Goal: Information Seeking & Learning: Learn about a topic

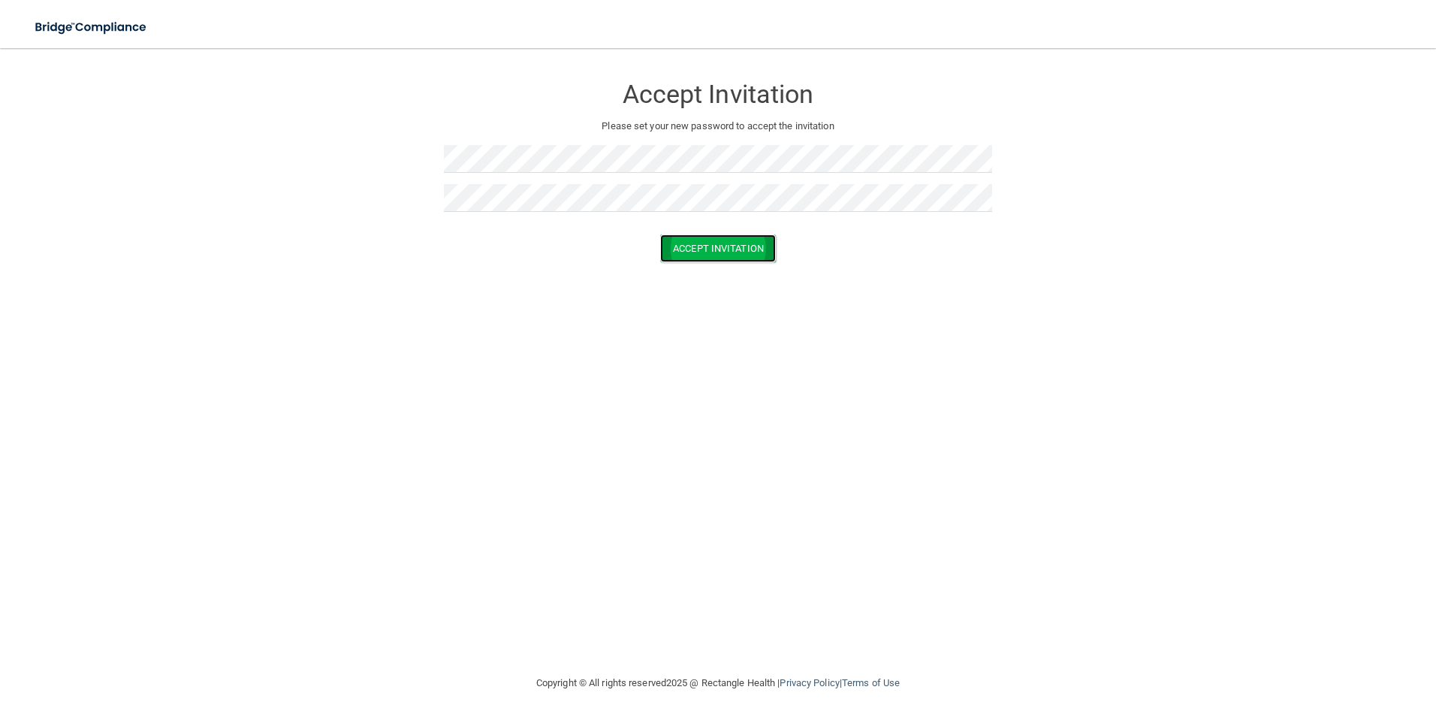
click at [681, 252] on button "Accept Invitation" at bounding box center [718, 248] width 116 height 28
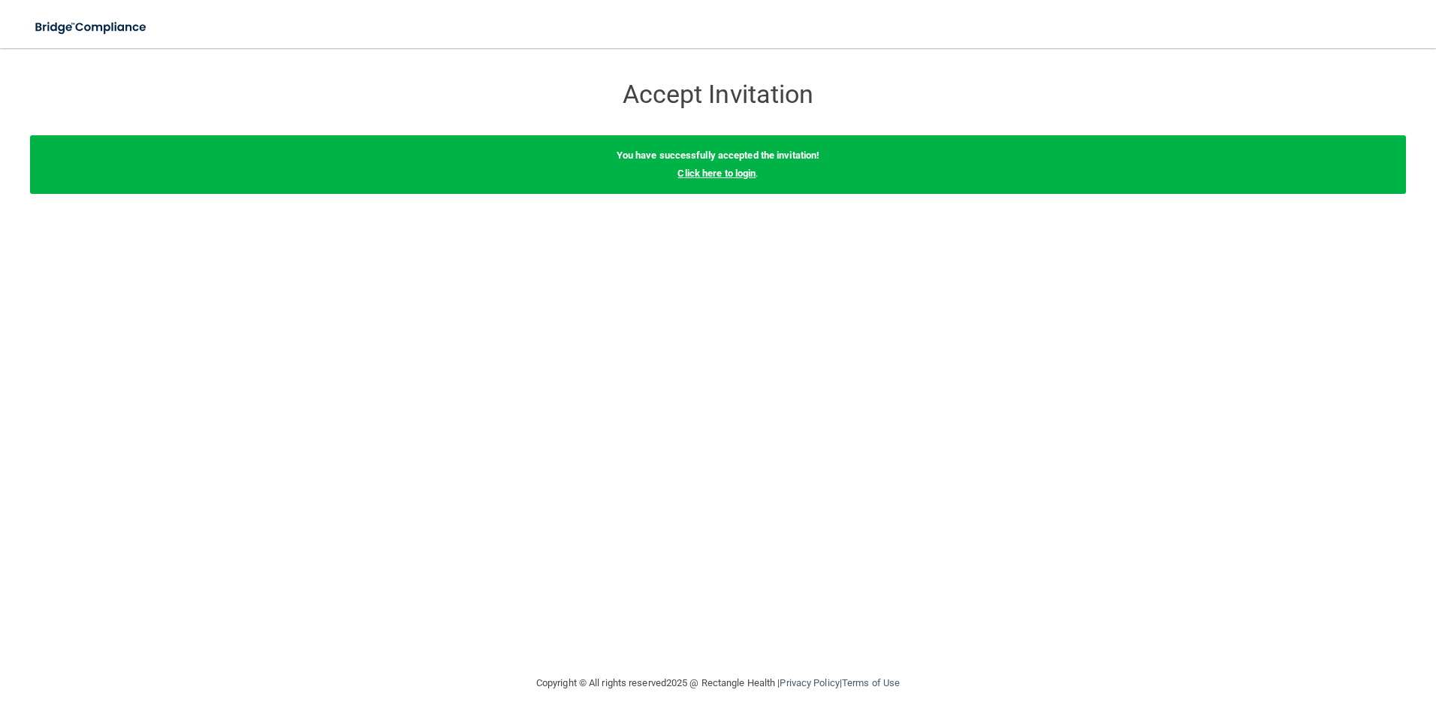
click at [708, 171] on link "Click here to login" at bounding box center [717, 173] width 78 height 11
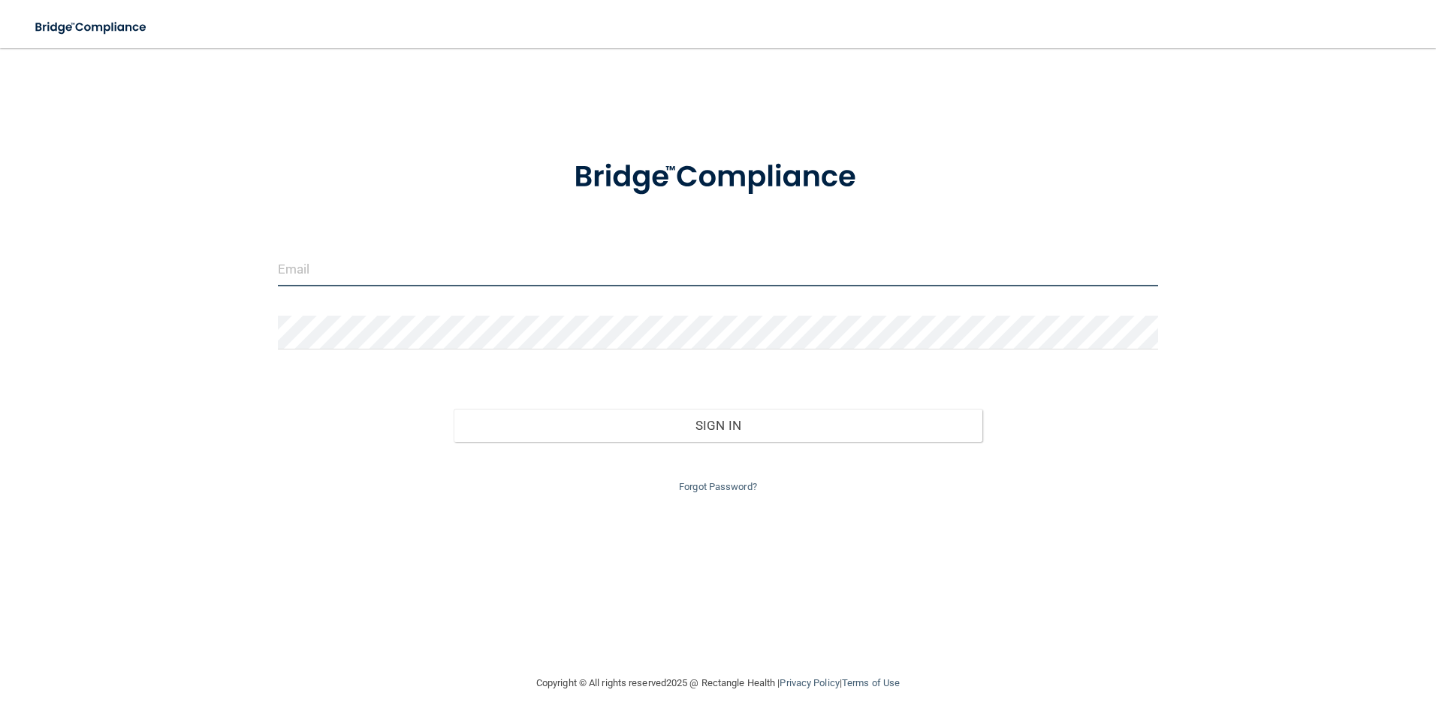
click at [599, 281] on input "email" at bounding box center [718, 269] width 881 height 34
type input "[EMAIL_ADDRESS][DOMAIN_NAME]"
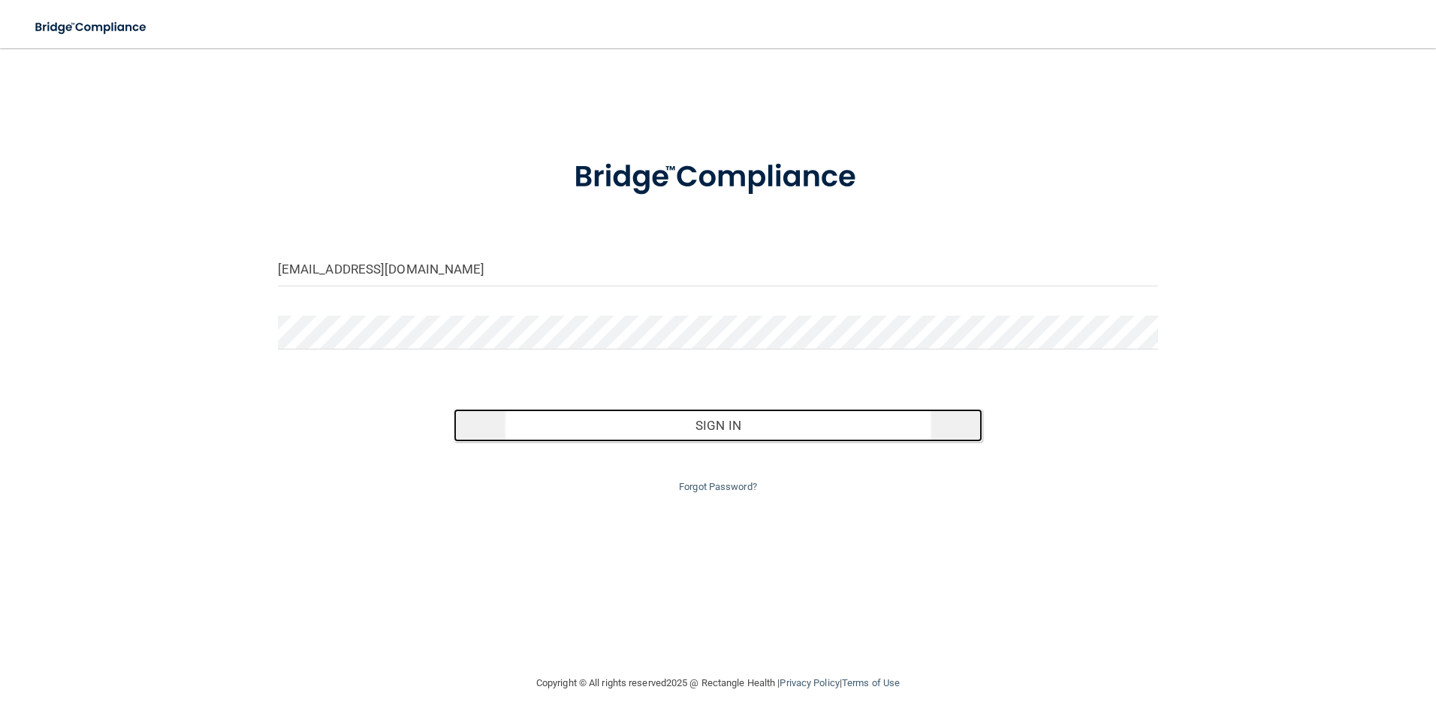
click at [712, 432] on button "Sign In" at bounding box center [718, 425] width 529 height 33
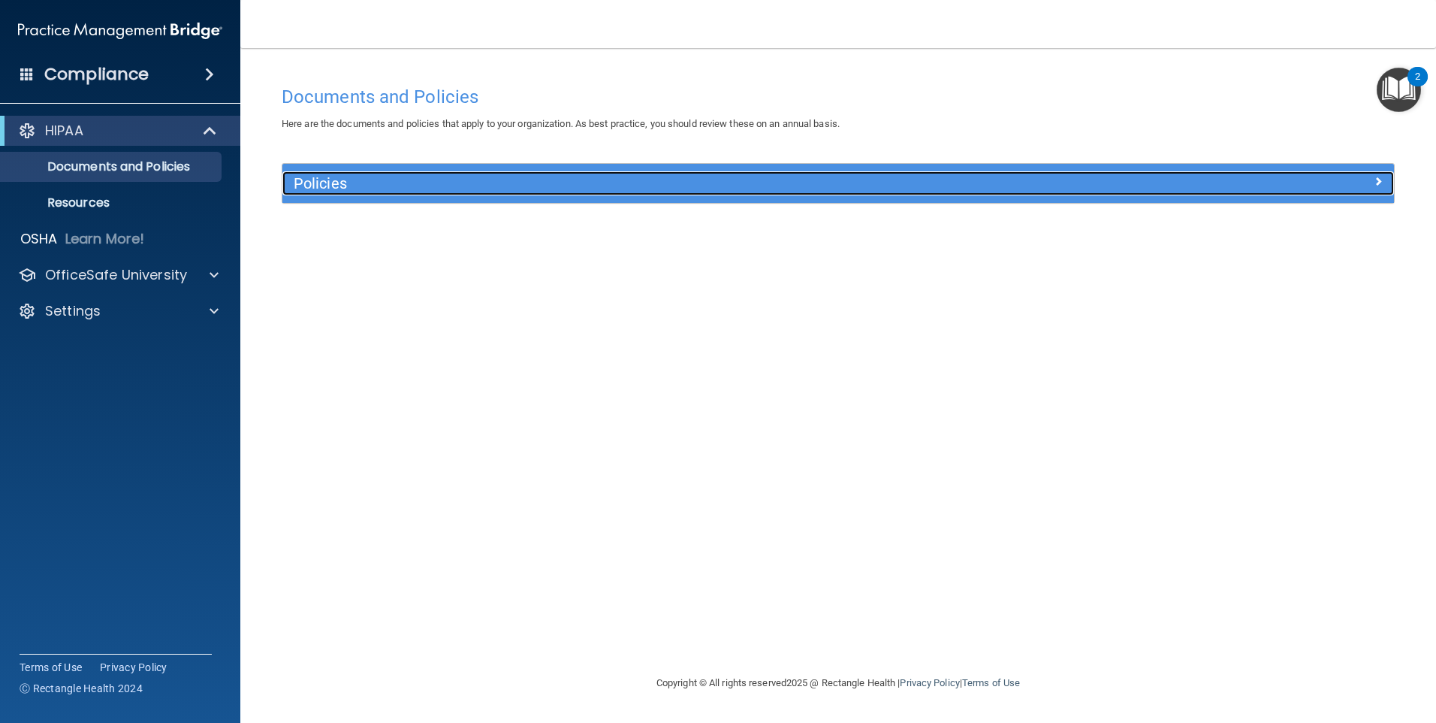
click at [708, 183] on h5 "Policies" at bounding box center [699, 183] width 811 height 17
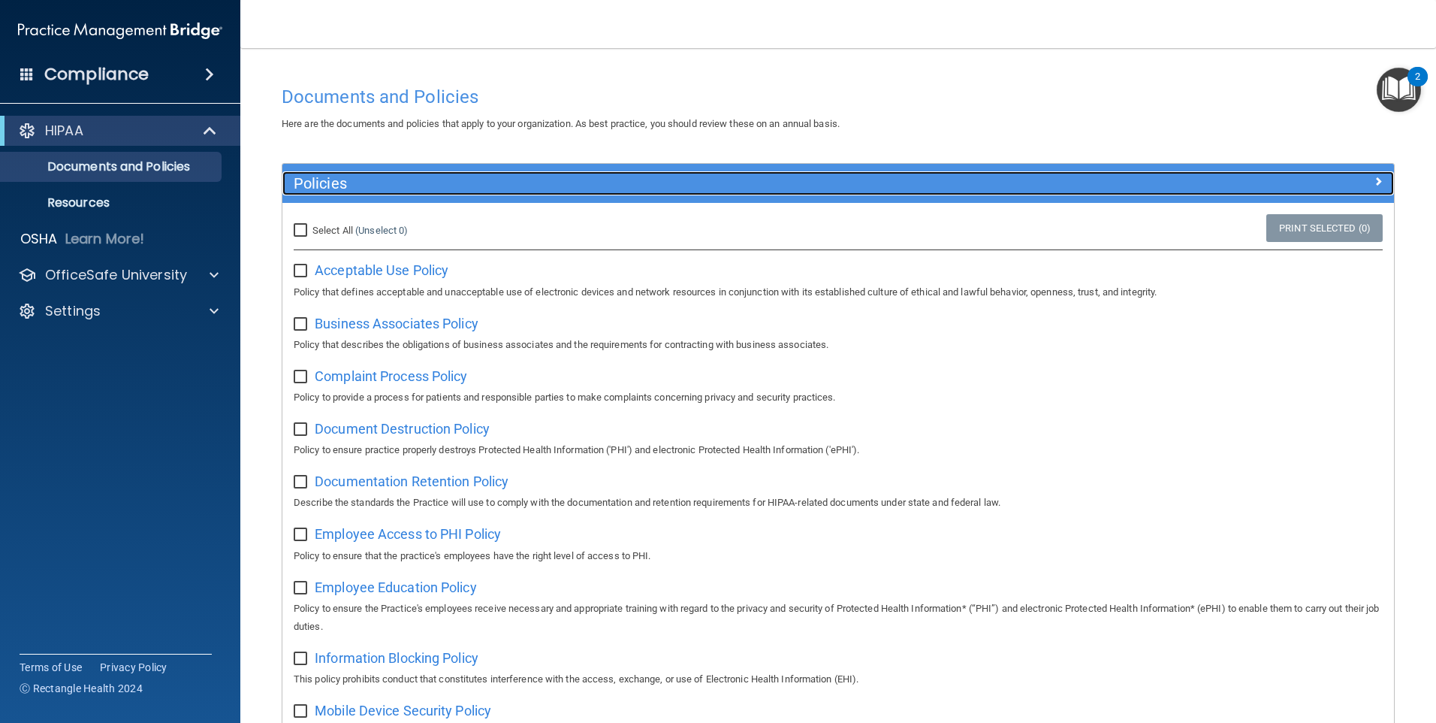
click at [708, 183] on h5 "Policies" at bounding box center [699, 183] width 811 height 17
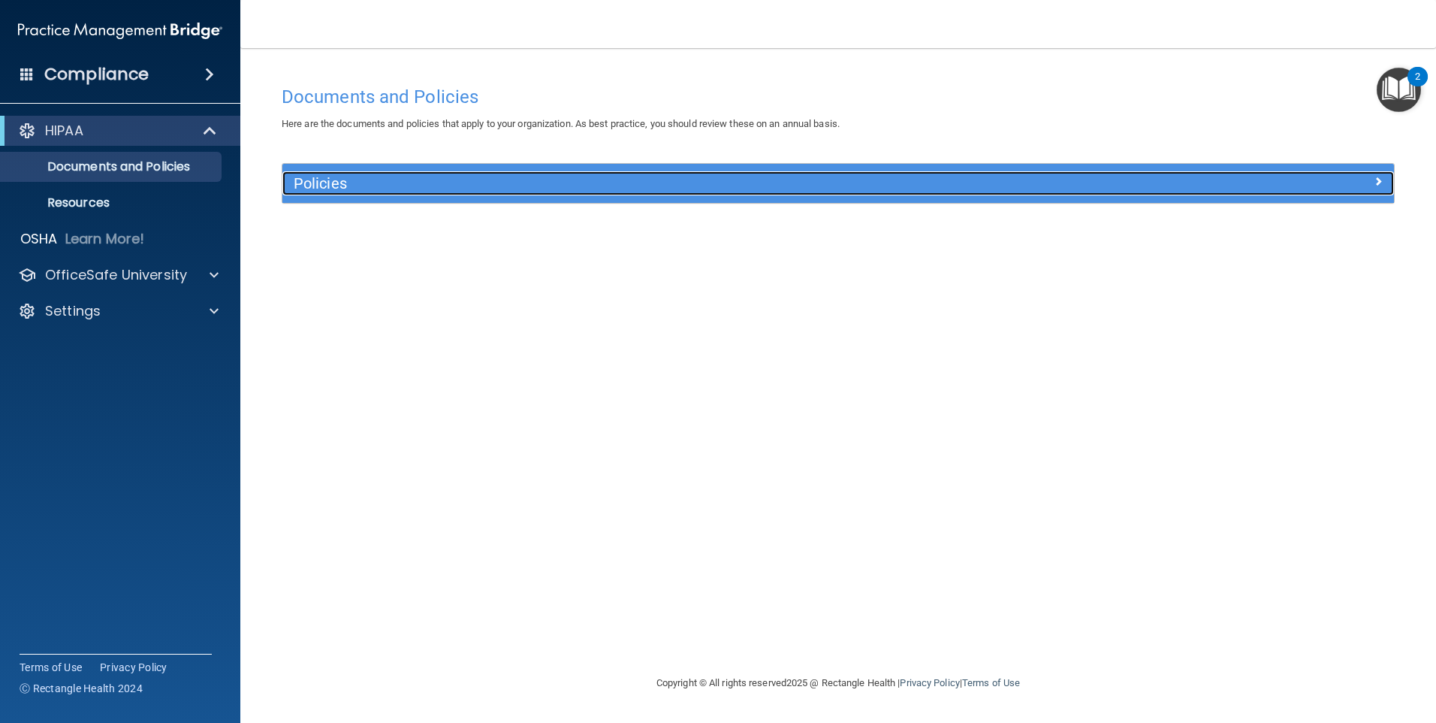
click at [708, 183] on h5 "Policies" at bounding box center [699, 183] width 811 height 17
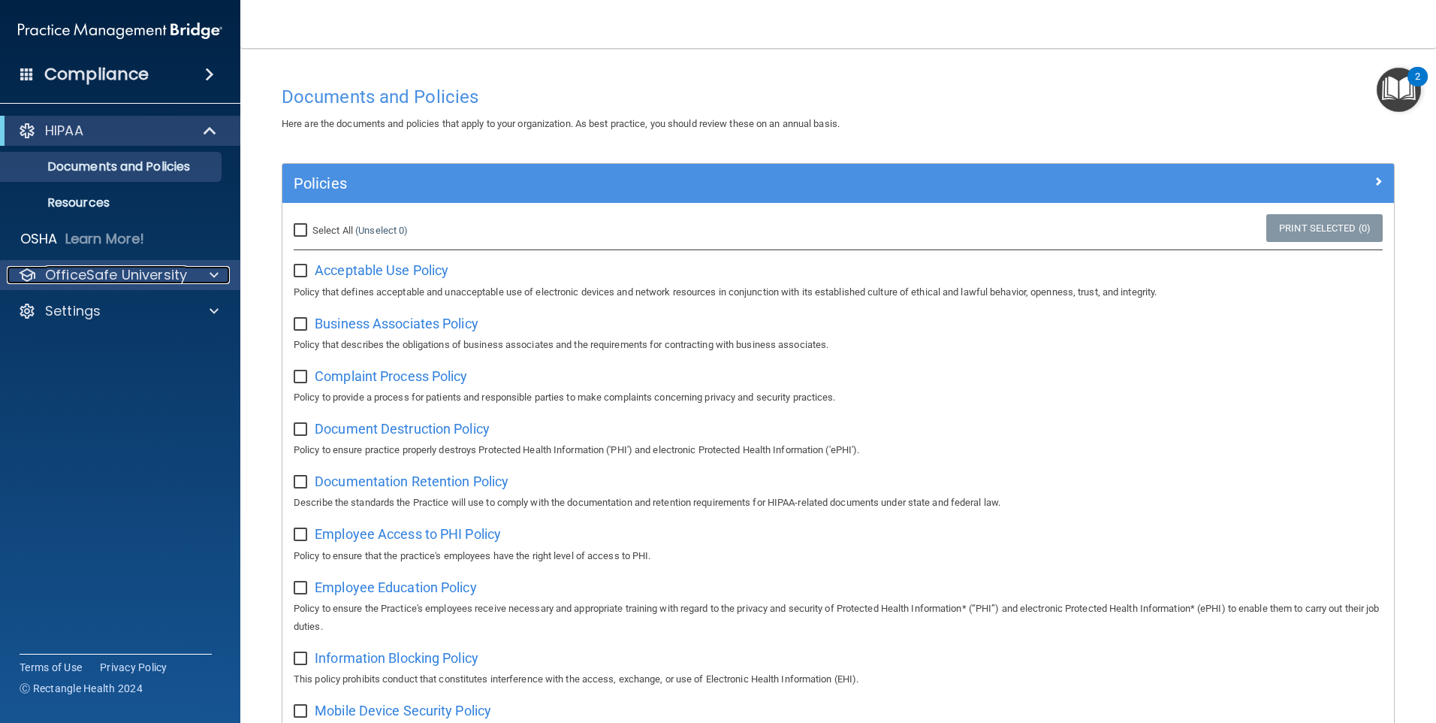
click at [130, 268] on p "OfficeSafe University" at bounding box center [116, 275] width 142 height 18
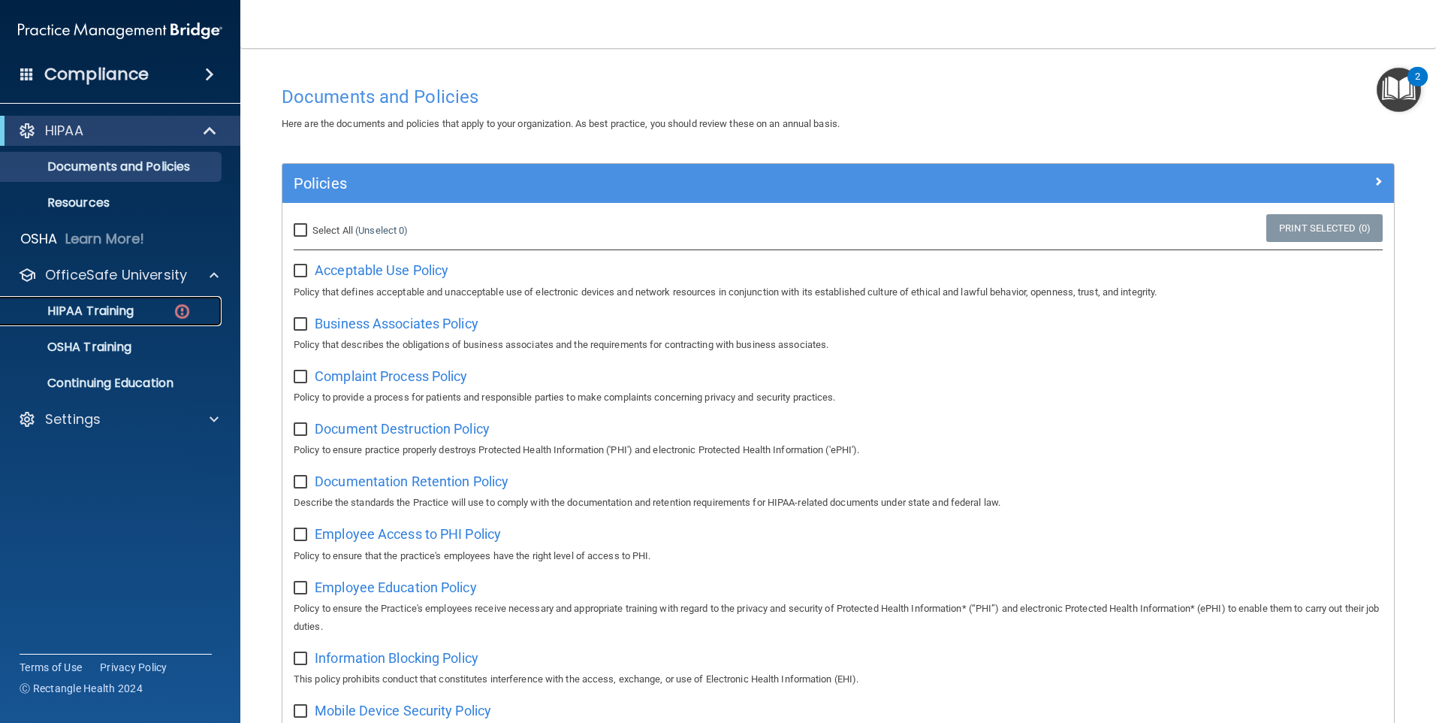
click at [113, 311] on p "HIPAA Training" at bounding box center [72, 310] width 124 height 15
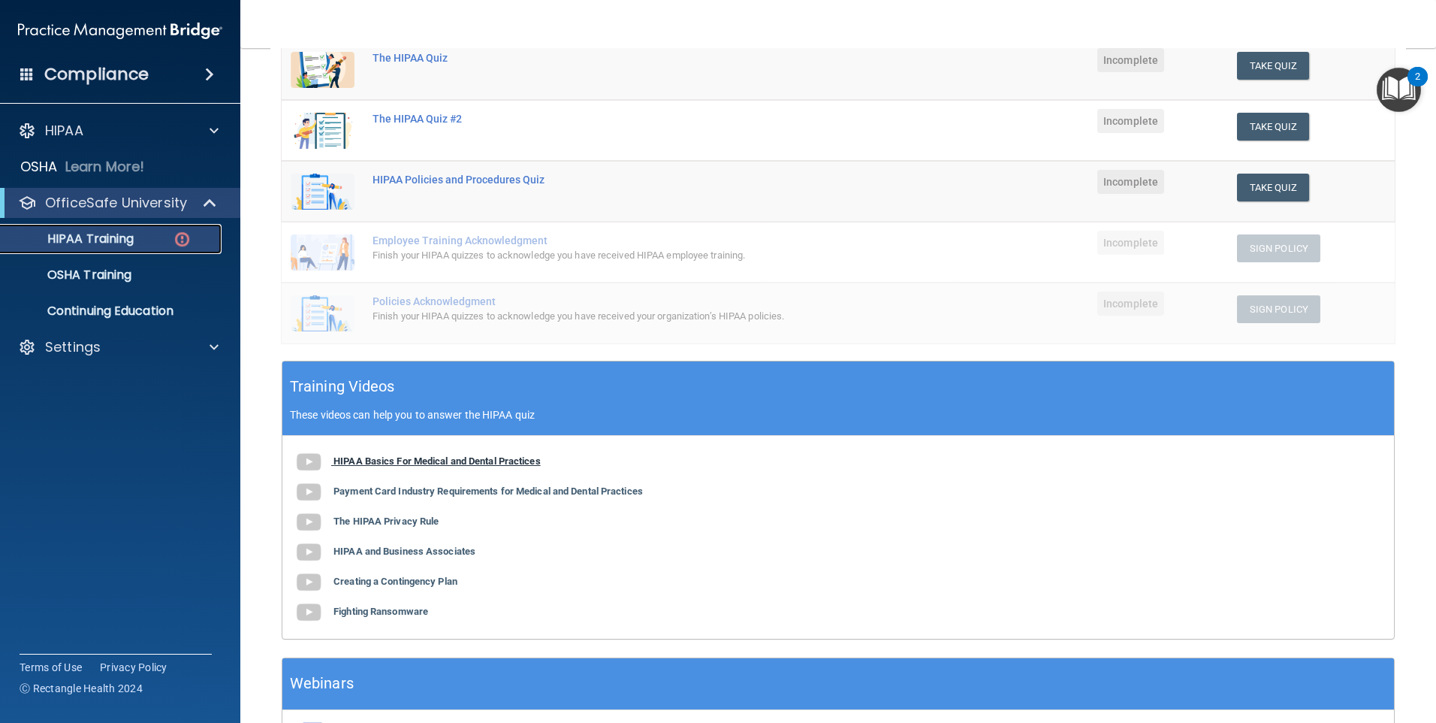
scroll to position [150, 0]
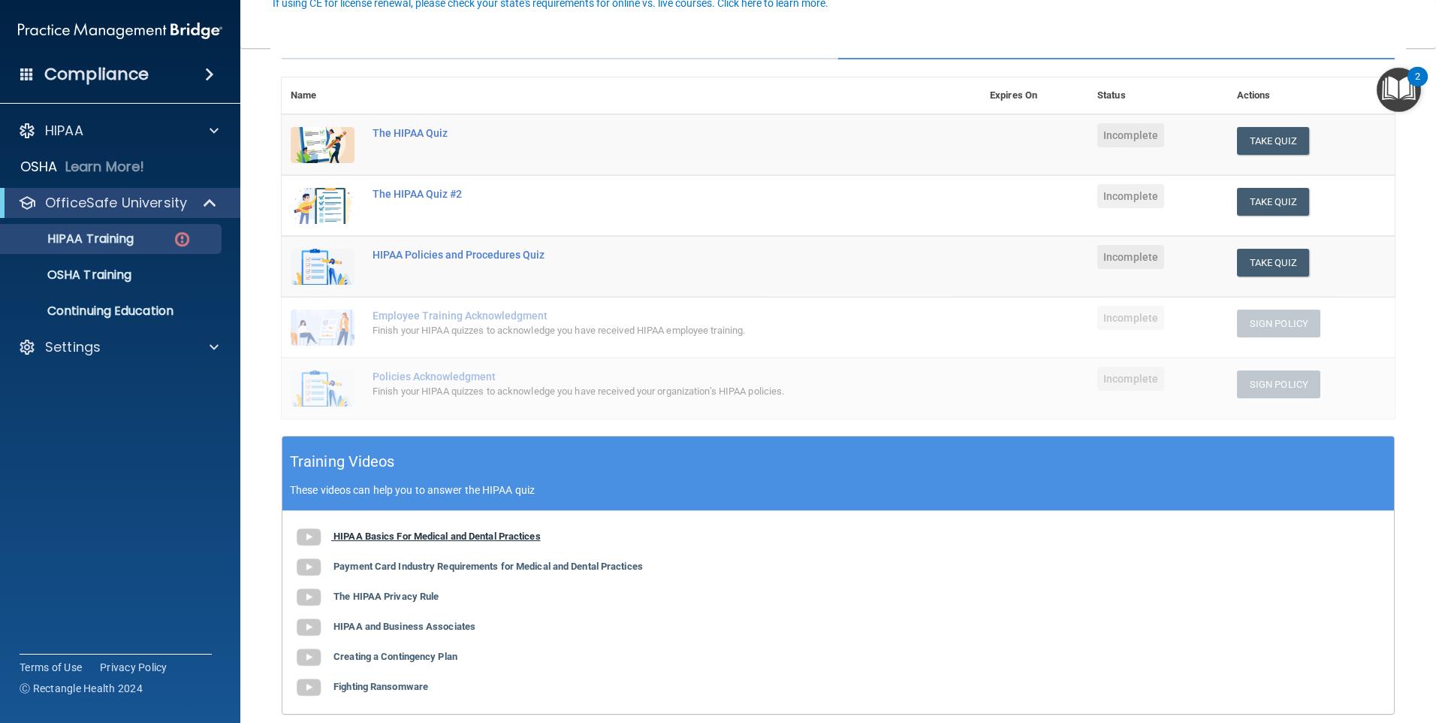
click at [469, 531] on b "HIPAA Basics For Medical and Dental Practices" at bounding box center [437, 535] width 207 height 11
click at [1270, 149] on button "Take Quiz" at bounding box center [1273, 141] width 72 height 28
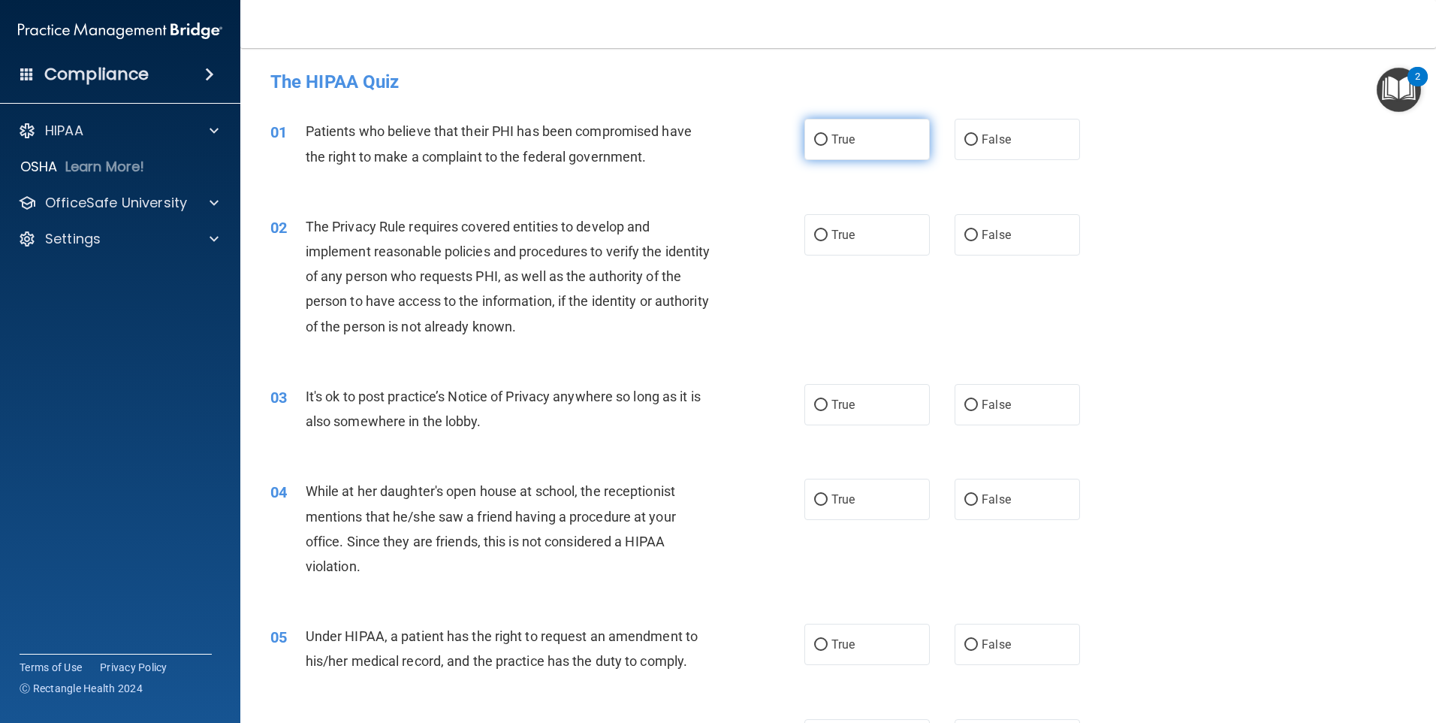
click at [871, 145] on label "True" at bounding box center [867, 139] width 125 height 41
click at [828, 145] on input "True" at bounding box center [821, 139] width 14 height 11
radio input "true"
click at [852, 237] on label "True" at bounding box center [867, 234] width 125 height 41
click at [828, 237] on input "True" at bounding box center [821, 235] width 14 height 11
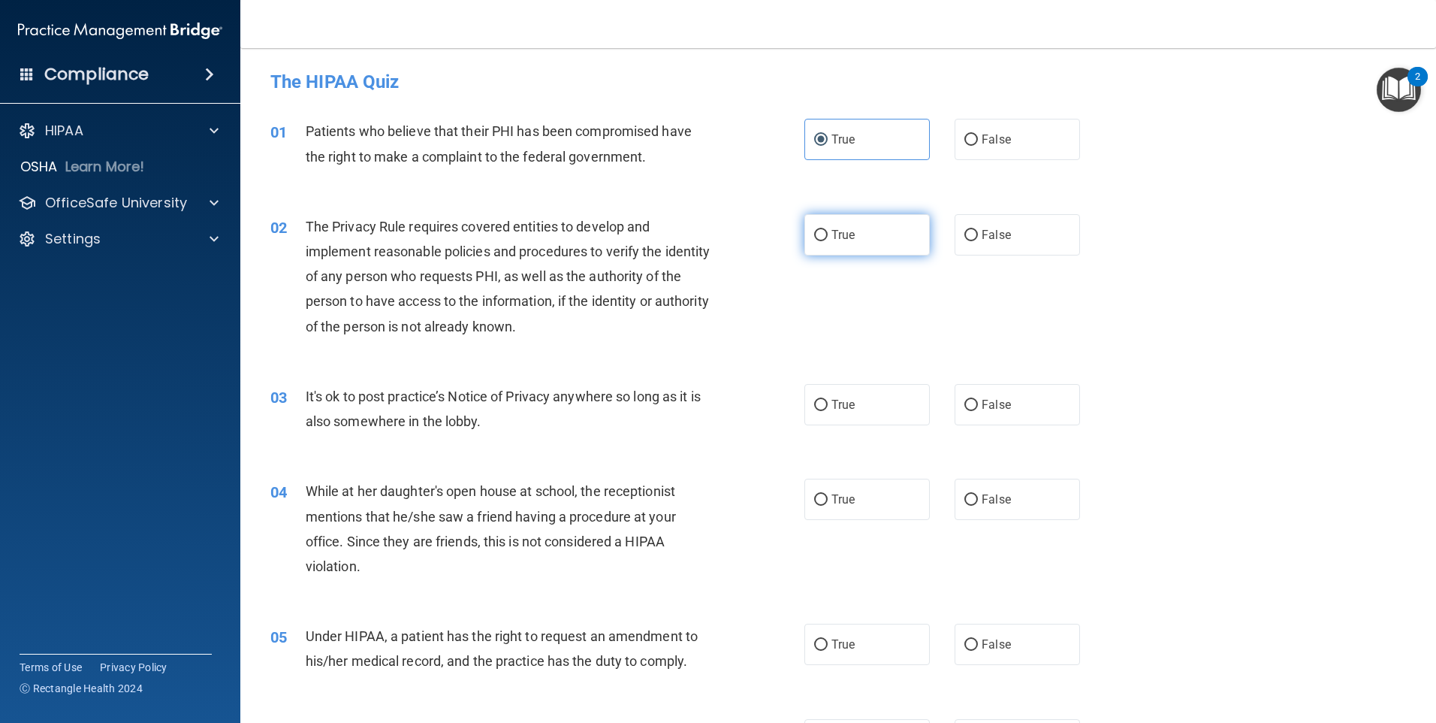
radio input "true"
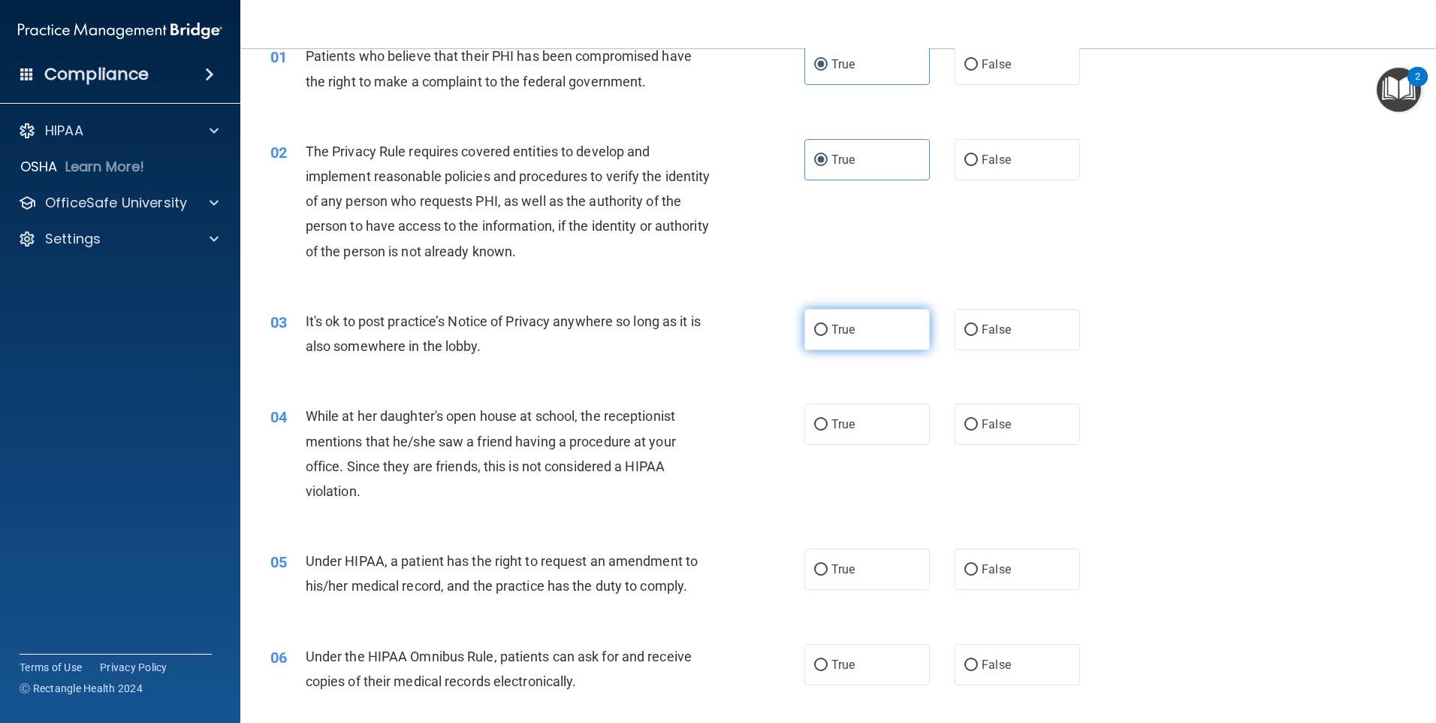
click at [823, 343] on label "True" at bounding box center [867, 329] width 125 height 41
click at [823, 336] on input "True" at bounding box center [821, 330] width 14 height 11
radio input "true"
click at [676, 406] on div "While at her daughter's open house at school, the receptionist mentions that he…" at bounding box center [515, 453] width 418 height 100
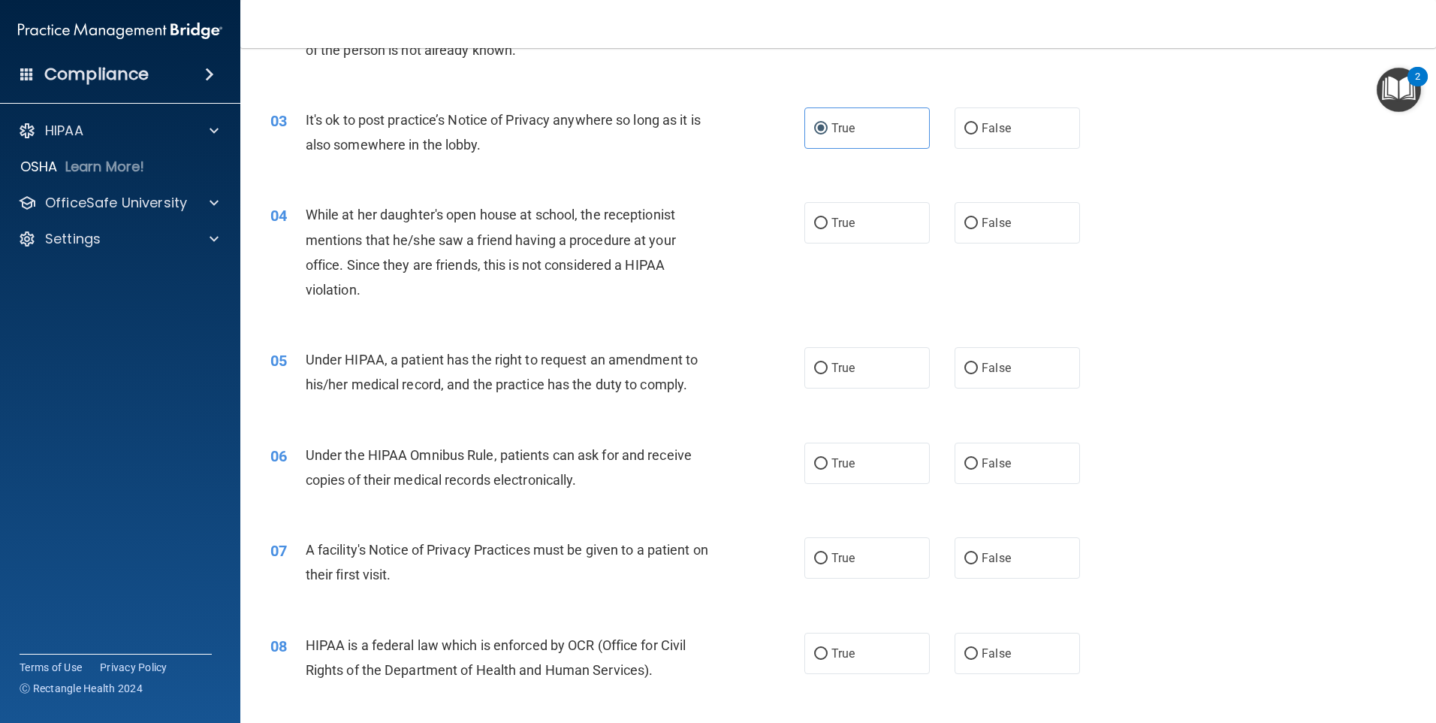
scroll to position [300, 0]
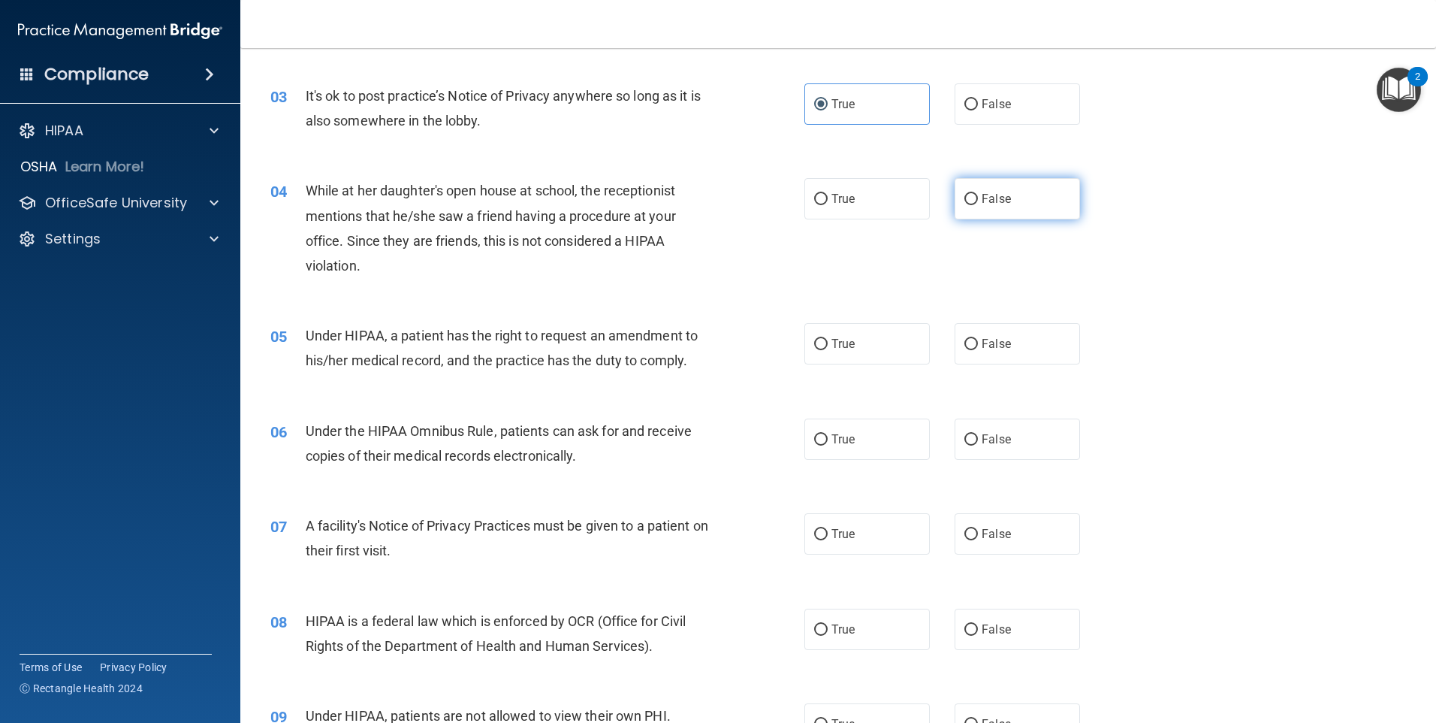
click at [1046, 207] on label "False" at bounding box center [1017, 198] width 125 height 41
click at [978, 205] on input "False" at bounding box center [972, 199] width 14 height 11
radio input "true"
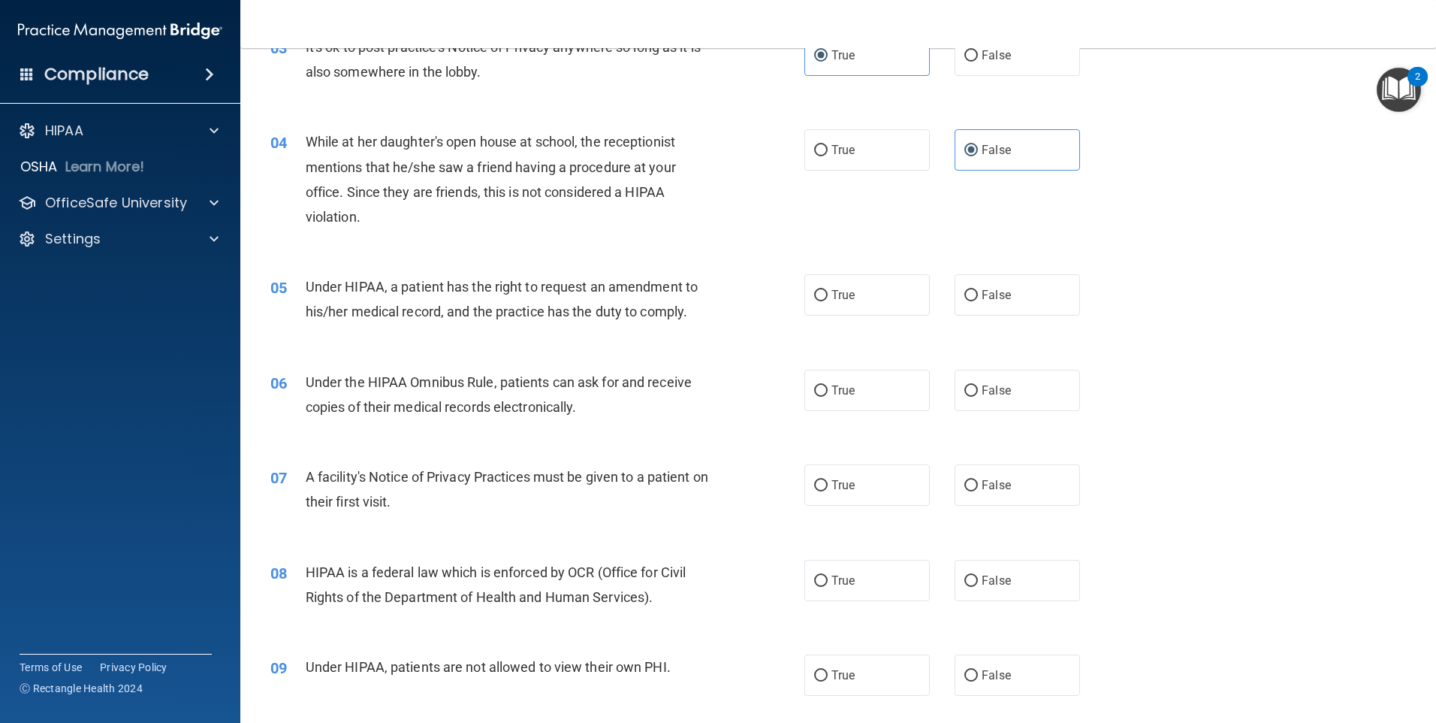
scroll to position [376, 0]
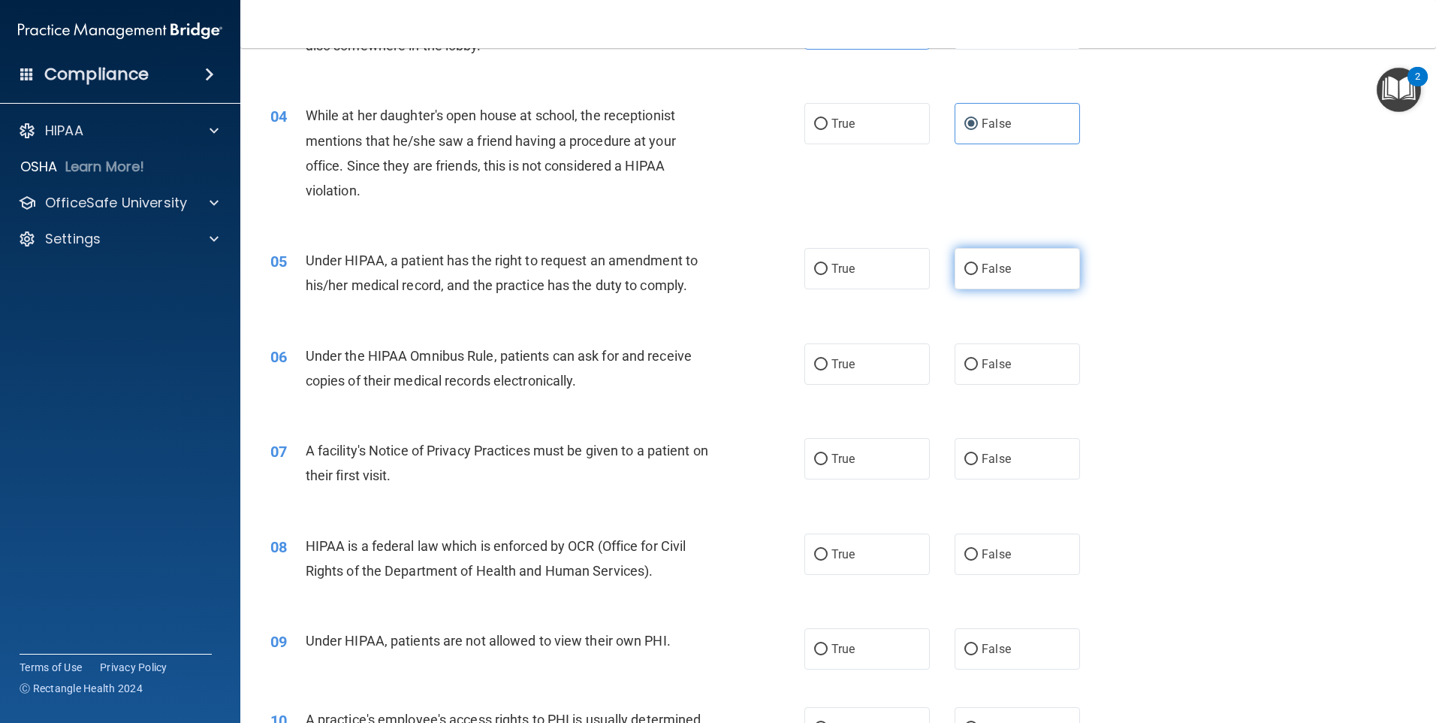
click at [968, 250] on label "False" at bounding box center [1017, 268] width 125 height 41
click at [968, 264] on input "False" at bounding box center [972, 269] width 14 height 11
radio input "true"
click at [925, 305] on div "05 Under HIPAA, a patient has the right to request an amendment to his/her medi…" at bounding box center [838, 276] width 1158 height 95
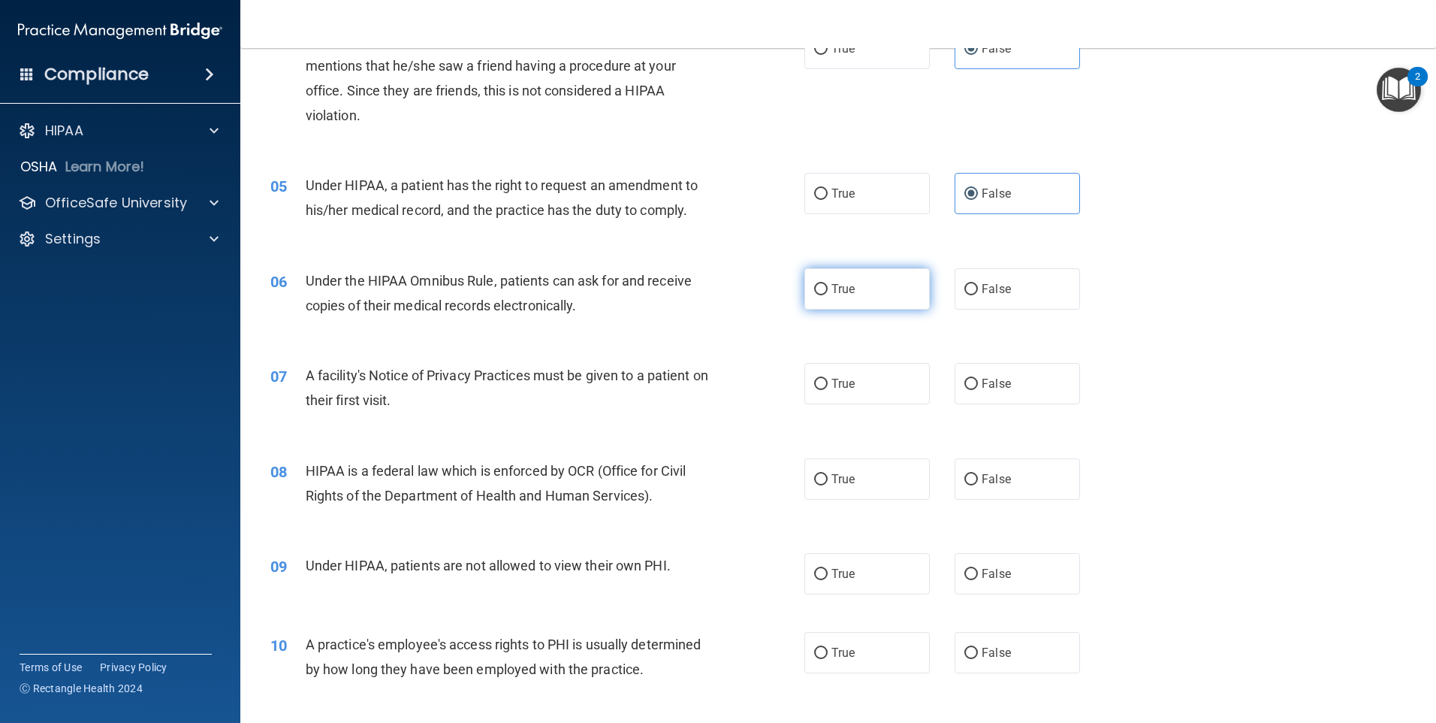
click at [865, 294] on label "True" at bounding box center [867, 288] width 125 height 41
click at [828, 294] on input "True" at bounding box center [821, 289] width 14 height 11
radio input "true"
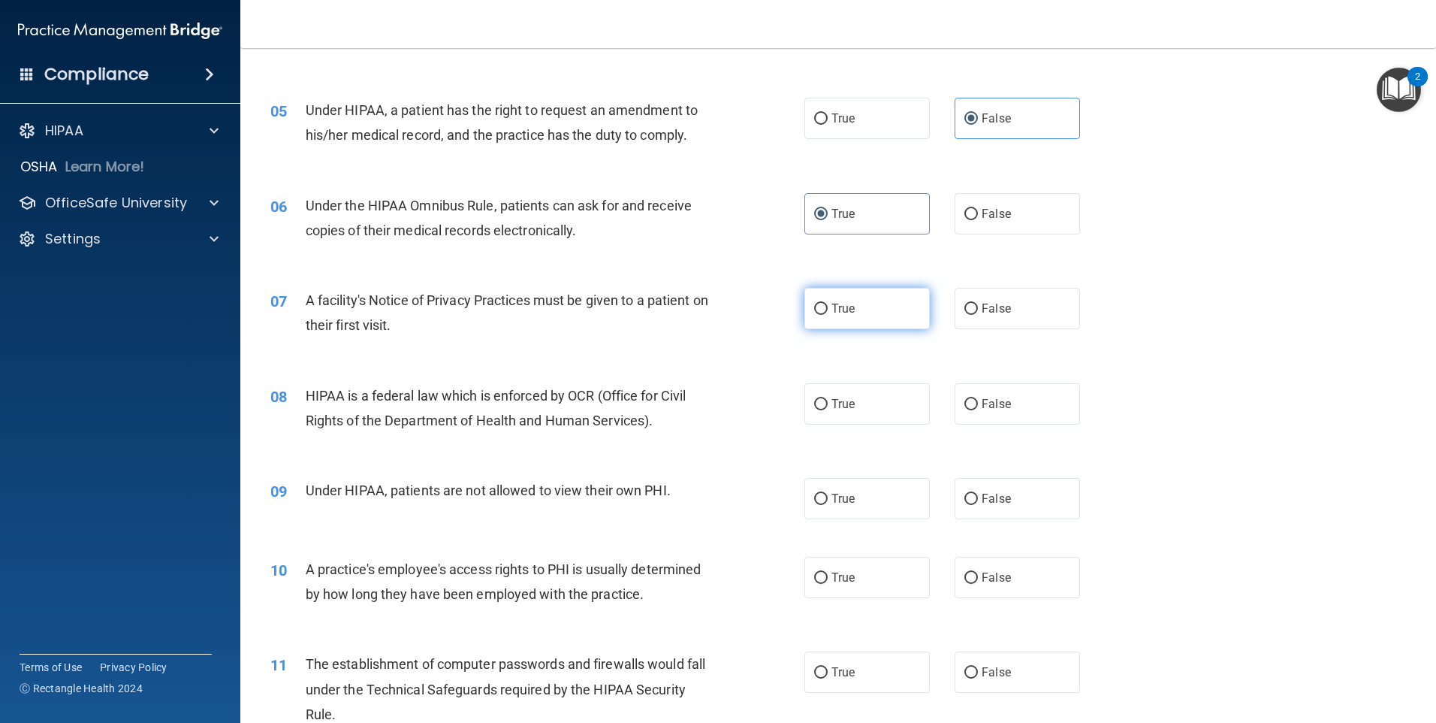
click at [886, 321] on label "True" at bounding box center [867, 308] width 125 height 41
click at [828, 315] on input "True" at bounding box center [821, 308] width 14 height 11
radio input "true"
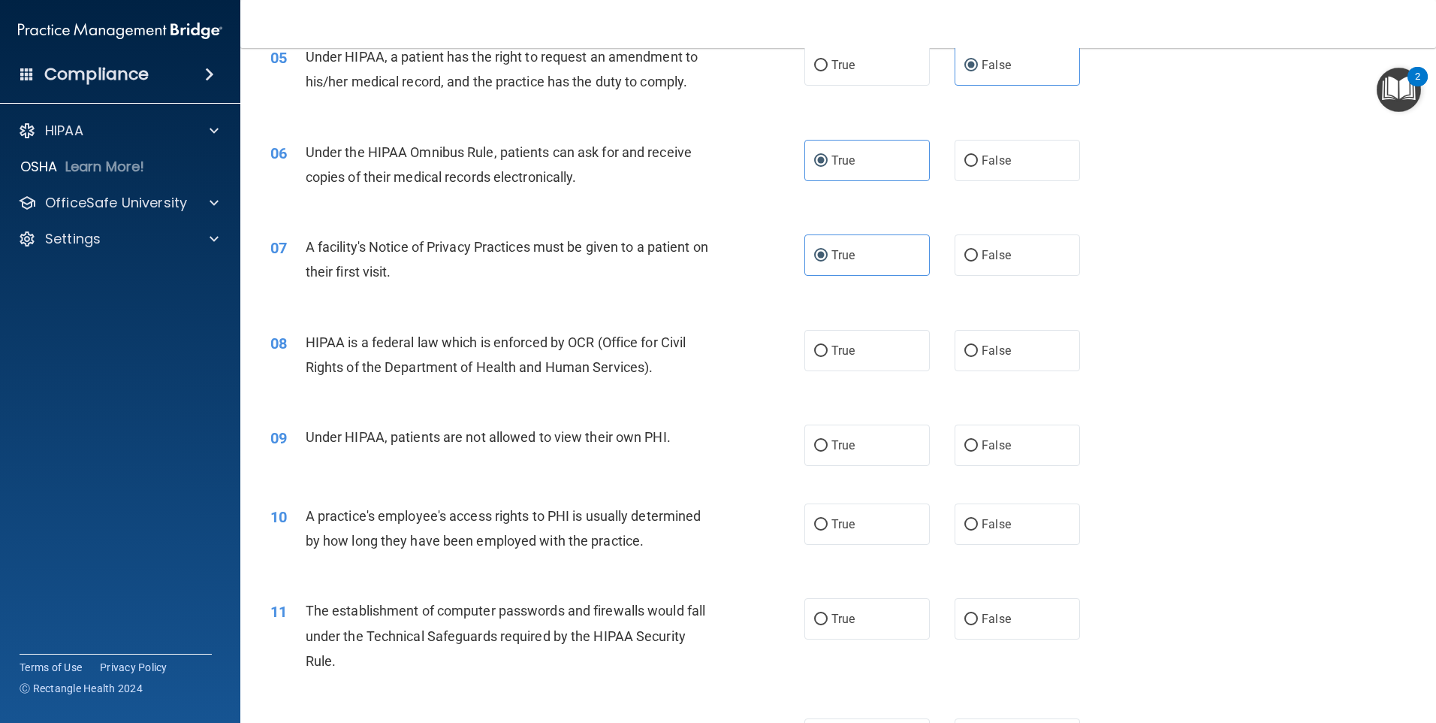
scroll to position [601, 0]
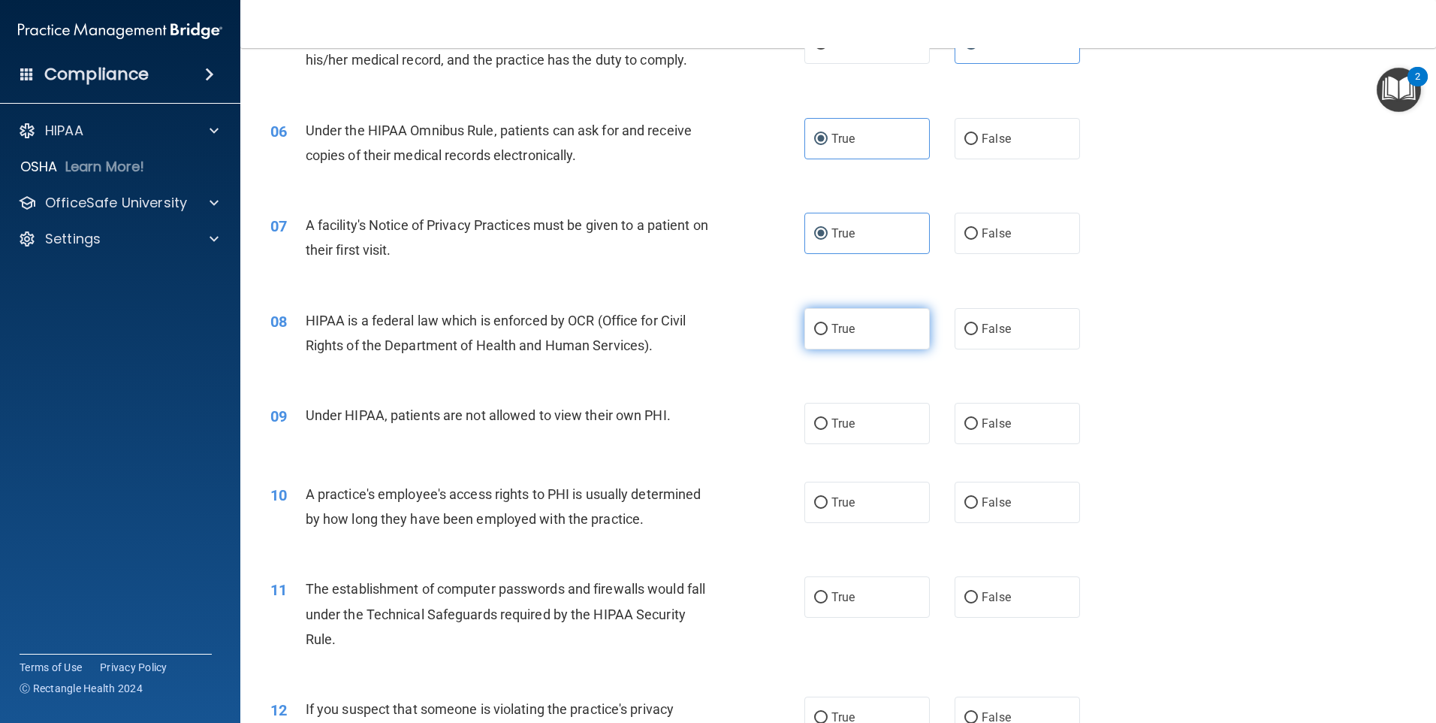
click at [826, 337] on label "True" at bounding box center [867, 328] width 125 height 41
click at [826, 335] on input "True" at bounding box center [821, 329] width 14 height 11
radio input "true"
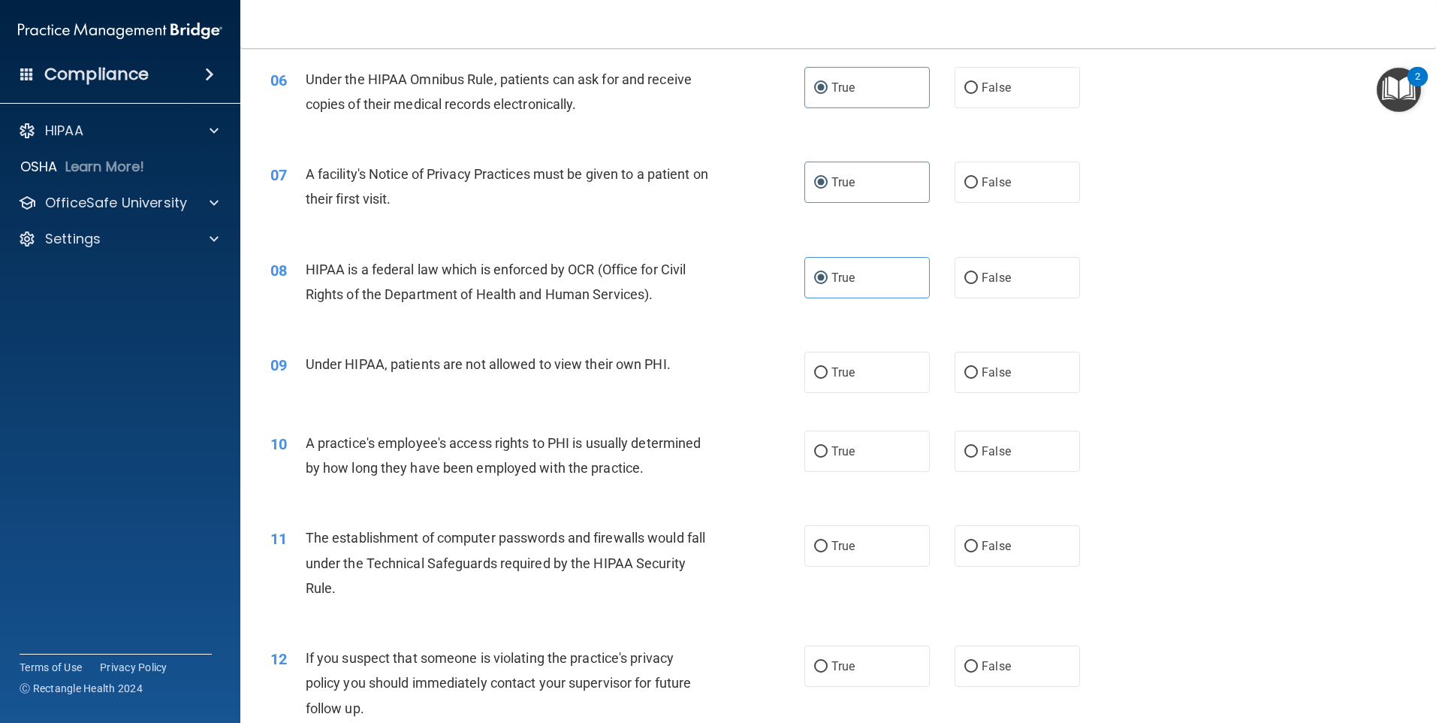
scroll to position [676, 0]
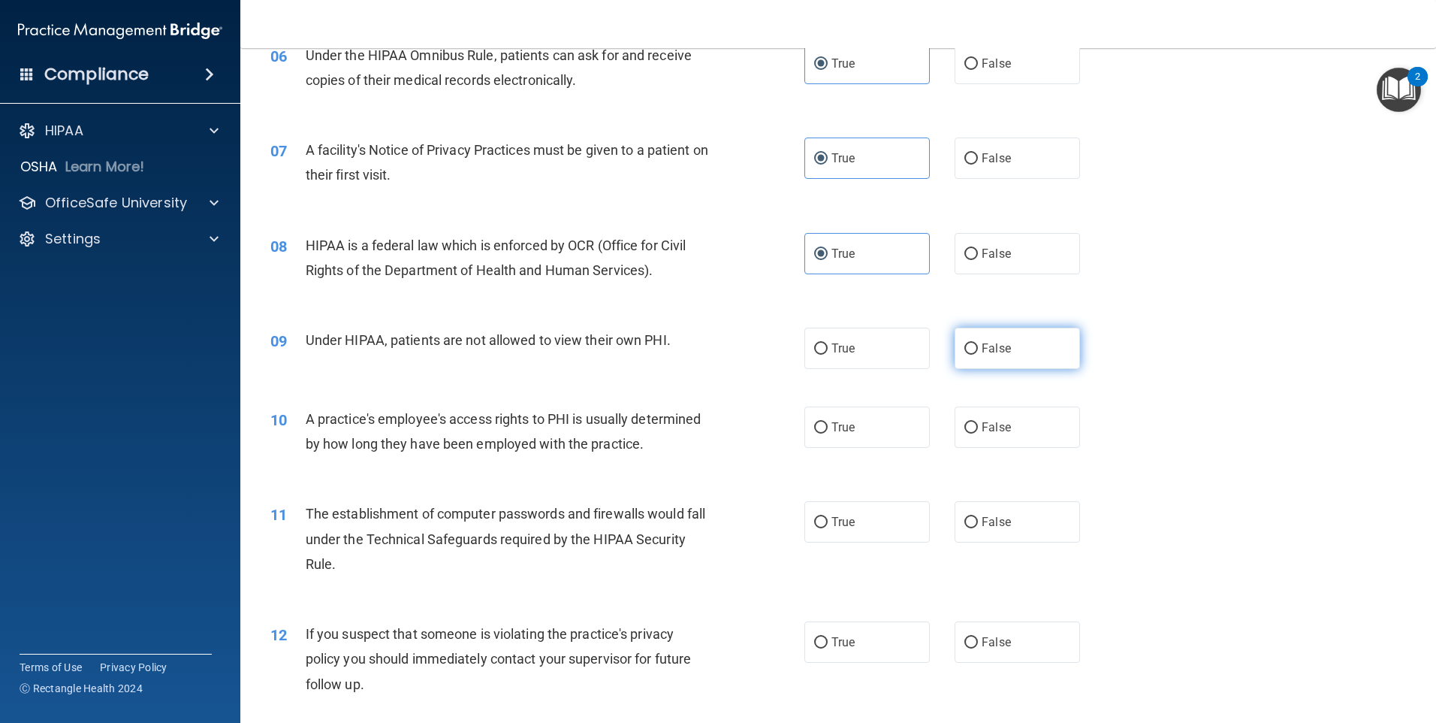
click at [998, 346] on span "False" at bounding box center [996, 348] width 29 height 14
click at [978, 346] on input "False" at bounding box center [972, 348] width 14 height 11
radio input "true"
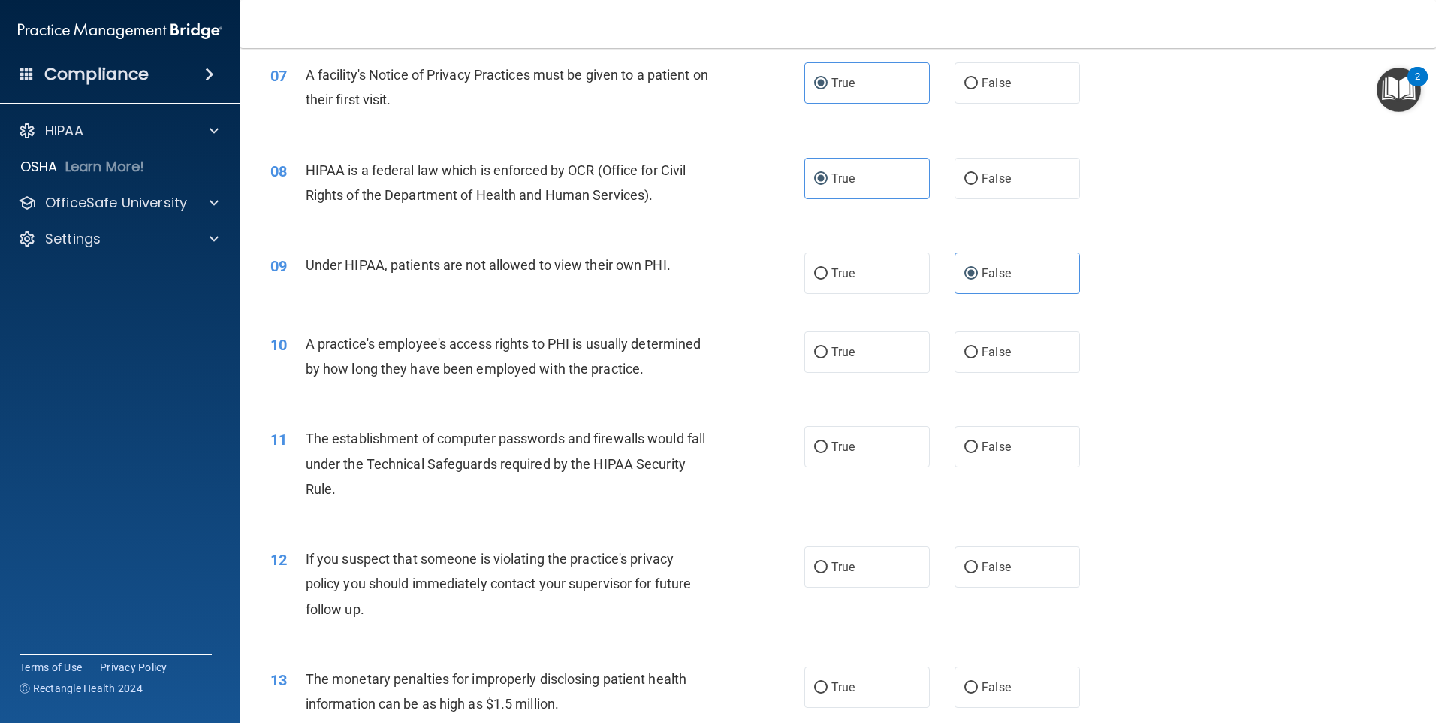
scroll to position [826, 0]
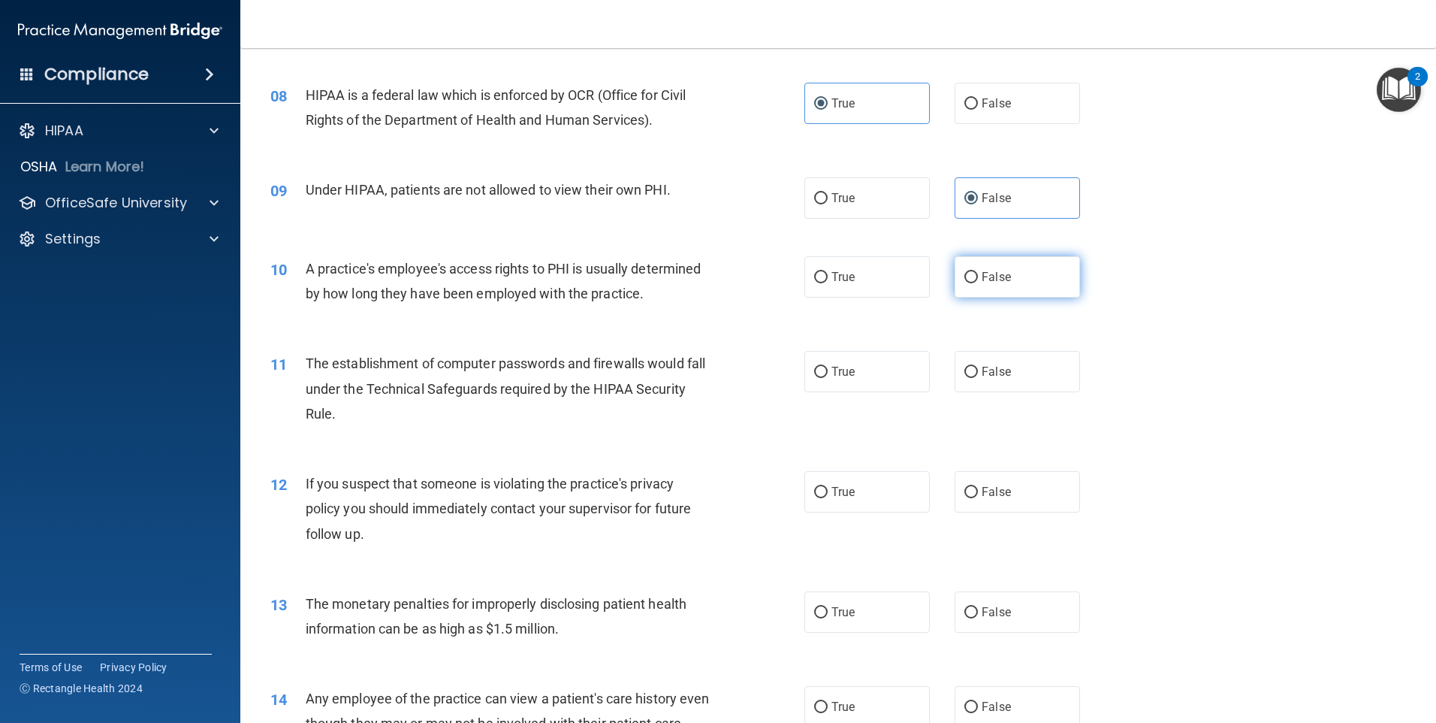
click at [1014, 286] on label "False" at bounding box center [1017, 276] width 125 height 41
click at [978, 283] on input "False" at bounding box center [972, 277] width 14 height 11
radio input "true"
click at [725, 315] on div "10 A practice's employee's access rights to PHI is usually determined by how lo…" at bounding box center [838, 284] width 1158 height 95
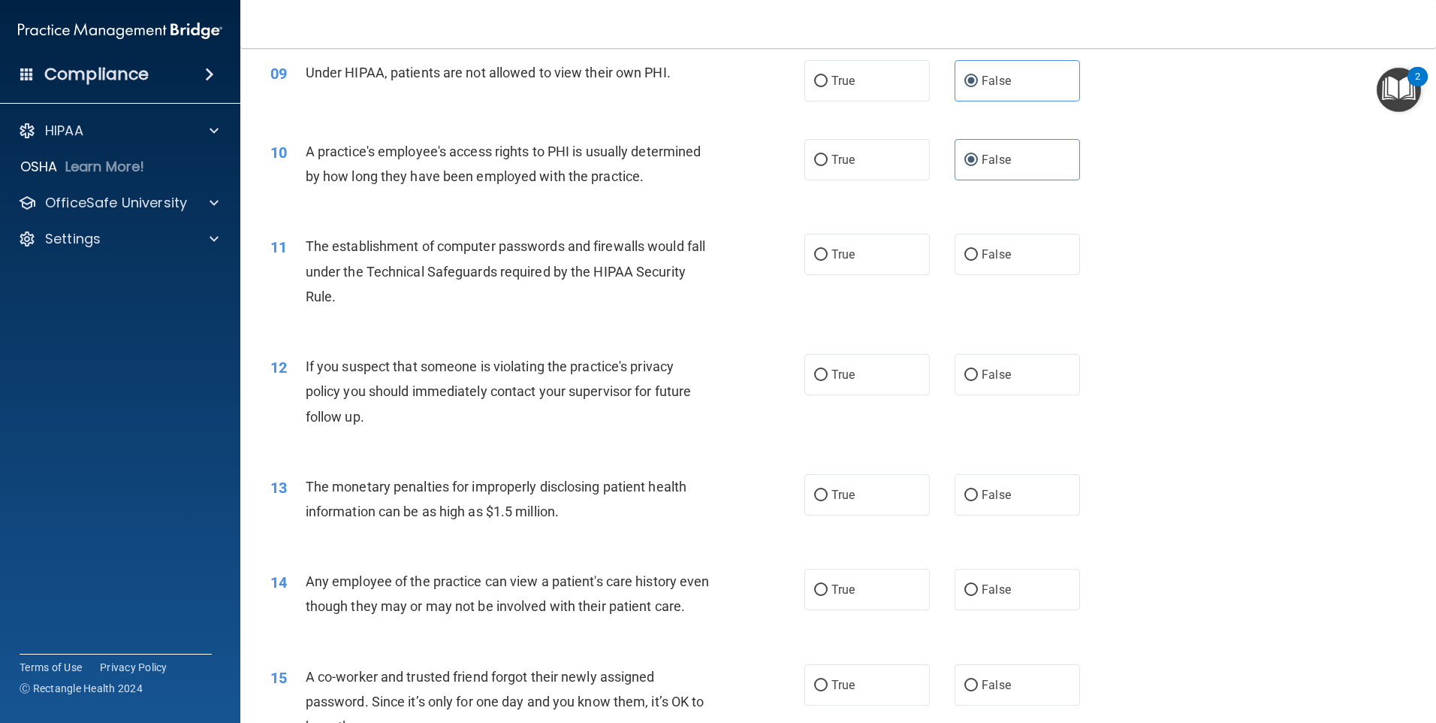
scroll to position [977, 0]
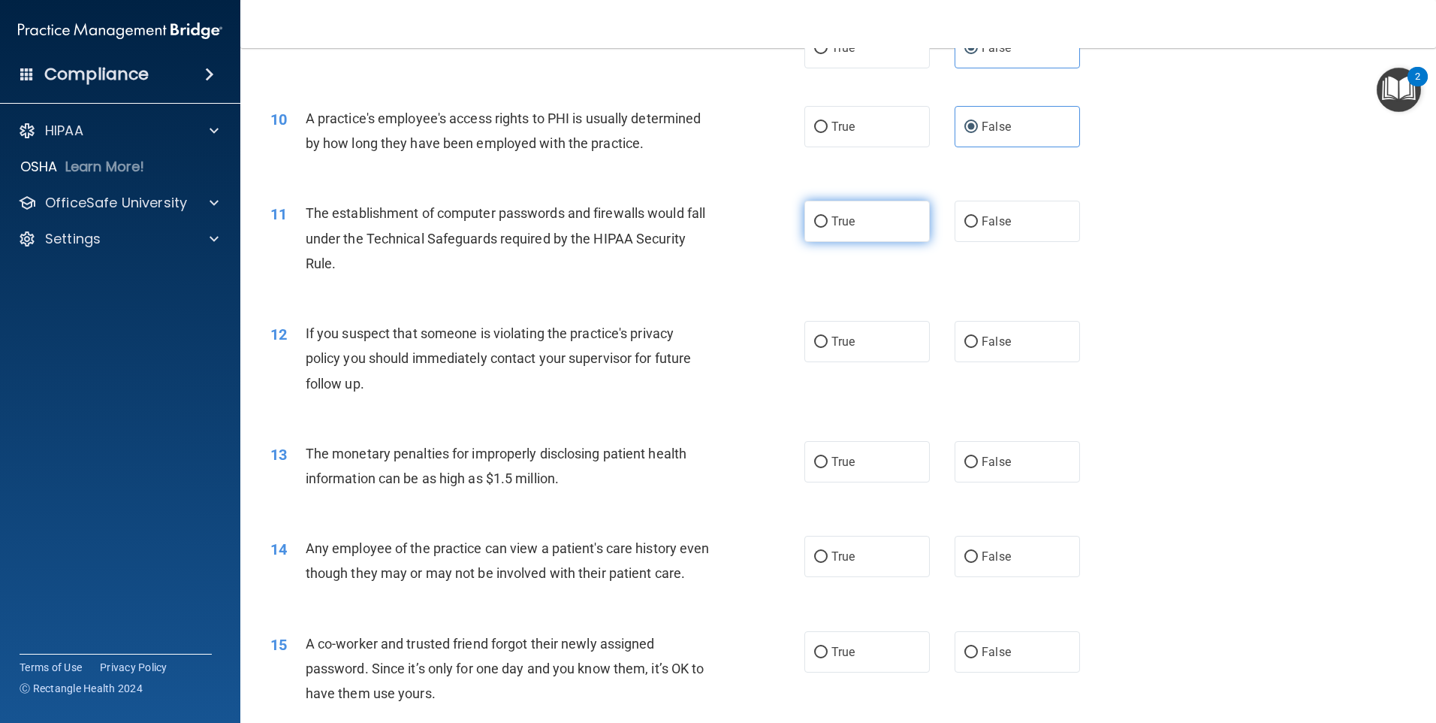
click at [829, 232] on label "True" at bounding box center [867, 221] width 125 height 41
click at [828, 228] on input "True" at bounding box center [821, 221] width 14 height 11
radio input "true"
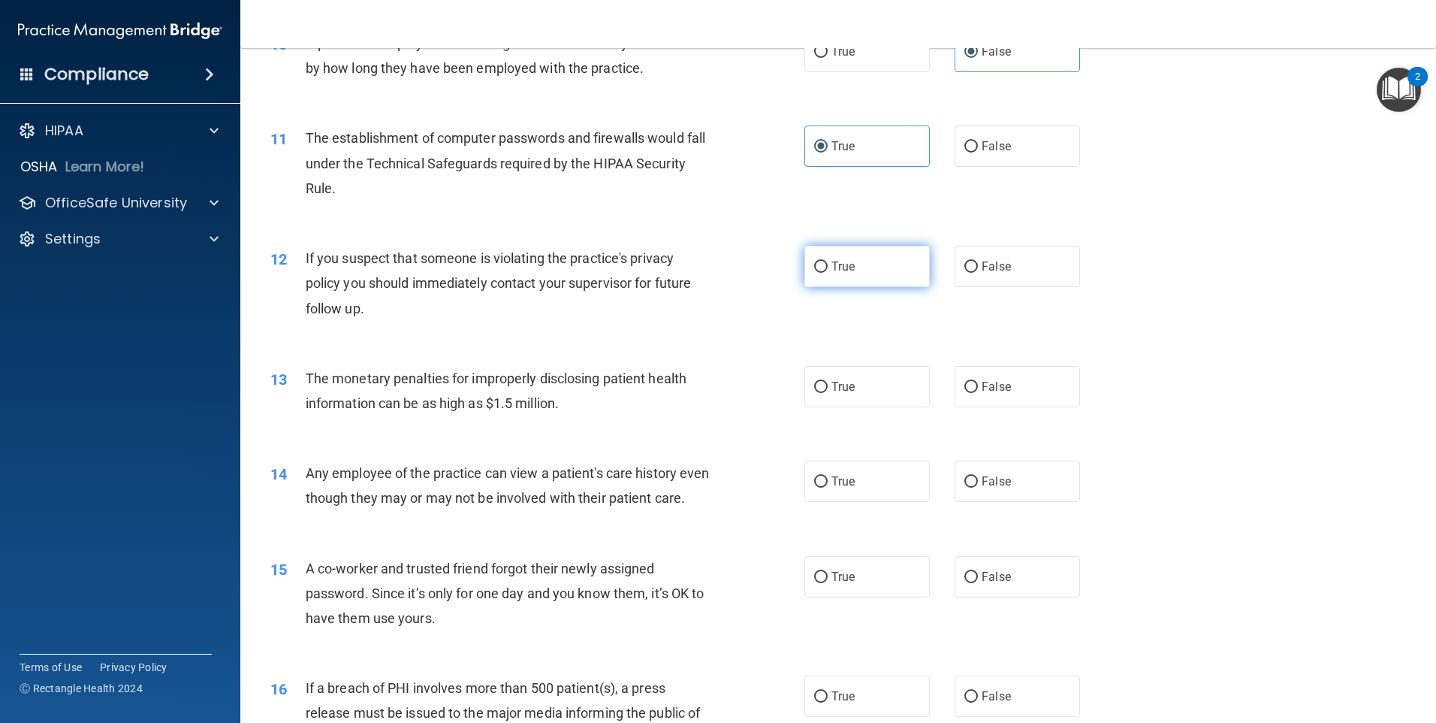
click at [814, 271] on input "True" at bounding box center [821, 266] width 14 height 11
radio input "true"
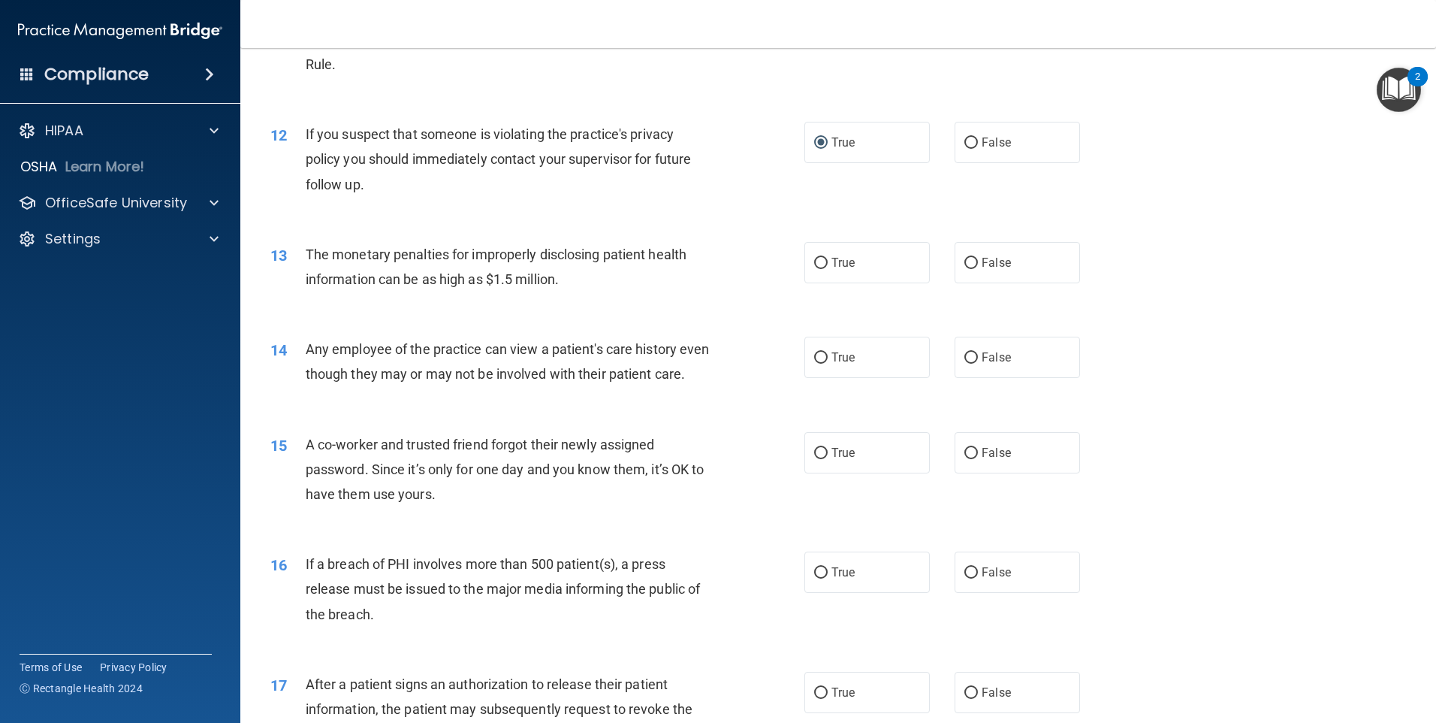
scroll to position [1202, 0]
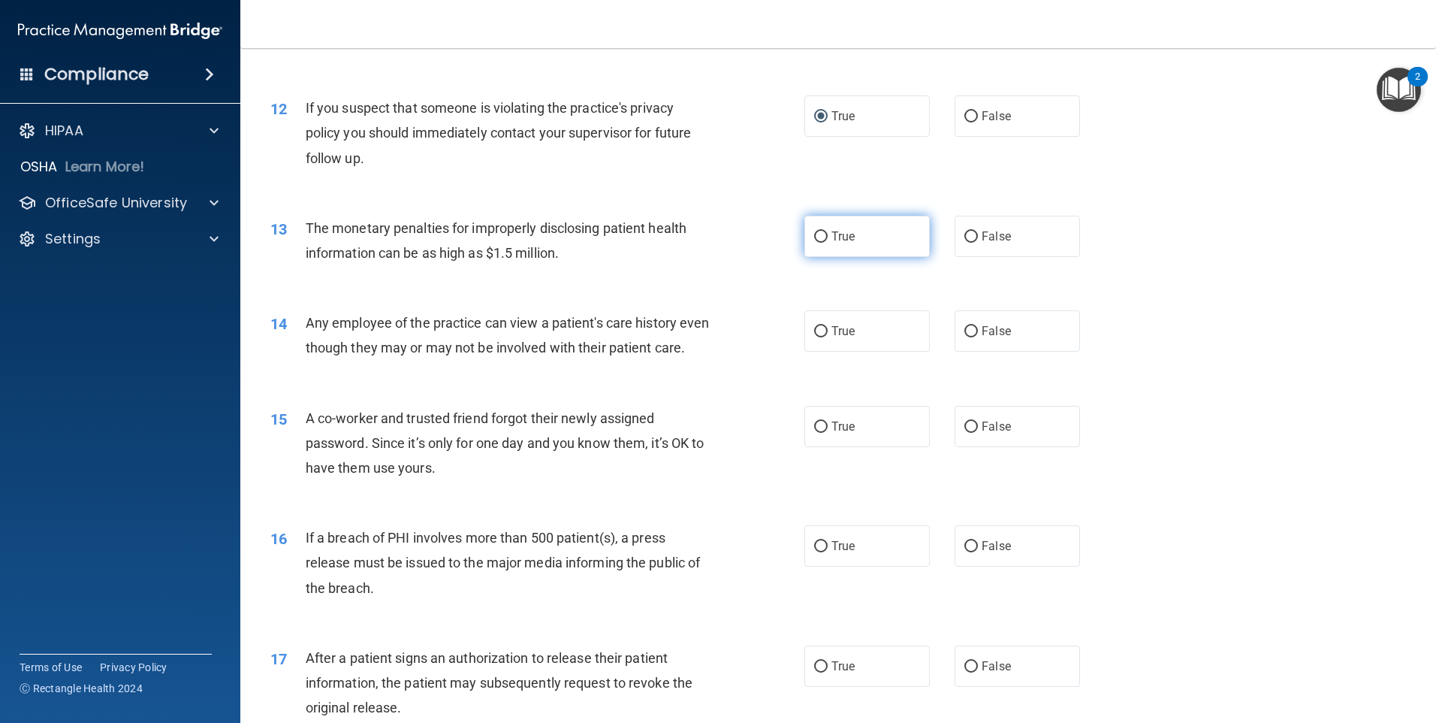
click at [835, 243] on label "True" at bounding box center [867, 236] width 125 height 41
click at [828, 243] on input "True" at bounding box center [821, 236] width 14 height 11
radio input "true"
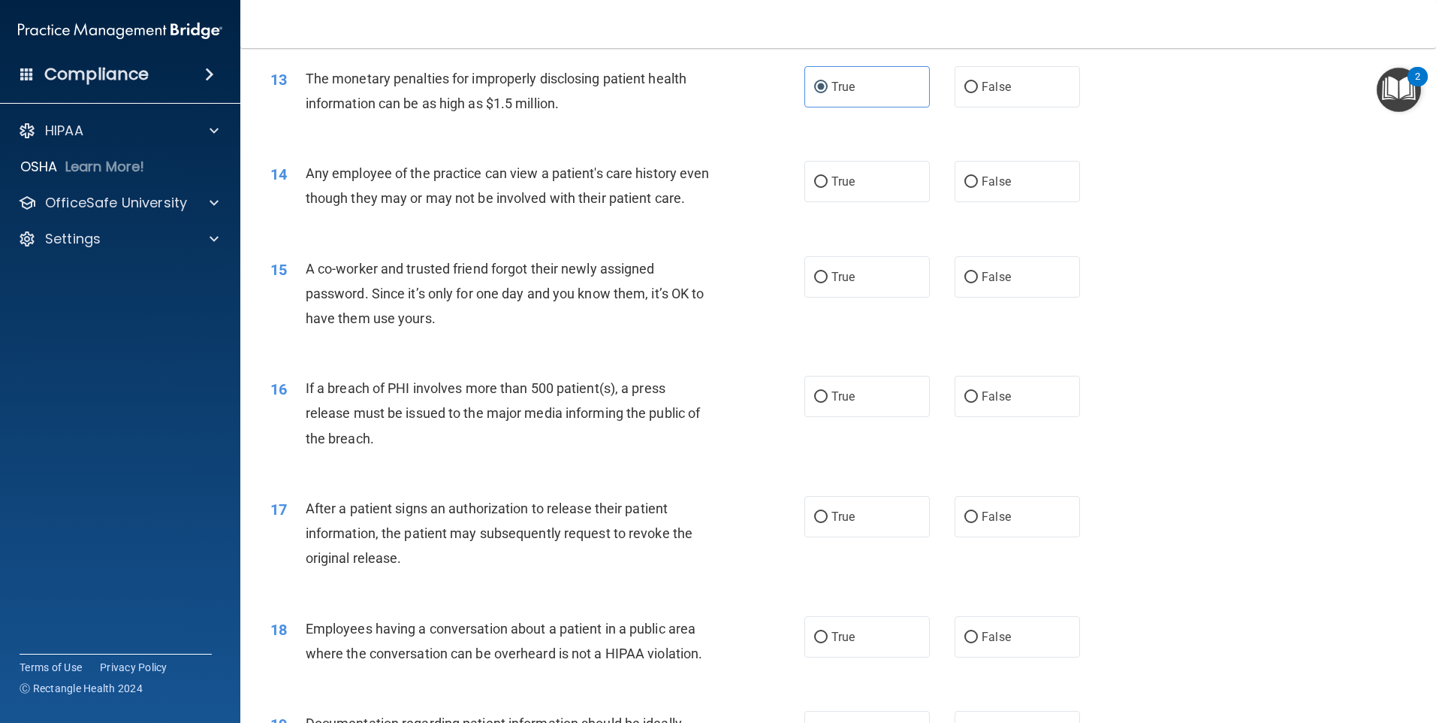
scroll to position [1352, 0]
click at [1005, 195] on label "False" at bounding box center [1017, 180] width 125 height 41
click at [978, 187] on input "False" at bounding box center [972, 181] width 14 height 11
radio input "true"
click at [771, 217] on div "14 Any employee of the practice can view a patient's care history even though t…" at bounding box center [537, 188] width 579 height 57
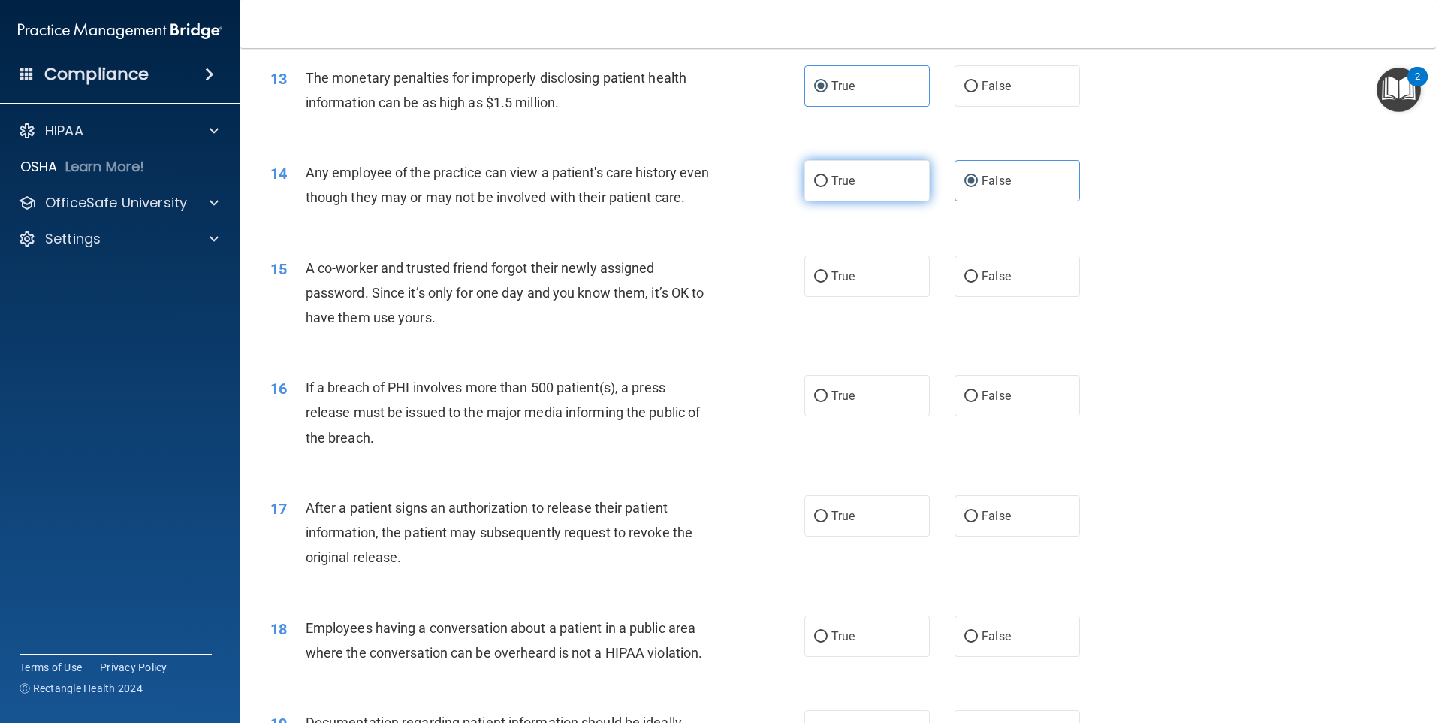
click at [820, 192] on label "True" at bounding box center [867, 180] width 125 height 41
click at [820, 187] on input "True" at bounding box center [821, 181] width 14 height 11
radio input "true"
click at [1032, 192] on label "False" at bounding box center [1017, 180] width 125 height 41
click at [978, 187] on input "False" at bounding box center [972, 181] width 14 height 11
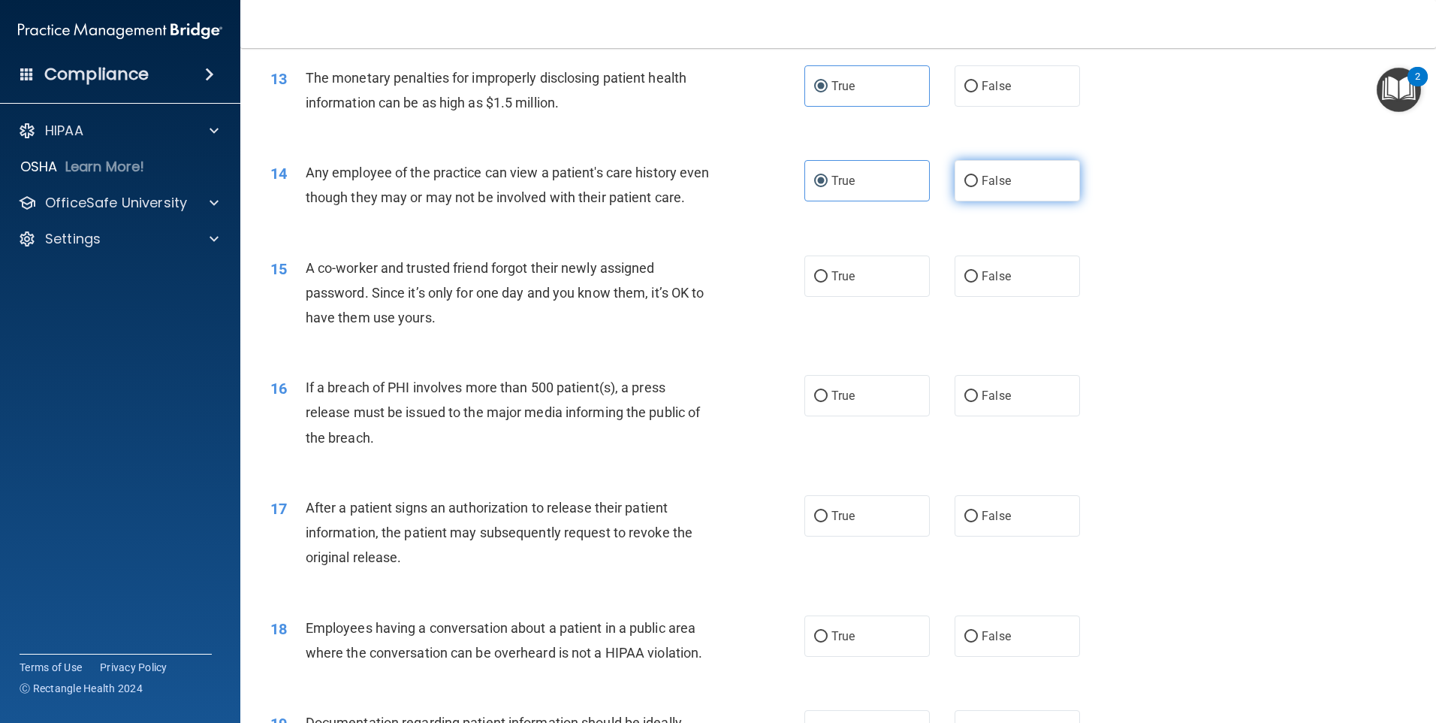
radio input "true"
click at [708, 236] on div "14 Any employee of the practice can view a patient's care history even though t…" at bounding box center [838, 188] width 1158 height 95
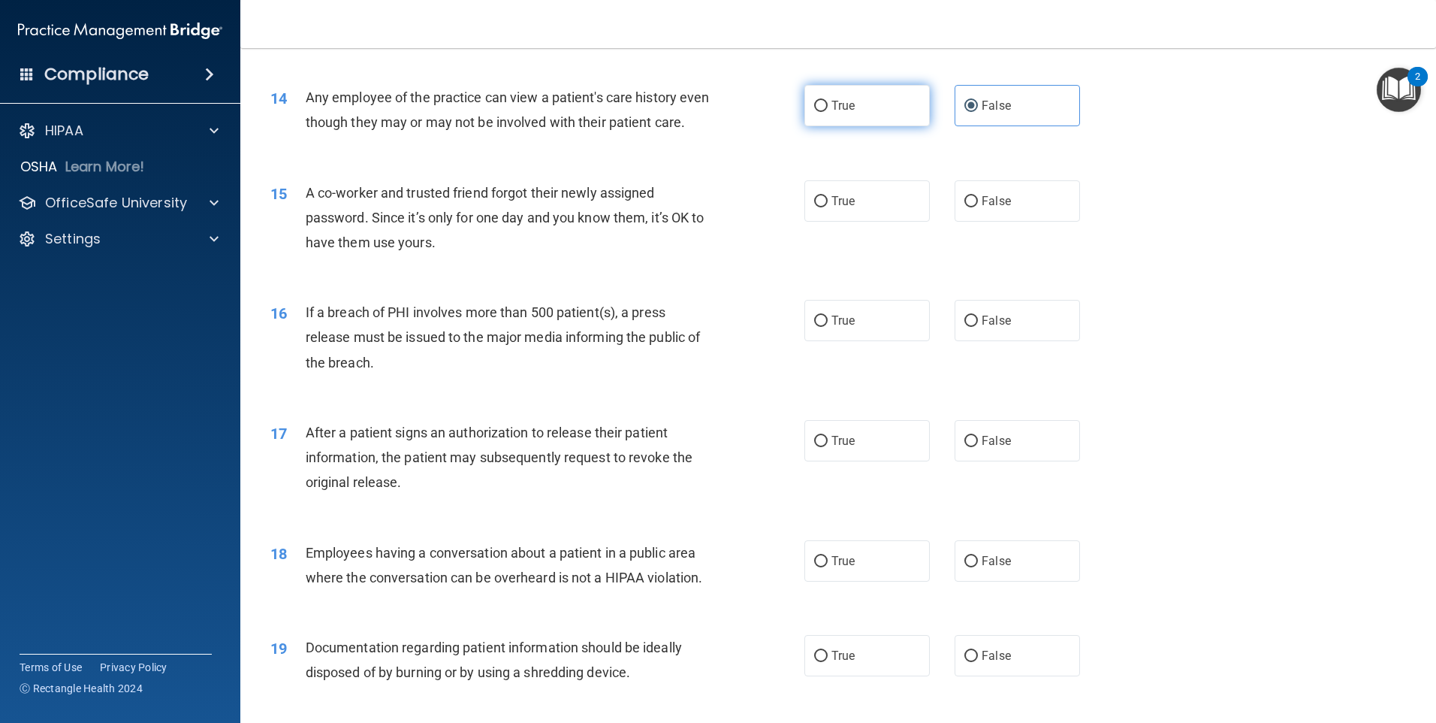
click at [814, 111] on input "True" at bounding box center [821, 106] width 14 height 11
radio input "true"
radio input "false"
click at [742, 263] on div "15 A co-worker and trusted friend forgot their newly assigned password. Since i…" at bounding box center [537, 221] width 579 height 83
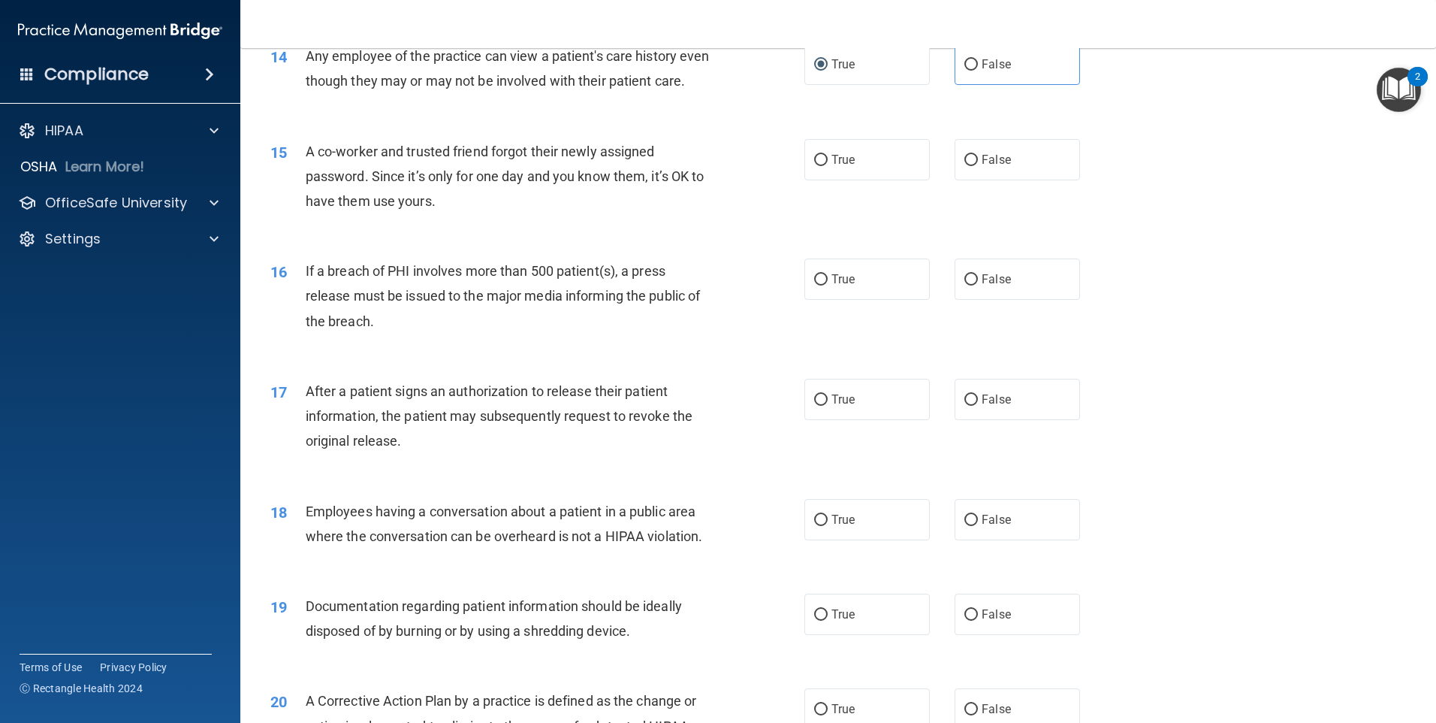
scroll to position [1502, 0]
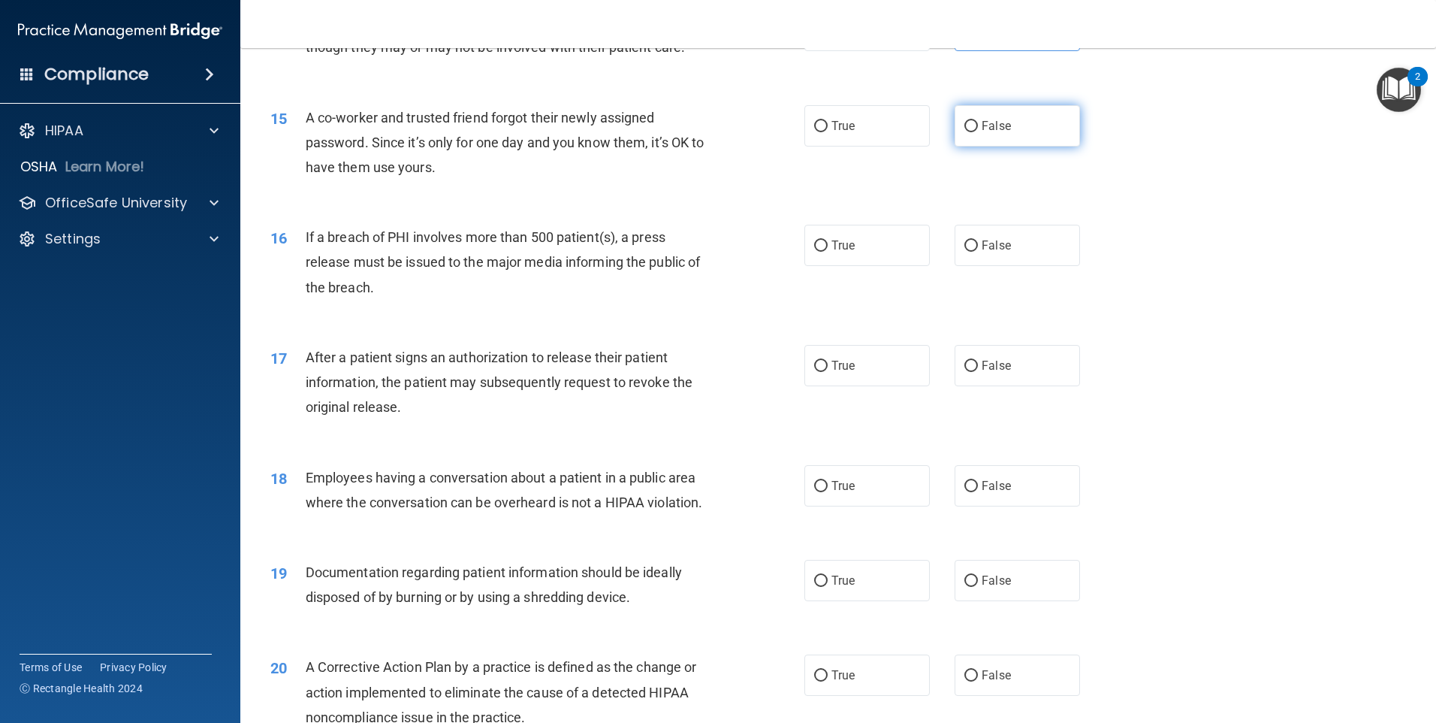
click at [1066, 146] on label "False" at bounding box center [1017, 125] width 125 height 41
click at [978, 132] on input "False" at bounding box center [972, 126] width 14 height 11
radio input "true"
click at [887, 264] on label "True" at bounding box center [867, 245] width 125 height 41
click at [828, 252] on input "True" at bounding box center [821, 245] width 14 height 11
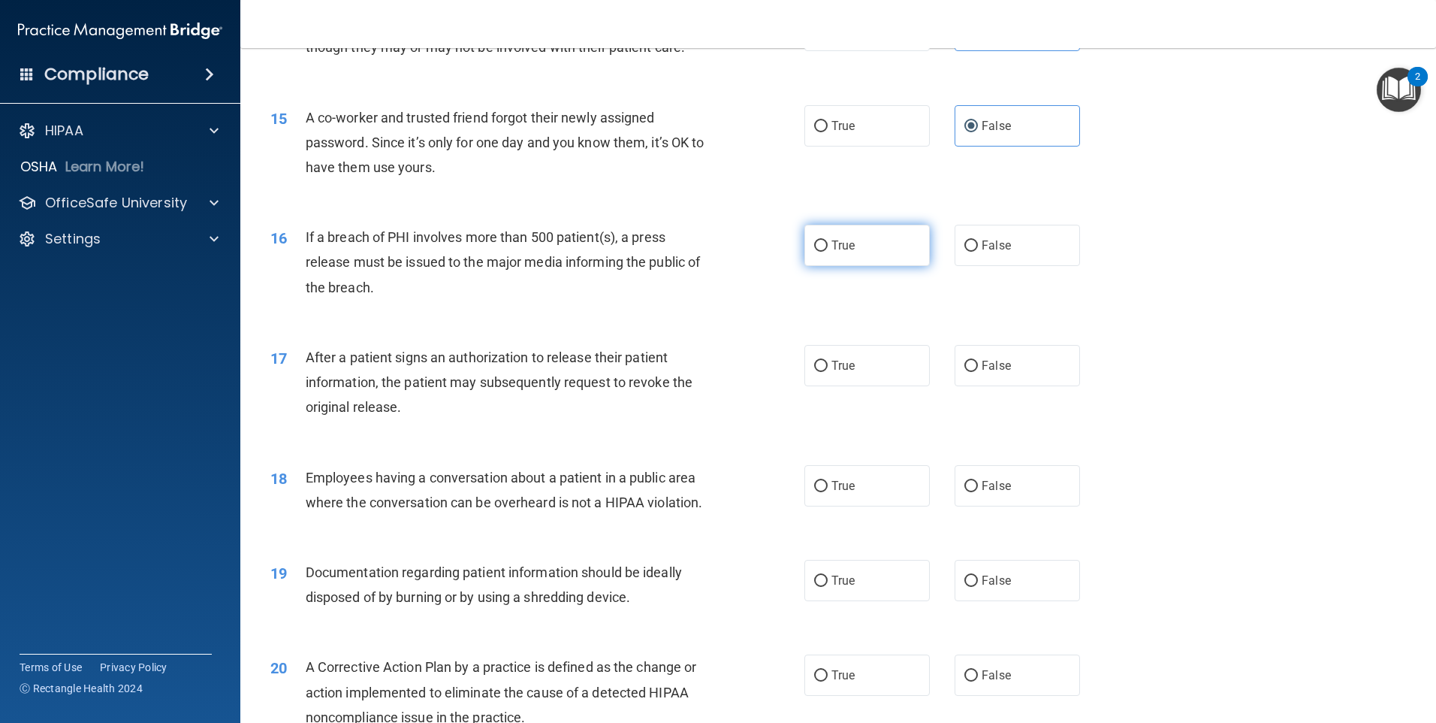
radio input "true"
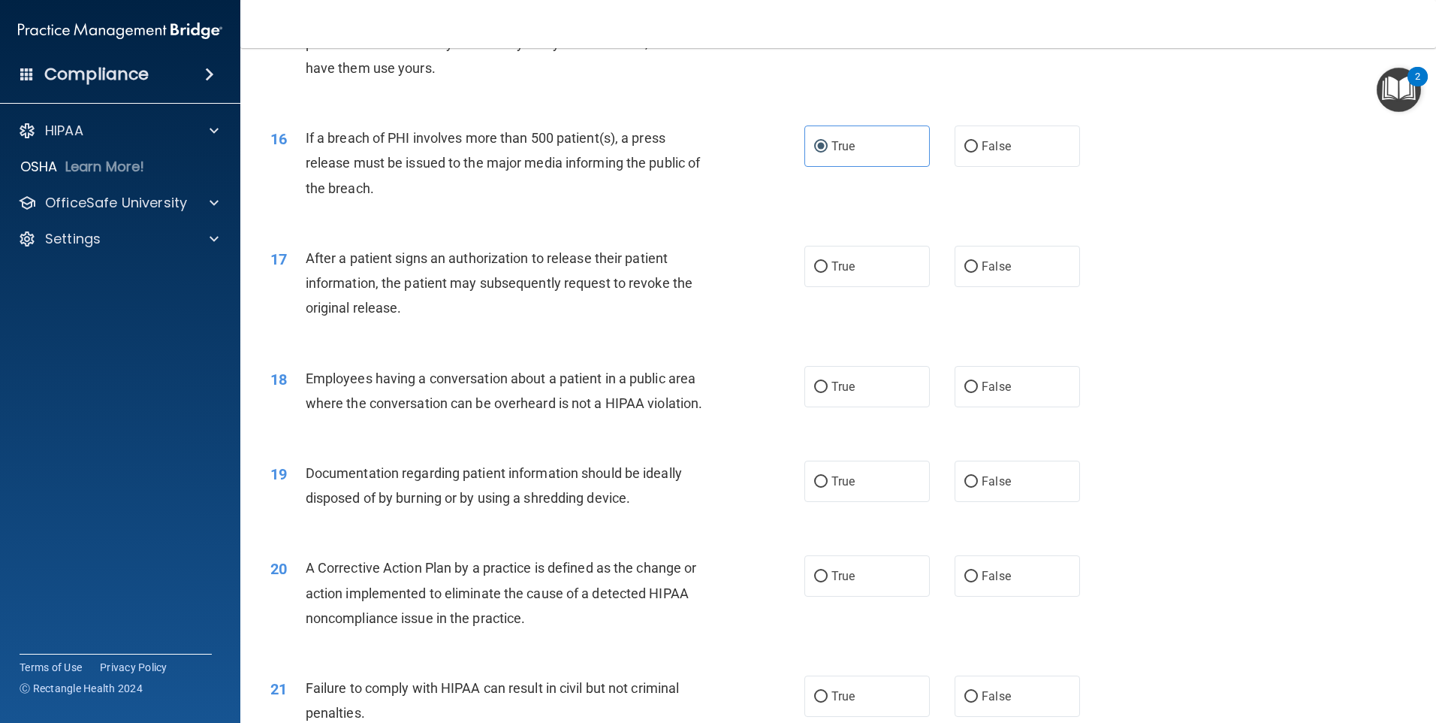
scroll to position [1577, 0]
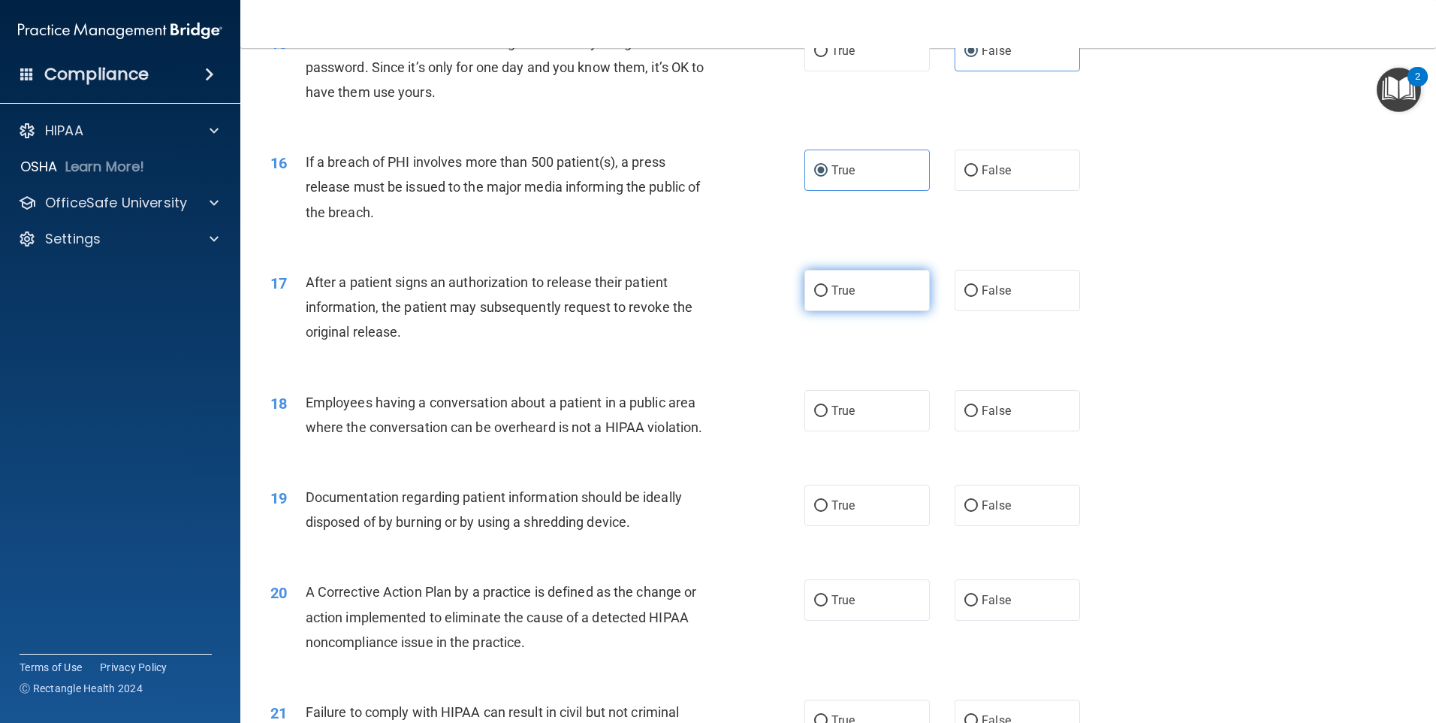
click at [850, 311] on label "True" at bounding box center [867, 290] width 125 height 41
click at [828, 297] on input "True" at bounding box center [821, 290] width 14 height 11
radio input "true"
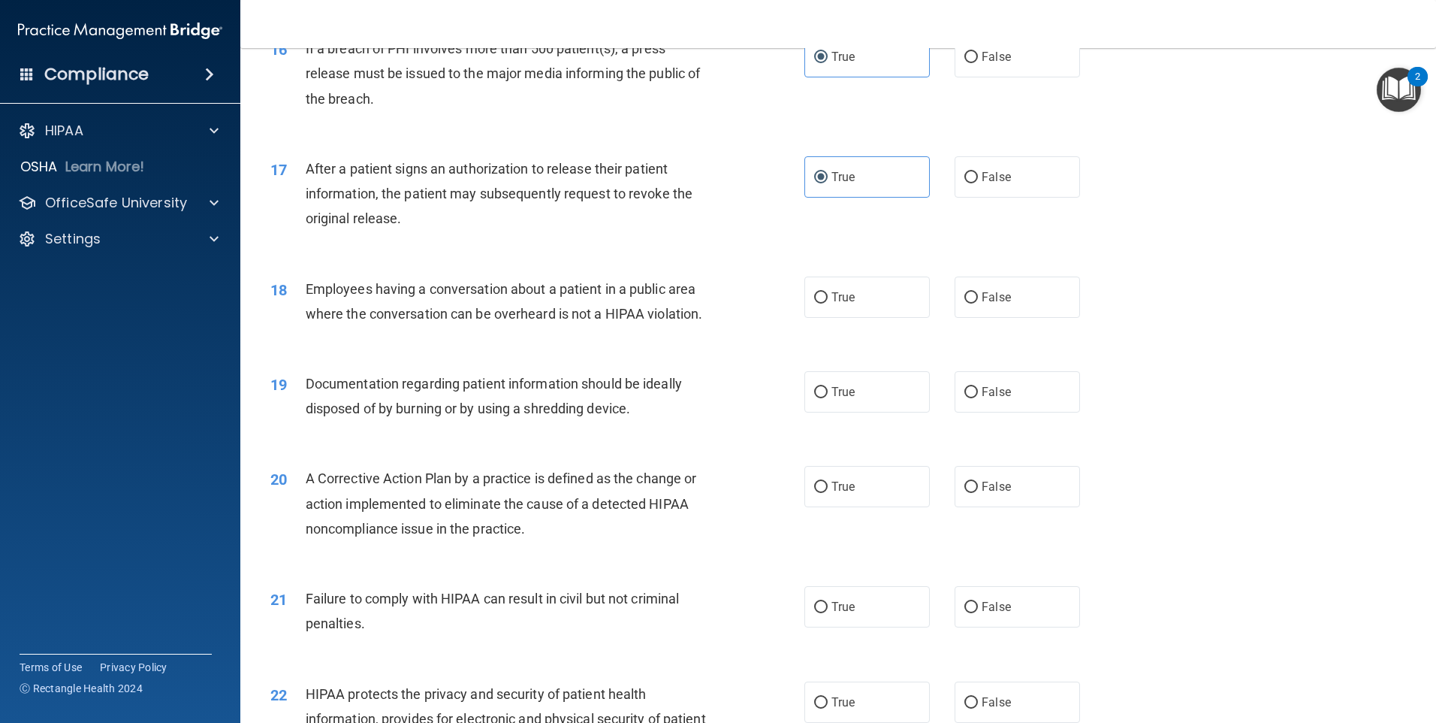
scroll to position [1728, 0]
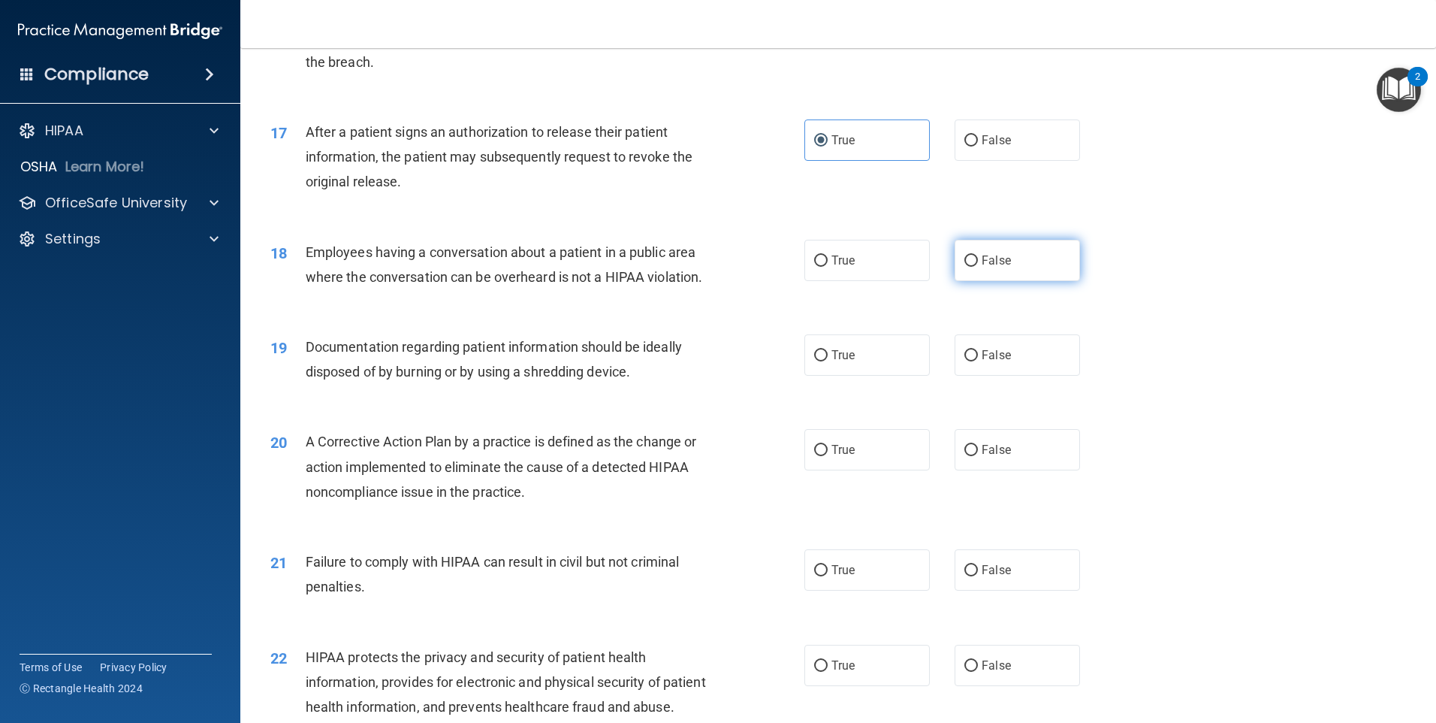
click at [975, 270] on label "False" at bounding box center [1017, 260] width 125 height 41
click at [975, 267] on input "False" at bounding box center [972, 260] width 14 height 11
radio input "true"
click at [699, 289] on div "Employees having a conversation about a patient in a public area where the conv…" at bounding box center [515, 265] width 418 height 50
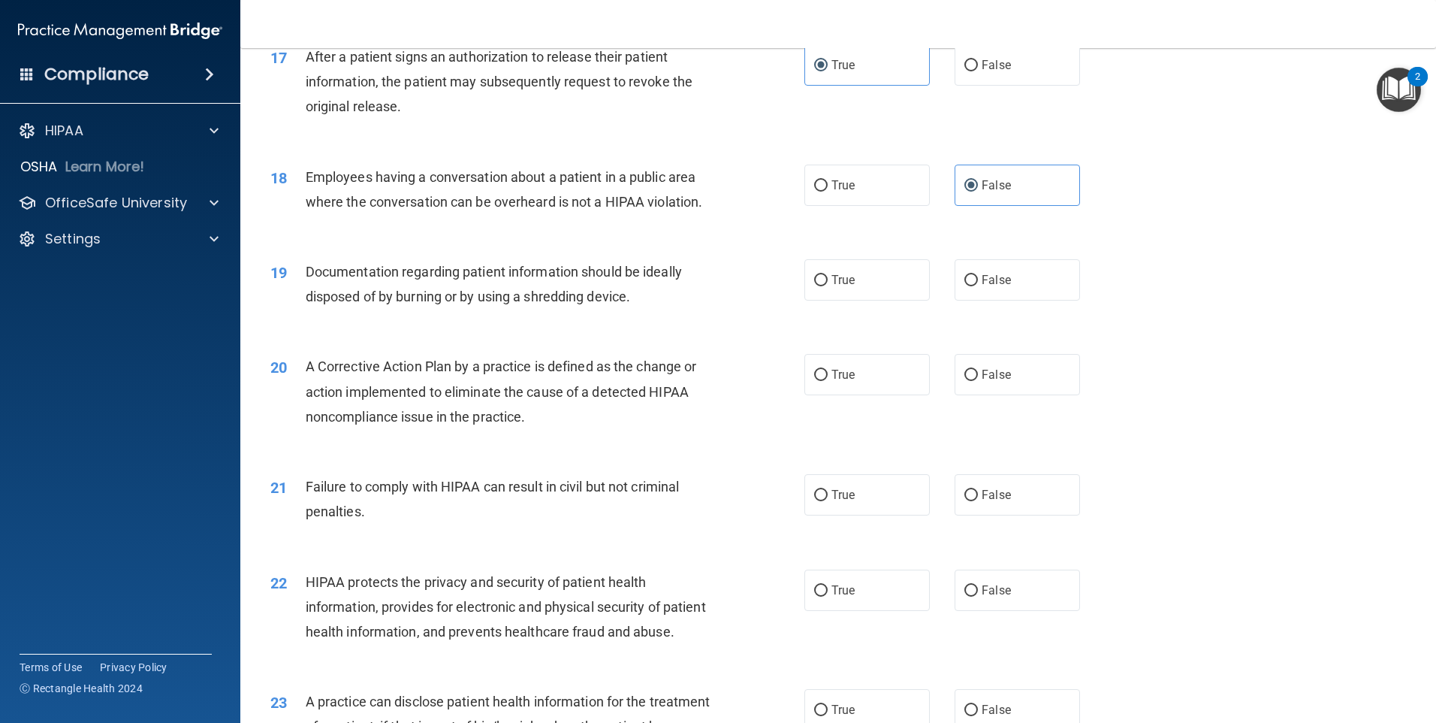
scroll to position [1878, 0]
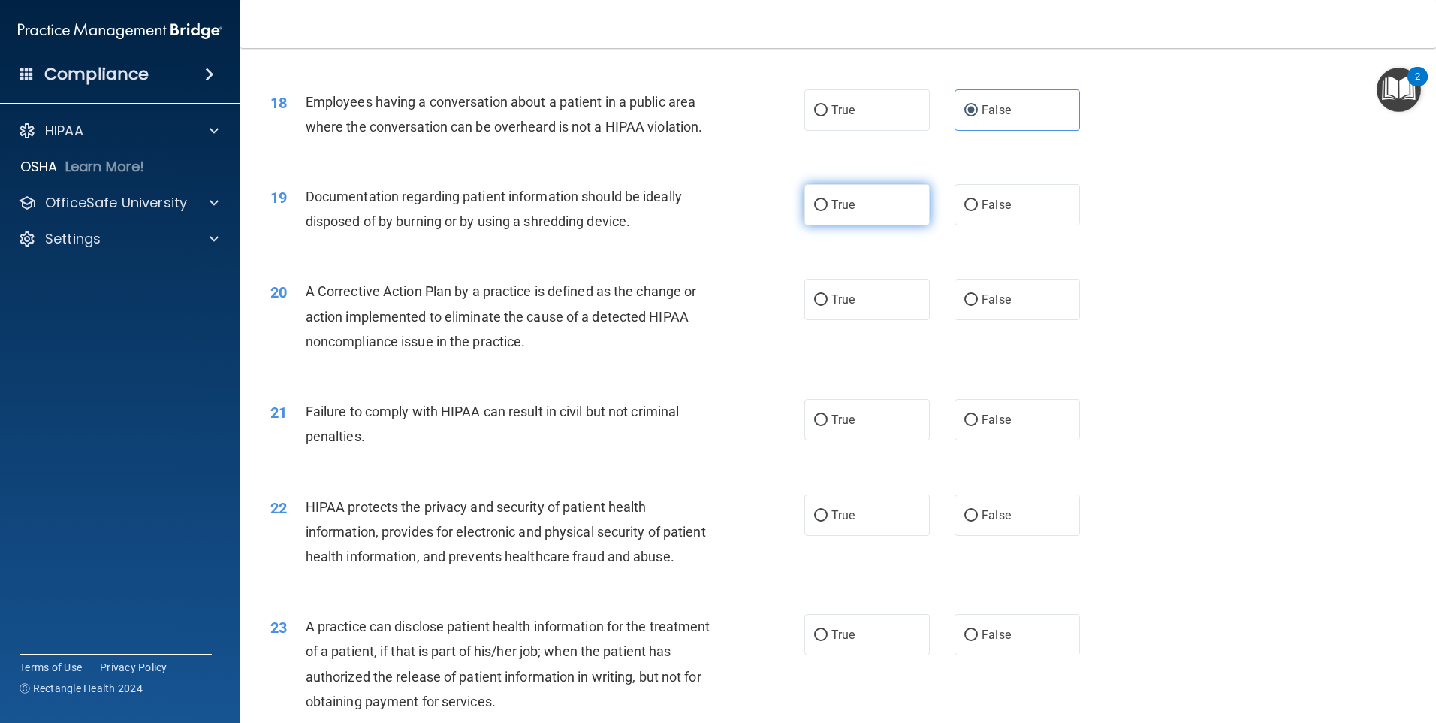
click at [814, 211] on input "True" at bounding box center [821, 205] width 14 height 11
radio input "true"
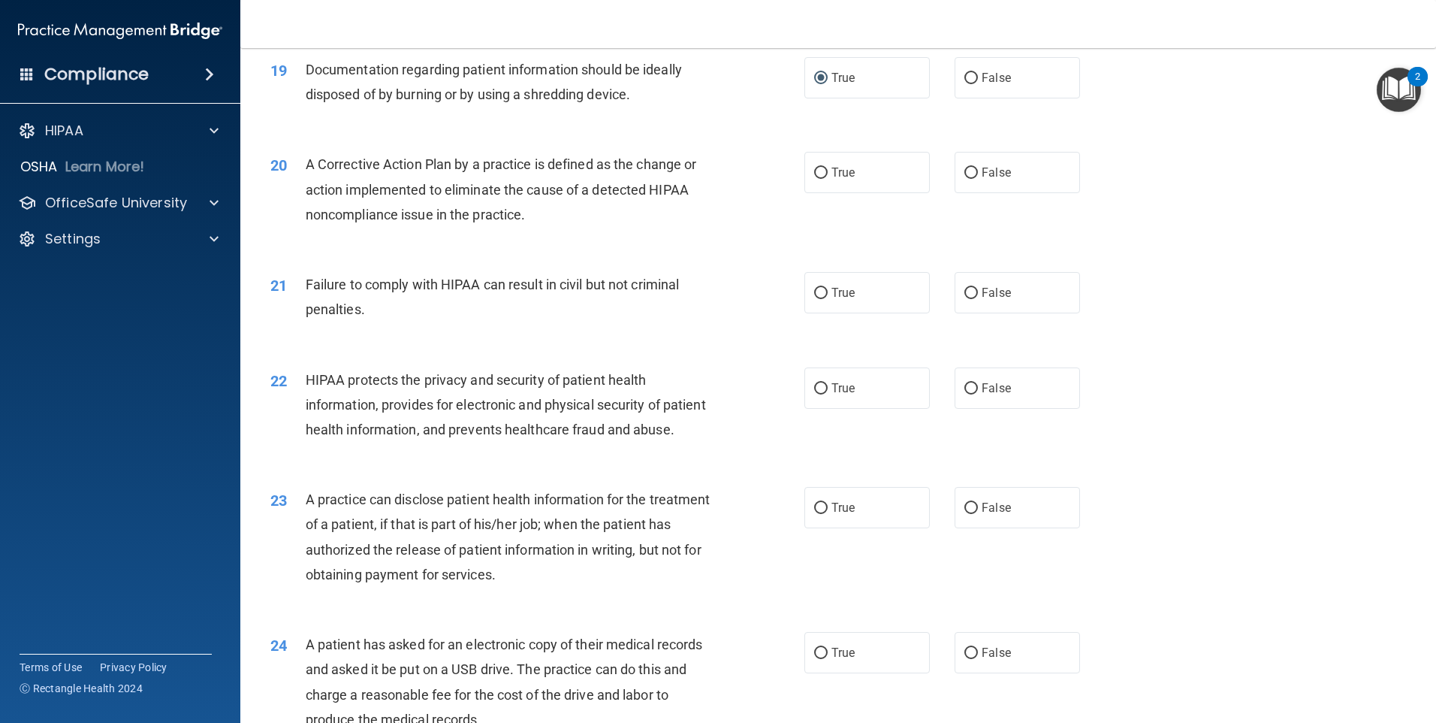
scroll to position [2028, 0]
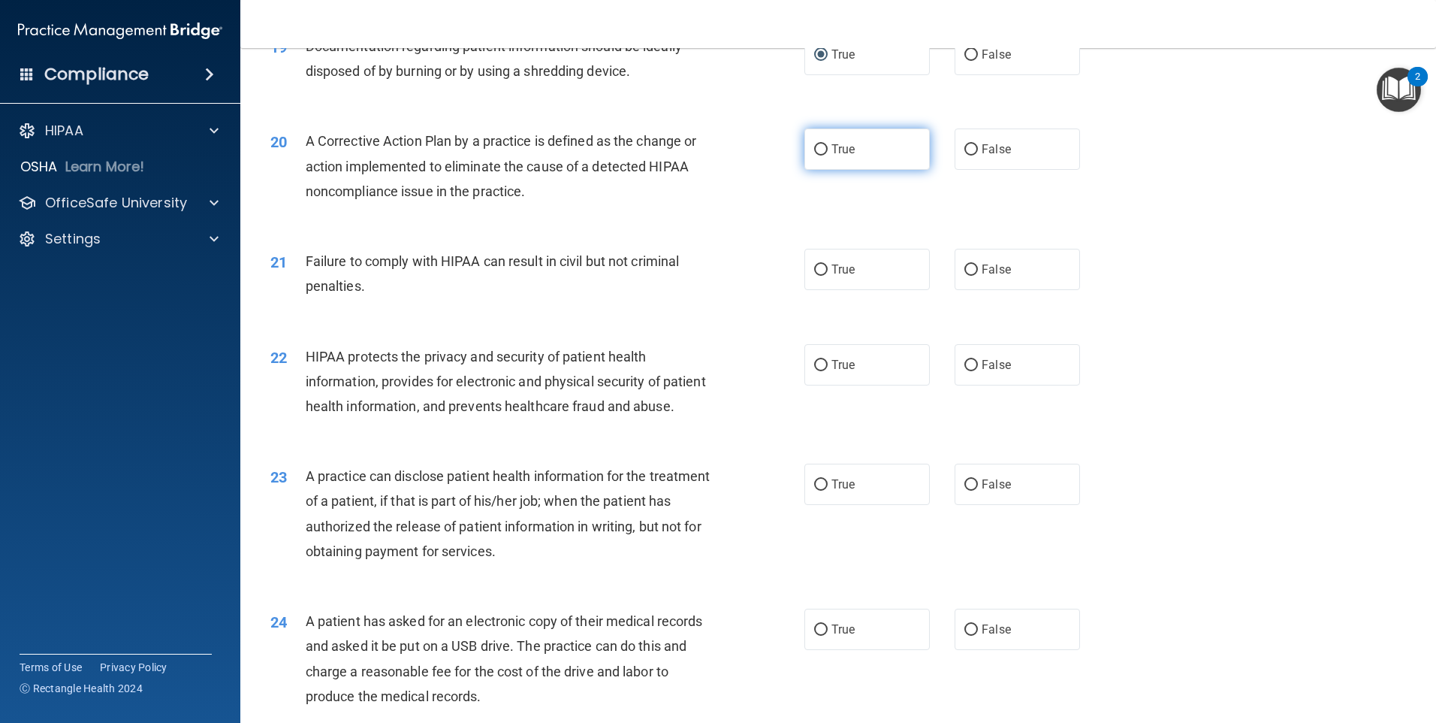
click at [817, 170] on label "True" at bounding box center [867, 148] width 125 height 41
click at [817, 155] on input "True" at bounding box center [821, 149] width 14 height 11
radio input "true"
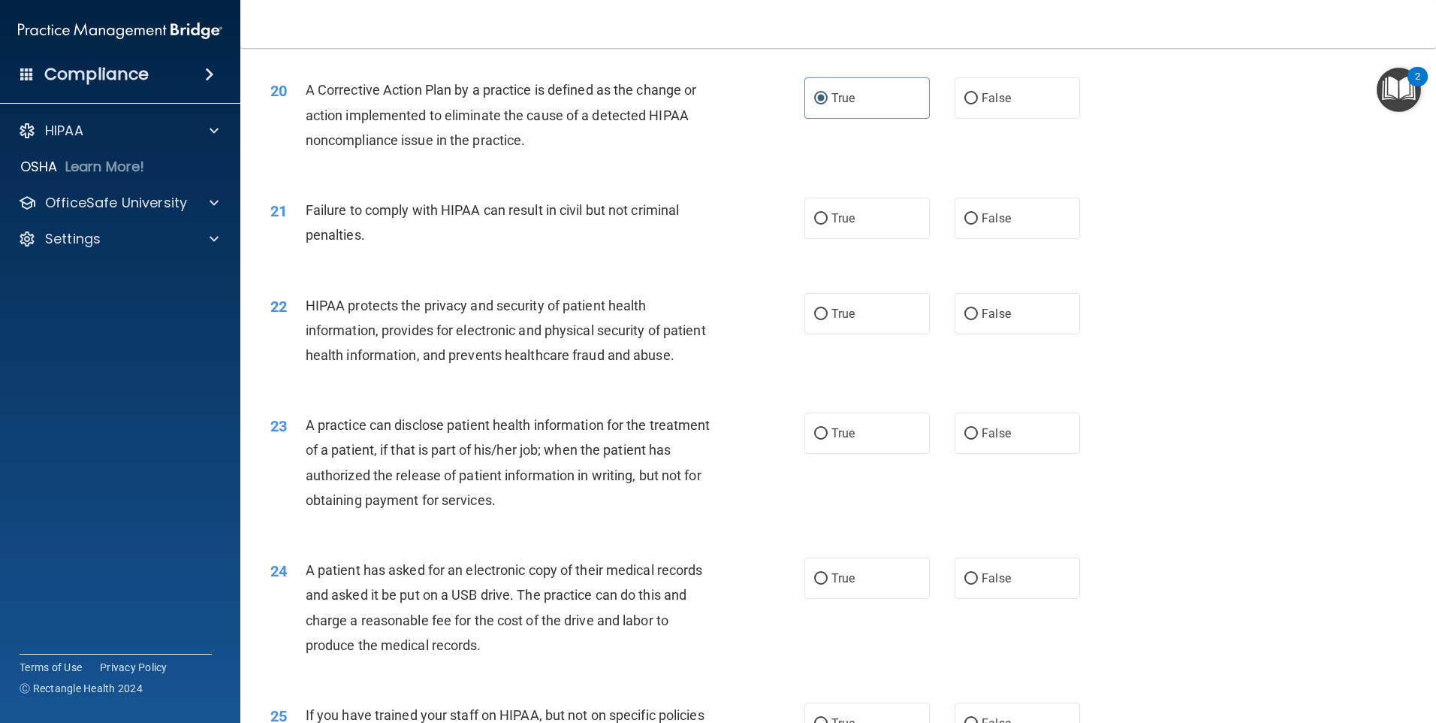
scroll to position [2103, 0]
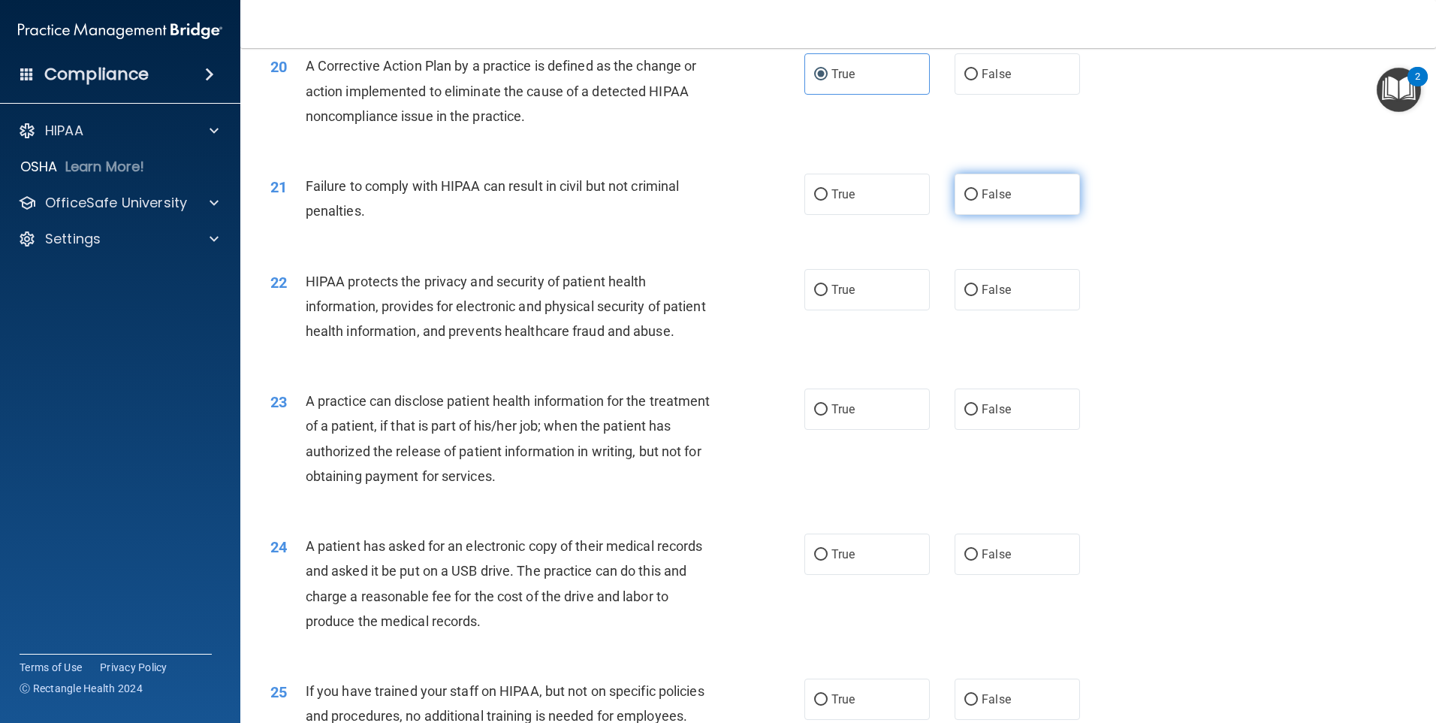
click at [960, 215] on label "False" at bounding box center [1017, 194] width 125 height 41
click at [965, 201] on input "False" at bounding box center [972, 194] width 14 height 11
radio input "true"
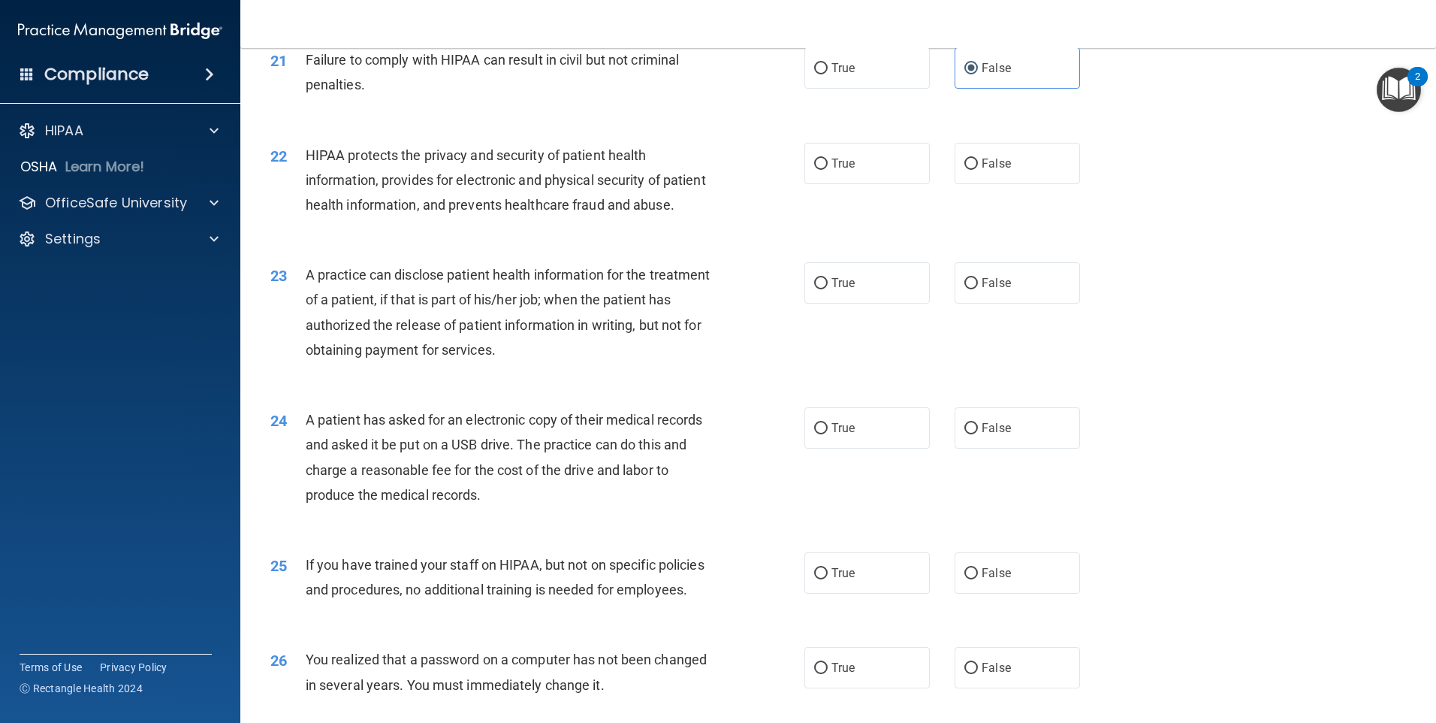
scroll to position [2254, 0]
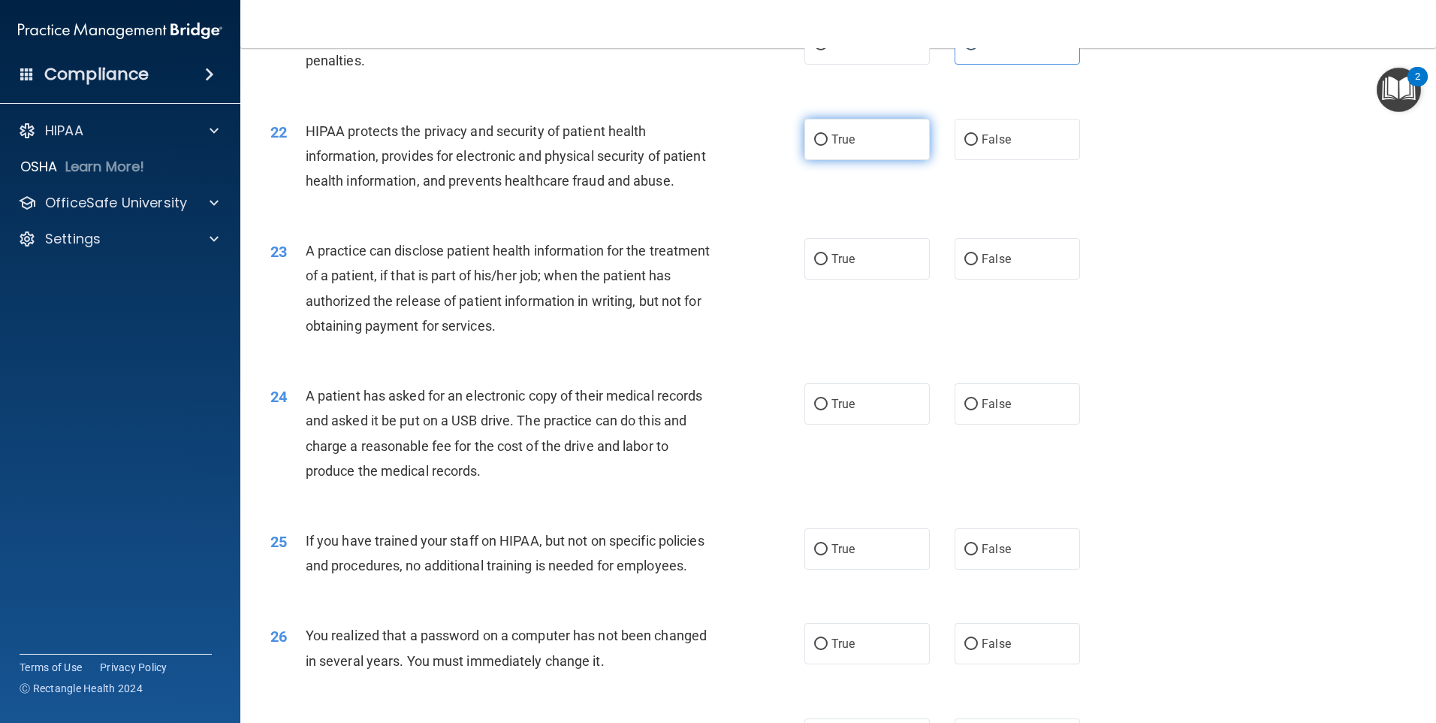
click at [849, 160] on label "True" at bounding box center [867, 139] width 125 height 41
click at [828, 146] on input "True" at bounding box center [821, 139] width 14 height 11
radio input "true"
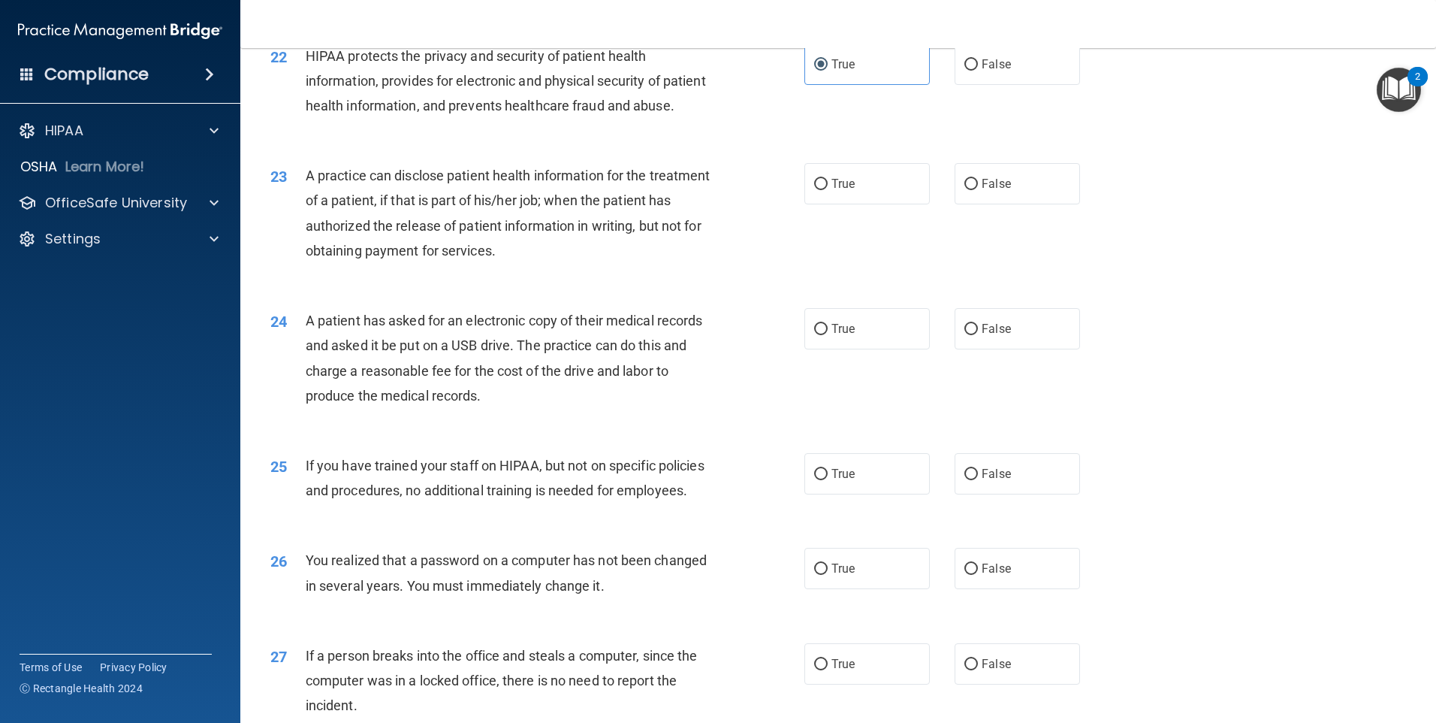
scroll to position [2404, 0]
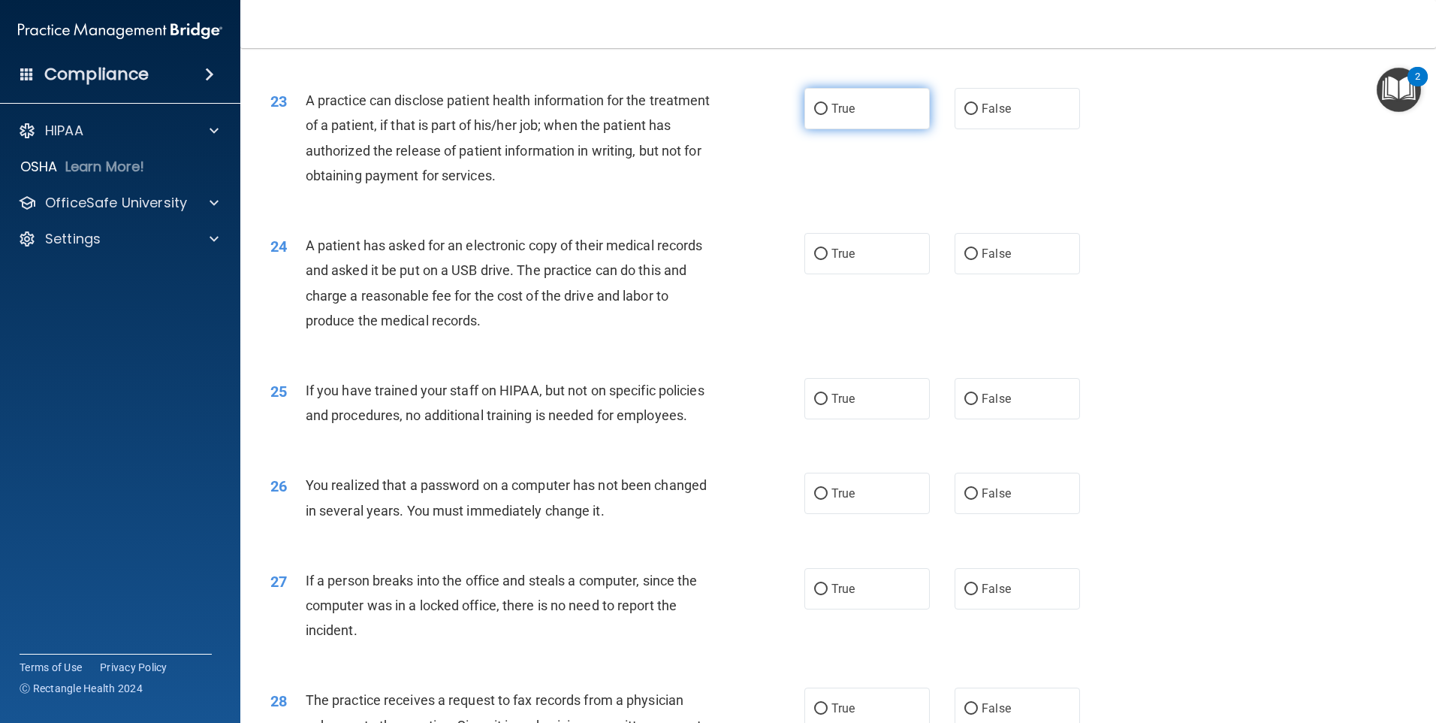
click at [807, 129] on label "True" at bounding box center [867, 108] width 125 height 41
click at [814, 115] on input "True" at bounding box center [821, 109] width 14 height 11
radio input "true"
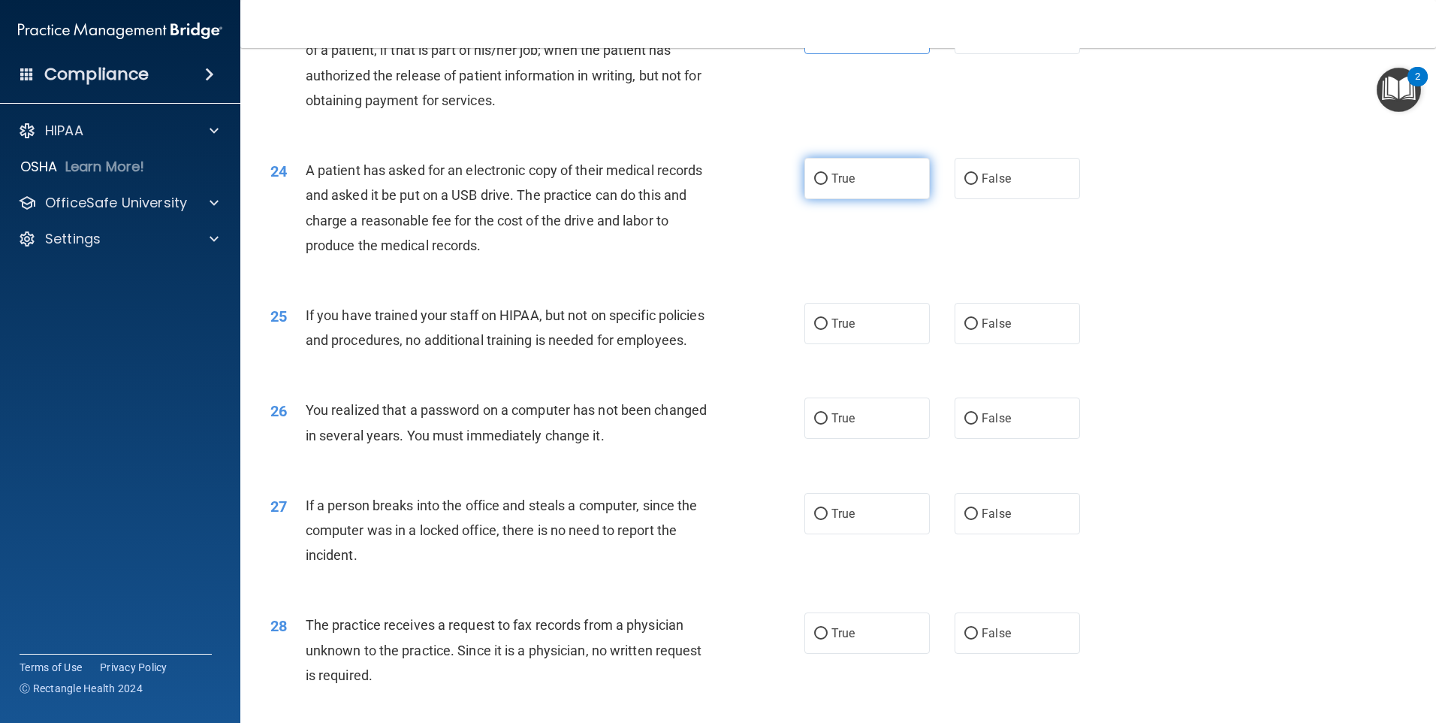
click at [814, 185] on input "True" at bounding box center [821, 179] width 14 height 11
radio input "true"
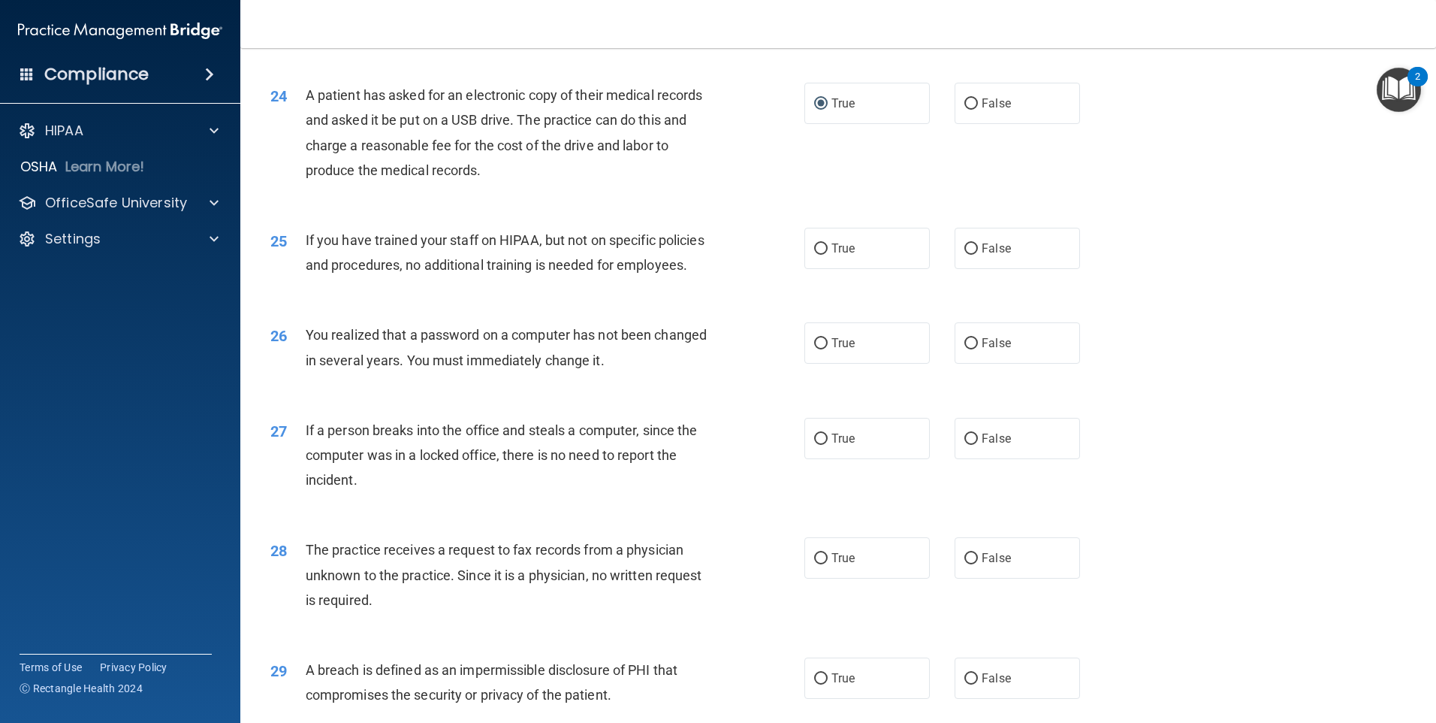
scroll to position [2629, 0]
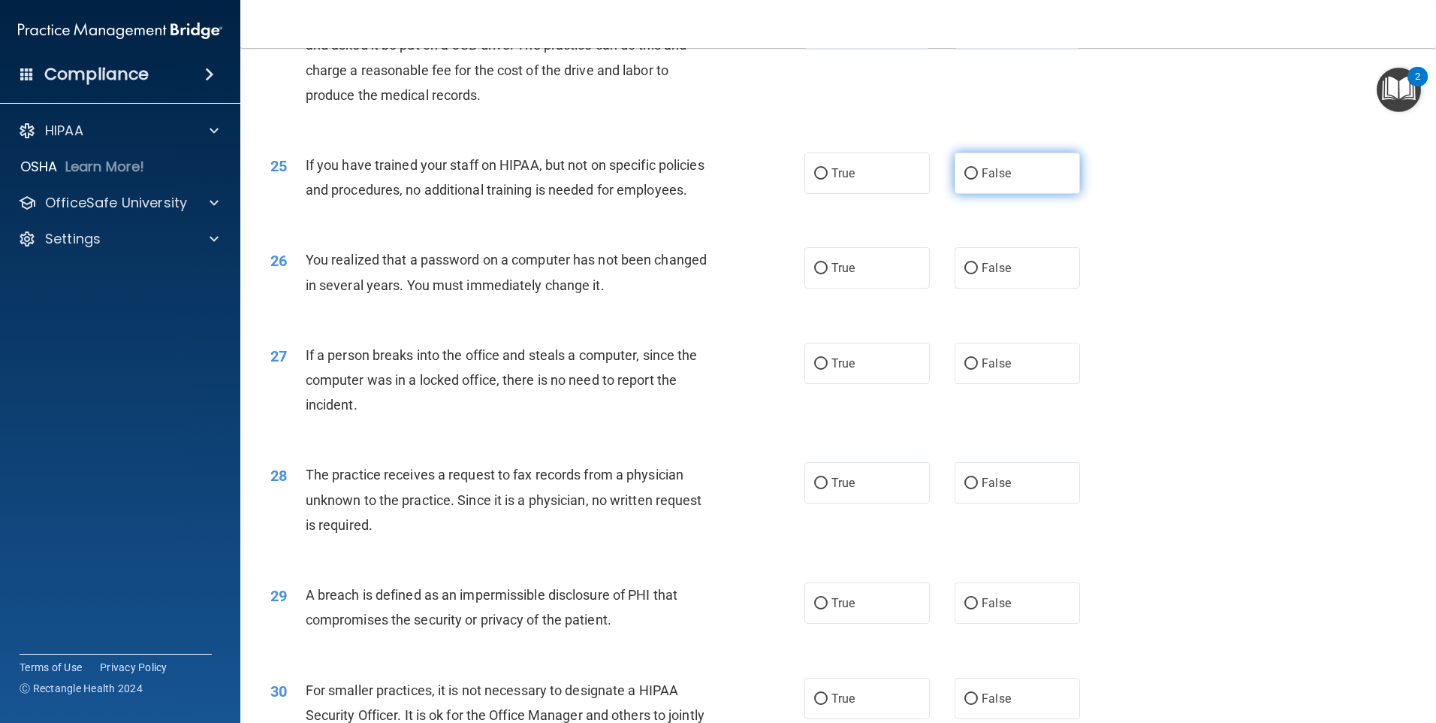
click at [955, 194] on label "False" at bounding box center [1017, 172] width 125 height 41
click at [965, 180] on input "False" at bounding box center [972, 173] width 14 height 11
radio input "true"
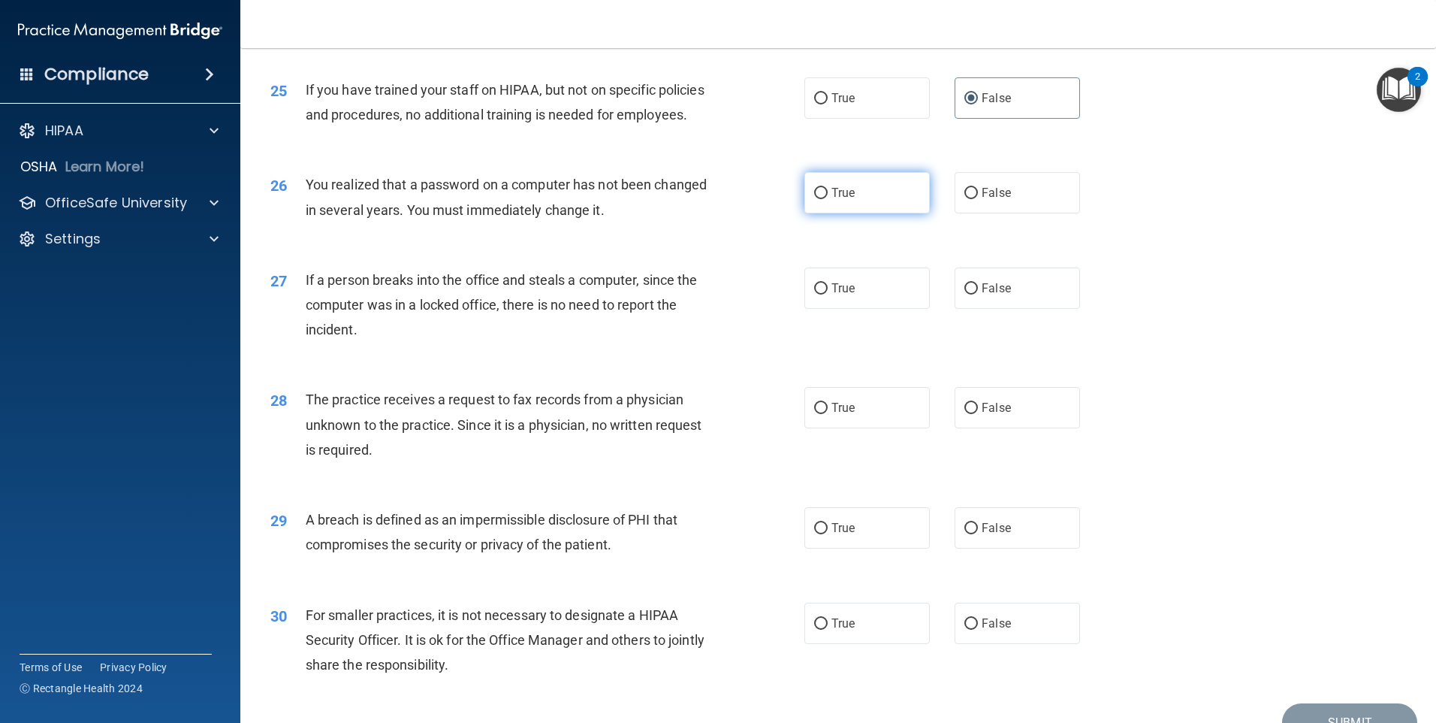
click at [805, 213] on label "True" at bounding box center [867, 192] width 125 height 41
click at [814, 199] on input "True" at bounding box center [821, 193] width 14 height 11
radio input "true"
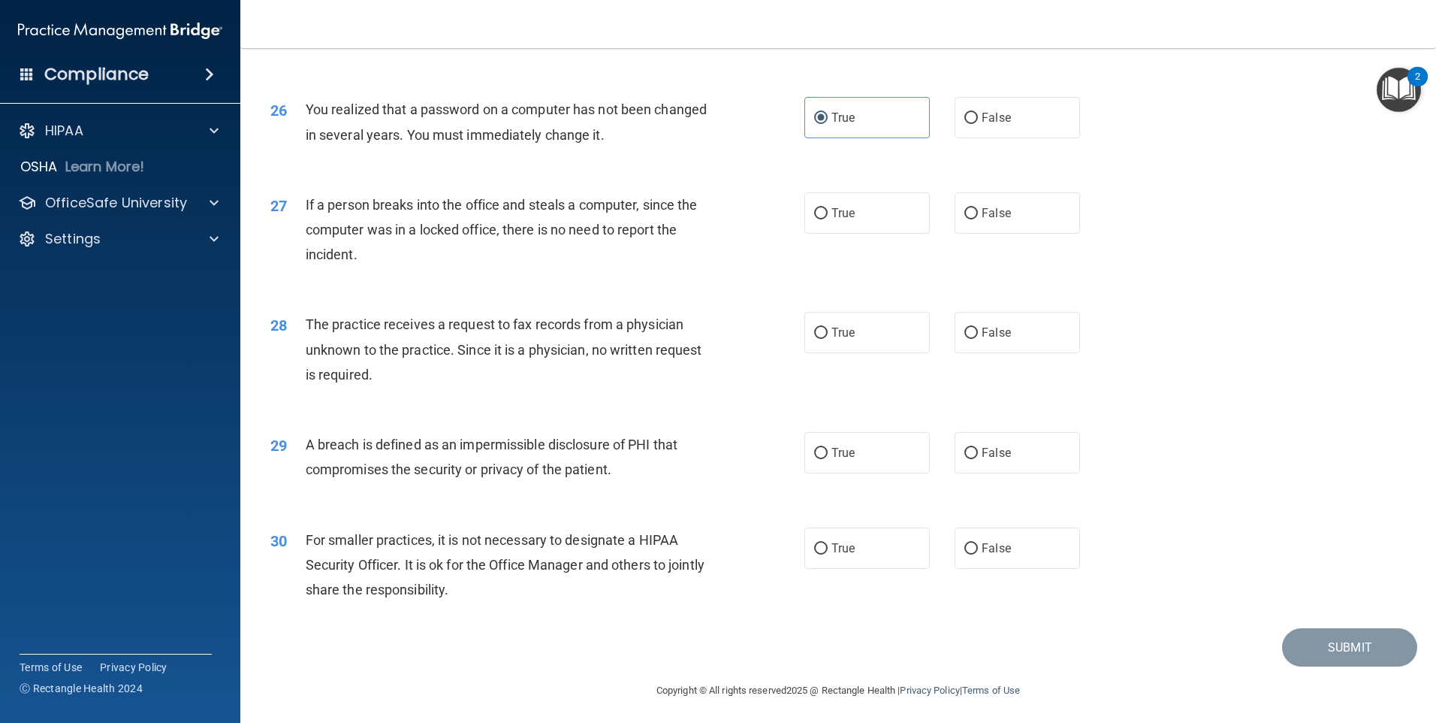
scroll to position [2854, 0]
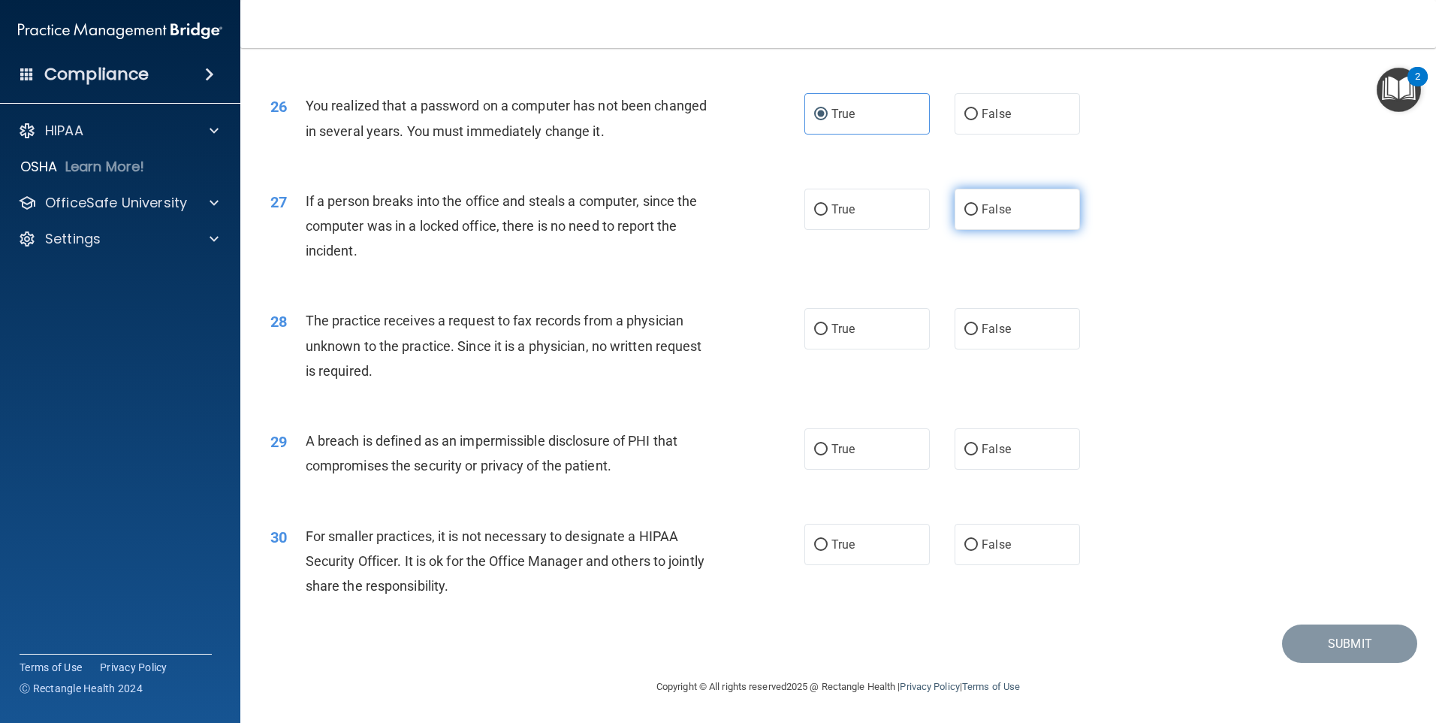
click at [997, 210] on span "False" at bounding box center [996, 209] width 29 height 14
click at [978, 210] on input "False" at bounding box center [972, 209] width 14 height 11
radio input "true"
click at [955, 324] on label "False" at bounding box center [1017, 328] width 125 height 41
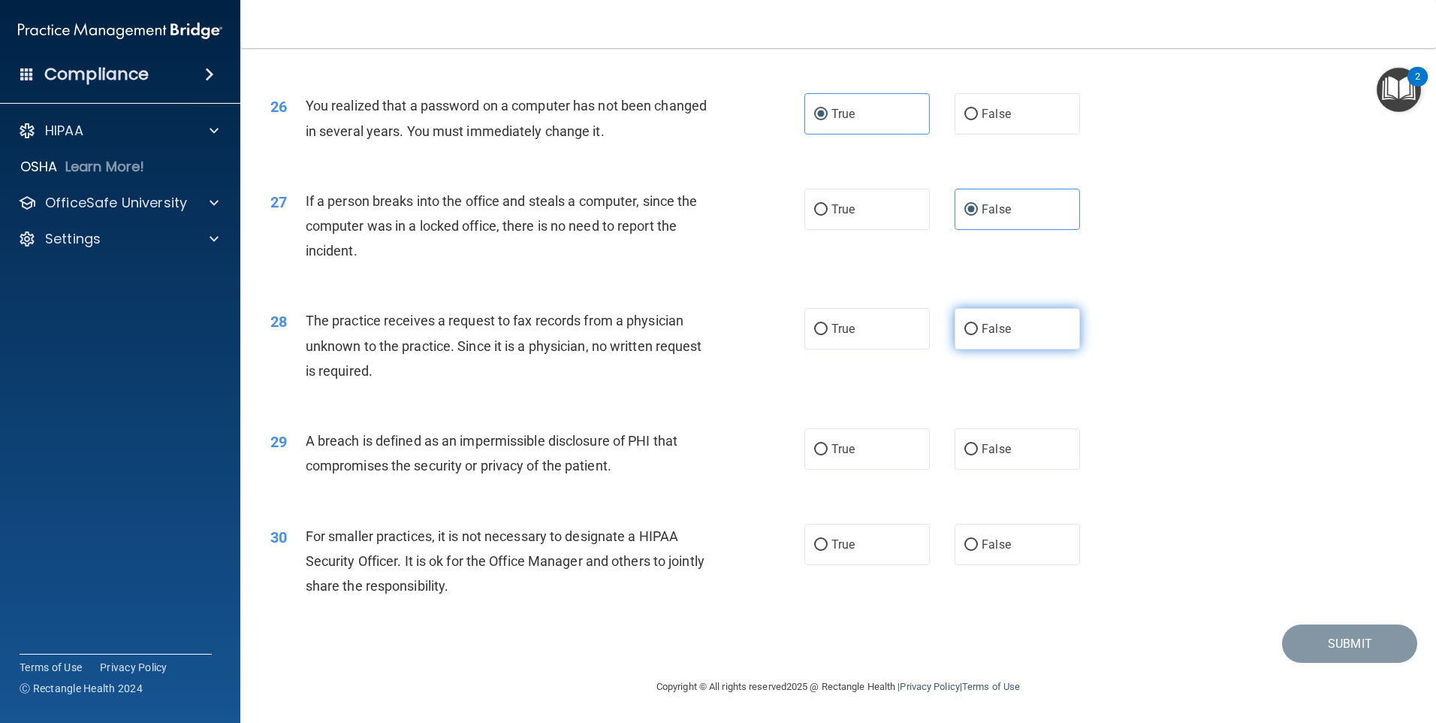
click at [965, 324] on input "False" at bounding box center [972, 329] width 14 height 11
radio input "true"
click at [832, 457] on label "True" at bounding box center [867, 448] width 125 height 41
click at [828, 455] on input "True" at bounding box center [821, 449] width 14 height 11
radio input "true"
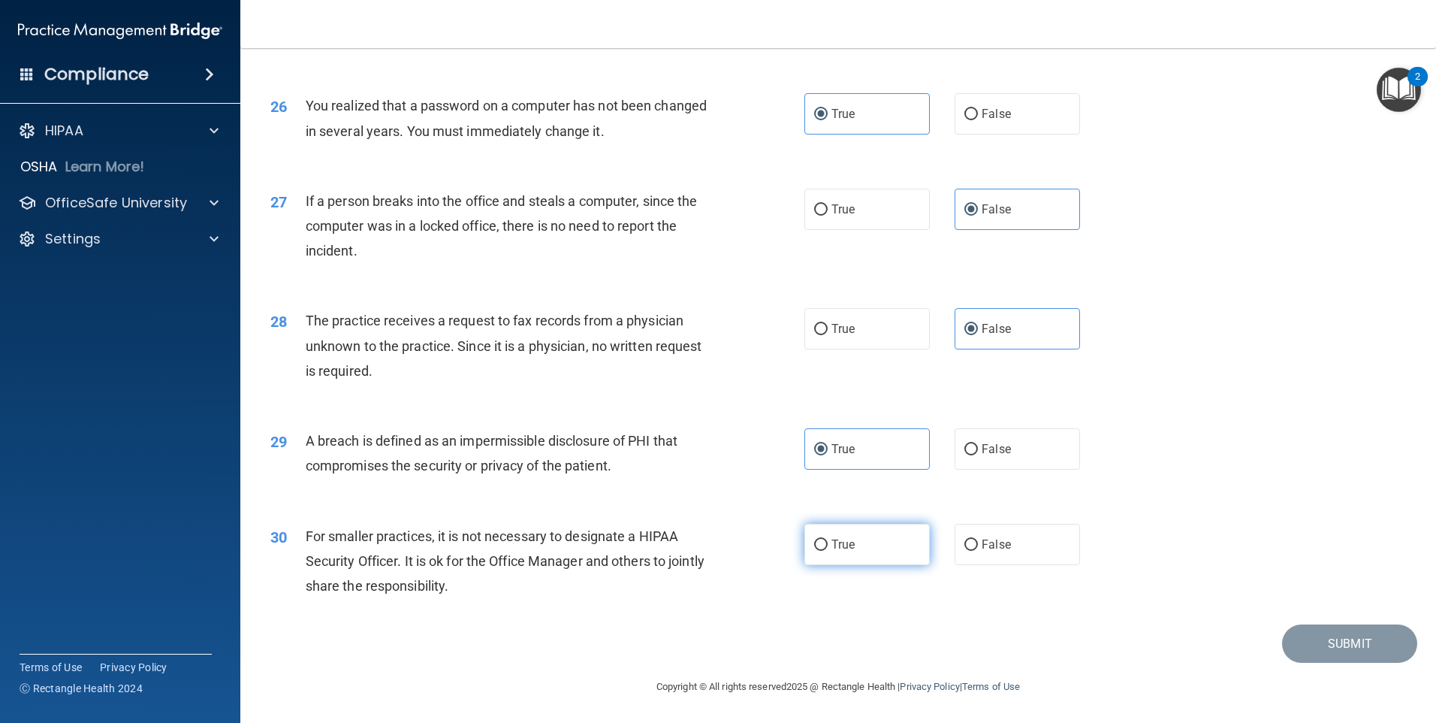
click at [901, 553] on label "True" at bounding box center [867, 544] width 125 height 41
click at [828, 551] on input "True" at bounding box center [821, 544] width 14 height 11
radio input "true"
click at [1321, 642] on button "Submit" at bounding box center [1349, 643] width 135 height 38
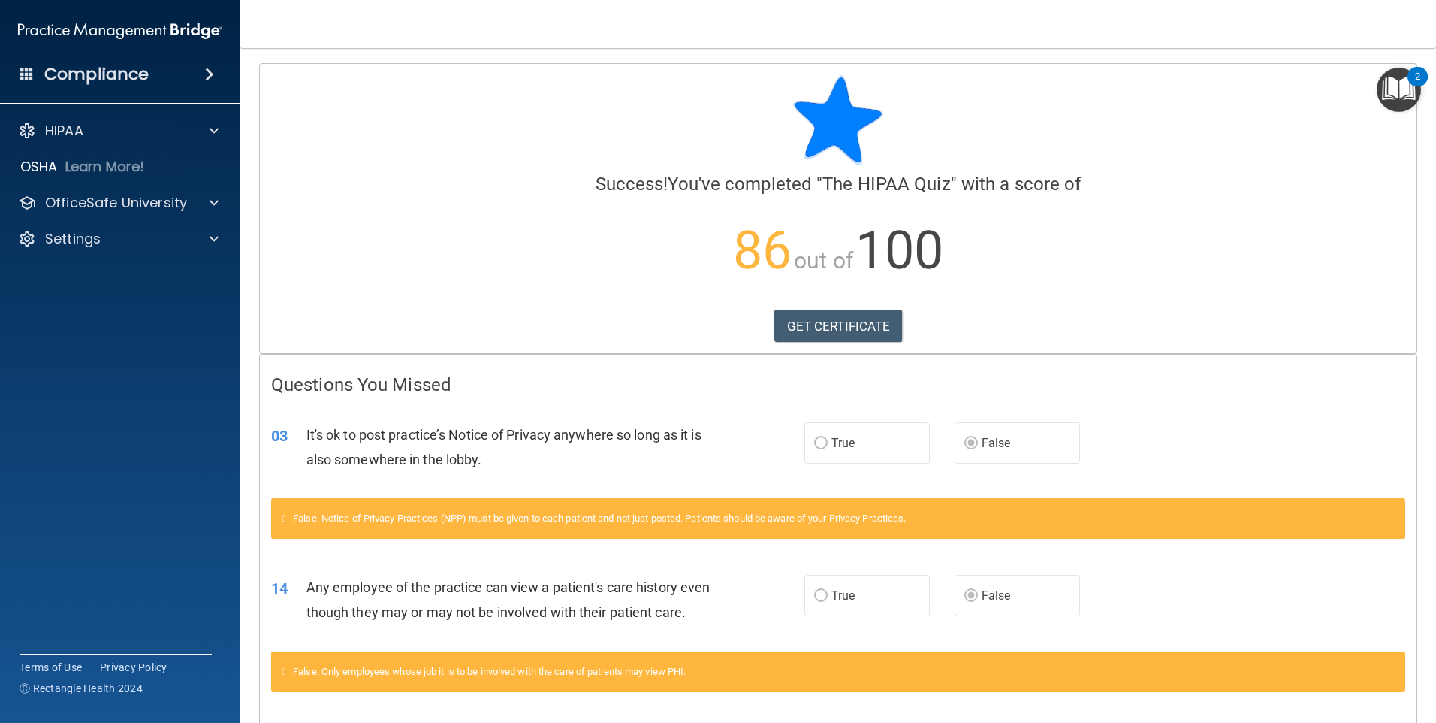
click at [1400, 103] on img "Open Resource Center, 2 new notifications" at bounding box center [1399, 90] width 44 height 44
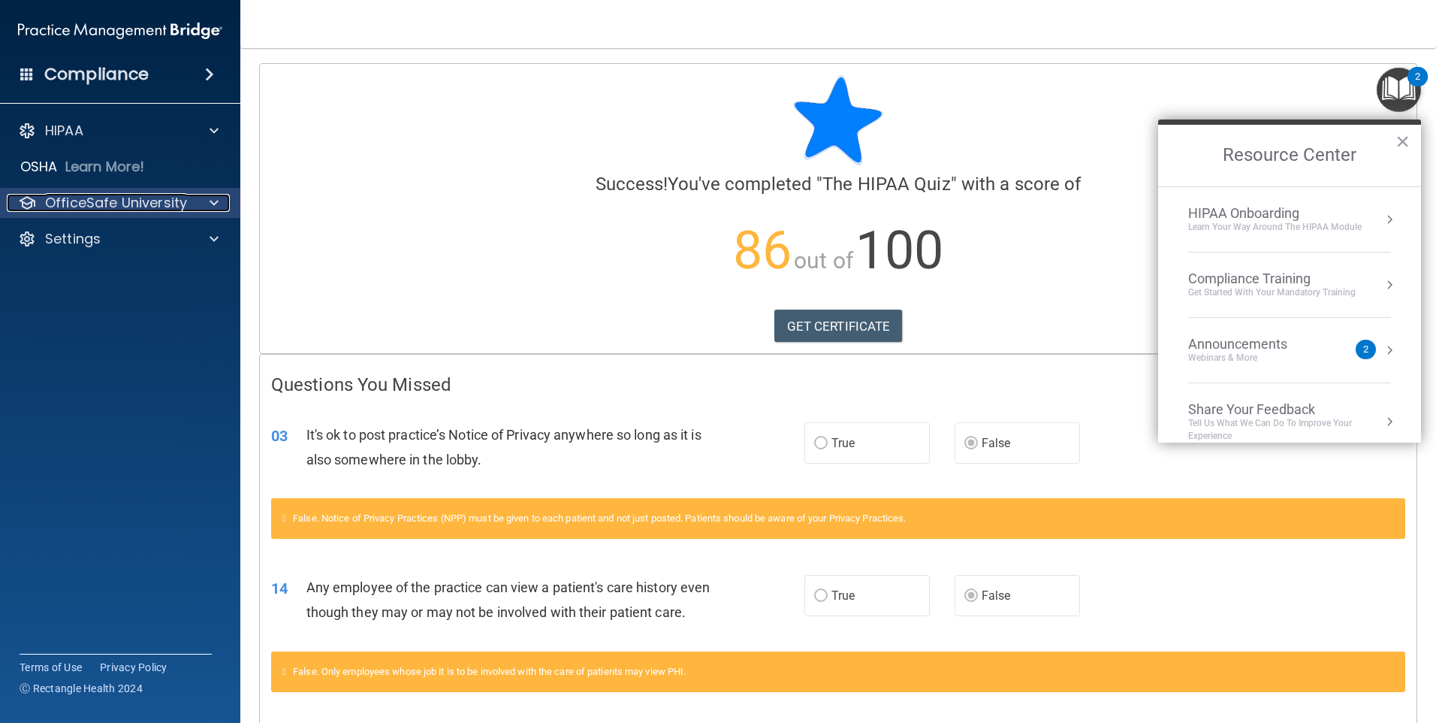
click at [186, 204] on div "OfficeSafe University" at bounding box center [100, 203] width 186 height 18
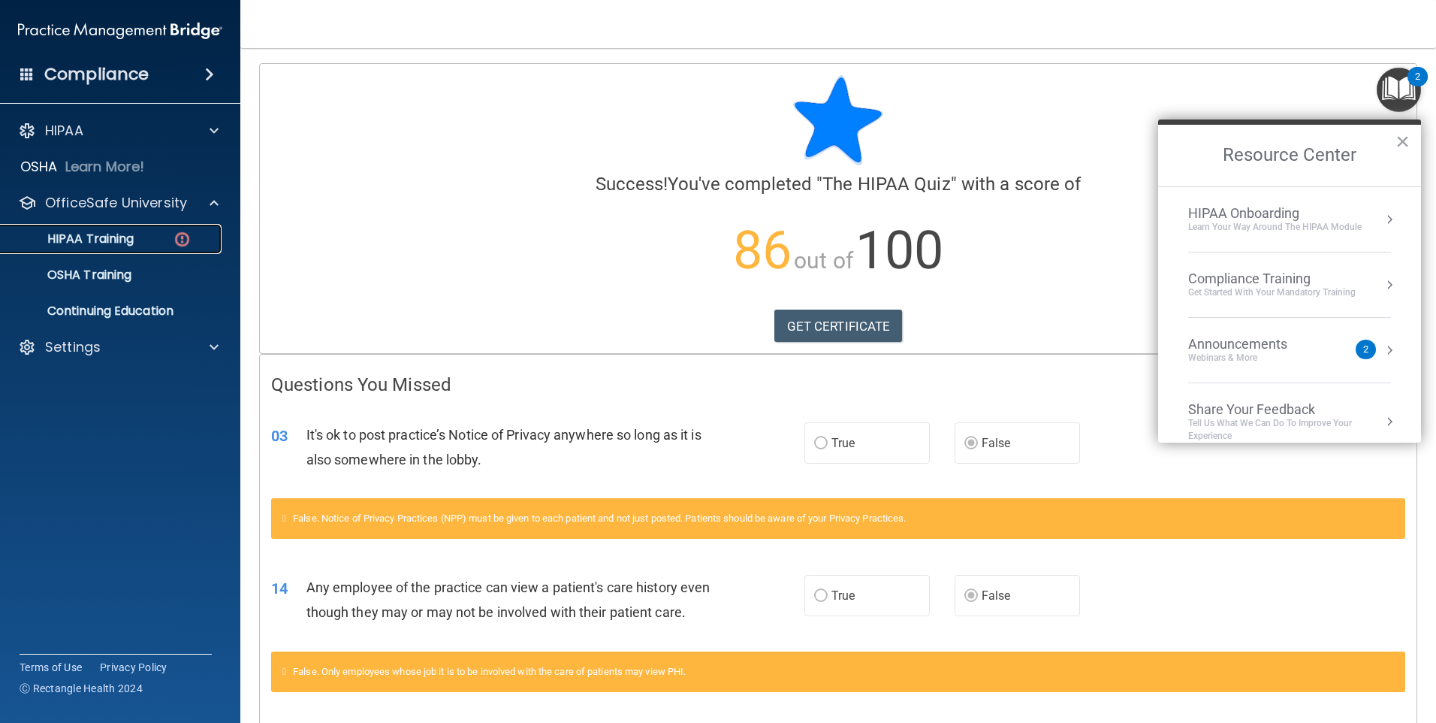
click at [144, 237] on div "HIPAA Training" at bounding box center [112, 238] width 205 height 15
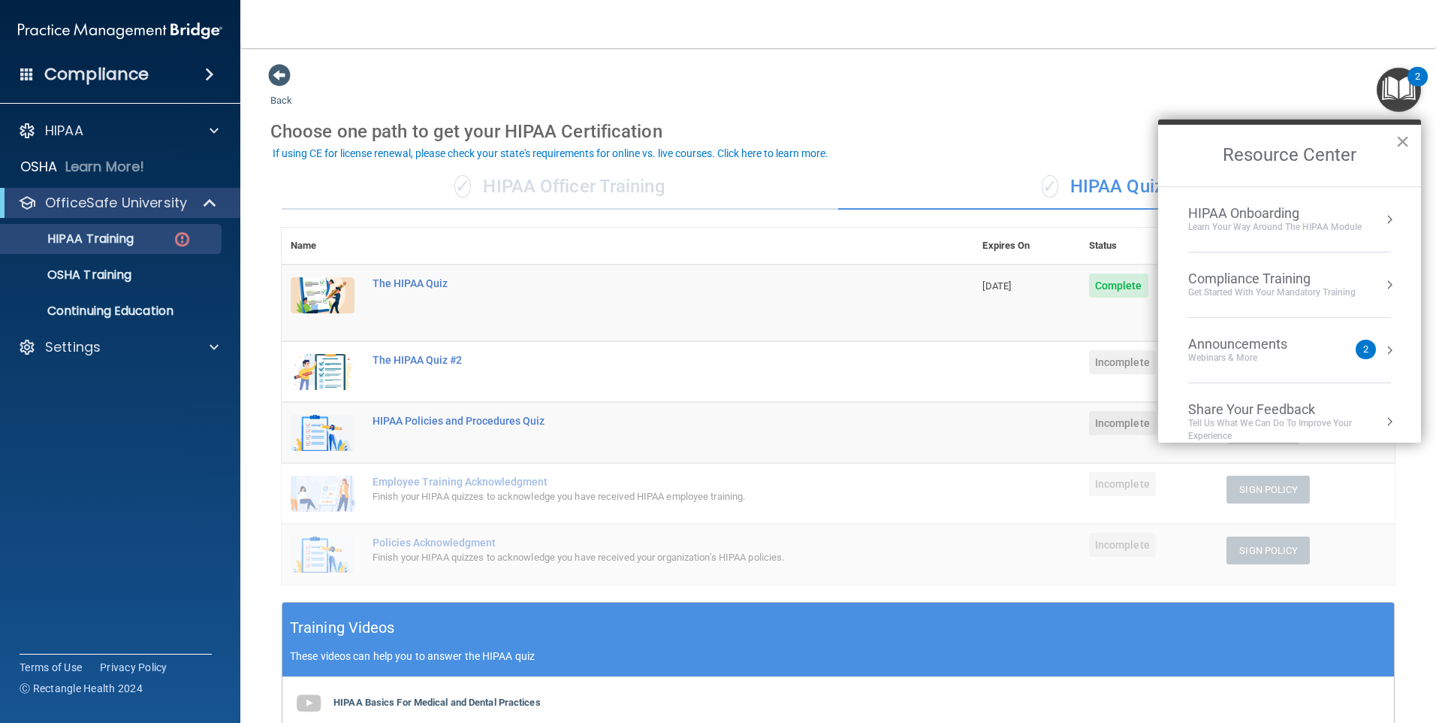
click at [1399, 141] on button "×" at bounding box center [1403, 141] width 14 height 24
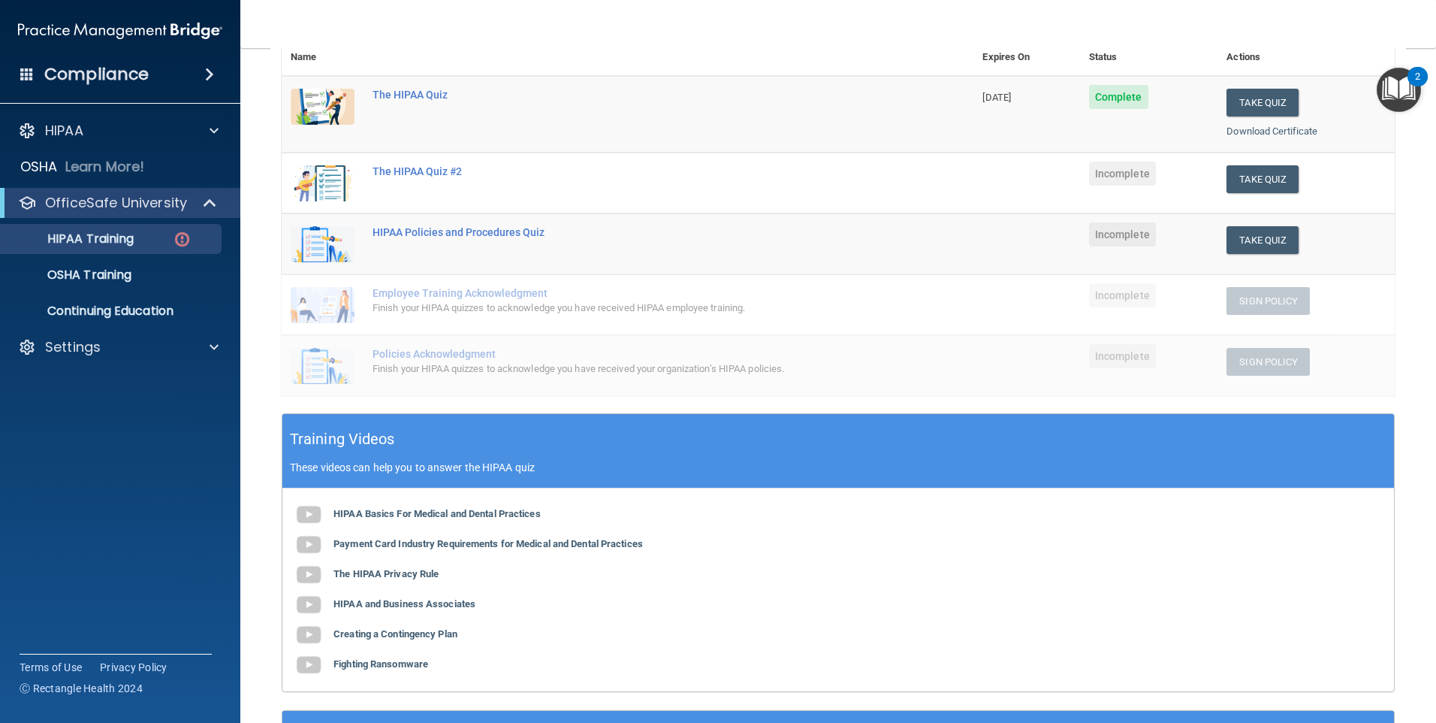
scroll to position [225, 0]
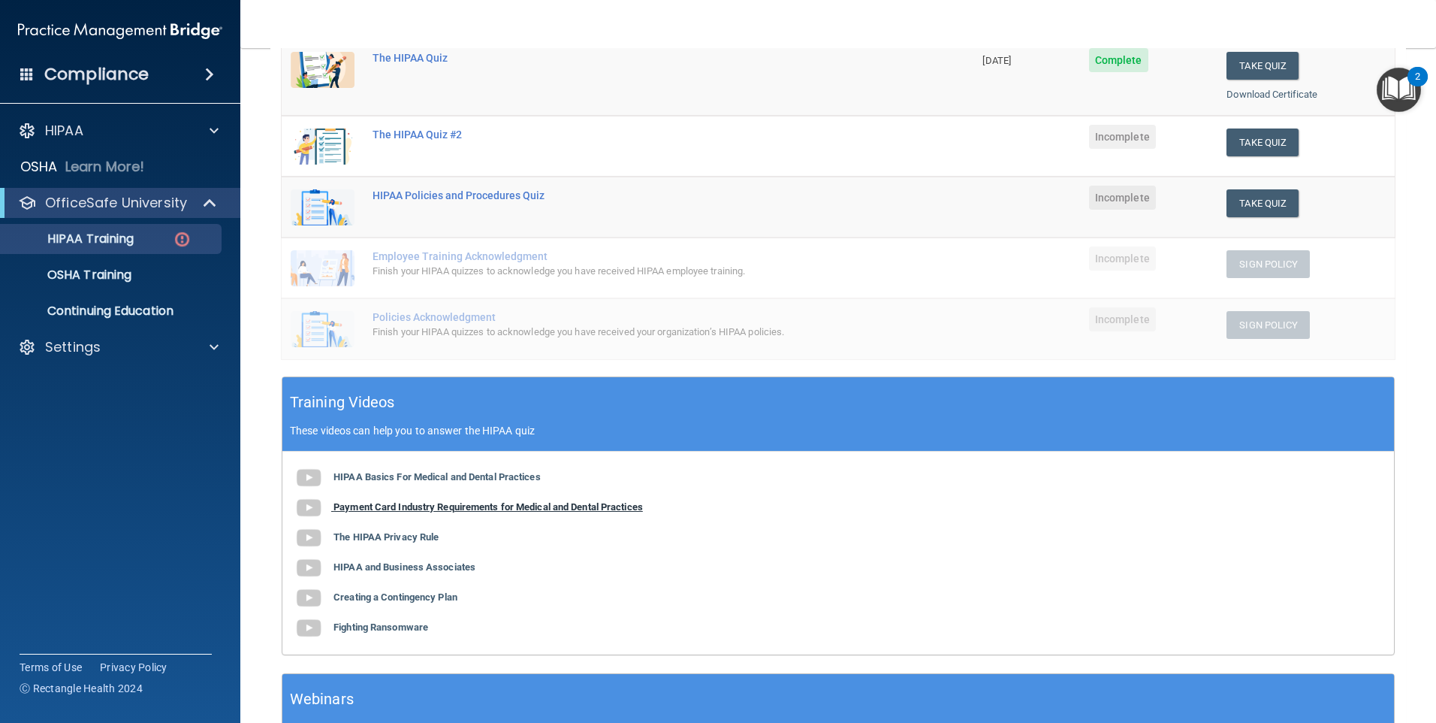
click at [482, 509] on b "Payment Card Industry Requirements for Medical and Dental Practices" at bounding box center [488, 506] width 309 height 11
click at [408, 535] on b "The HIPAA Privacy Rule" at bounding box center [386, 536] width 105 height 11
click at [416, 566] on b "HIPAA and Business Associates" at bounding box center [405, 566] width 142 height 11
click at [430, 592] on b "Creating a Contingency Plan" at bounding box center [396, 596] width 124 height 11
click at [394, 630] on b "Fighting Ransomware" at bounding box center [381, 626] width 95 height 11
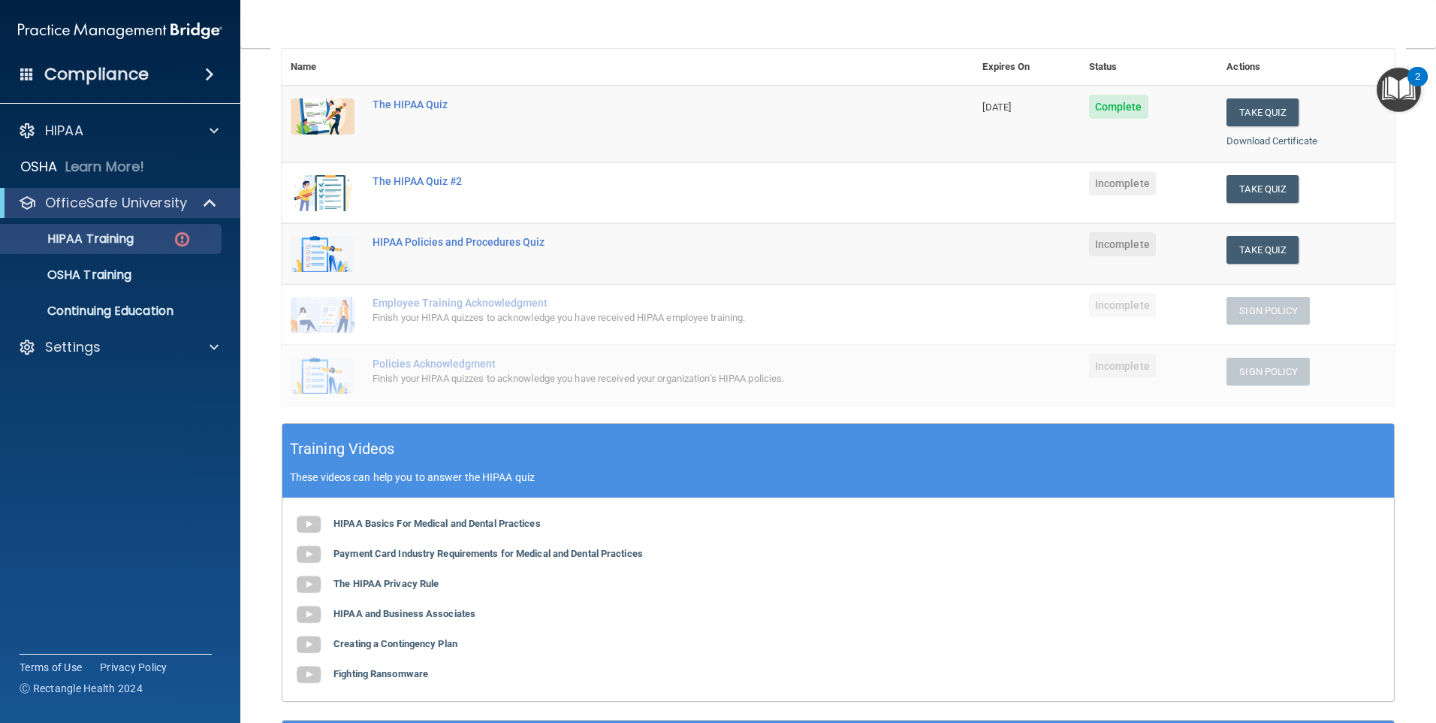
scroll to position [150, 0]
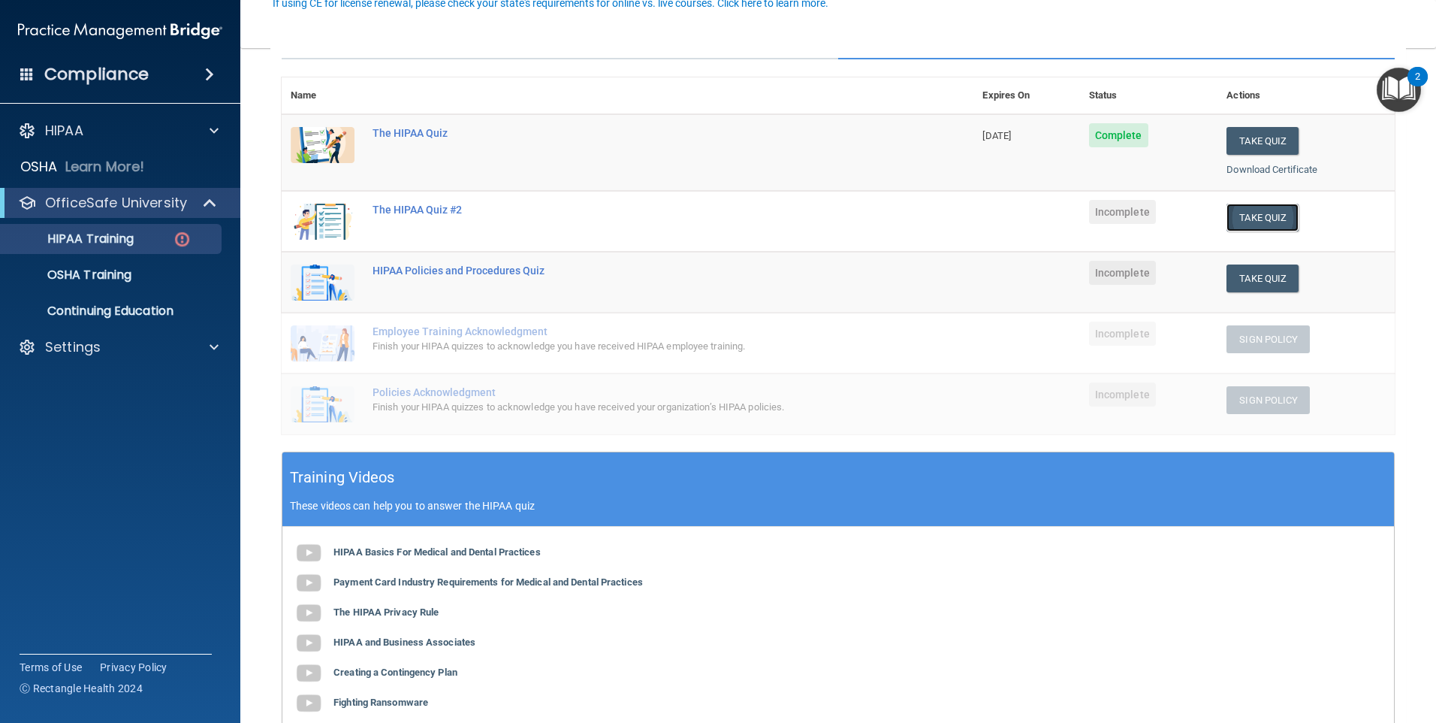
click at [1239, 212] on button "Take Quiz" at bounding box center [1263, 218] width 72 height 28
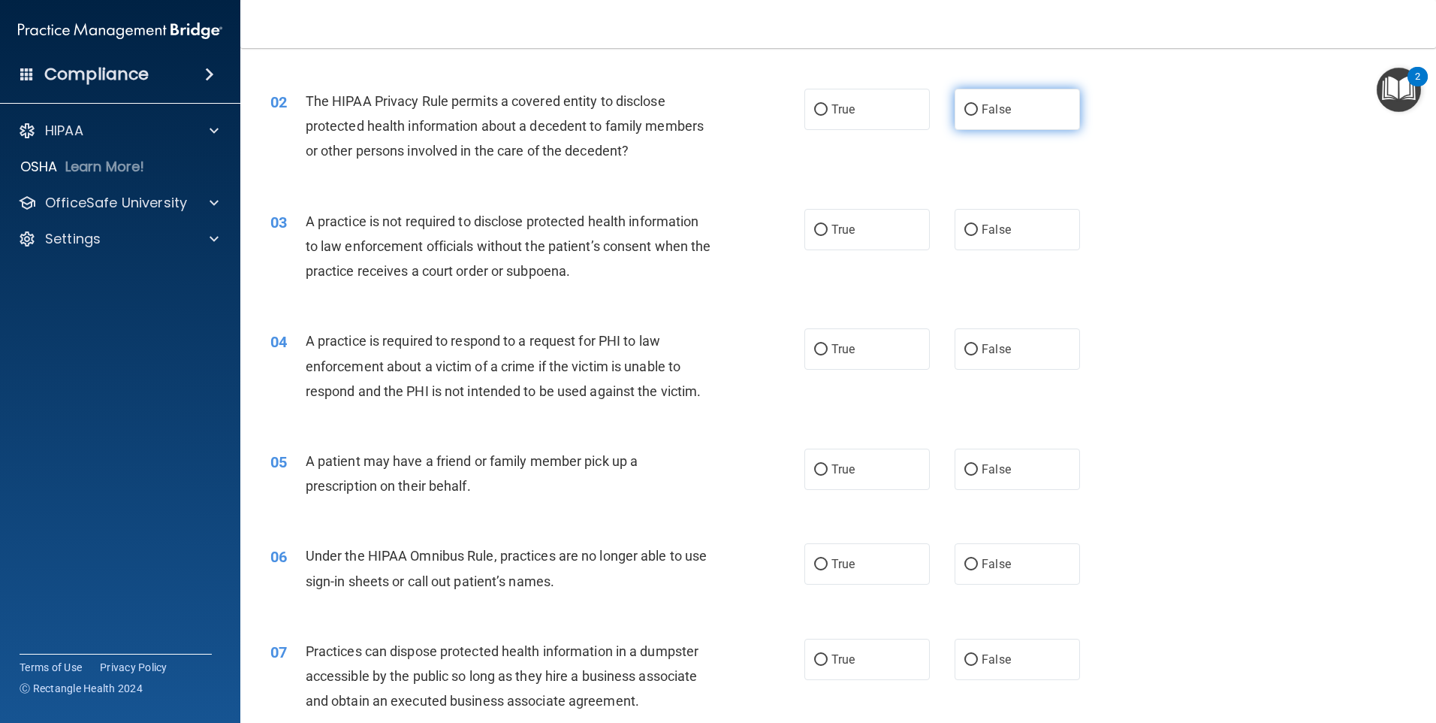
click at [1005, 119] on label "False" at bounding box center [1017, 109] width 125 height 41
click at [978, 116] on input "False" at bounding box center [972, 109] width 14 height 11
radio input "true"
click at [982, 235] on span "False" at bounding box center [996, 229] width 29 height 14
click at [978, 235] on input "False" at bounding box center [972, 230] width 14 height 11
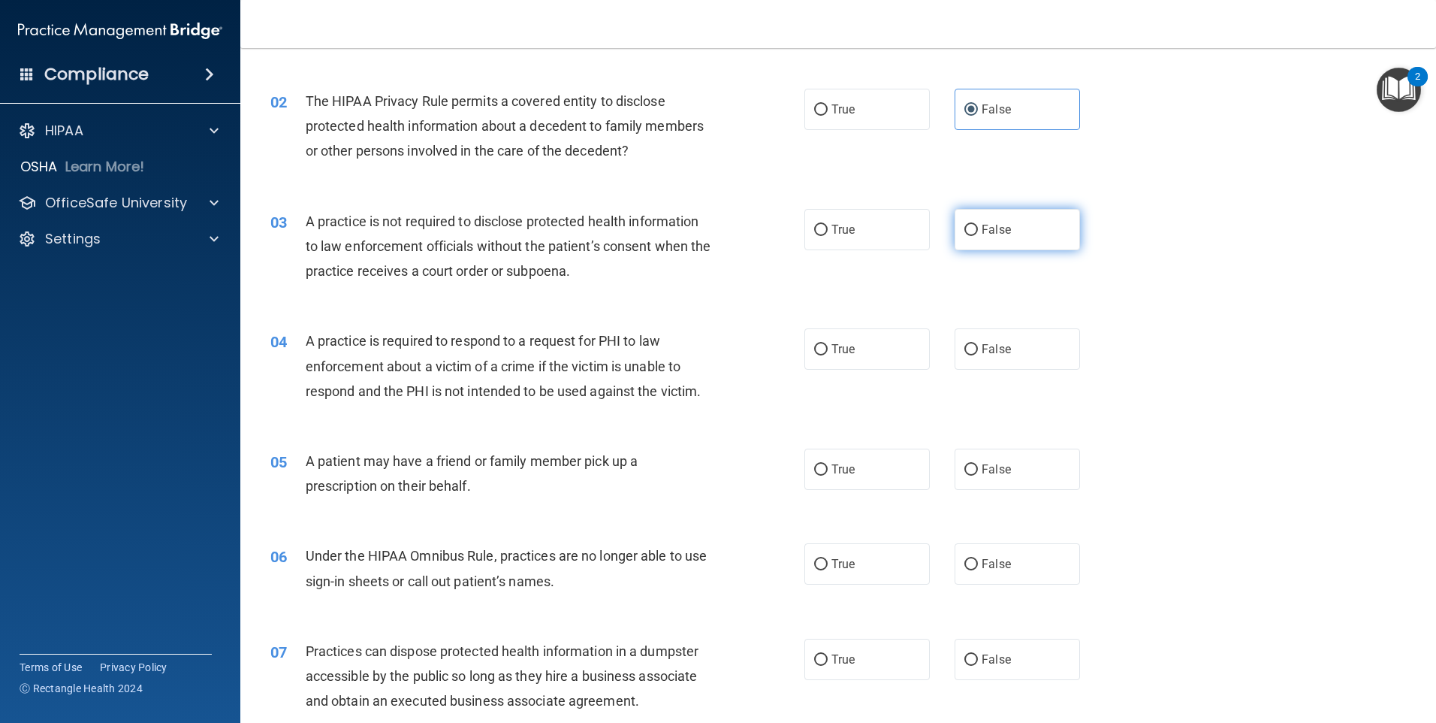
radio input "true"
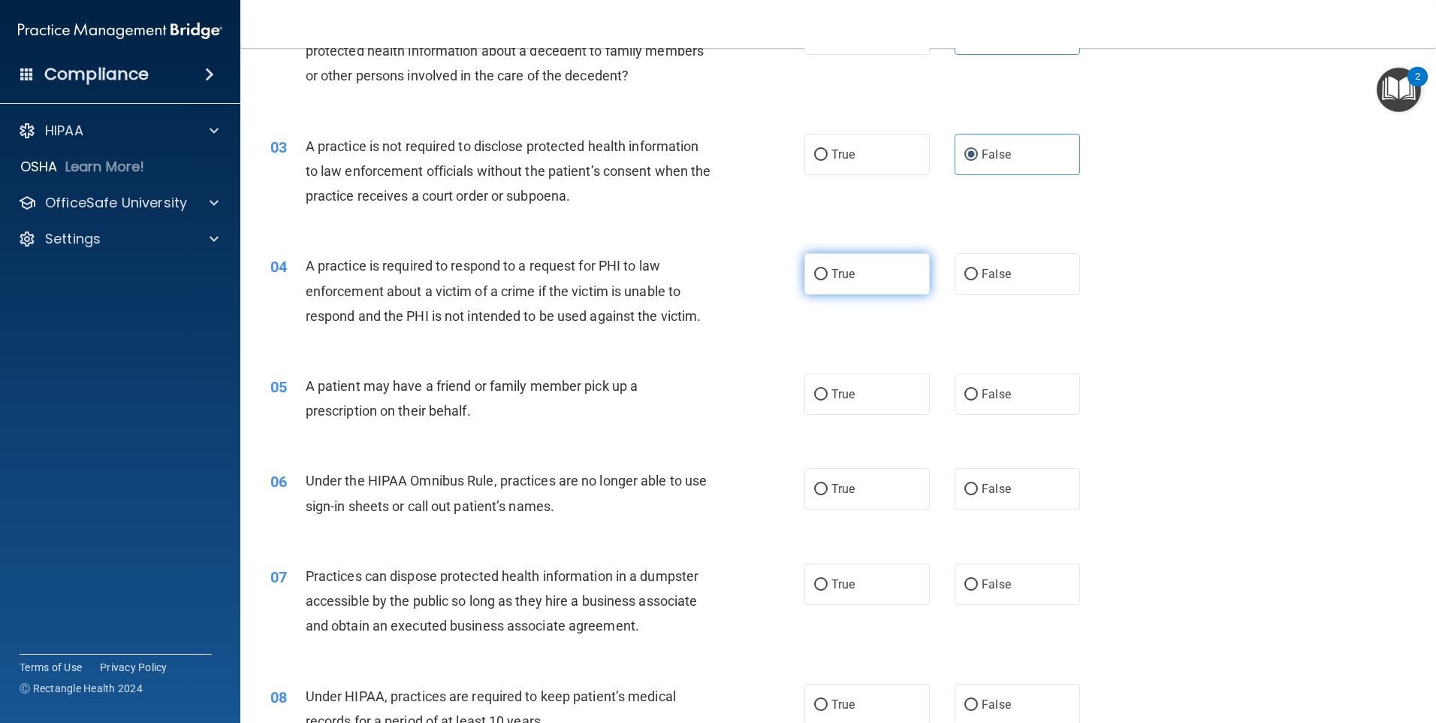
click at [832, 279] on span "True" at bounding box center [843, 274] width 23 height 14
click at [828, 279] on input "True" at bounding box center [821, 274] width 14 height 11
radio input "true"
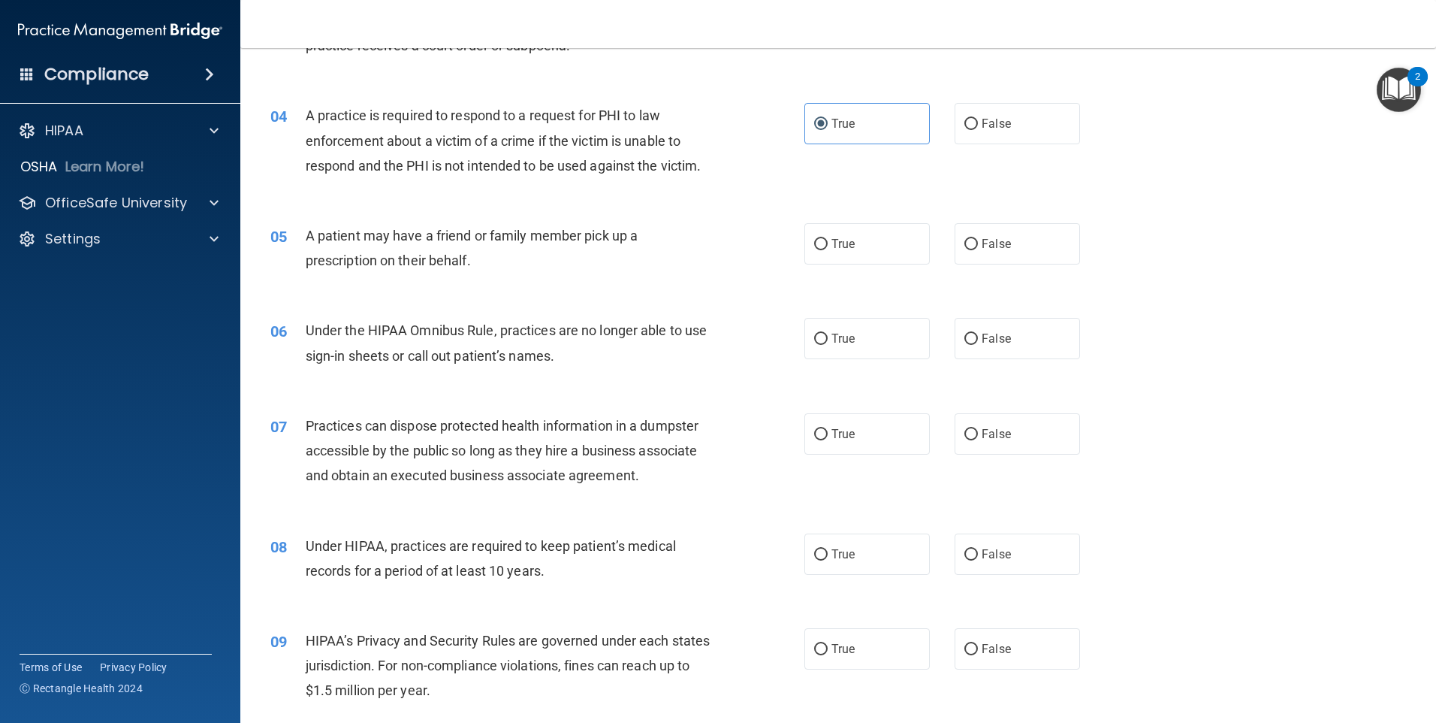
scroll to position [451, 0]
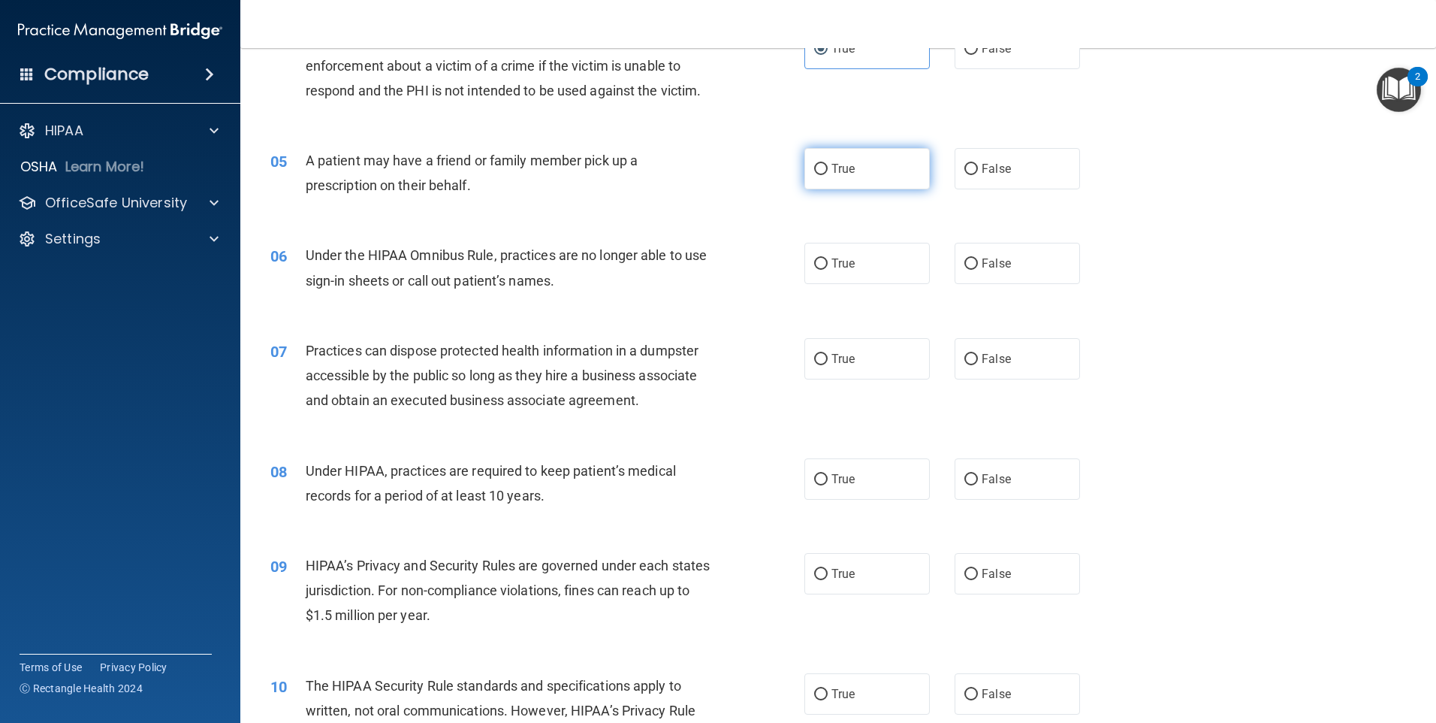
click at [855, 171] on label "True" at bounding box center [867, 168] width 125 height 41
click at [828, 171] on input "True" at bounding box center [821, 169] width 14 height 11
radio input "true"
click at [759, 215] on div "05 A patient may have a friend or family member pick up a prescription on their…" at bounding box center [838, 176] width 1158 height 95
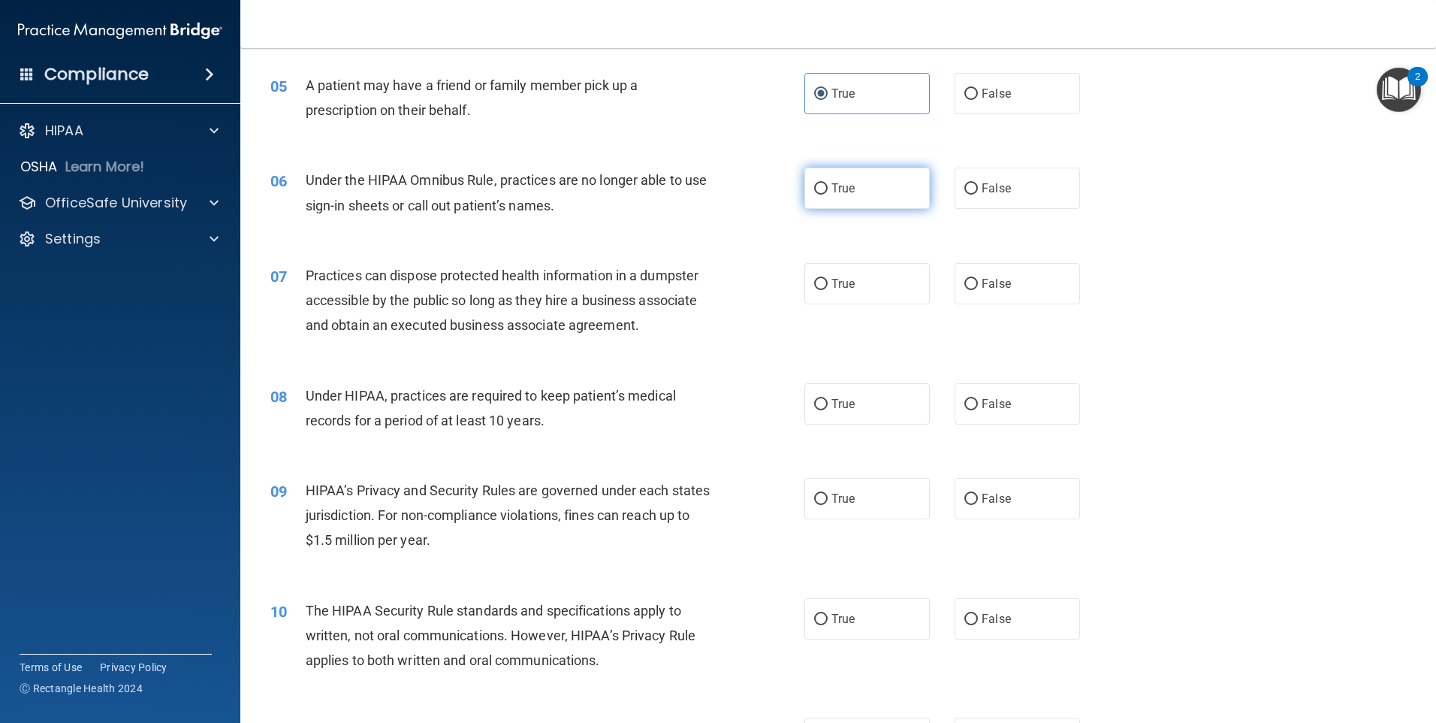
click at [831, 198] on label "True" at bounding box center [867, 188] width 125 height 41
click at [828, 195] on input "True" at bounding box center [821, 188] width 14 height 11
radio input "true"
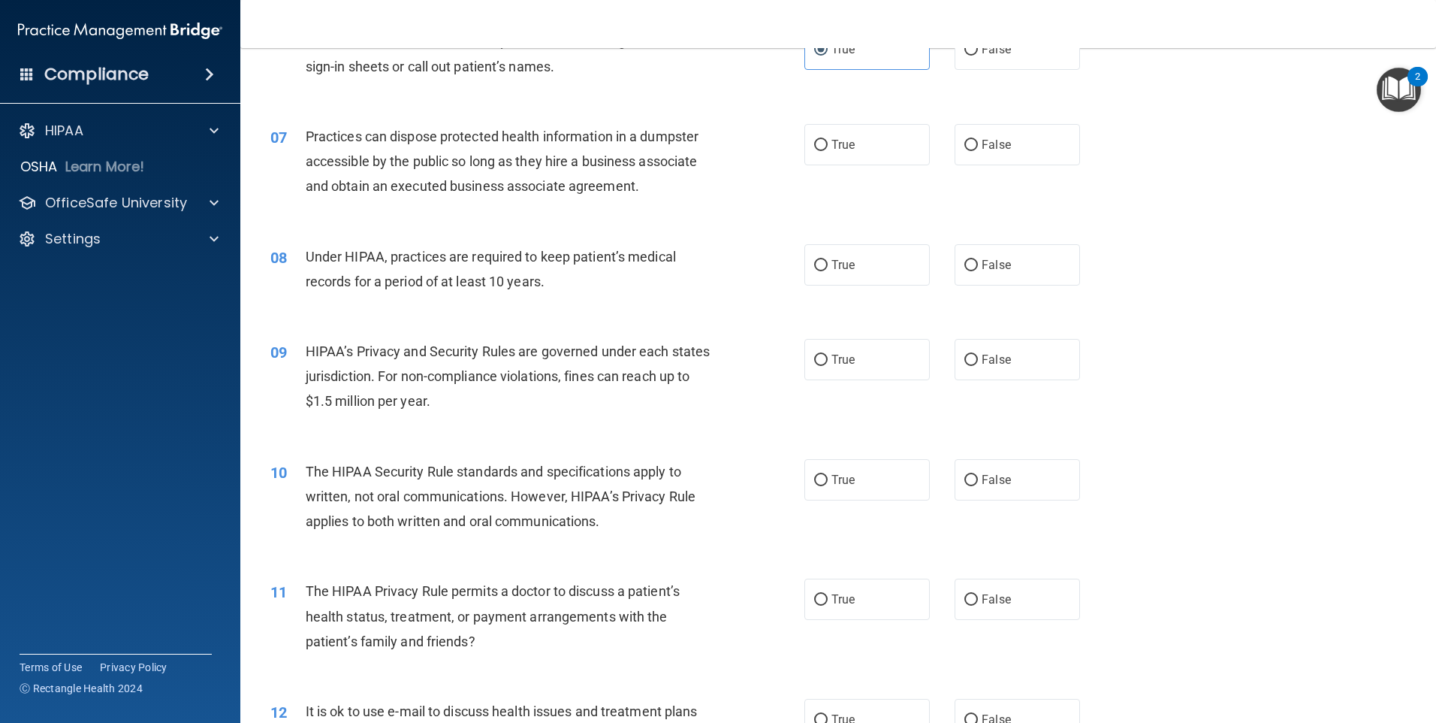
scroll to position [676, 0]
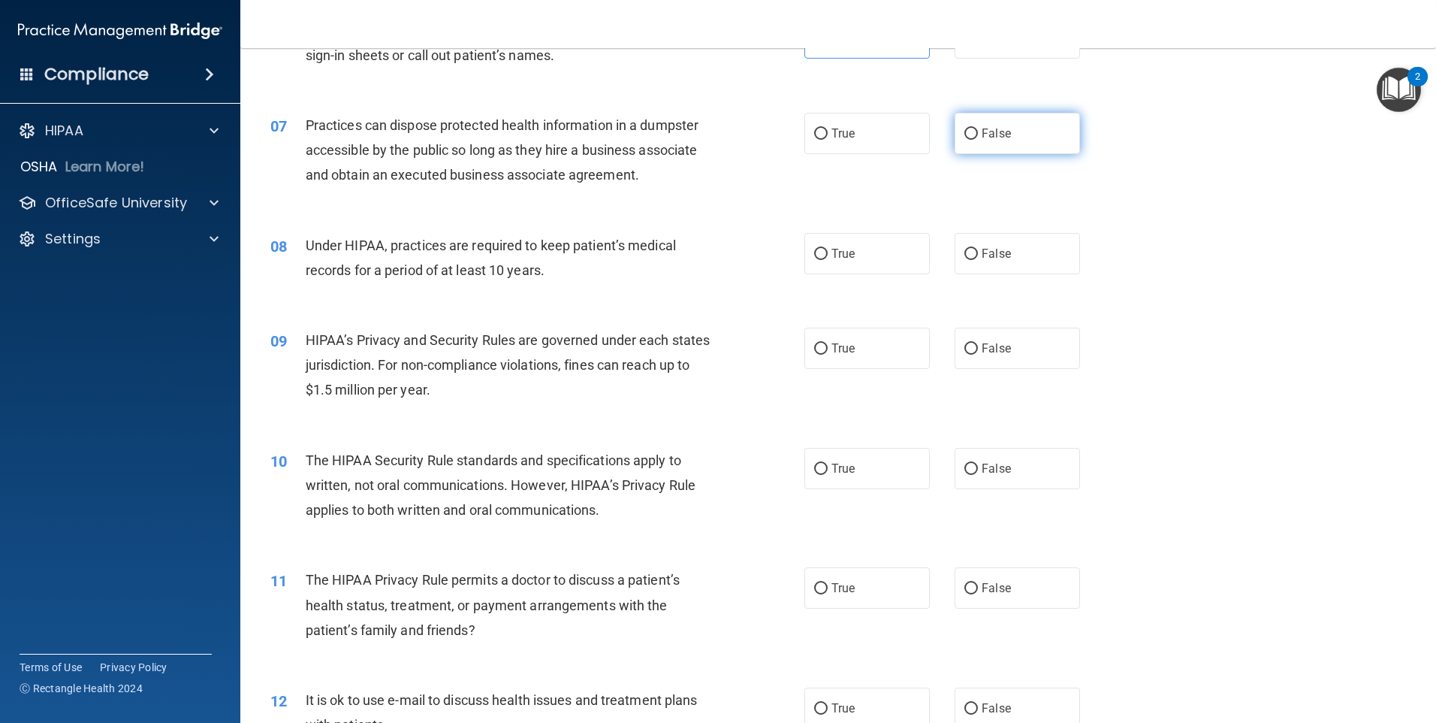
click at [992, 142] on label "False" at bounding box center [1017, 133] width 125 height 41
click at [978, 140] on input "False" at bounding box center [972, 133] width 14 height 11
radio input "true"
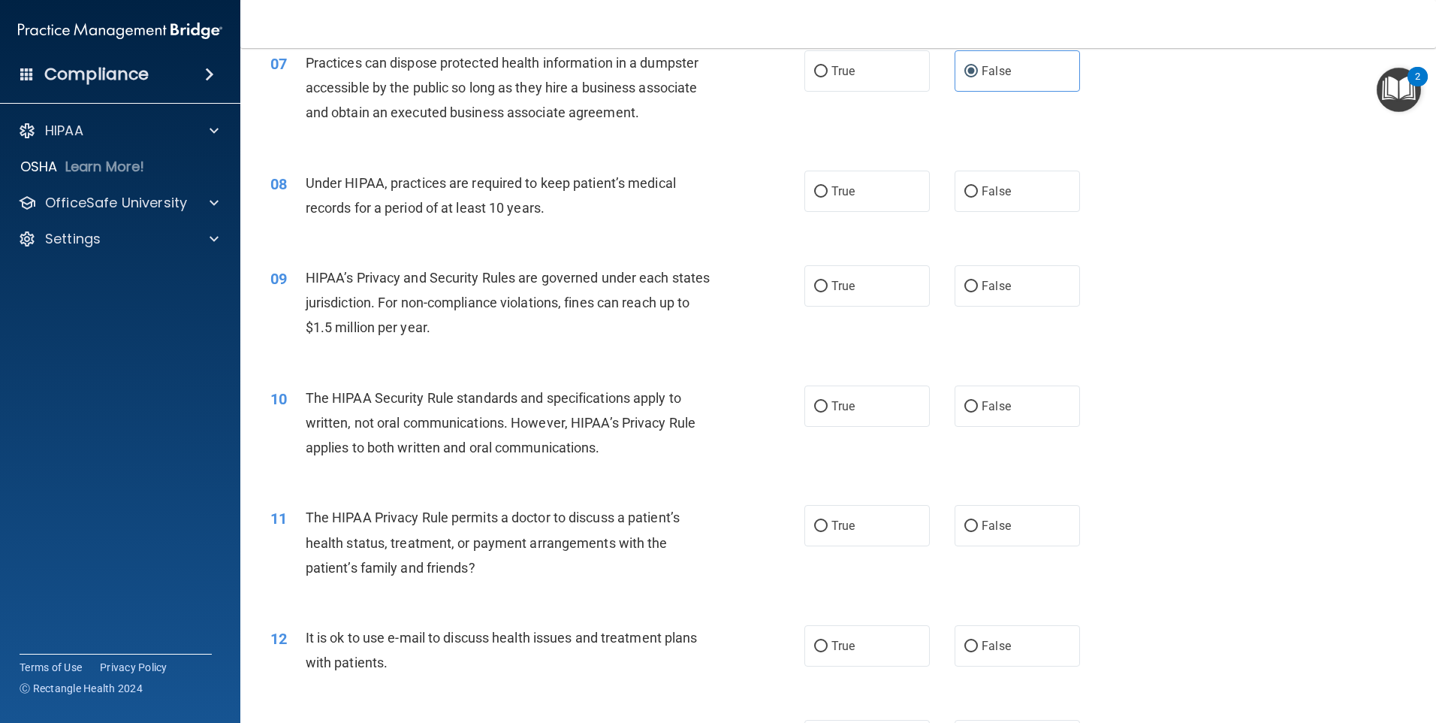
scroll to position [751, 0]
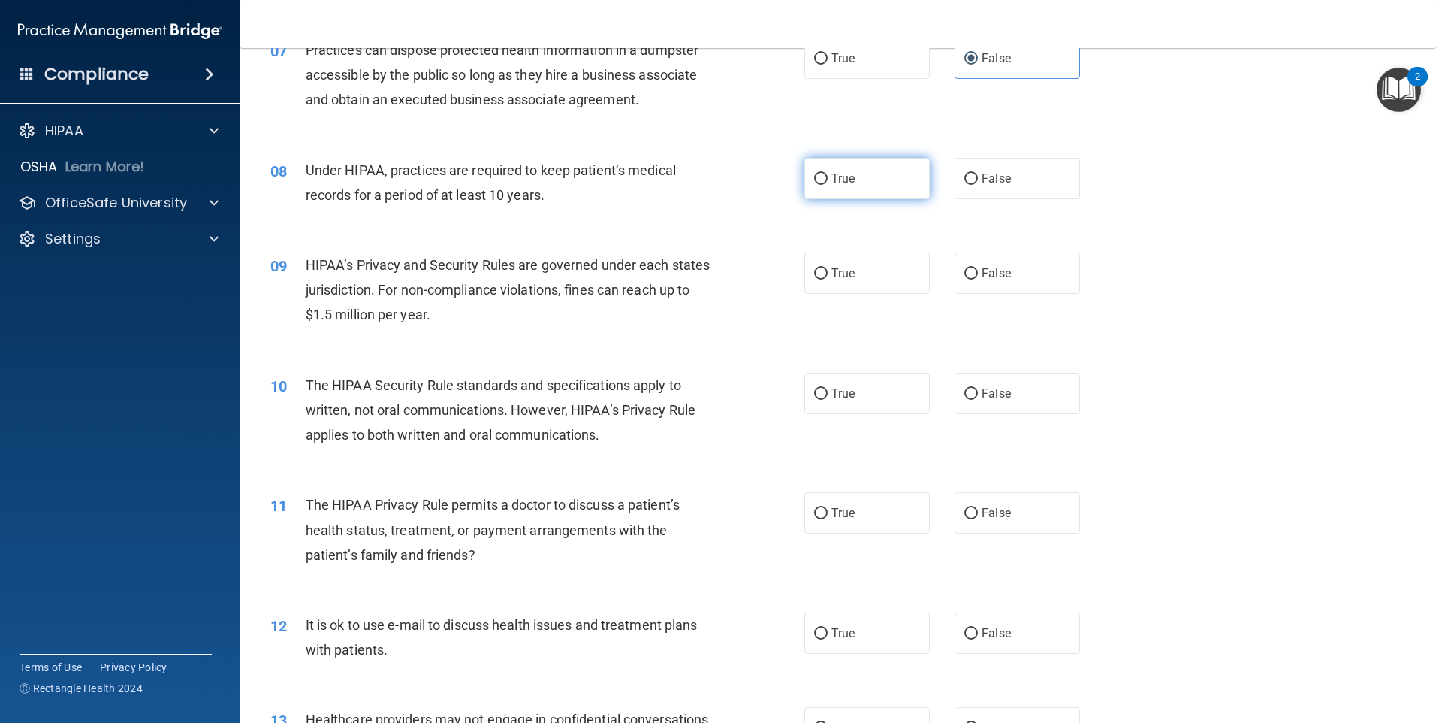
click at [820, 178] on input "True" at bounding box center [821, 179] width 14 height 11
radio input "true"
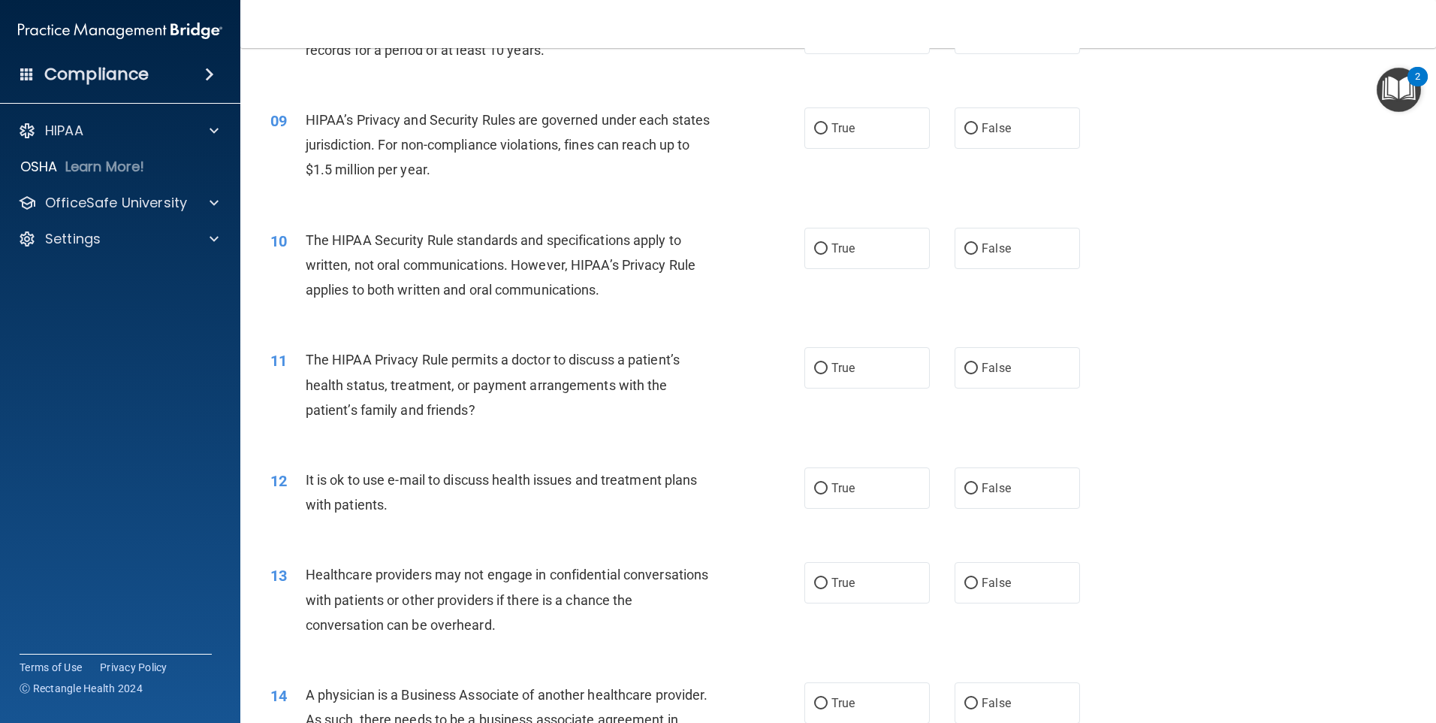
scroll to position [901, 0]
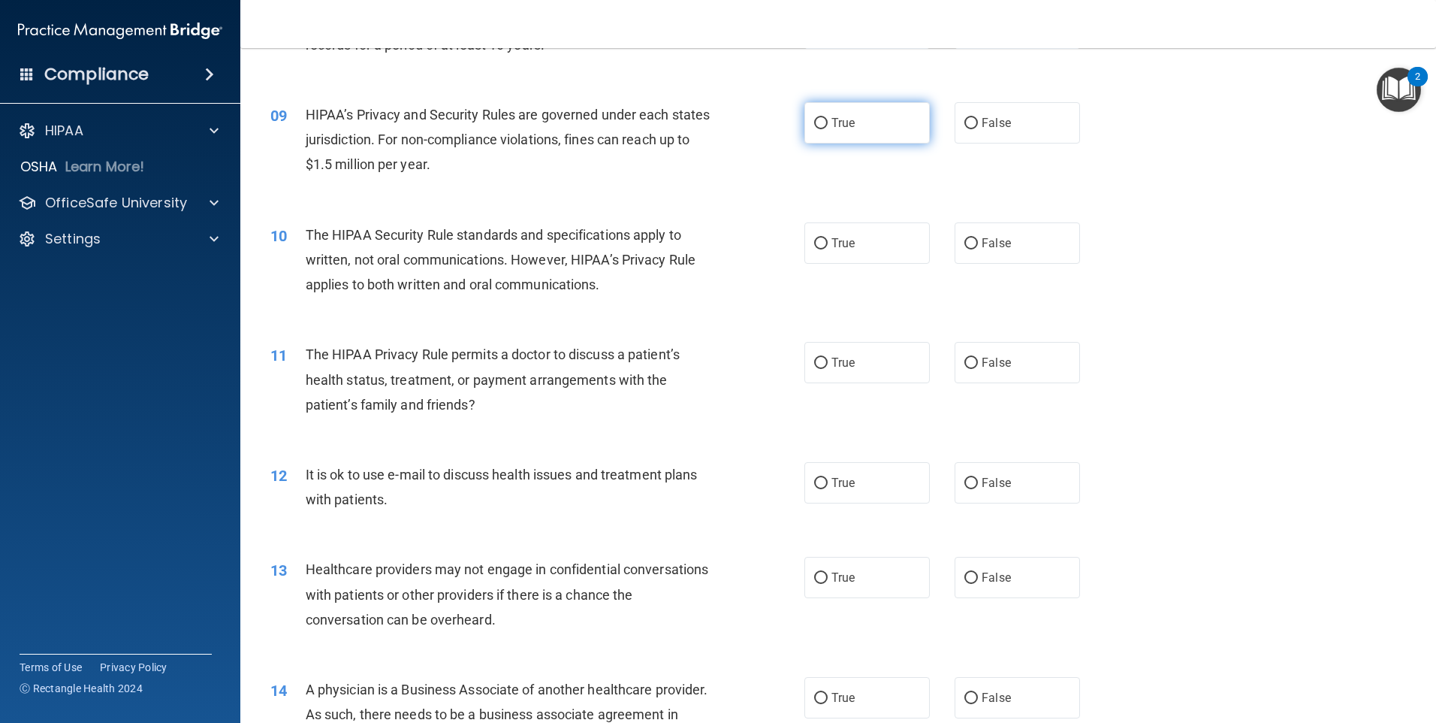
click at [834, 134] on label "True" at bounding box center [867, 122] width 125 height 41
click at [828, 129] on input "True" at bounding box center [821, 123] width 14 height 11
radio input "true"
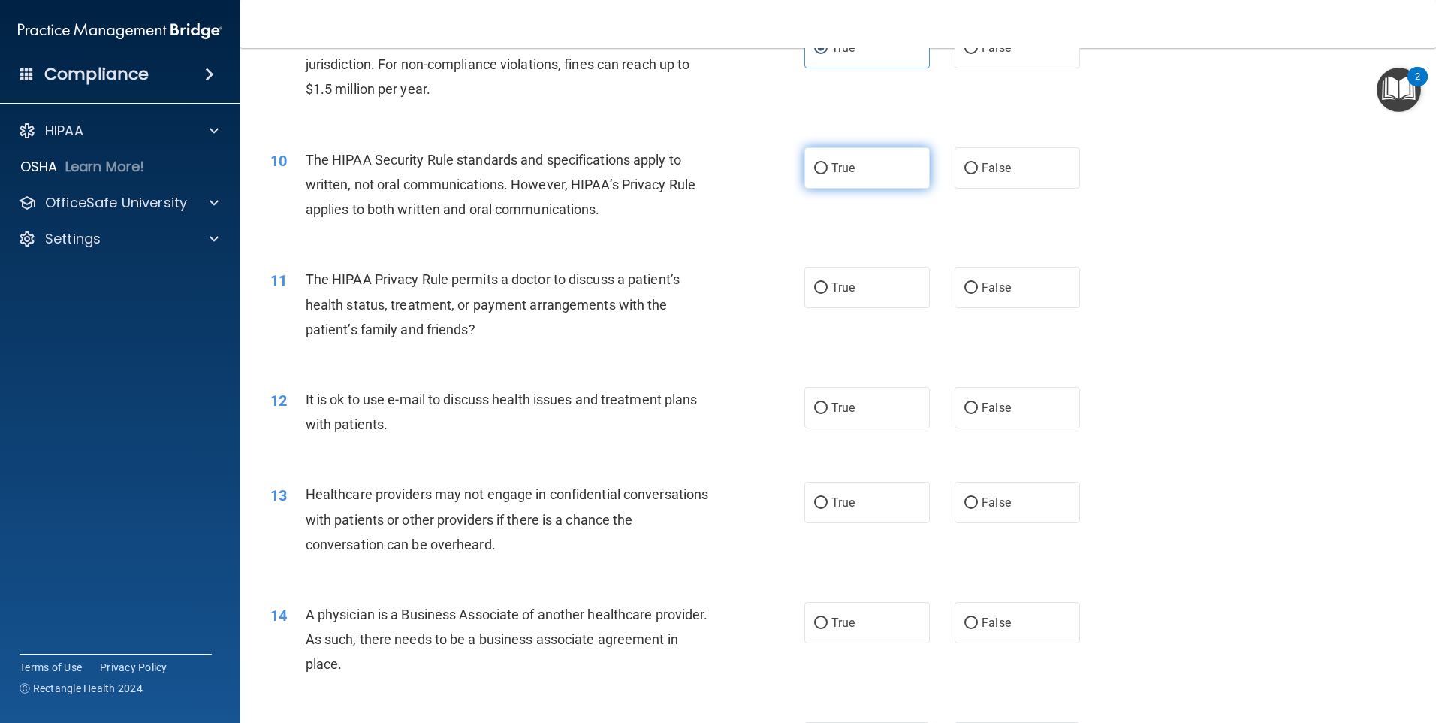
click at [847, 170] on span "True" at bounding box center [843, 168] width 23 height 14
click at [828, 170] on input "True" at bounding box center [821, 168] width 14 height 11
radio input "true"
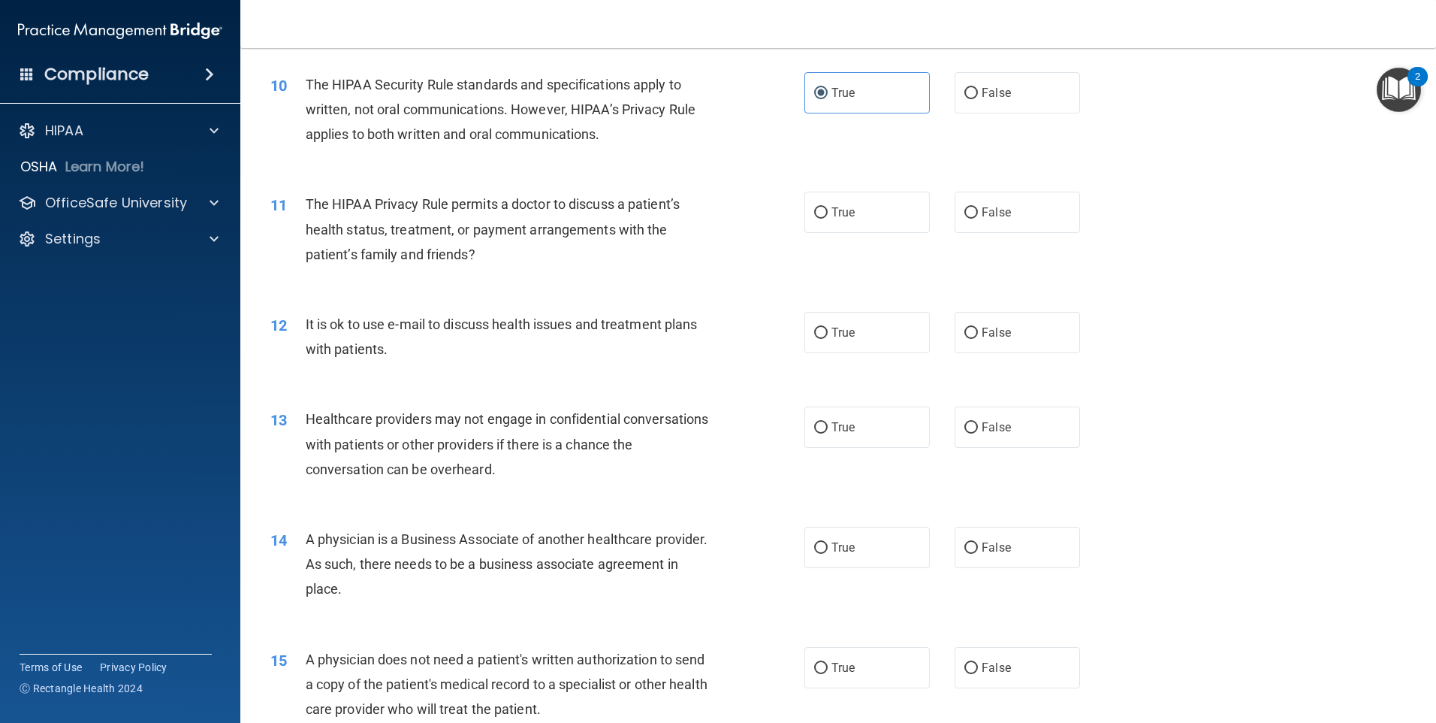
scroll to position [1127, 0]
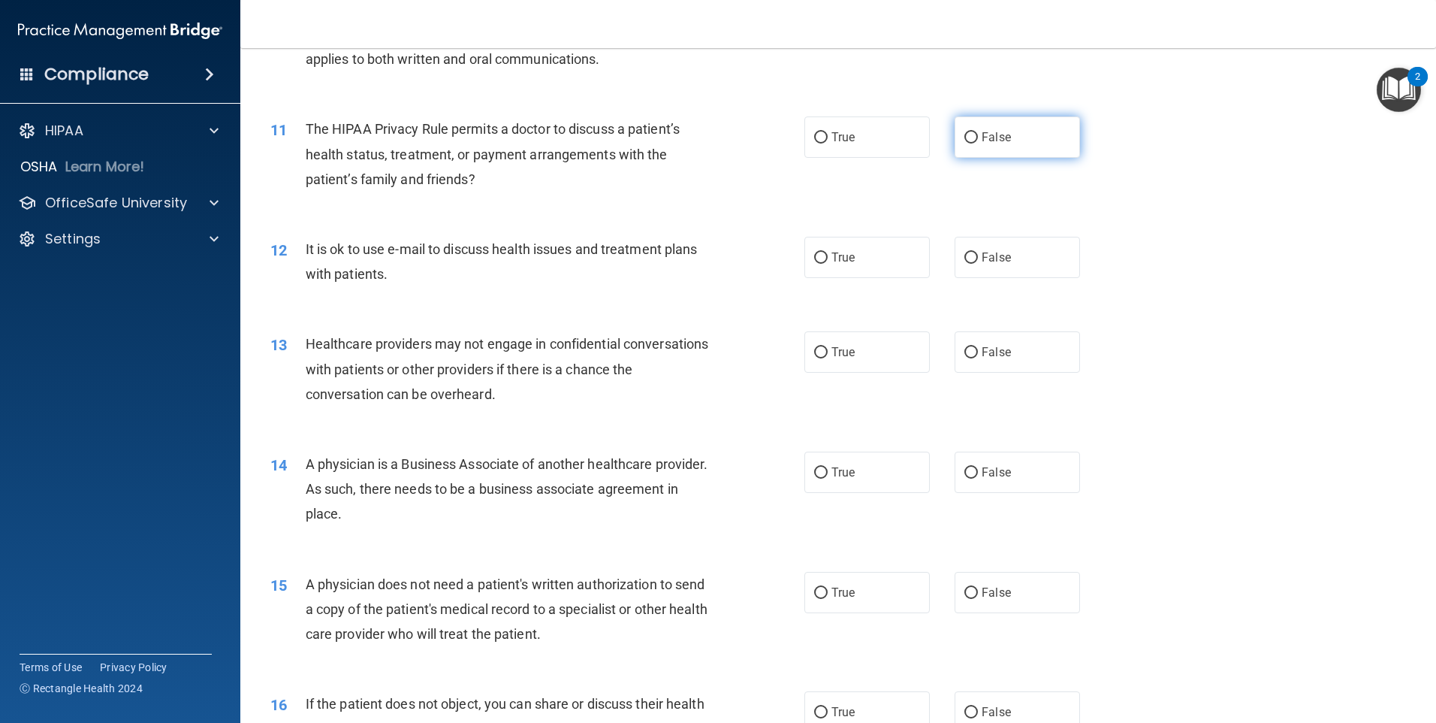
click at [972, 143] on label "False" at bounding box center [1017, 136] width 125 height 41
click at [972, 143] on input "False" at bounding box center [972, 137] width 14 height 11
radio input "true"
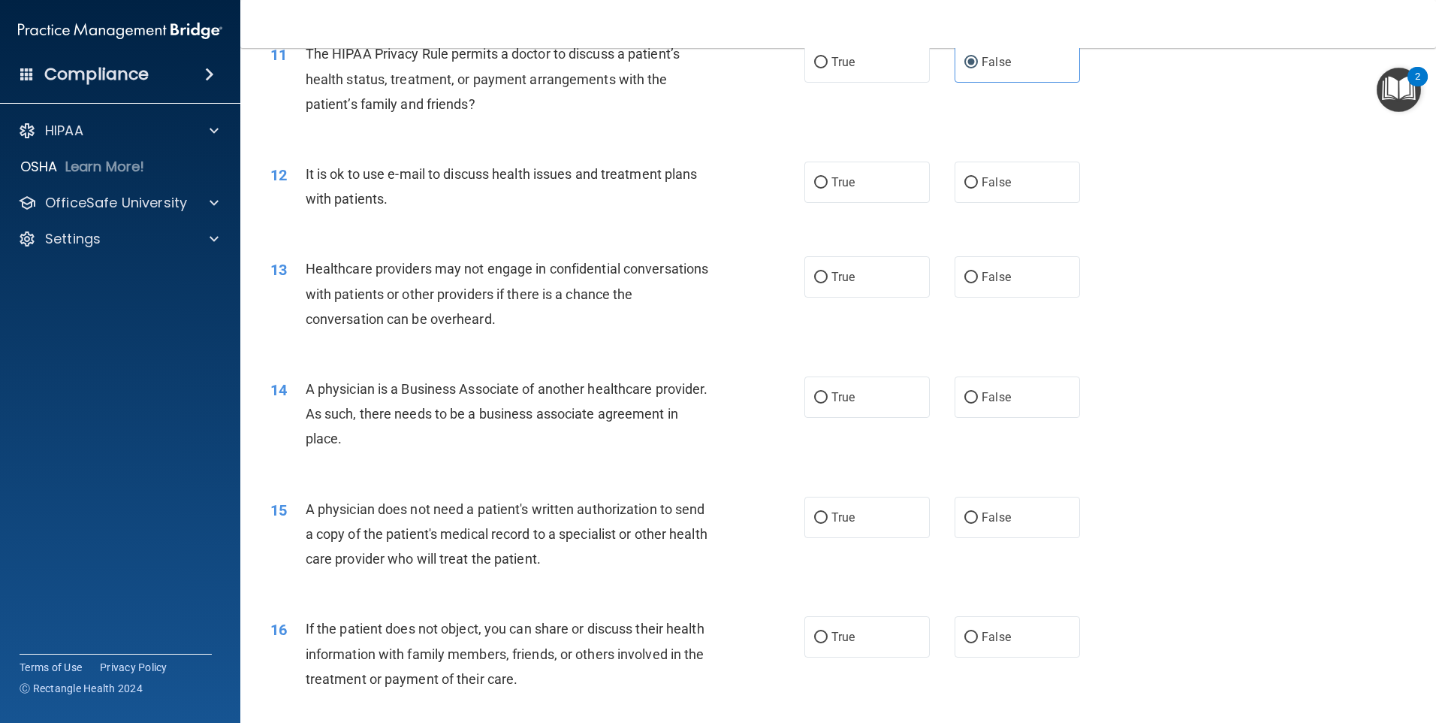
scroll to position [1277, 0]
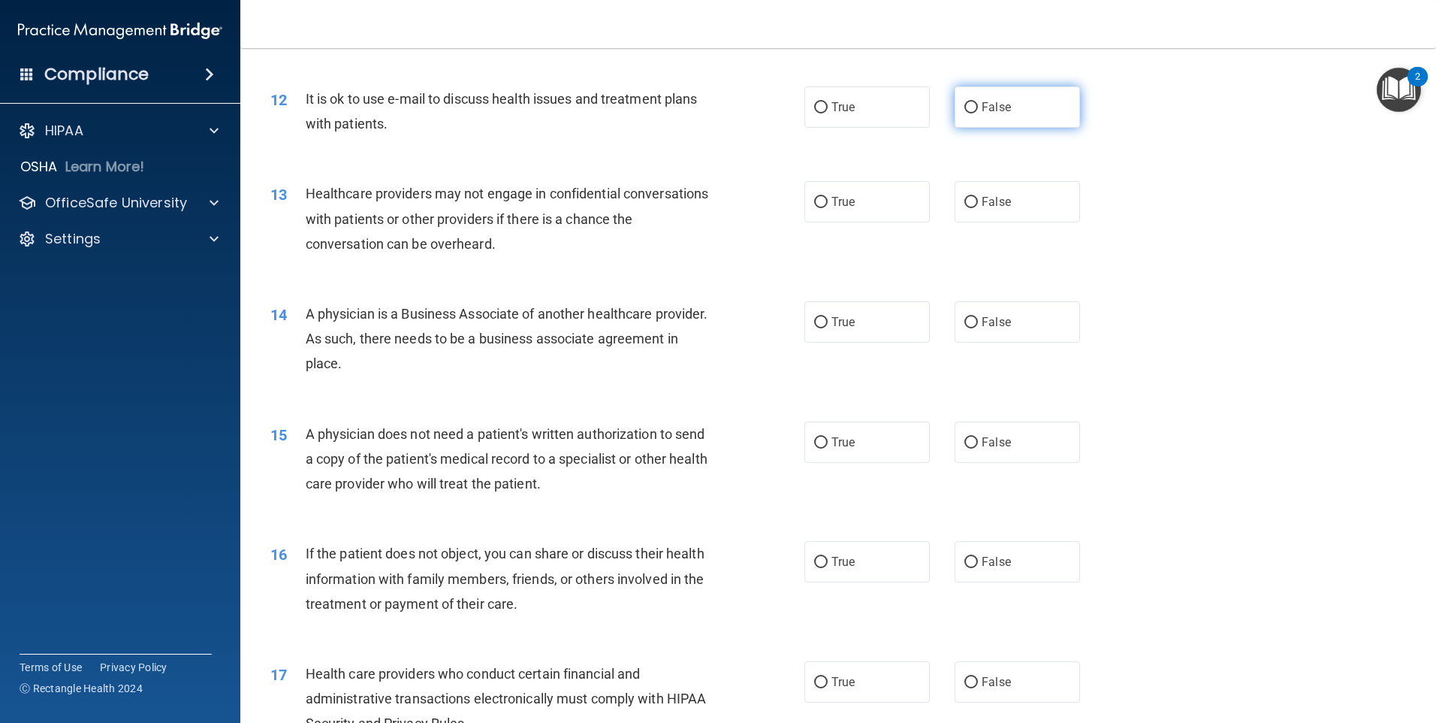
click at [955, 119] on label "False" at bounding box center [1017, 106] width 125 height 41
click at [965, 113] on input "False" at bounding box center [972, 107] width 14 height 11
radio input "true"
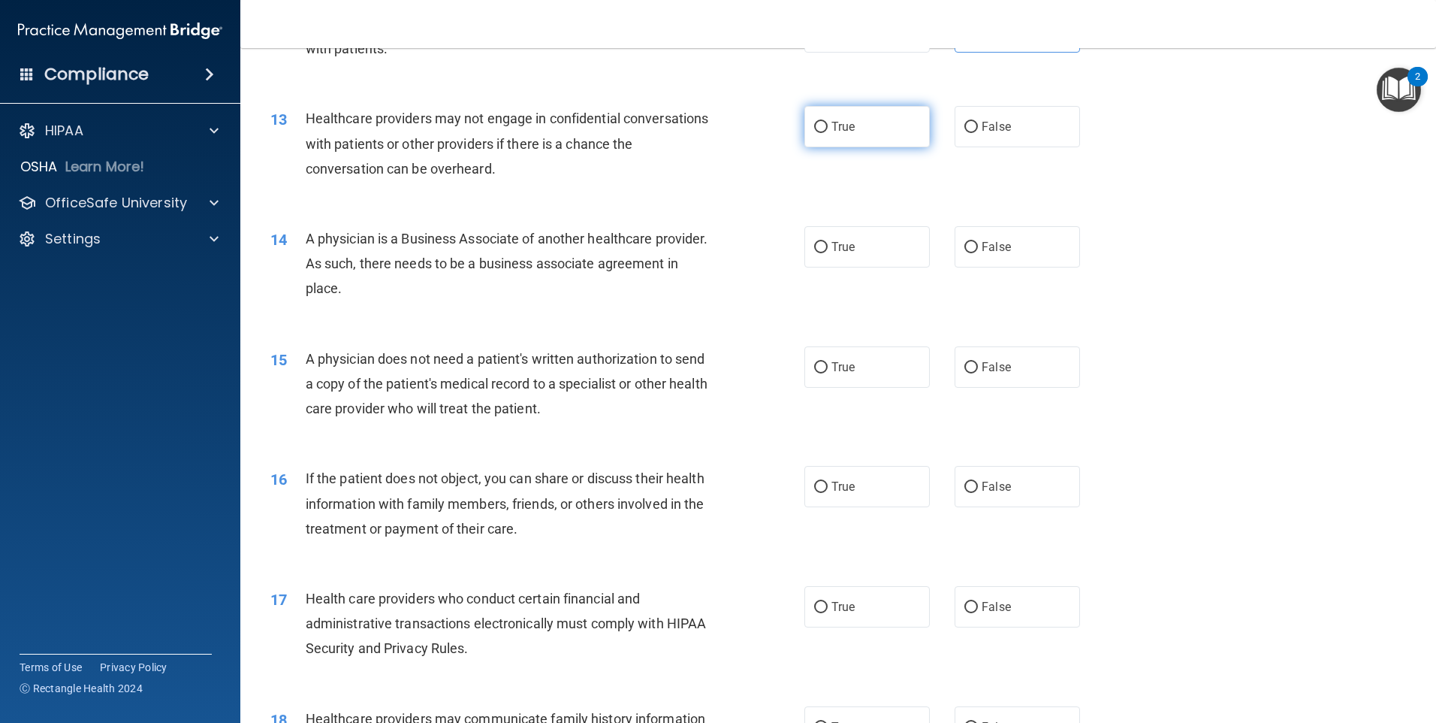
click at [820, 141] on label "True" at bounding box center [867, 126] width 125 height 41
click at [820, 133] on input "True" at bounding box center [821, 127] width 14 height 11
radio input "true"
click at [796, 178] on div "13 Healthcare providers may not engage in confidential conversations with patie…" at bounding box center [537, 147] width 579 height 83
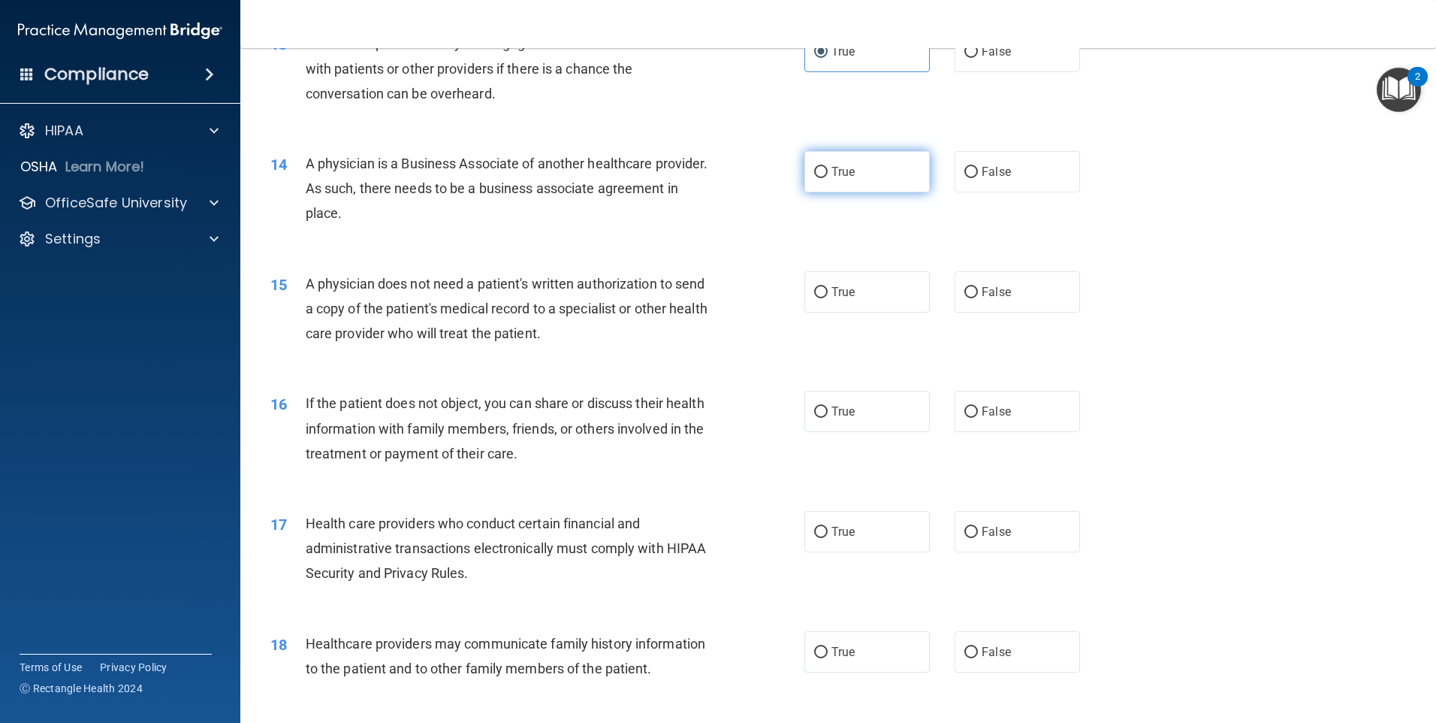
click at [820, 179] on label "True" at bounding box center [867, 171] width 125 height 41
click at [820, 178] on input "True" at bounding box center [821, 172] width 14 height 11
radio input "true"
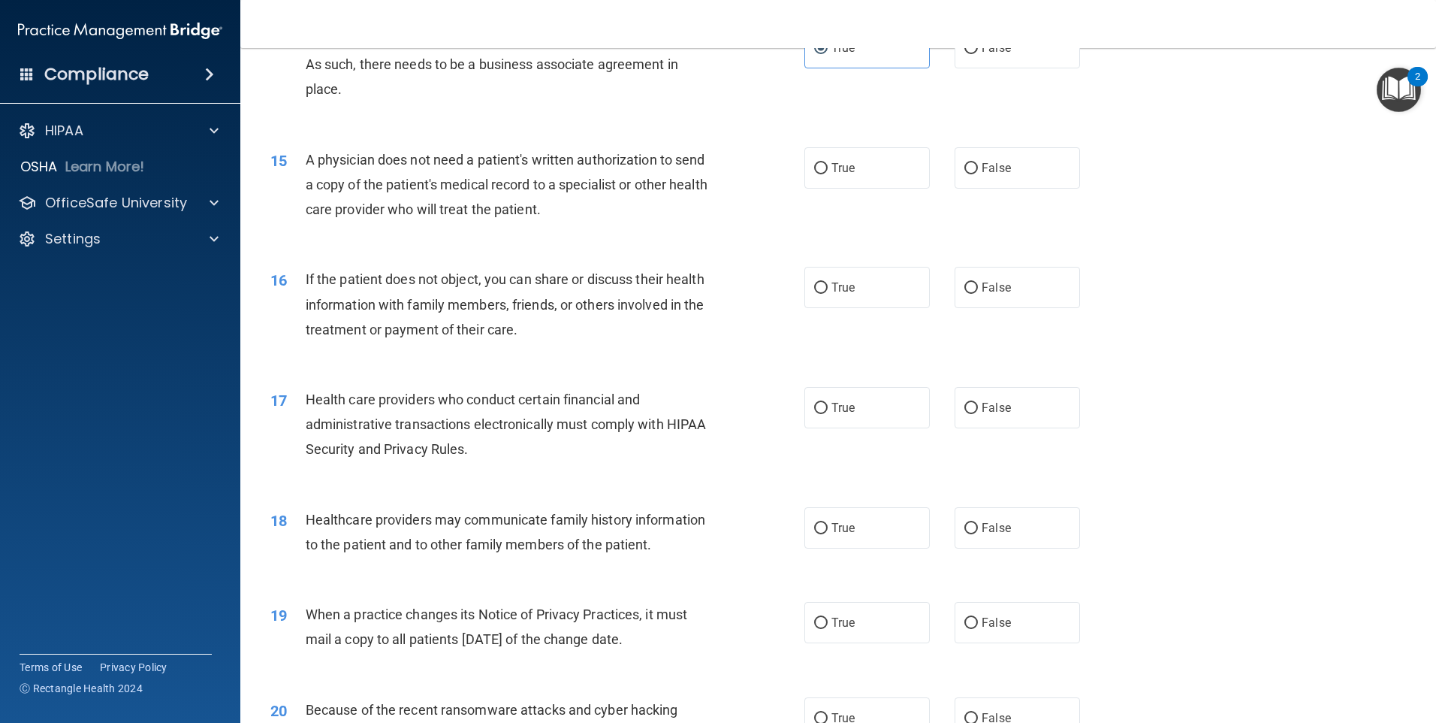
scroll to position [1577, 0]
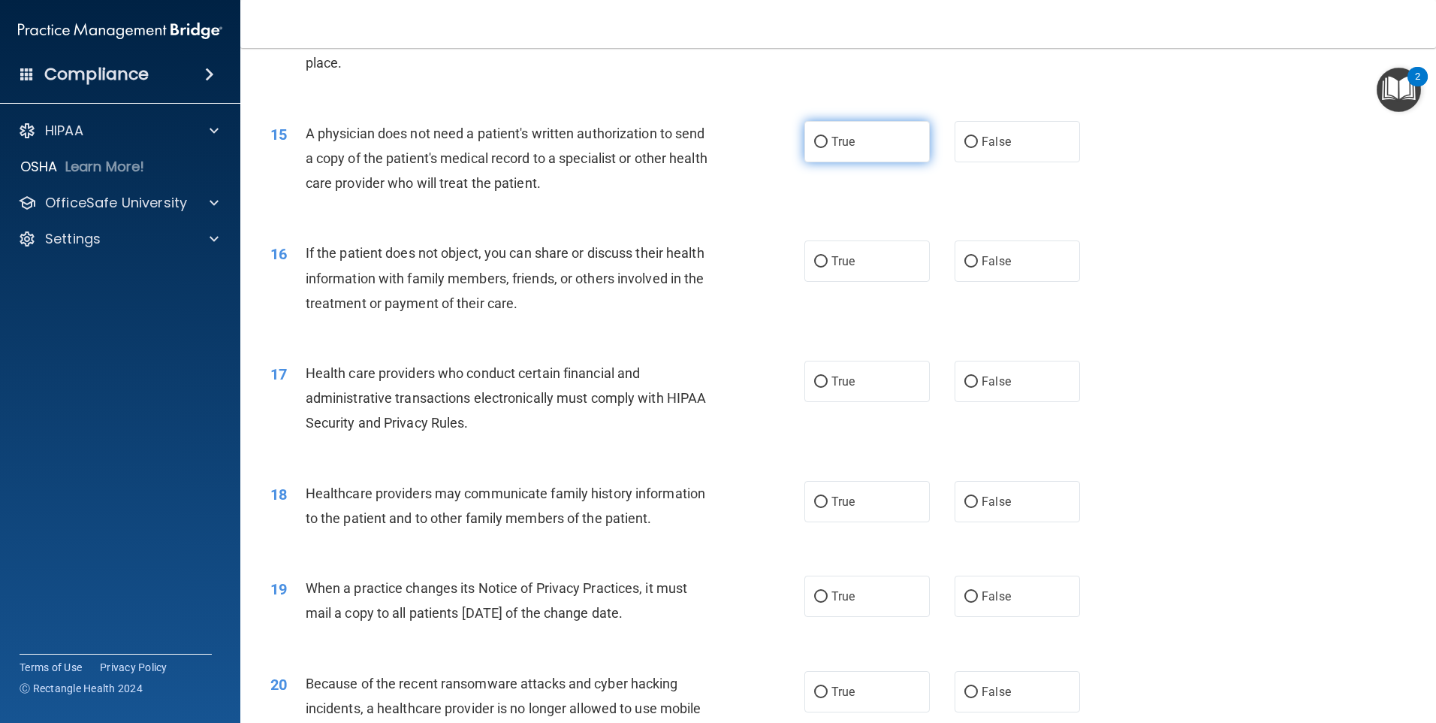
click at [873, 149] on label "True" at bounding box center [867, 141] width 125 height 41
click at [828, 148] on input "True" at bounding box center [821, 142] width 14 height 11
radio input "true"
click at [976, 162] on label "False" at bounding box center [1017, 141] width 125 height 41
click at [976, 148] on input "False" at bounding box center [972, 142] width 14 height 11
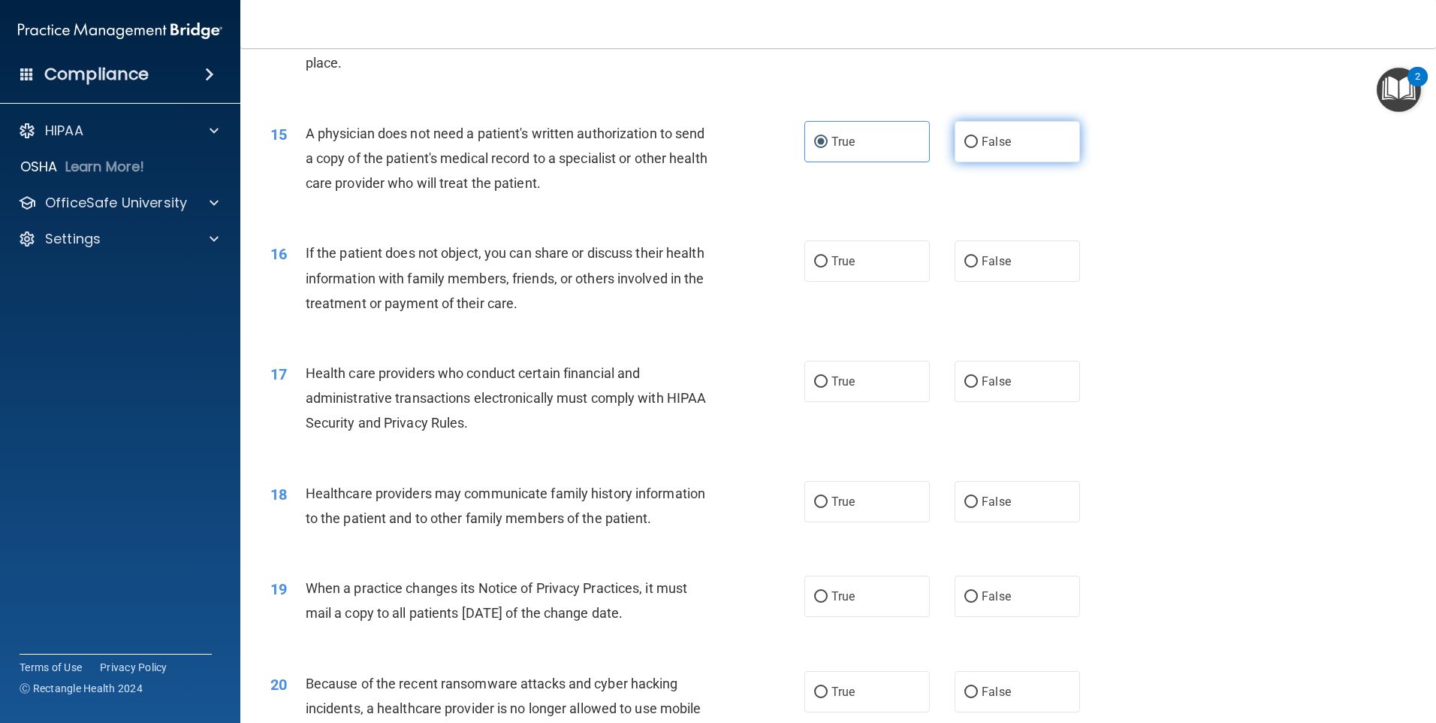
radio input "true"
radio input "false"
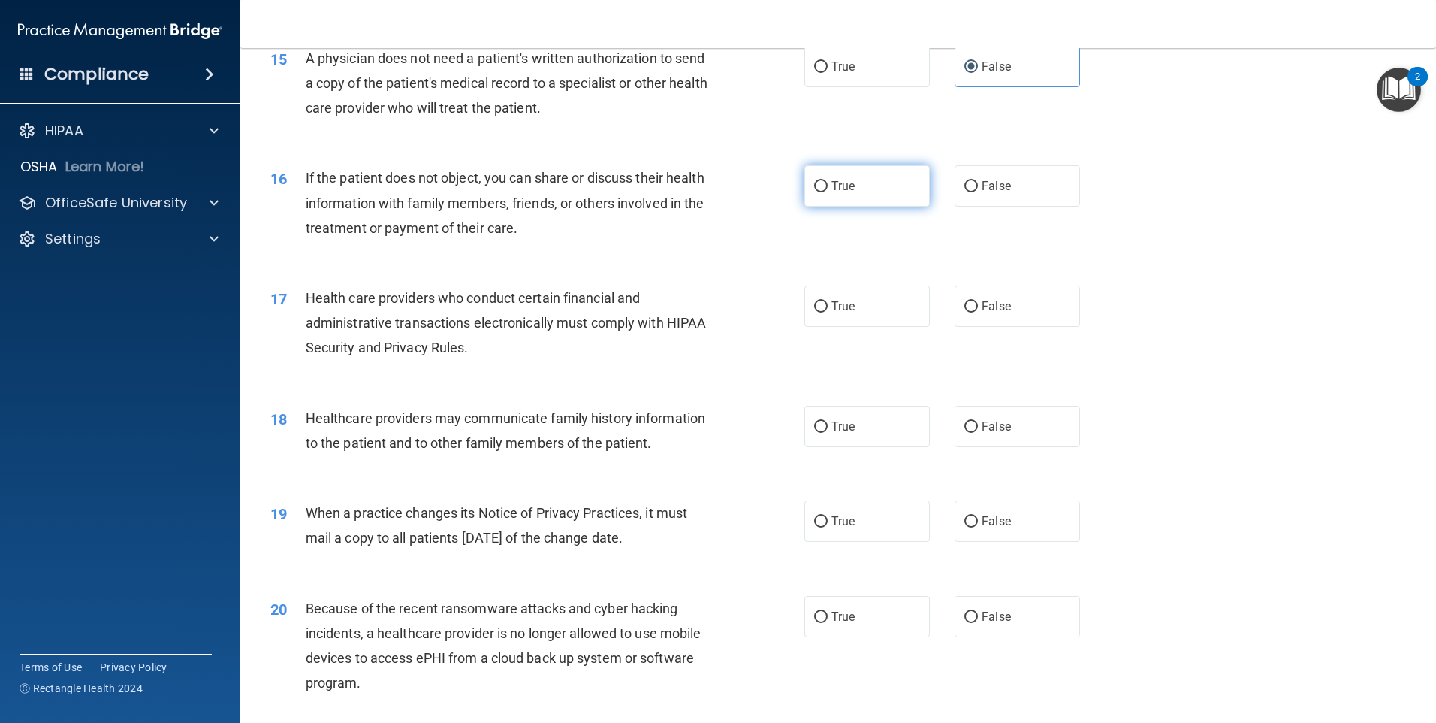
click at [832, 192] on span "True" at bounding box center [843, 186] width 23 height 14
click at [828, 192] on input "True" at bounding box center [821, 186] width 14 height 11
radio input "true"
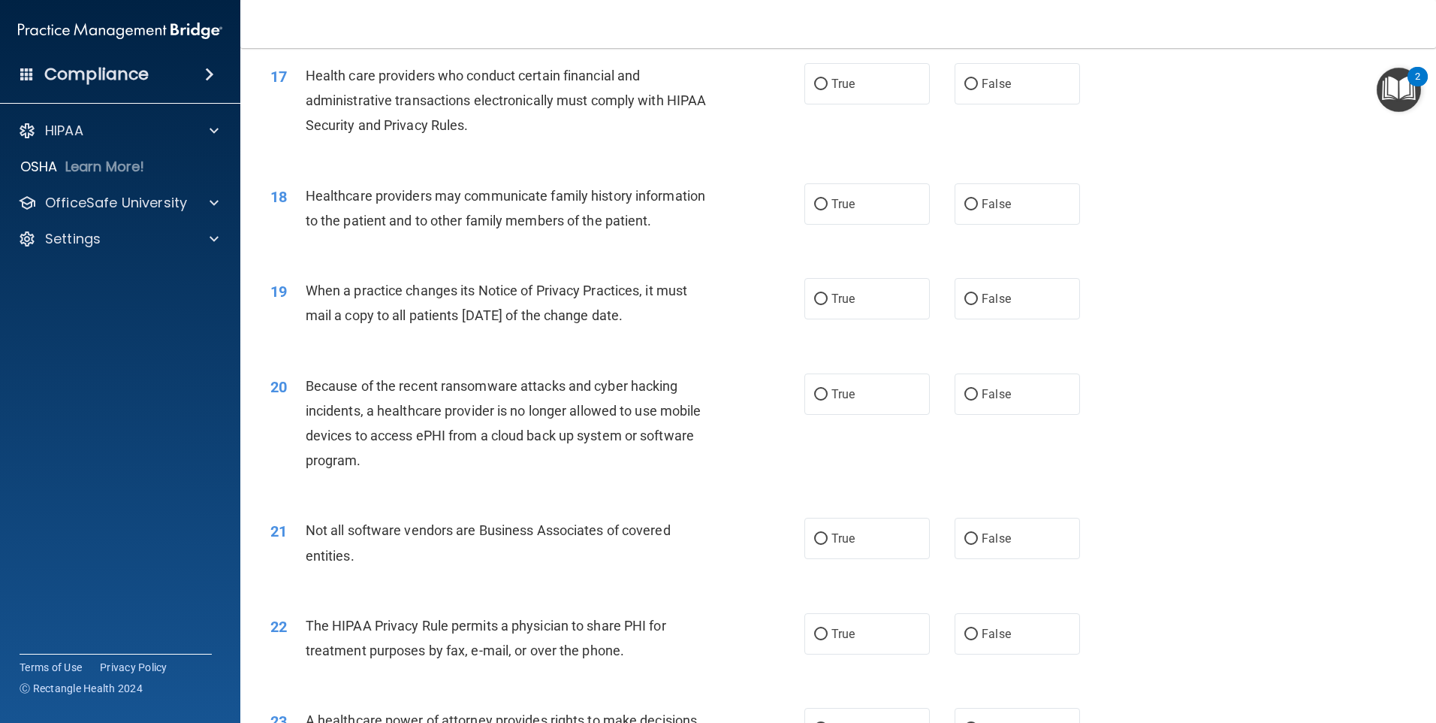
scroll to position [1878, 0]
click at [855, 88] on label "True" at bounding box center [867, 80] width 125 height 41
click at [828, 87] on input "True" at bounding box center [821, 81] width 14 height 11
radio input "true"
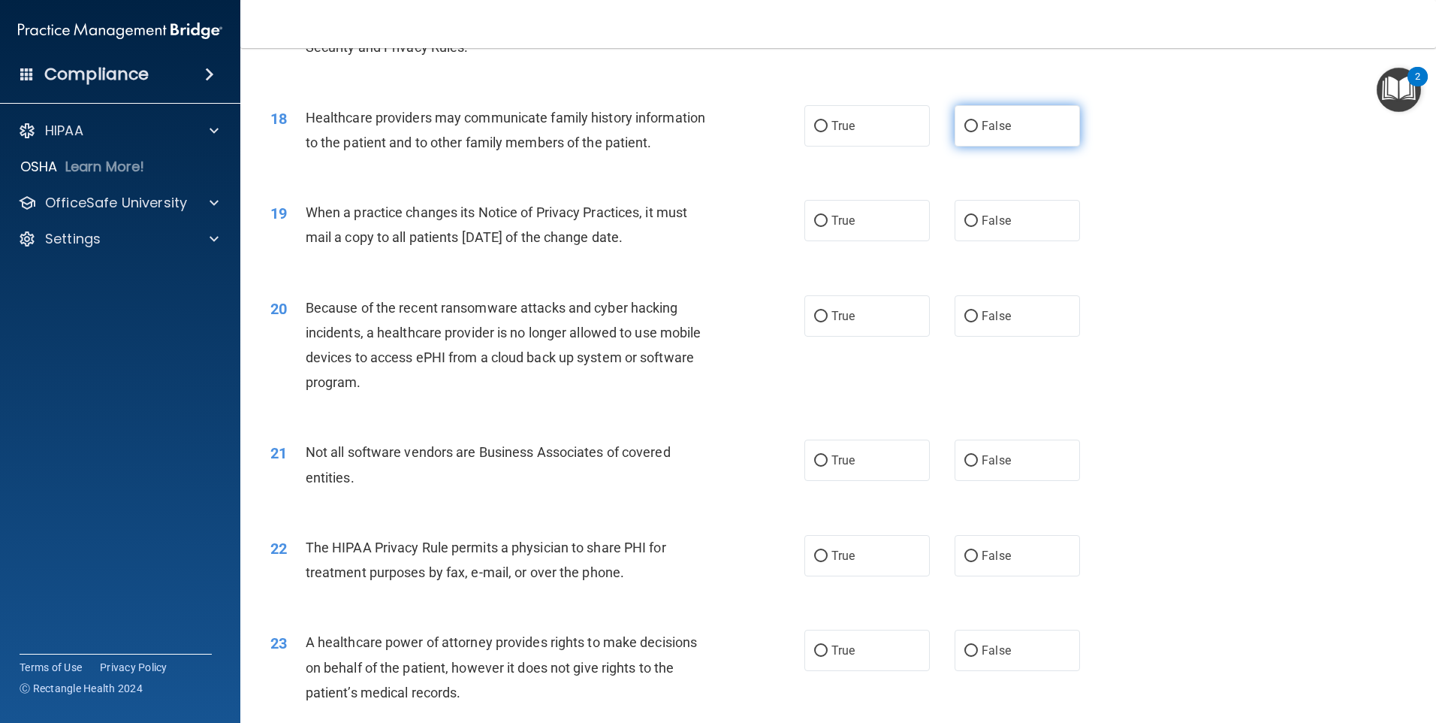
click at [967, 129] on input "False" at bounding box center [972, 126] width 14 height 11
radio input "true"
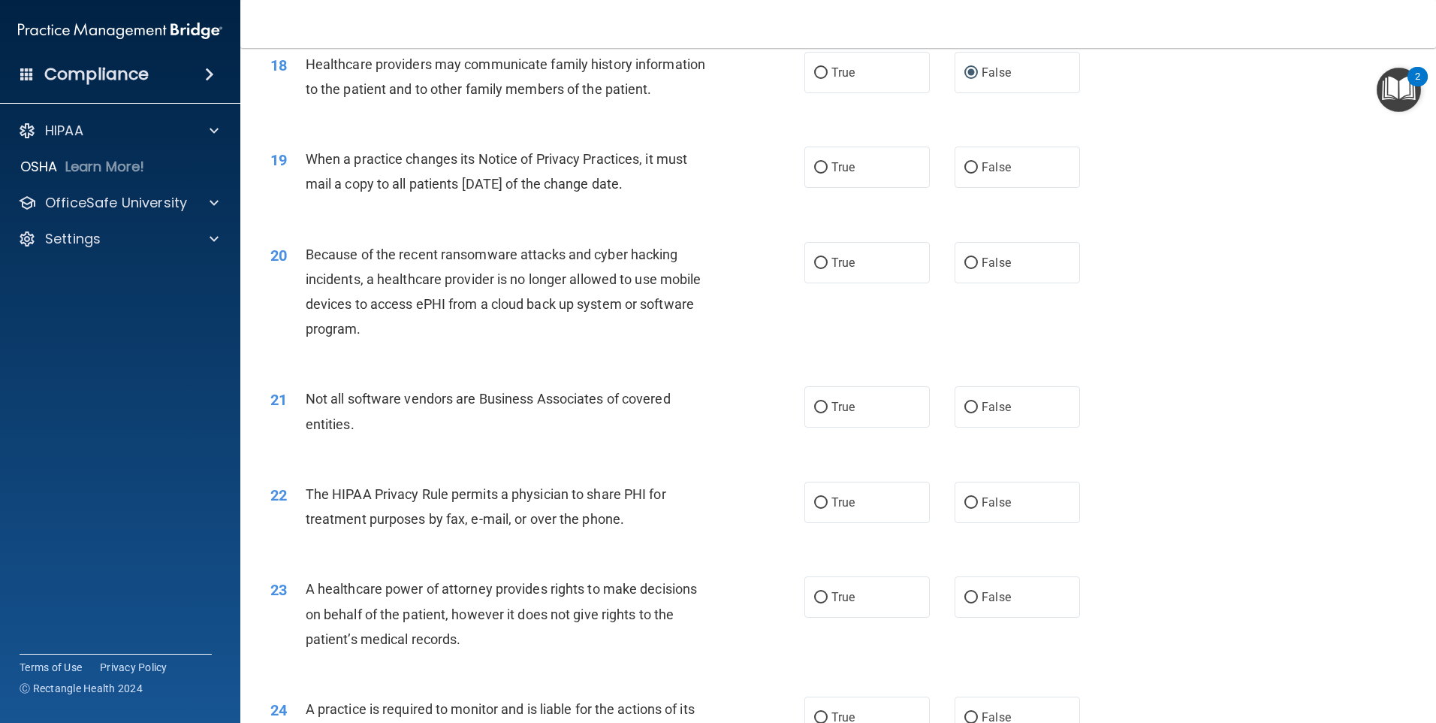
scroll to position [2028, 0]
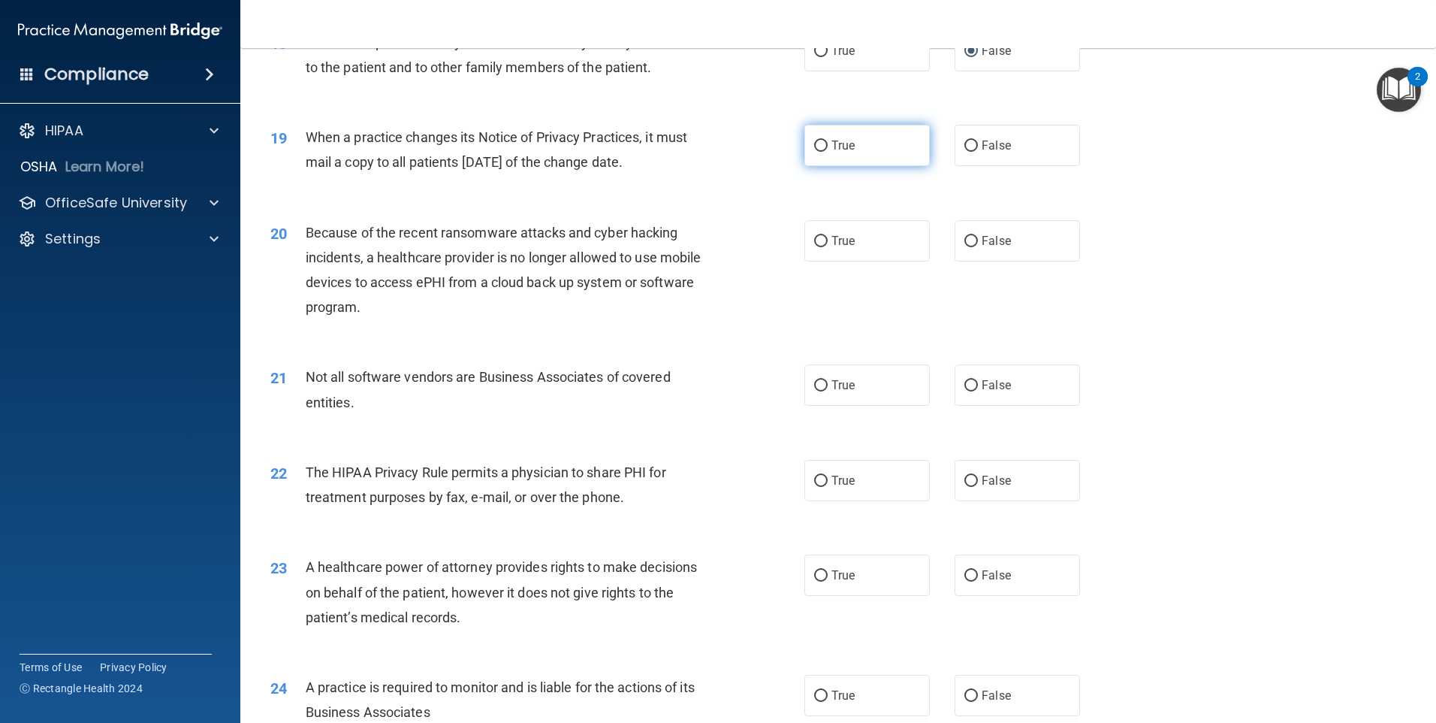
click at [814, 149] on input "True" at bounding box center [821, 145] width 14 height 11
radio input "true"
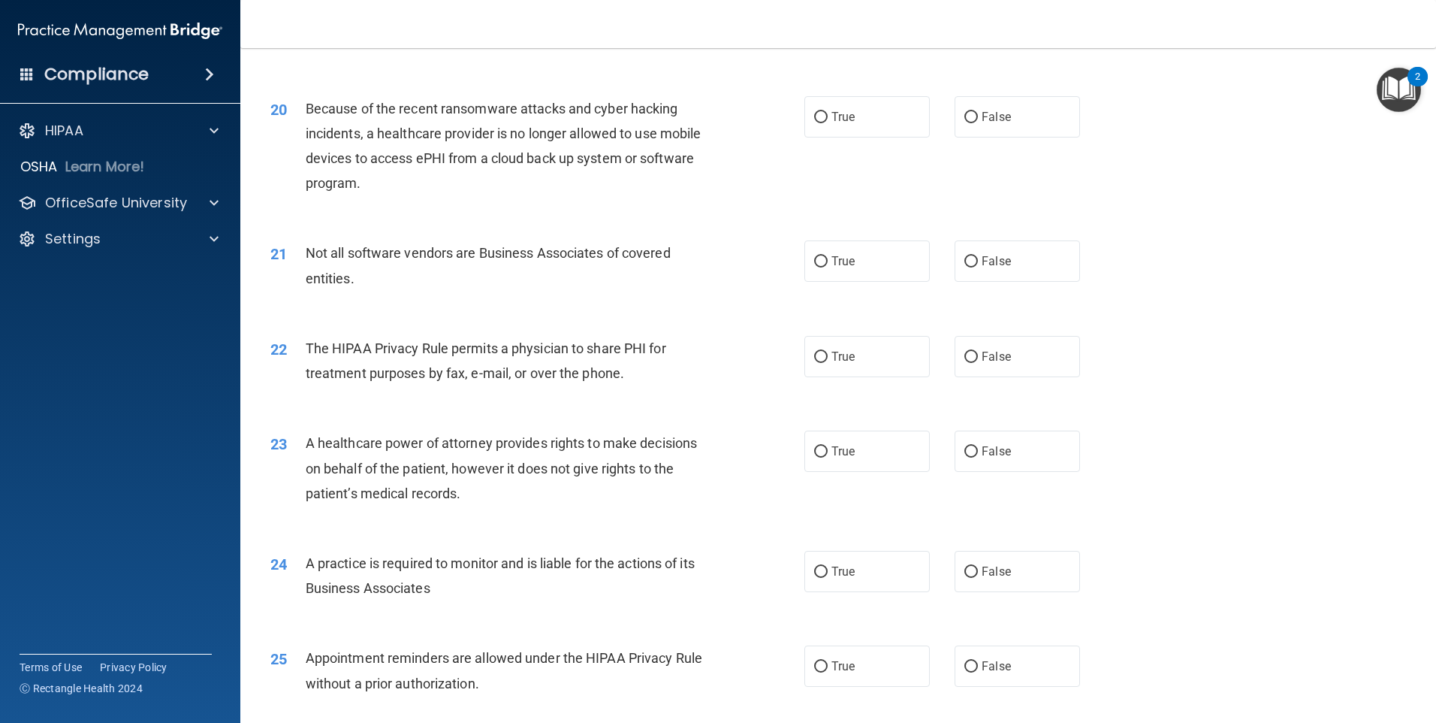
scroll to position [2178, 0]
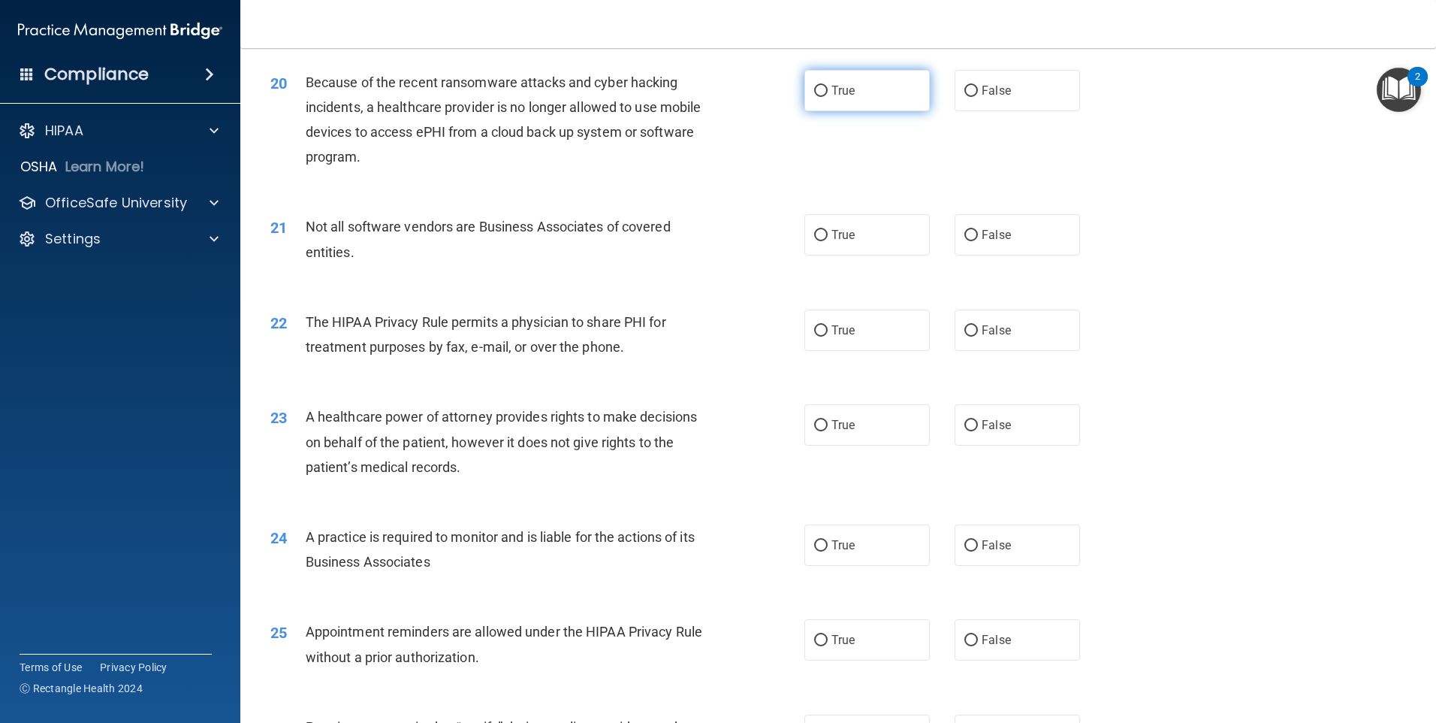
click at [876, 100] on label "True" at bounding box center [867, 90] width 125 height 41
click at [828, 97] on input "True" at bounding box center [821, 91] width 14 height 11
radio input "true"
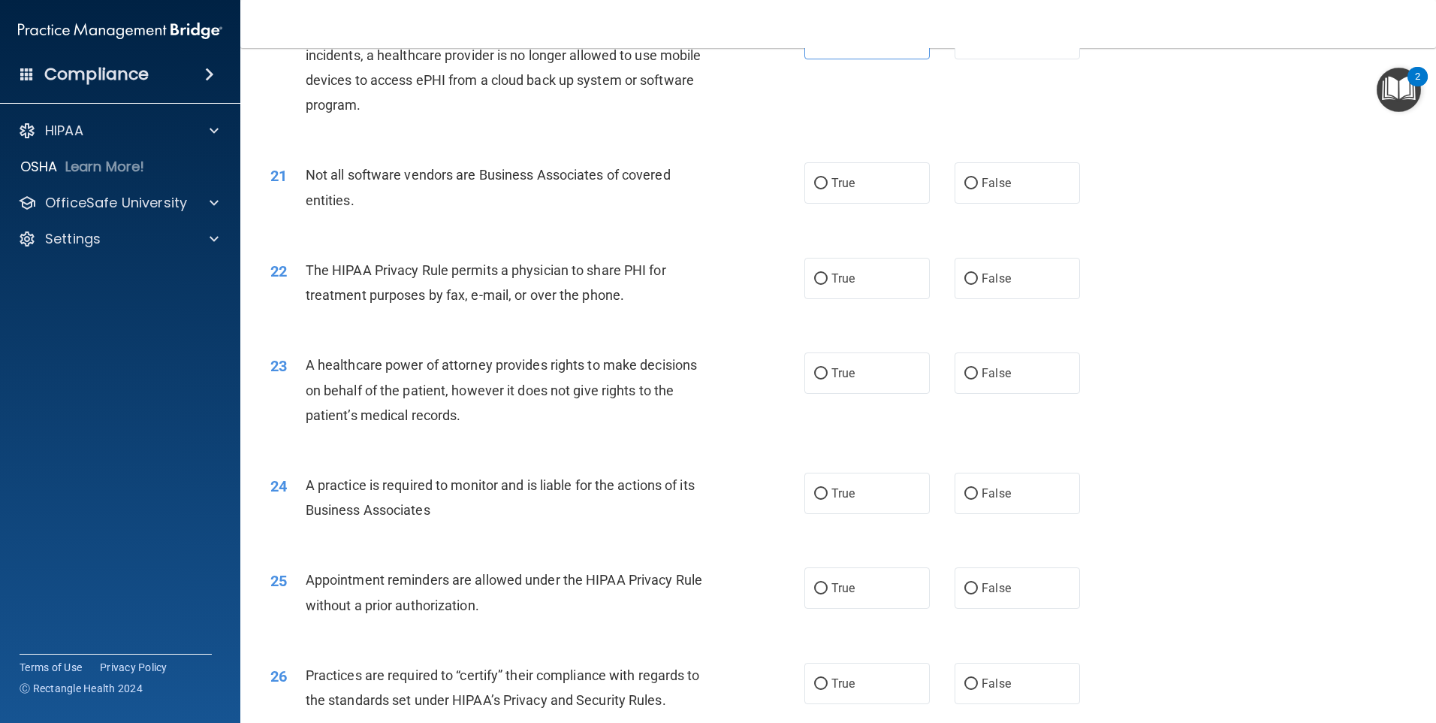
scroll to position [2254, 0]
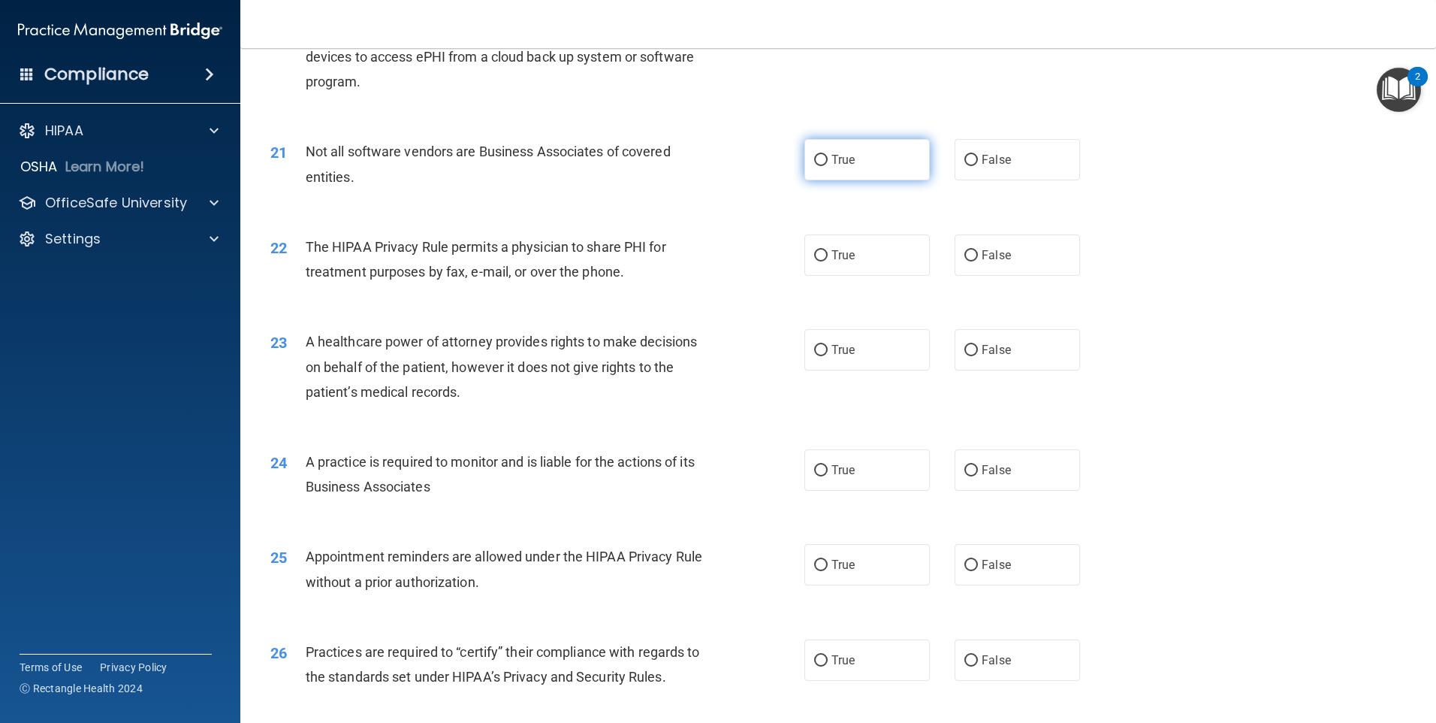
click at [814, 164] on input "True" at bounding box center [821, 160] width 14 height 11
radio input "true"
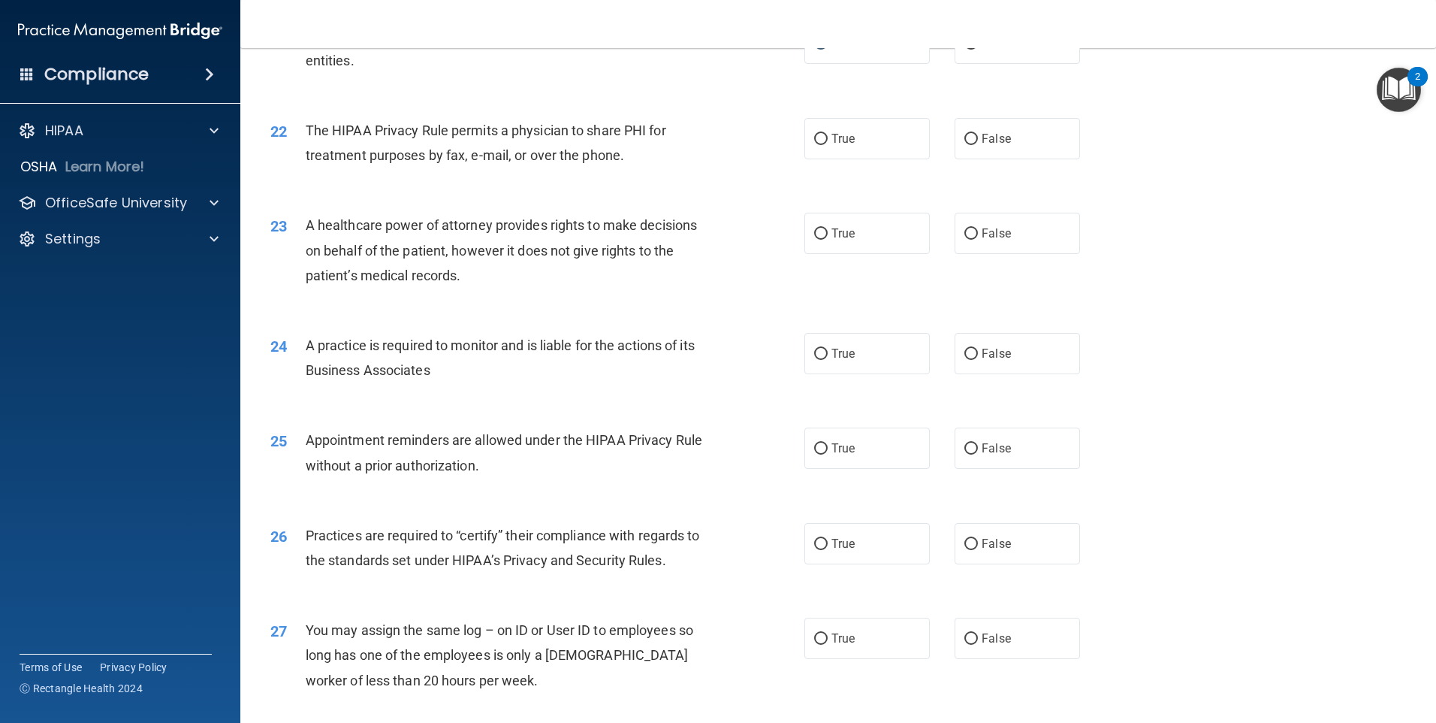
scroll to position [2404, 0]
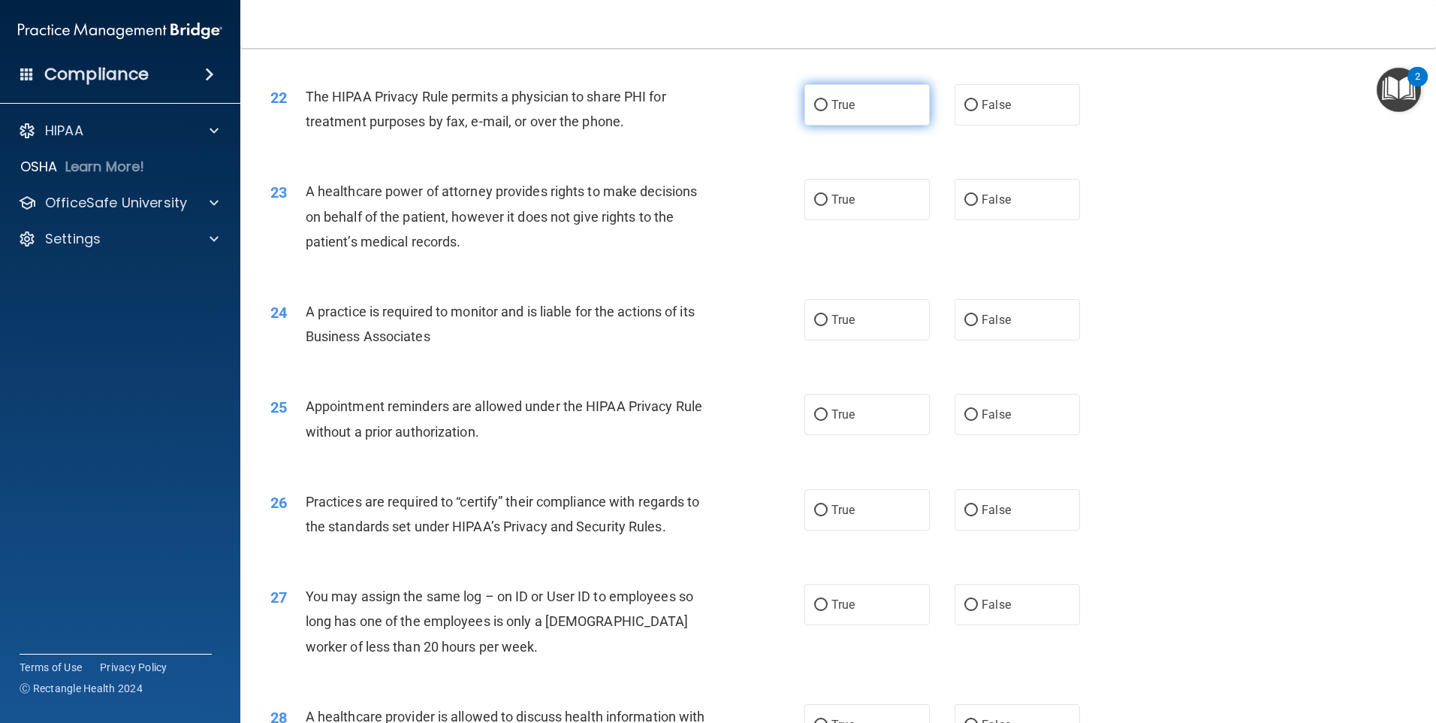
click at [810, 114] on label "True" at bounding box center [867, 104] width 125 height 41
click at [814, 111] on input "True" at bounding box center [821, 105] width 14 height 11
radio input "true"
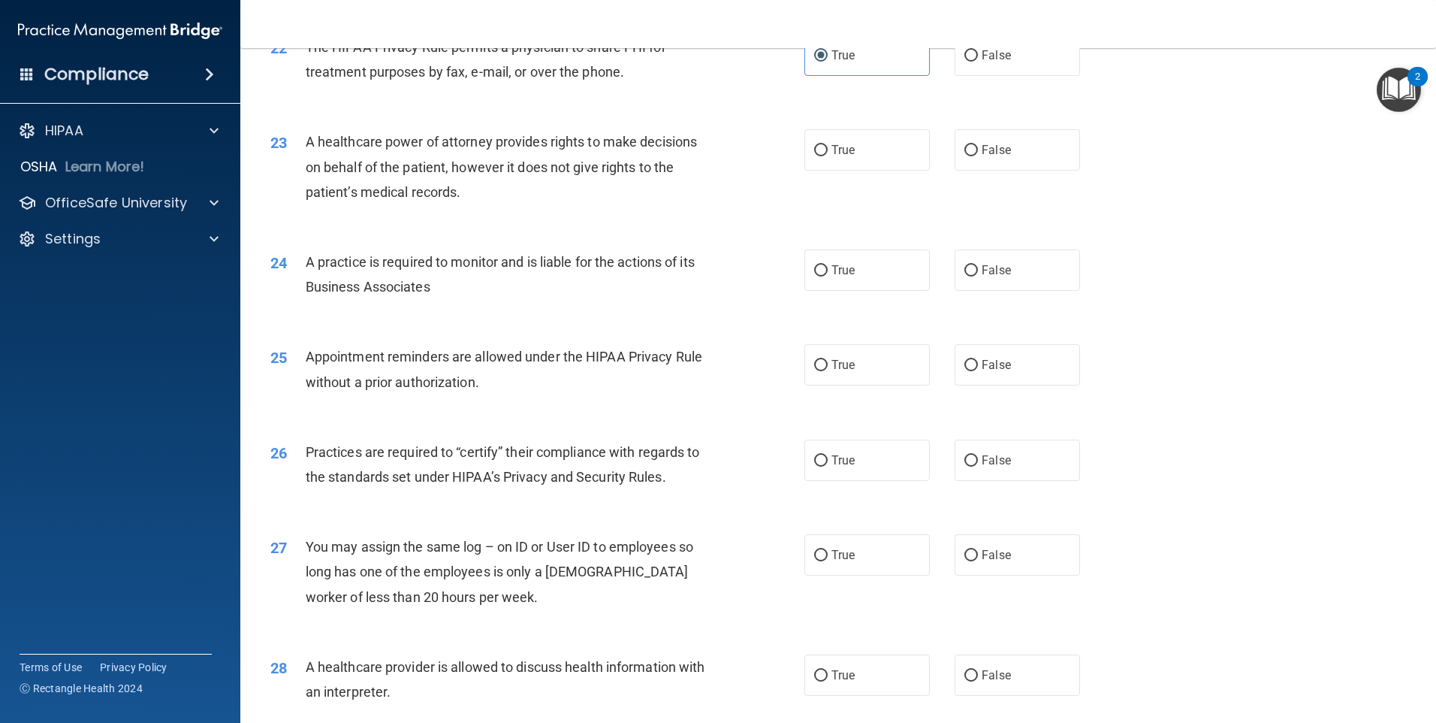
scroll to position [2479, 0]
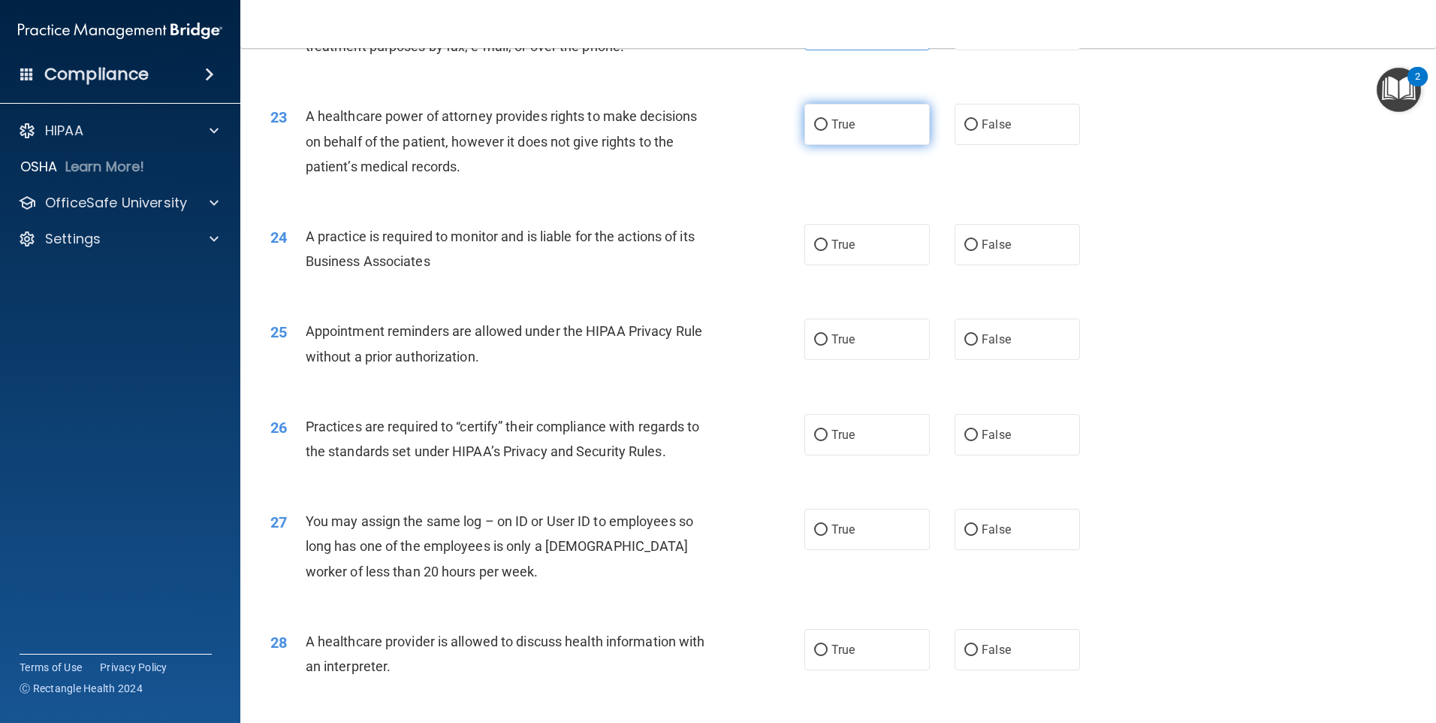
click at [806, 136] on label "True" at bounding box center [867, 124] width 125 height 41
click at [814, 131] on input "True" at bounding box center [821, 124] width 14 height 11
radio input "true"
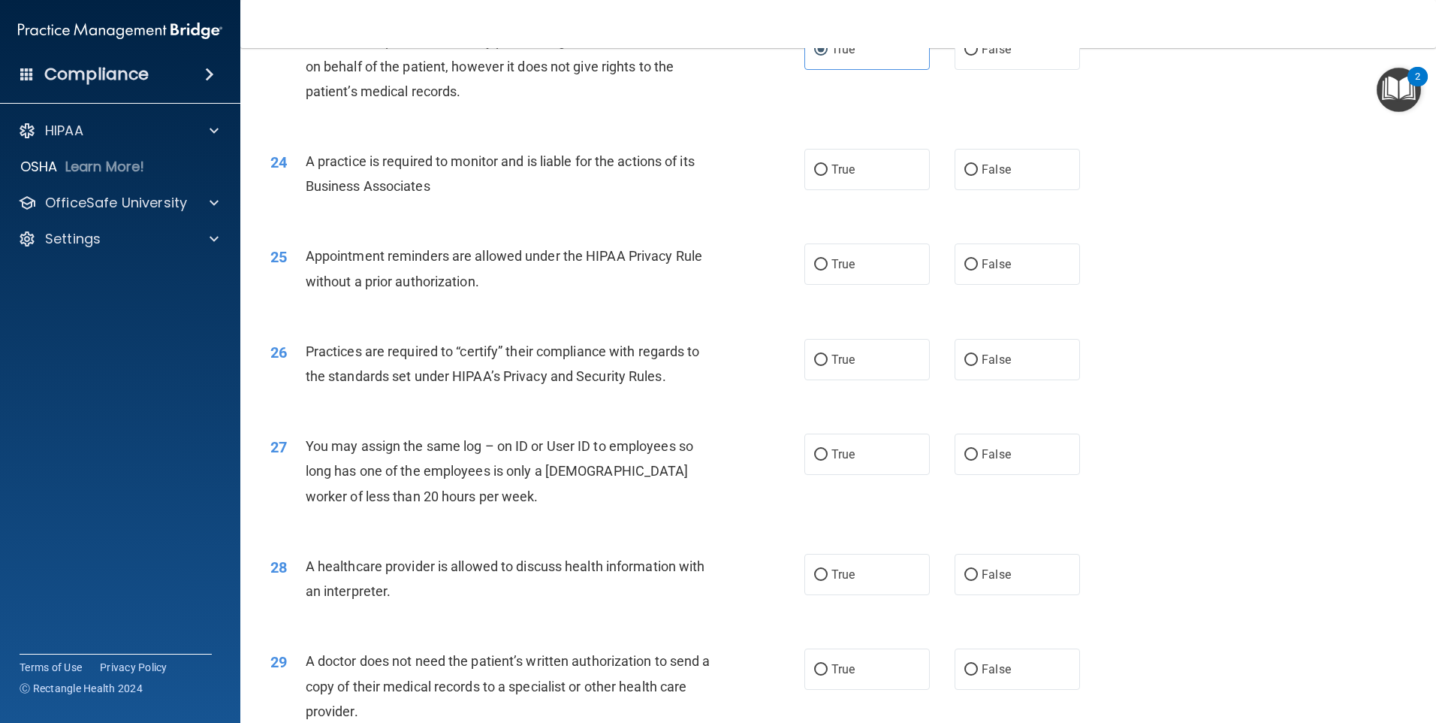
scroll to position [2629, 0]
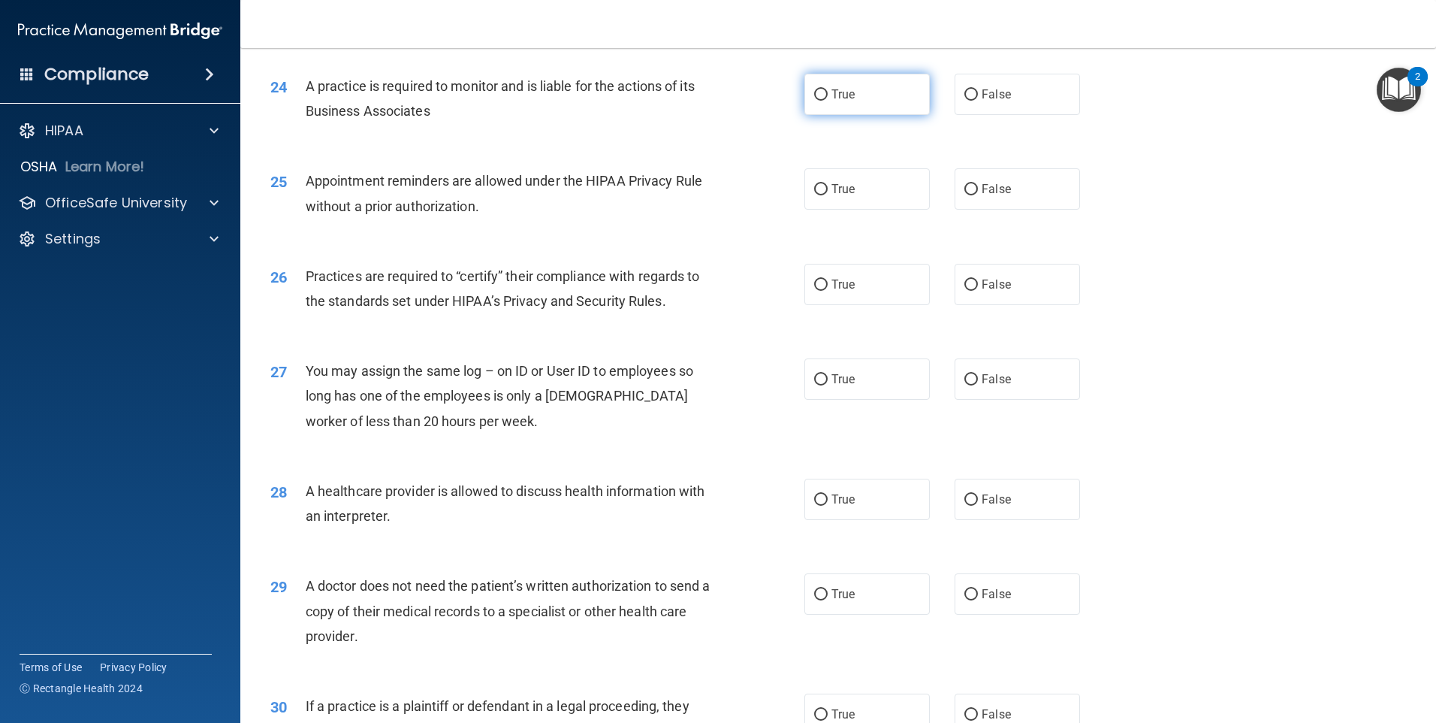
click at [835, 108] on label "True" at bounding box center [867, 94] width 125 height 41
click at [828, 101] on input "True" at bounding box center [821, 94] width 14 height 11
radio input "true"
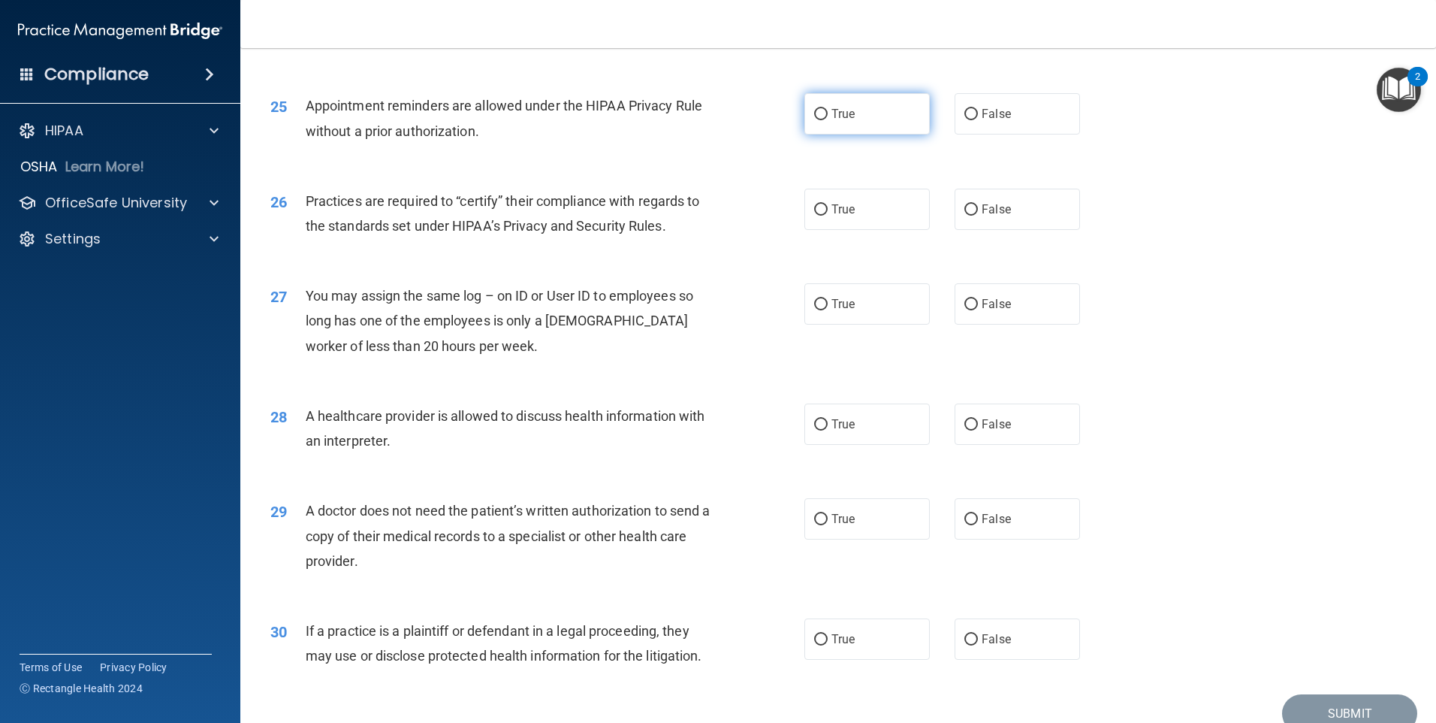
click at [830, 121] on label "True" at bounding box center [867, 113] width 125 height 41
click at [828, 120] on input "True" at bounding box center [821, 114] width 14 height 11
radio input "true"
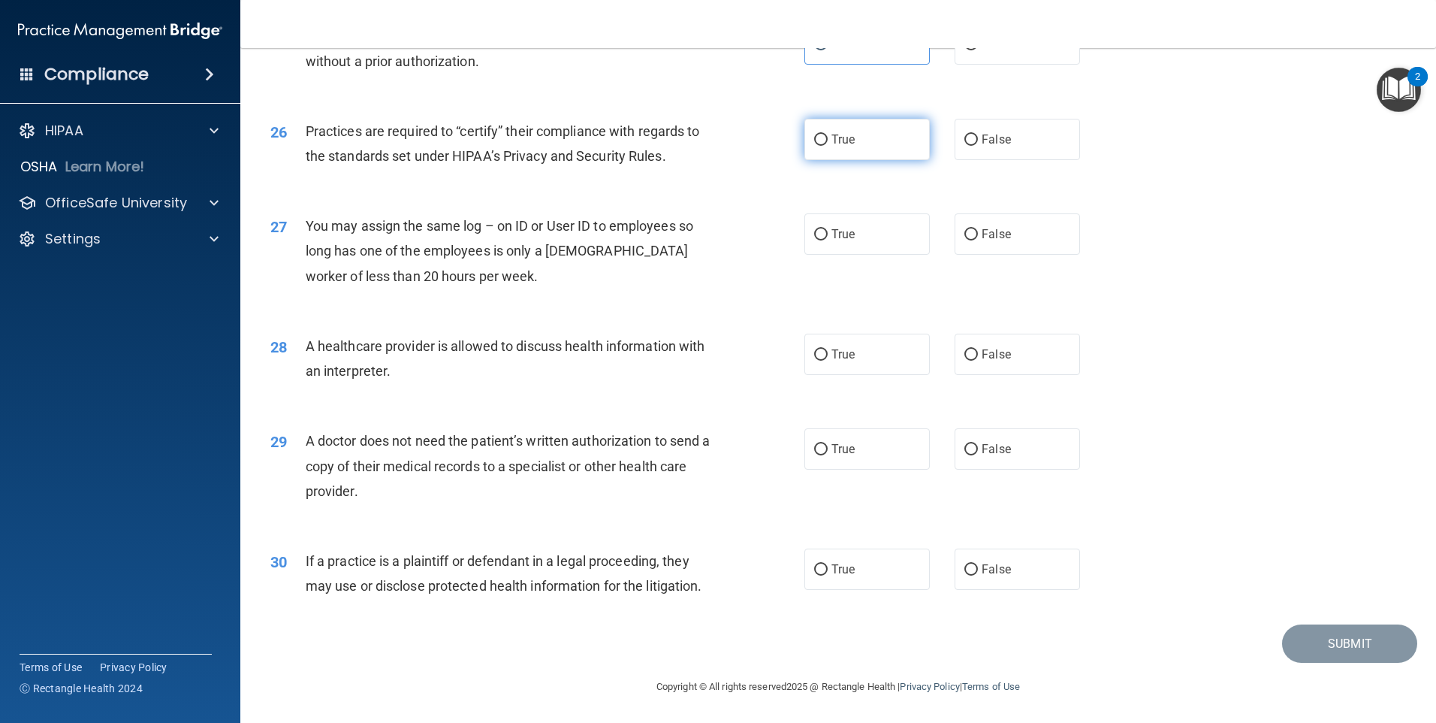
click at [814, 152] on label "True" at bounding box center [867, 139] width 125 height 41
click at [814, 146] on input "True" at bounding box center [821, 139] width 14 height 11
radio input "true"
click at [955, 240] on label "False" at bounding box center [1017, 233] width 125 height 41
click at [965, 240] on input "False" at bounding box center [972, 234] width 14 height 11
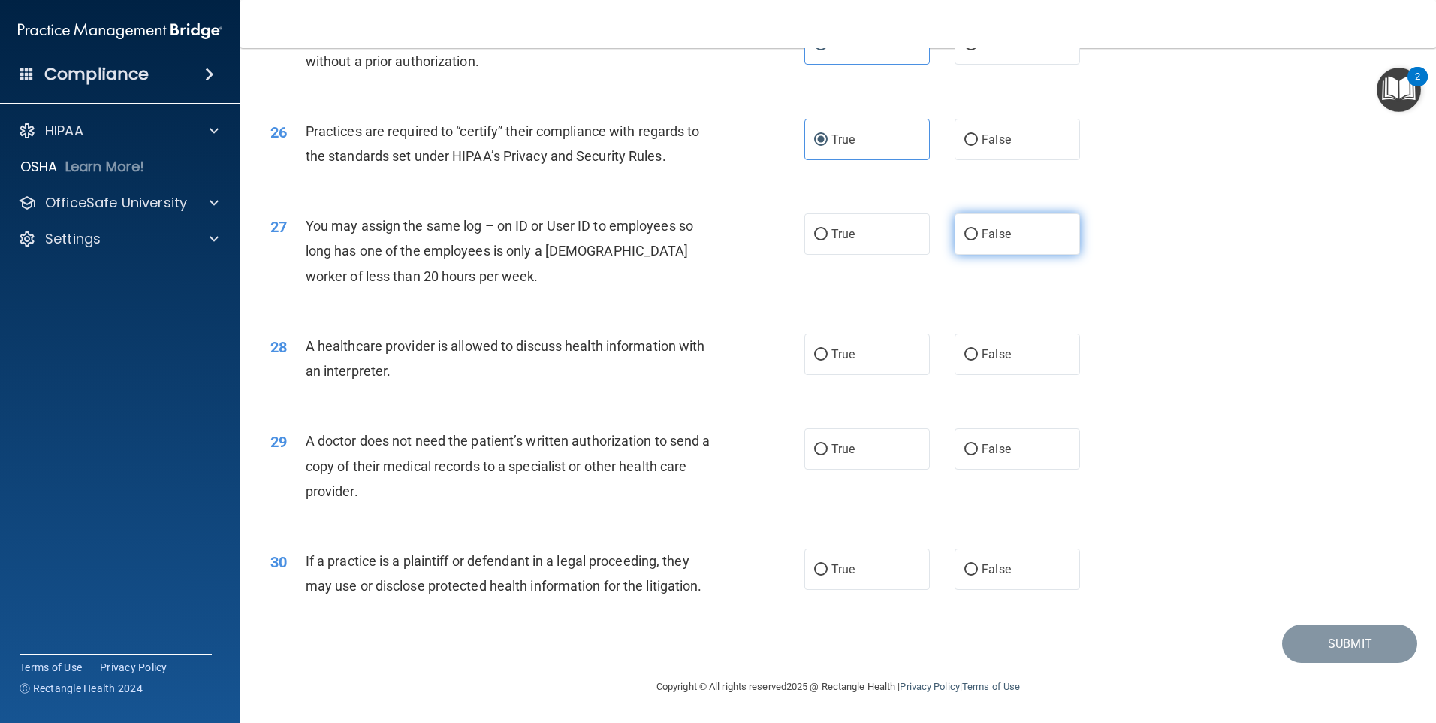
radio input "true"
click at [839, 355] on span "True" at bounding box center [843, 354] width 23 height 14
click at [828, 355] on input "True" at bounding box center [821, 354] width 14 height 11
radio input "true"
click at [965, 463] on label "False" at bounding box center [1017, 448] width 125 height 41
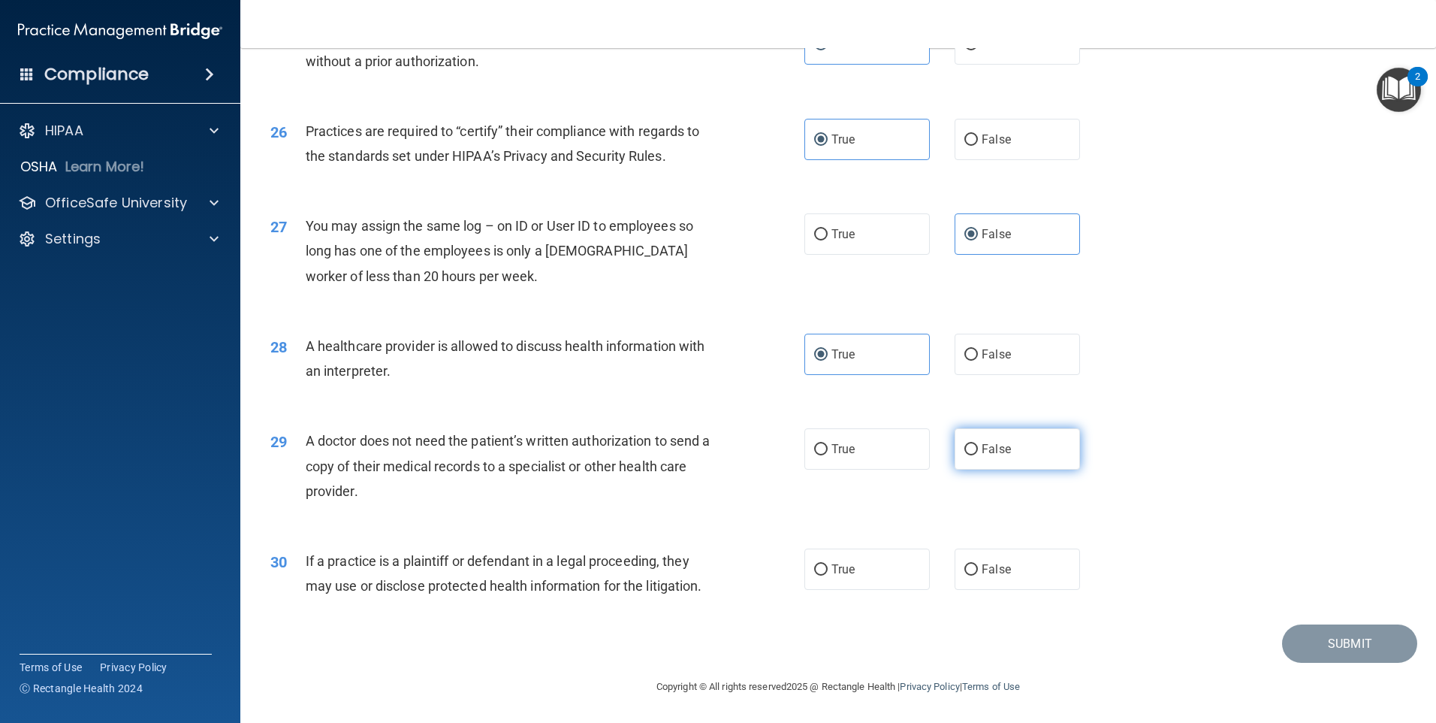
click at [965, 455] on input "False" at bounding box center [972, 449] width 14 height 11
radio input "true"
click at [737, 516] on div "29 A doctor does not need the patient’s written authorization to send a copy of…" at bounding box center [838, 469] width 1158 height 120
click at [898, 570] on label "True" at bounding box center [867, 568] width 125 height 41
click at [828, 570] on input "True" at bounding box center [821, 569] width 14 height 11
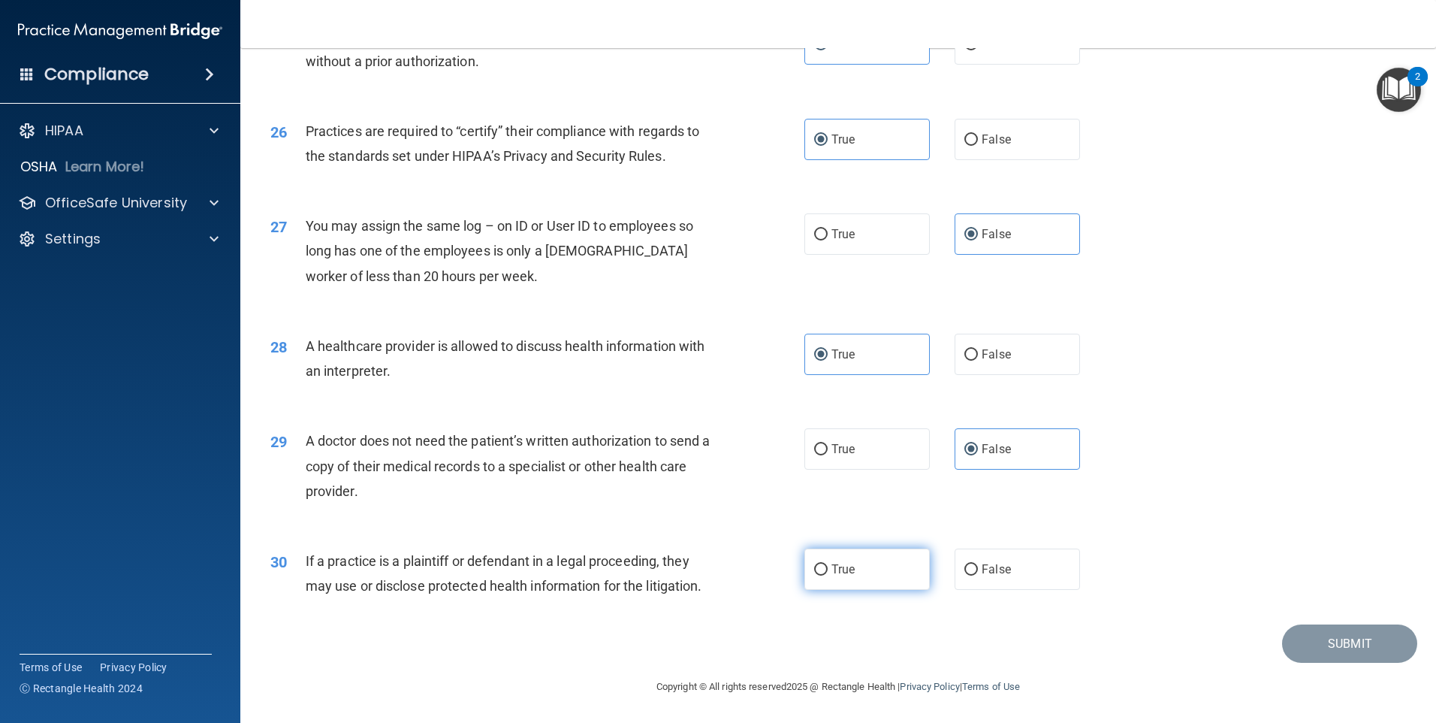
radio input "true"
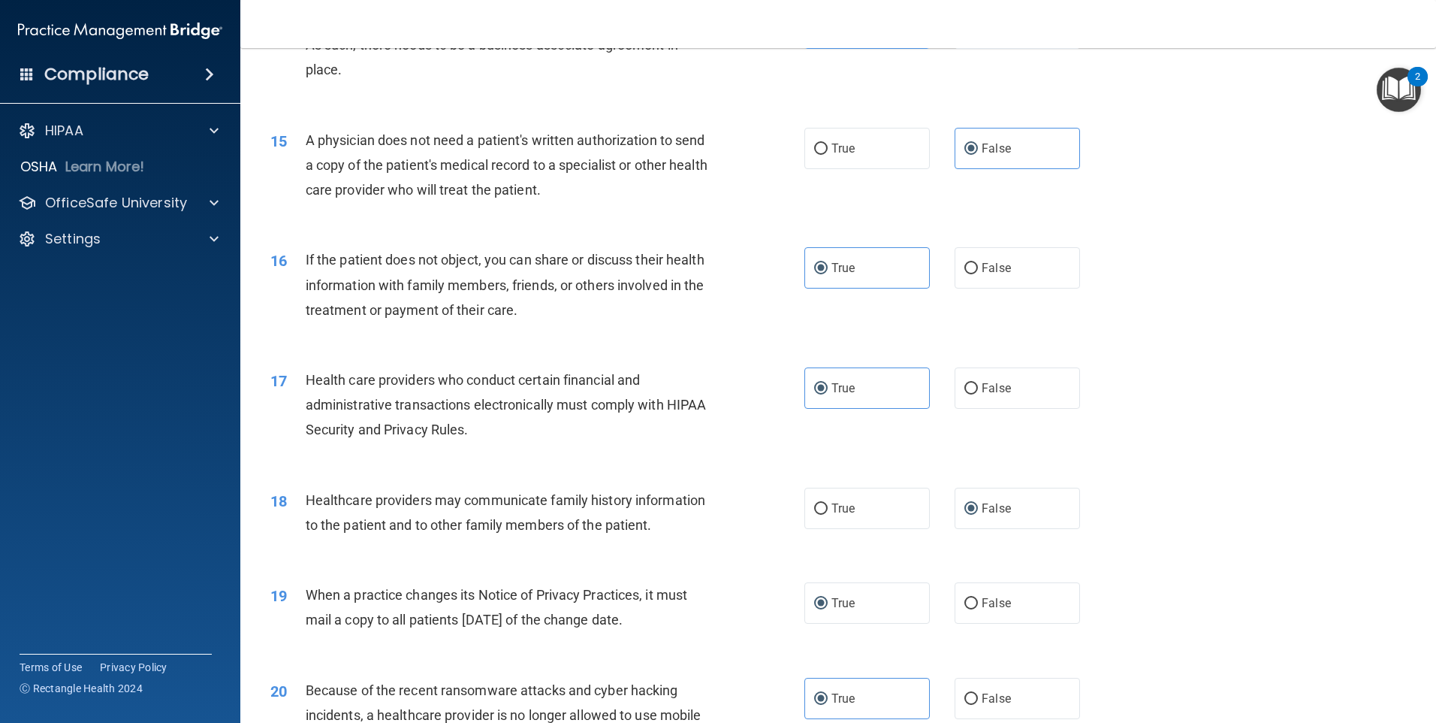
scroll to position [1572, 0]
click at [889, 593] on label "True" at bounding box center [867, 601] width 125 height 41
click at [828, 596] on input "True" at bounding box center [821, 601] width 14 height 11
click at [1035, 496] on label "False" at bounding box center [1017, 506] width 125 height 41
click at [978, 502] on input "False" at bounding box center [972, 507] width 14 height 11
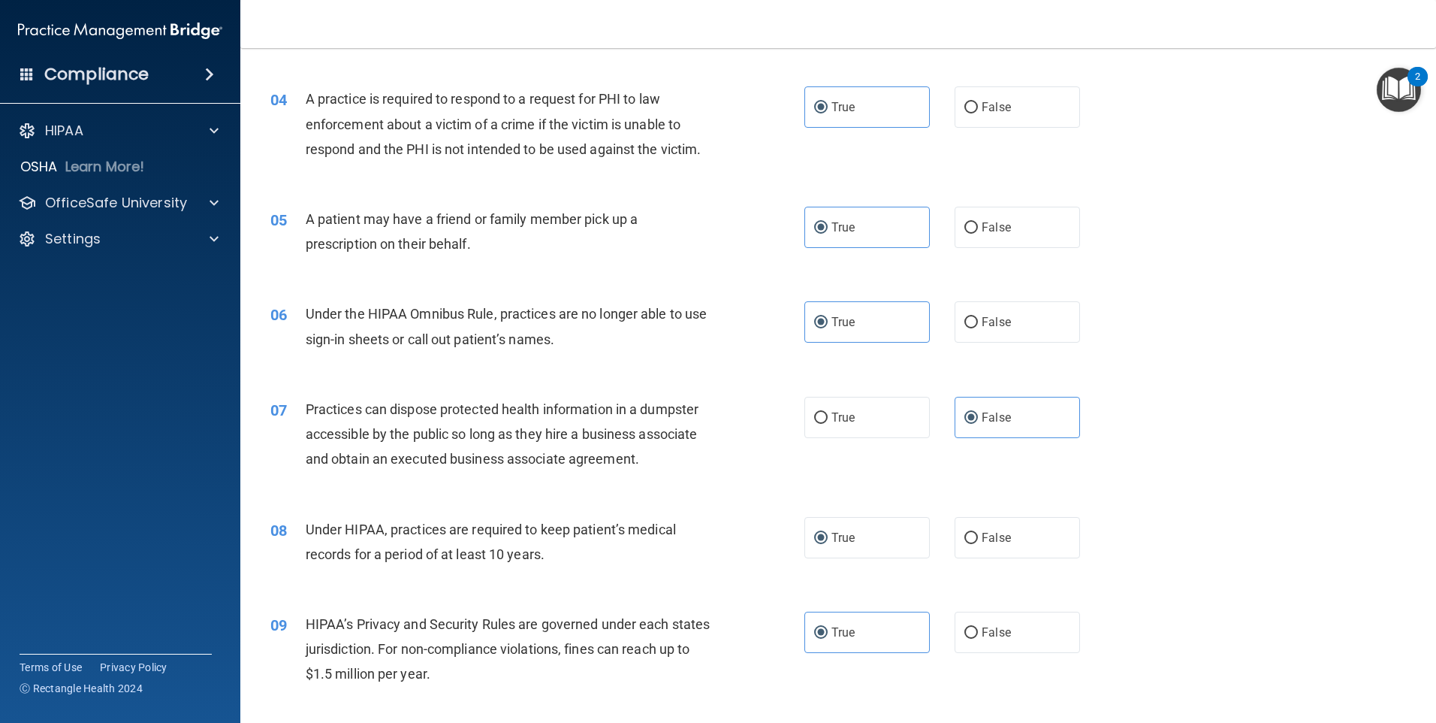
scroll to position [370, 0]
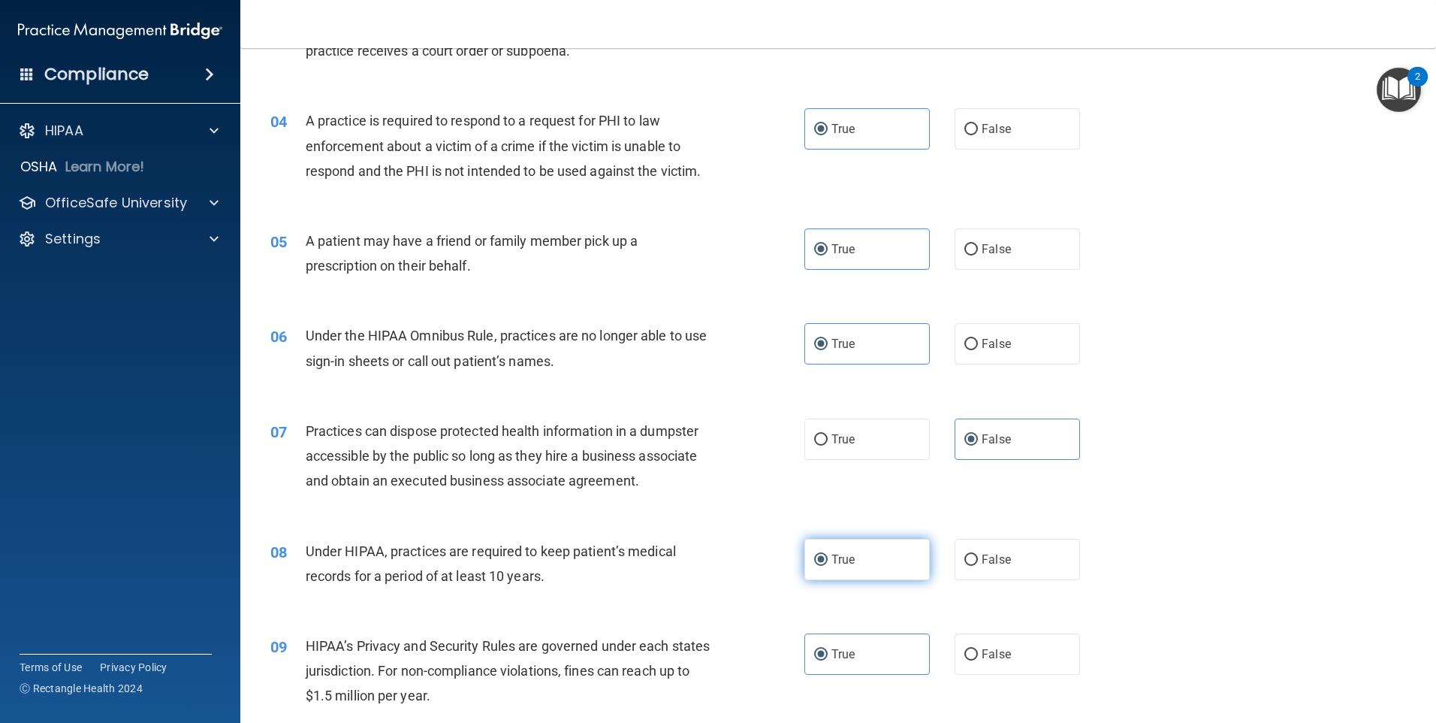
drag, startPoint x: 898, startPoint y: 554, endPoint x: 910, endPoint y: 551, distance: 12.4
click at [898, 554] on label "True" at bounding box center [867, 559] width 125 height 41
click at [828, 554] on input "True" at bounding box center [821, 559] width 14 height 11
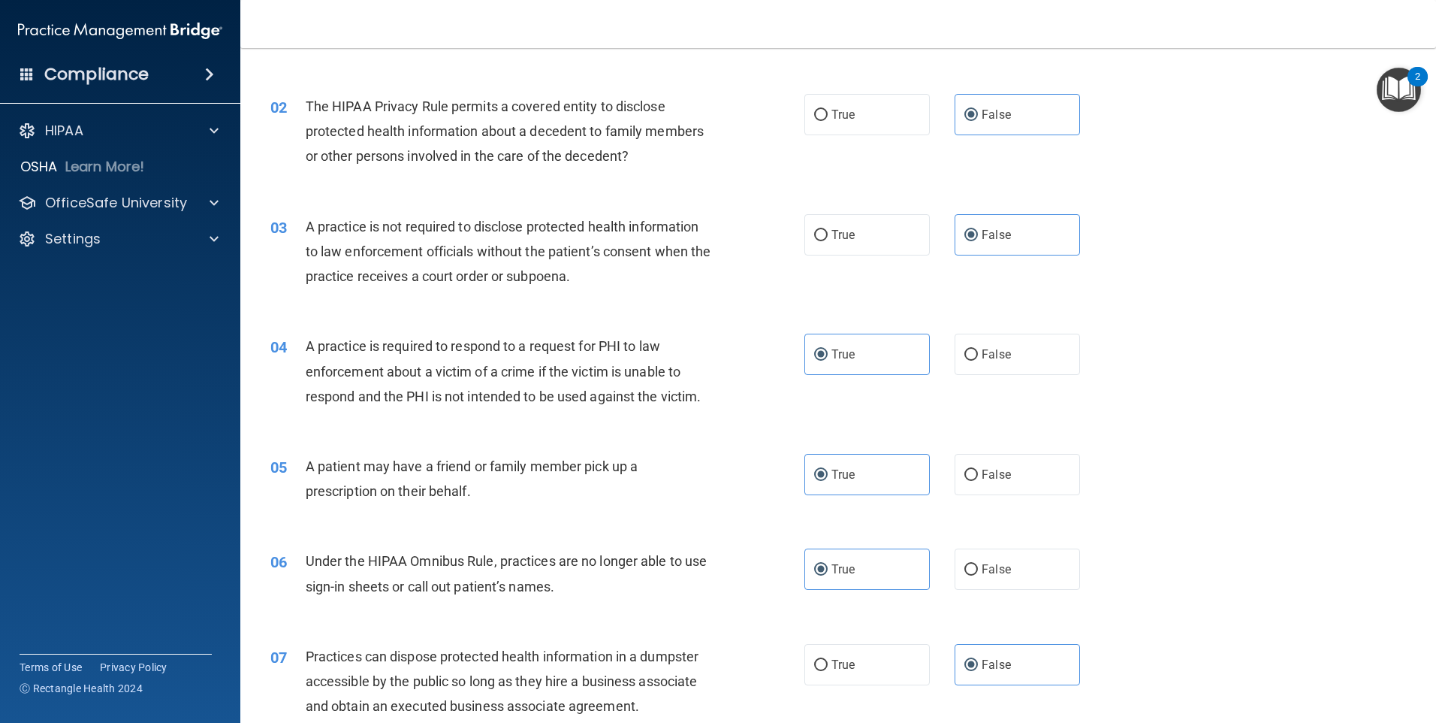
scroll to position [0, 0]
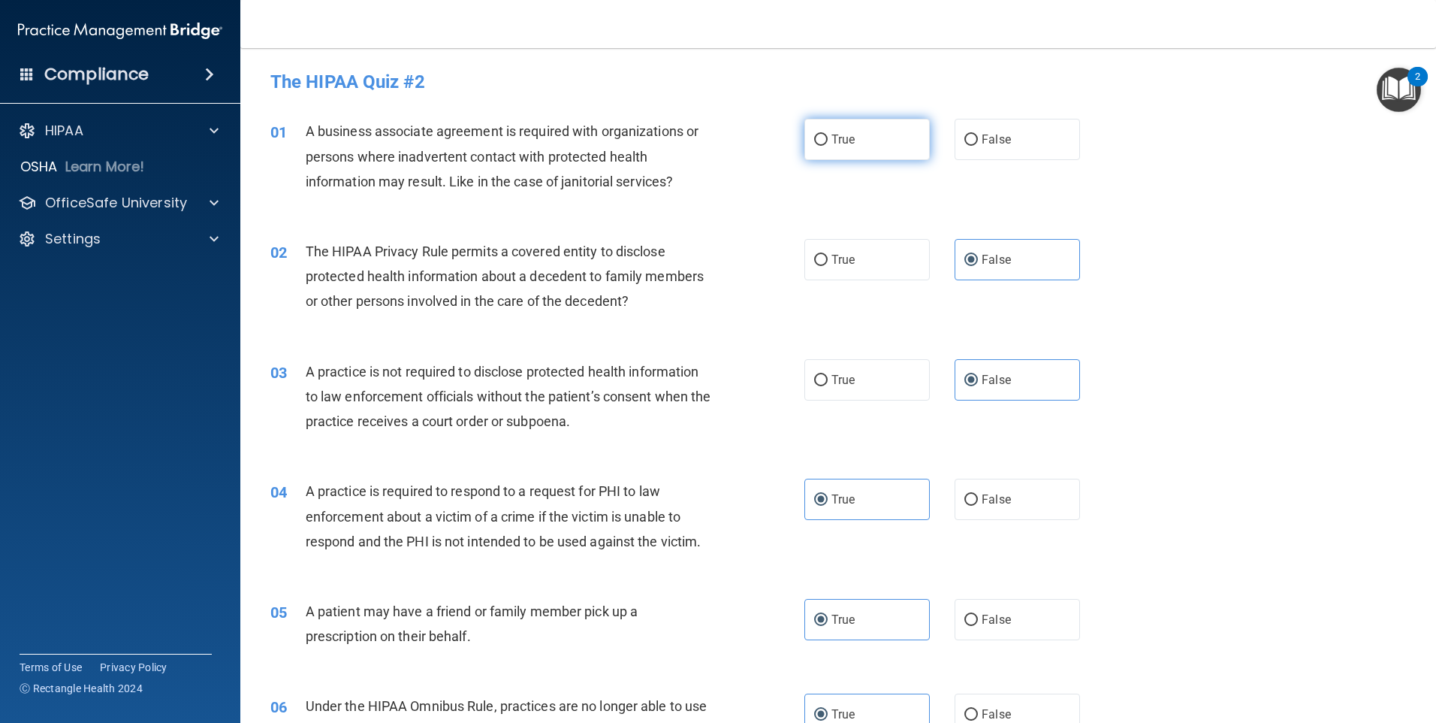
click at [835, 128] on label "True" at bounding box center [867, 139] width 125 height 41
click at [828, 134] on input "True" at bounding box center [821, 139] width 14 height 11
radio input "true"
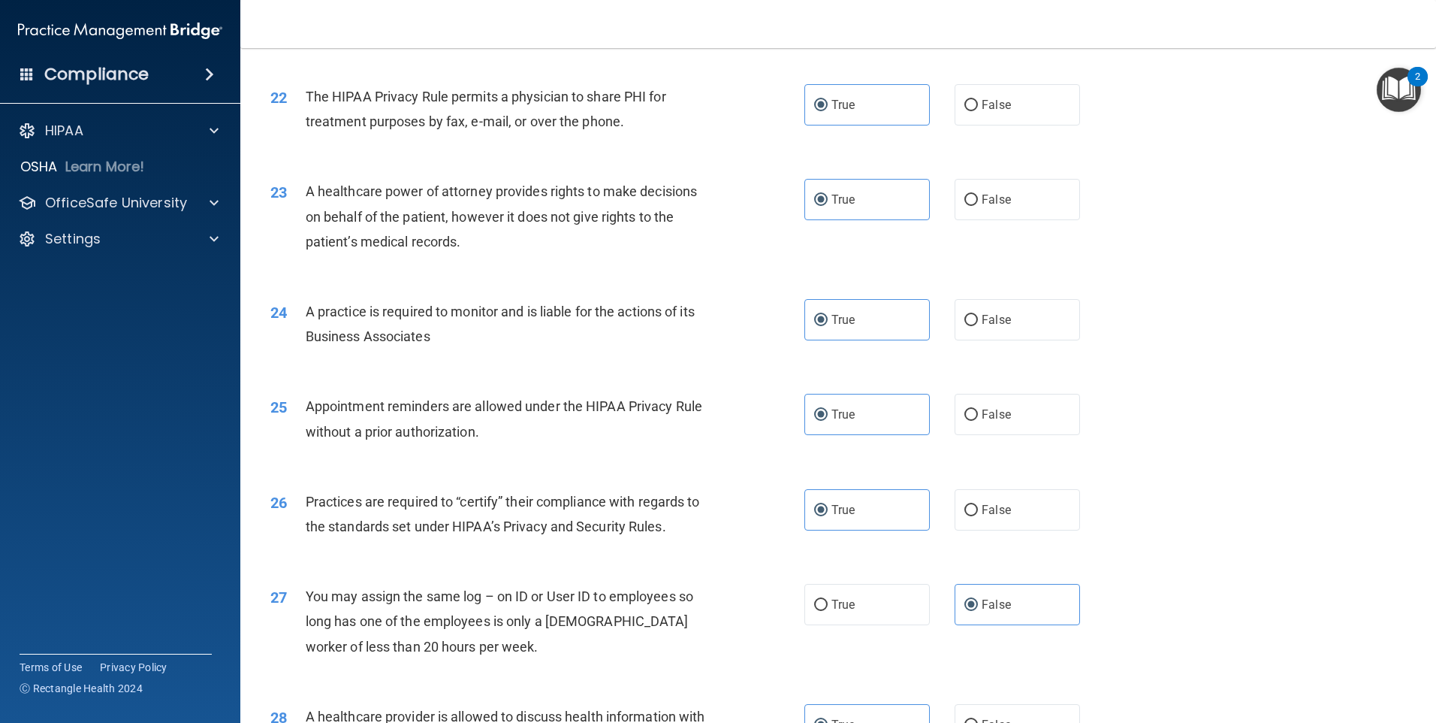
scroll to position [2774, 0]
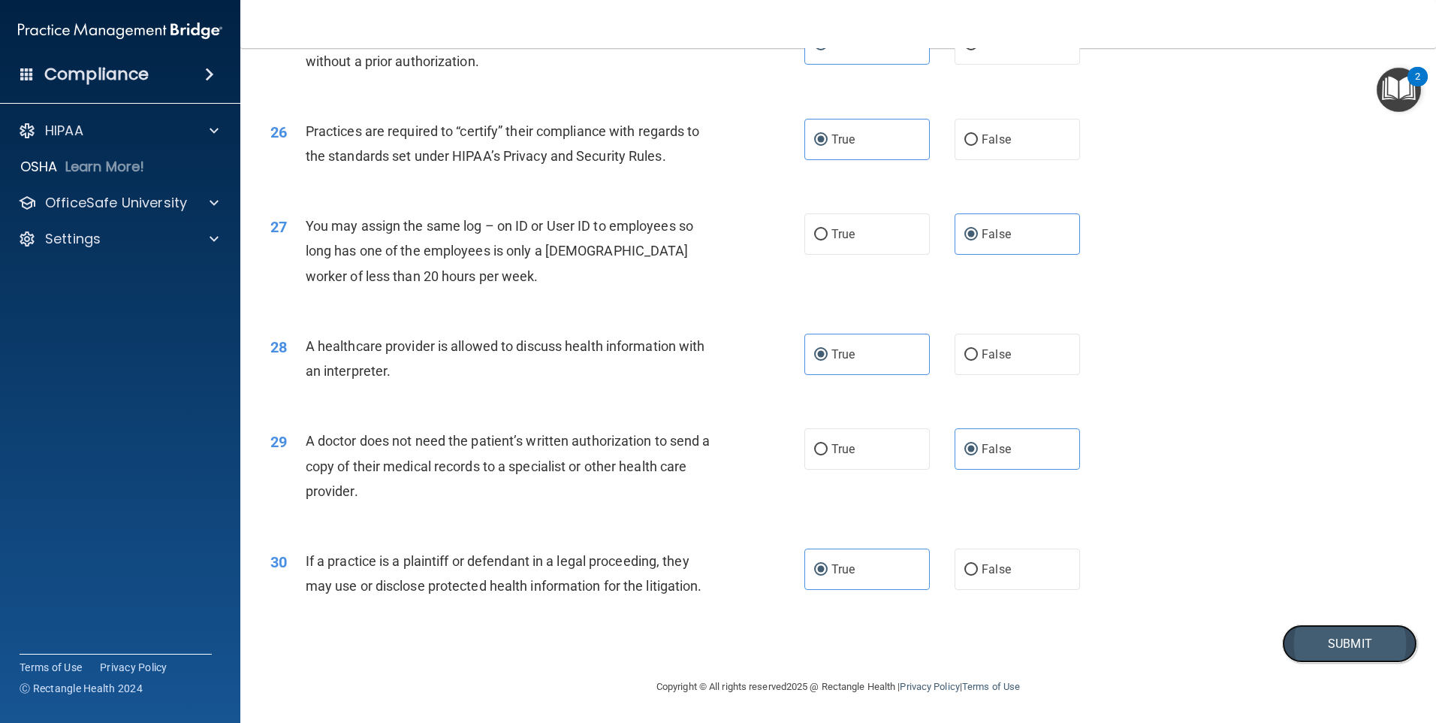
click at [1330, 653] on button "Submit" at bounding box center [1349, 643] width 135 height 38
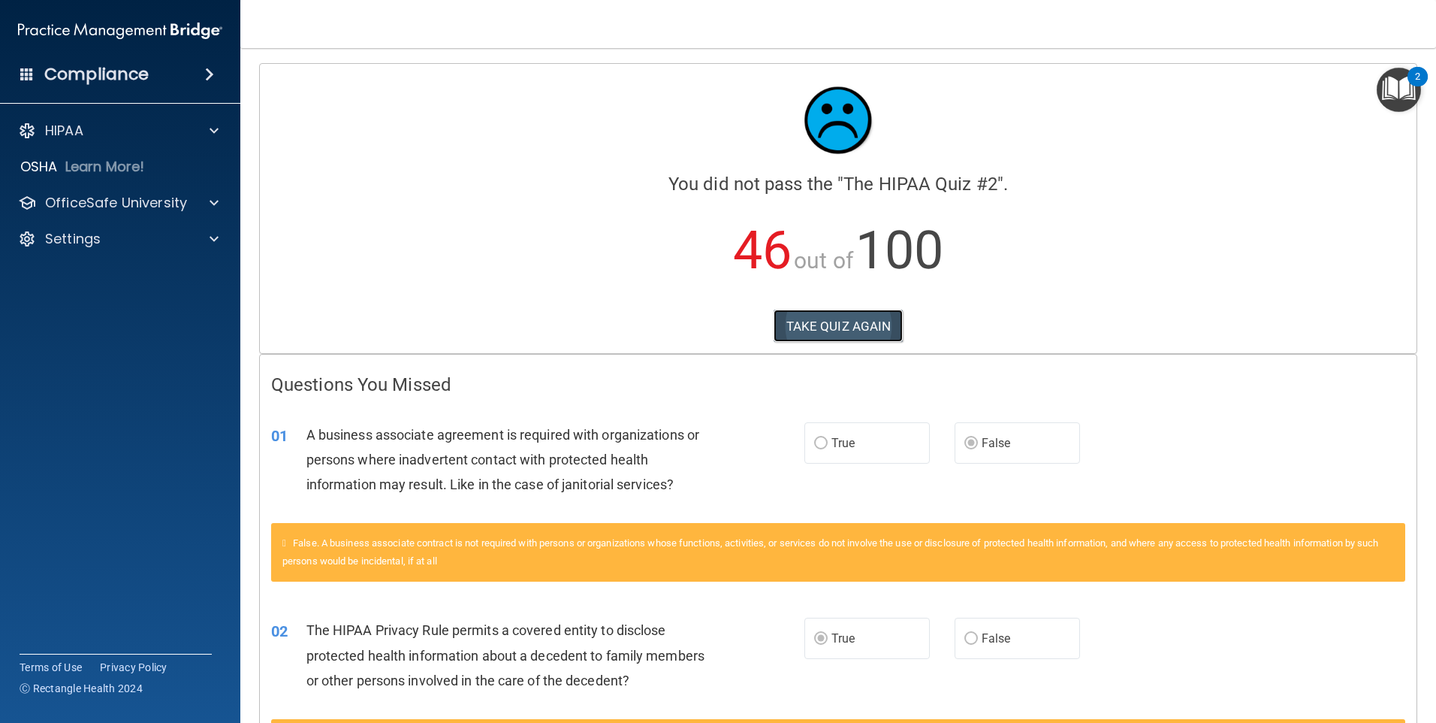
click at [829, 327] on button "TAKE QUIZ AGAIN" at bounding box center [839, 325] width 130 height 33
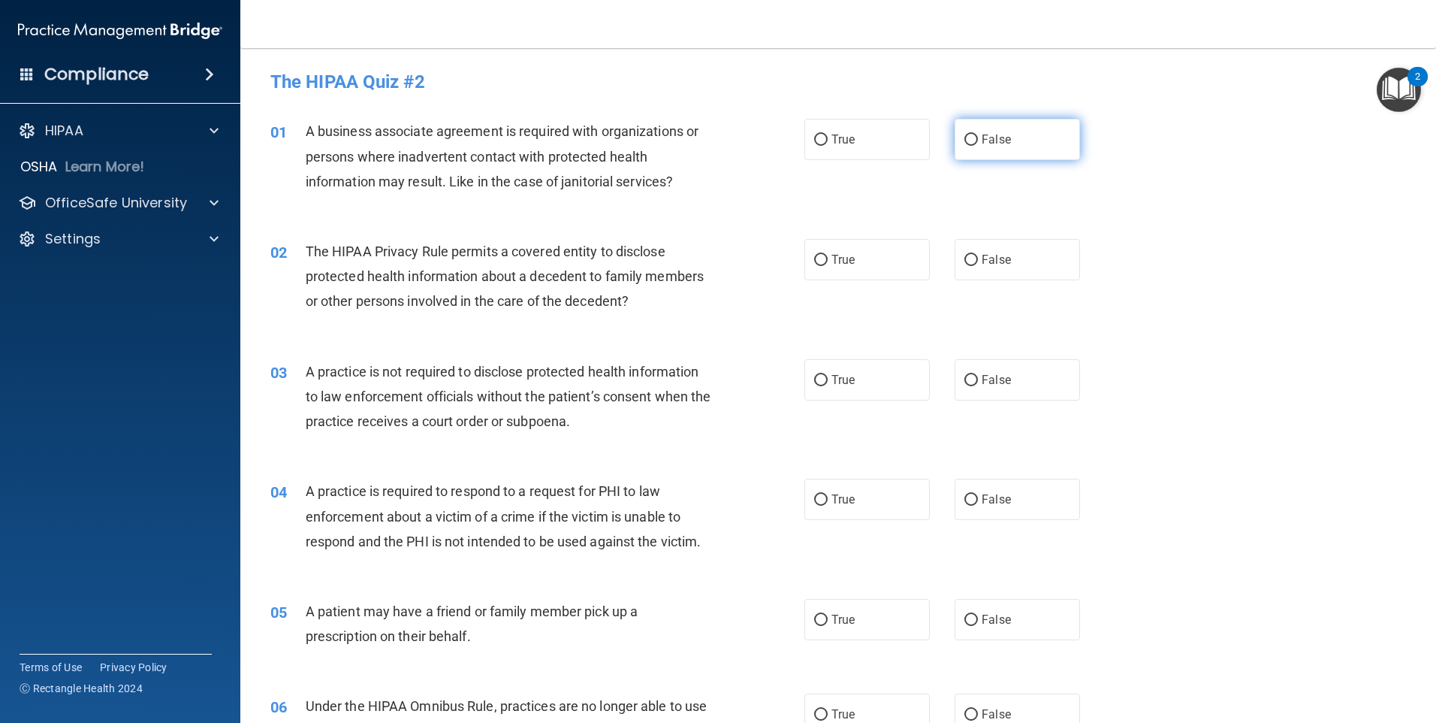
click at [1028, 140] on label "False" at bounding box center [1017, 139] width 125 height 41
click at [978, 140] on input "False" at bounding box center [972, 139] width 14 height 11
radio input "true"
click at [976, 274] on label "False" at bounding box center [1017, 259] width 125 height 41
click at [976, 266] on input "False" at bounding box center [972, 260] width 14 height 11
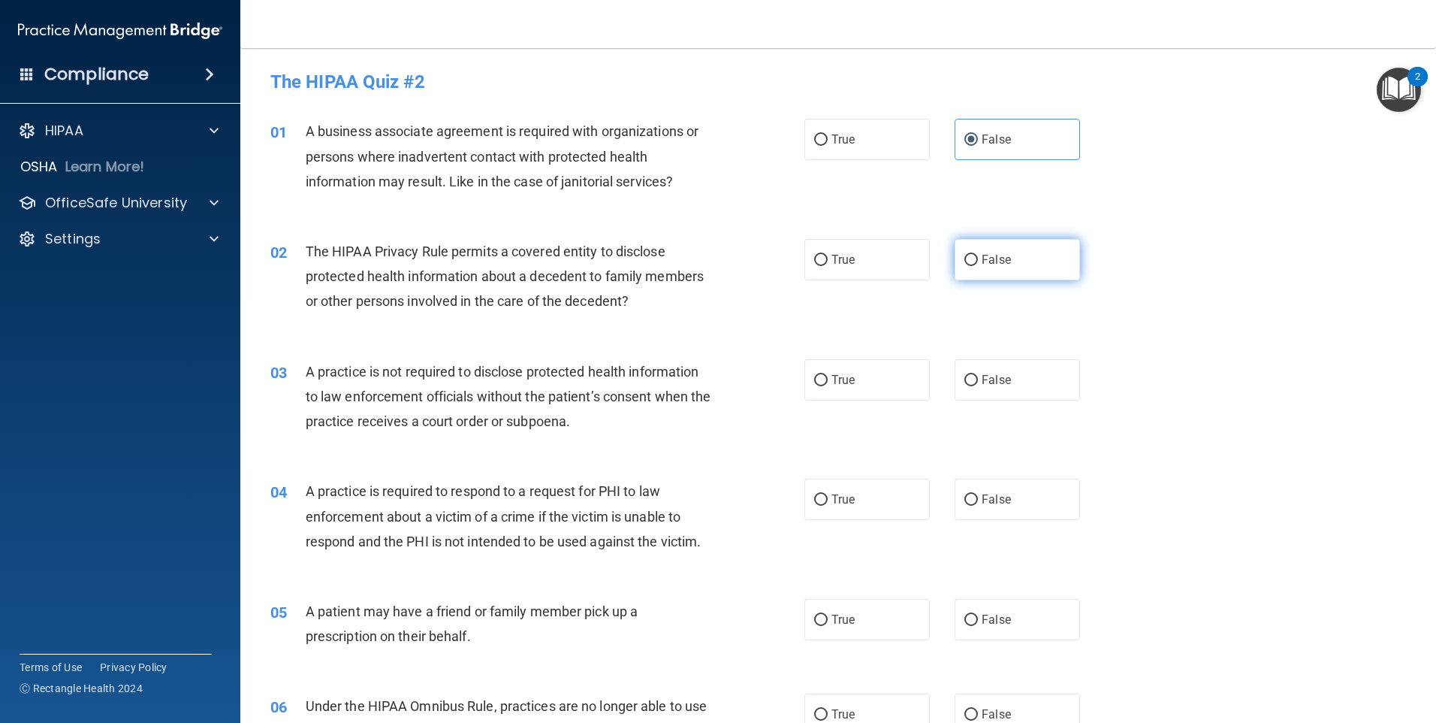
radio input "true"
click at [1012, 367] on label "False" at bounding box center [1017, 379] width 125 height 41
click at [978, 375] on input "False" at bounding box center [972, 380] width 14 height 11
radio input "true"
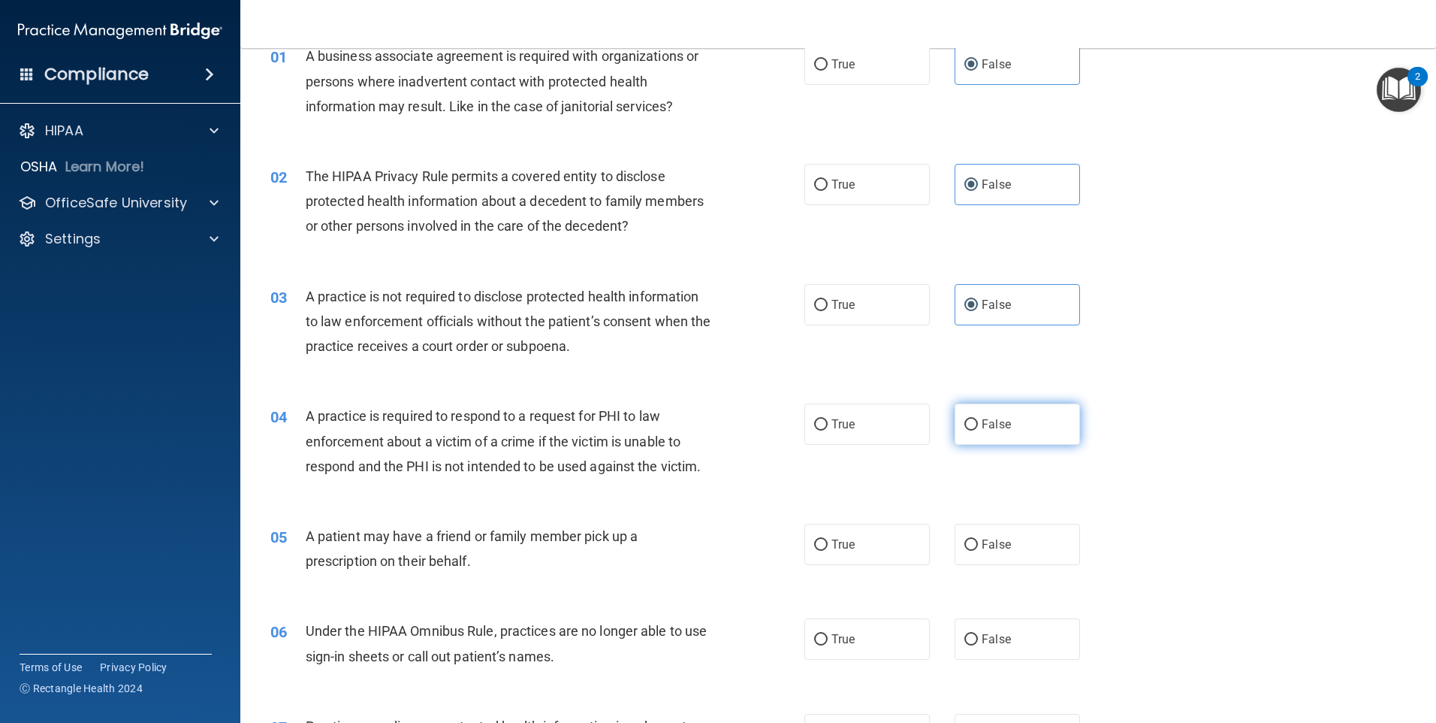
click at [996, 433] on label "False" at bounding box center [1017, 423] width 125 height 41
click at [978, 430] on input "False" at bounding box center [972, 424] width 14 height 11
radio input "true"
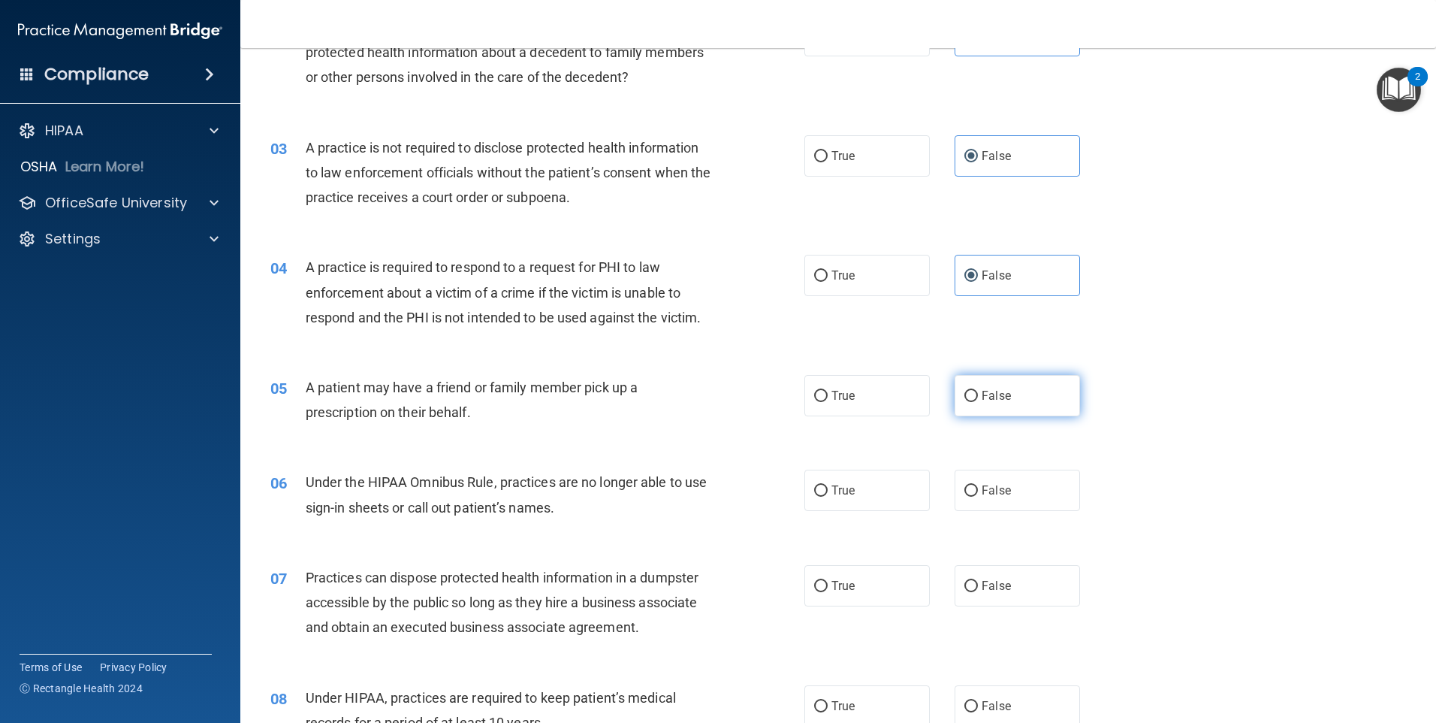
scroll to position [225, 0]
click at [1004, 404] on label "False" at bounding box center [1017, 393] width 125 height 41
click at [978, 400] on input "False" at bounding box center [972, 394] width 14 height 11
radio input "true"
click at [1014, 492] on label "False" at bounding box center [1017, 488] width 125 height 41
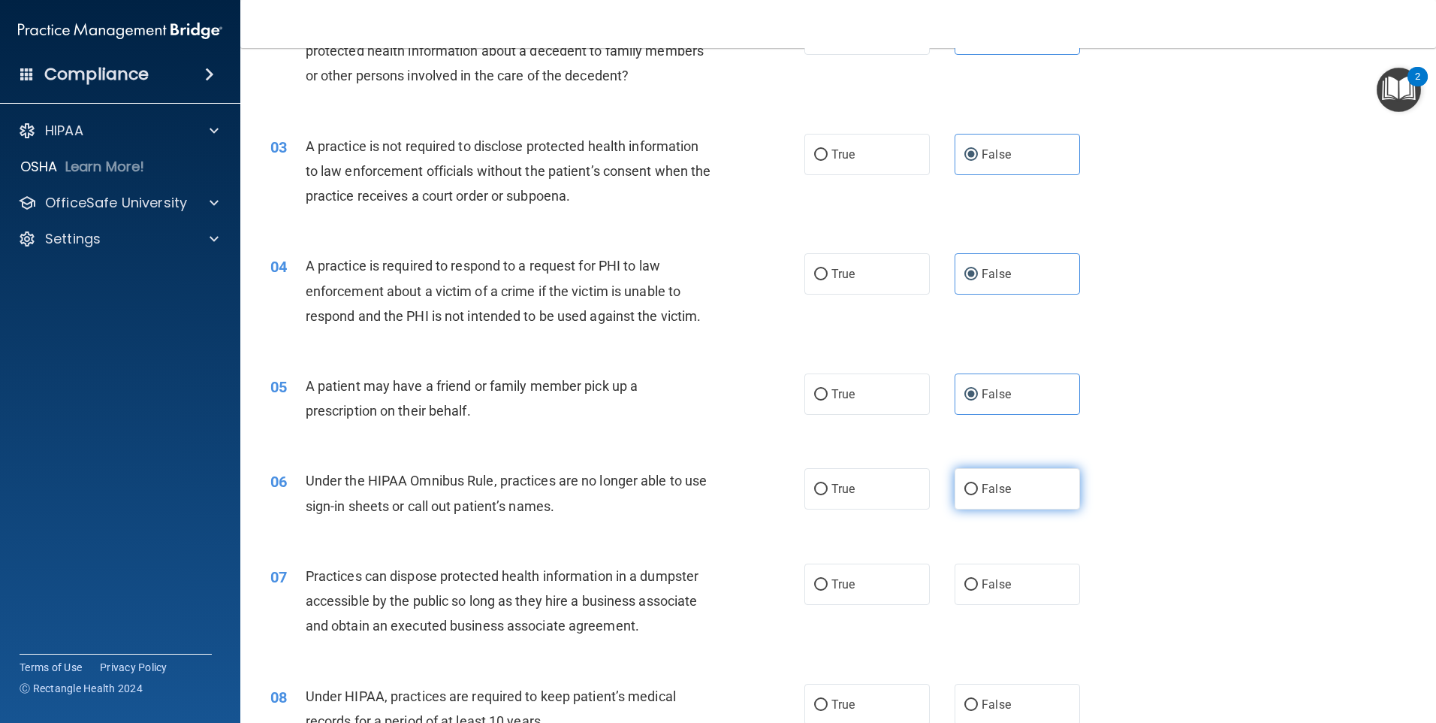
click at [978, 492] on input "False" at bounding box center [972, 489] width 14 height 11
radio input "true"
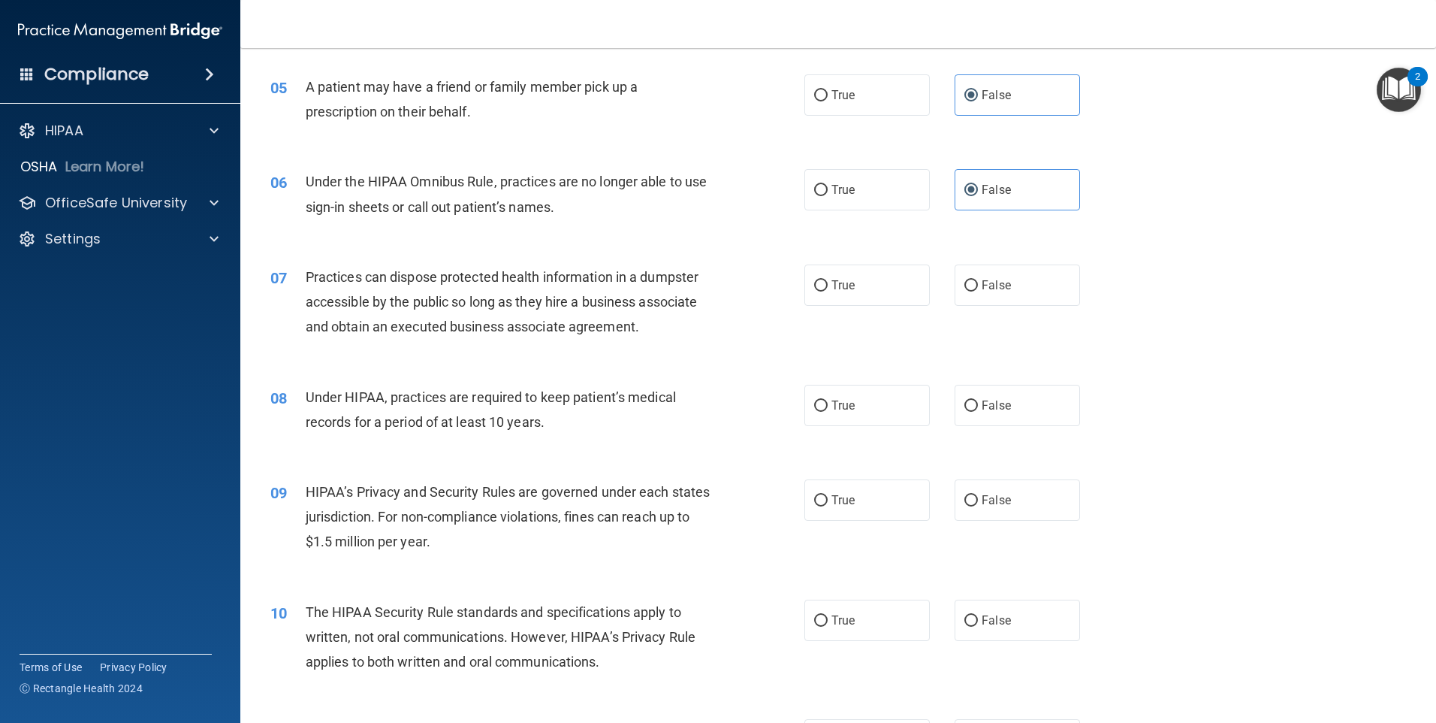
scroll to position [526, 0]
click at [1008, 286] on label "False" at bounding box center [1017, 283] width 125 height 41
click at [978, 286] on input "False" at bounding box center [972, 284] width 14 height 11
radio input "true"
click at [1018, 402] on label "False" at bounding box center [1017, 403] width 125 height 41
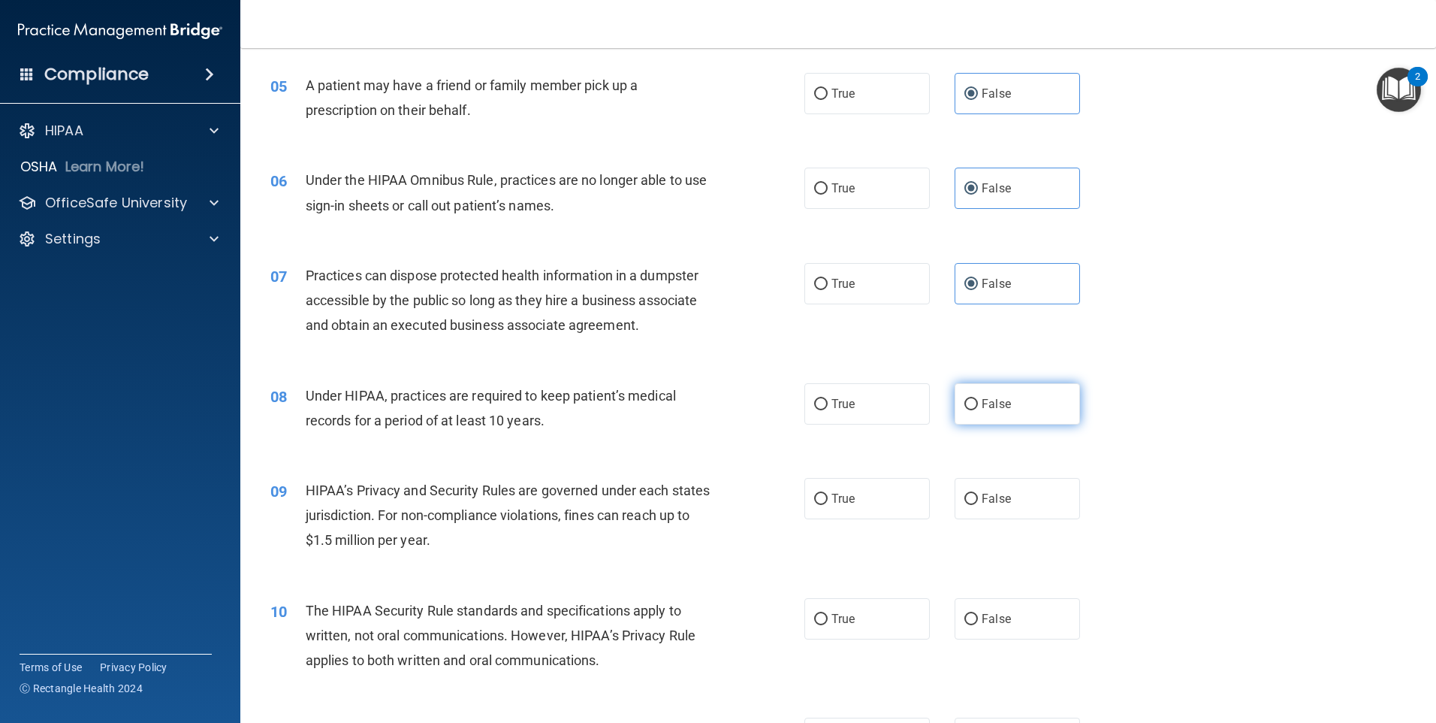
click at [978, 402] on input "False" at bounding box center [972, 404] width 14 height 11
radio input "true"
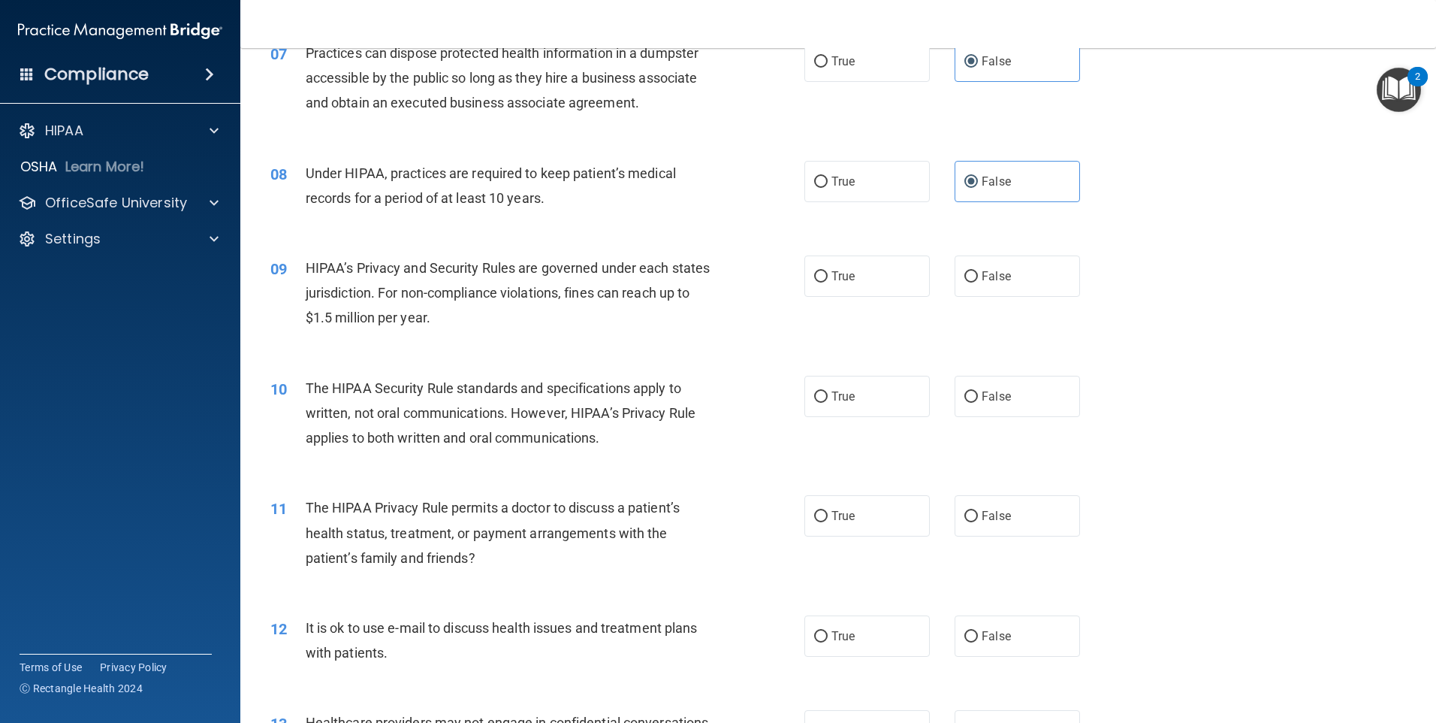
scroll to position [751, 0]
click at [992, 275] on span "False" at bounding box center [996, 273] width 29 height 14
click at [978, 275] on input "False" at bounding box center [972, 273] width 14 height 11
radio input "true"
click at [1019, 400] on label "False" at bounding box center [1017, 393] width 125 height 41
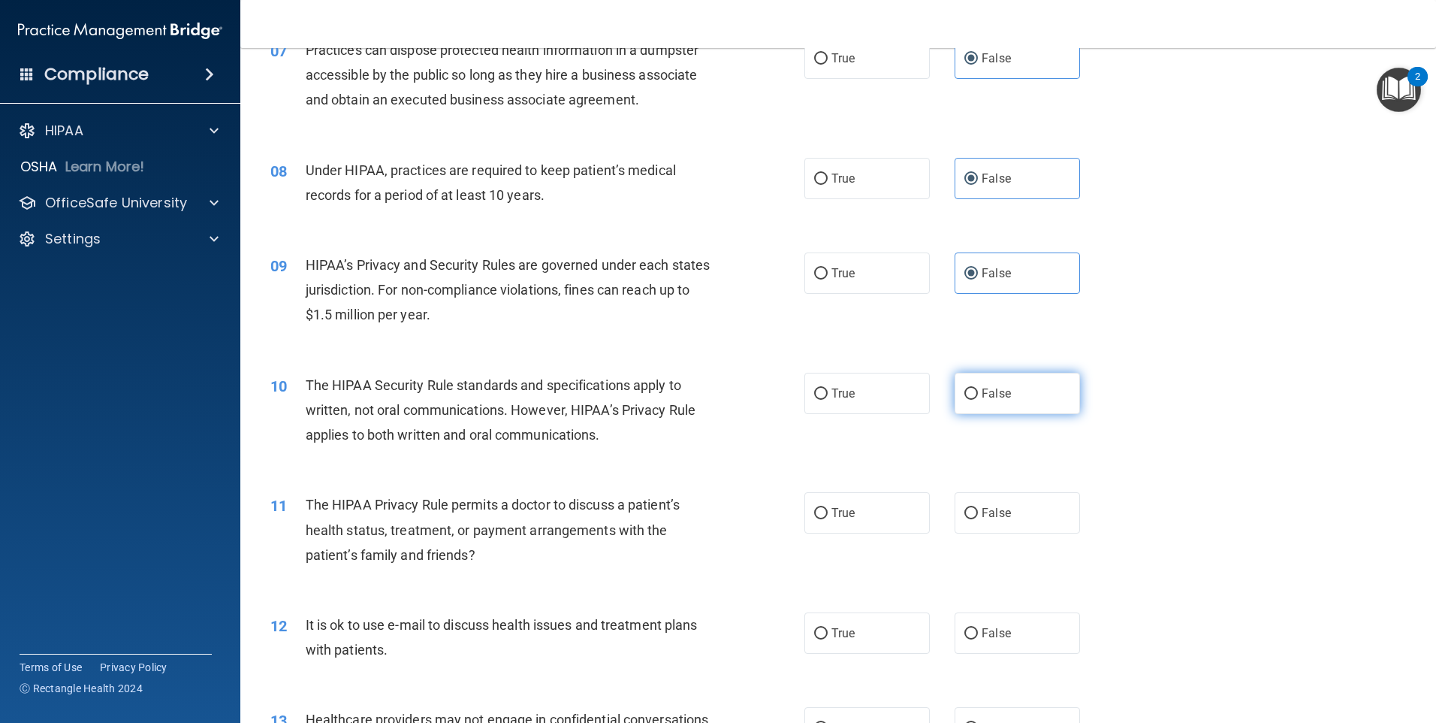
click at [978, 400] on input "False" at bounding box center [972, 393] width 14 height 11
radio input "true"
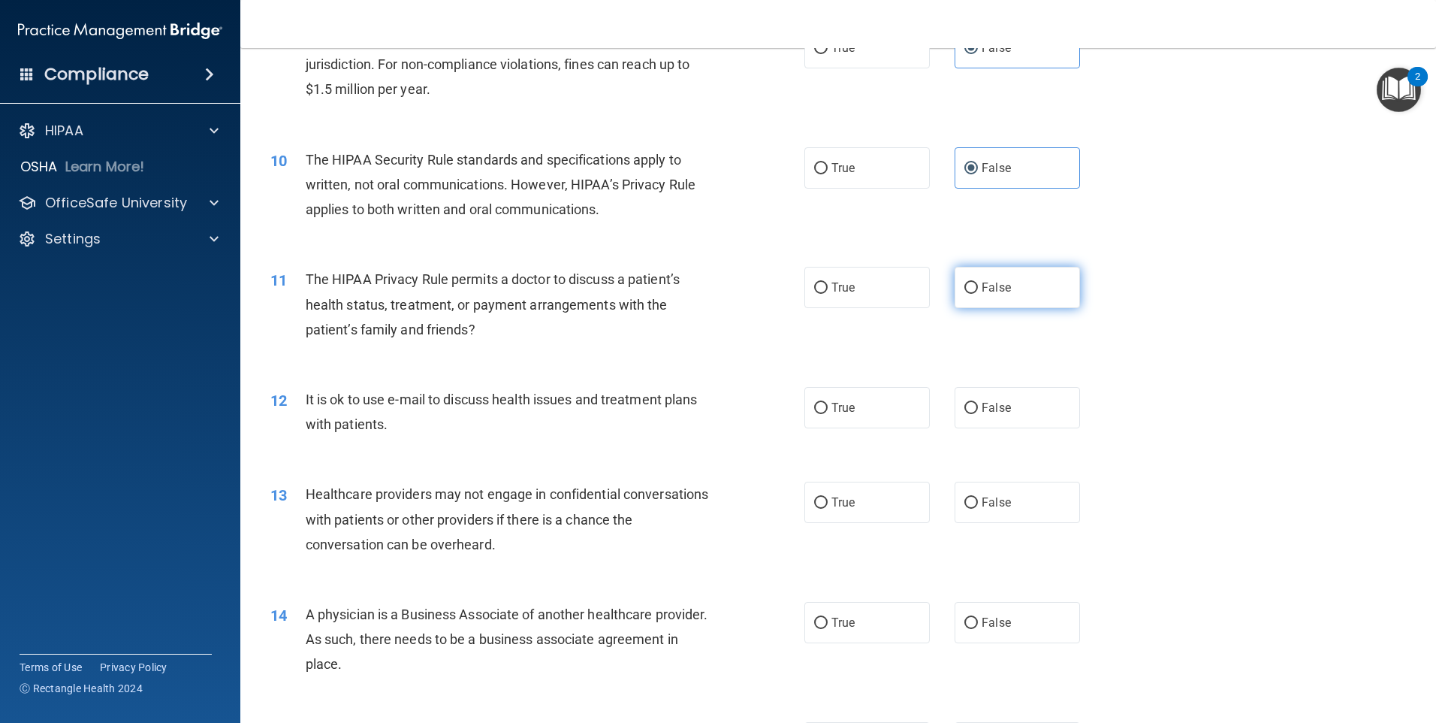
click at [980, 304] on label "False" at bounding box center [1017, 287] width 125 height 41
click at [978, 294] on input "False" at bounding box center [972, 287] width 14 height 11
radio input "true"
click at [1001, 421] on label "False" at bounding box center [1017, 407] width 125 height 41
click at [978, 414] on input "False" at bounding box center [972, 408] width 14 height 11
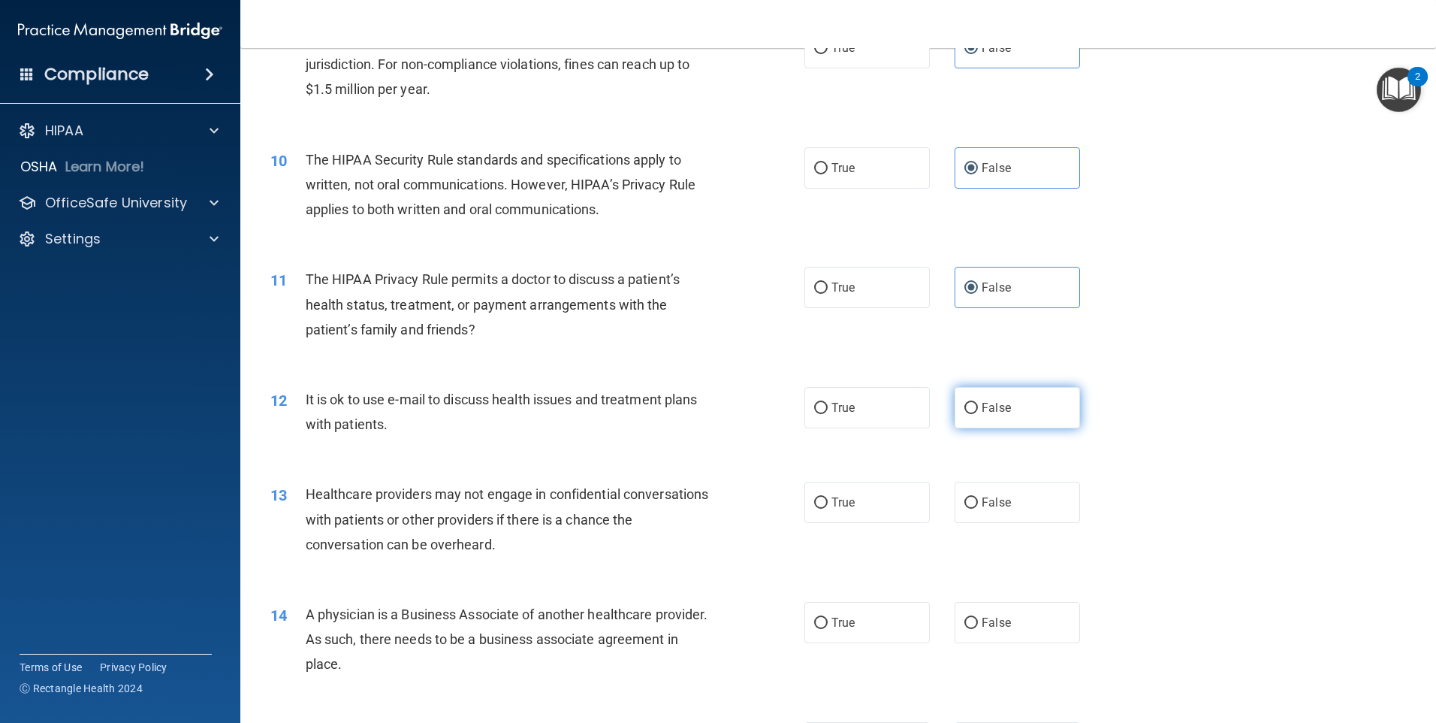
radio input "true"
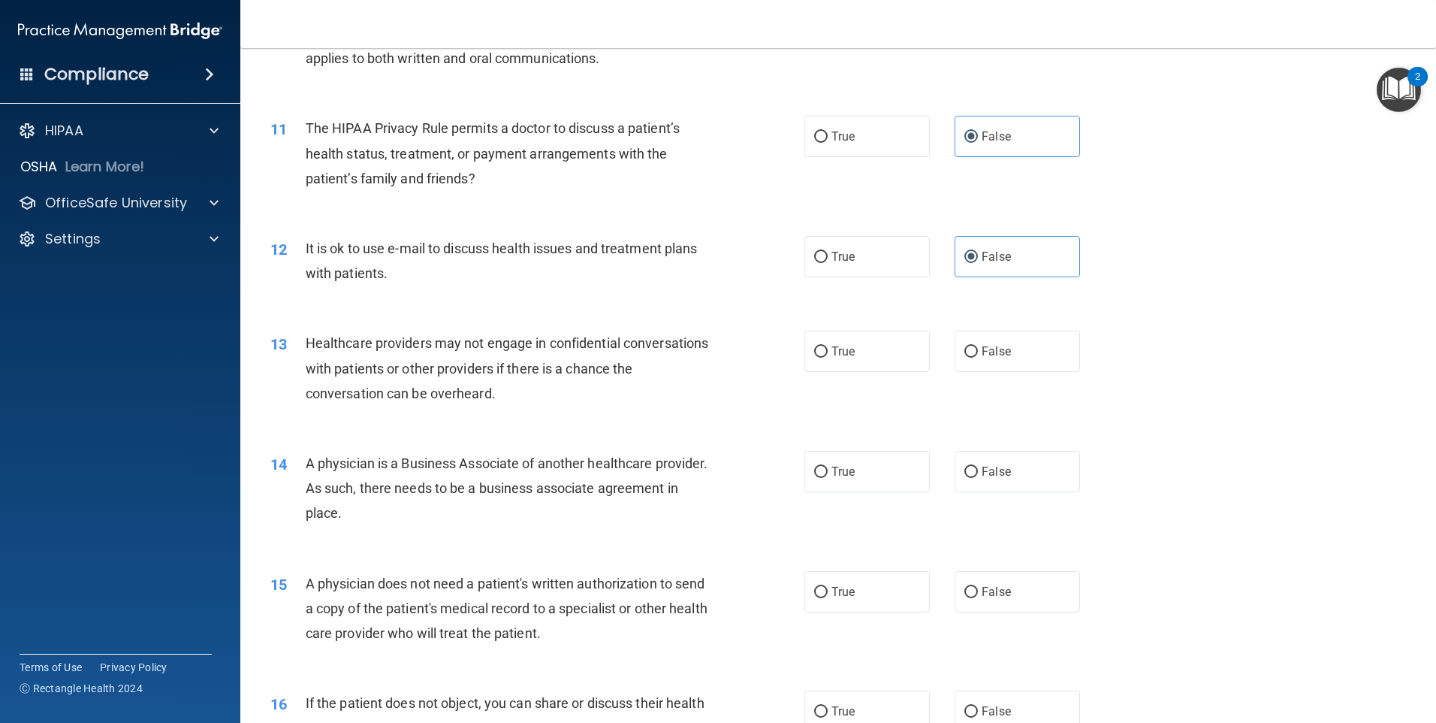
scroll to position [1127, 0]
click at [985, 322] on div "13 Healthcare providers may not engage in confidential conversations with patie…" at bounding box center [838, 372] width 1158 height 120
click at [996, 356] on span "False" at bounding box center [996, 352] width 29 height 14
click at [978, 356] on input "False" at bounding box center [972, 352] width 14 height 11
radio input "true"
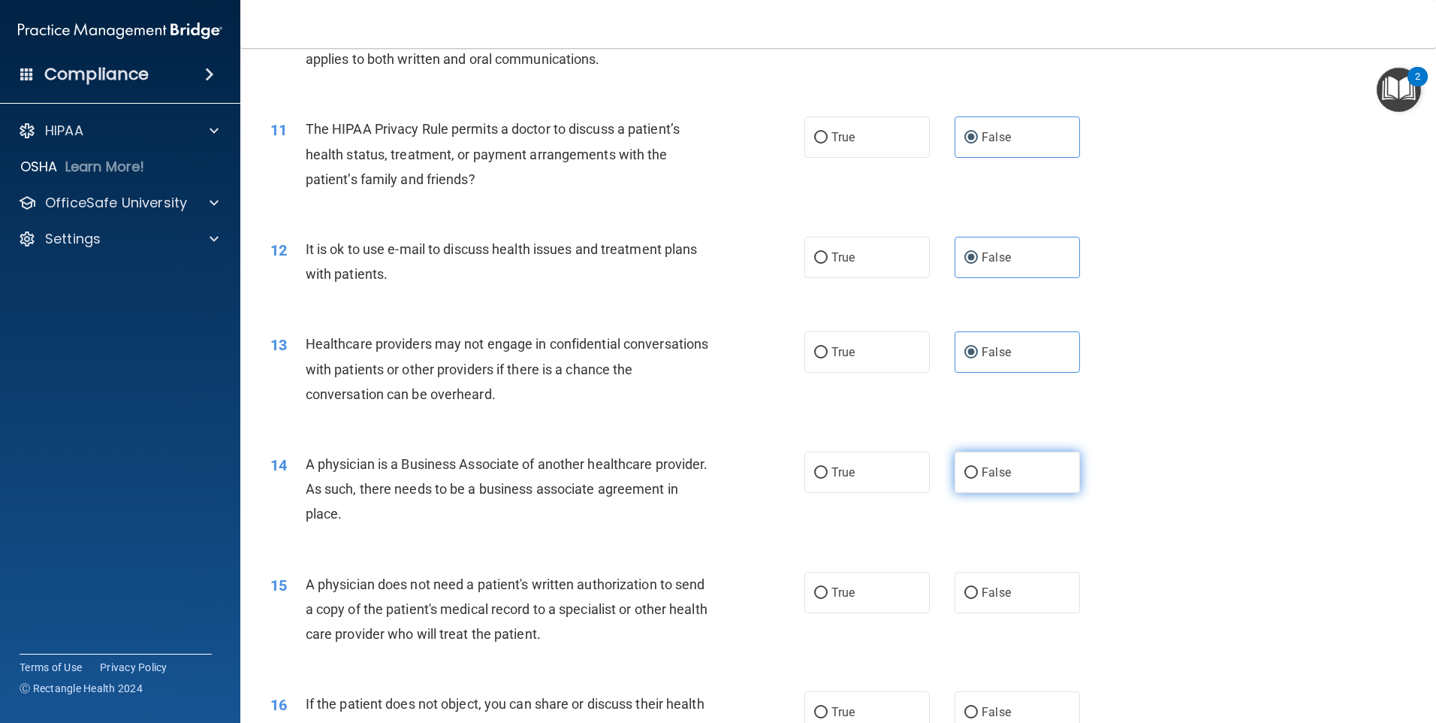
click at [996, 465] on span "False" at bounding box center [996, 472] width 29 height 14
click at [978, 467] on input "False" at bounding box center [972, 472] width 14 height 11
radio input "true"
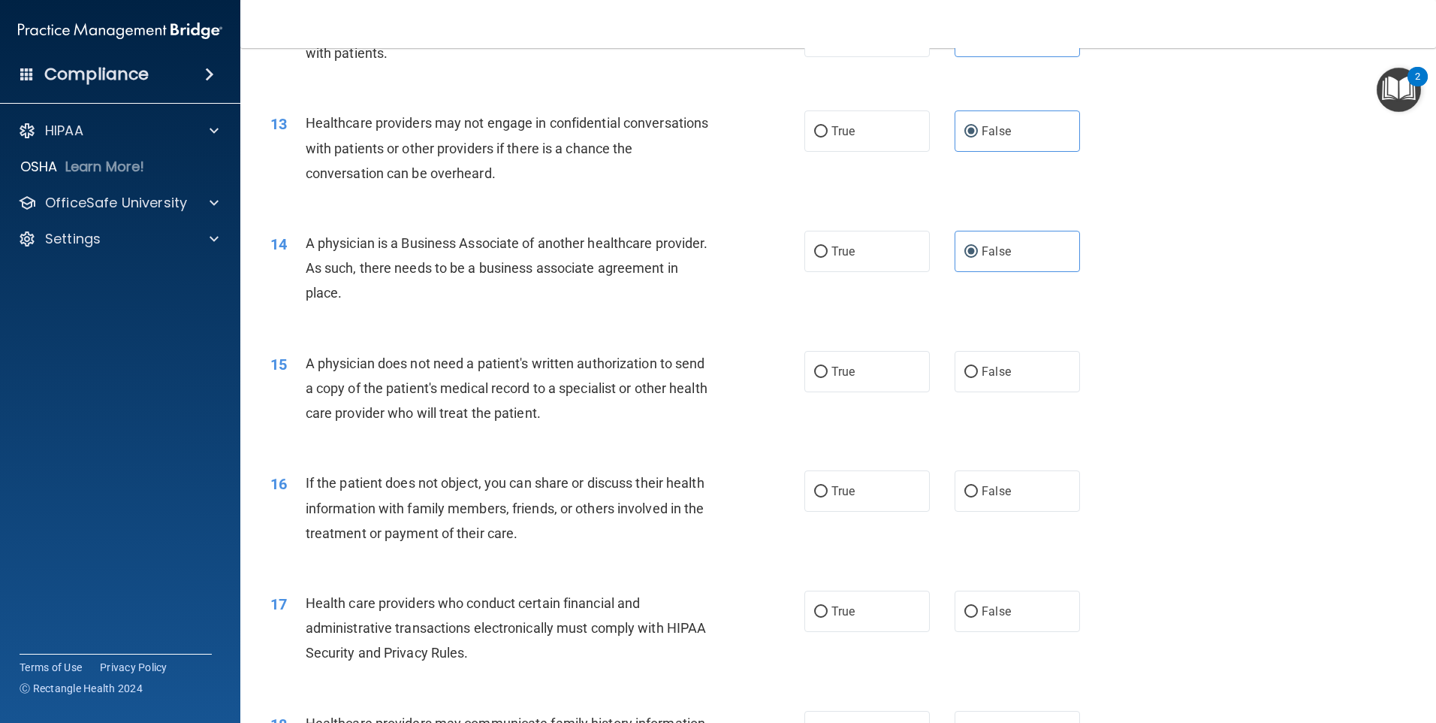
scroll to position [1352, 0]
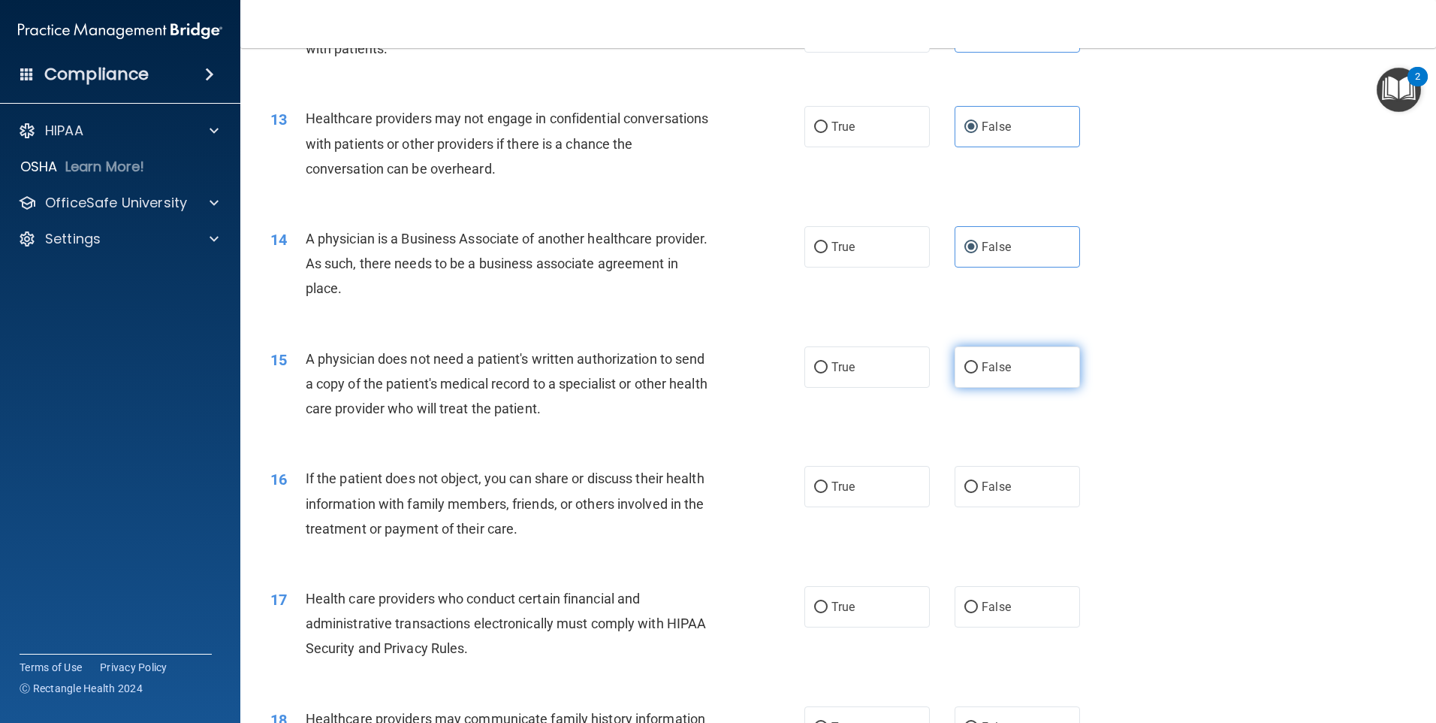
click at [965, 363] on input "False" at bounding box center [972, 367] width 14 height 11
radio input "true"
click at [989, 491] on span "False" at bounding box center [996, 486] width 29 height 14
click at [978, 491] on input "False" at bounding box center [972, 487] width 14 height 11
radio input "true"
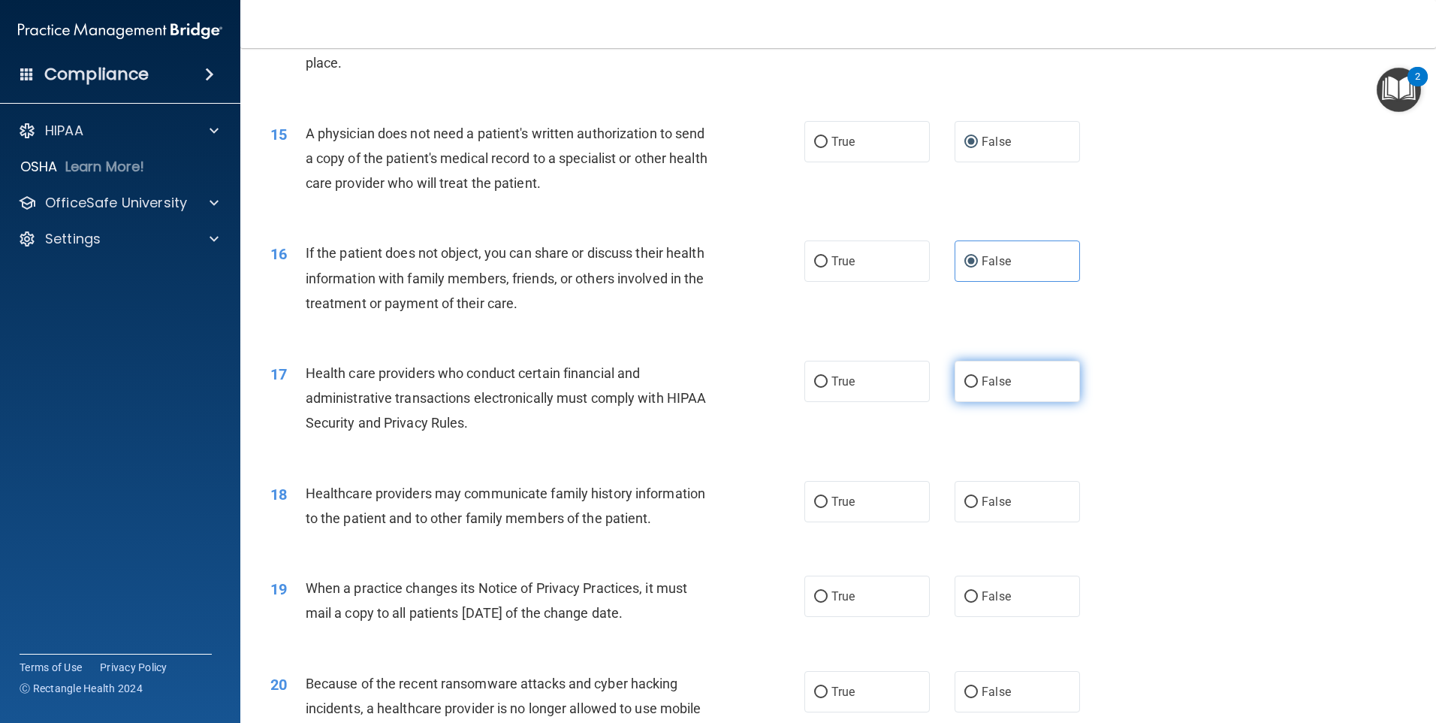
click at [1018, 388] on label "False" at bounding box center [1017, 381] width 125 height 41
click at [978, 388] on input "False" at bounding box center [972, 381] width 14 height 11
radio input "true"
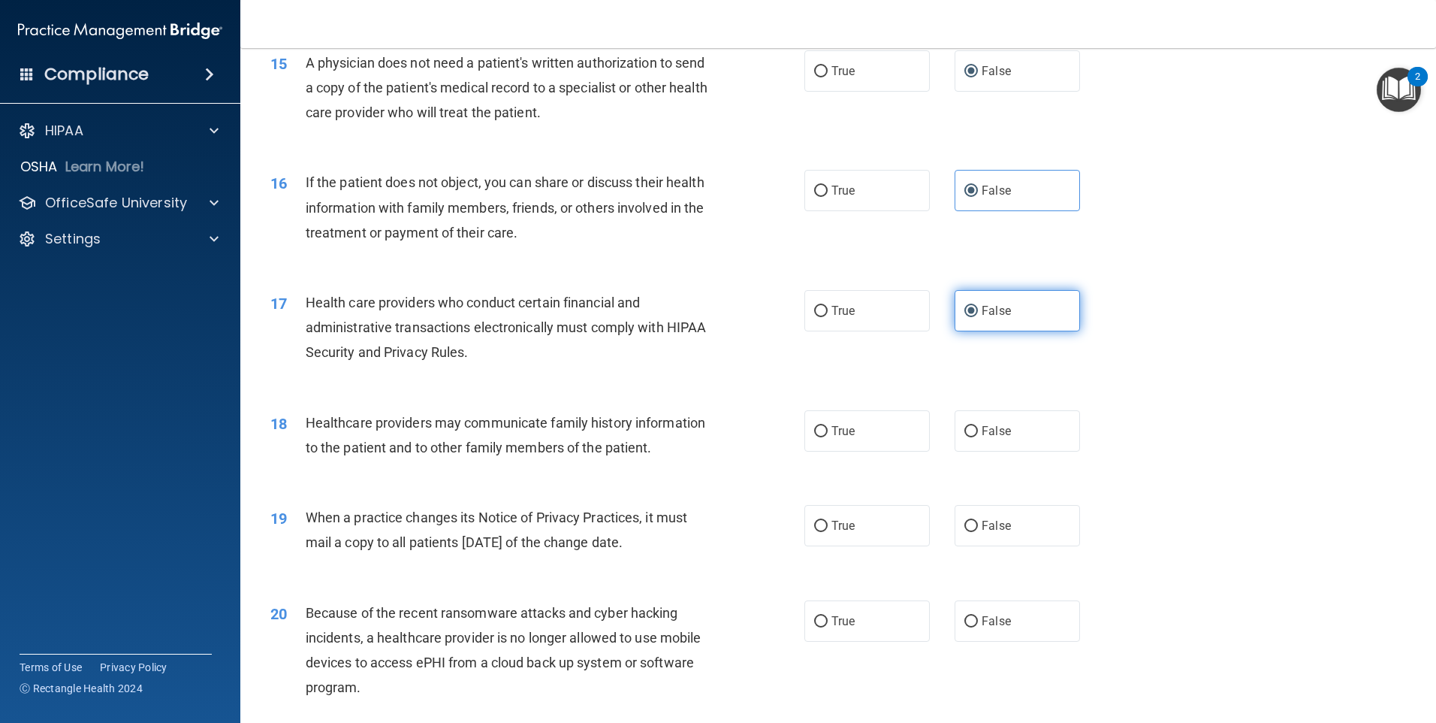
scroll to position [1728, 0]
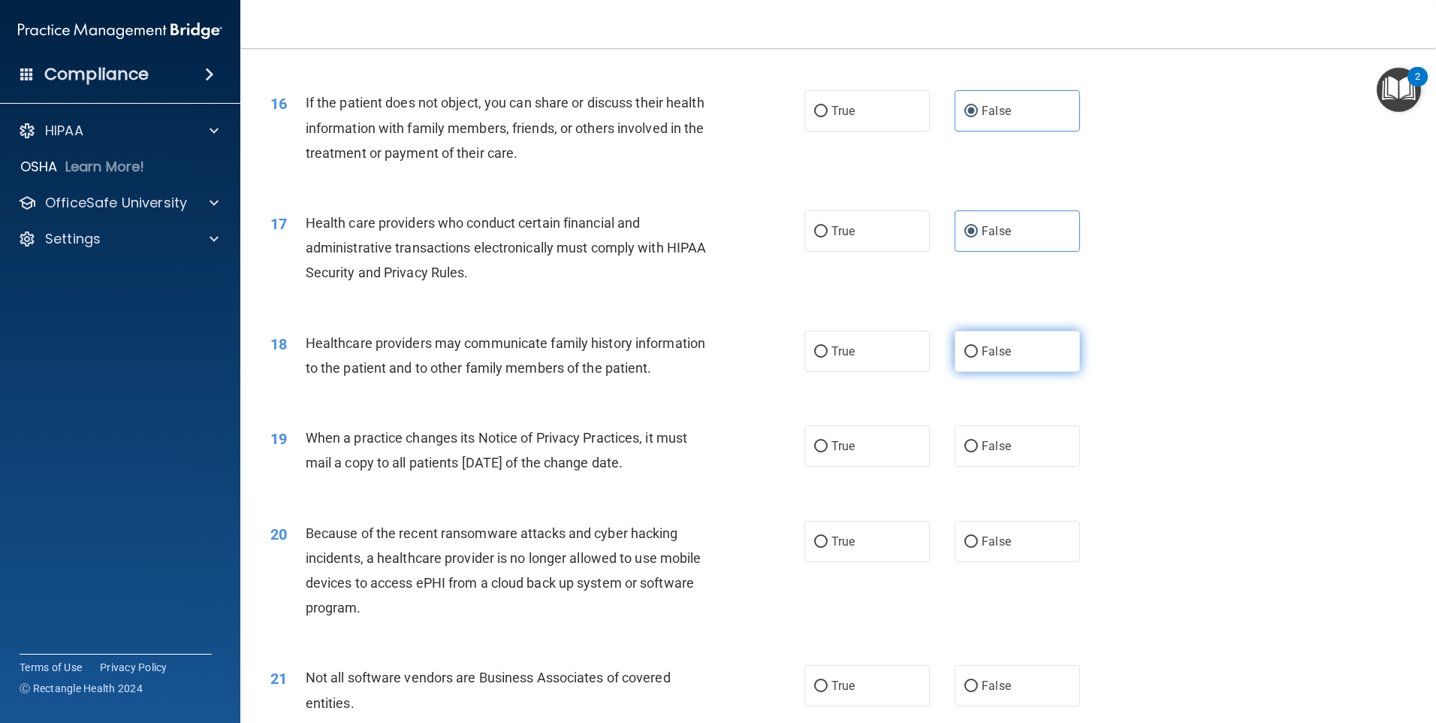
click at [995, 363] on label "False" at bounding box center [1017, 351] width 125 height 41
click at [978, 358] on input "False" at bounding box center [972, 351] width 14 height 11
radio input "true"
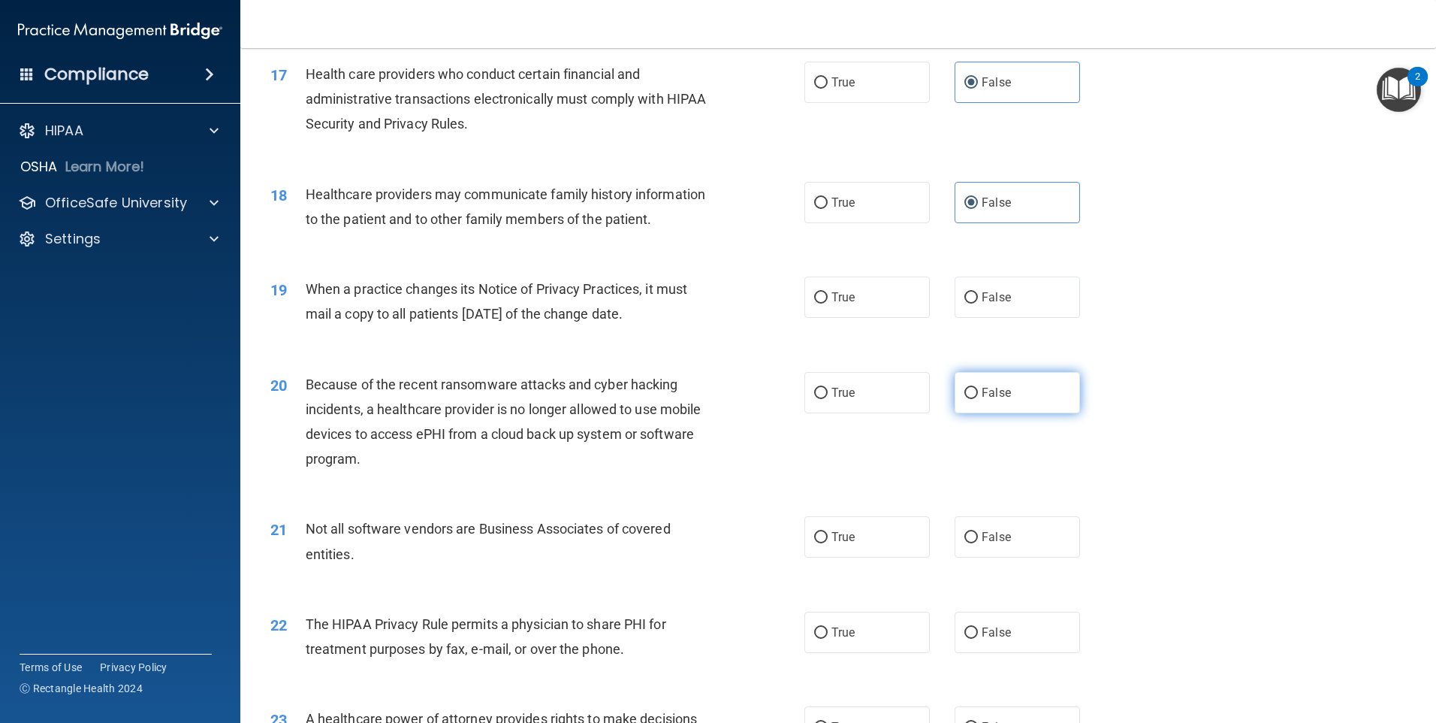
scroll to position [1878, 0]
click at [983, 312] on label "False" at bounding box center [1017, 295] width 125 height 41
click at [978, 302] on input "False" at bounding box center [972, 296] width 14 height 11
radio input "true"
click at [1002, 399] on label "False" at bounding box center [1017, 390] width 125 height 41
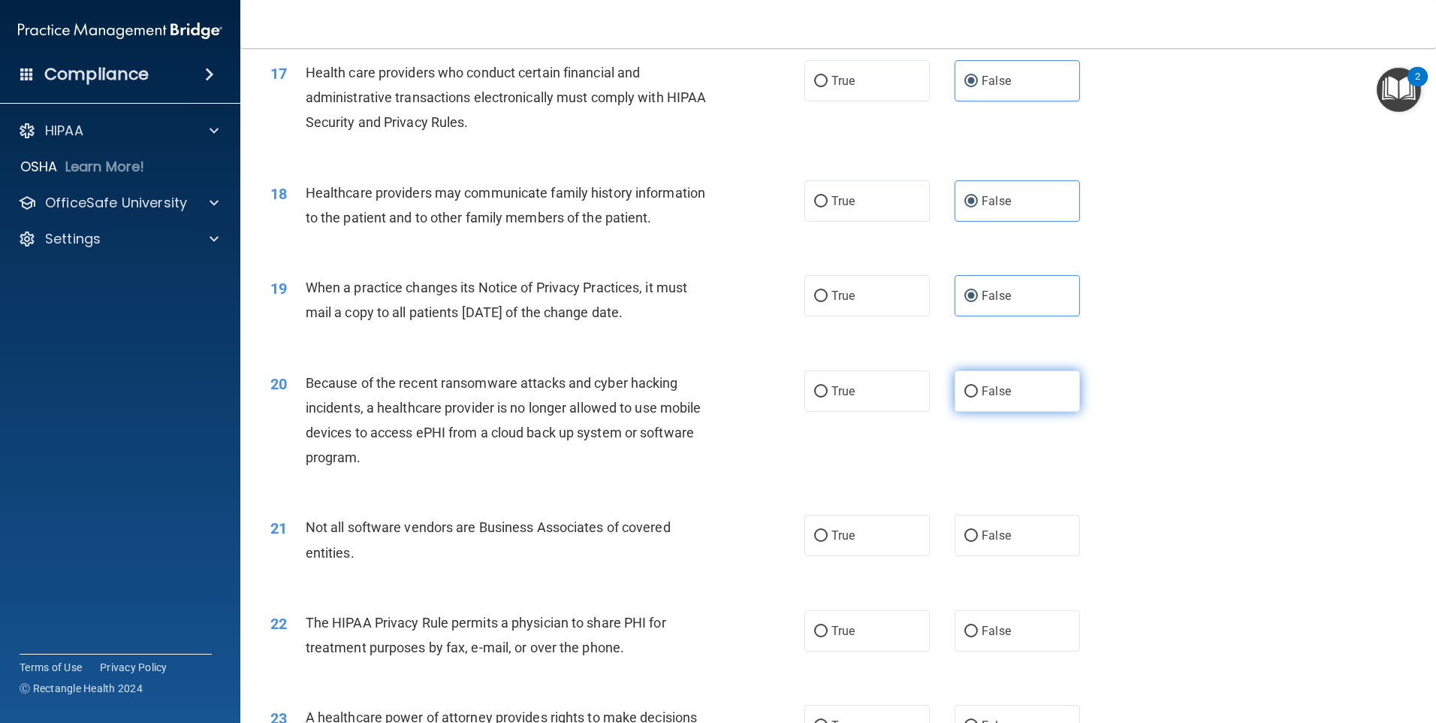
click at [978, 397] on input "False" at bounding box center [972, 391] width 14 height 11
radio input "true"
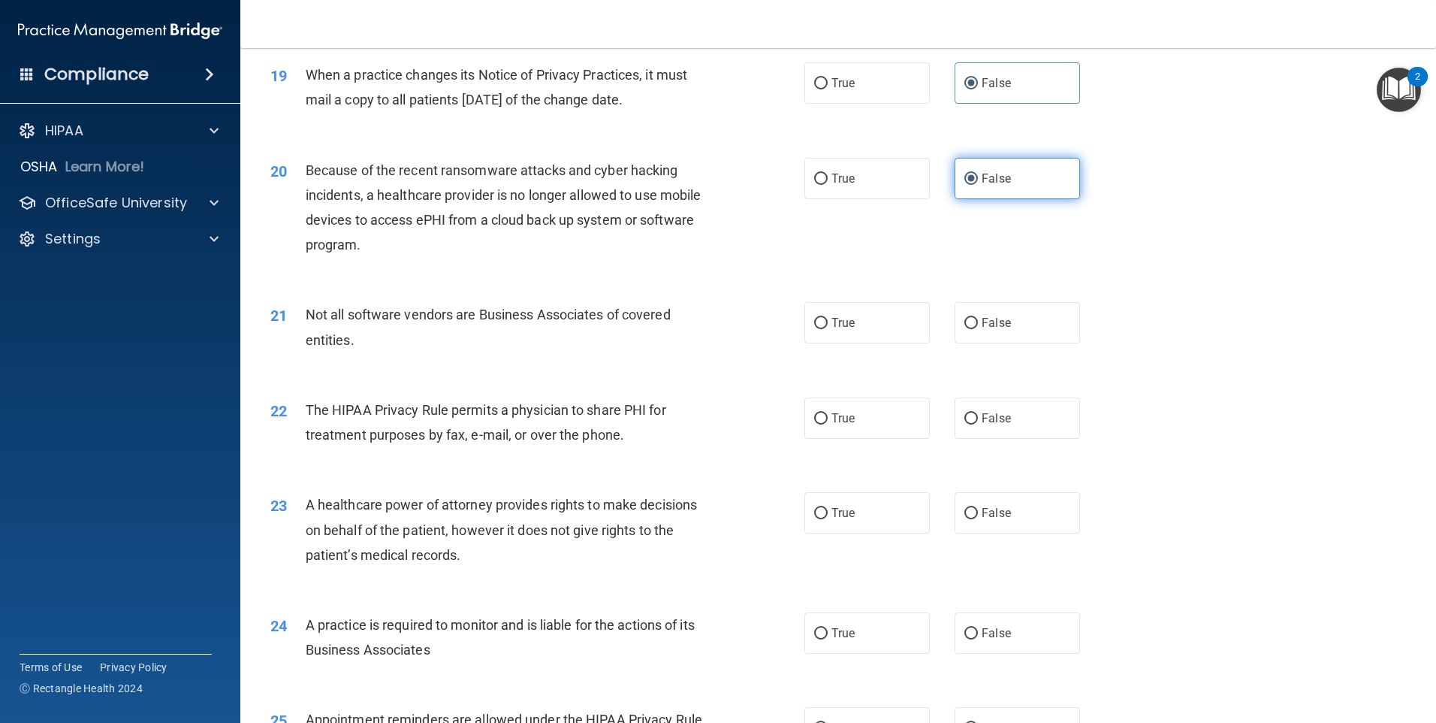
scroll to position [2103, 0]
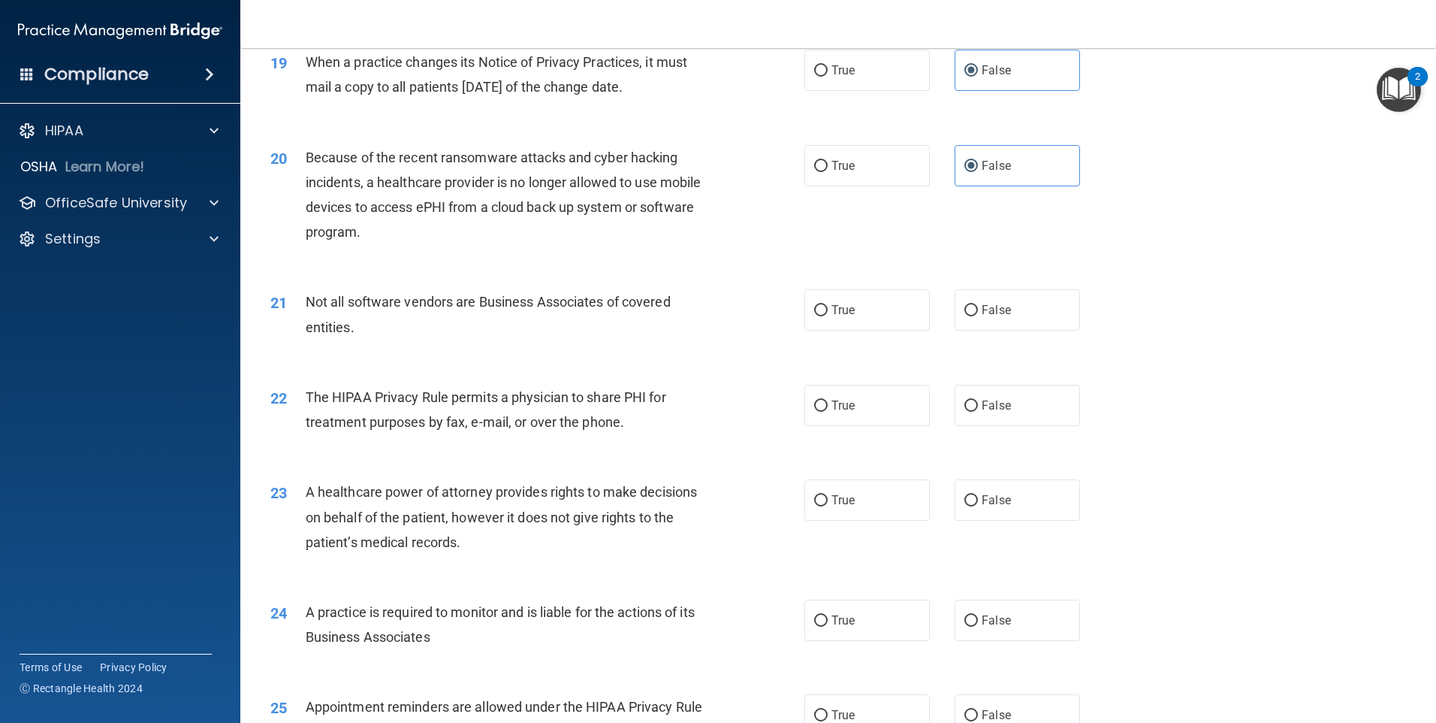
click at [970, 331] on div "21 Not all software vendors are Business Associates of covered entities. True F…" at bounding box center [838, 317] width 1158 height 95
click at [980, 325] on label "False" at bounding box center [1017, 309] width 125 height 41
click at [978, 316] on input "False" at bounding box center [972, 310] width 14 height 11
radio input "true"
click at [1008, 417] on label "False" at bounding box center [1017, 405] width 125 height 41
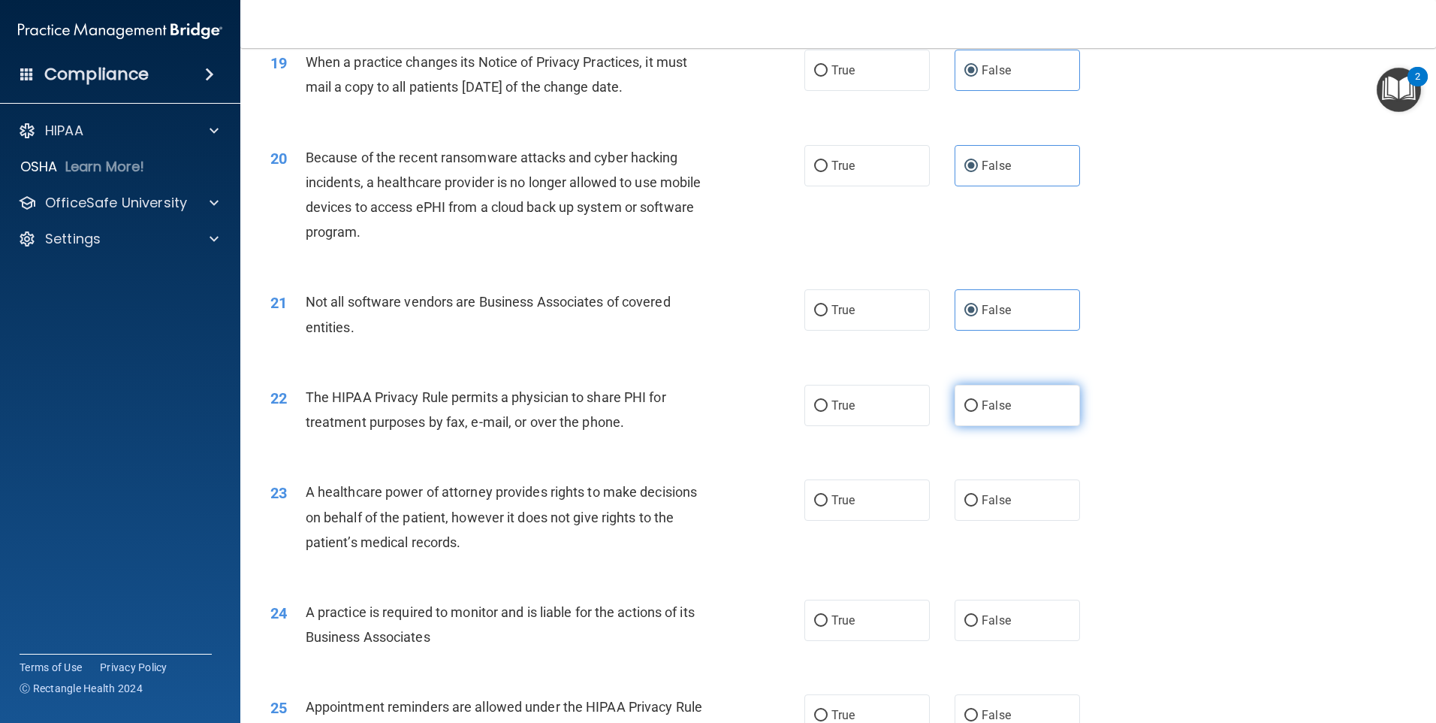
click at [978, 412] on input "False" at bounding box center [972, 405] width 14 height 11
radio input "true"
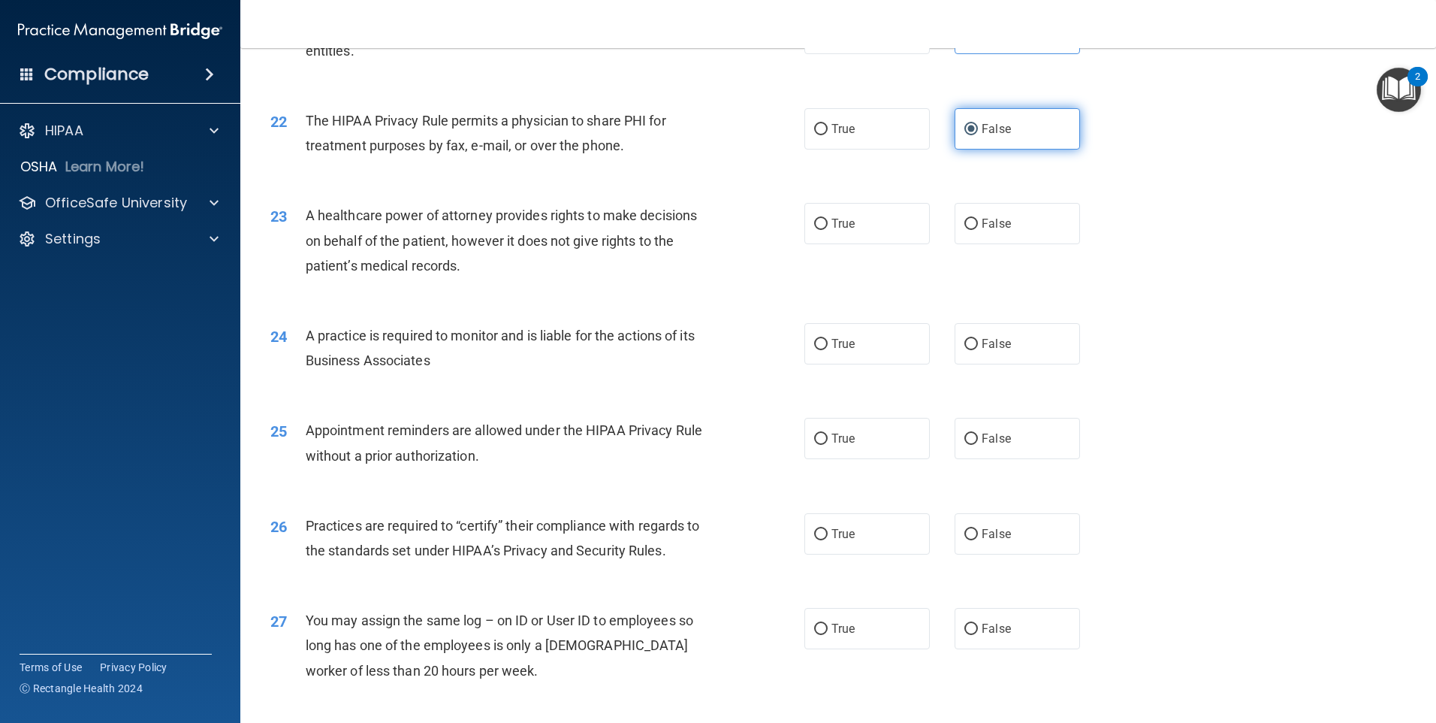
scroll to position [2404, 0]
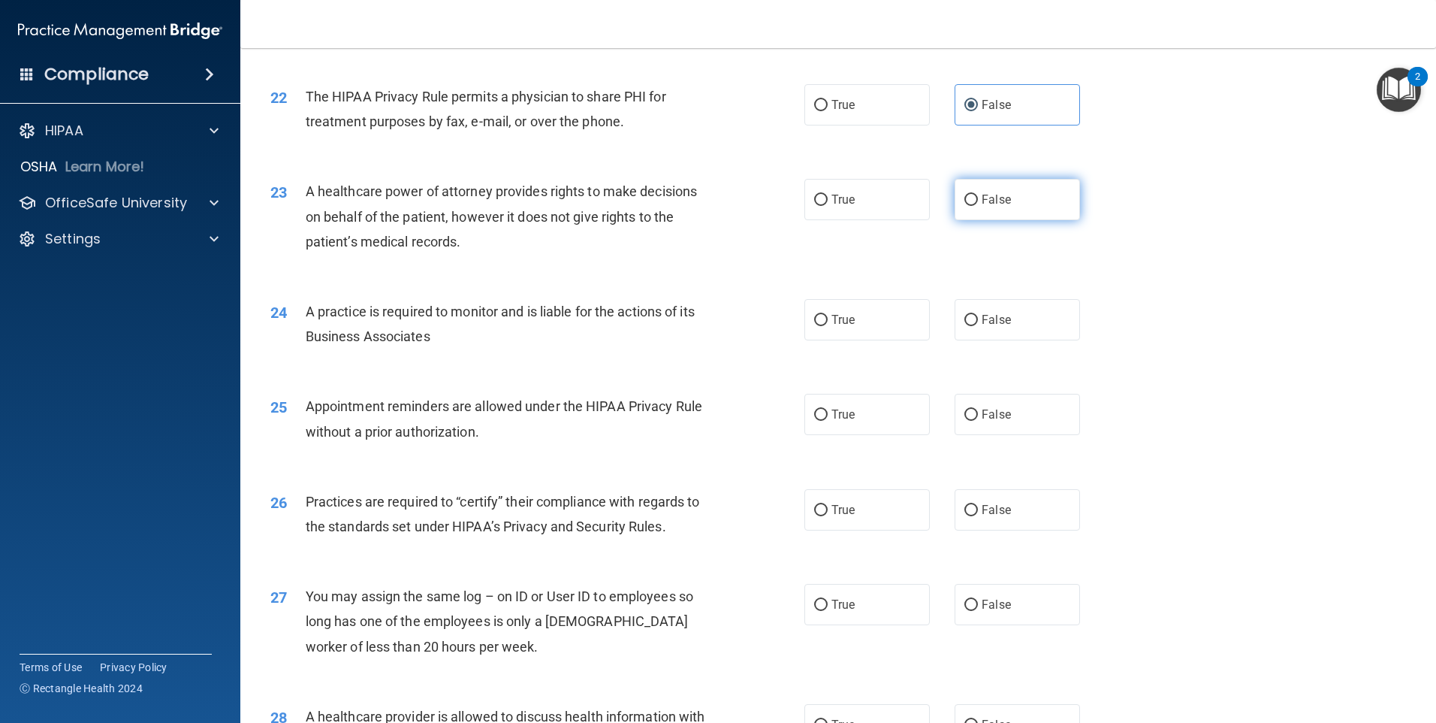
click at [998, 218] on label "False" at bounding box center [1017, 199] width 125 height 41
click at [978, 206] on input "False" at bounding box center [972, 200] width 14 height 11
radio input "true"
click at [1007, 334] on label "False" at bounding box center [1017, 319] width 125 height 41
click at [978, 326] on input "False" at bounding box center [972, 320] width 14 height 11
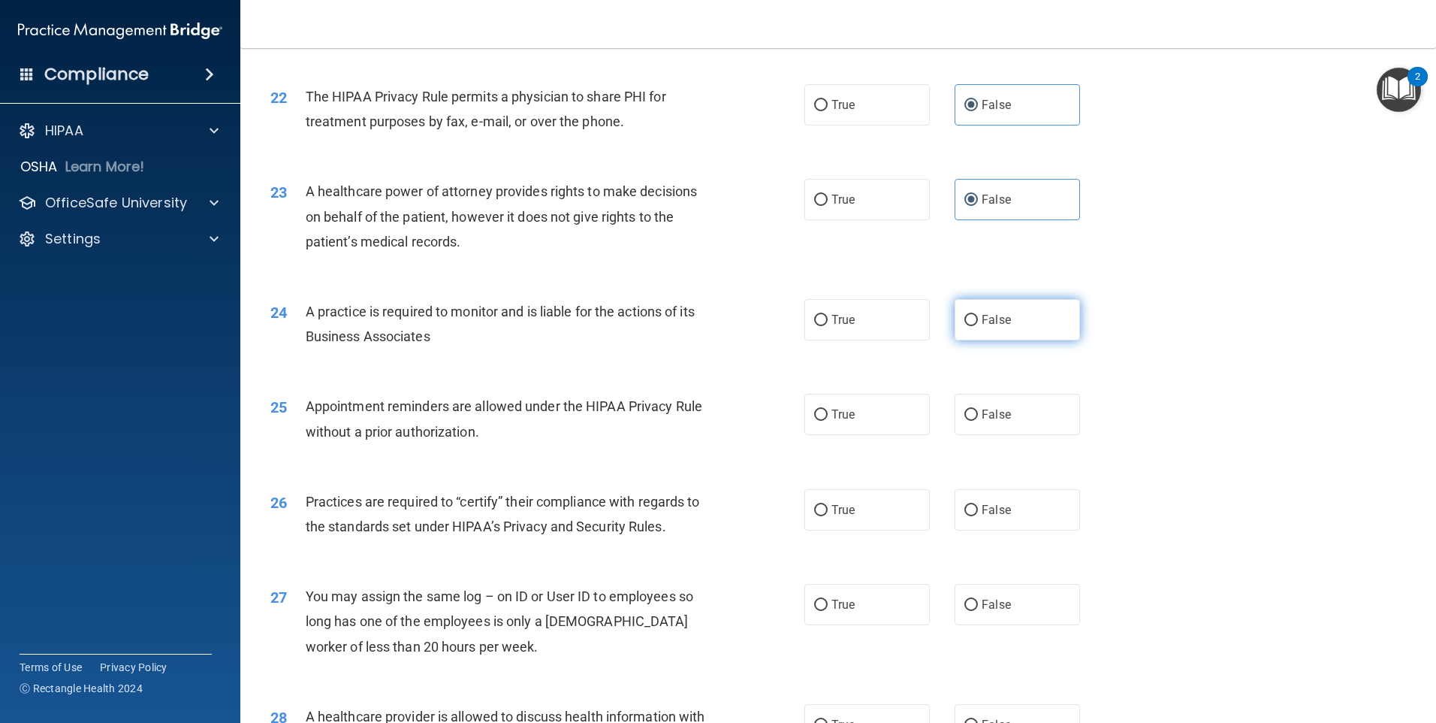
radio input "true"
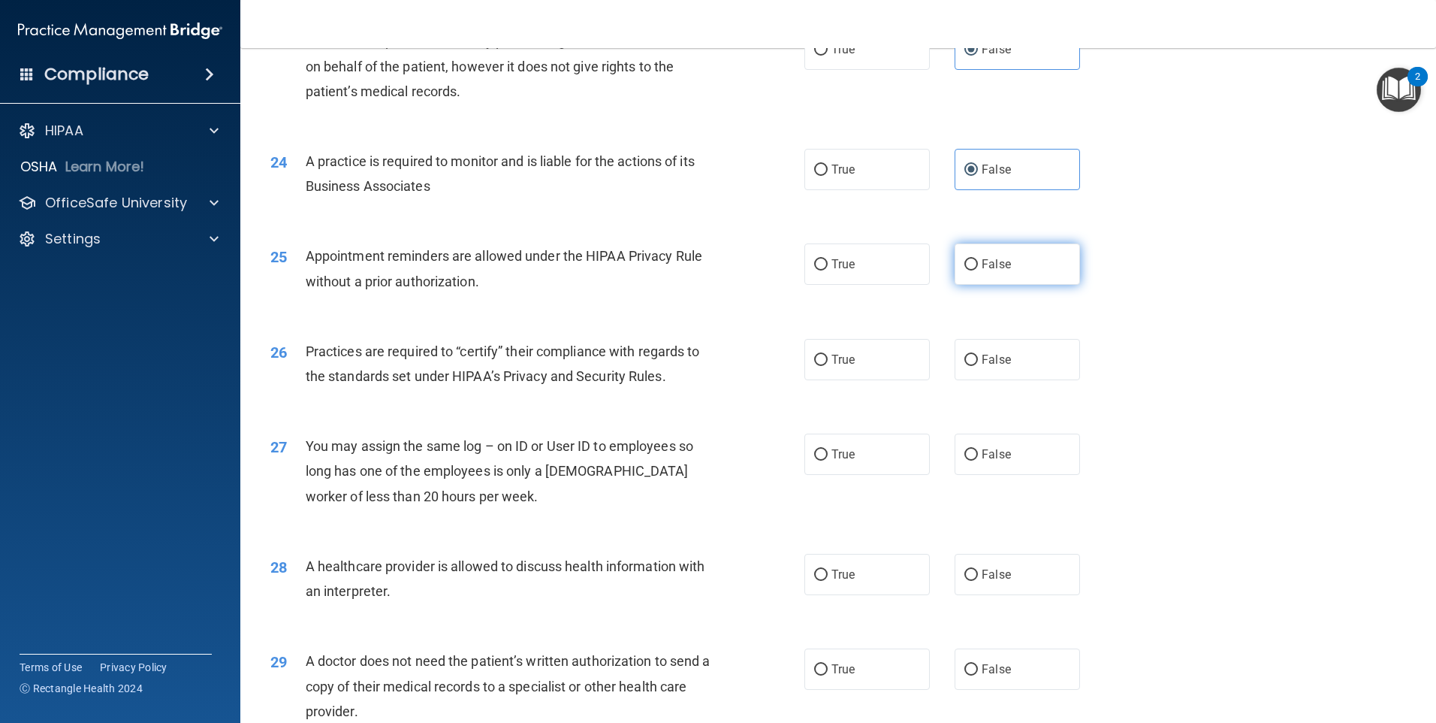
click at [1005, 279] on label "False" at bounding box center [1017, 263] width 125 height 41
click at [978, 270] on input "False" at bounding box center [972, 264] width 14 height 11
radio input "true"
click at [995, 362] on span "False" at bounding box center [996, 359] width 29 height 14
click at [978, 362] on input "False" at bounding box center [972, 360] width 14 height 11
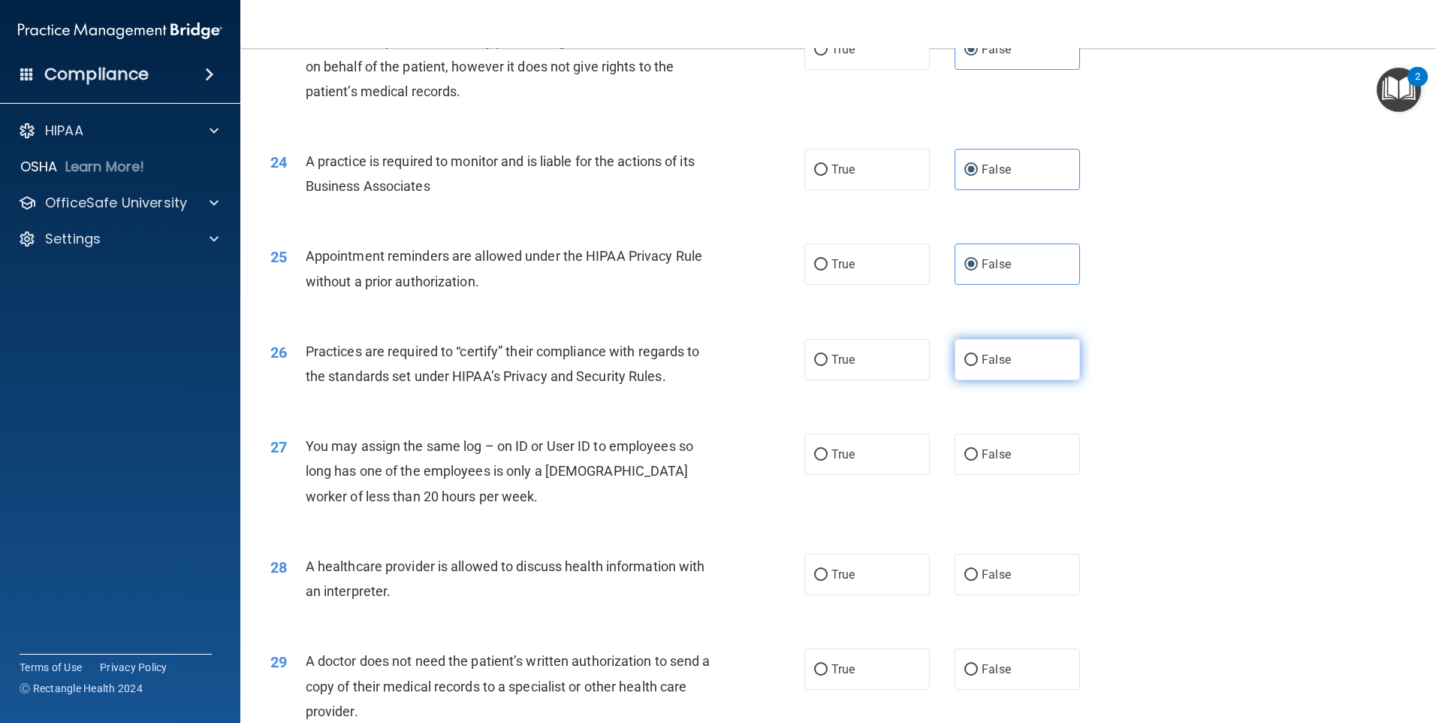
radio input "true"
click at [982, 450] on span "False" at bounding box center [996, 454] width 29 height 14
click at [978, 450] on input "False" at bounding box center [972, 454] width 14 height 11
radio input "true"
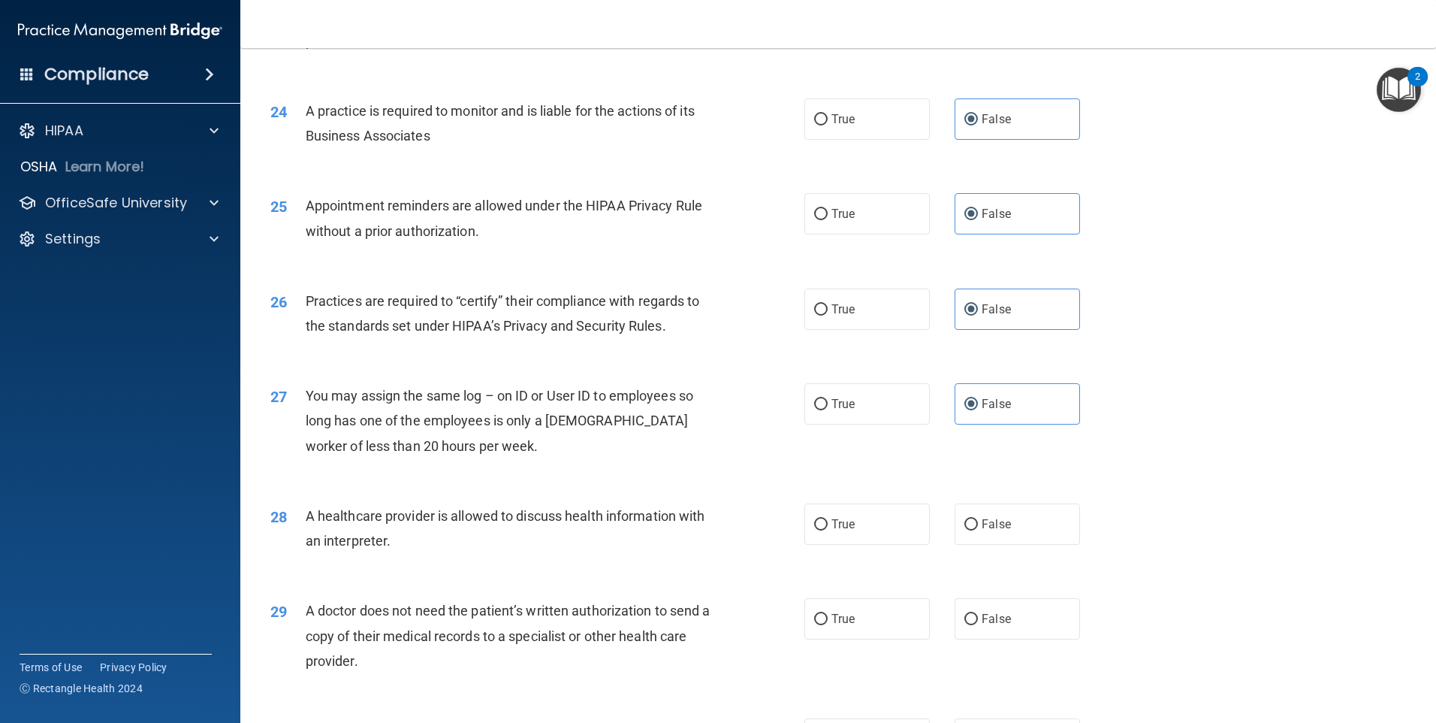
scroll to position [2774, 0]
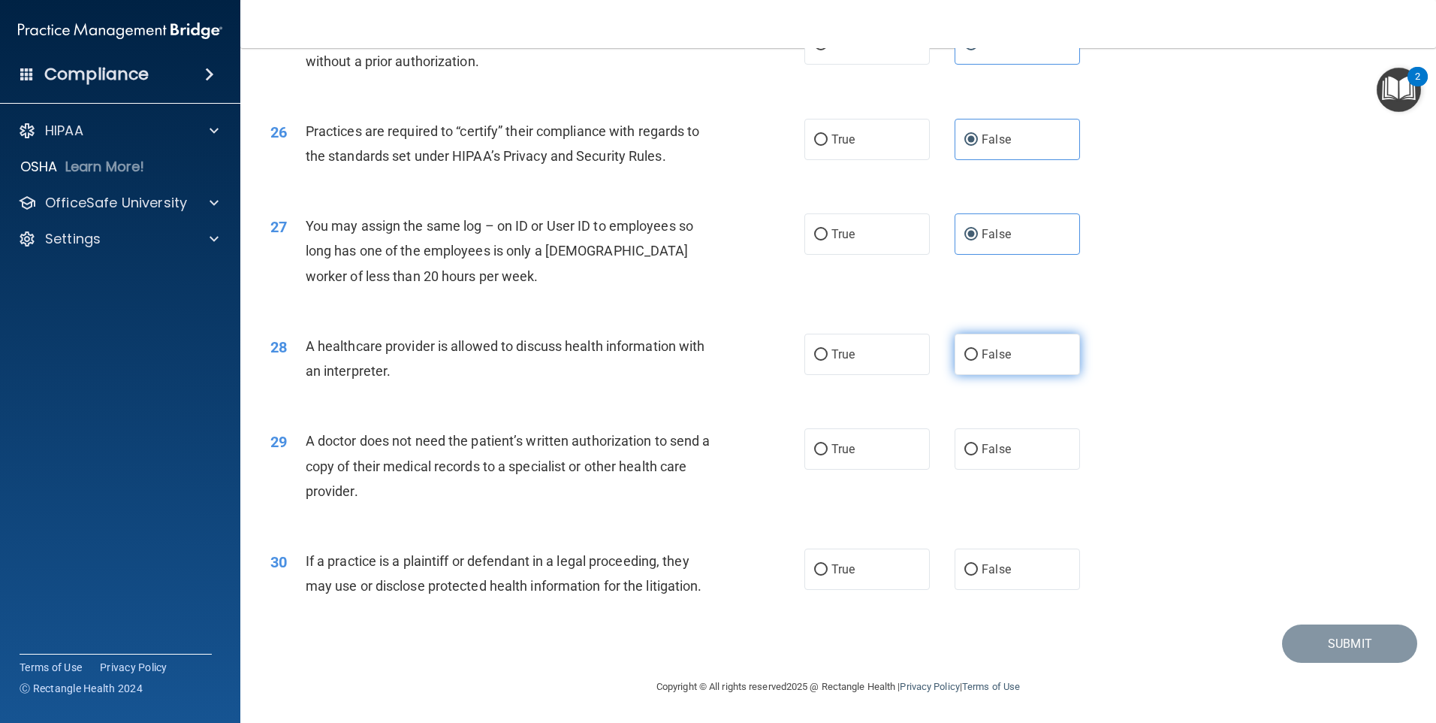
click at [982, 352] on span "False" at bounding box center [996, 354] width 29 height 14
click at [978, 352] on input "False" at bounding box center [972, 354] width 14 height 11
radio input "true"
click at [989, 438] on label "False" at bounding box center [1017, 448] width 125 height 41
click at [978, 444] on input "False" at bounding box center [972, 449] width 14 height 11
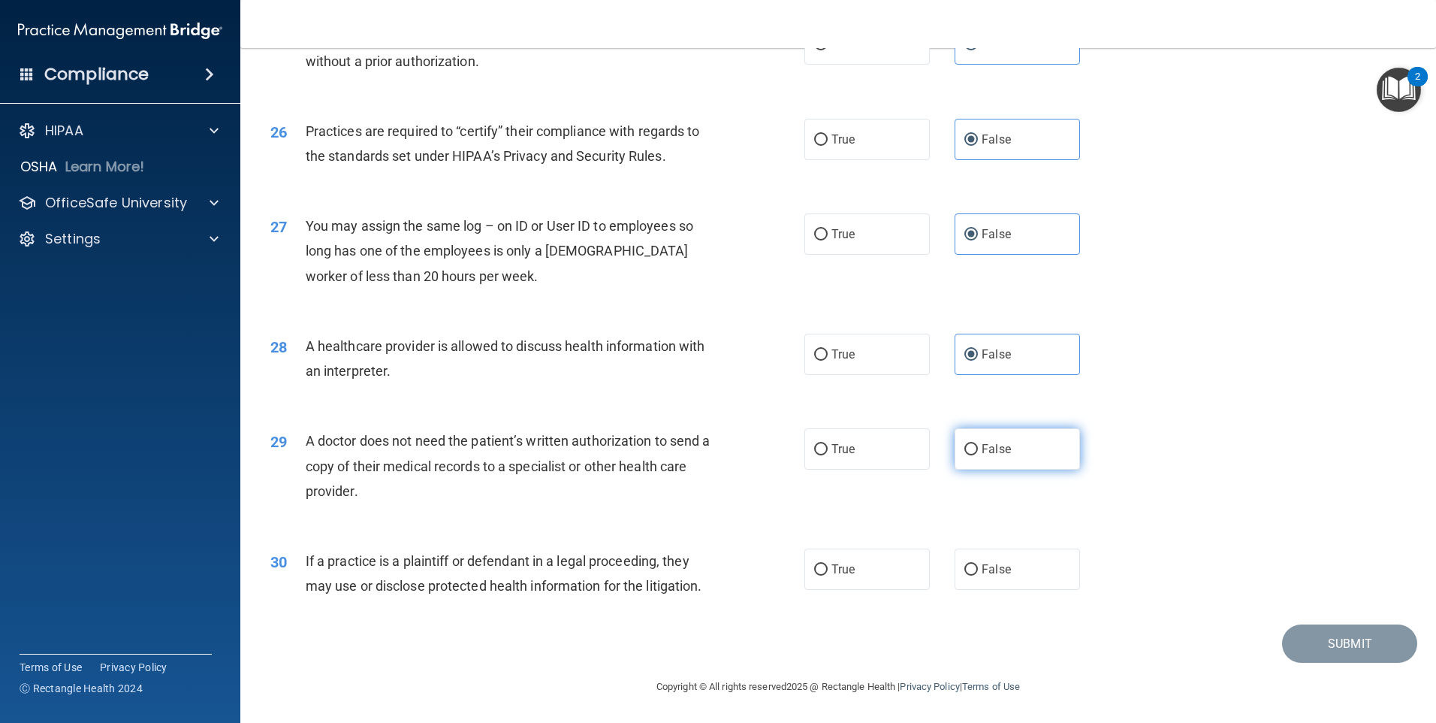
radio input "true"
click at [1001, 590] on label "False" at bounding box center [1017, 568] width 125 height 41
click at [978, 575] on input "False" at bounding box center [972, 569] width 14 height 11
radio input "true"
click at [1308, 641] on button "Submit" at bounding box center [1349, 643] width 135 height 38
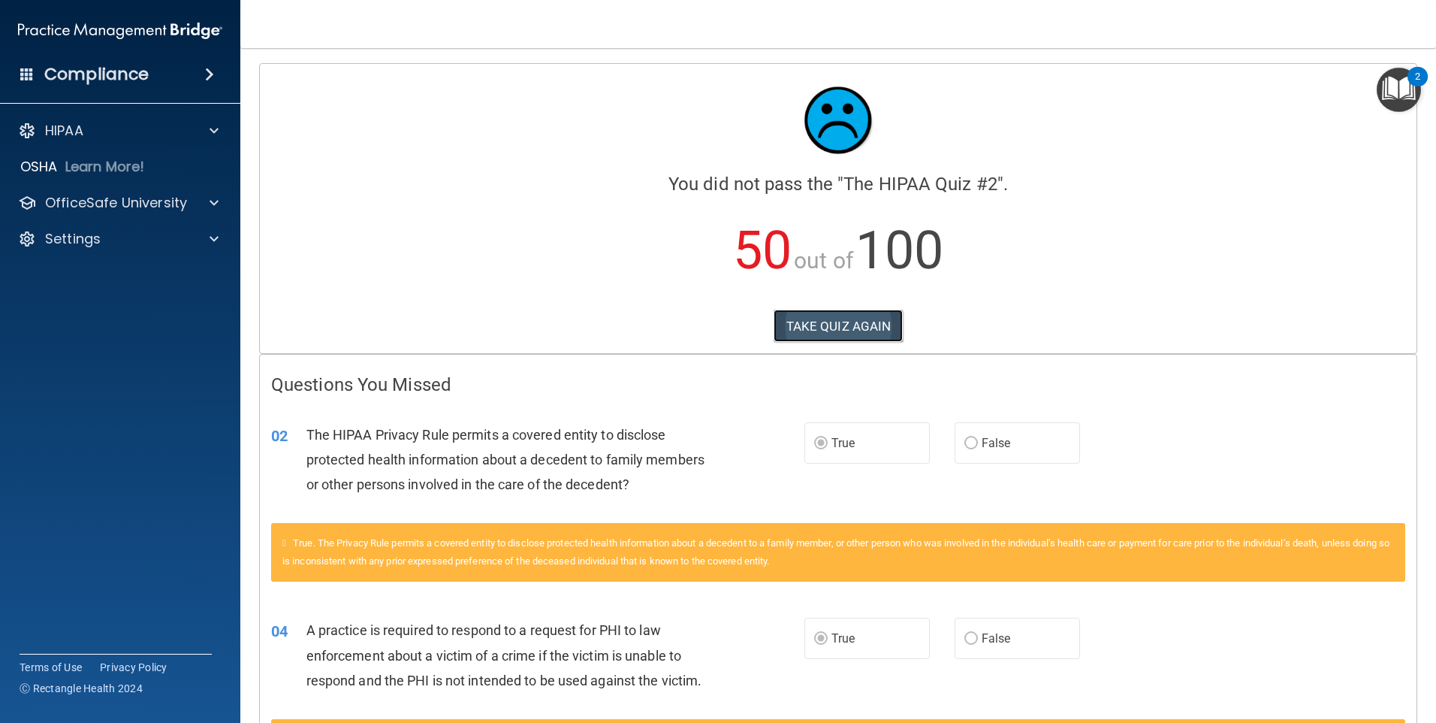
click at [843, 318] on button "TAKE QUIZ AGAIN" at bounding box center [839, 325] width 130 height 33
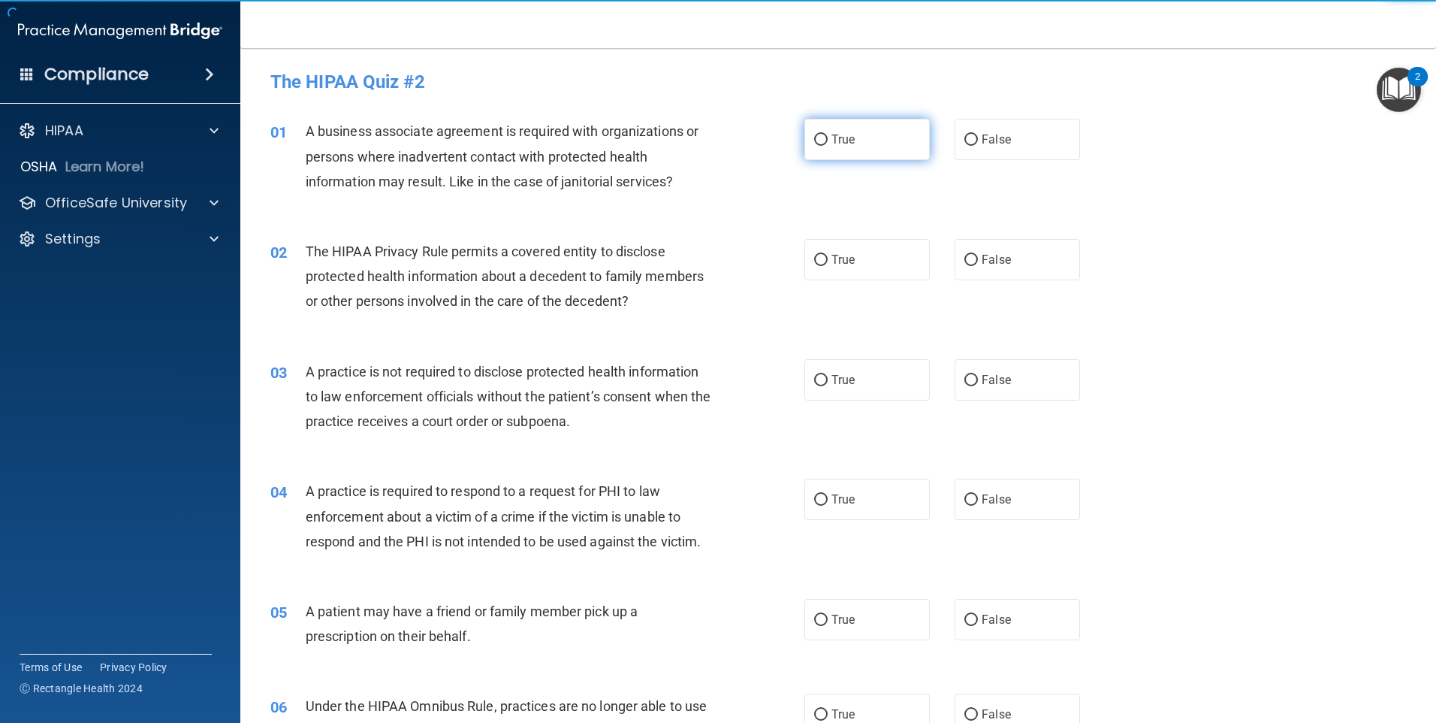
click at [839, 145] on span "True" at bounding box center [843, 139] width 23 height 14
click at [828, 145] on input "True" at bounding box center [821, 139] width 14 height 11
radio input "true"
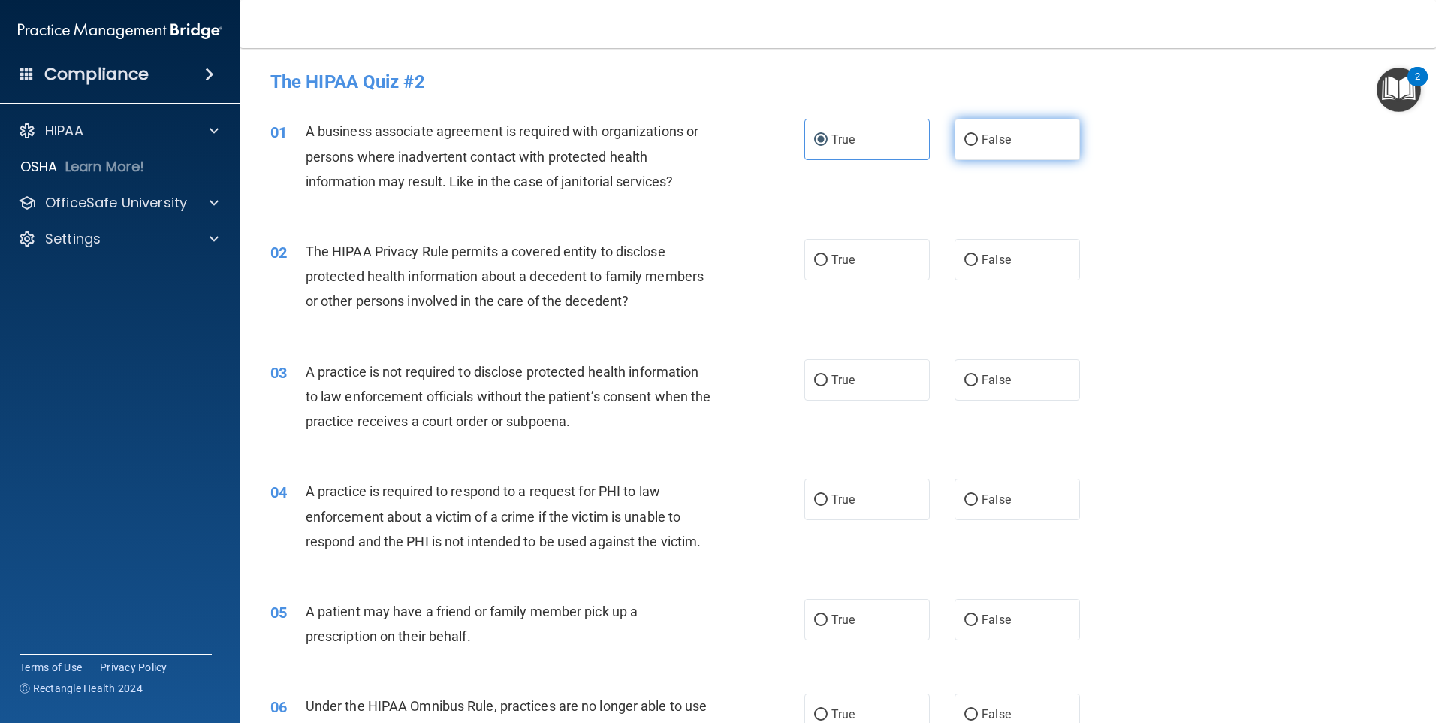
click at [1040, 141] on label "False" at bounding box center [1017, 139] width 125 height 41
click at [978, 141] on input "False" at bounding box center [972, 139] width 14 height 11
radio input "true"
radio input "false"
click at [886, 258] on label "True" at bounding box center [867, 259] width 125 height 41
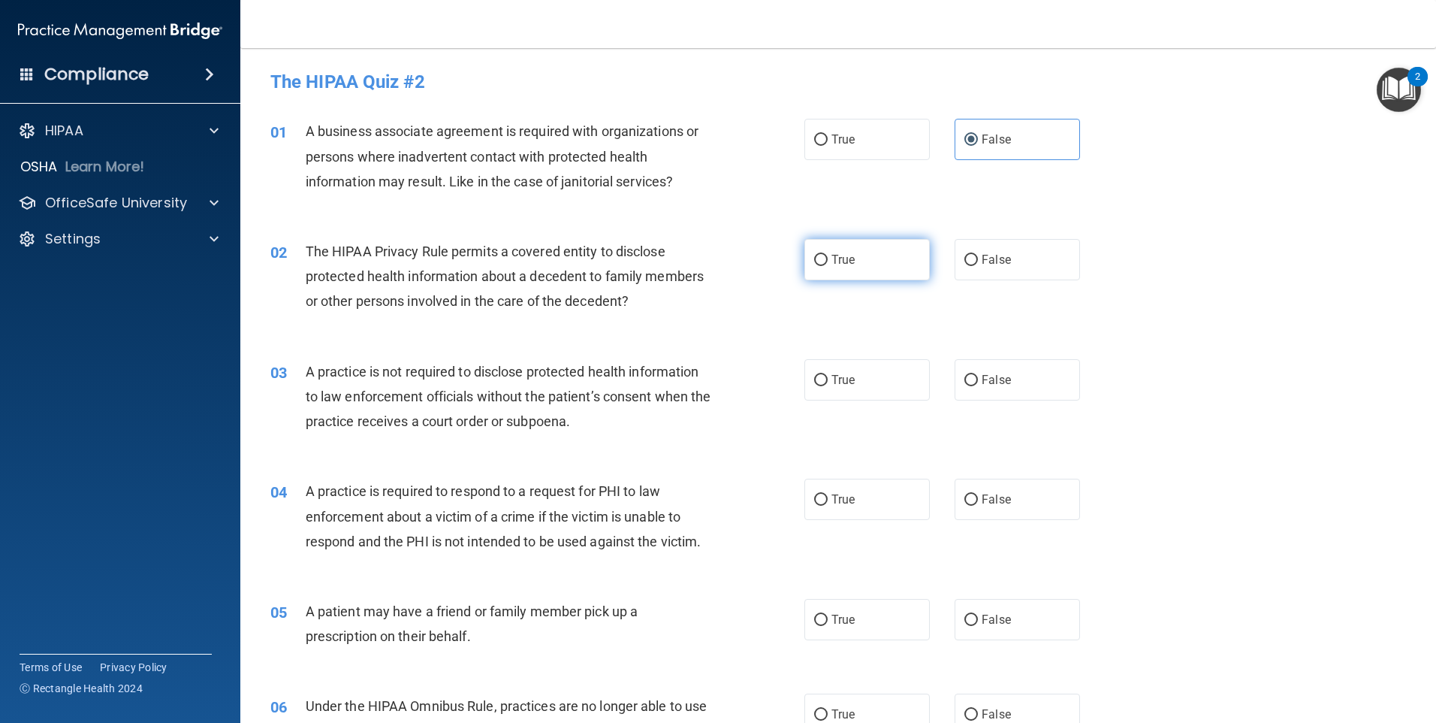
click at [828, 258] on input "True" at bounding box center [821, 260] width 14 height 11
radio input "true"
click at [847, 382] on span "True" at bounding box center [843, 380] width 23 height 14
click at [828, 382] on input "True" at bounding box center [821, 380] width 14 height 11
radio input "true"
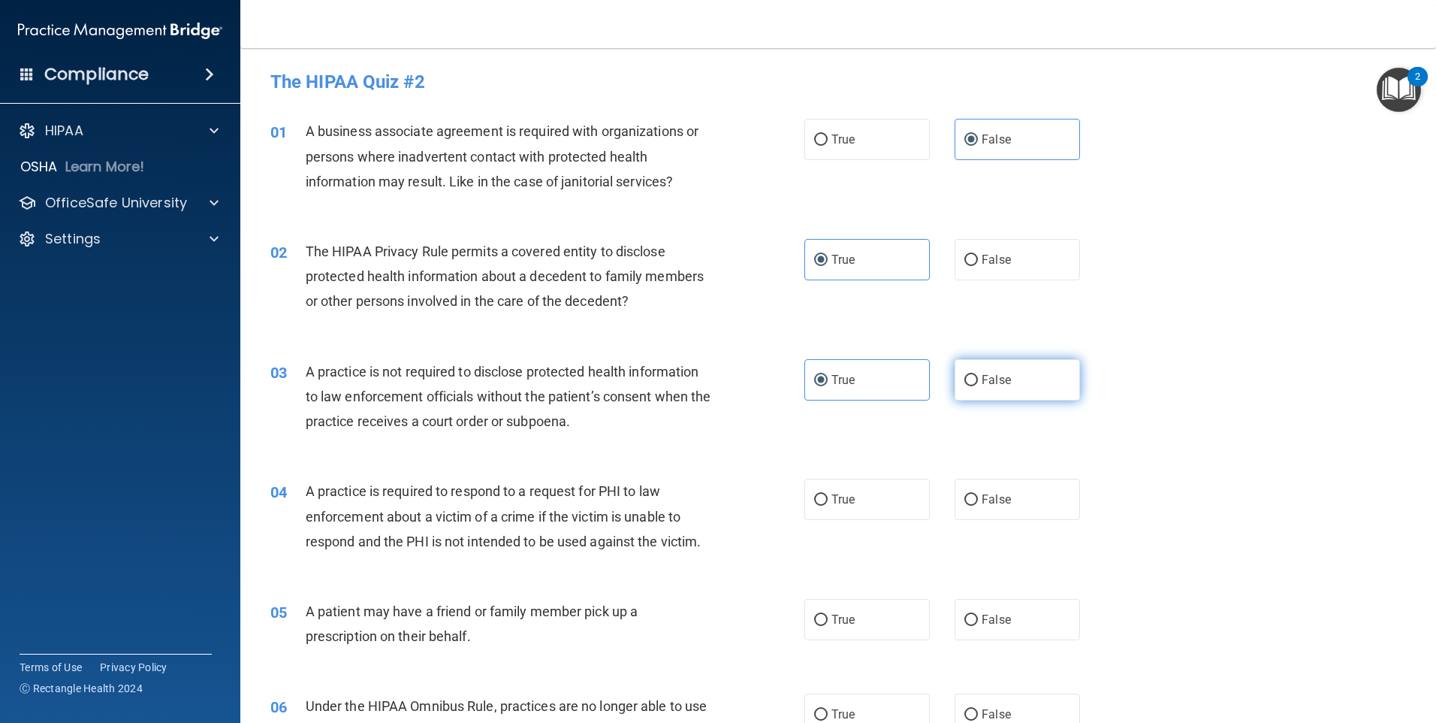
click at [986, 370] on label "False" at bounding box center [1017, 379] width 125 height 41
click at [978, 375] on input "False" at bounding box center [972, 380] width 14 height 11
radio input "true"
radio input "false"
click at [886, 492] on label "True" at bounding box center [867, 498] width 125 height 41
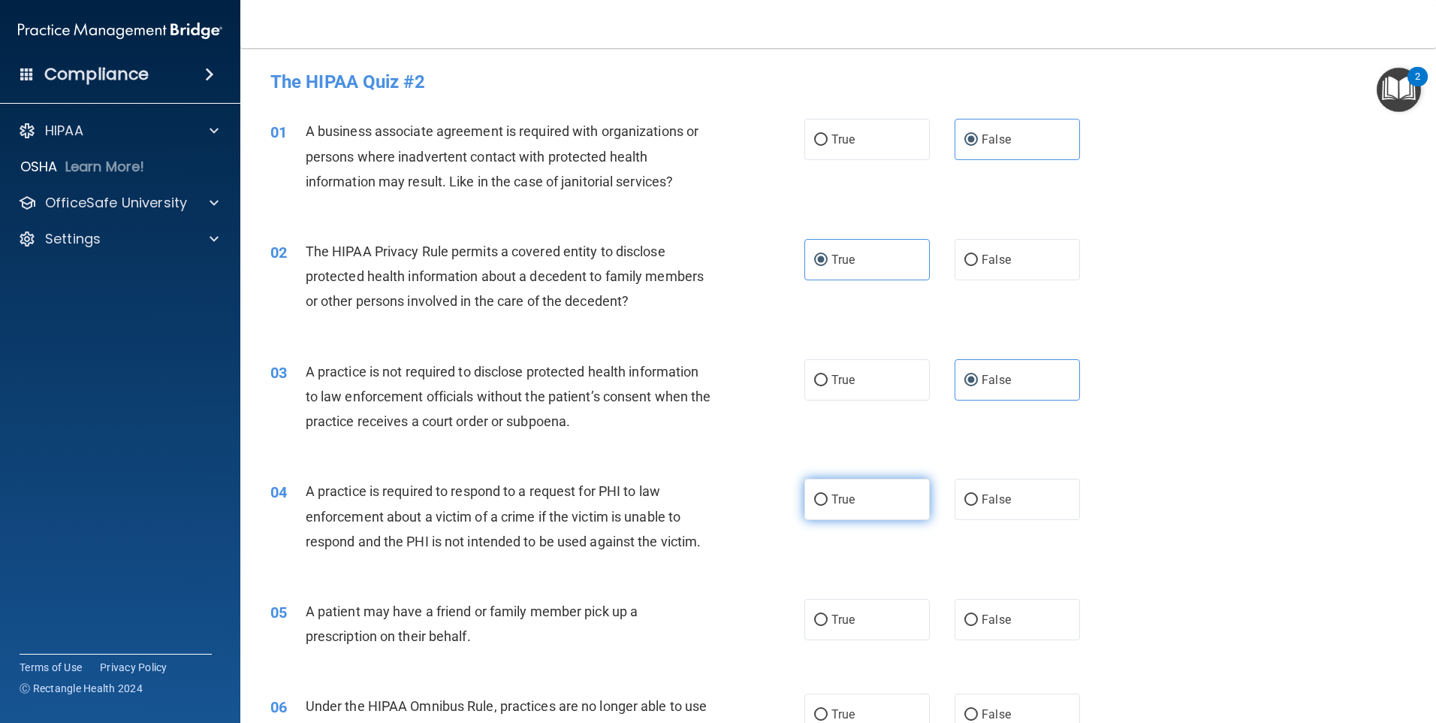
click at [828, 494] on input "True" at bounding box center [821, 499] width 14 height 11
radio input "true"
click at [972, 608] on label "False" at bounding box center [1017, 619] width 125 height 41
click at [972, 614] on input "False" at bounding box center [972, 619] width 14 height 11
radio input "true"
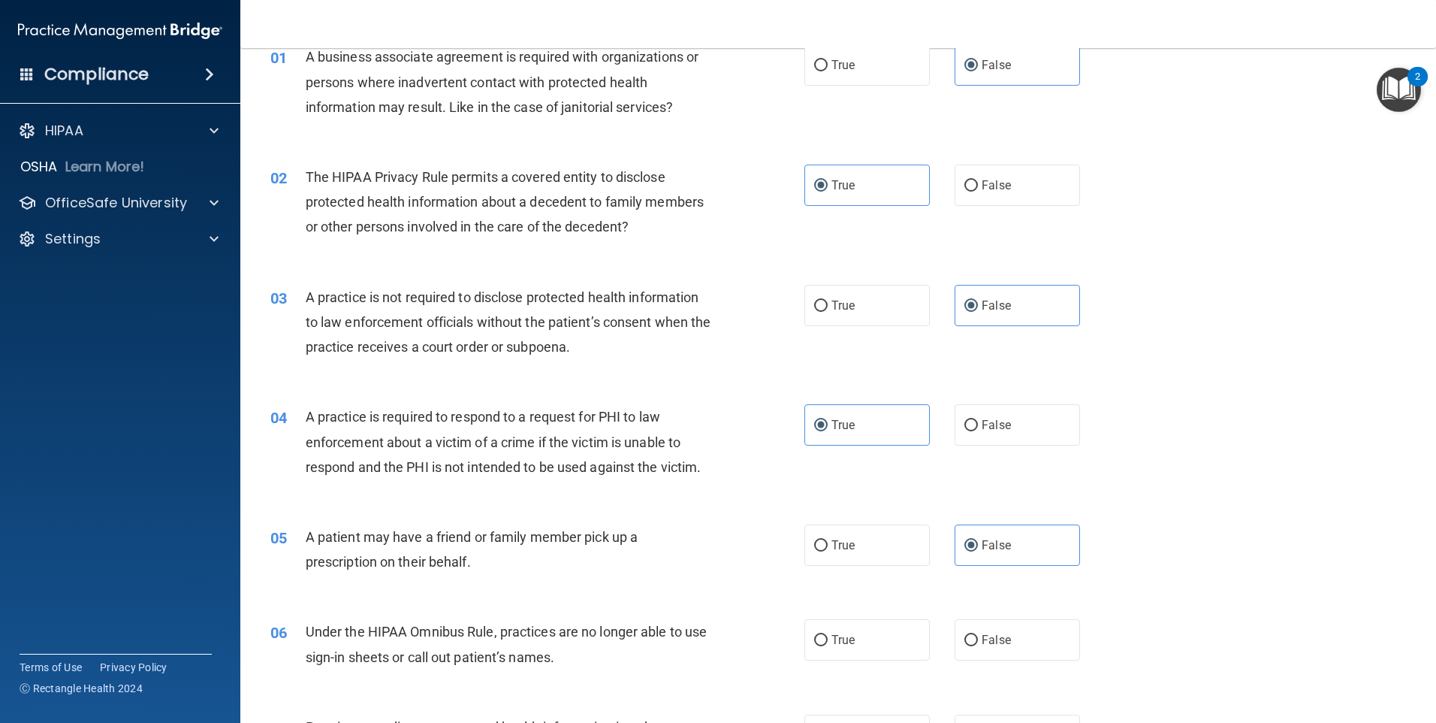
scroll to position [75, 0]
click at [869, 631] on label "True" at bounding box center [867, 638] width 125 height 41
click at [828, 634] on input "True" at bounding box center [821, 639] width 14 height 11
radio input "true"
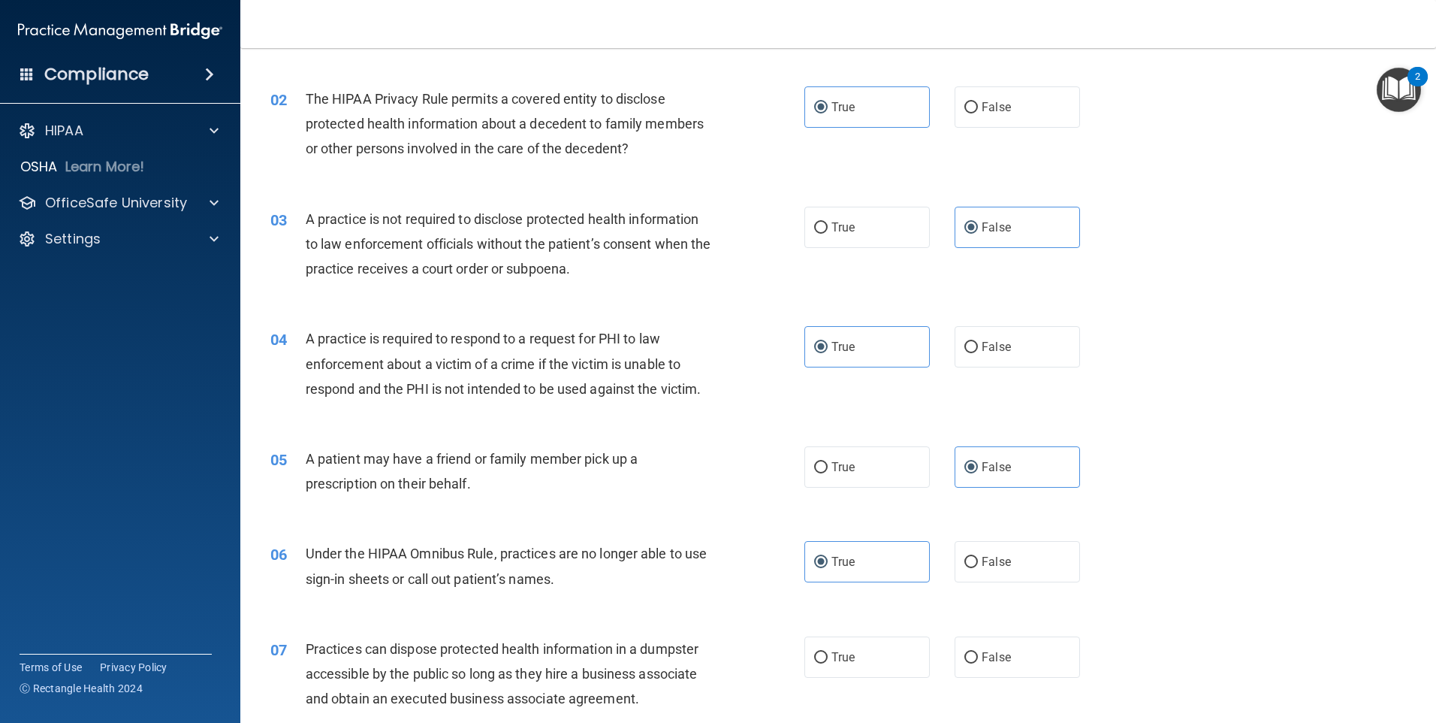
scroll to position [225, 0]
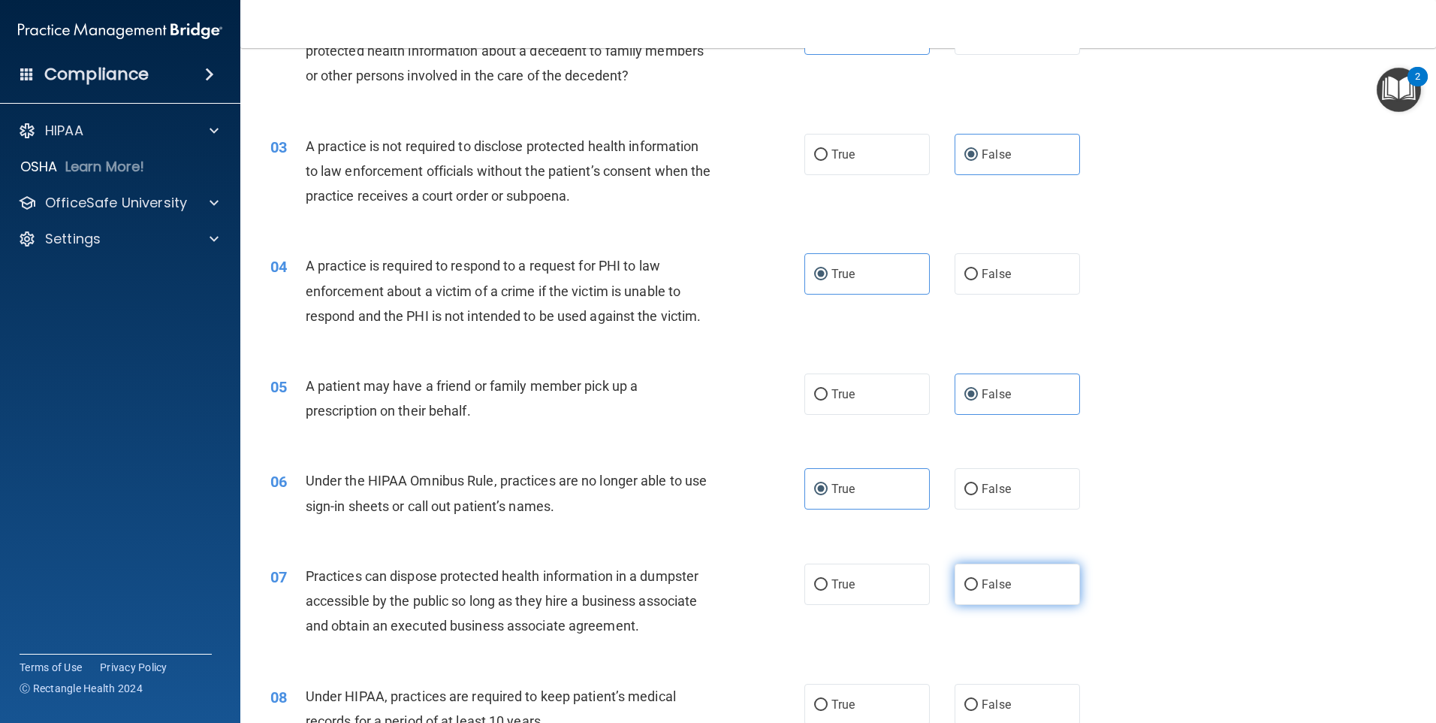
click at [995, 578] on span "False" at bounding box center [996, 584] width 29 height 14
click at [978, 579] on input "False" at bounding box center [972, 584] width 14 height 11
radio input "true"
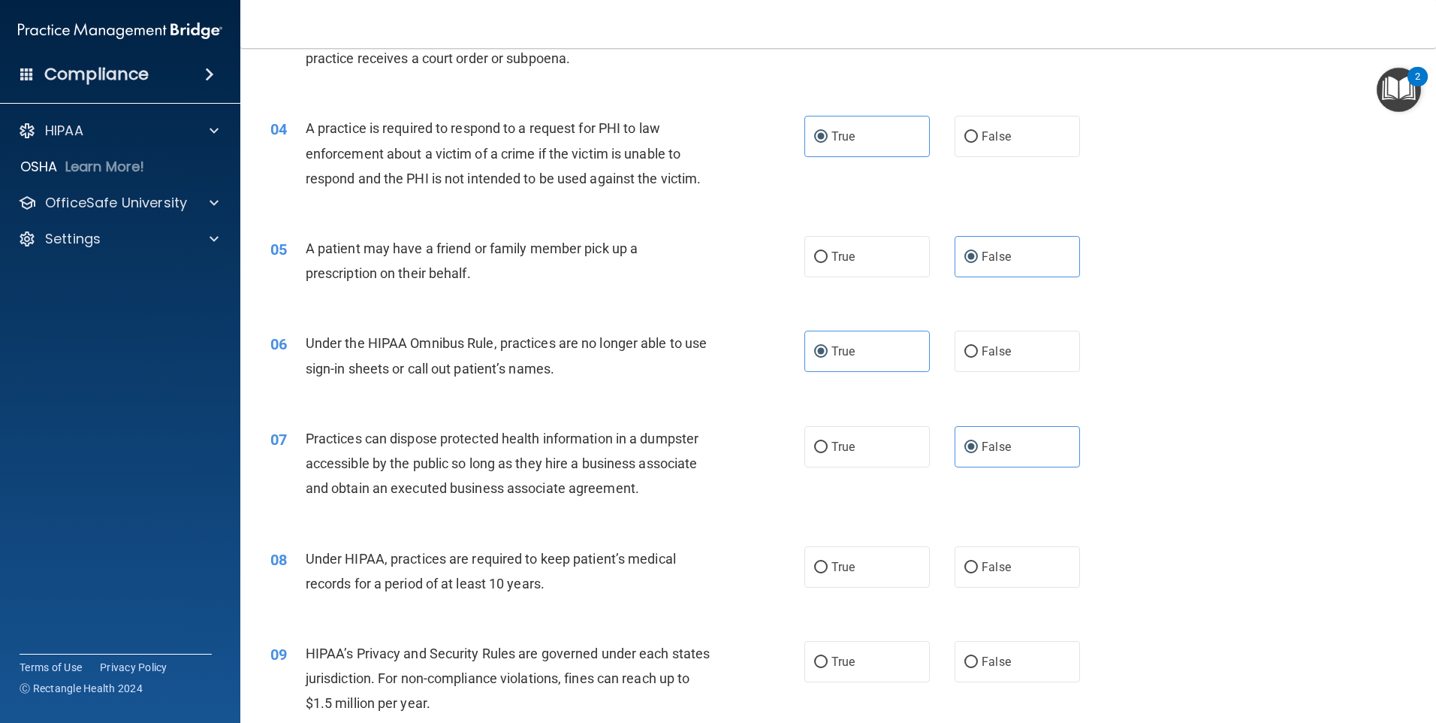
scroll to position [376, 0]
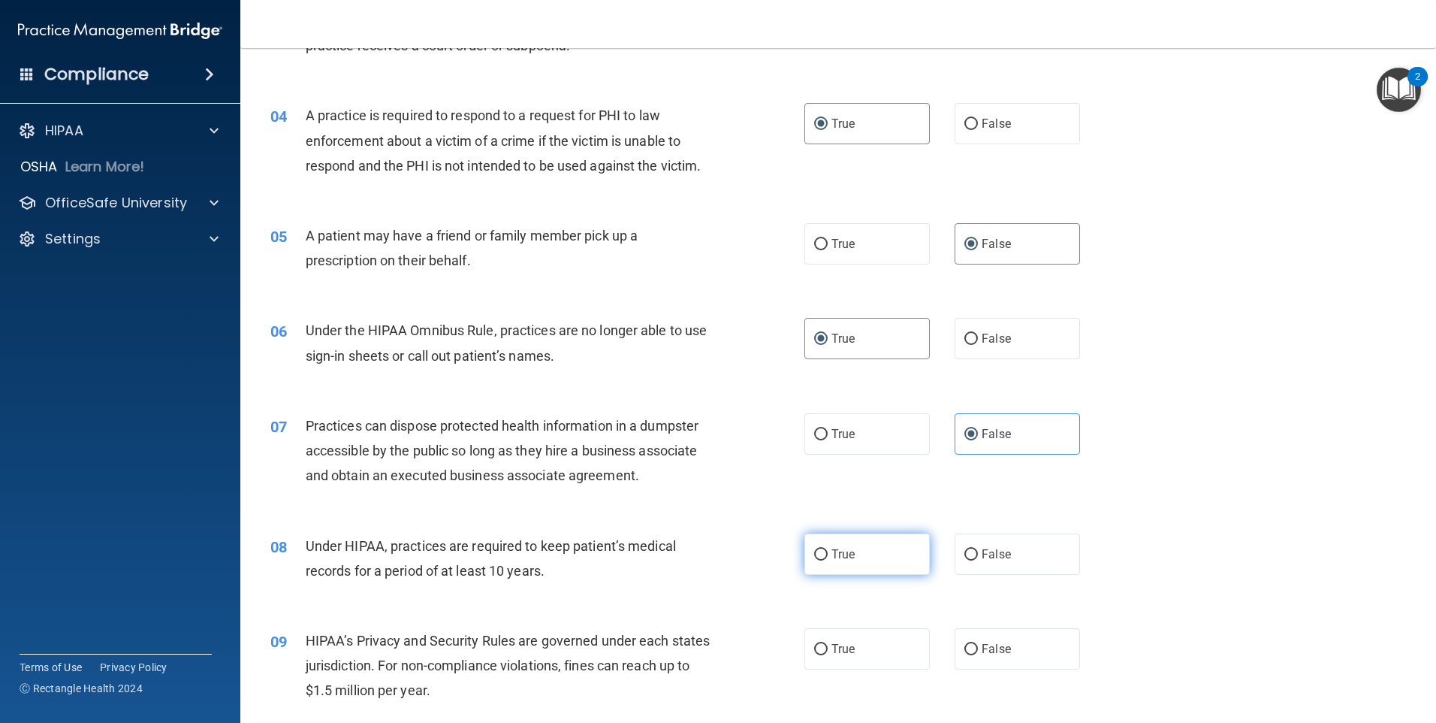
click at [856, 551] on label "True" at bounding box center [867, 553] width 125 height 41
click at [828, 551] on input "True" at bounding box center [821, 554] width 14 height 11
radio input "true"
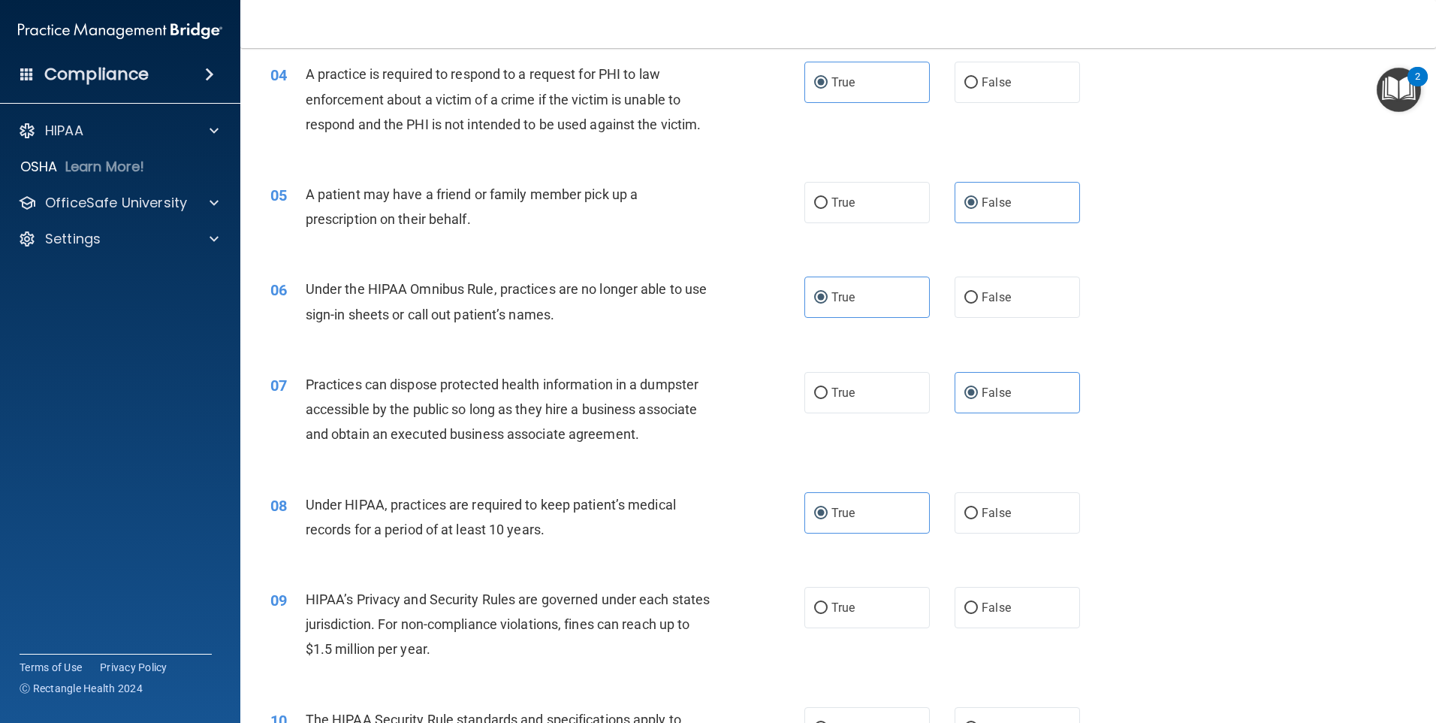
scroll to position [451, 0]
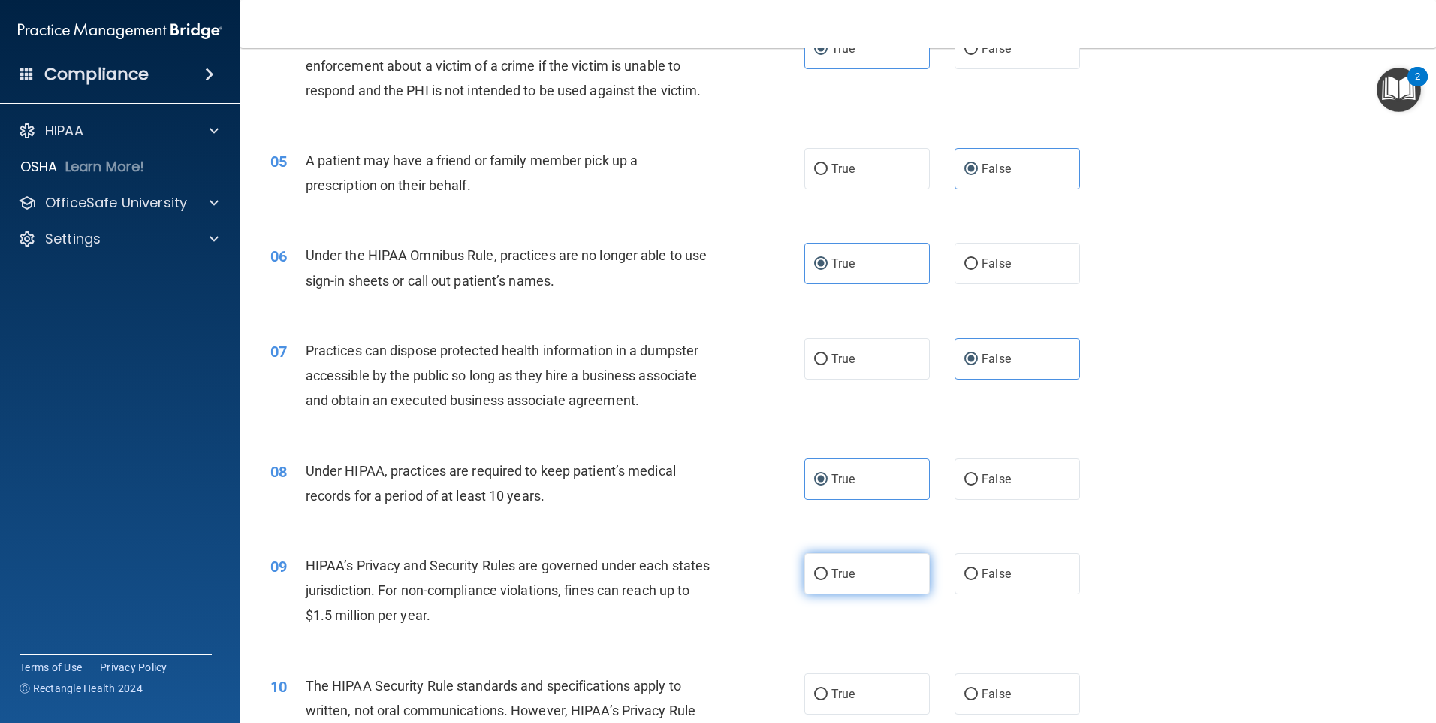
click at [855, 558] on label "True" at bounding box center [867, 573] width 125 height 41
click at [828, 569] on input "True" at bounding box center [821, 574] width 14 height 11
radio input "true"
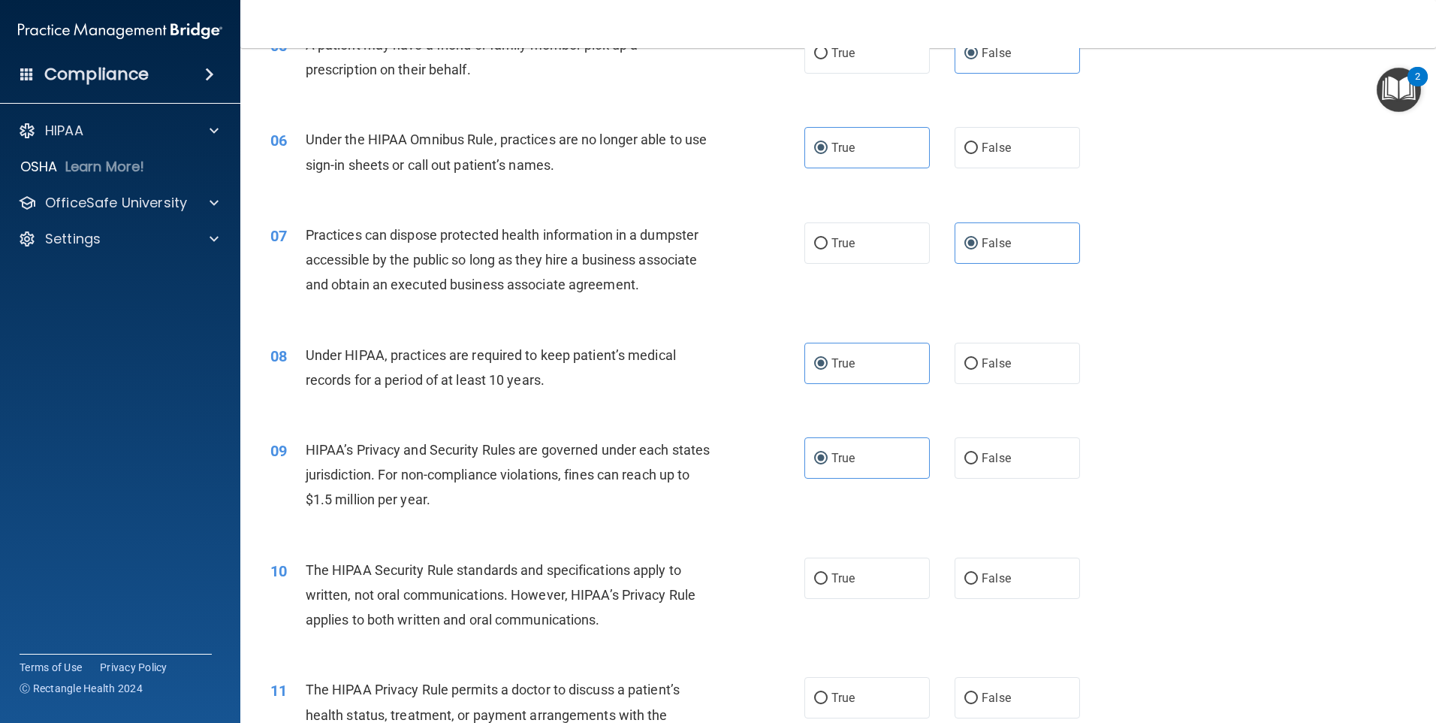
scroll to position [601, 0]
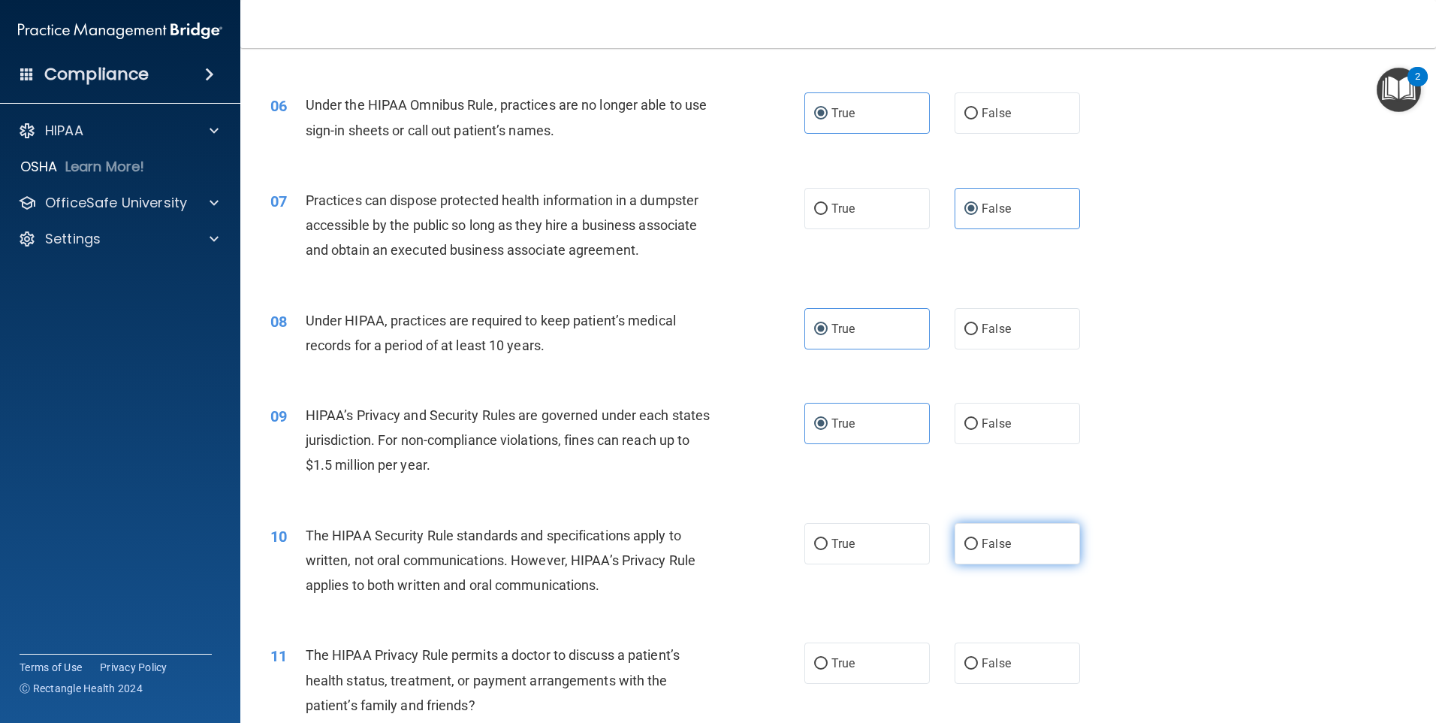
click at [983, 561] on label "False" at bounding box center [1017, 543] width 125 height 41
click at [978, 550] on input "False" at bounding box center [972, 544] width 14 height 11
radio input "true"
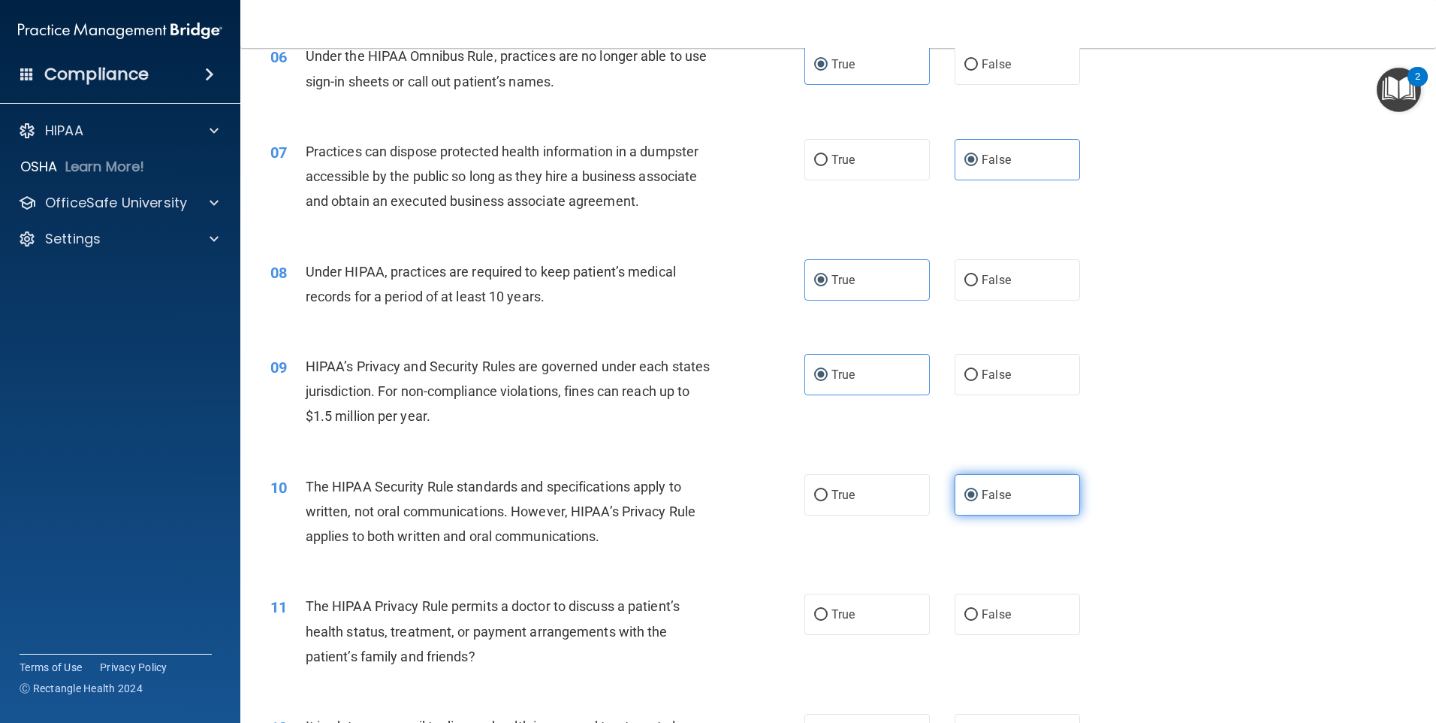
scroll to position [676, 0]
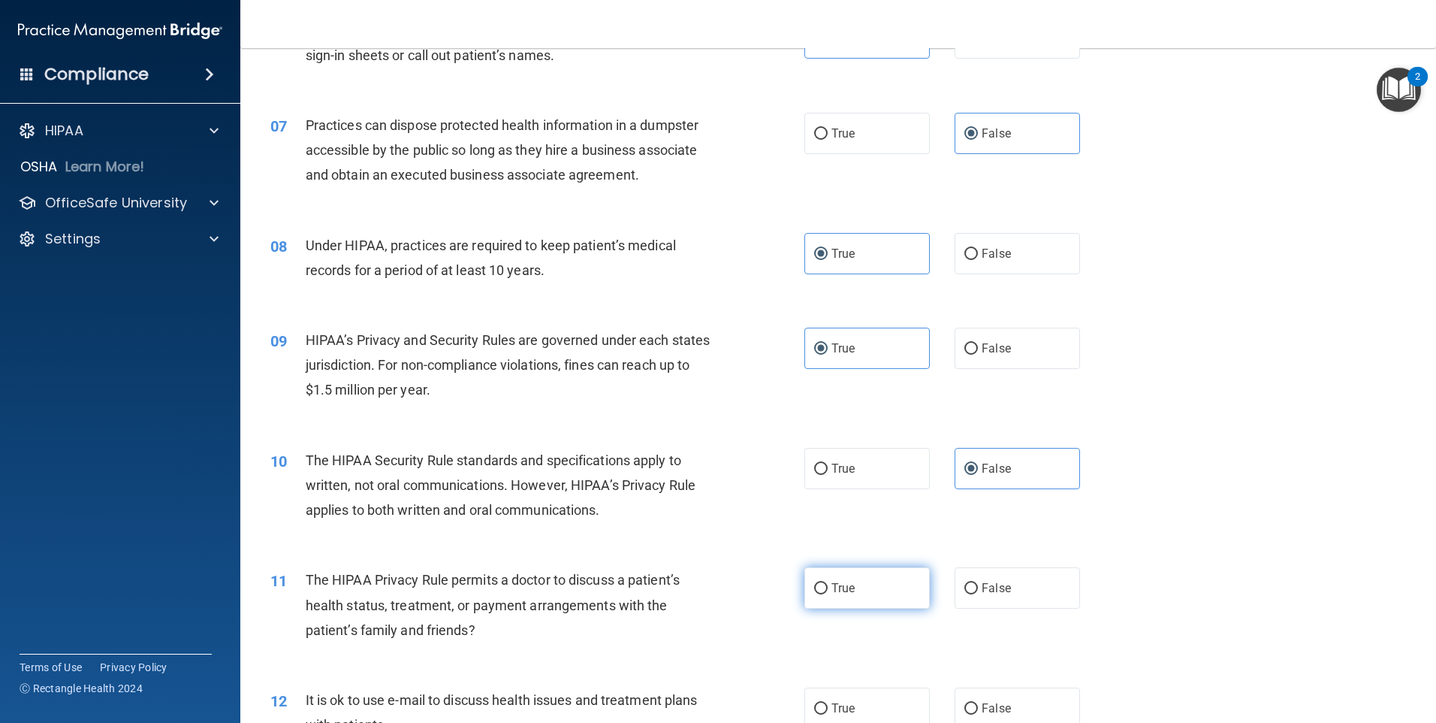
click at [883, 574] on label "True" at bounding box center [867, 587] width 125 height 41
click at [828, 583] on input "True" at bounding box center [821, 588] width 14 height 11
radio input "true"
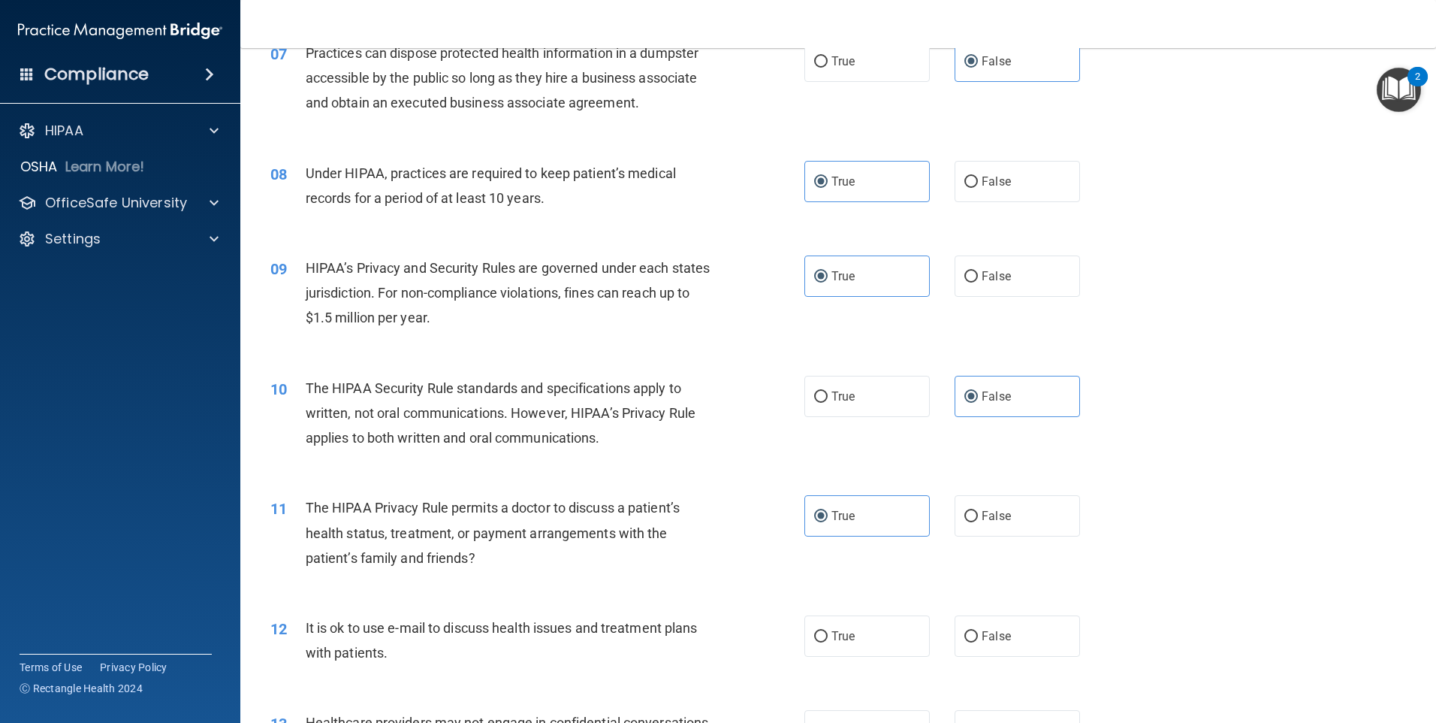
scroll to position [751, 0]
click at [828, 610] on div "12 It is ok to use e-mail to discuss health issues and treatment plans with pat…" at bounding box center [838, 640] width 1158 height 95
click at [832, 615] on label "True" at bounding box center [867, 632] width 125 height 41
click at [828, 628] on input "True" at bounding box center [821, 633] width 14 height 11
radio input "true"
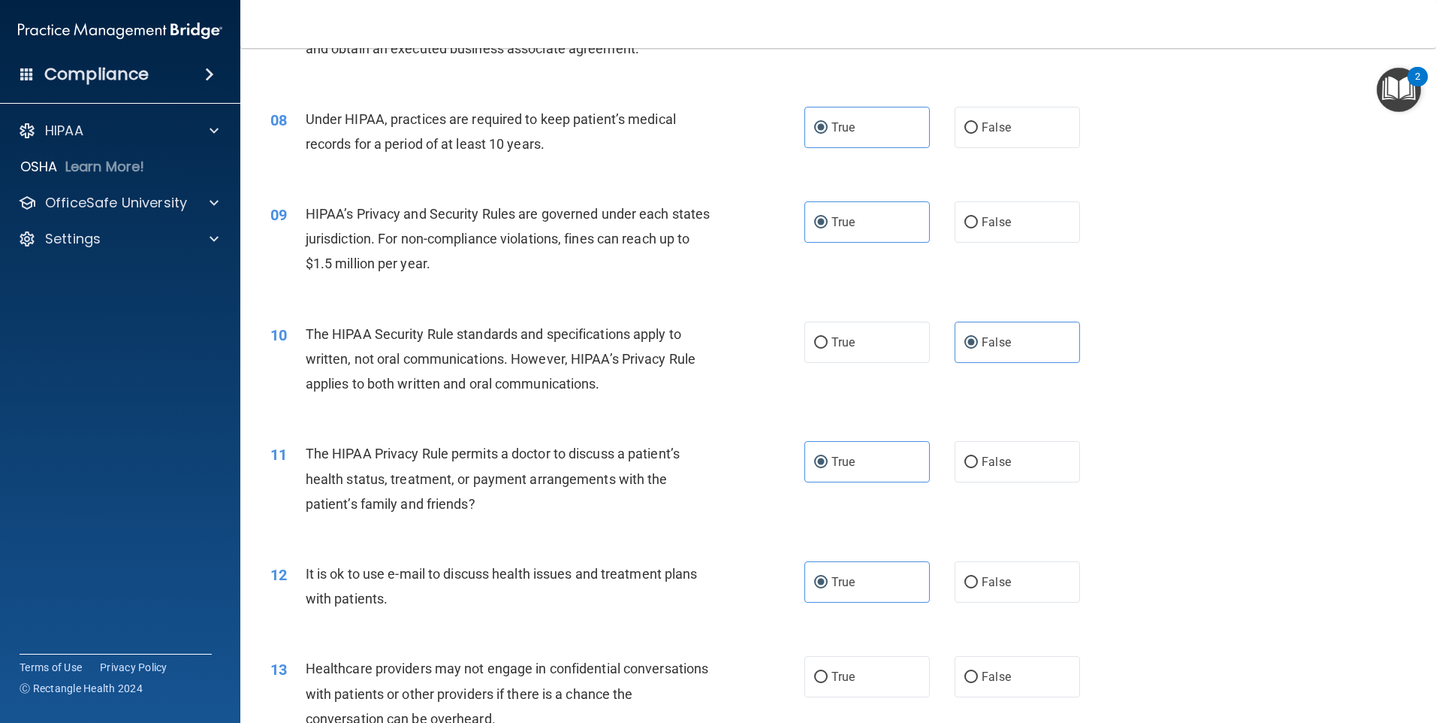
scroll to position [826, 0]
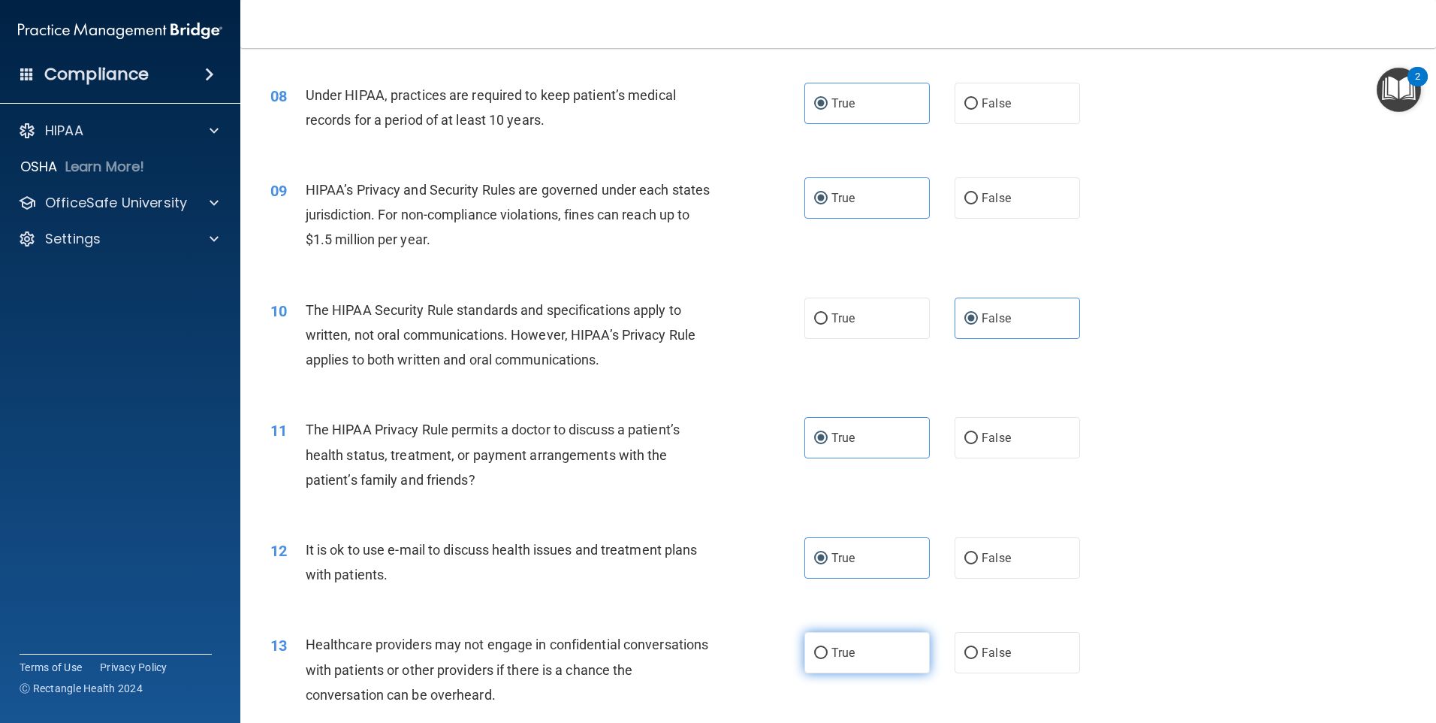
click at [879, 633] on label "True" at bounding box center [867, 652] width 125 height 41
click at [828, 648] on input "True" at bounding box center [821, 653] width 14 height 11
radio input "true"
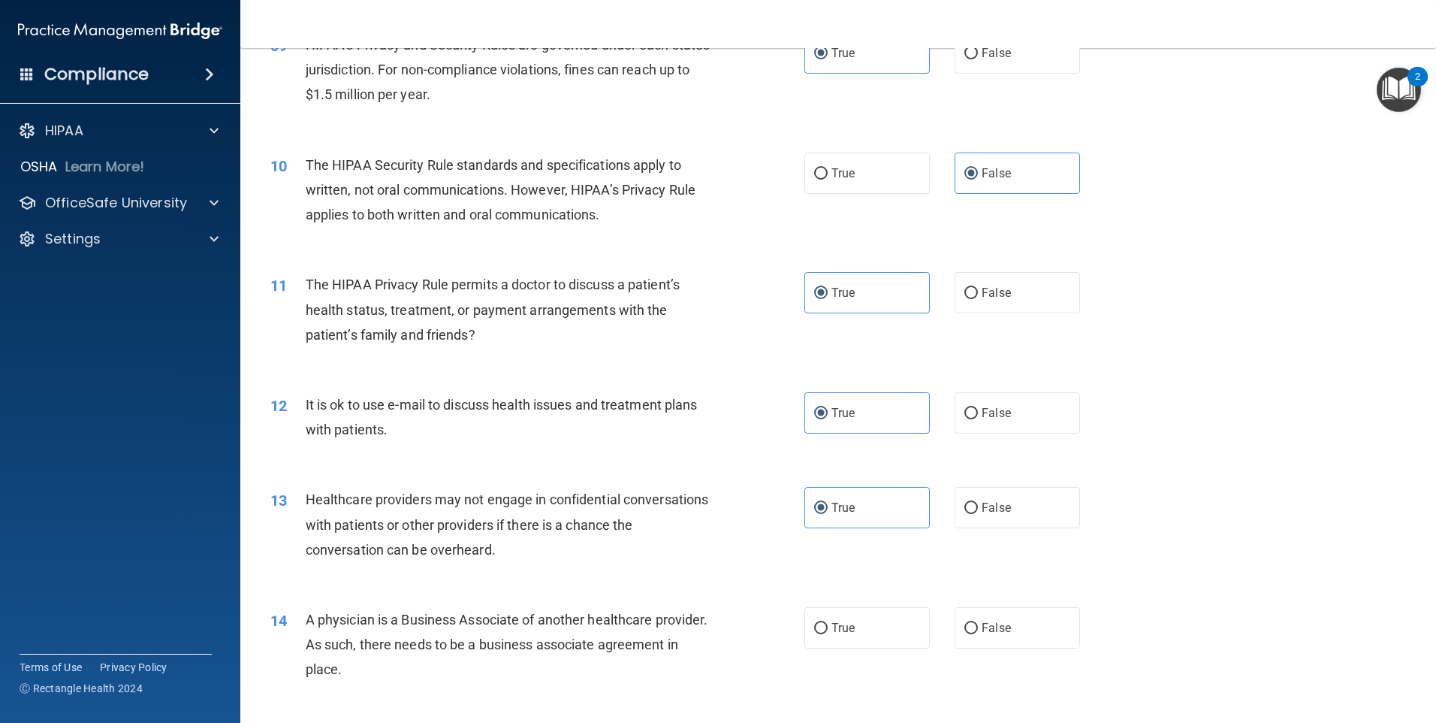
scroll to position [977, 0]
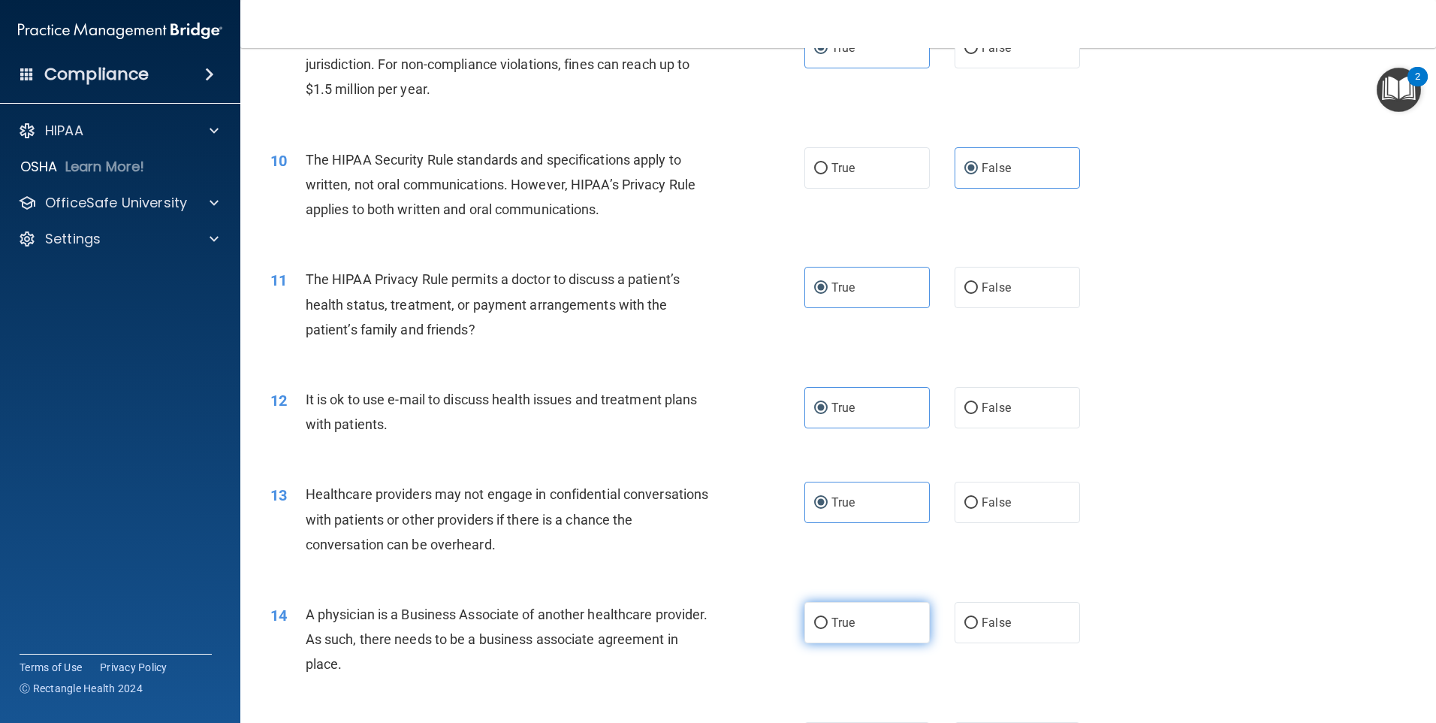
click at [883, 608] on label "True" at bounding box center [867, 622] width 125 height 41
click at [828, 617] on input "True" at bounding box center [821, 622] width 14 height 11
radio input "true"
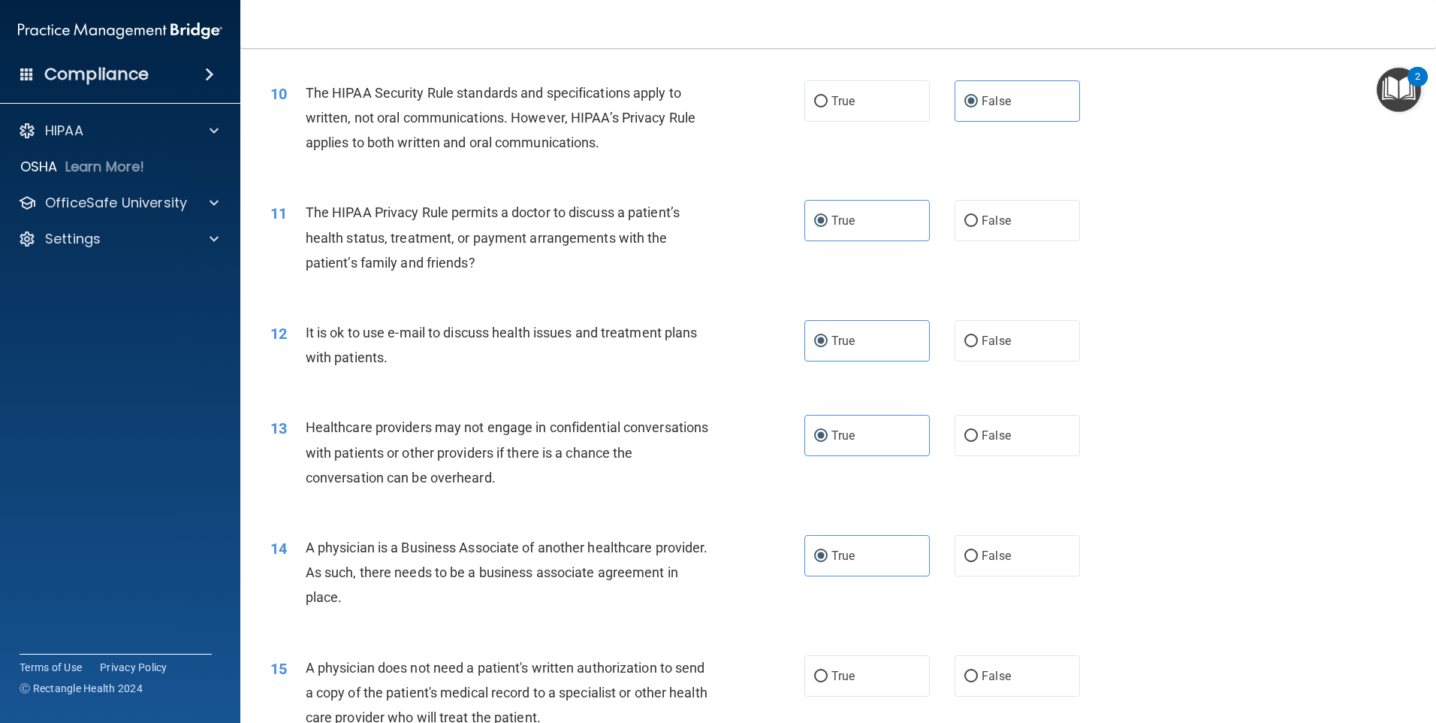
scroll to position [1127, 0]
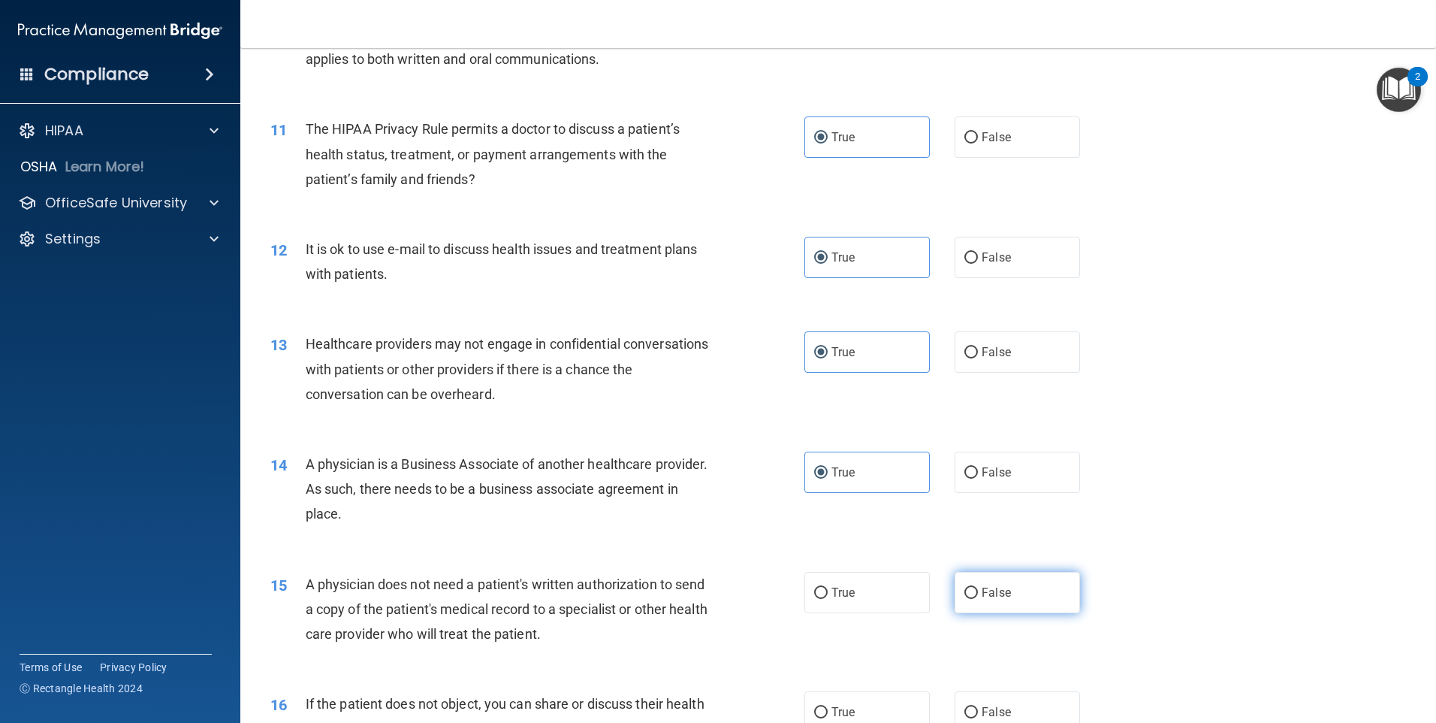
click at [1007, 579] on label "False" at bounding box center [1017, 592] width 125 height 41
click at [978, 587] on input "False" at bounding box center [972, 592] width 14 height 11
radio input "true"
click at [902, 588] on label "True" at bounding box center [867, 592] width 125 height 41
click at [828, 588] on input "True" at bounding box center [821, 592] width 14 height 11
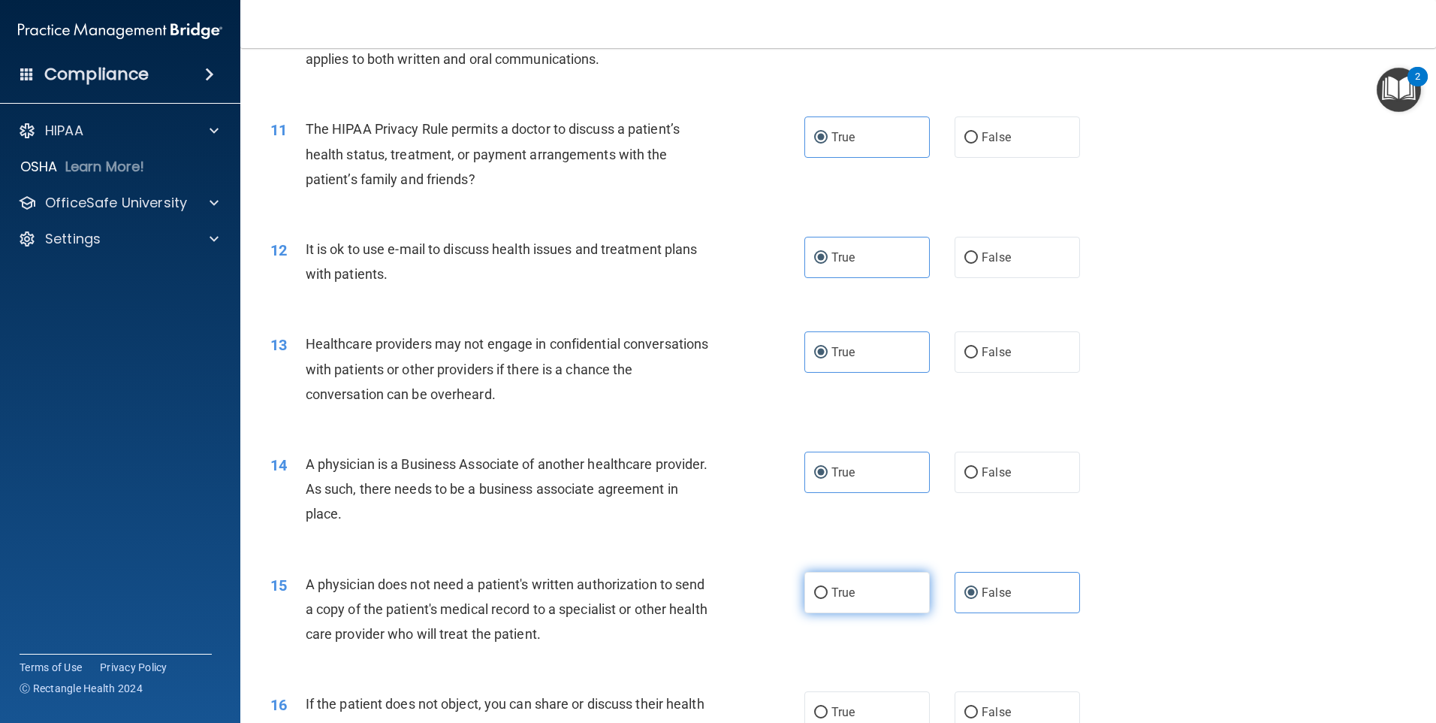
radio input "true"
radio input "false"
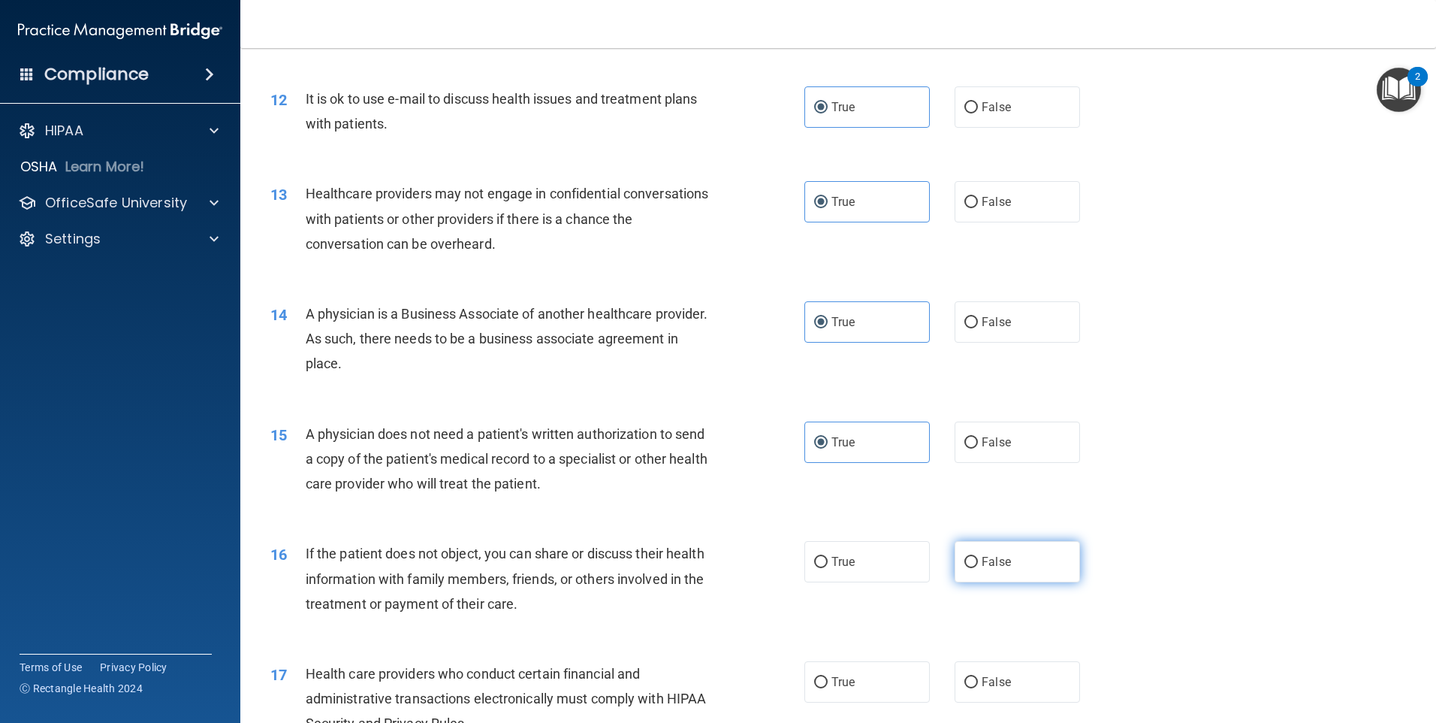
click at [986, 566] on span "False" at bounding box center [996, 561] width 29 height 14
click at [978, 566] on input "False" at bounding box center [972, 562] width 14 height 11
radio input "true"
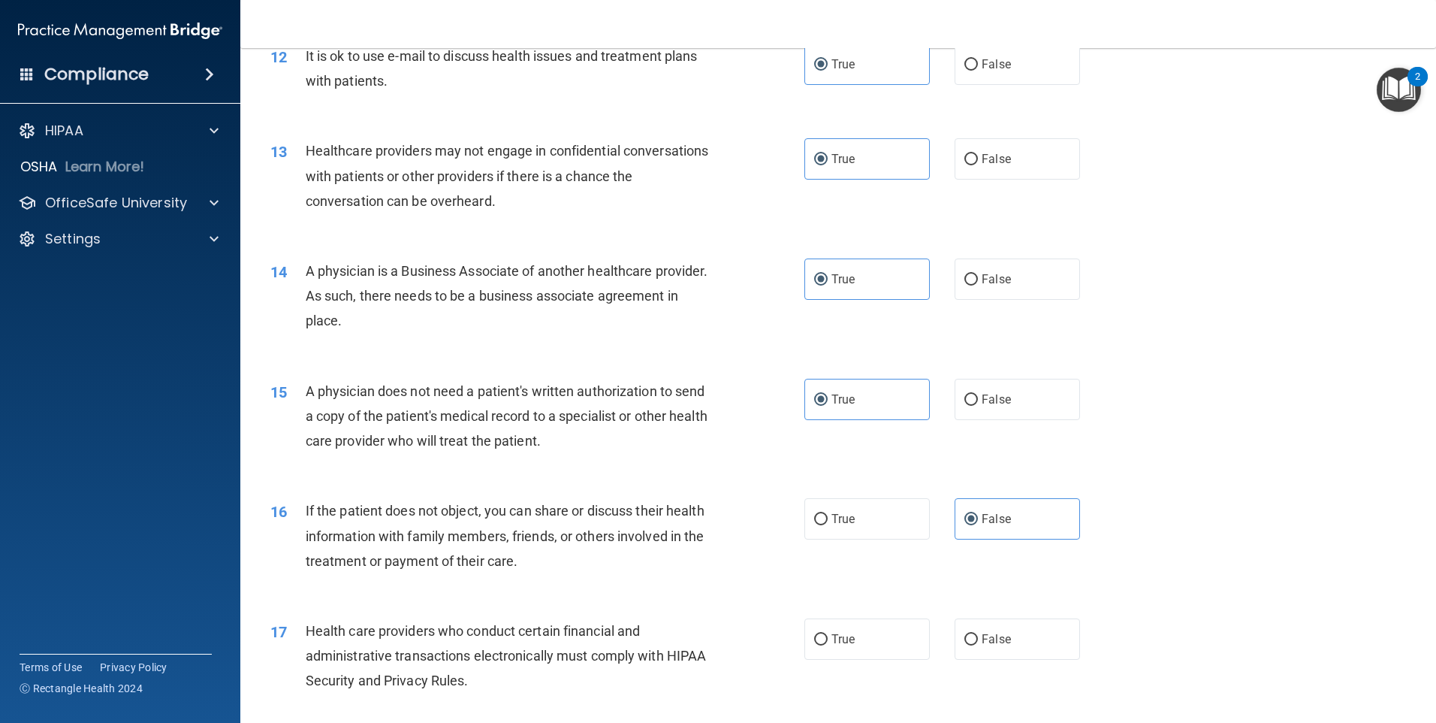
scroll to position [1352, 0]
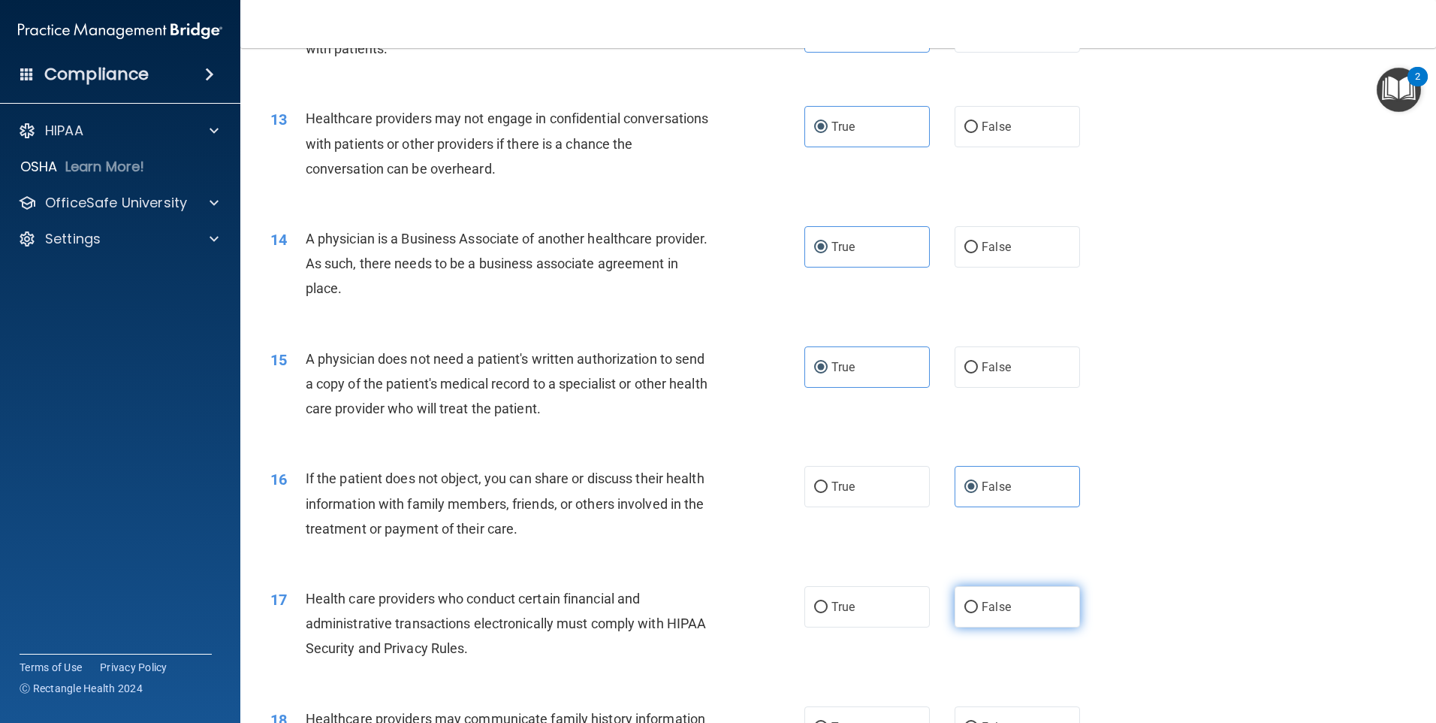
click at [995, 595] on label "False" at bounding box center [1017, 606] width 125 height 41
click at [978, 602] on input "False" at bounding box center [972, 607] width 14 height 11
radio input "true"
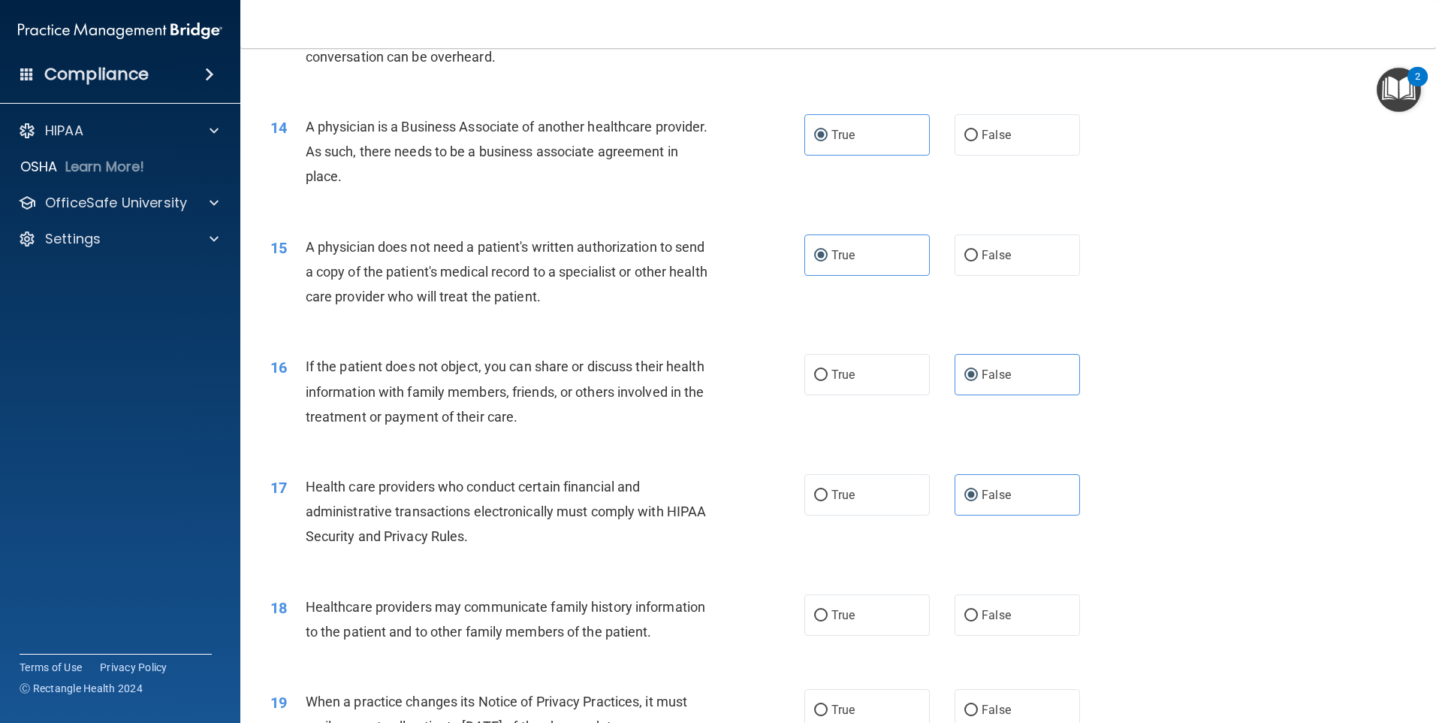
scroll to position [1502, 0]
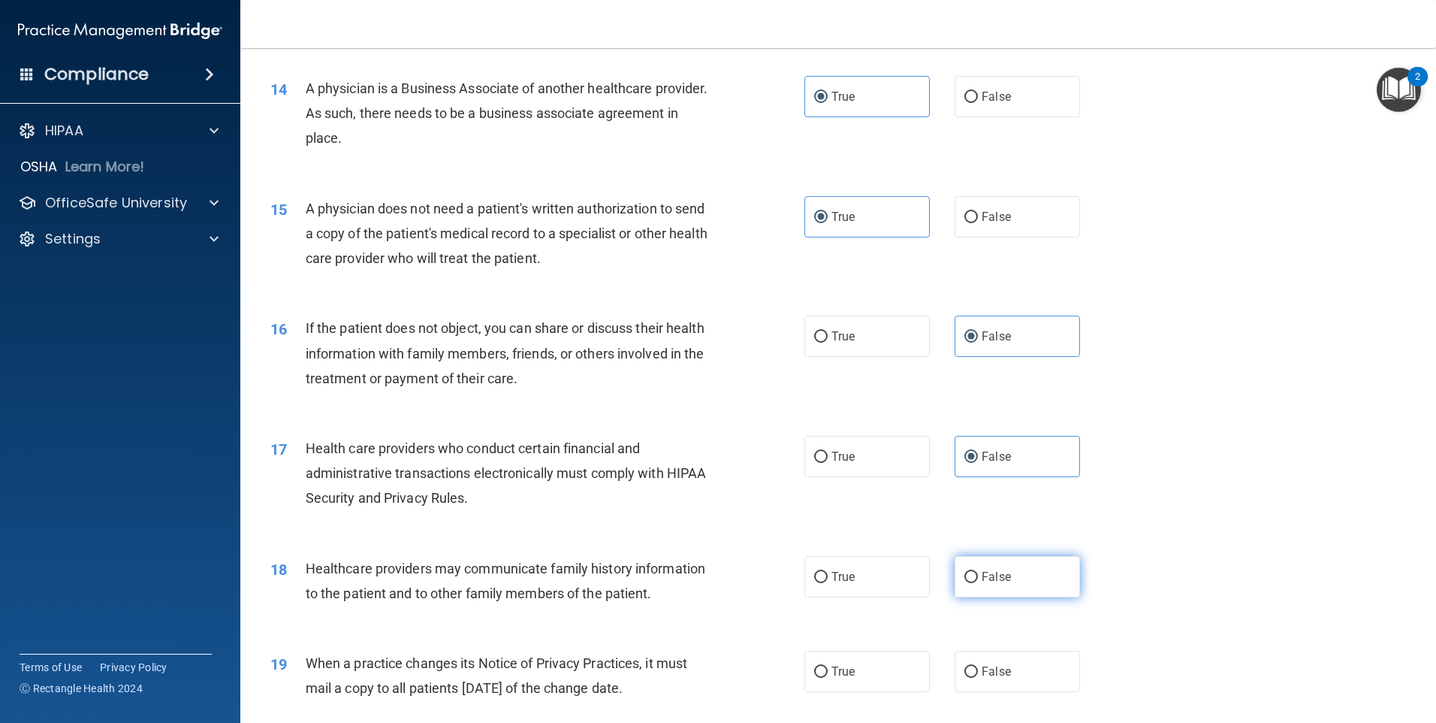
click at [1006, 562] on label "False" at bounding box center [1017, 576] width 125 height 41
click at [978, 572] on input "False" at bounding box center [972, 577] width 14 height 11
radio input "true"
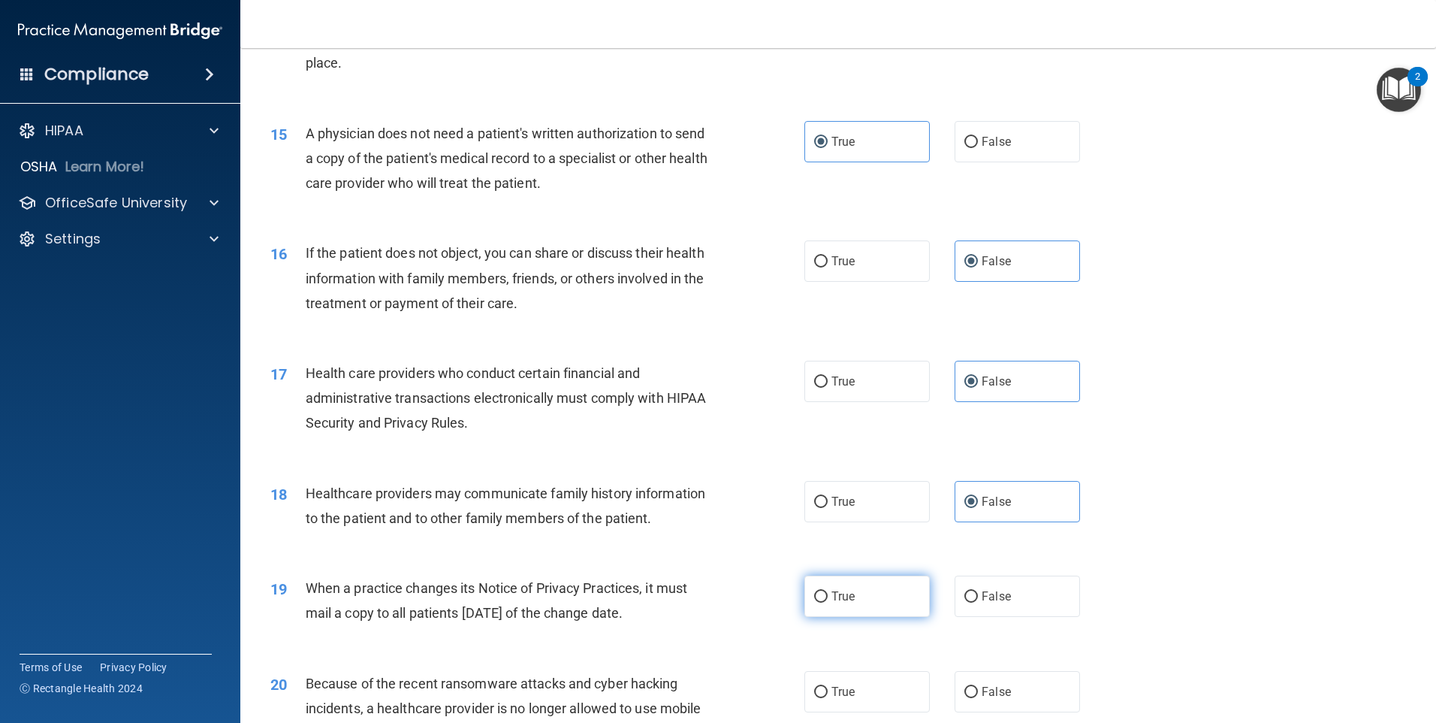
click at [872, 586] on label "True" at bounding box center [867, 595] width 125 height 41
click at [828, 591] on input "True" at bounding box center [821, 596] width 14 height 11
radio input "true"
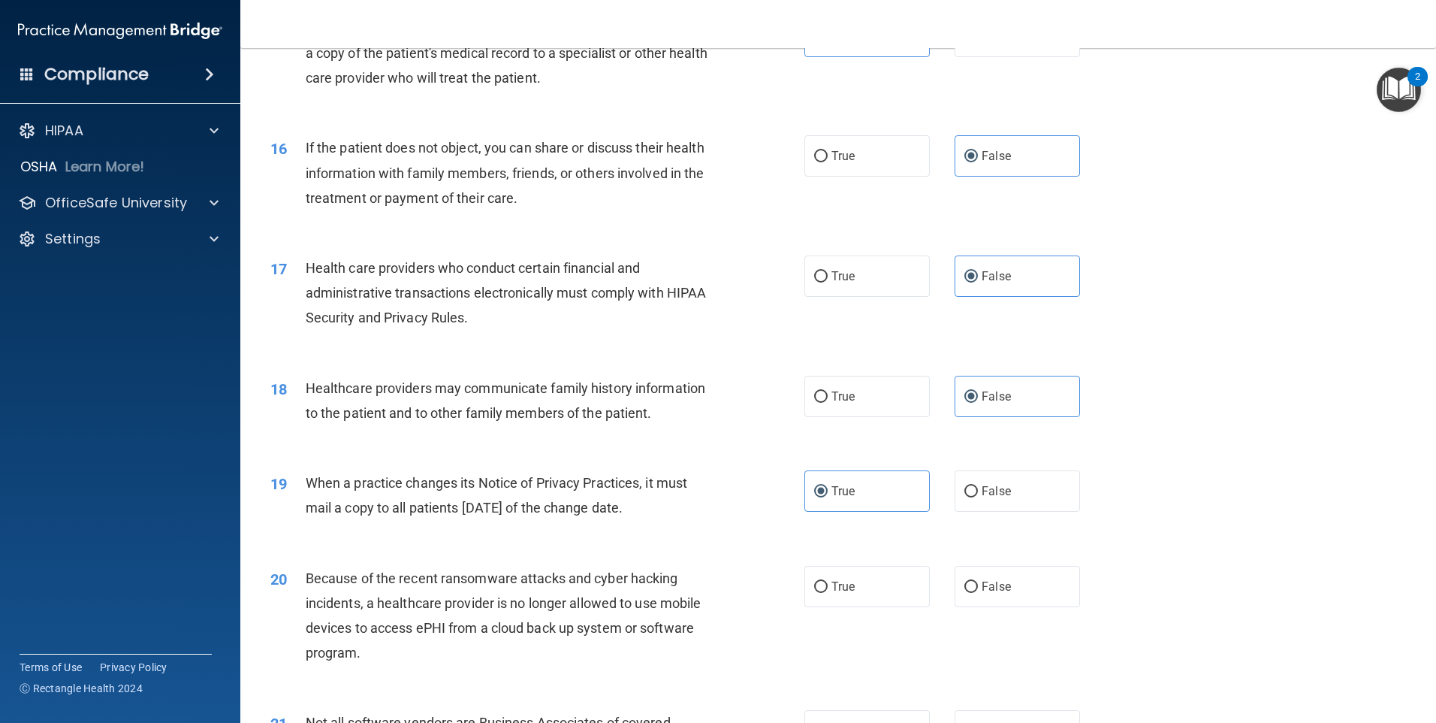
scroll to position [1728, 0]
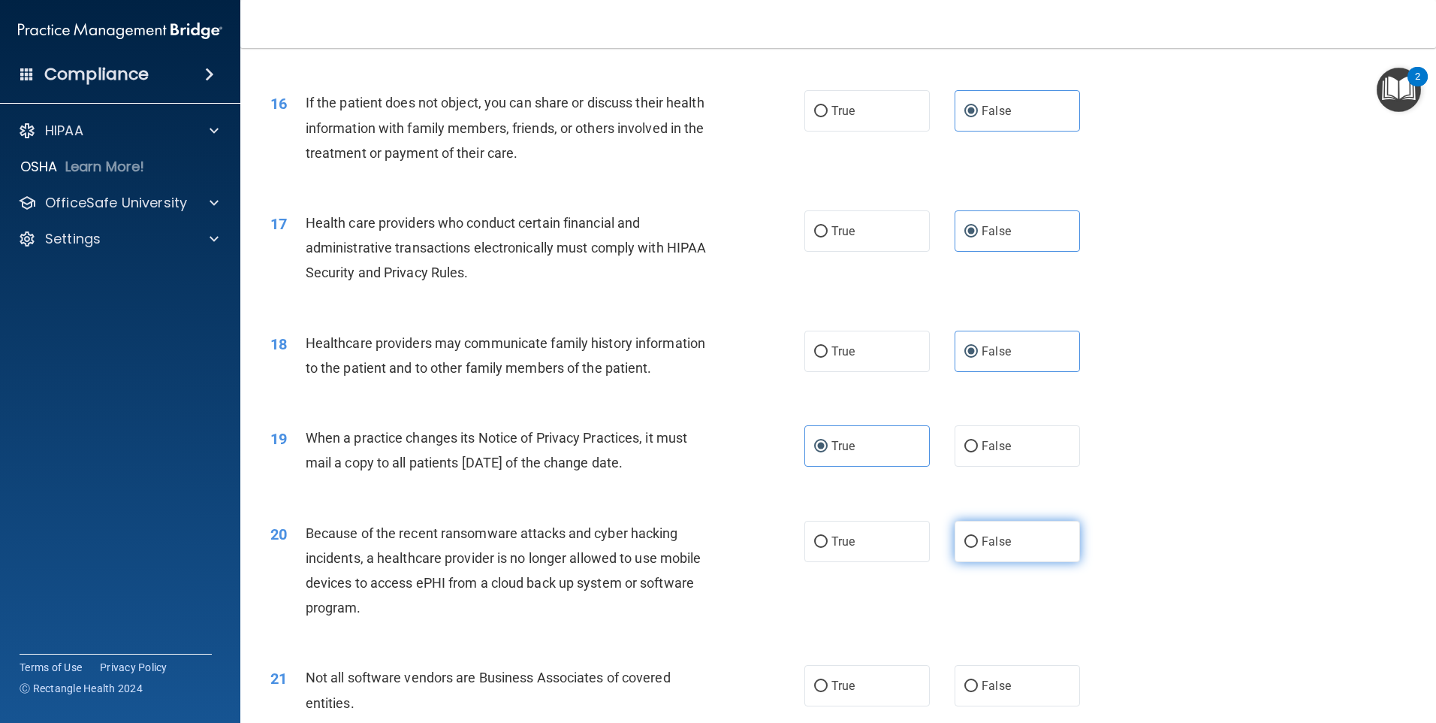
click at [1004, 553] on label "False" at bounding box center [1017, 541] width 125 height 41
click at [978, 548] on input "False" at bounding box center [972, 541] width 14 height 11
radio input "true"
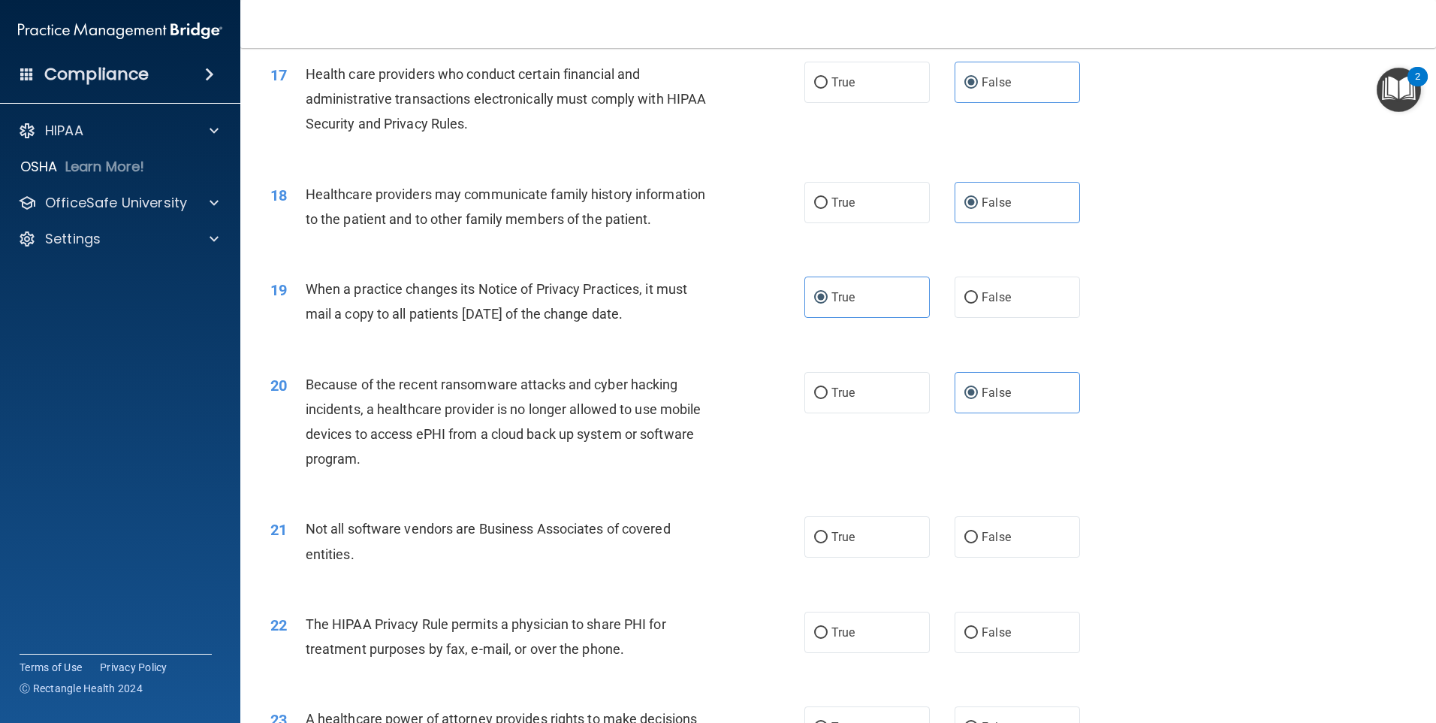
scroll to position [1878, 0]
click at [895, 406] on label "True" at bounding box center [867, 390] width 125 height 41
click at [828, 397] on input "True" at bounding box center [821, 391] width 14 height 11
radio input "true"
radio input "false"
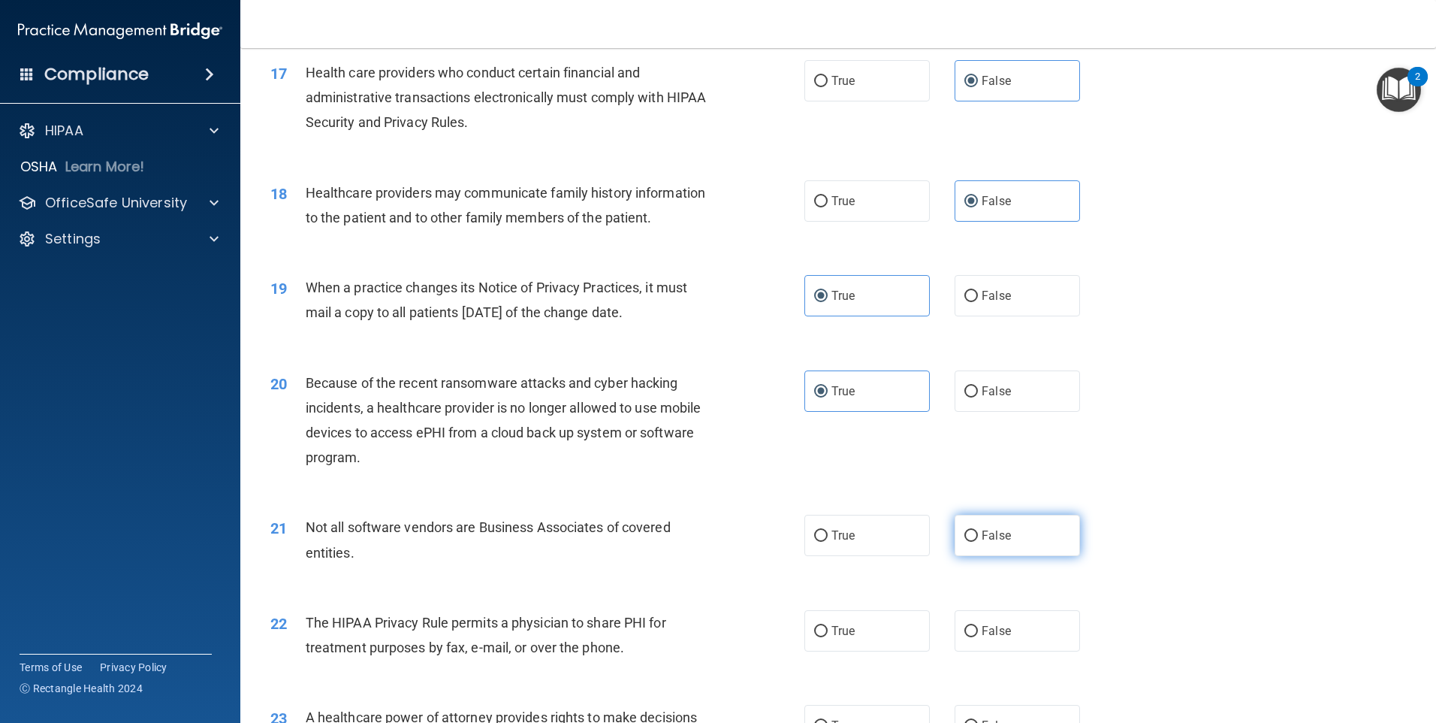
click at [989, 537] on span "False" at bounding box center [996, 535] width 29 height 14
click at [978, 537] on input "False" at bounding box center [972, 535] width 14 height 11
radio input "true"
click at [1000, 598] on div "22 The HIPAA Privacy Rule permits a physician to share PHI for treatment purpos…" at bounding box center [838, 638] width 1158 height 95
click at [1001, 619] on label "False" at bounding box center [1017, 630] width 125 height 41
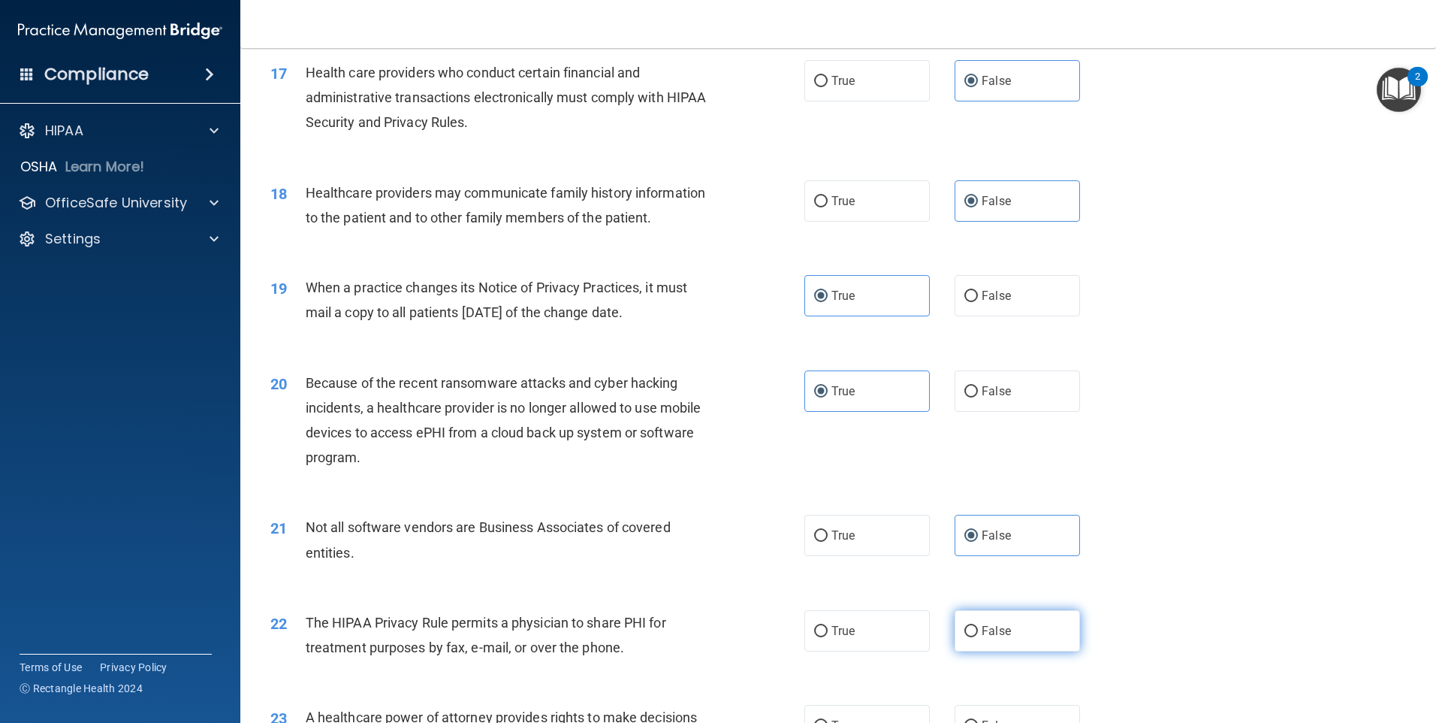
click at [978, 626] on input "False" at bounding box center [972, 631] width 14 height 11
radio input "true"
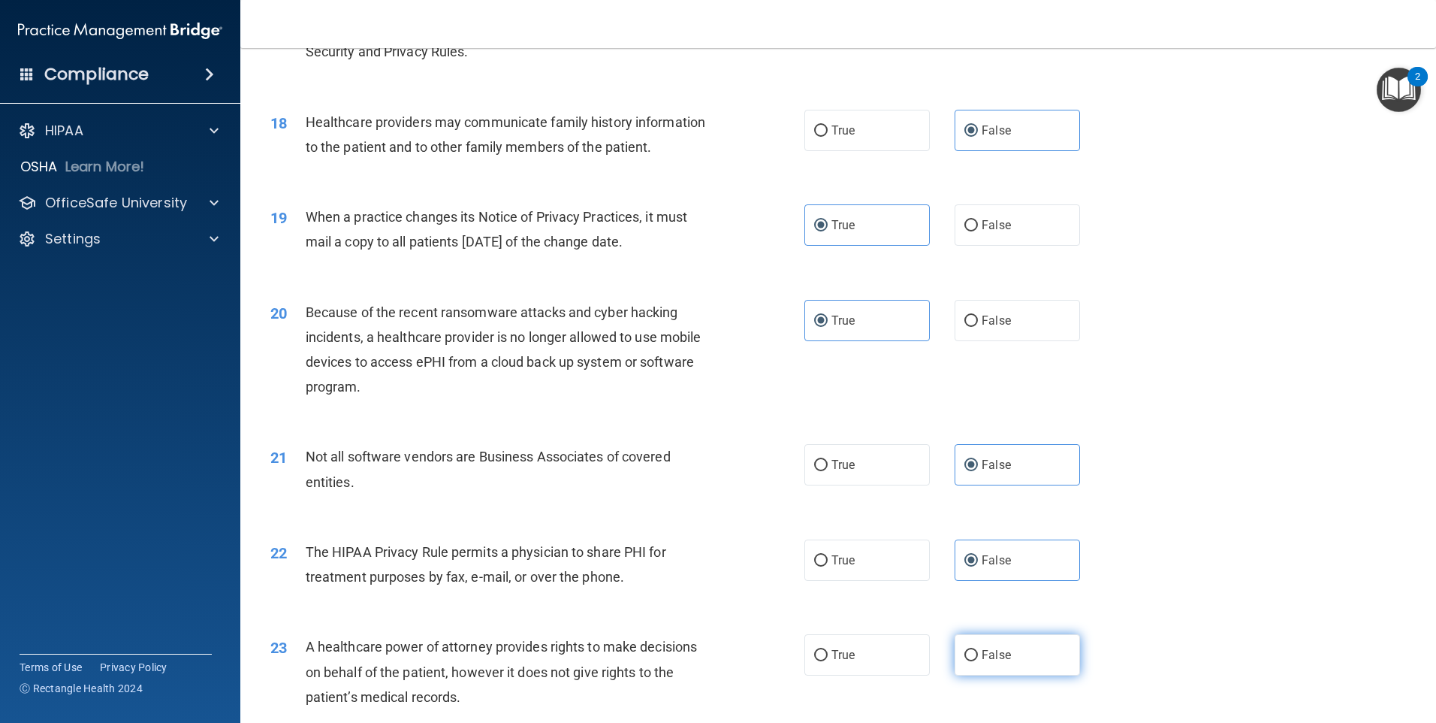
scroll to position [2028, 0]
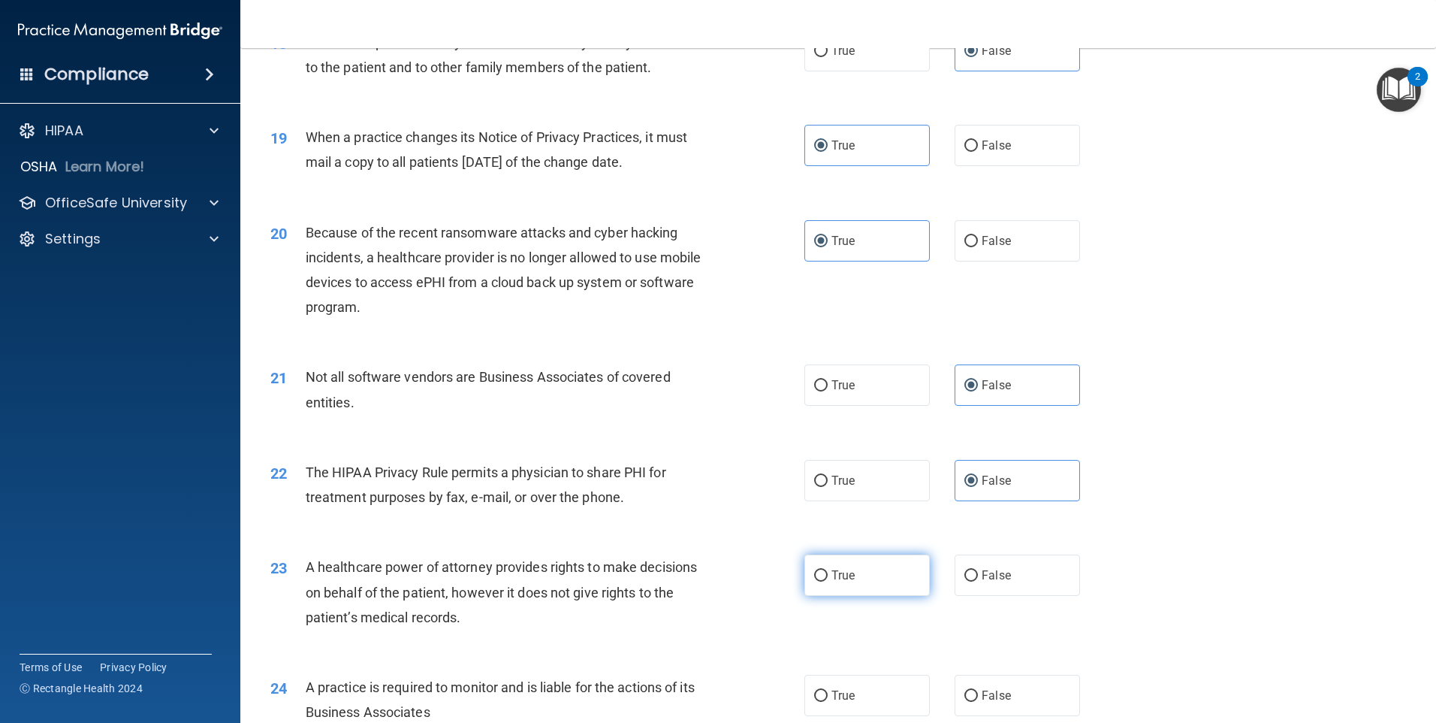
click at [870, 562] on label "True" at bounding box center [867, 574] width 125 height 41
click at [828, 570] on input "True" at bounding box center [821, 575] width 14 height 11
radio input "true"
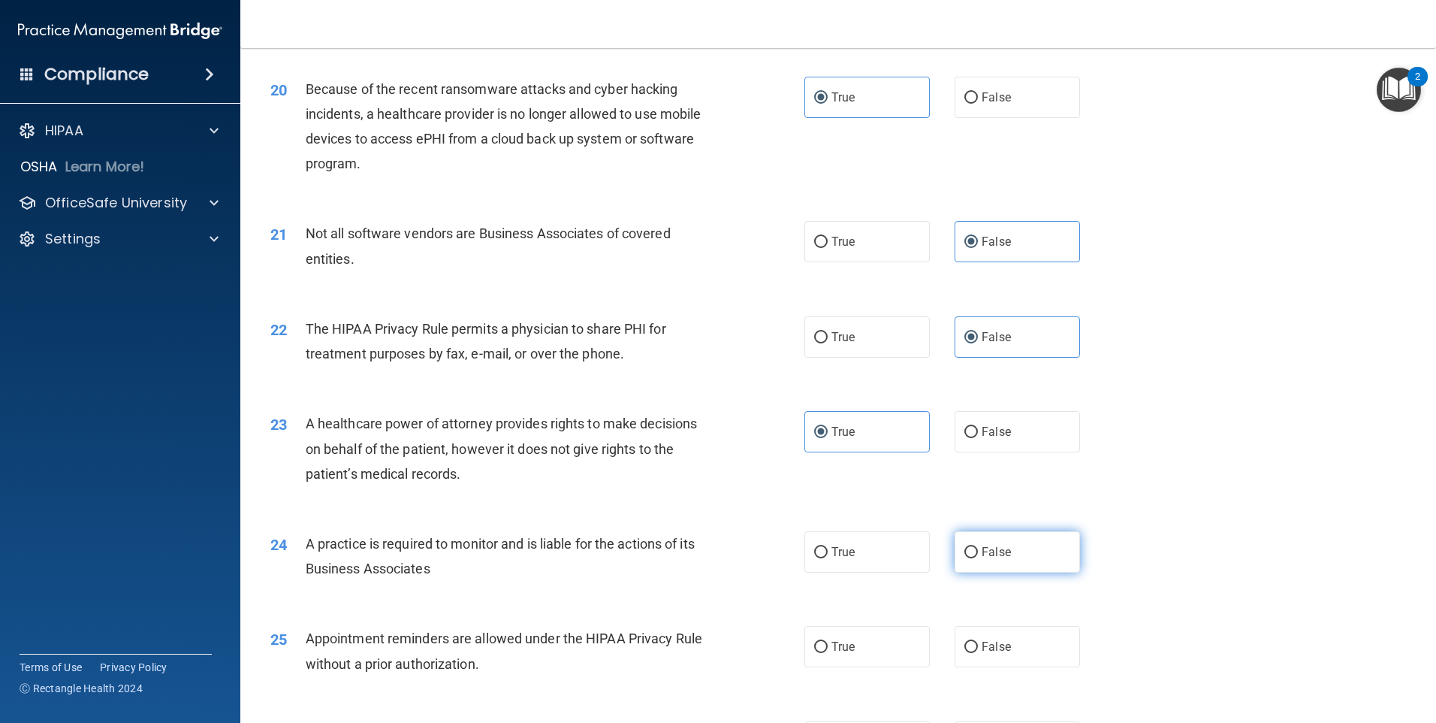
scroll to position [2178, 0]
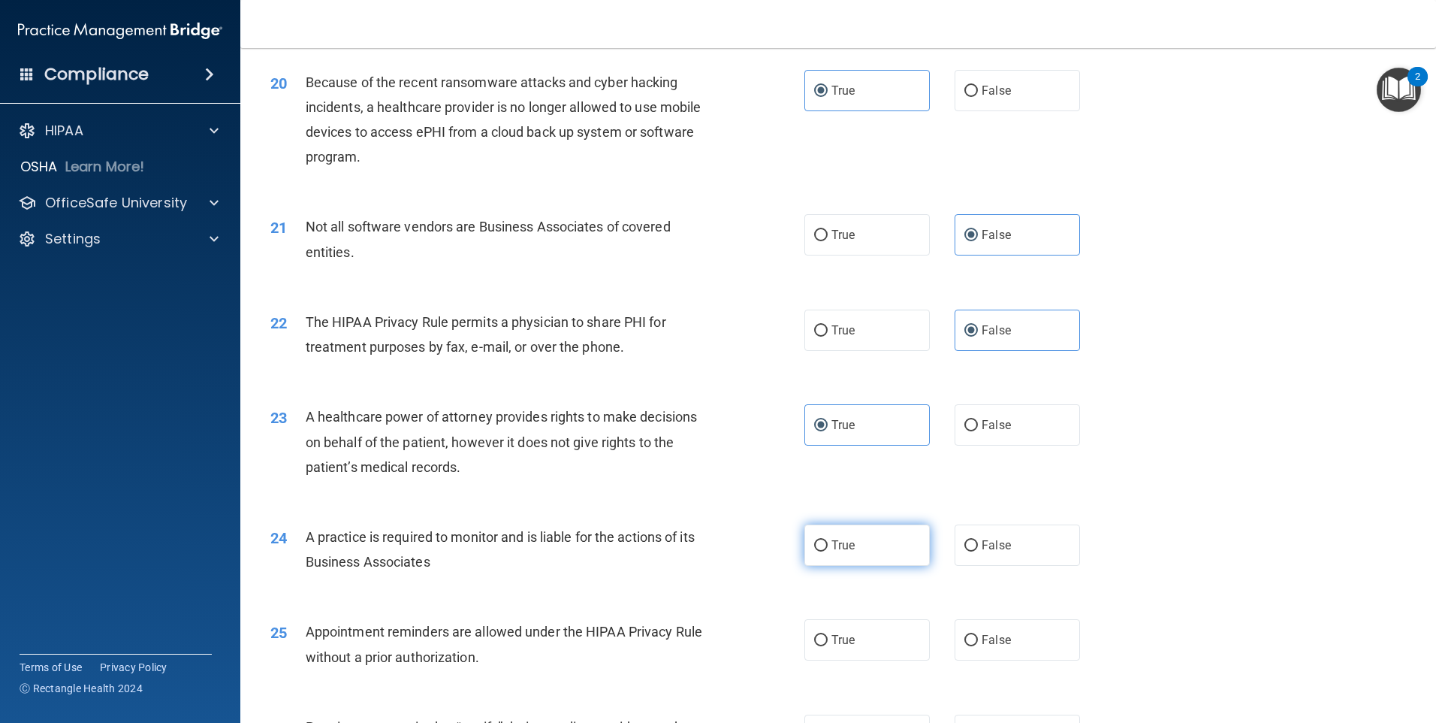
click at [877, 552] on label "True" at bounding box center [867, 544] width 125 height 41
click at [828, 551] on input "True" at bounding box center [821, 545] width 14 height 11
radio input "true"
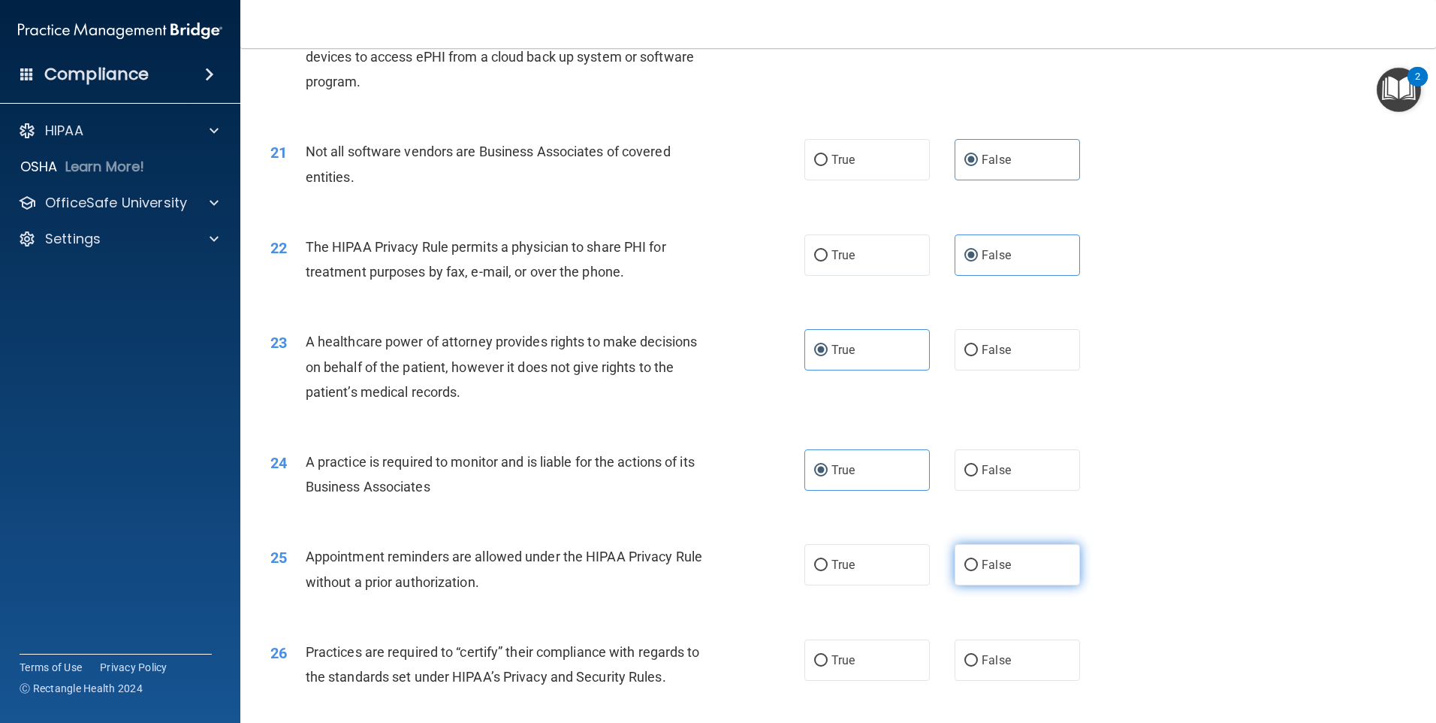
click at [1016, 554] on label "False" at bounding box center [1017, 564] width 125 height 41
click at [978, 560] on input "False" at bounding box center [972, 565] width 14 height 11
radio input "true"
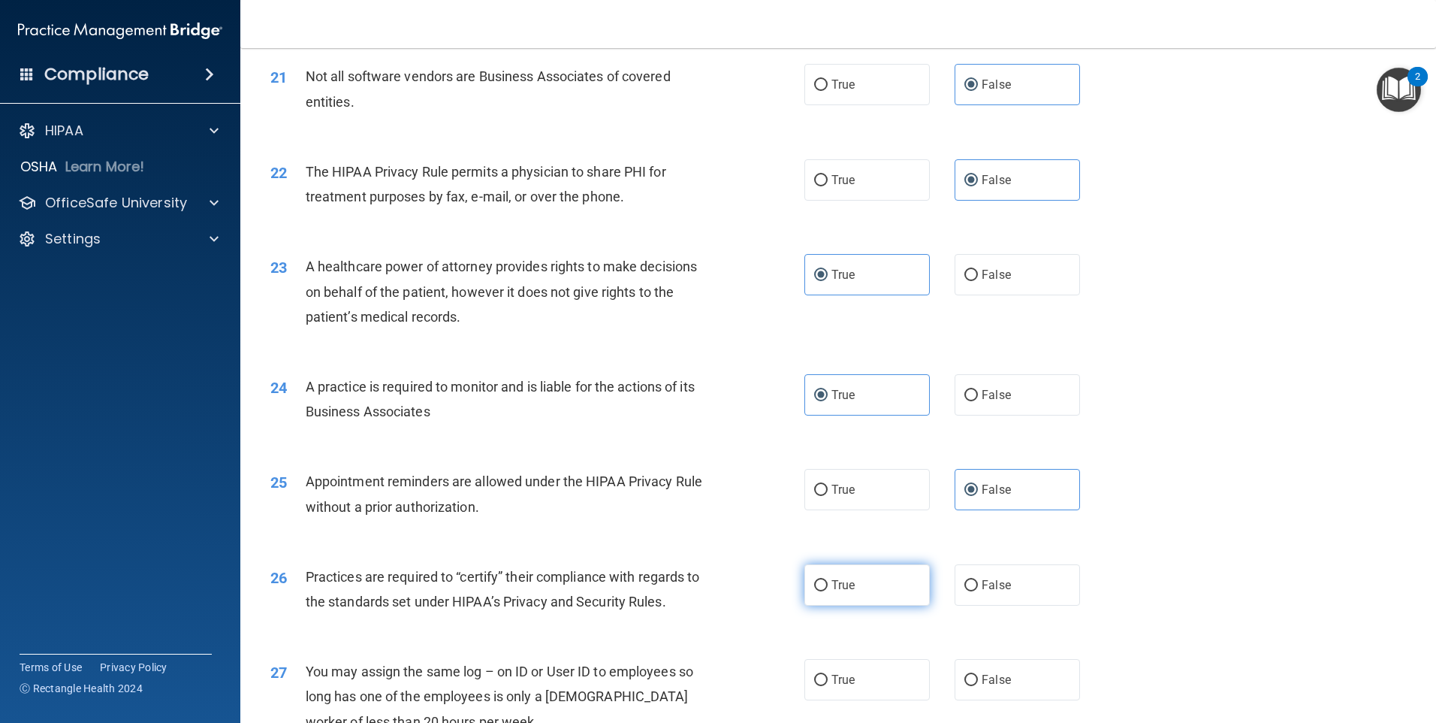
click at [879, 577] on label "True" at bounding box center [867, 584] width 125 height 41
click at [828, 580] on input "True" at bounding box center [821, 585] width 14 height 11
radio input "true"
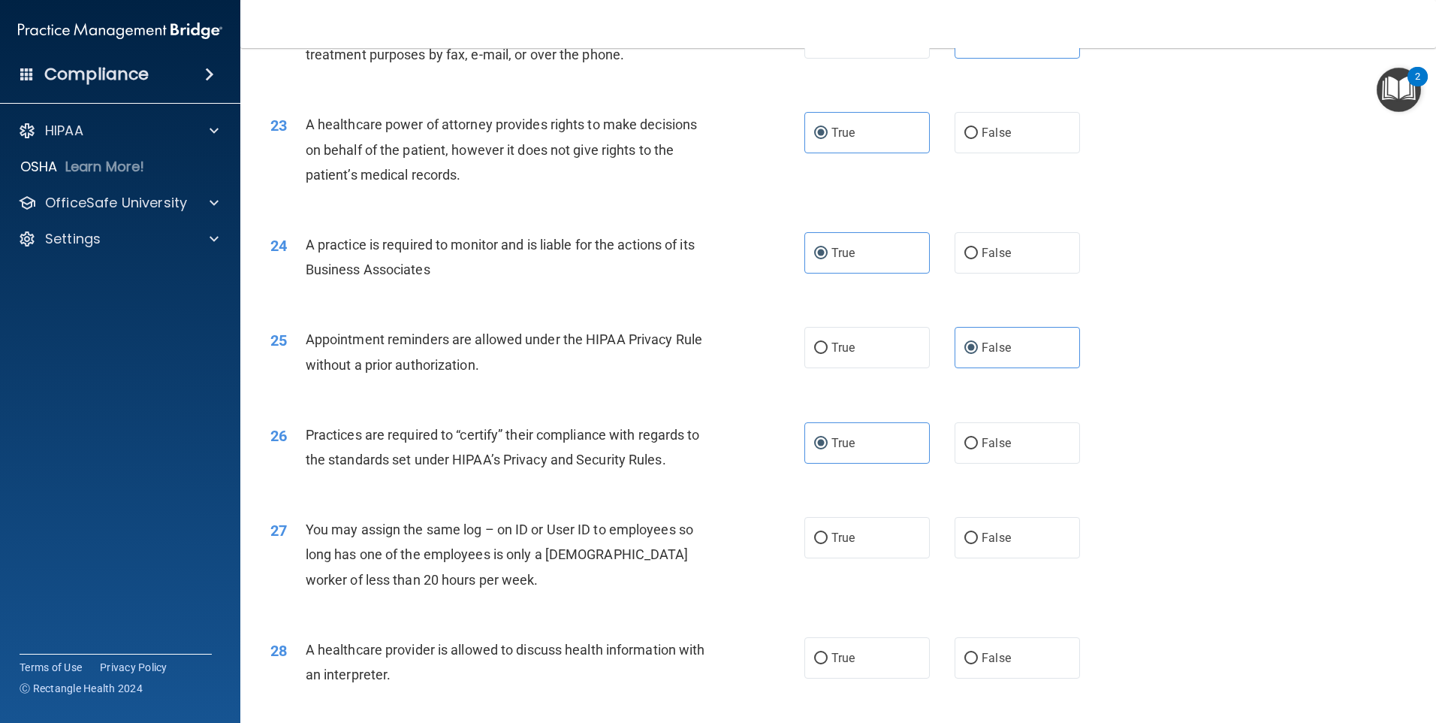
scroll to position [2479, 0]
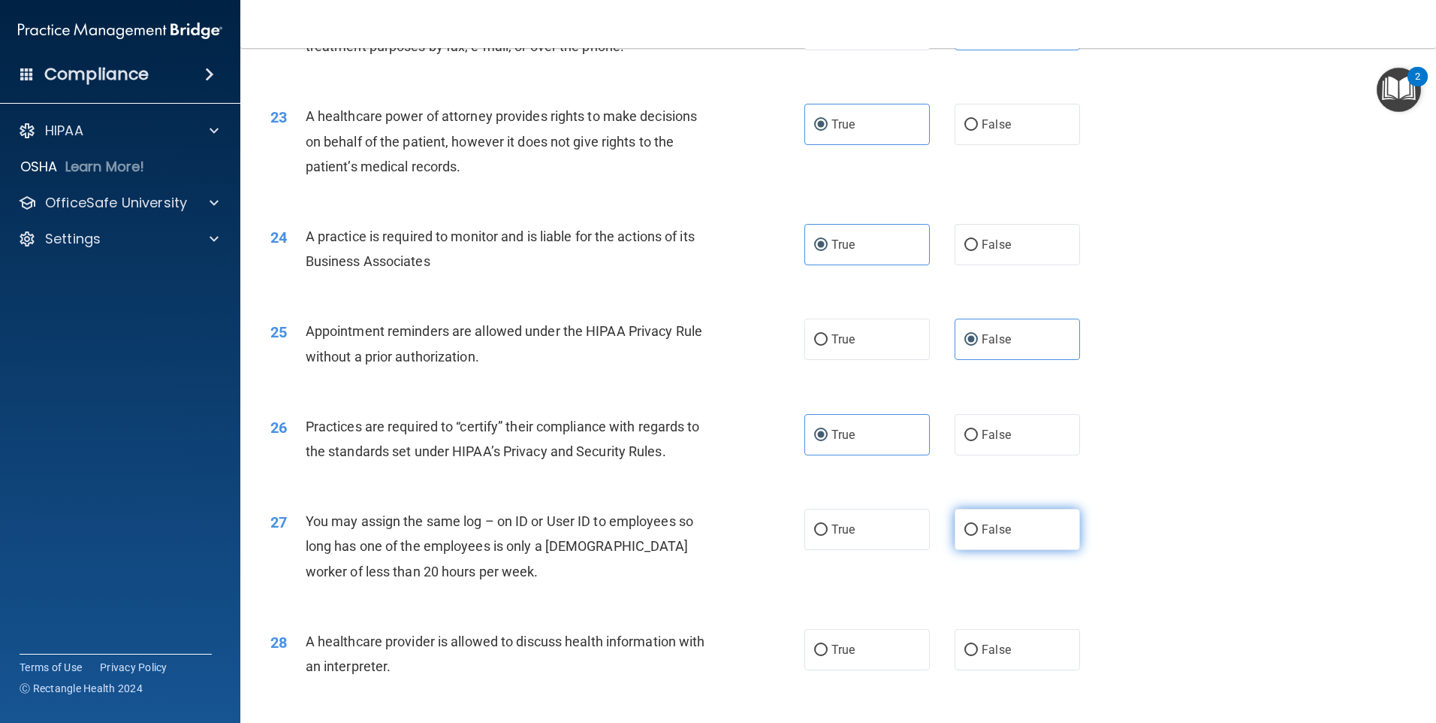
click at [1016, 550] on label "False" at bounding box center [1017, 529] width 125 height 41
click at [978, 536] on input "False" at bounding box center [972, 529] width 14 height 11
radio input "true"
click at [1013, 629] on label "False" at bounding box center [1017, 649] width 125 height 41
click at [978, 645] on input "False" at bounding box center [972, 650] width 14 height 11
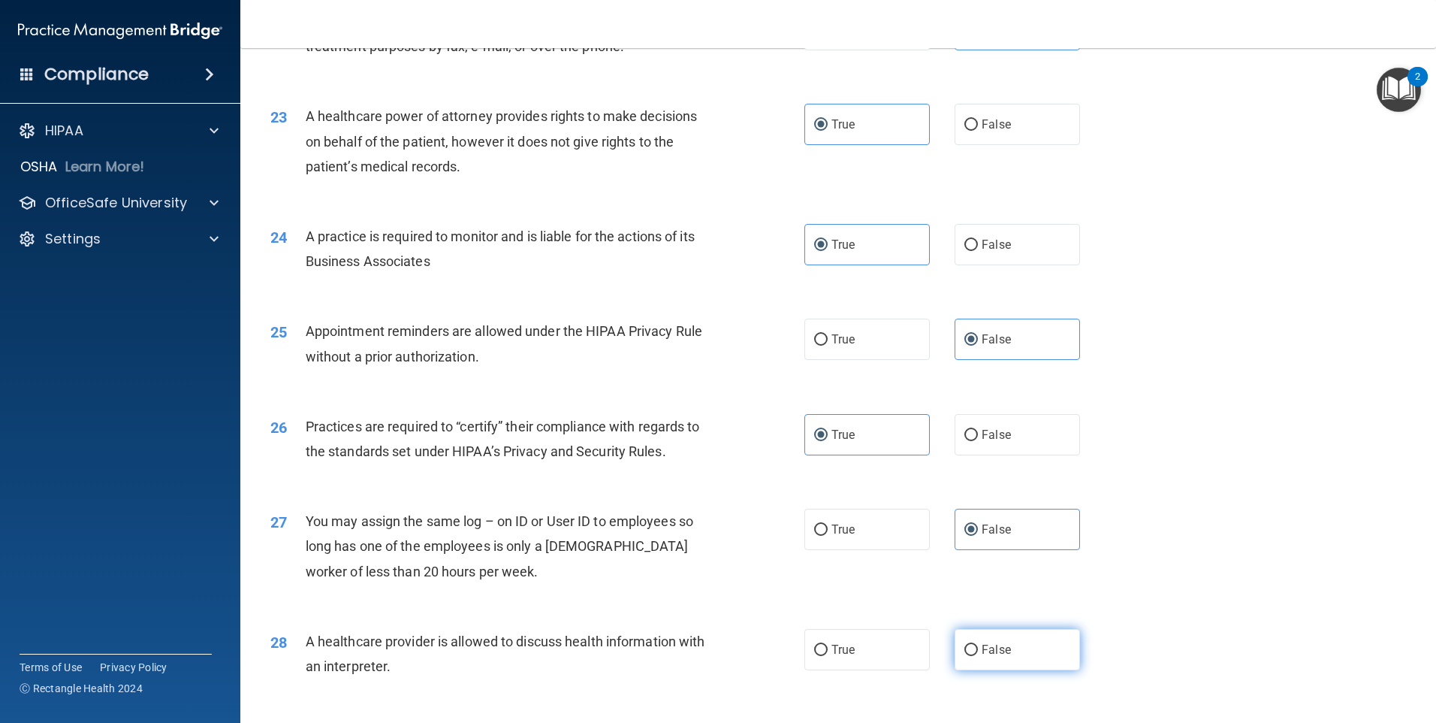
radio input "true"
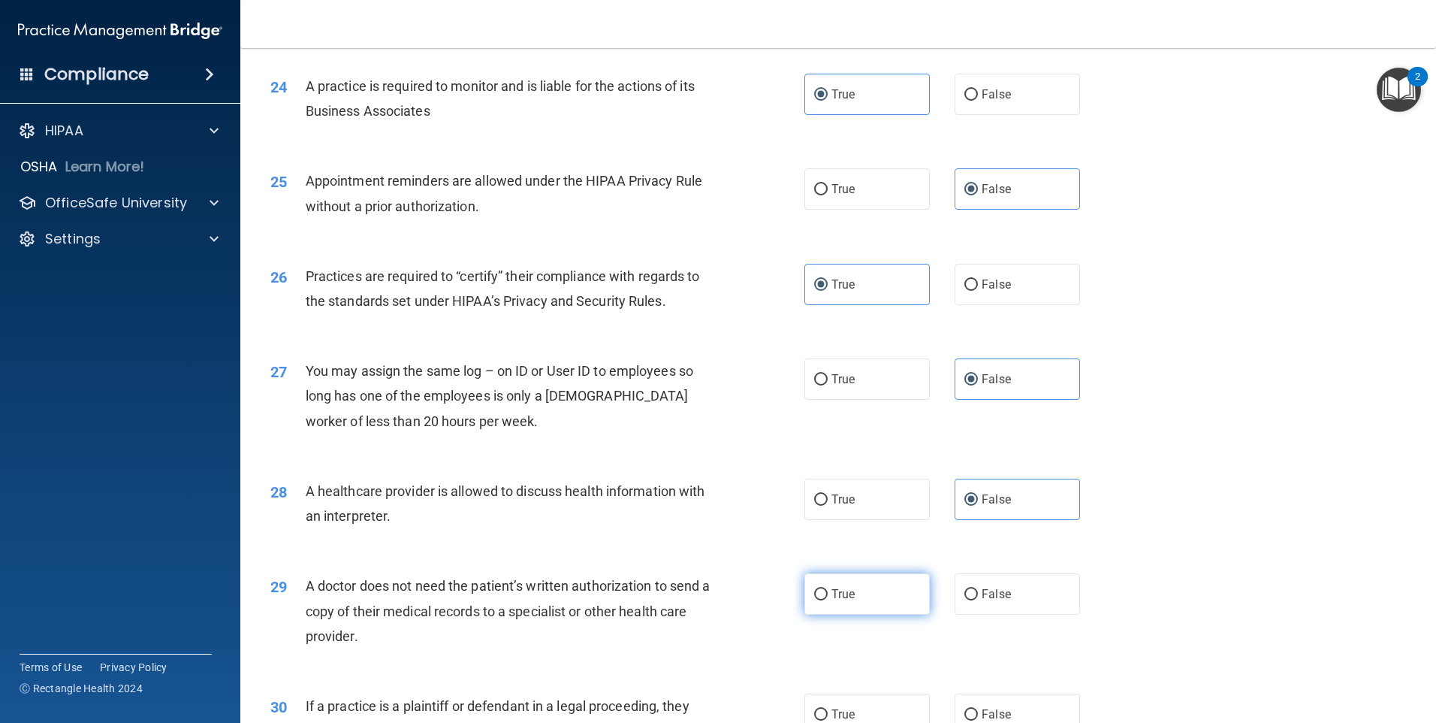
click at [838, 579] on label "True" at bounding box center [867, 593] width 125 height 41
click at [828, 589] on input "True" at bounding box center [821, 594] width 14 height 11
radio input "true"
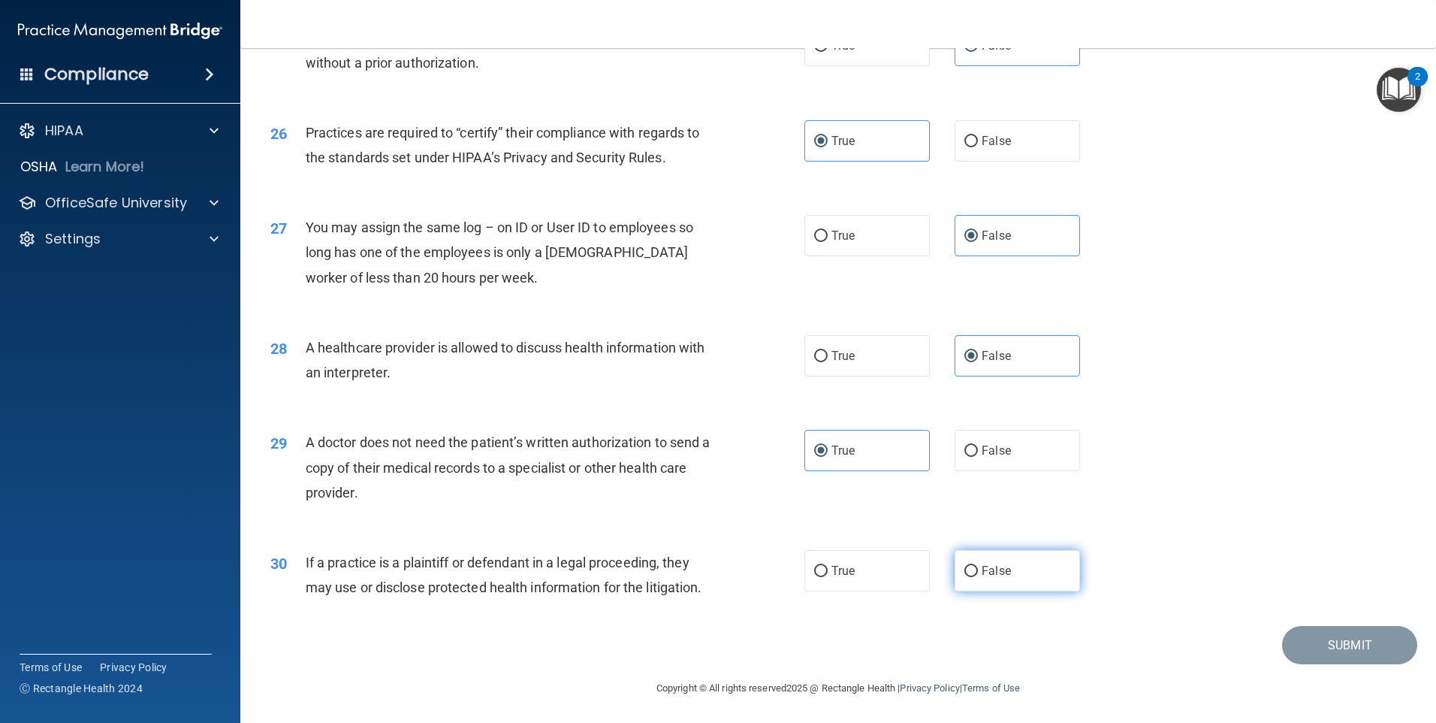
scroll to position [2774, 0]
click at [1025, 577] on label "False" at bounding box center [1017, 568] width 125 height 41
click at [978, 575] on input "False" at bounding box center [972, 569] width 14 height 11
radio input "true"
click at [1309, 635] on button "Submit" at bounding box center [1349, 643] width 135 height 38
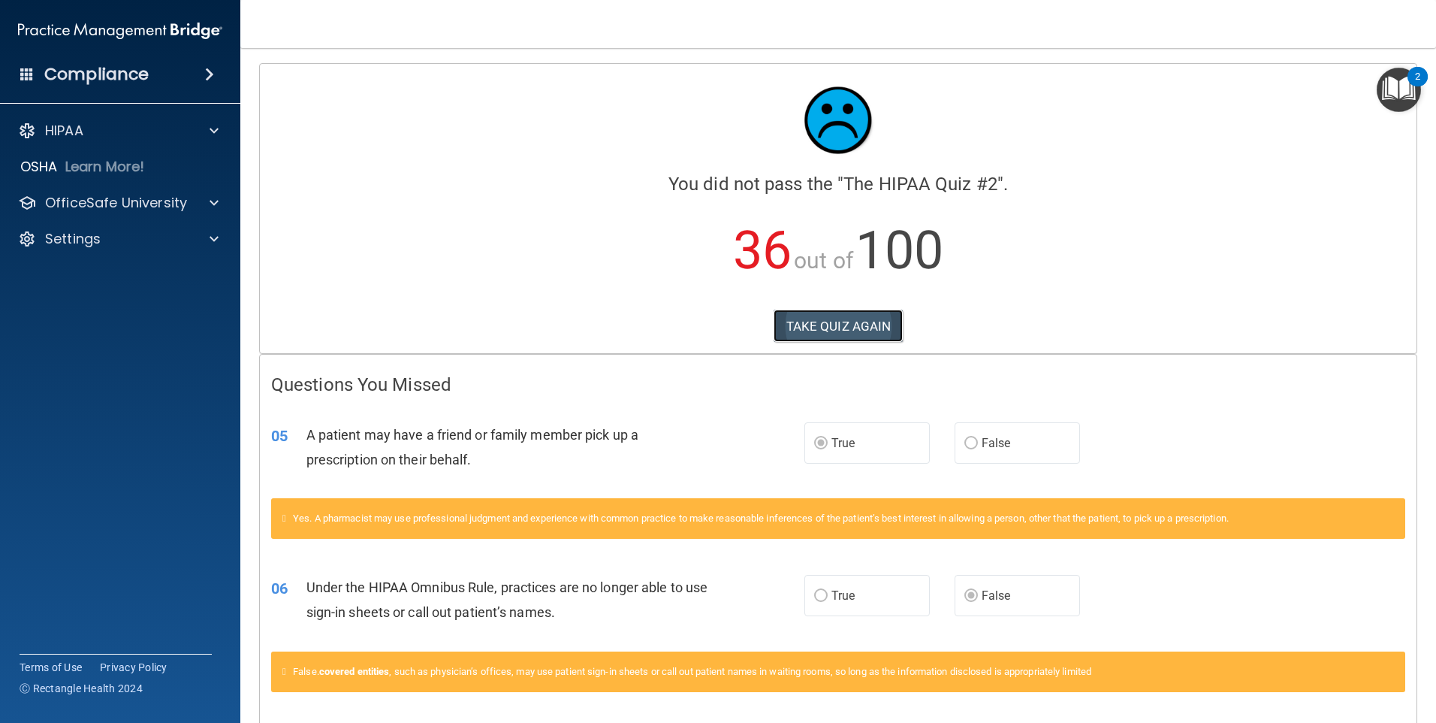
click at [838, 327] on button "TAKE QUIZ AGAIN" at bounding box center [839, 325] width 130 height 33
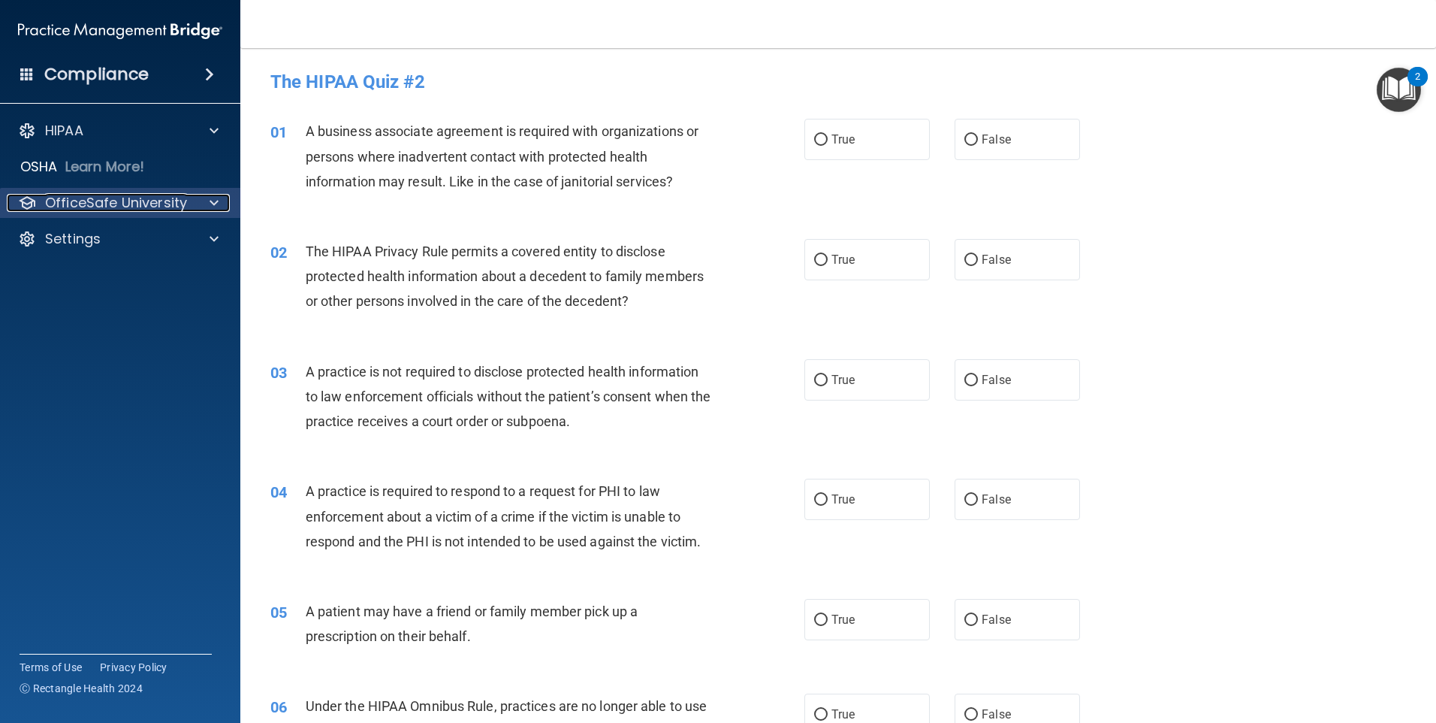
click at [193, 199] on div at bounding box center [212, 203] width 38 height 18
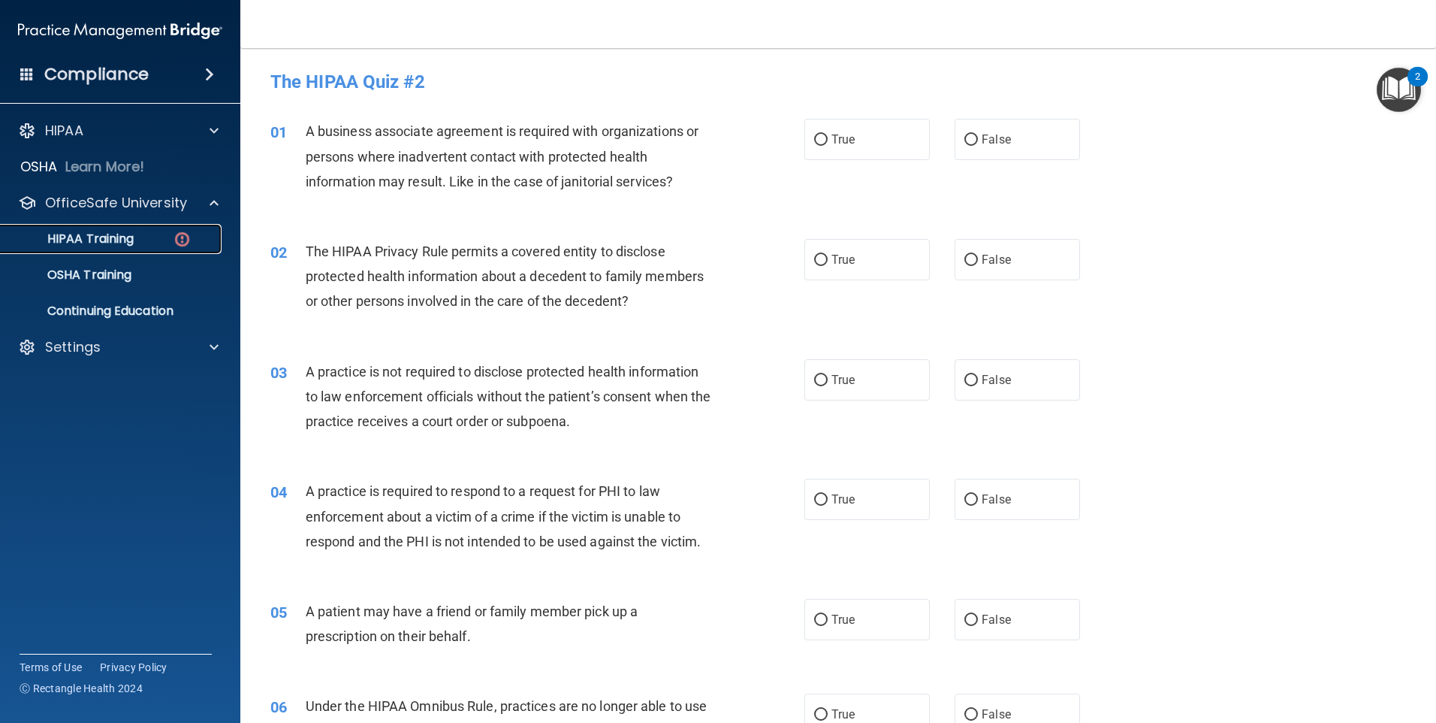
click at [137, 233] on div "HIPAA Training" at bounding box center [112, 238] width 205 height 15
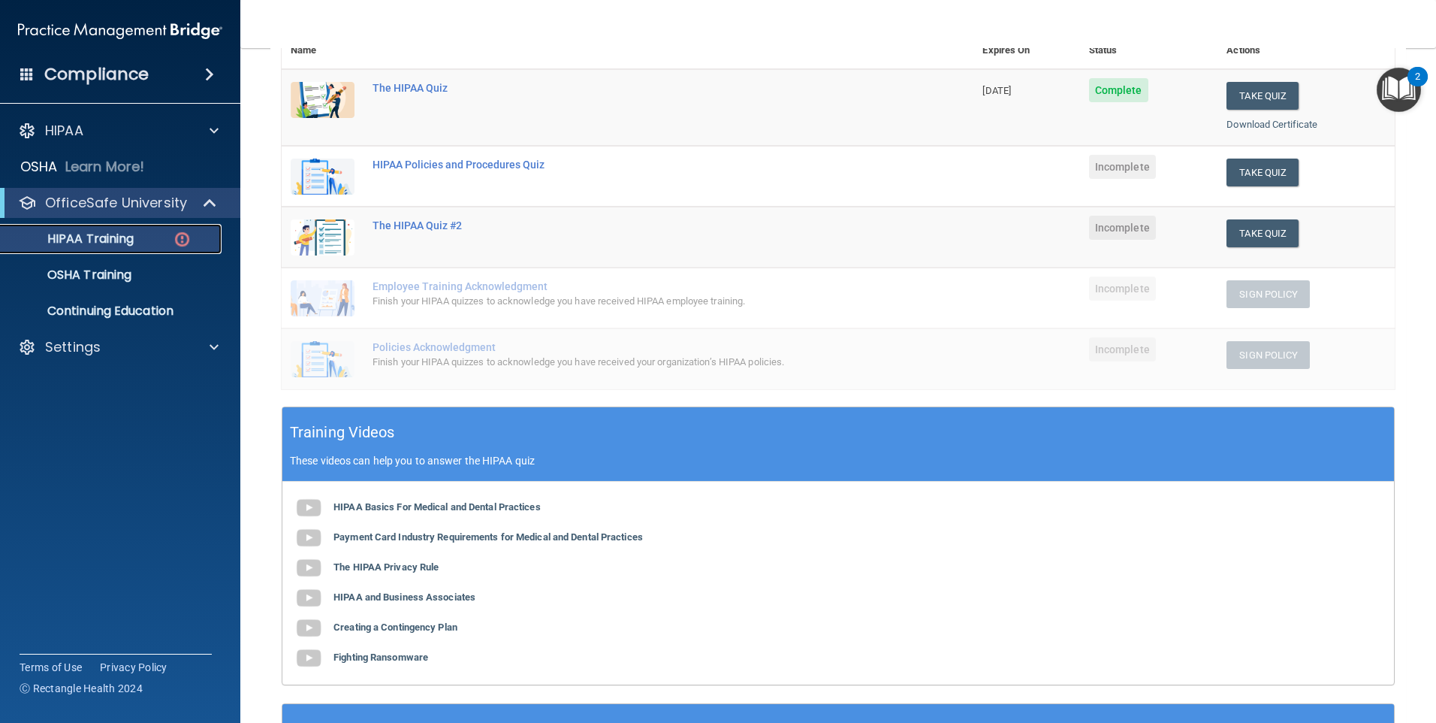
scroll to position [120, 0]
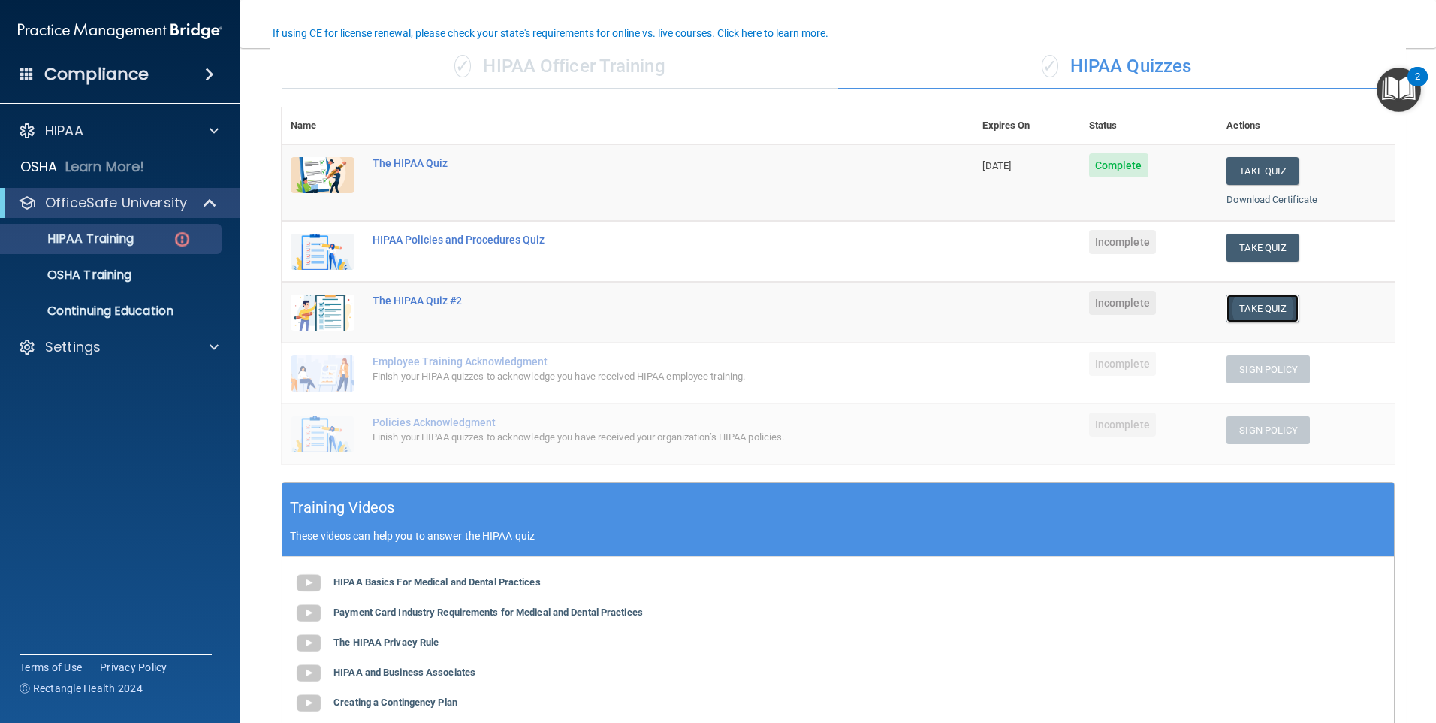
click at [1253, 296] on button "Take Quiz" at bounding box center [1263, 308] width 72 height 28
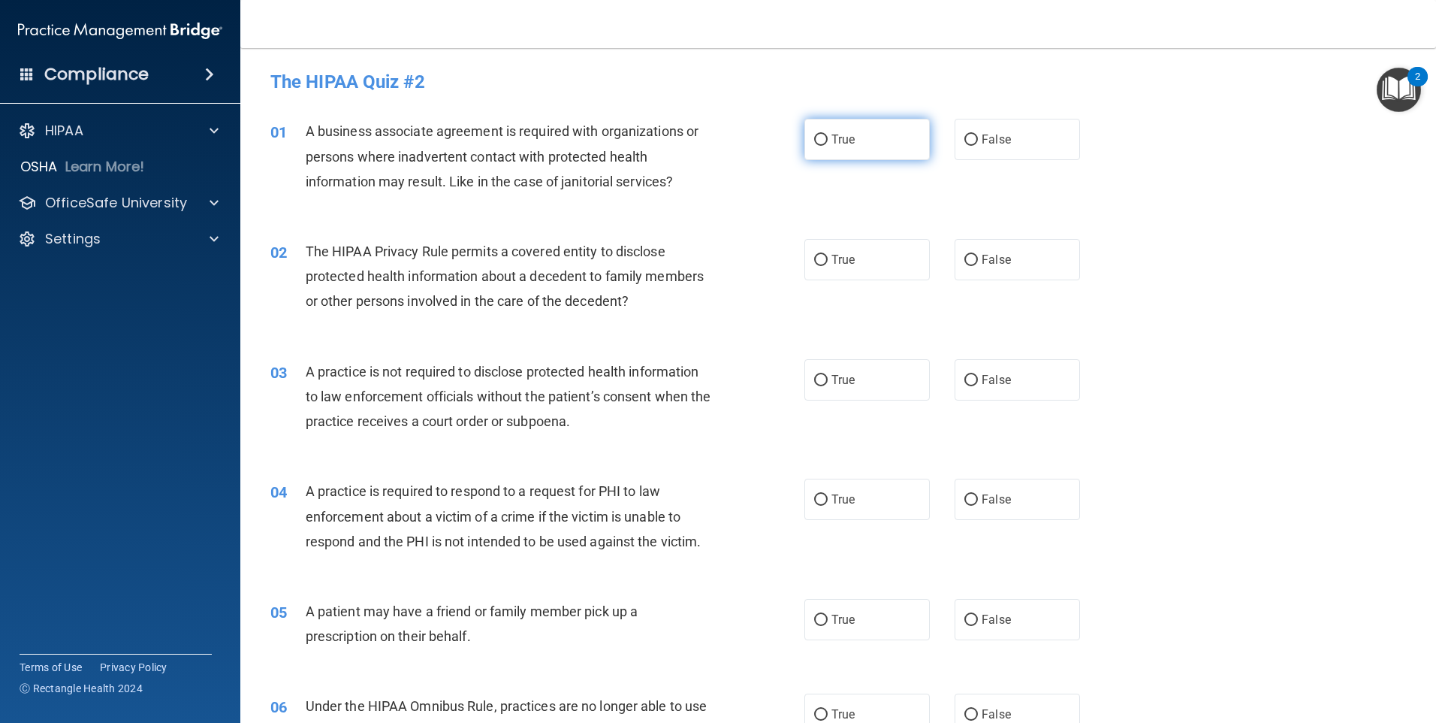
click at [832, 140] on span "True" at bounding box center [843, 139] width 23 height 14
click at [828, 140] on input "True" at bounding box center [821, 139] width 14 height 11
radio input "true"
click at [854, 267] on label "True" at bounding box center [867, 259] width 125 height 41
click at [828, 266] on input "True" at bounding box center [821, 260] width 14 height 11
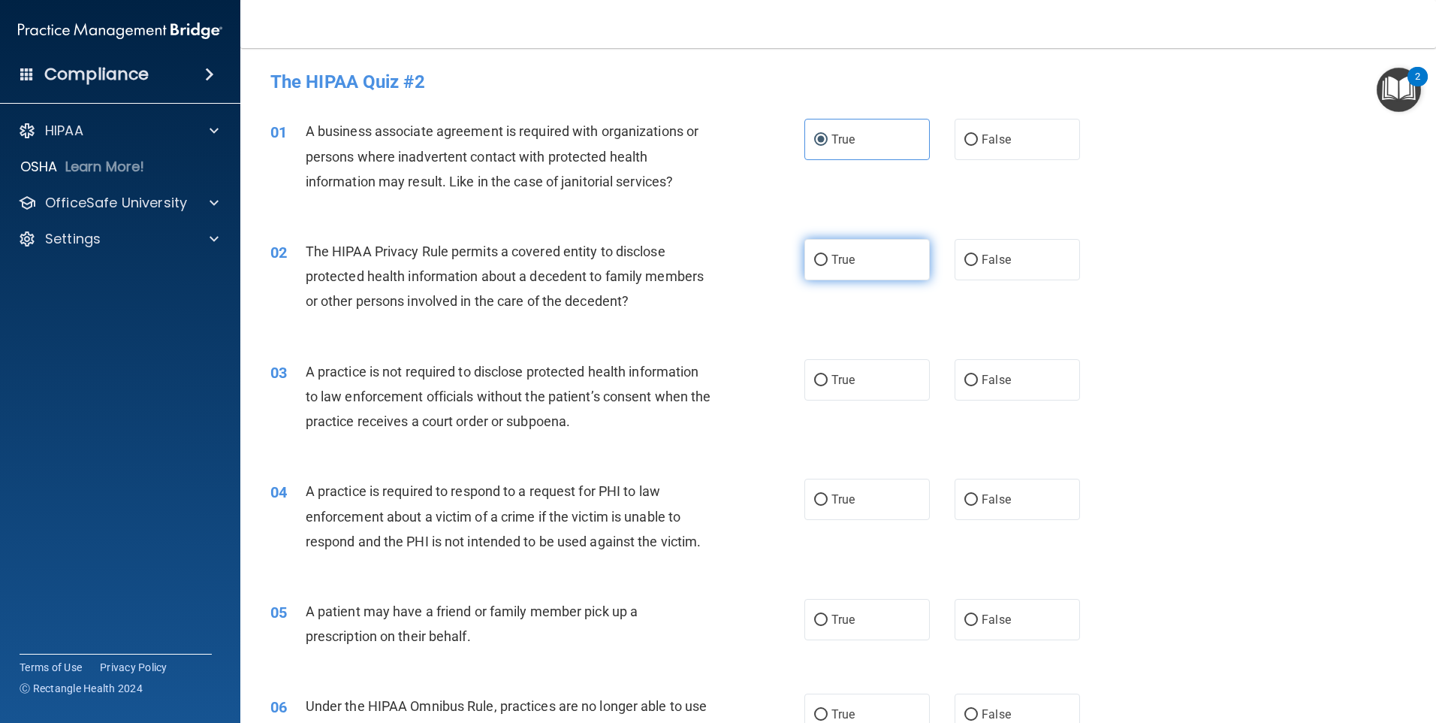
radio input "true"
click at [832, 373] on span "True" at bounding box center [843, 380] width 23 height 14
click at [828, 375] on input "True" at bounding box center [821, 380] width 14 height 11
radio input "true"
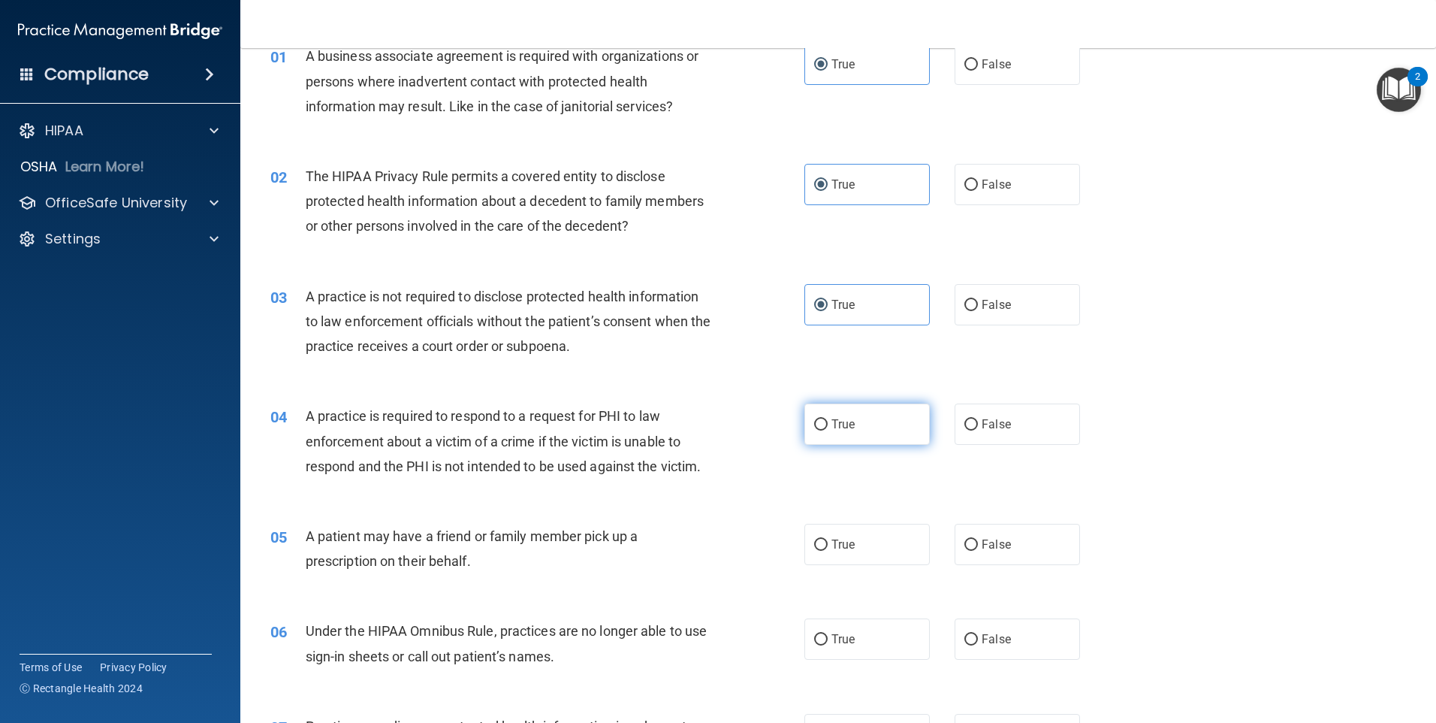
click at [832, 426] on span "True" at bounding box center [843, 424] width 23 height 14
click at [828, 426] on input "True" at bounding box center [821, 424] width 14 height 11
radio input "true"
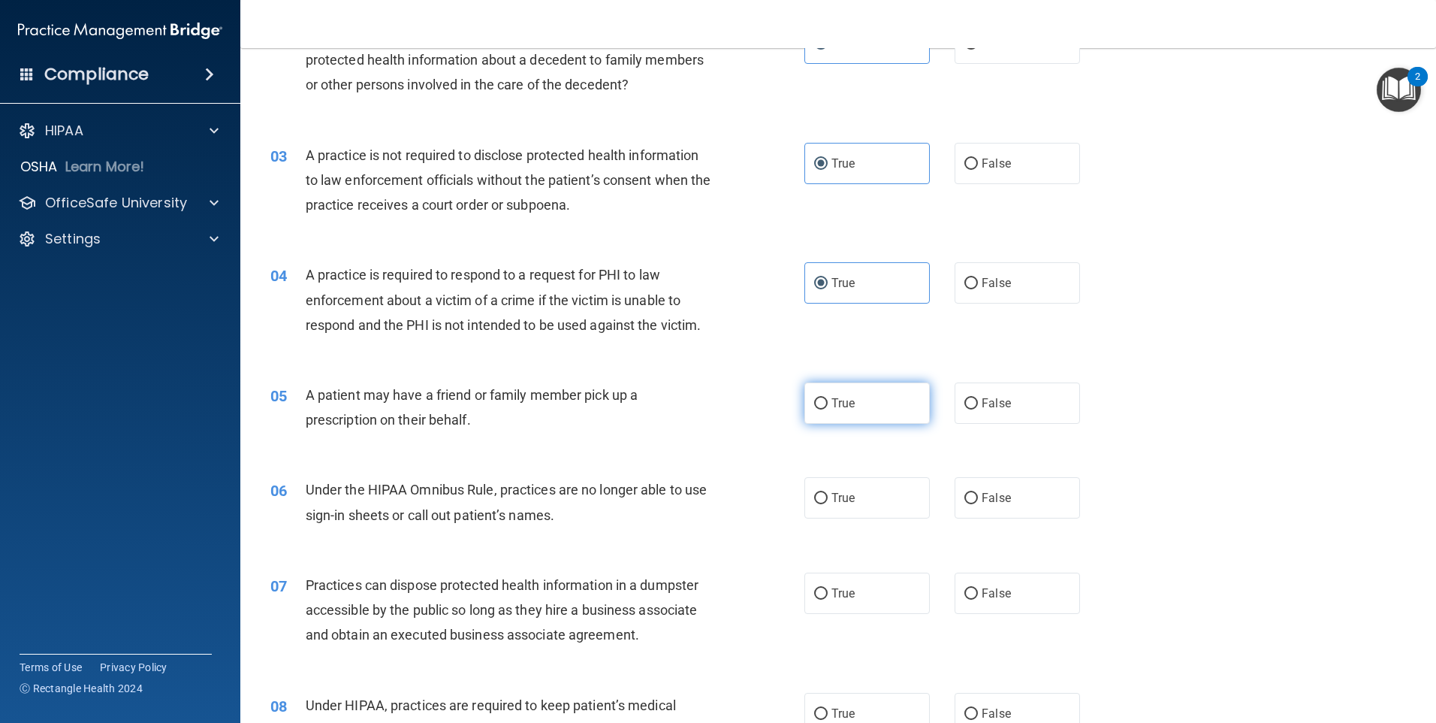
scroll to position [225, 0]
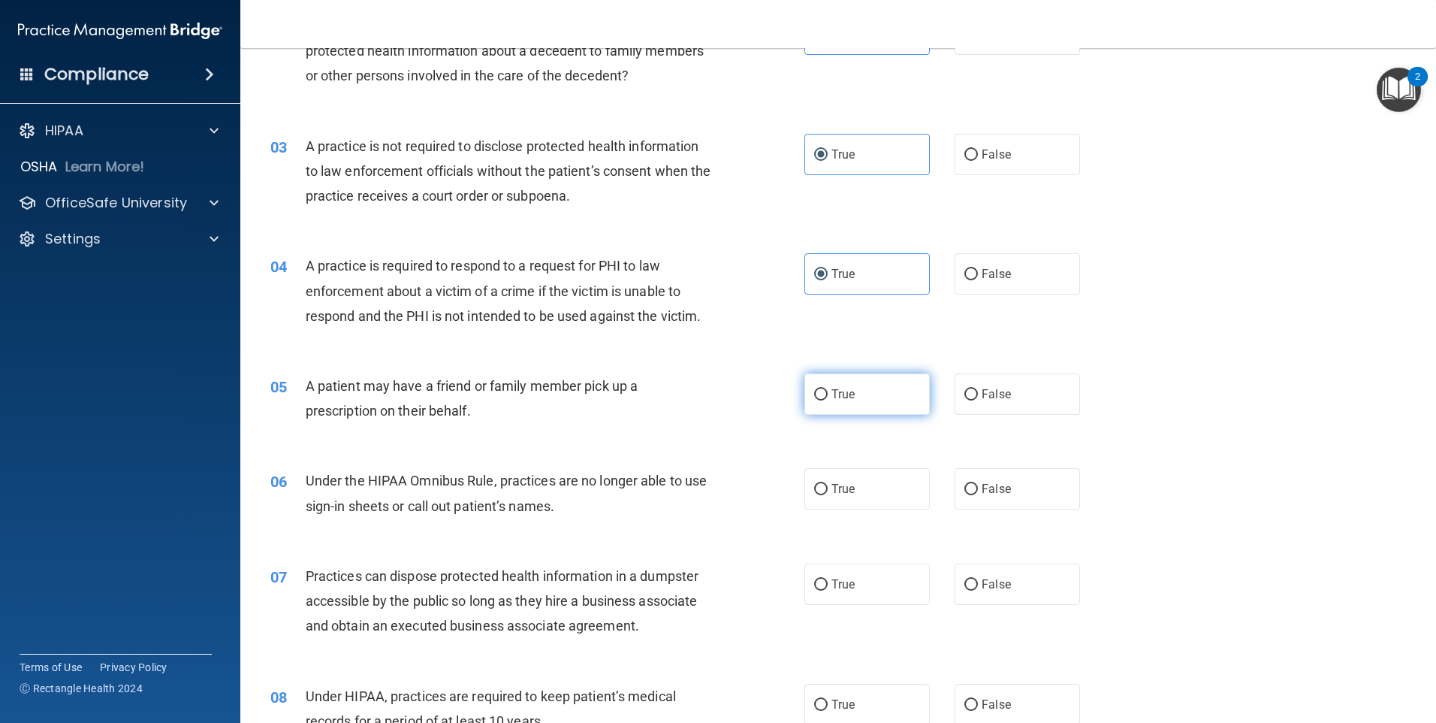
click at [853, 402] on label "True" at bounding box center [867, 393] width 125 height 41
click at [828, 400] on input "True" at bounding box center [821, 394] width 14 height 11
radio input "true"
click at [844, 469] on label "True" at bounding box center [867, 488] width 125 height 41
click at [828, 484] on input "True" at bounding box center [821, 489] width 14 height 11
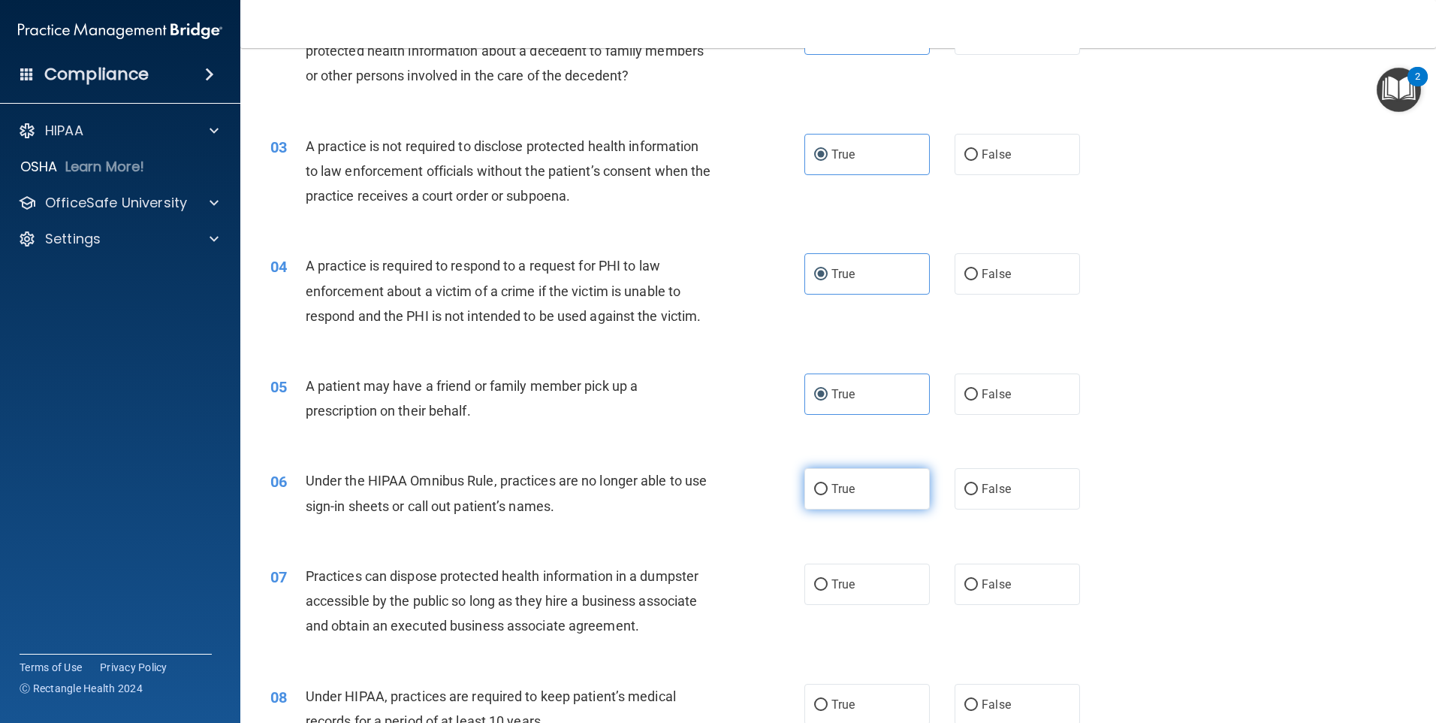
radio input "true"
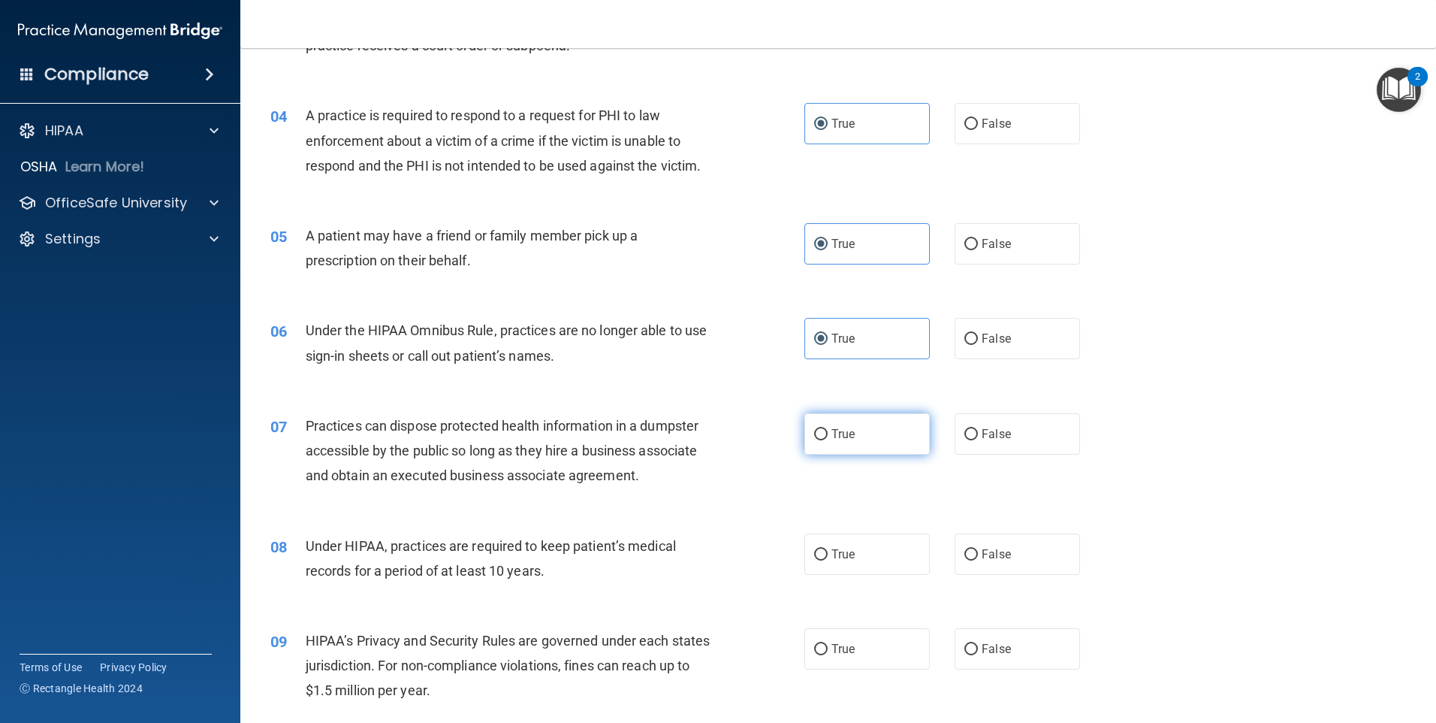
click at [846, 430] on span "True" at bounding box center [843, 434] width 23 height 14
click at [828, 430] on input "True" at bounding box center [821, 434] width 14 height 11
radio input "true"
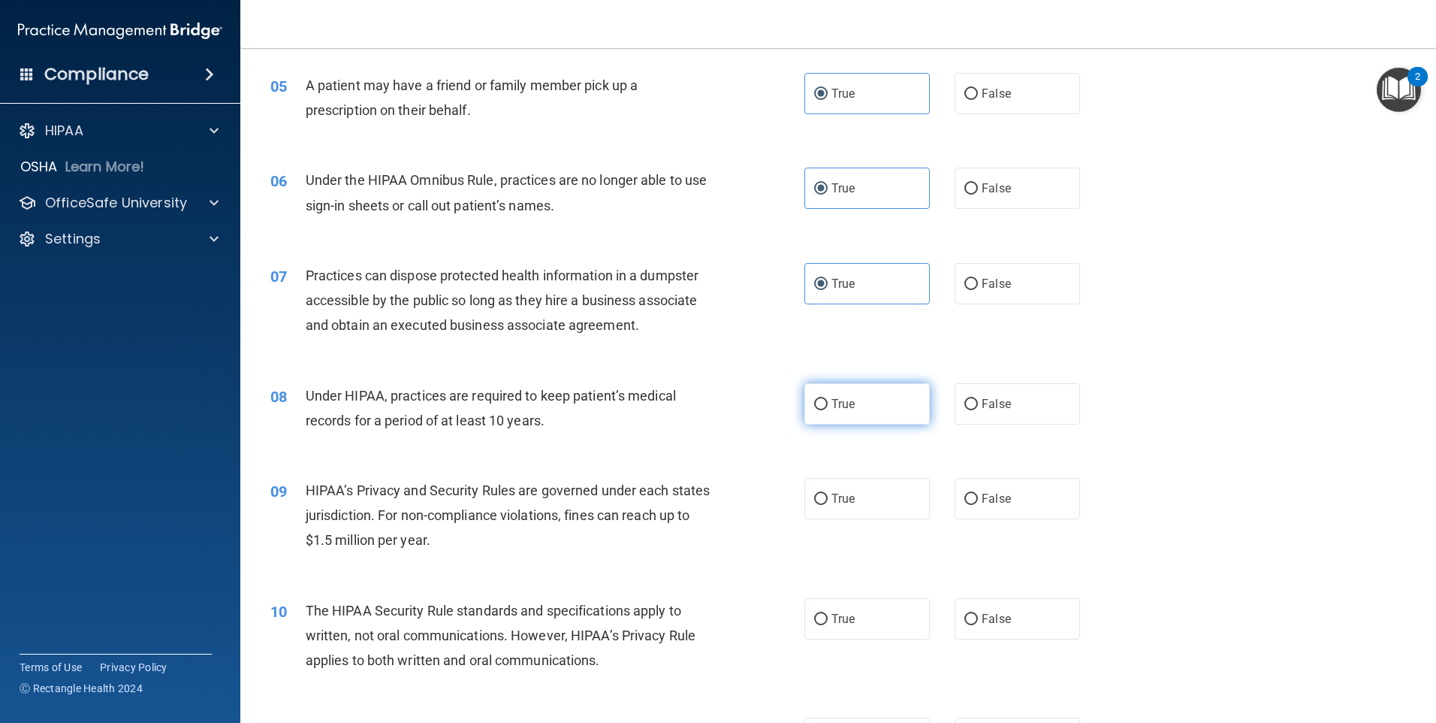
click at [844, 409] on span "True" at bounding box center [843, 404] width 23 height 14
click at [828, 409] on input "True" at bounding box center [821, 404] width 14 height 11
radio input "true"
click at [847, 476] on div "09 HIPAA’s Privacy and Security Rules are governed under each states jurisdicti…" at bounding box center [838, 519] width 1158 height 120
click at [851, 509] on label "True" at bounding box center [867, 498] width 125 height 41
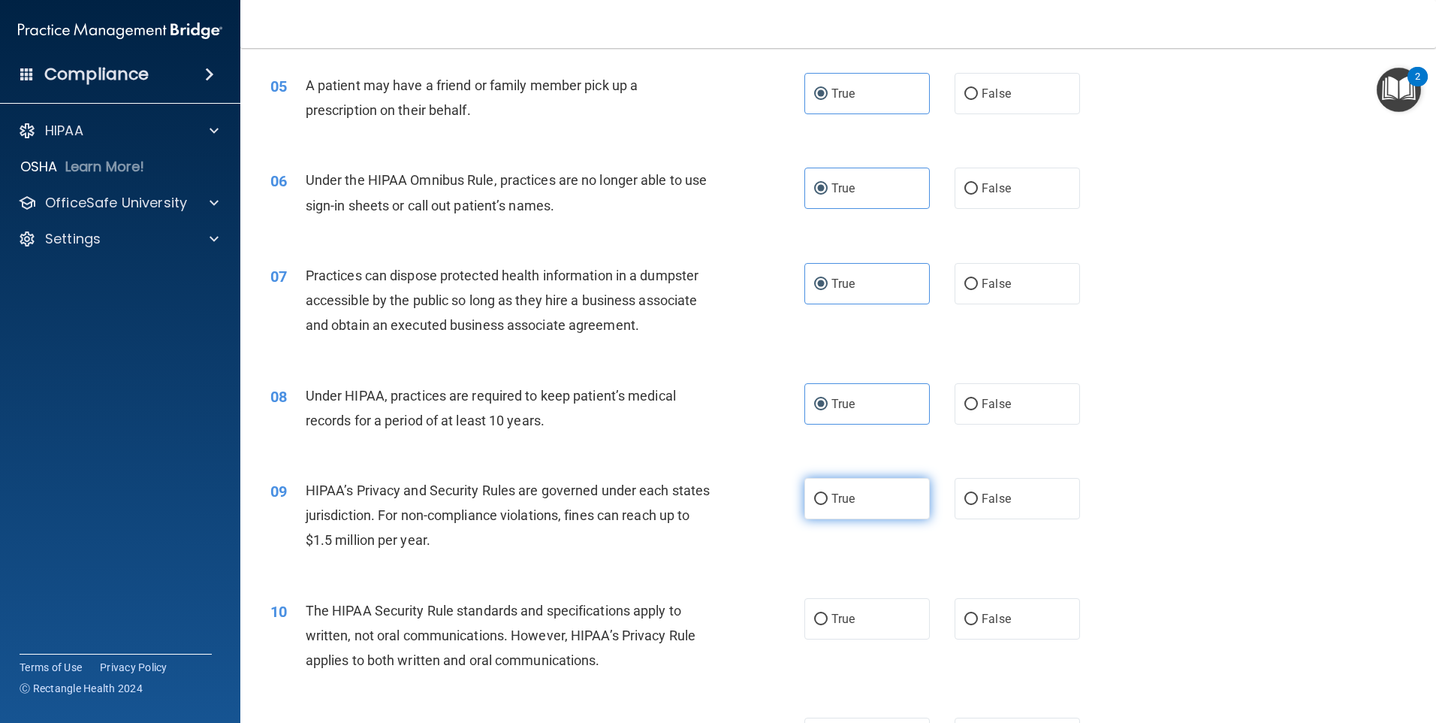
click at [828, 505] on input "True" at bounding box center [821, 499] width 14 height 11
radio input "true"
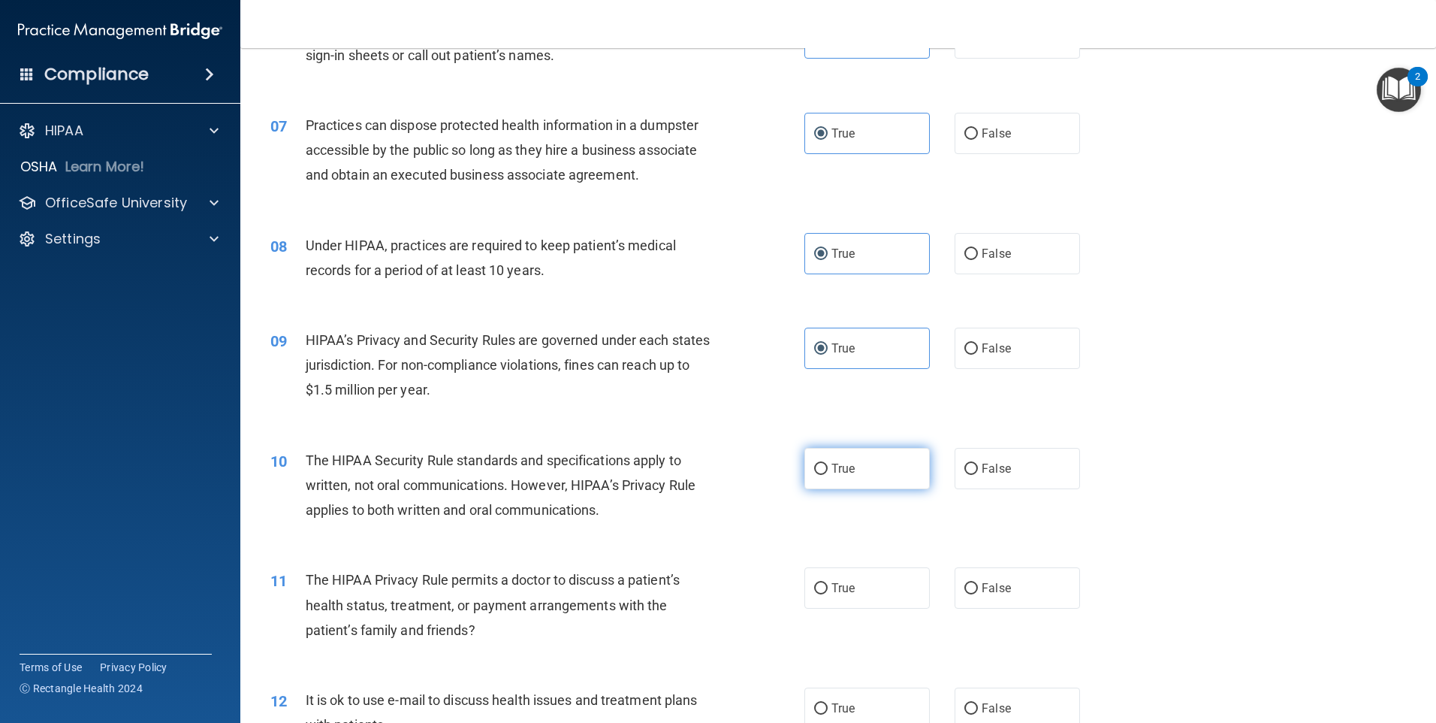
click at [849, 476] on label "True" at bounding box center [867, 468] width 125 height 41
click at [828, 475] on input "True" at bounding box center [821, 468] width 14 height 11
radio input "true"
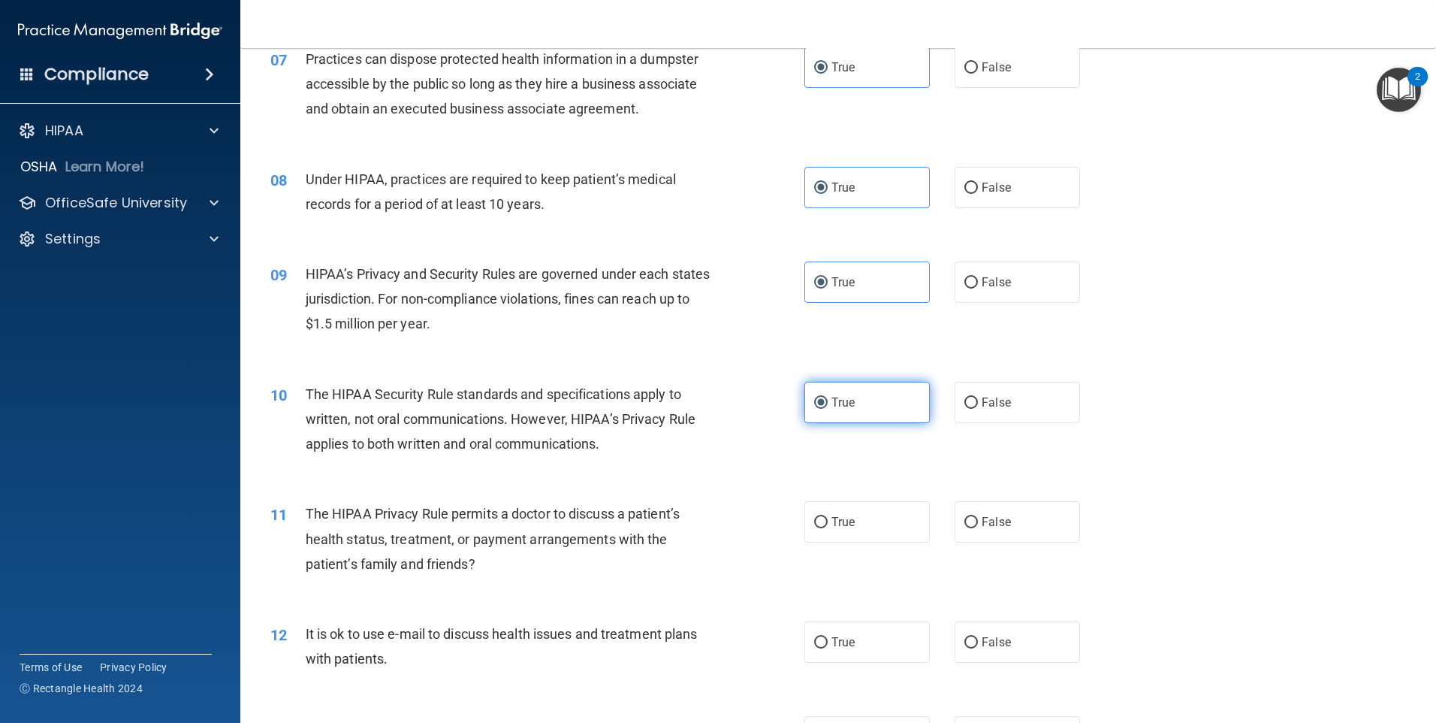
scroll to position [826, 0]
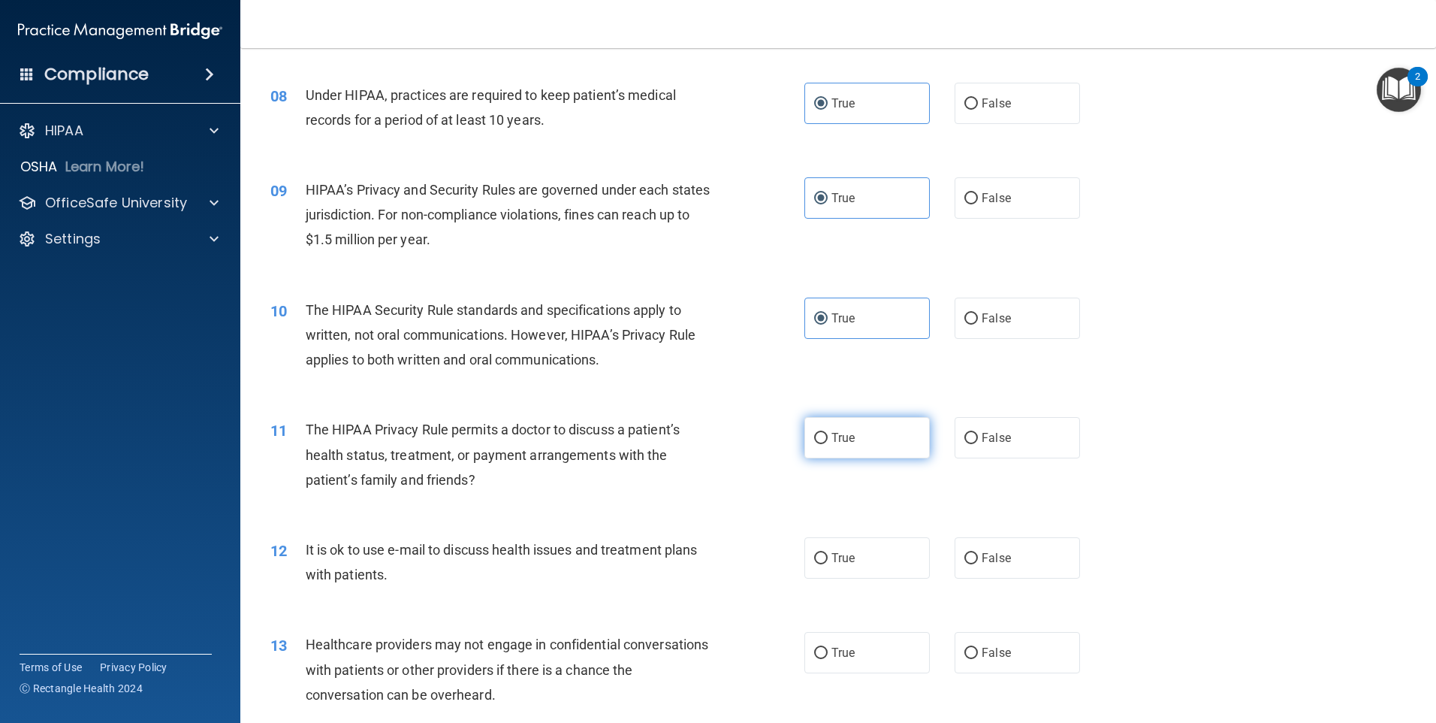
click at [838, 439] on span "True" at bounding box center [843, 437] width 23 height 14
click at [828, 439] on input "True" at bounding box center [821, 438] width 14 height 11
radio input "true"
click at [856, 560] on label "True" at bounding box center [867, 557] width 125 height 41
click at [828, 560] on input "True" at bounding box center [821, 558] width 14 height 11
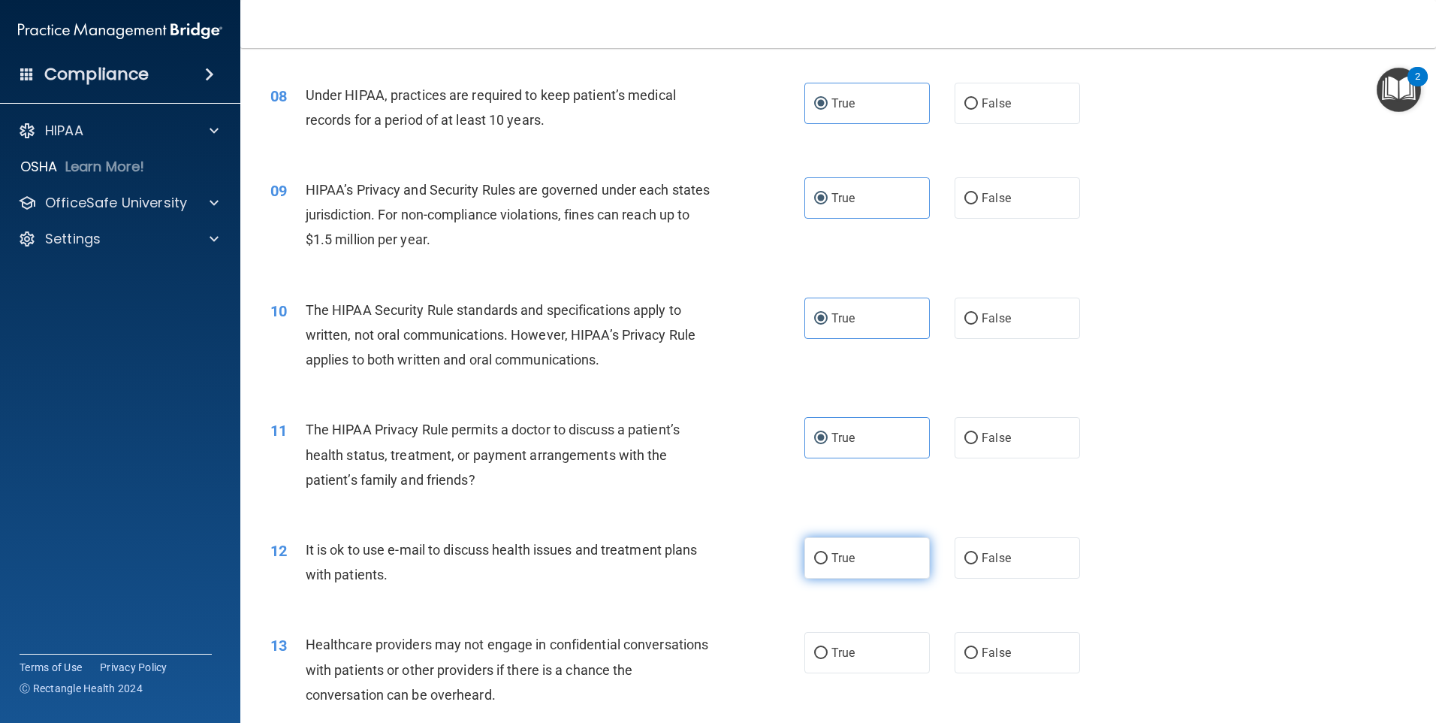
radio input "true"
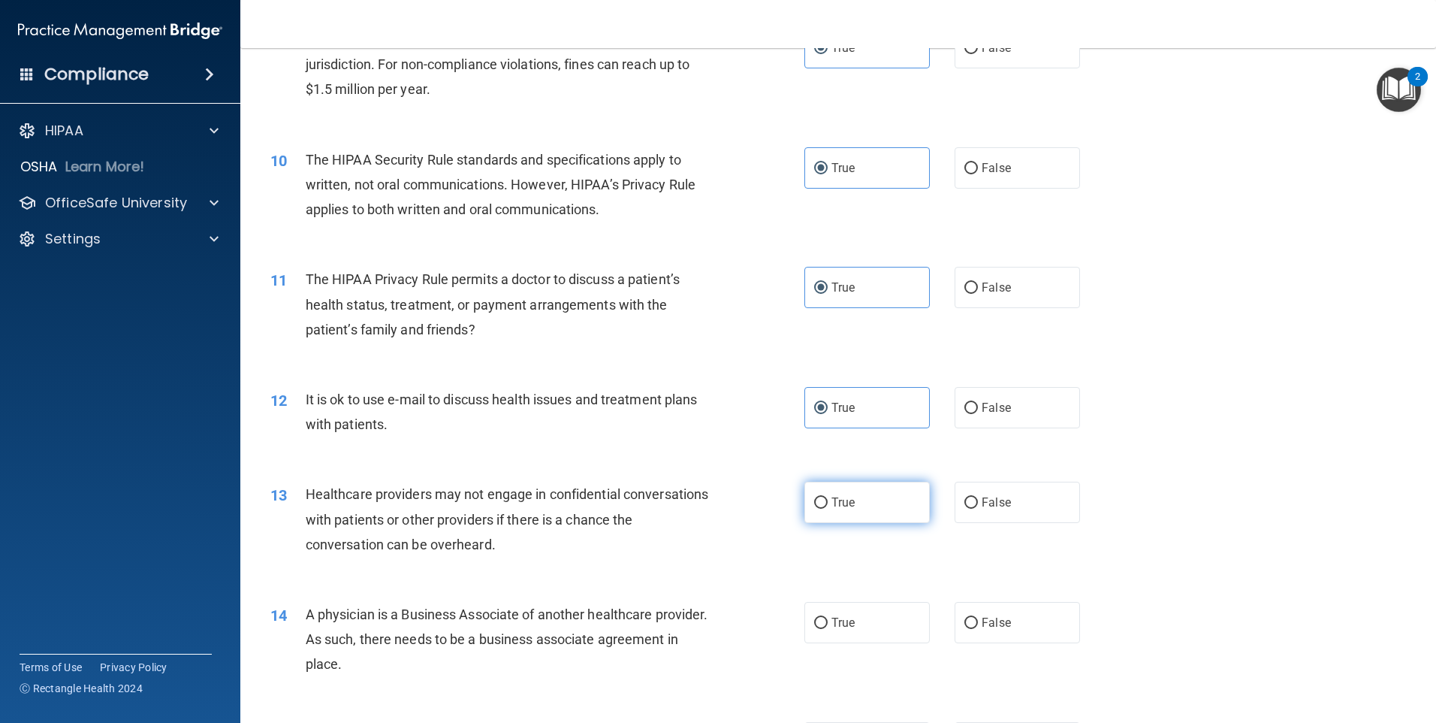
click at [854, 505] on label "True" at bounding box center [867, 502] width 125 height 41
click at [828, 505] on input "True" at bounding box center [821, 502] width 14 height 11
radio input "true"
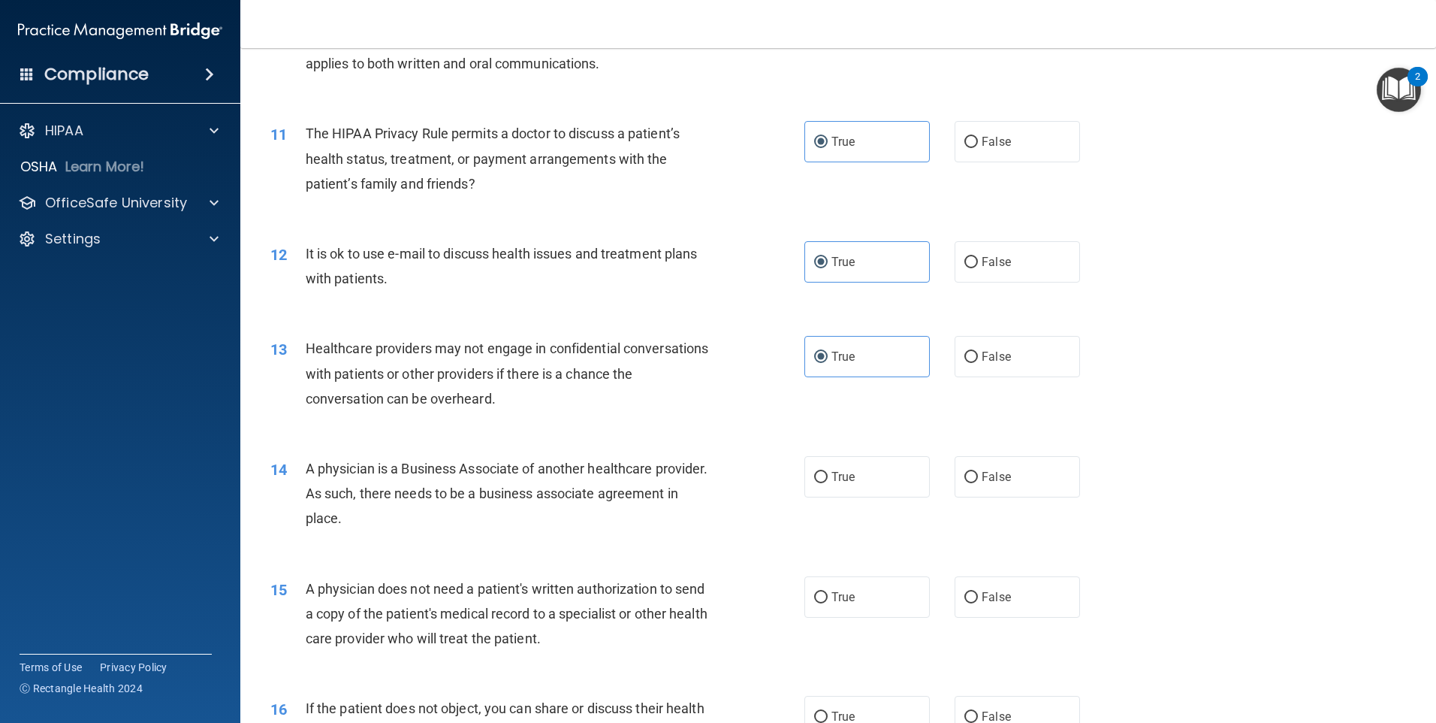
scroll to position [1127, 0]
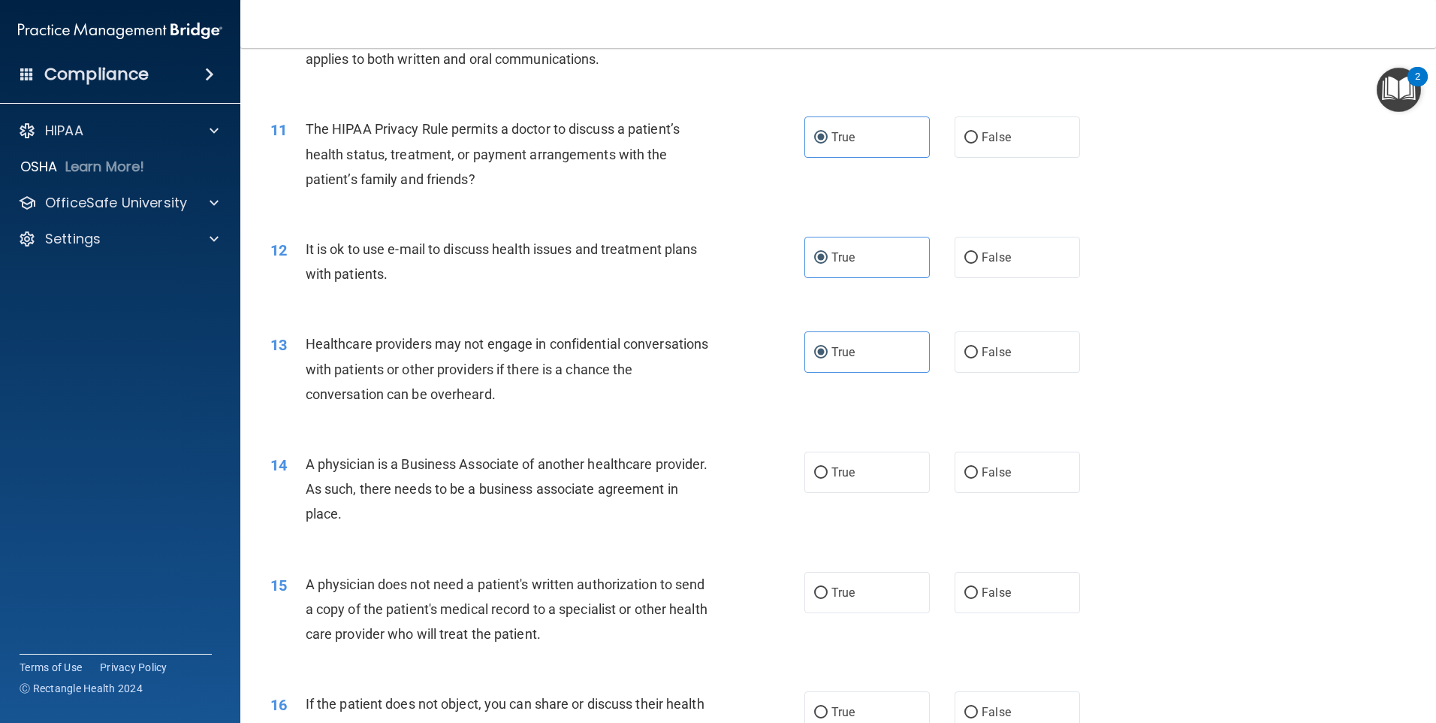
click at [850, 504] on div "14 A physician is a Business Associate of another healthcare provider. As such,…" at bounding box center [838, 493] width 1158 height 120
click at [840, 493] on label "True" at bounding box center [867, 471] width 125 height 41
click at [828, 478] on input "True" at bounding box center [821, 472] width 14 height 11
radio input "true"
click at [821, 533] on div "14 A physician is a Business Associate of another healthcare provider. As such,…" at bounding box center [537, 492] width 579 height 83
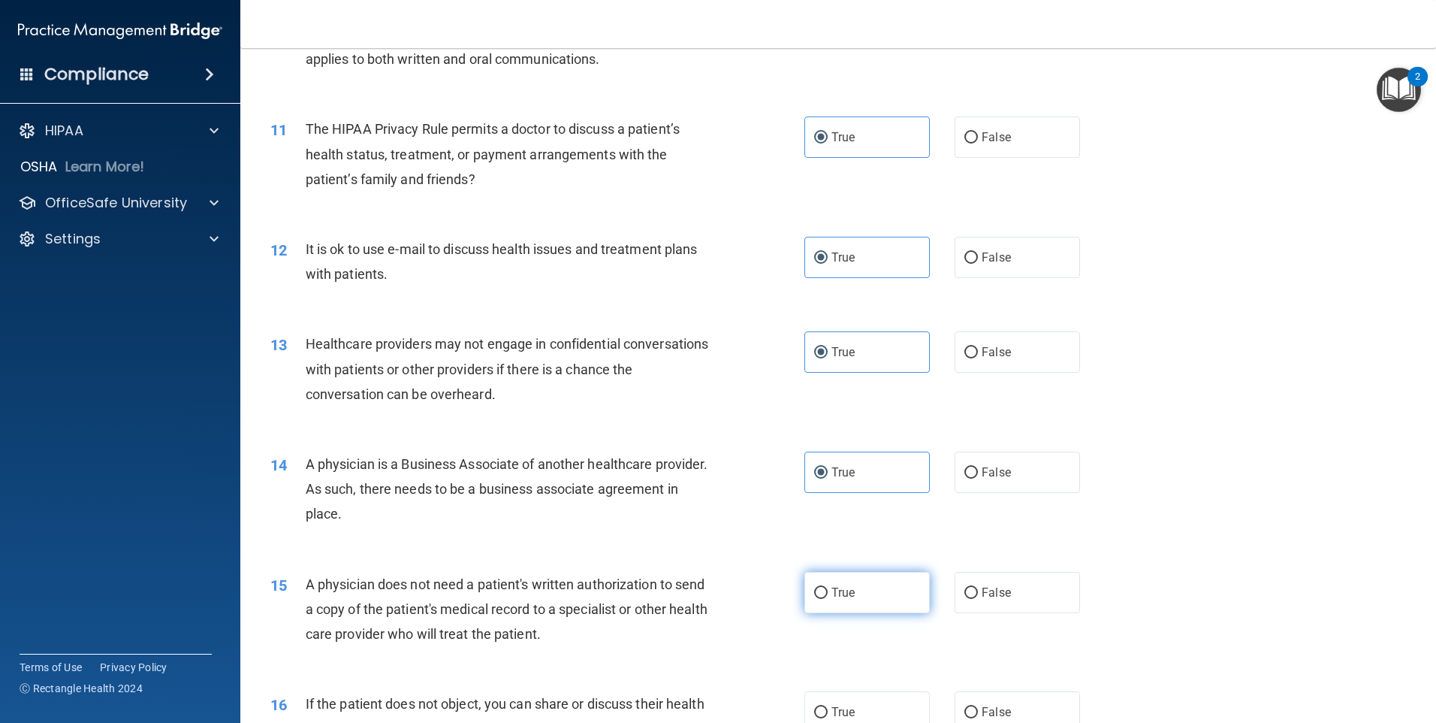
click at [859, 607] on label "True" at bounding box center [867, 592] width 125 height 41
click at [828, 599] on input "True" at bounding box center [821, 592] width 14 height 11
radio input "true"
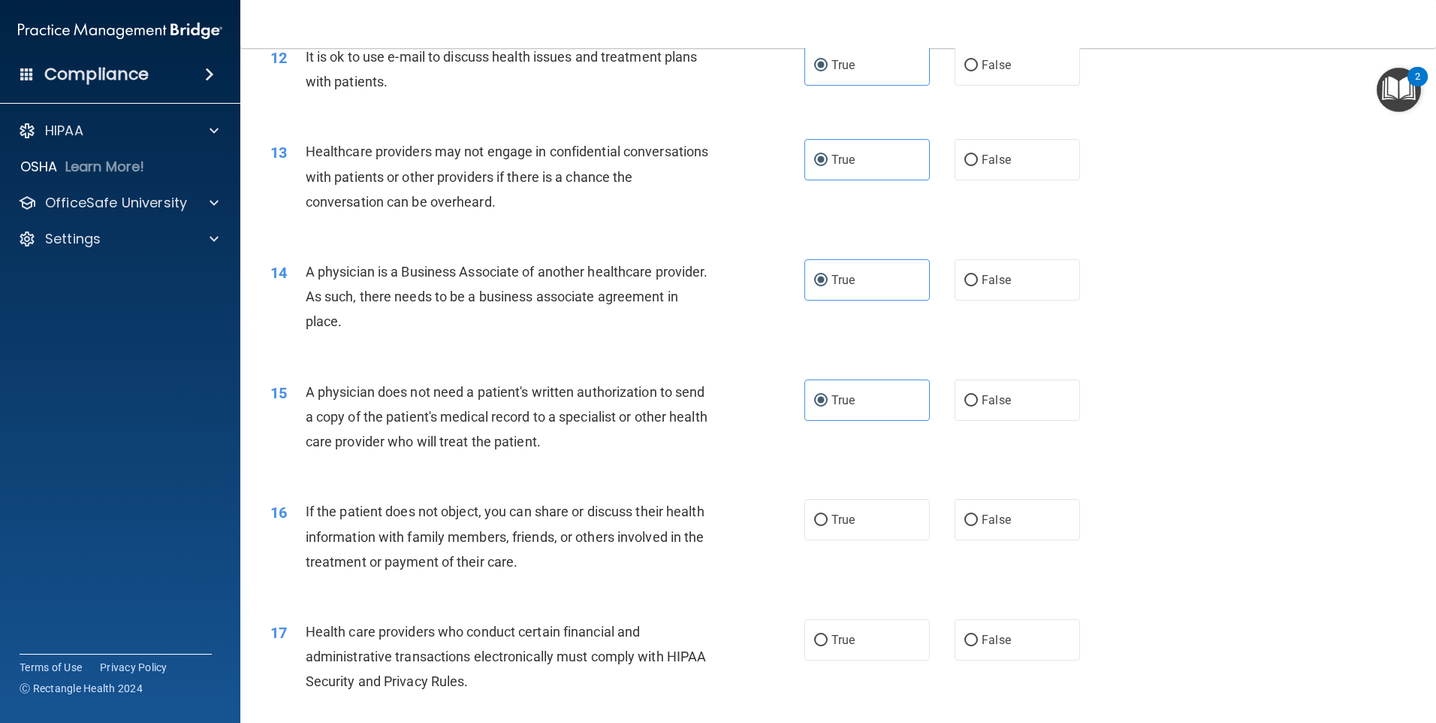
scroll to position [1352, 0]
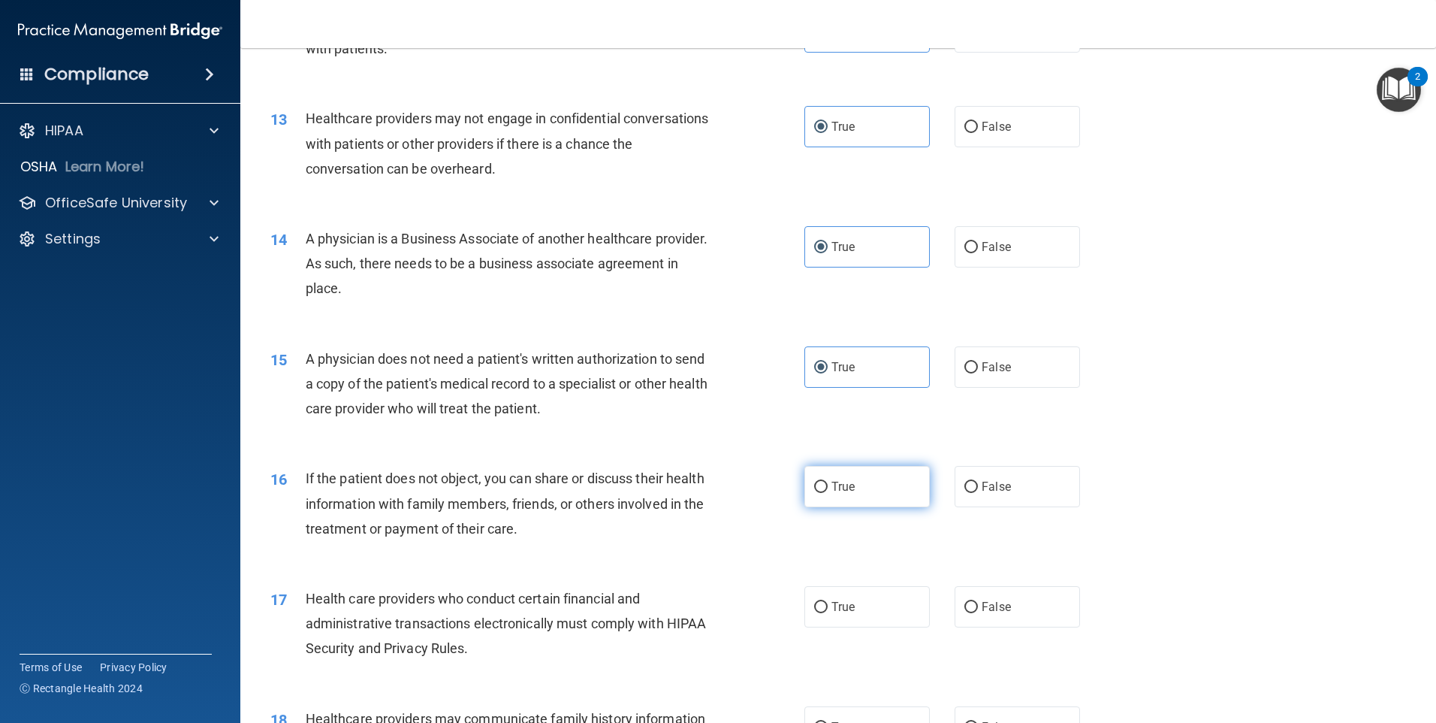
click at [835, 494] on label "True" at bounding box center [867, 486] width 125 height 41
click at [828, 493] on input "True" at bounding box center [821, 487] width 14 height 11
radio input "true"
click at [833, 619] on label "True" at bounding box center [867, 606] width 125 height 41
click at [828, 613] on input "True" at bounding box center [821, 607] width 14 height 11
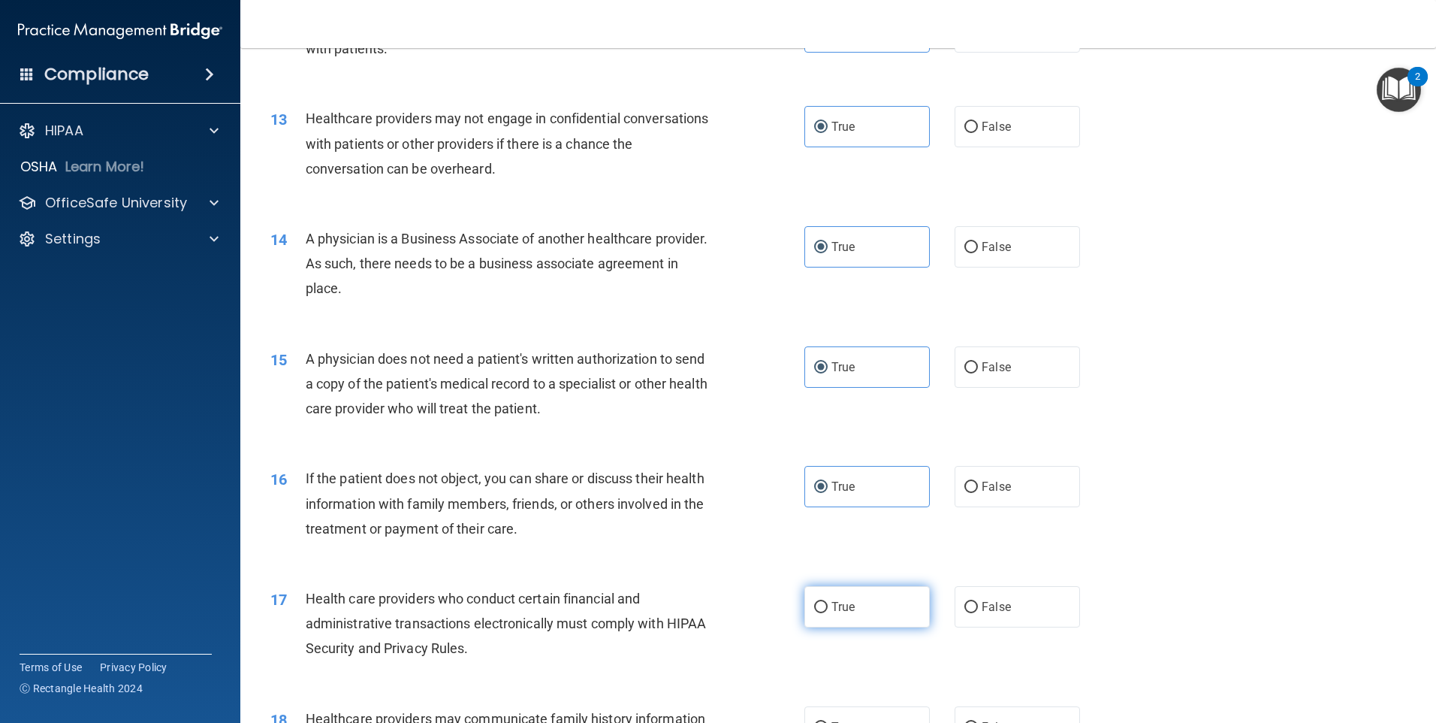
radio input "true"
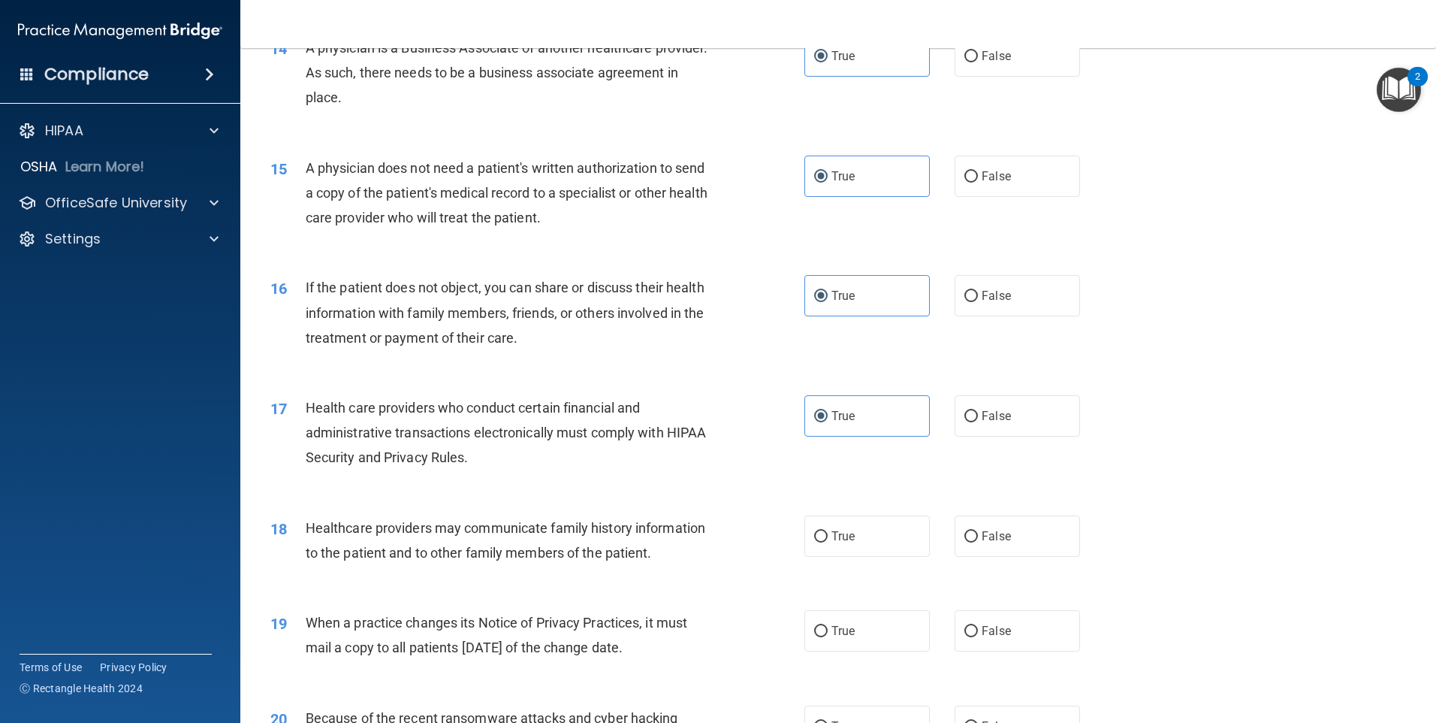
scroll to position [1577, 0]
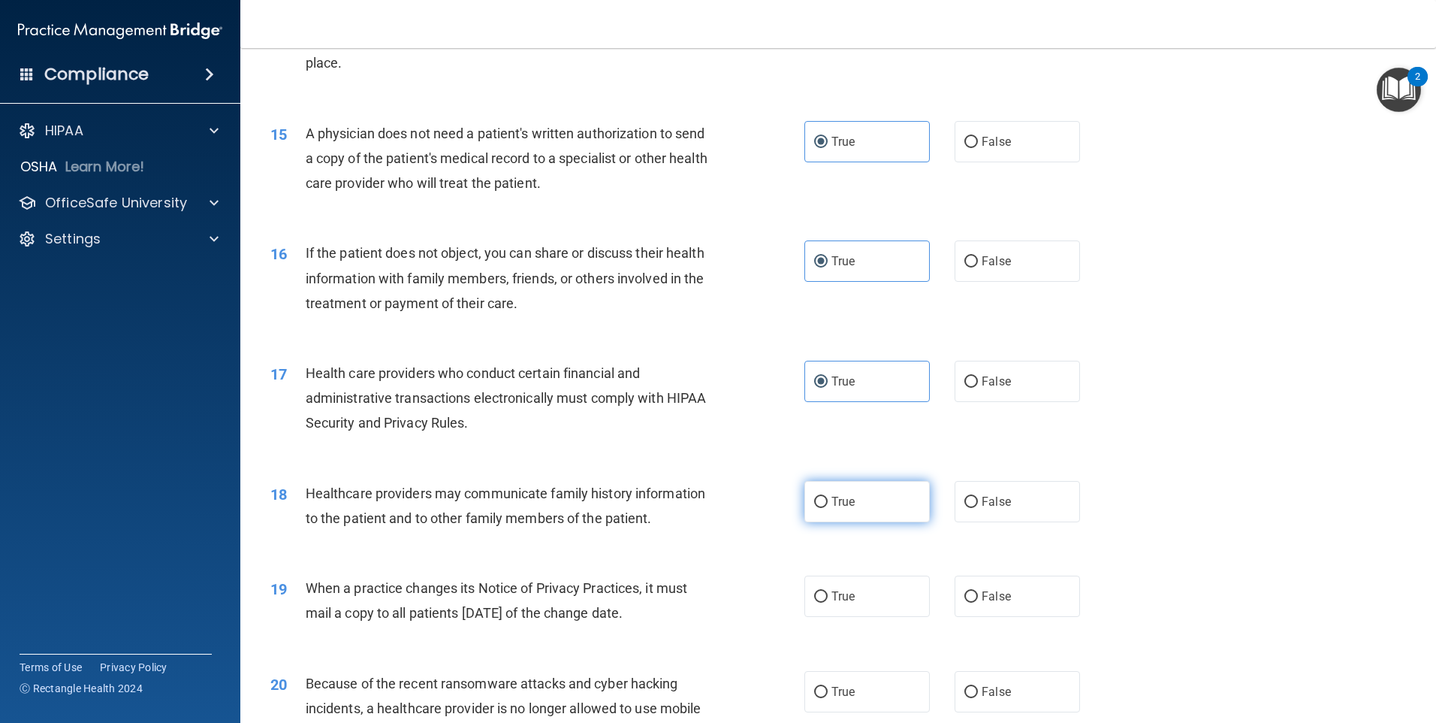
click at [832, 493] on label "True" at bounding box center [867, 501] width 125 height 41
click at [828, 497] on input "True" at bounding box center [821, 502] width 14 height 11
radio input "true"
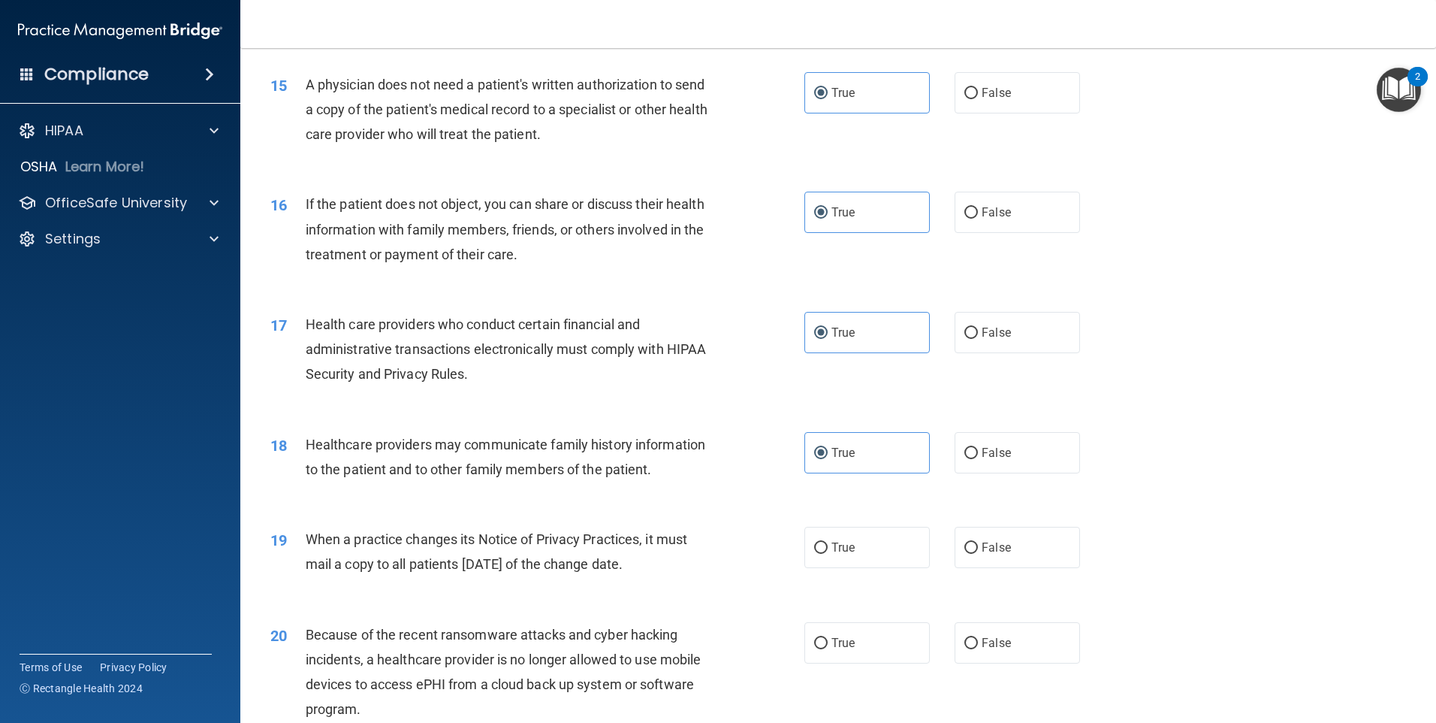
scroll to position [1653, 0]
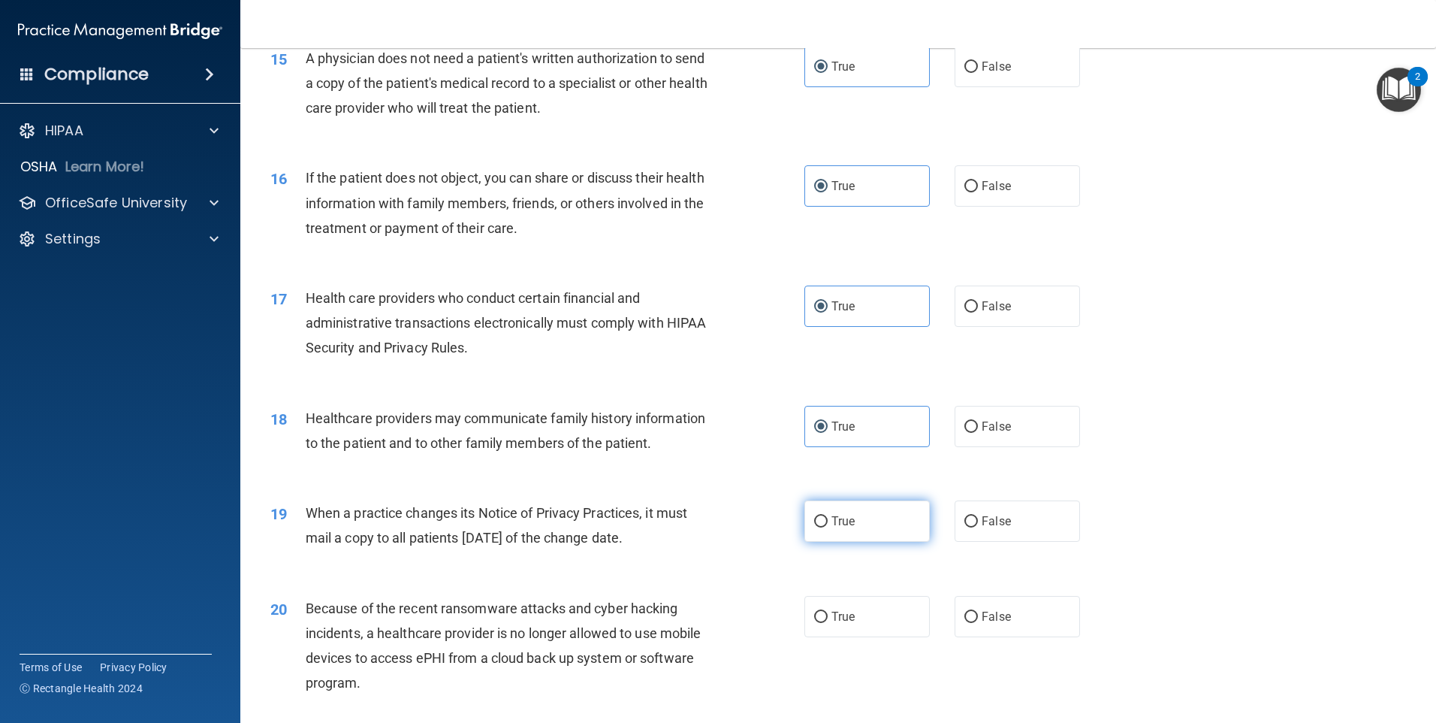
click at [805, 516] on label "True" at bounding box center [867, 520] width 125 height 41
click at [814, 516] on input "True" at bounding box center [821, 521] width 14 height 11
radio input "true"
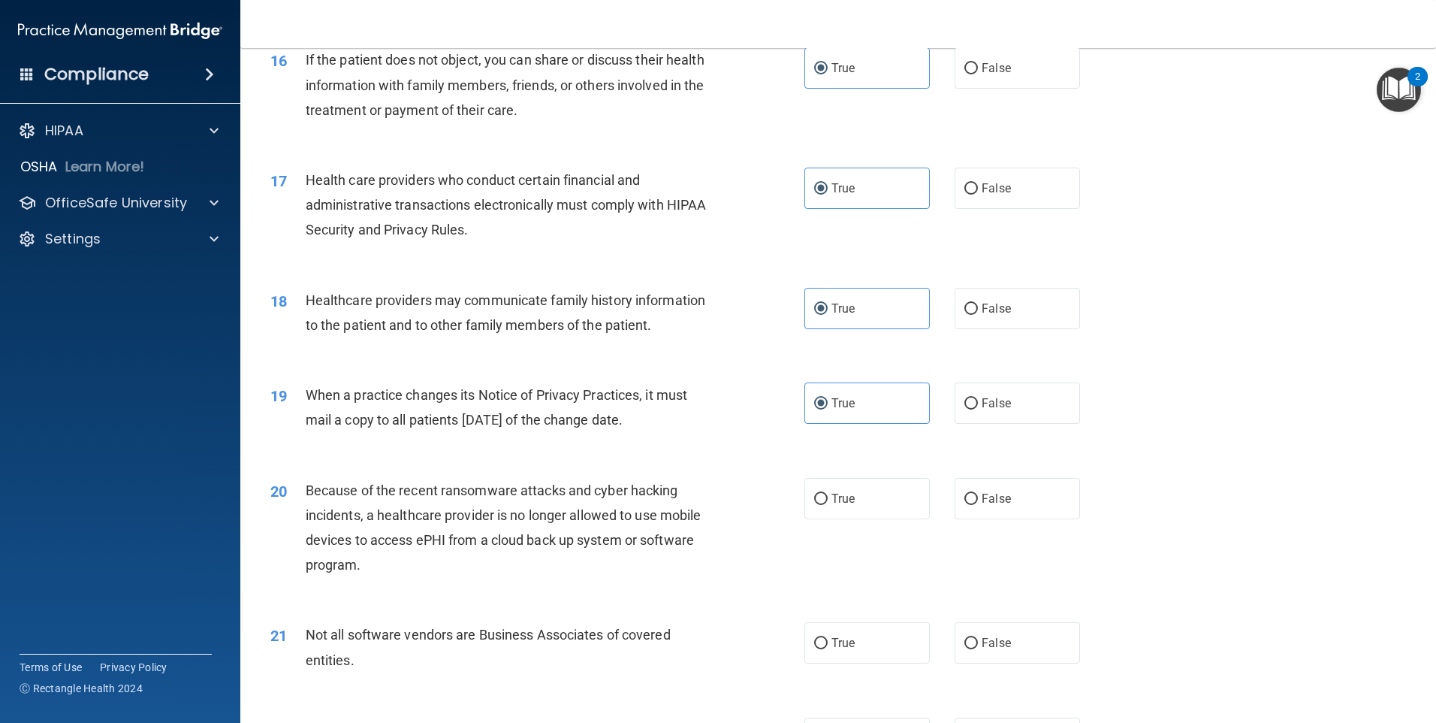
scroll to position [1803, 0]
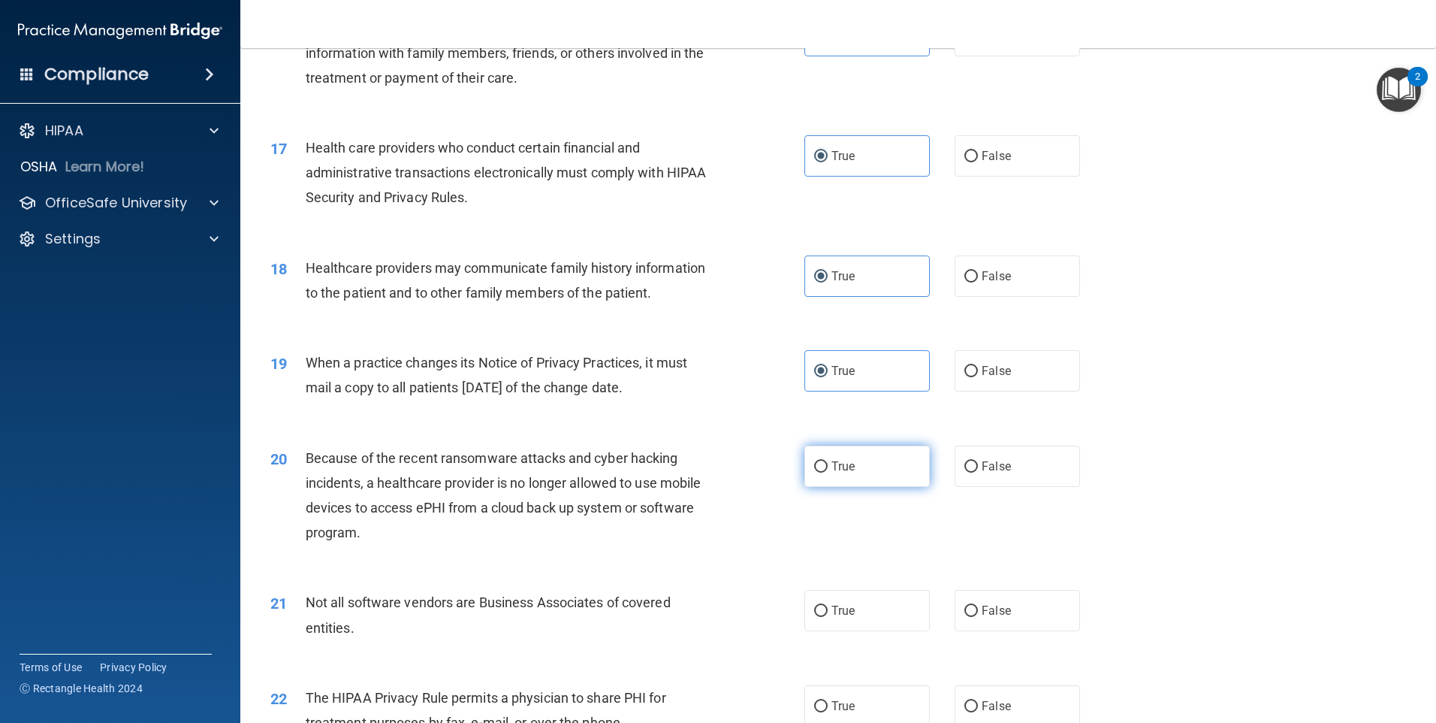
click at [836, 474] on label "True" at bounding box center [867, 465] width 125 height 41
click at [828, 472] on input "True" at bounding box center [821, 466] width 14 height 11
radio input "true"
click at [847, 620] on label "True" at bounding box center [867, 610] width 125 height 41
click at [828, 617] on input "True" at bounding box center [821, 610] width 14 height 11
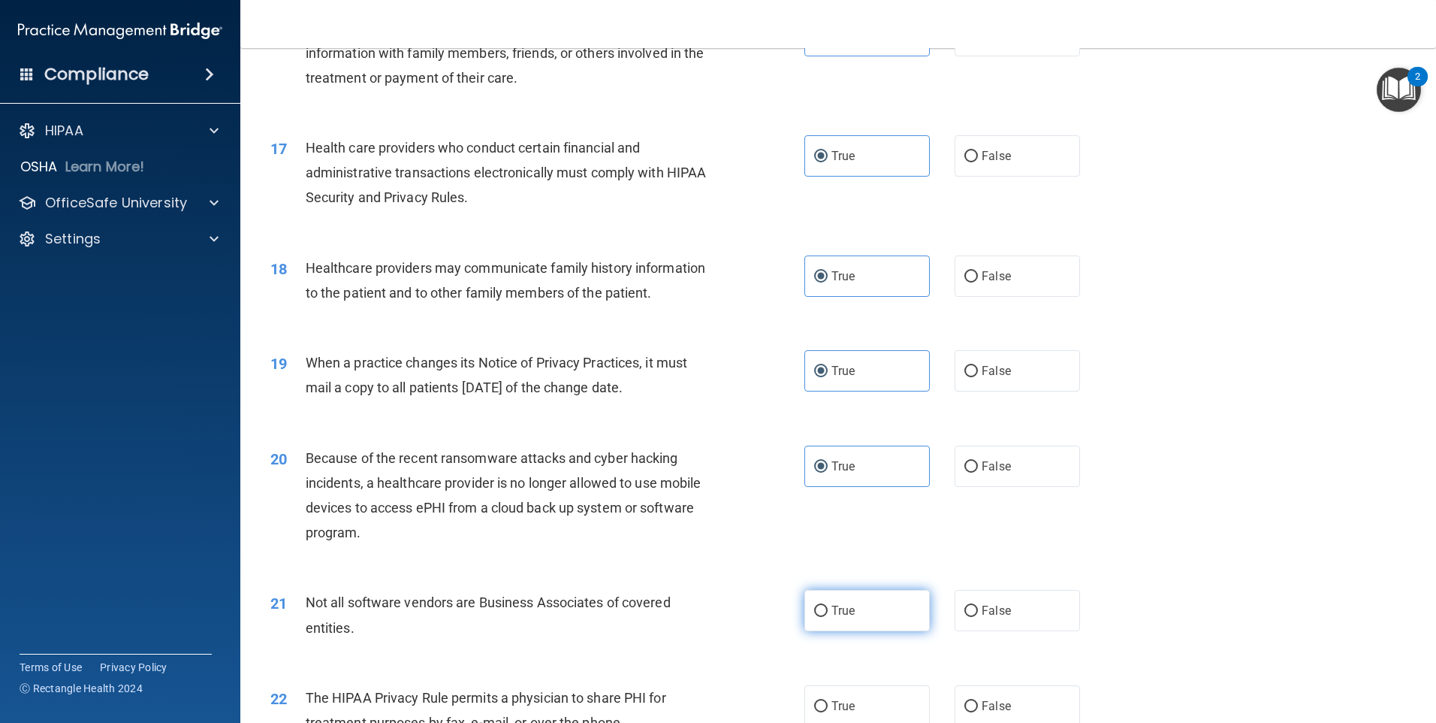
radio input "true"
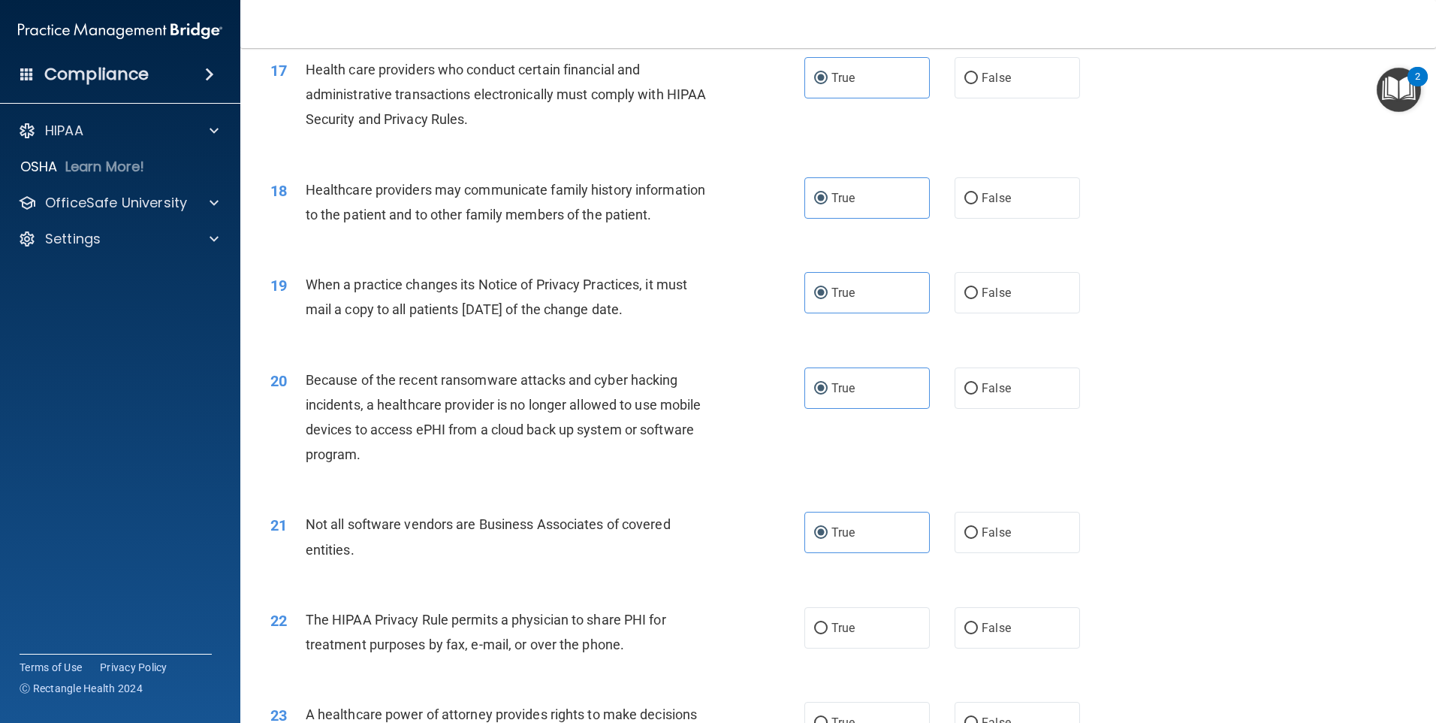
scroll to position [2028, 0]
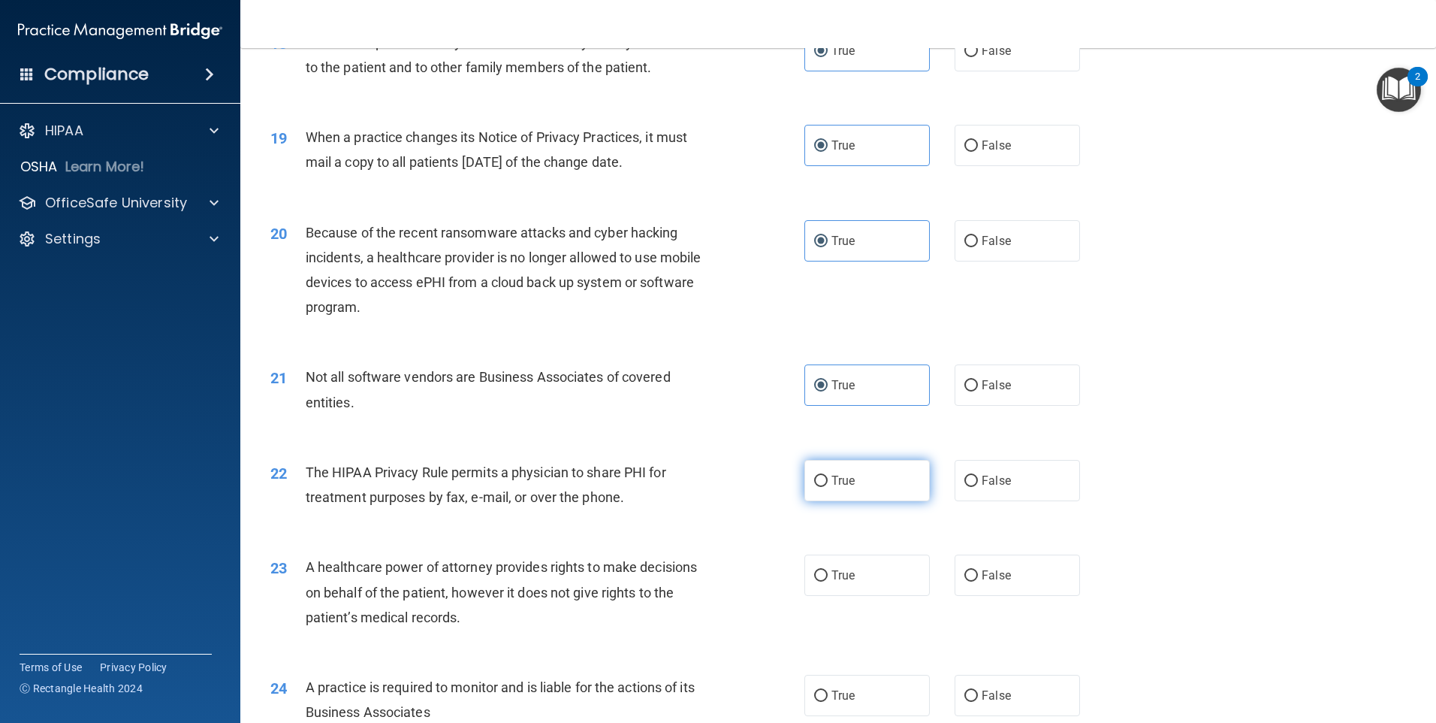
click at [880, 474] on label "True" at bounding box center [867, 480] width 125 height 41
click at [828, 475] on input "True" at bounding box center [821, 480] width 14 height 11
radio input "true"
click at [842, 575] on span "True" at bounding box center [843, 575] width 23 height 14
click at [828, 575] on input "True" at bounding box center [821, 575] width 14 height 11
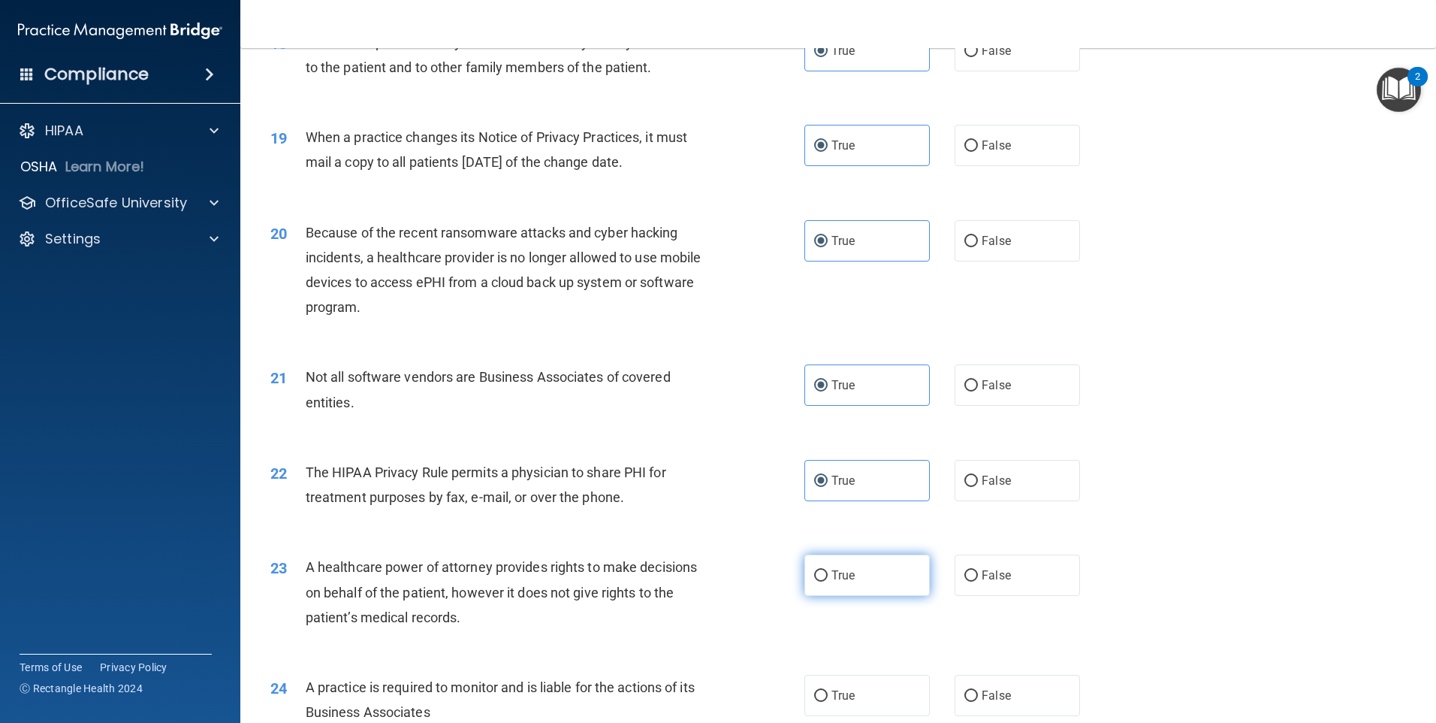
radio input "true"
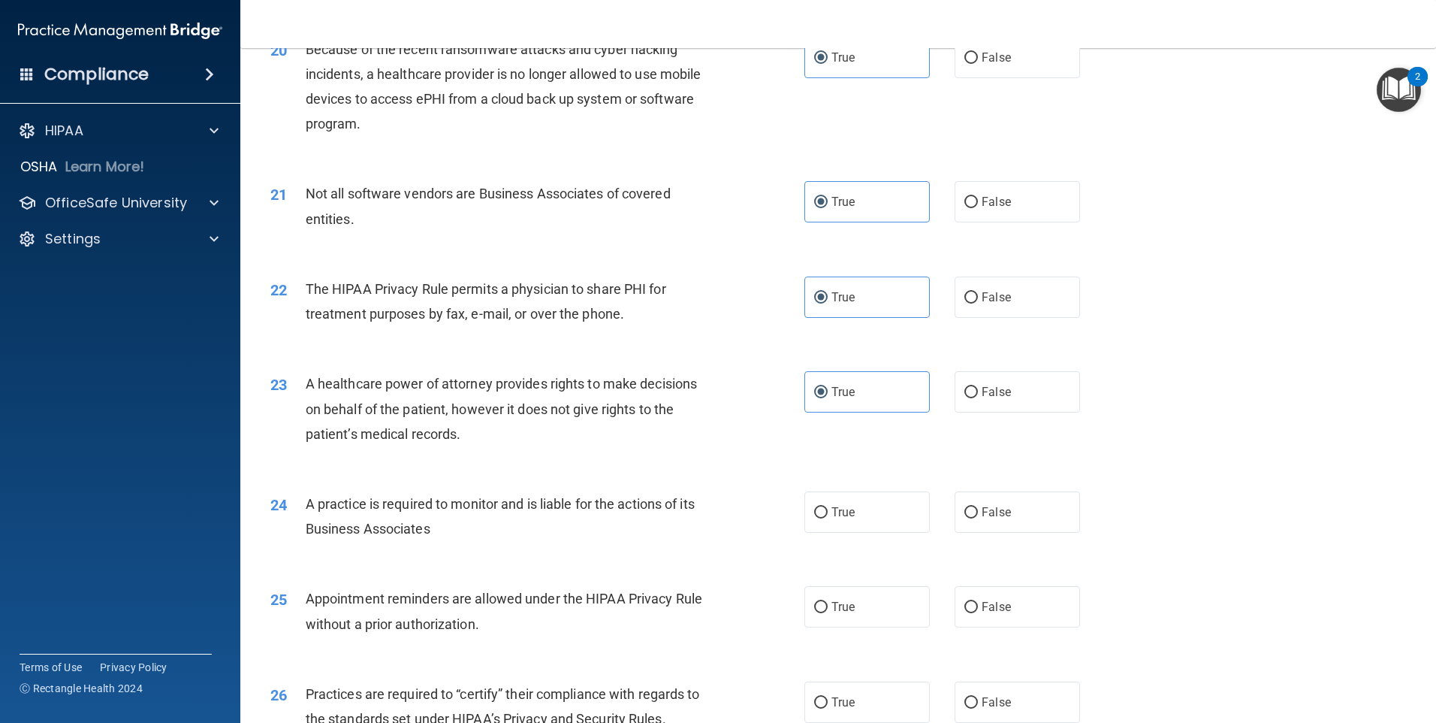
scroll to position [2254, 0]
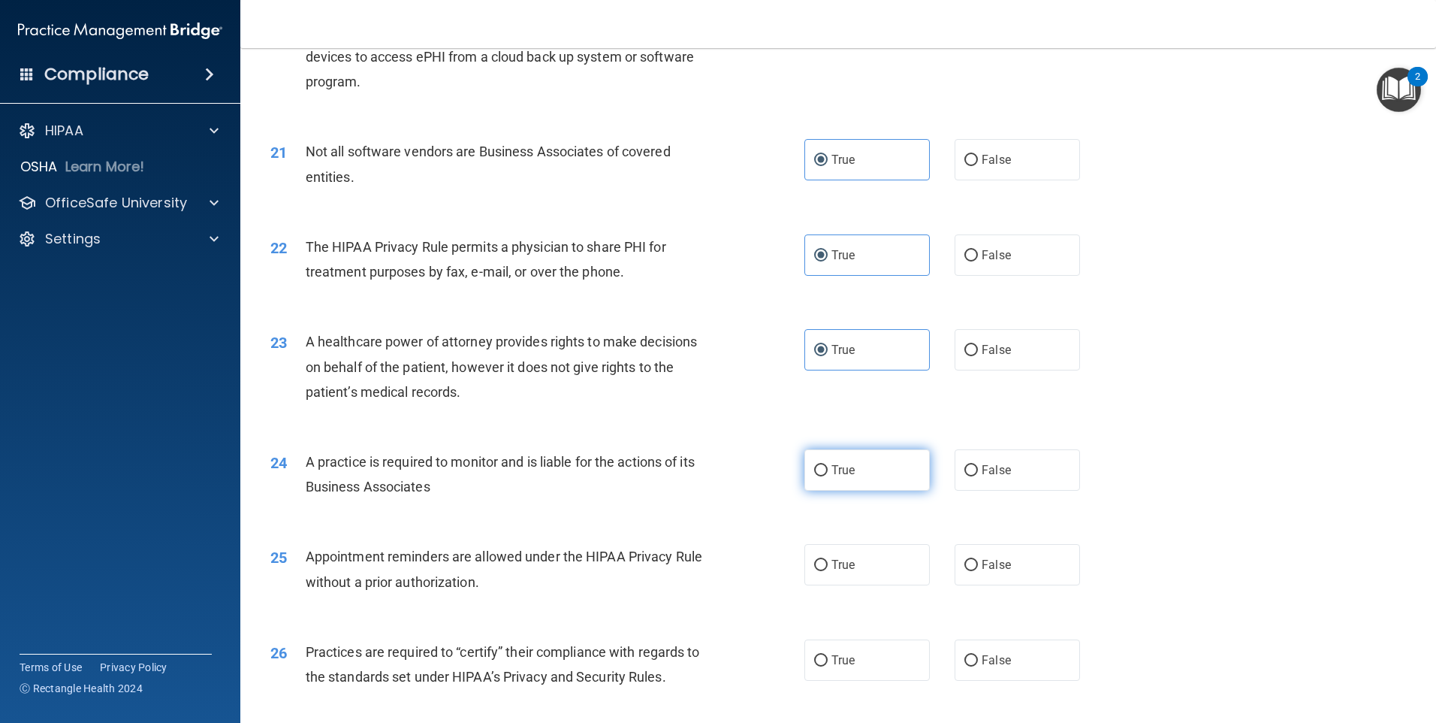
click at [845, 479] on label "True" at bounding box center [867, 469] width 125 height 41
click at [828, 476] on input "True" at bounding box center [821, 470] width 14 height 11
radio input "true"
click at [829, 551] on label "True" at bounding box center [867, 564] width 125 height 41
click at [828, 560] on input "True" at bounding box center [821, 565] width 14 height 11
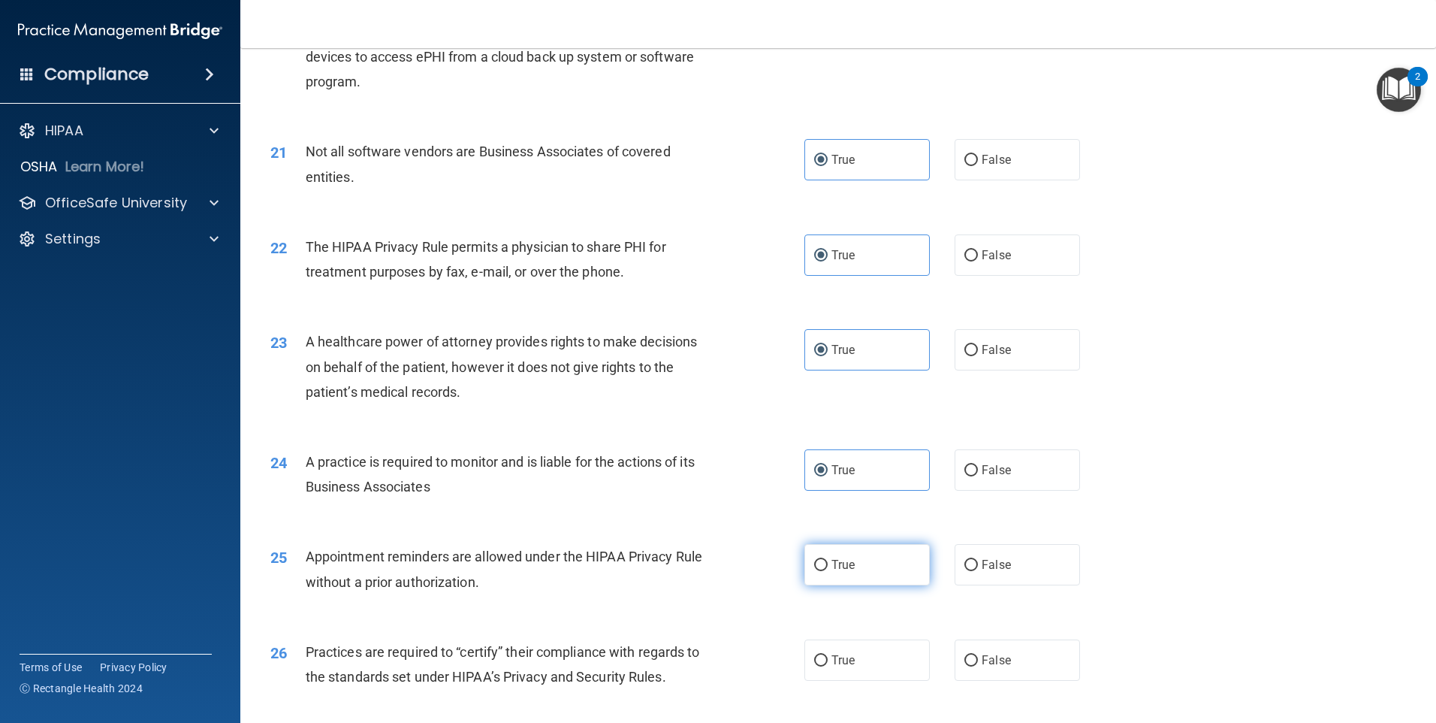
radio input "true"
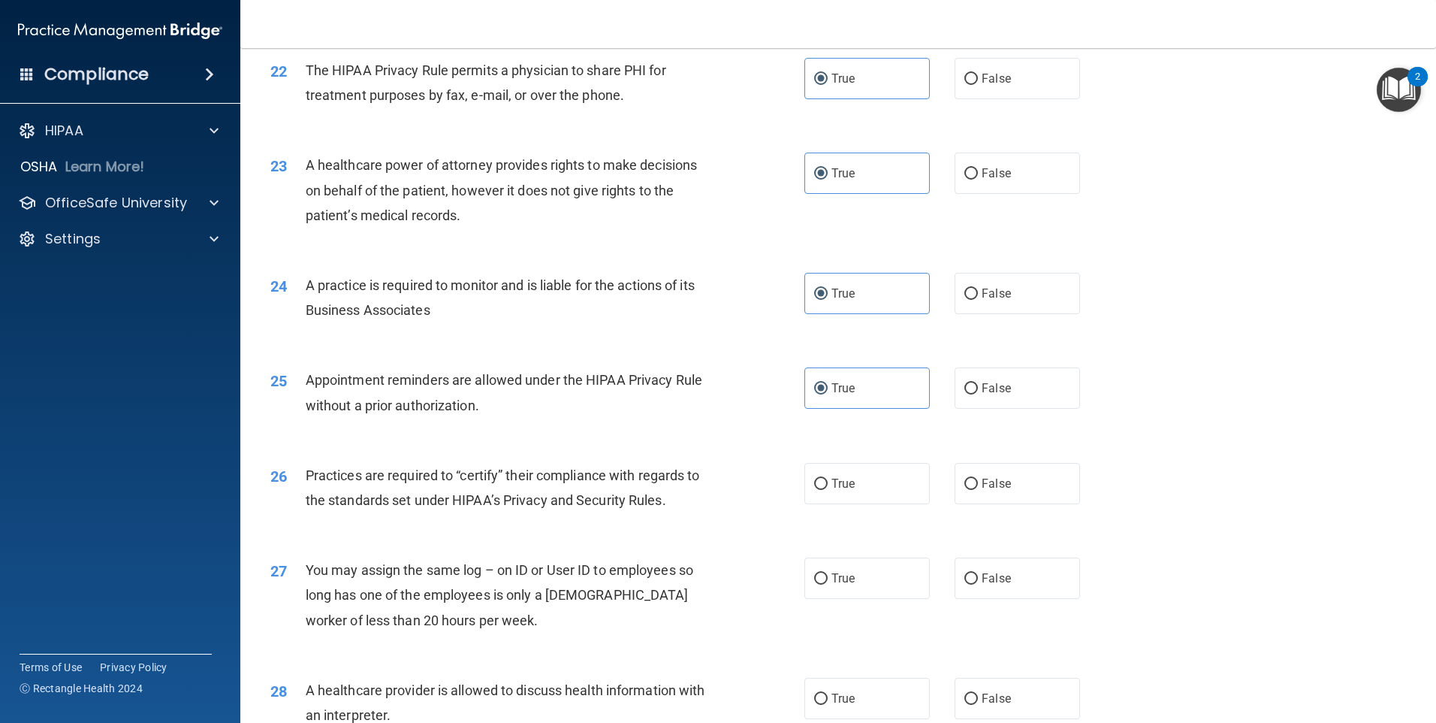
scroll to position [2479, 0]
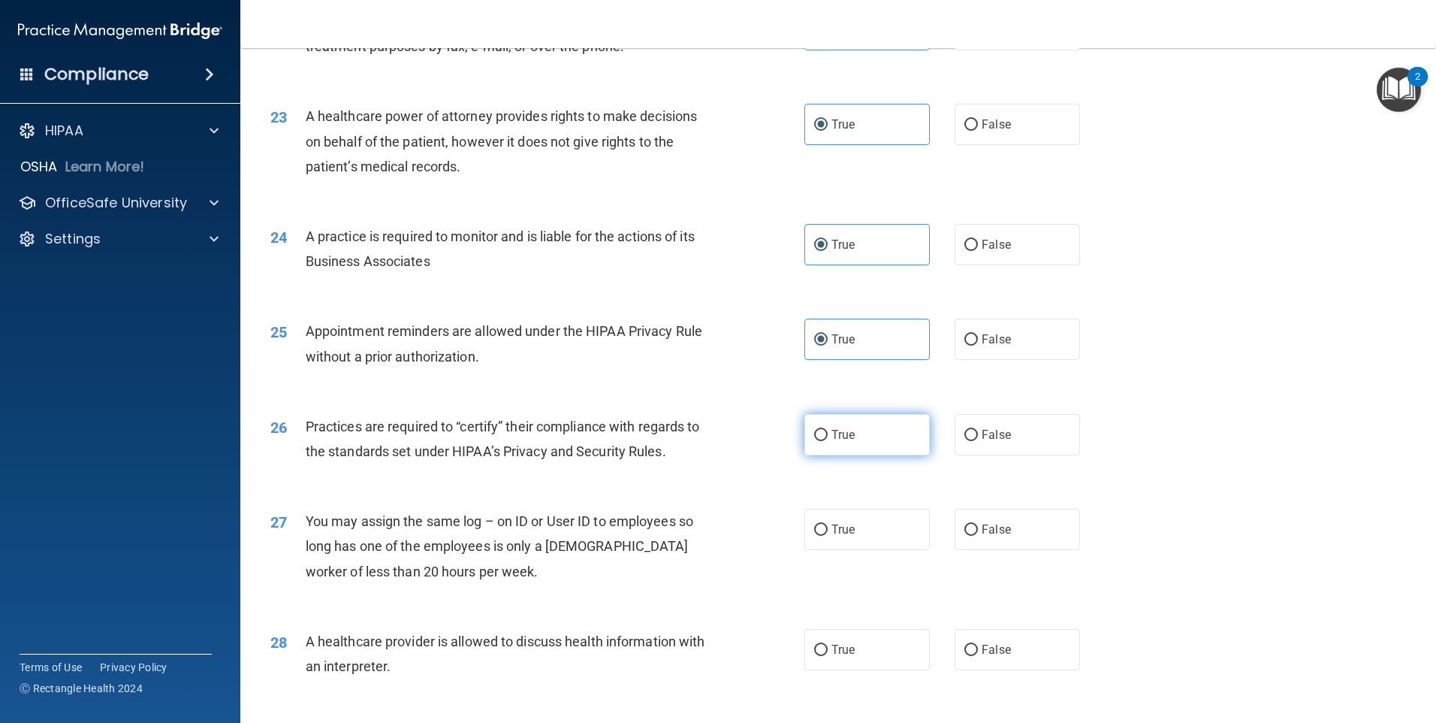
click at [867, 451] on label "True" at bounding box center [867, 434] width 125 height 41
click at [828, 441] on input "True" at bounding box center [821, 435] width 14 height 11
radio input "true"
click at [862, 520] on label "True" at bounding box center [867, 529] width 125 height 41
click at [828, 524] on input "True" at bounding box center [821, 529] width 14 height 11
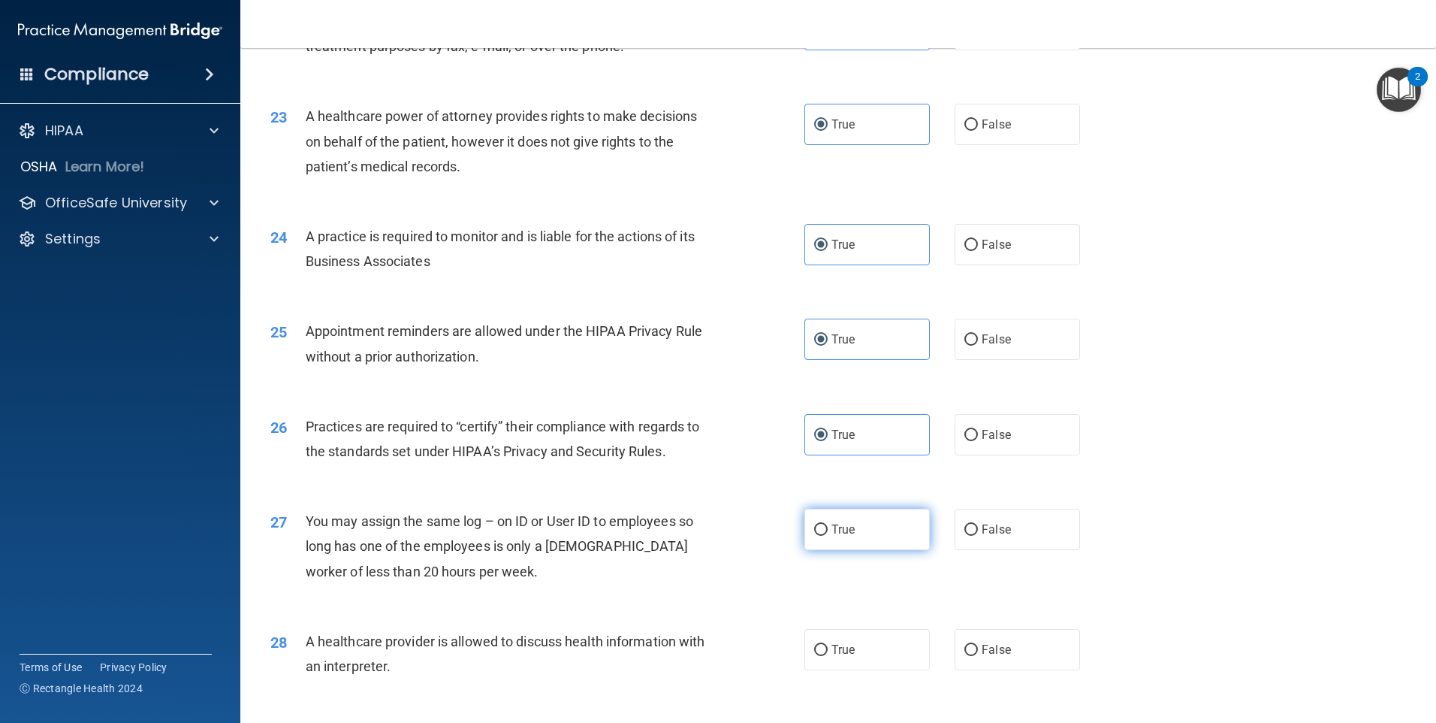
radio input "true"
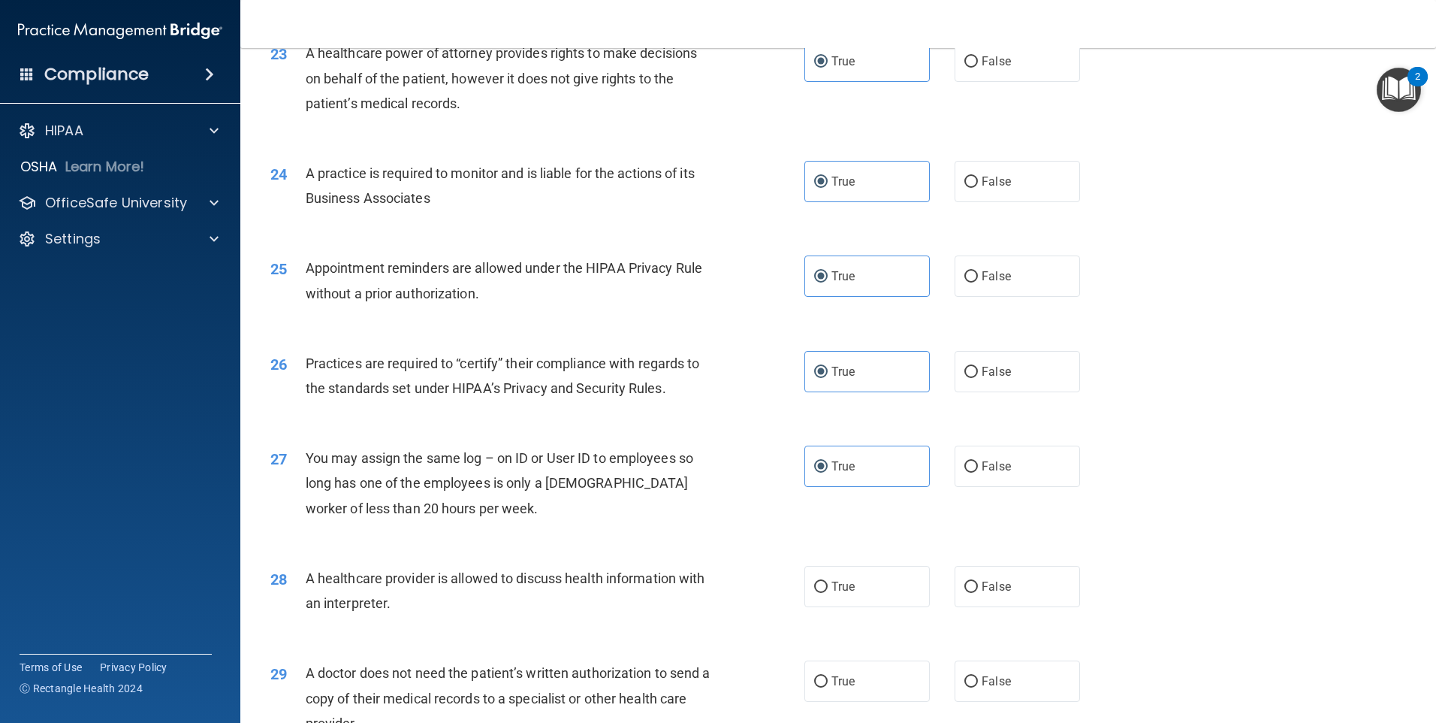
scroll to position [2629, 0]
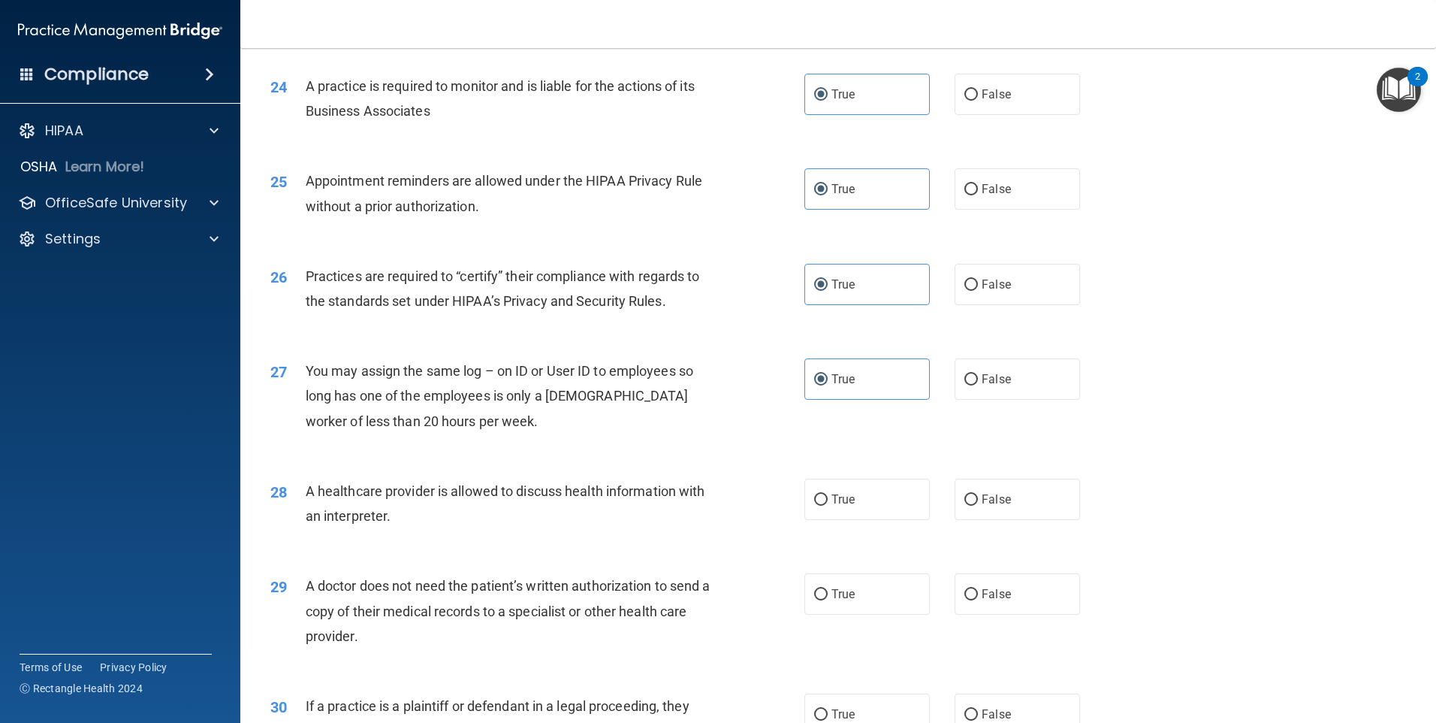
click at [792, 488] on div "28 A healthcare provider is allowed to discuss health information with an inter…" at bounding box center [537, 506] width 579 height 57
click at [823, 509] on label "True" at bounding box center [867, 498] width 125 height 41
click at [823, 506] on input "True" at bounding box center [821, 499] width 14 height 11
radio input "true"
click at [841, 593] on span "True" at bounding box center [843, 594] width 23 height 14
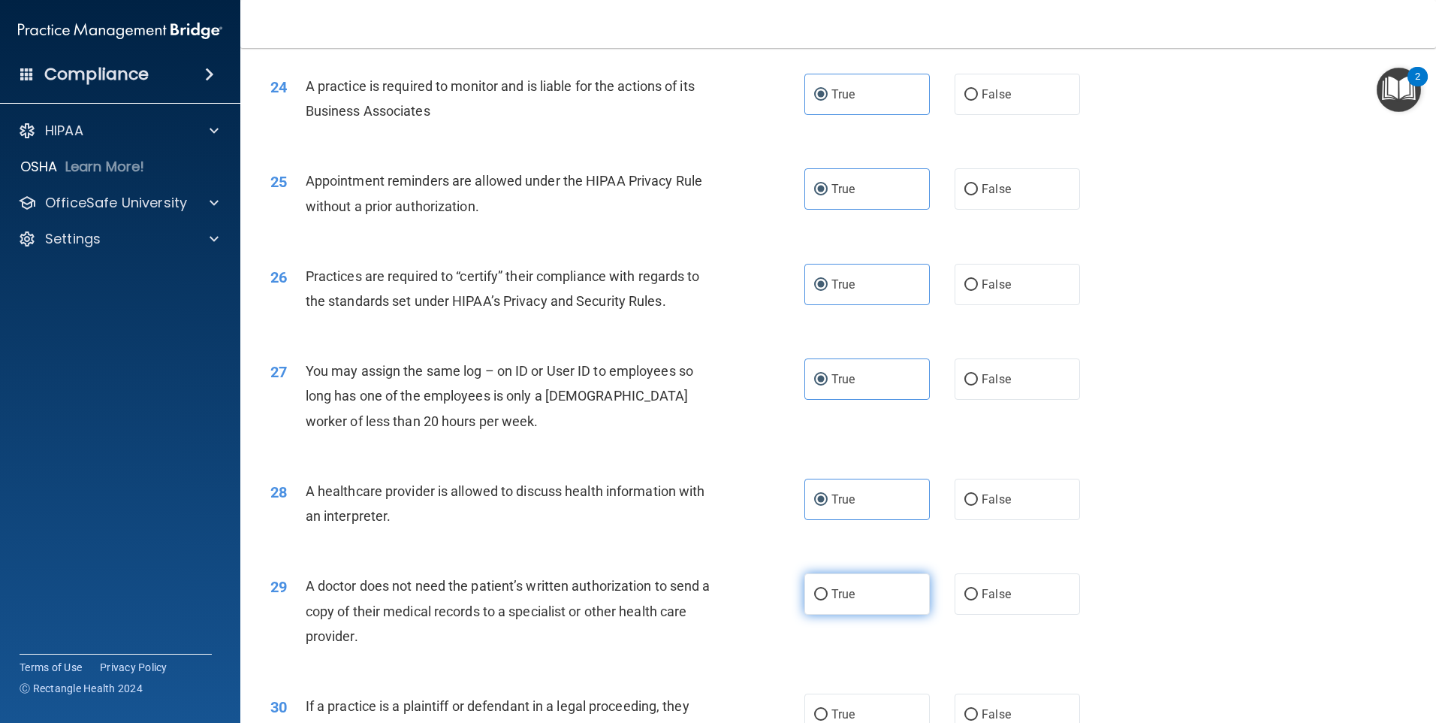
click at [828, 593] on input "True" at bounding box center [821, 594] width 14 height 11
radio input "true"
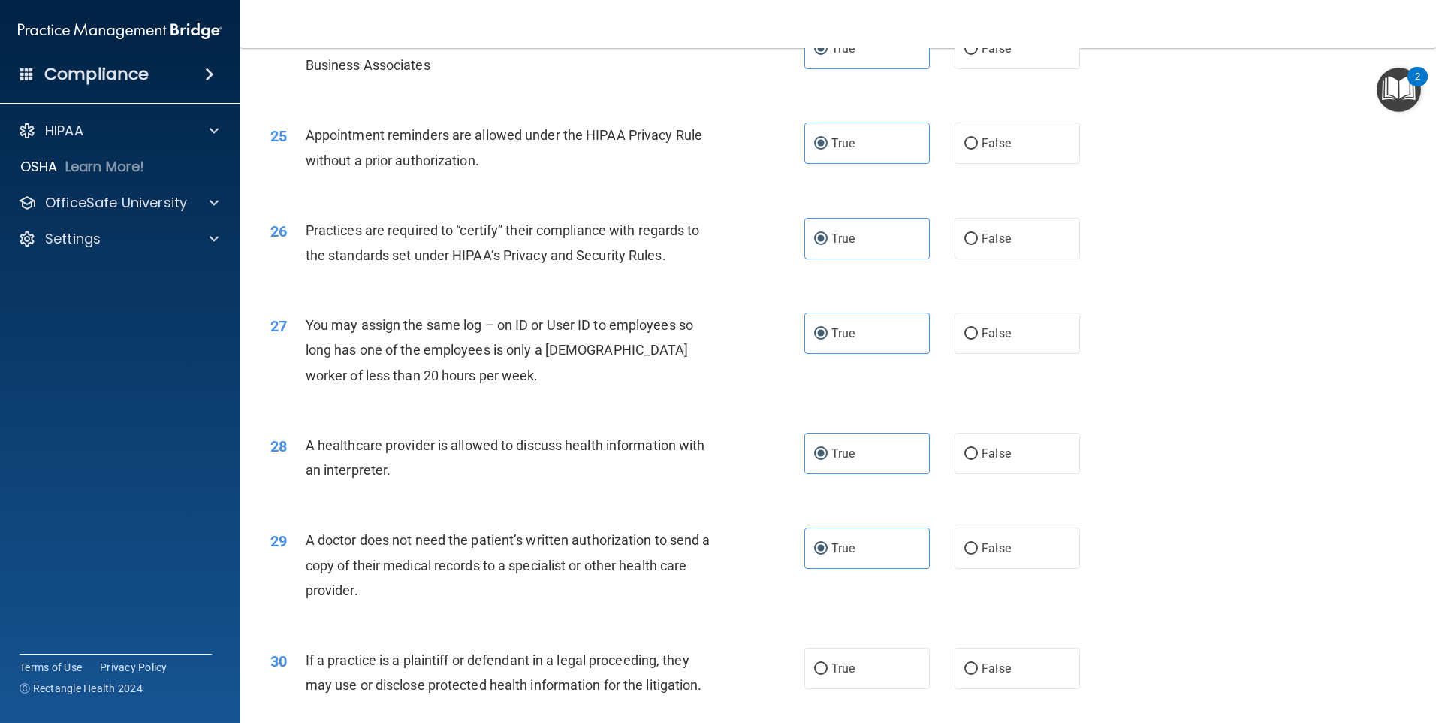
scroll to position [2774, 0]
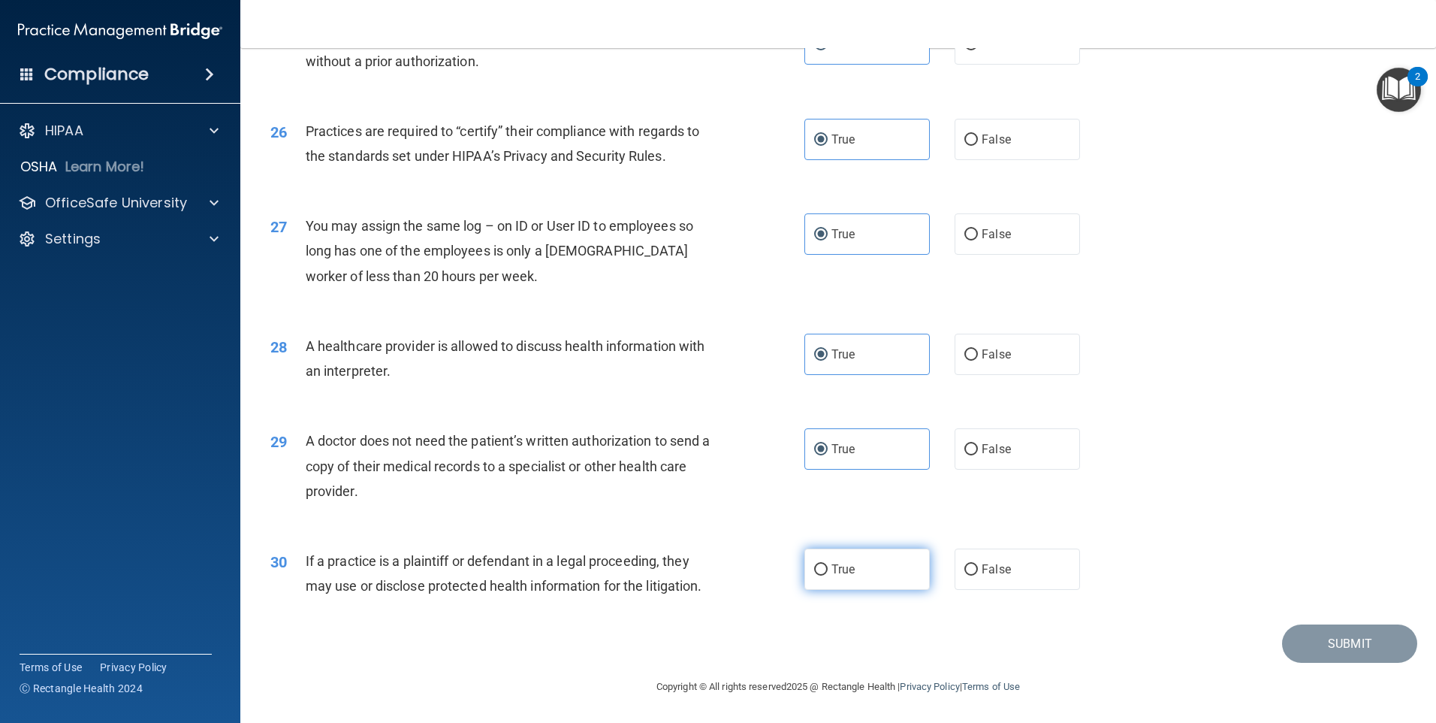
click at [832, 569] on span "True" at bounding box center [843, 569] width 23 height 14
click at [828, 569] on input "True" at bounding box center [821, 569] width 14 height 11
radio input "true"
click at [1304, 644] on button "Submit" at bounding box center [1349, 643] width 135 height 38
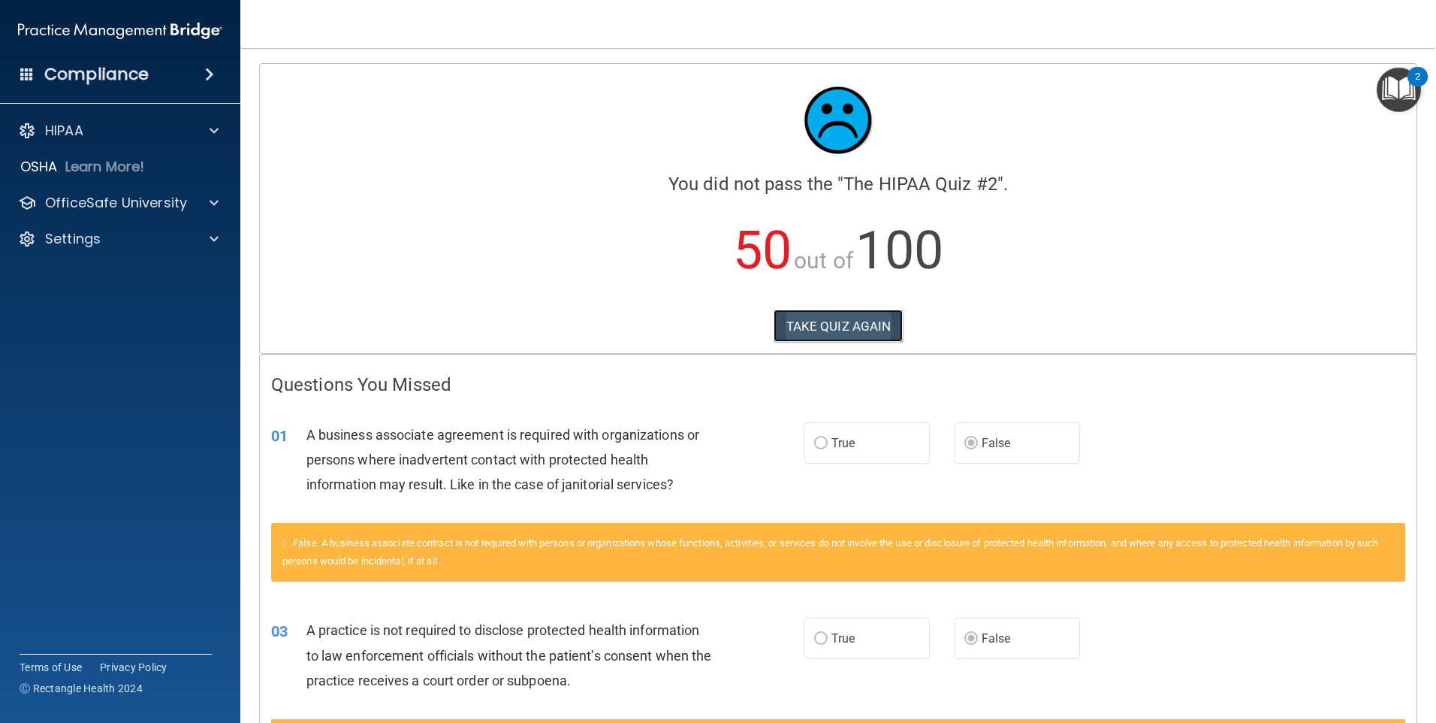
click at [842, 324] on button "TAKE QUIZ AGAIN" at bounding box center [839, 325] width 130 height 33
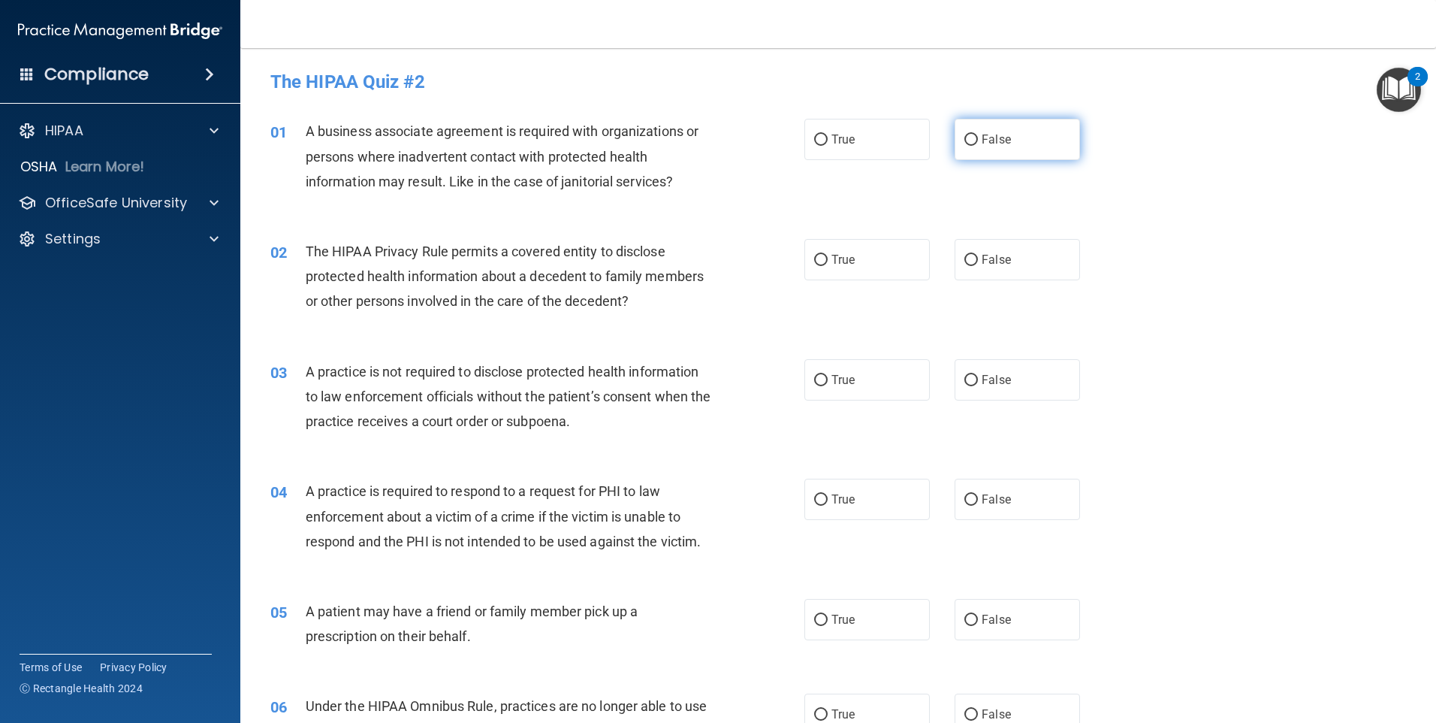
click at [1046, 140] on label "False" at bounding box center [1017, 139] width 125 height 41
click at [978, 140] on input "False" at bounding box center [972, 139] width 14 height 11
radio input "true"
click at [872, 266] on label "True" at bounding box center [867, 259] width 125 height 41
click at [828, 266] on input "True" at bounding box center [821, 260] width 14 height 11
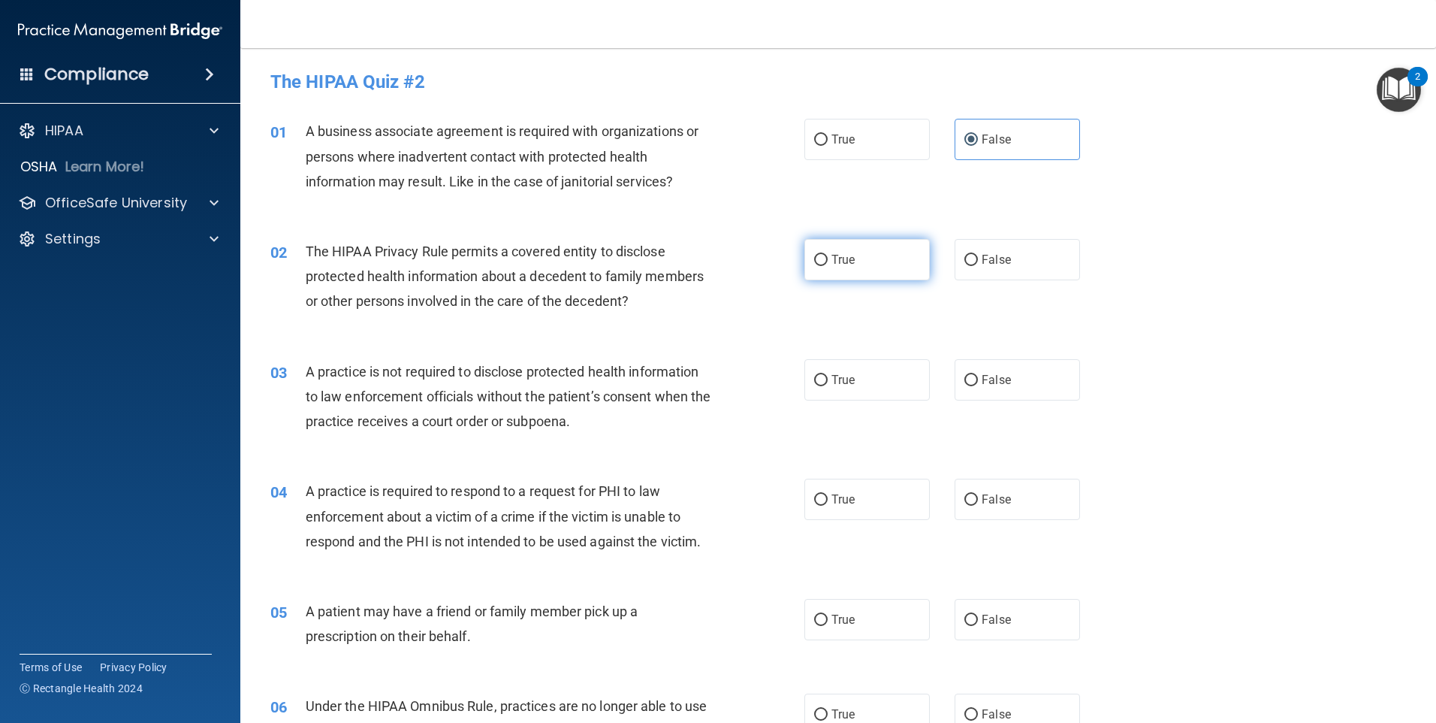
radio input "true"
click at [830, 406] on div "03 A practice is not required to disclose protected health information to law e…" at bounding box center [838, 400] width 1158 height 120
click at [832, 373] on span "True" at bounding box center [843, 380] width 23 height 14
click at [828, 375] on input "True" at bounding box center [821, 380] width 14 height 11
radio input "true"
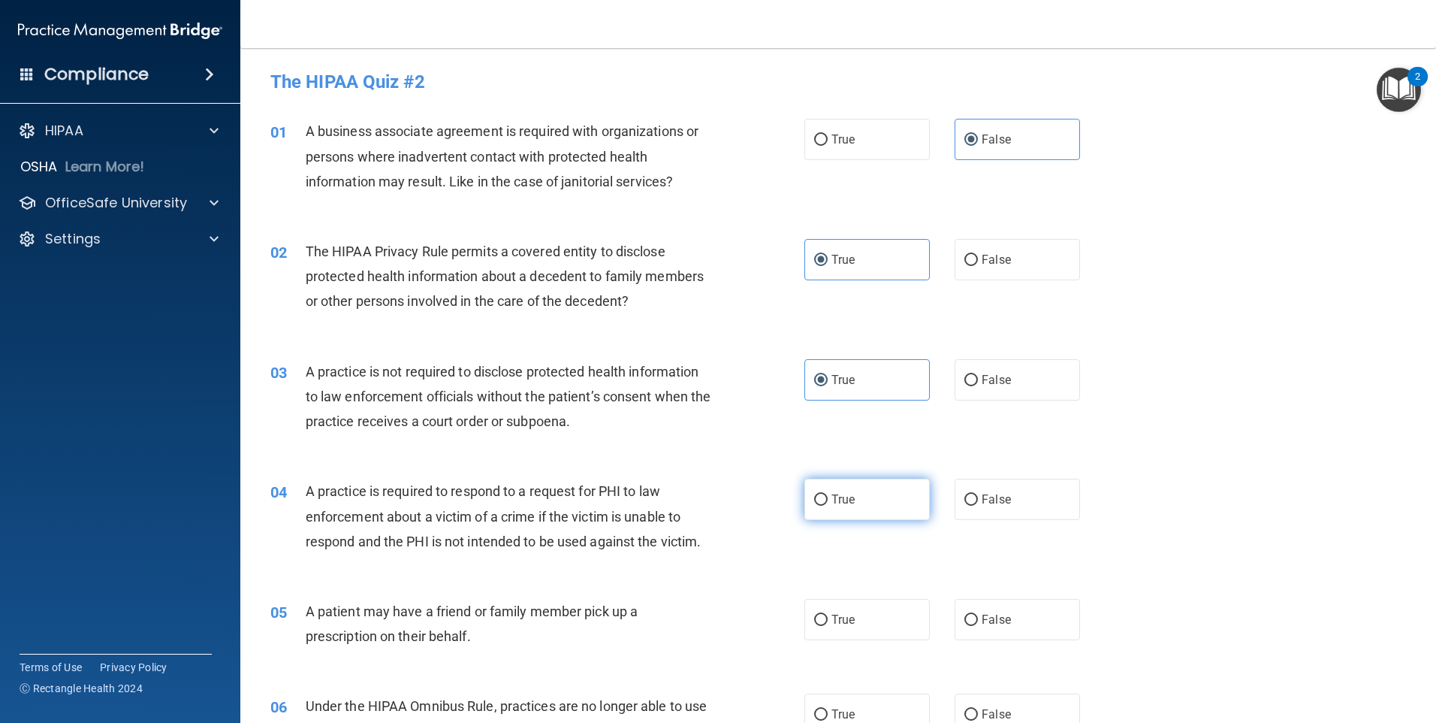
click at [853, 488] on label "True" at bounding box center [867, 498] width 125 height 41
click at [828, 494] on input "True" at bounding box center [821, 499] width 14 height 11
radio input "true"
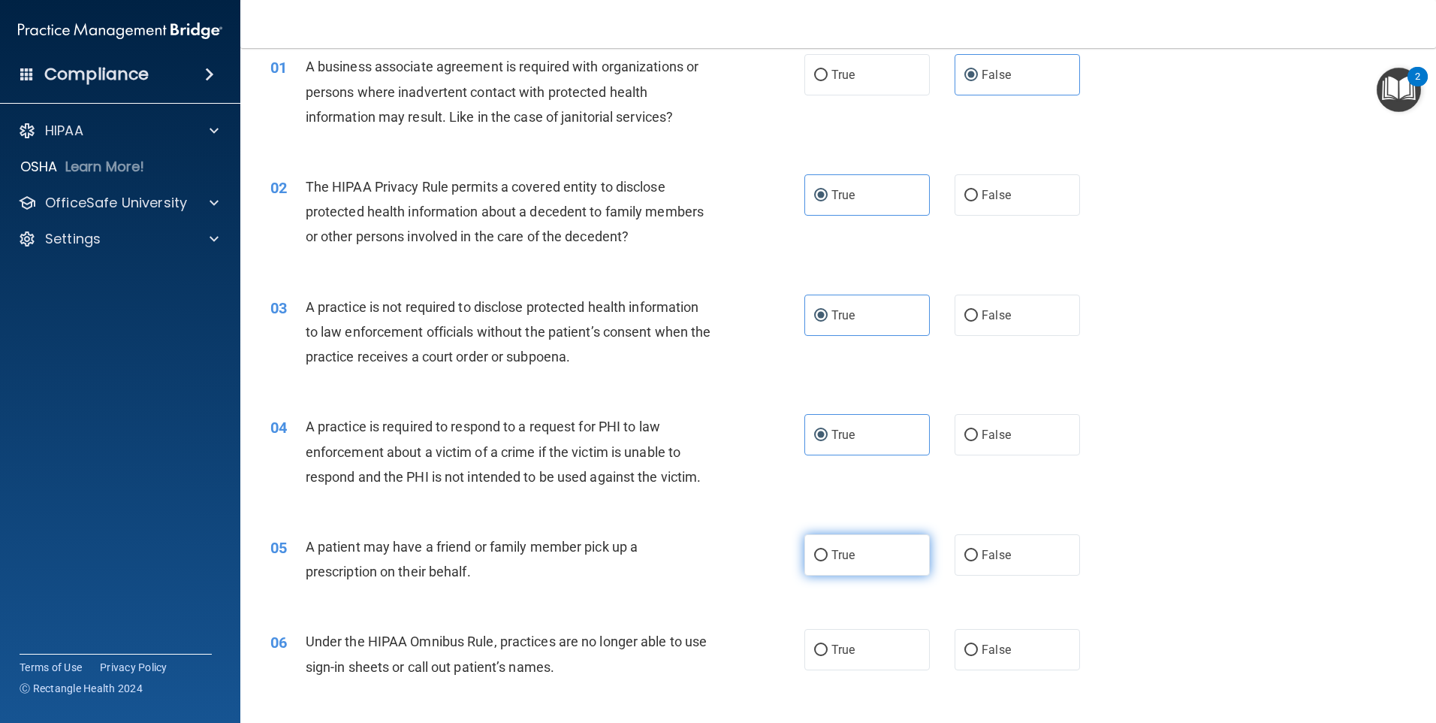
scroll to position [150, 0]
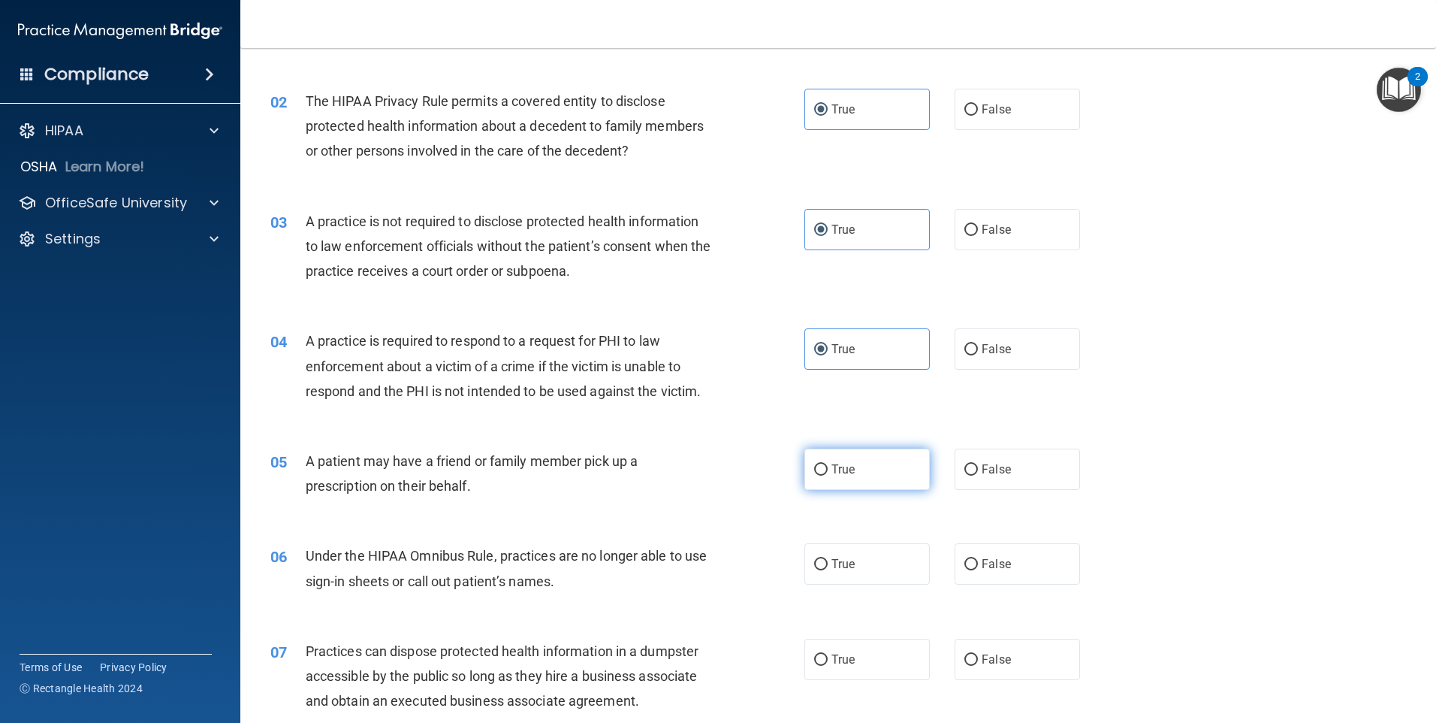
click at [855, 470] on label "True" at bounding box center [867, 468] width 125 height 41
click at [828, 470] on input "True" at bounding box center [821, 469] width 14 height 11
radio input "true"
click at [850, 544] on label "True" at bounding box center [867, 563] width 125 height 41
click at [828, 559] on input "True" at bounding box center [821, 564] width 14 height 11
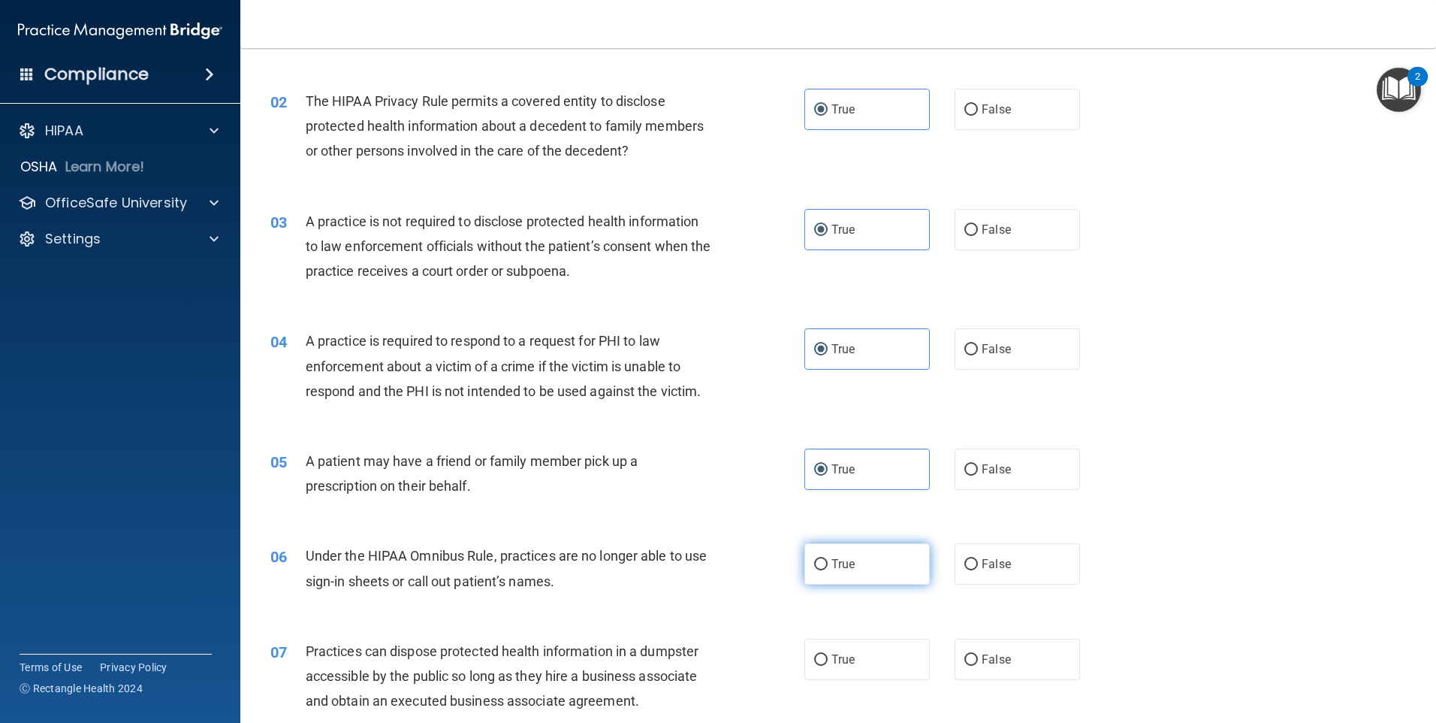
radio input "true"
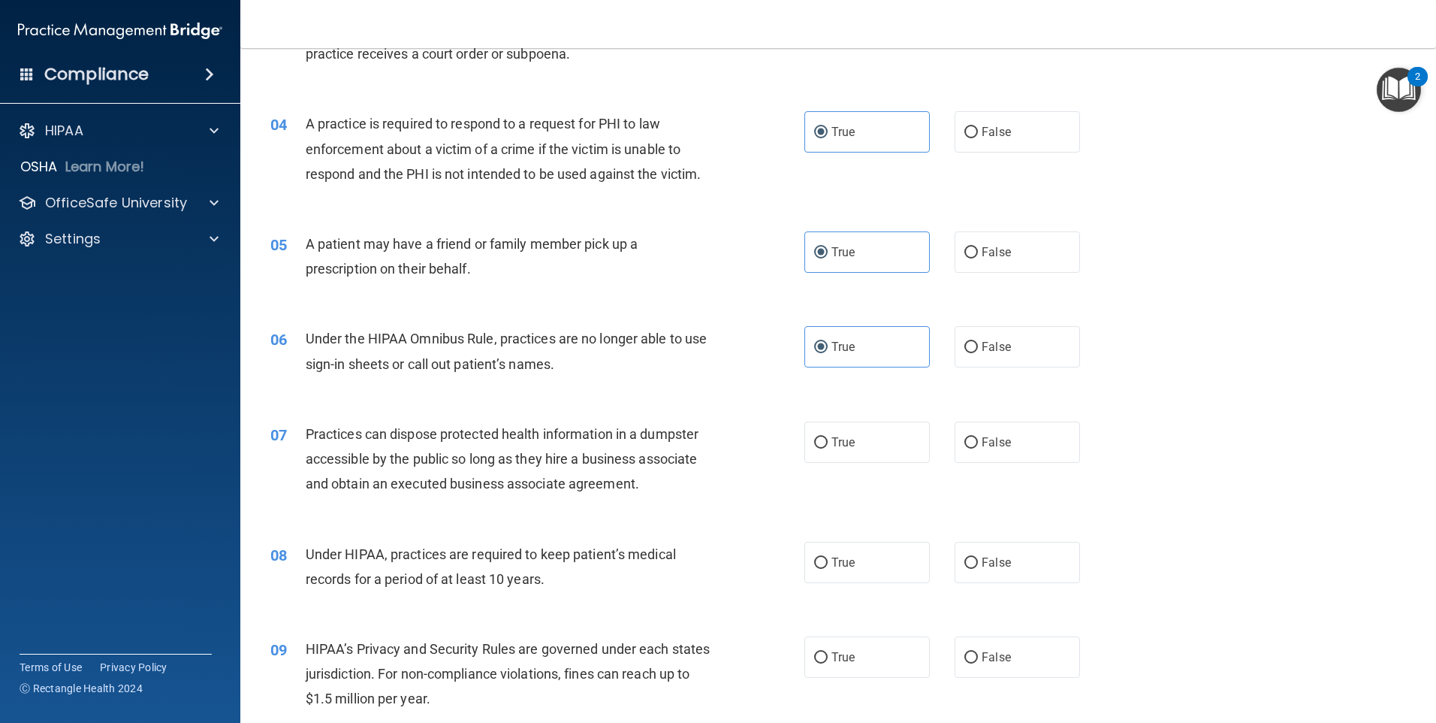
scroll to position [376, 0]
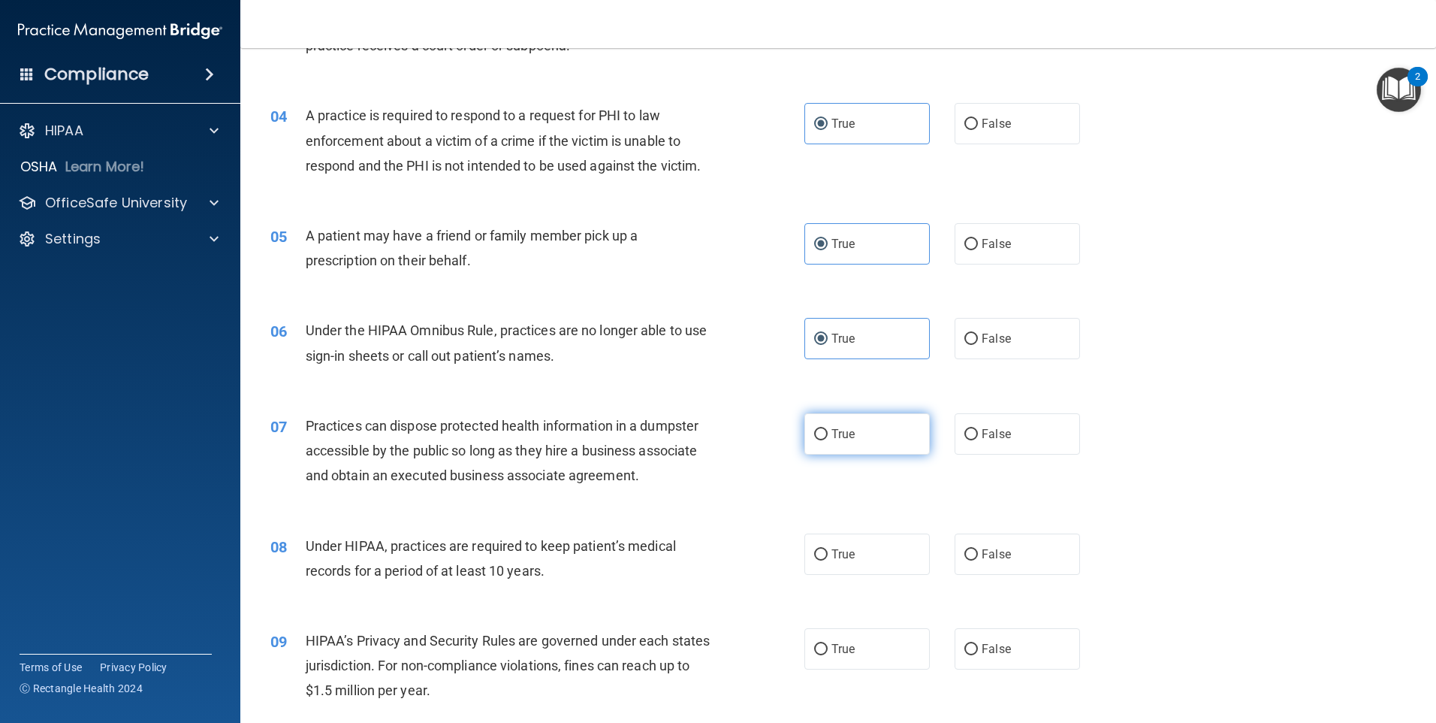
click at [850, 418] on label "True" at bounding box center [867, 433] width 125 height 41
click at [828, 429] on input "True" at bounding box center [821, 434] width 14 height 11
radio input "true"
click at [850, 557] on span "True" at bounding box center [843, 554] width 23 height 14
click at [828, 557] on input "True" at bounding box center [821, 554] width 14 height 11
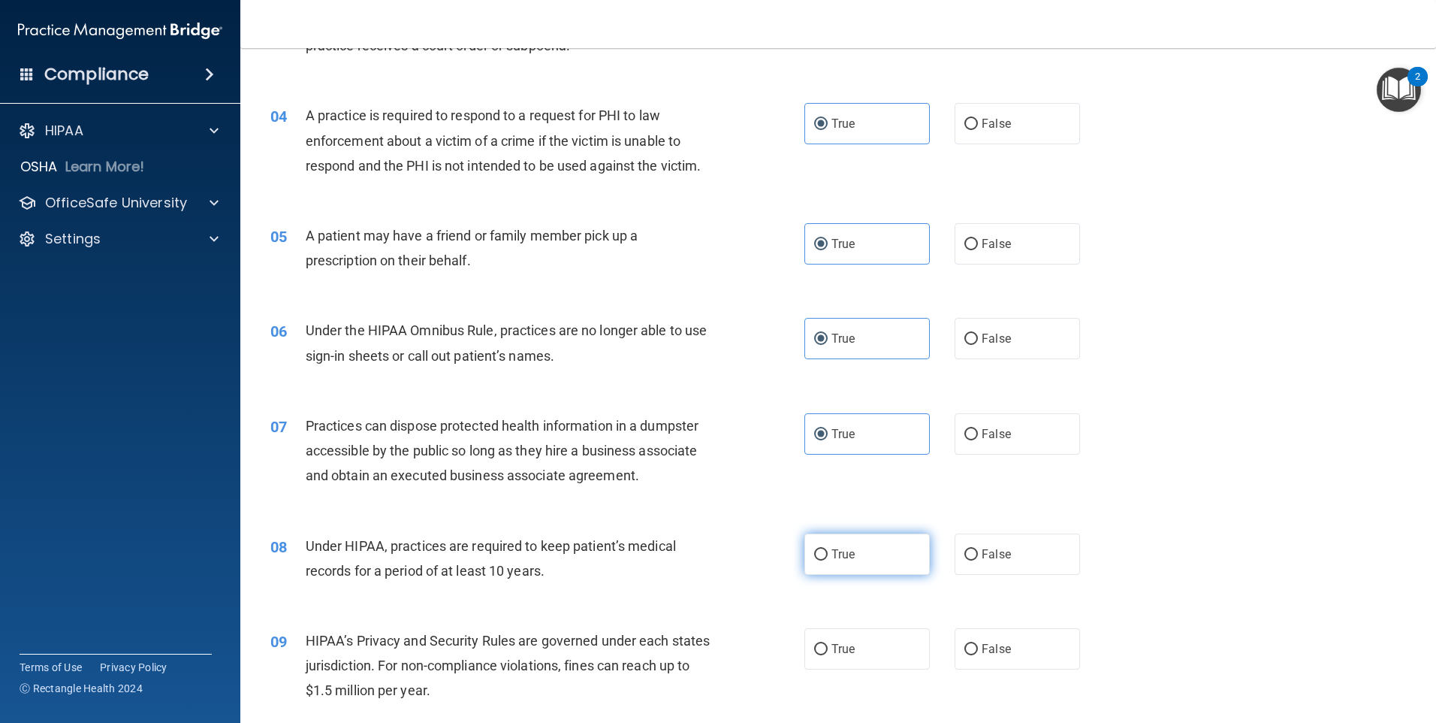
radio input "true"
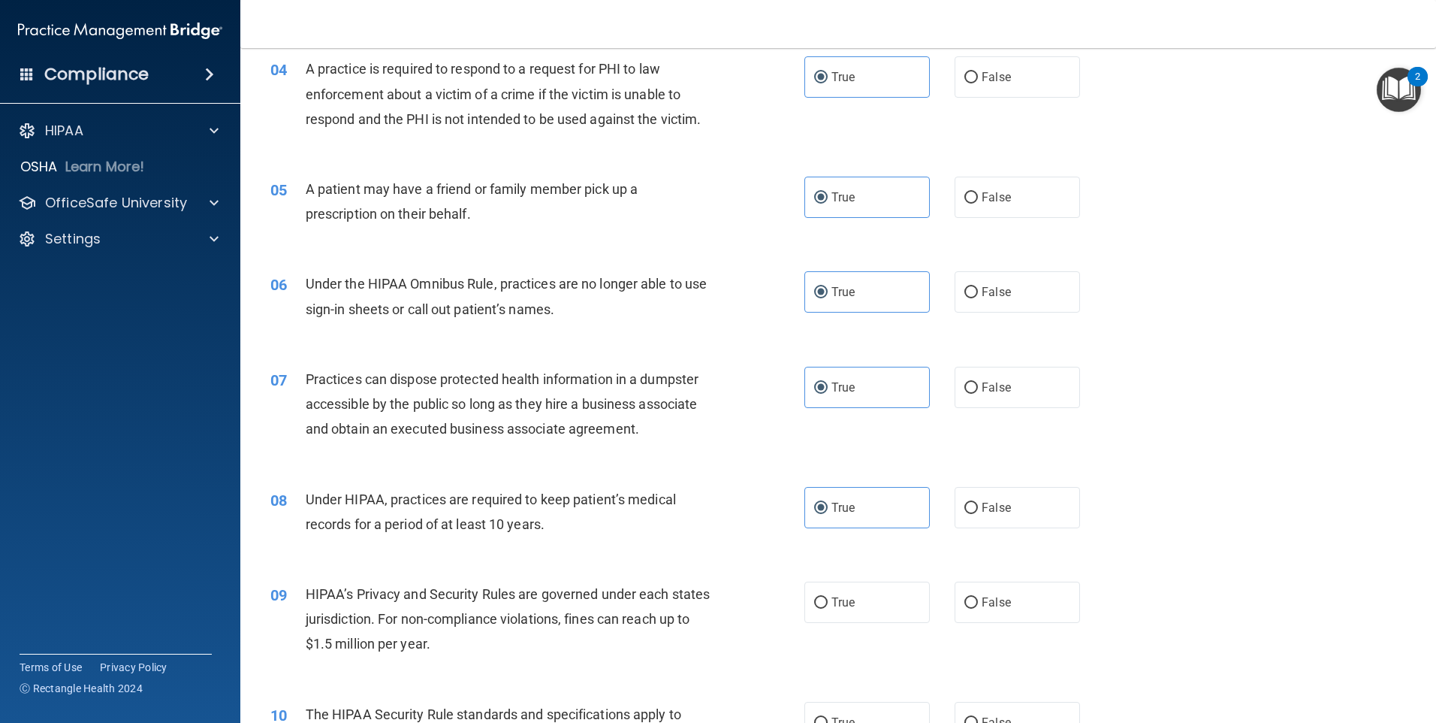
scroll to position [526, 0]
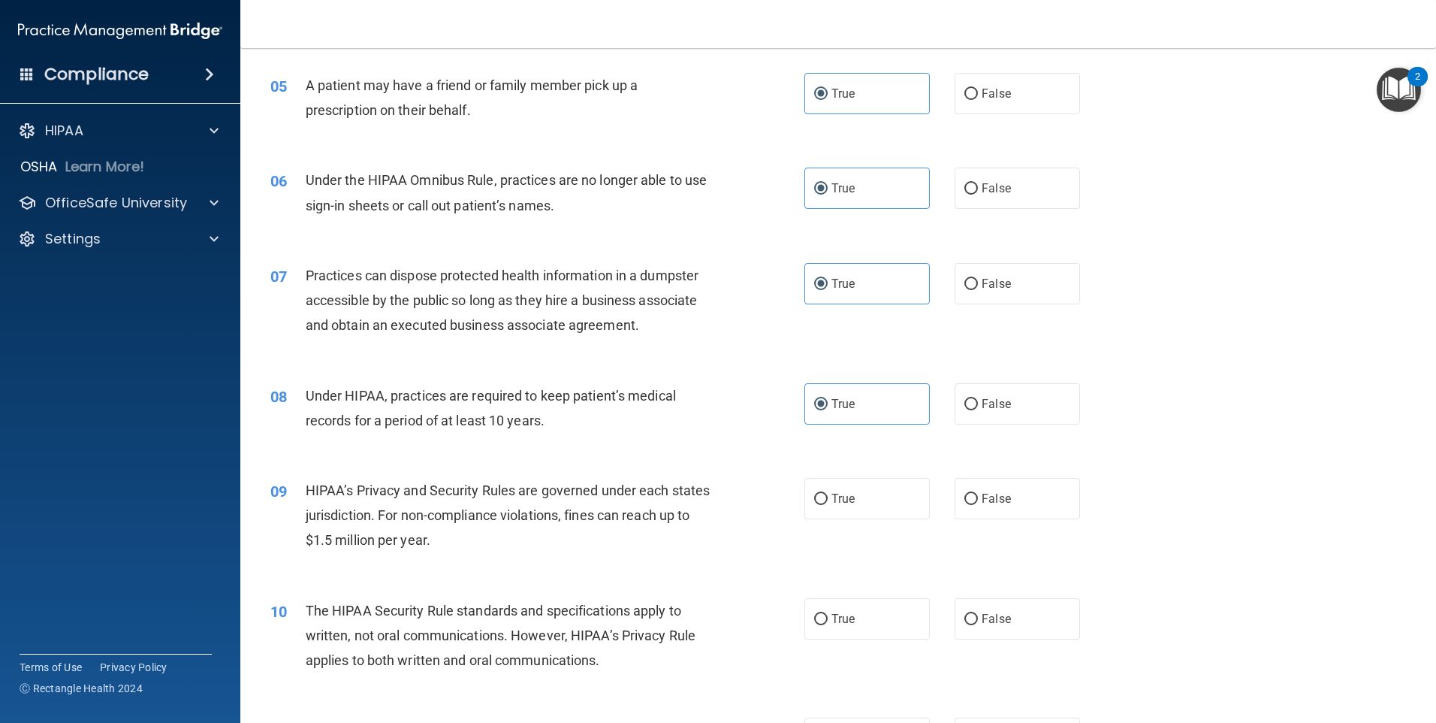
click at [873, 476] on div "09 HIPAA’s Privacy and Security Rules are governed under each states jurisdicti…" at bounding box center [838, 519] width 1158 height 120
click at [871, 513] on label "True" at bounding box center [867, 498] width 125 height 41
click at [828, 505] on input "True" at bounding box center [821, 499] width 14 height 11
radio input "true"
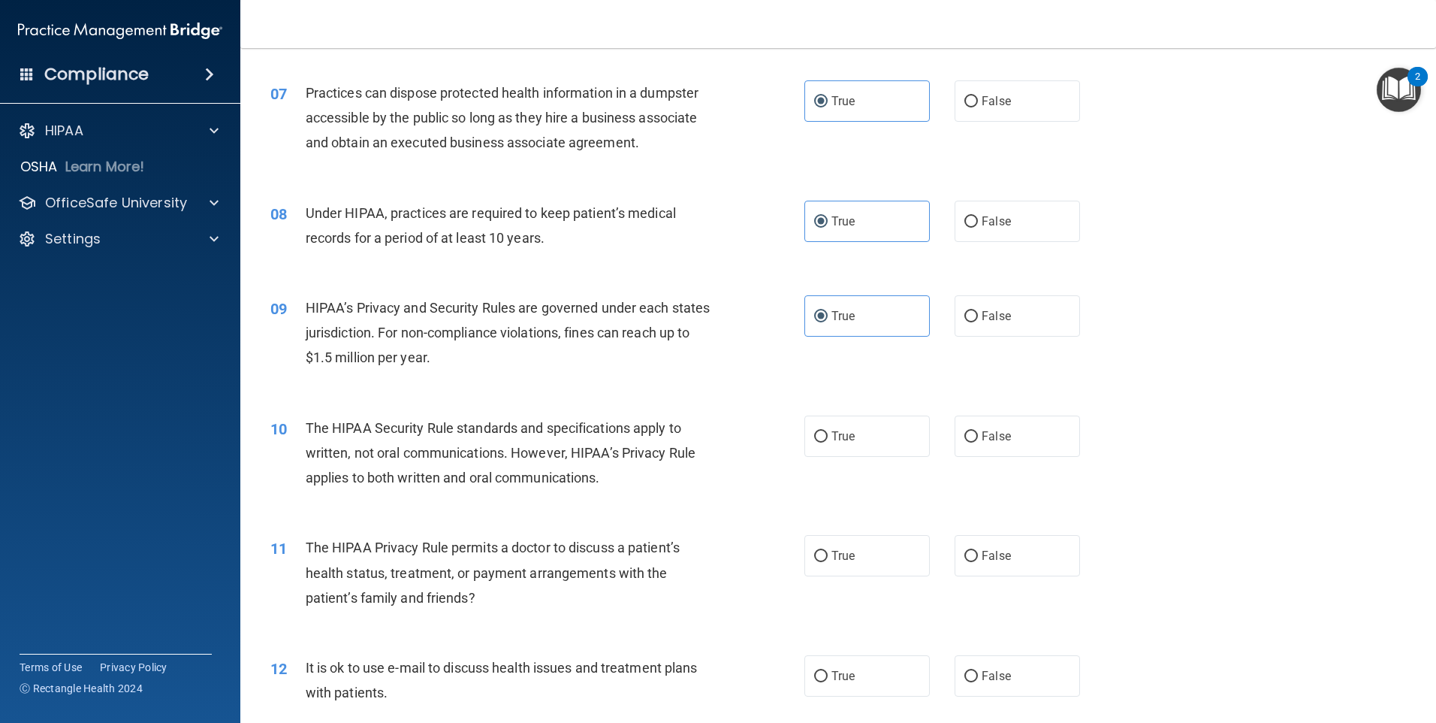
scroll to position [751, 0]
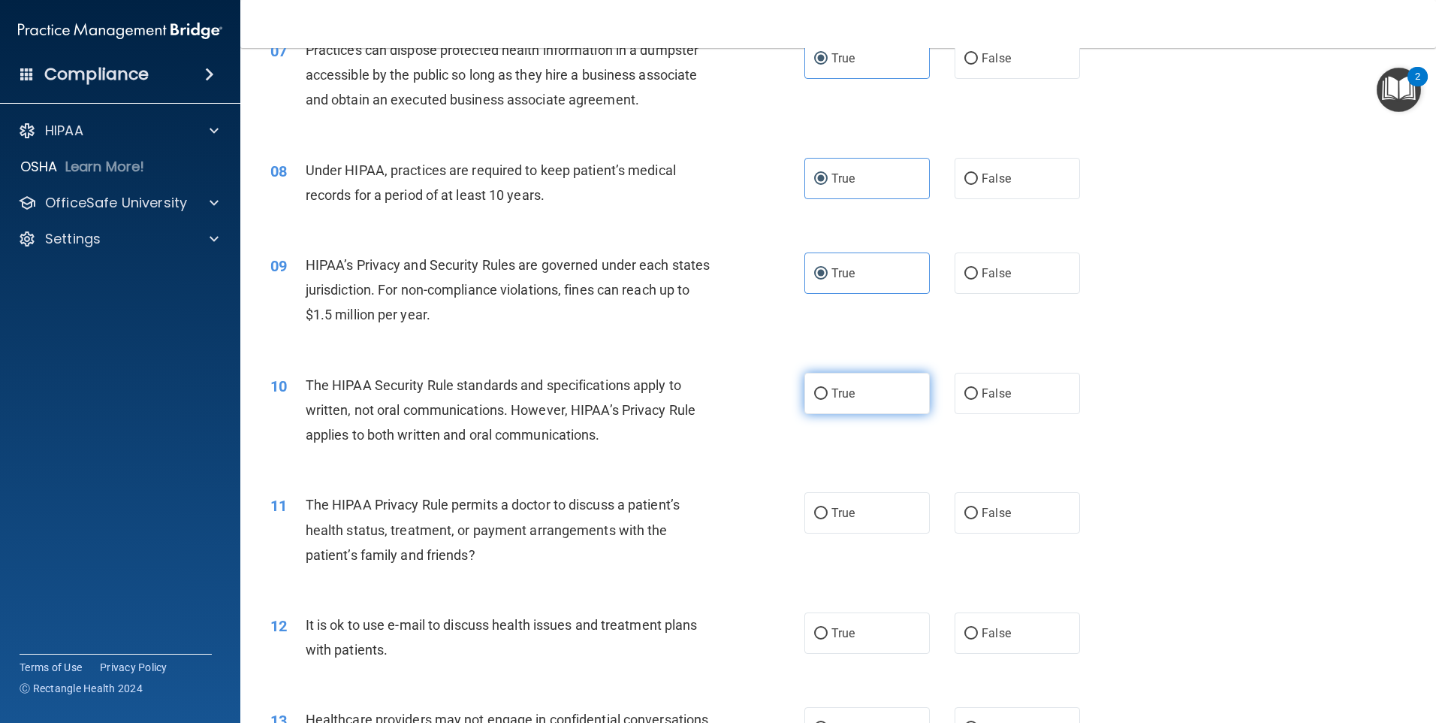
click at [850, 409] on label "True" at bounding box center [867, 393] width 125 height 41
click at [828, 400] on input "True" at bounding box center [821, 393] width 14 height 11
radio input "true"
click at [844, 500] on label "True" at bounding box center [867, 512] width 125 height 41
click at [828, 508] on input "True" at bounding box center [821, 513] width 14 height 11
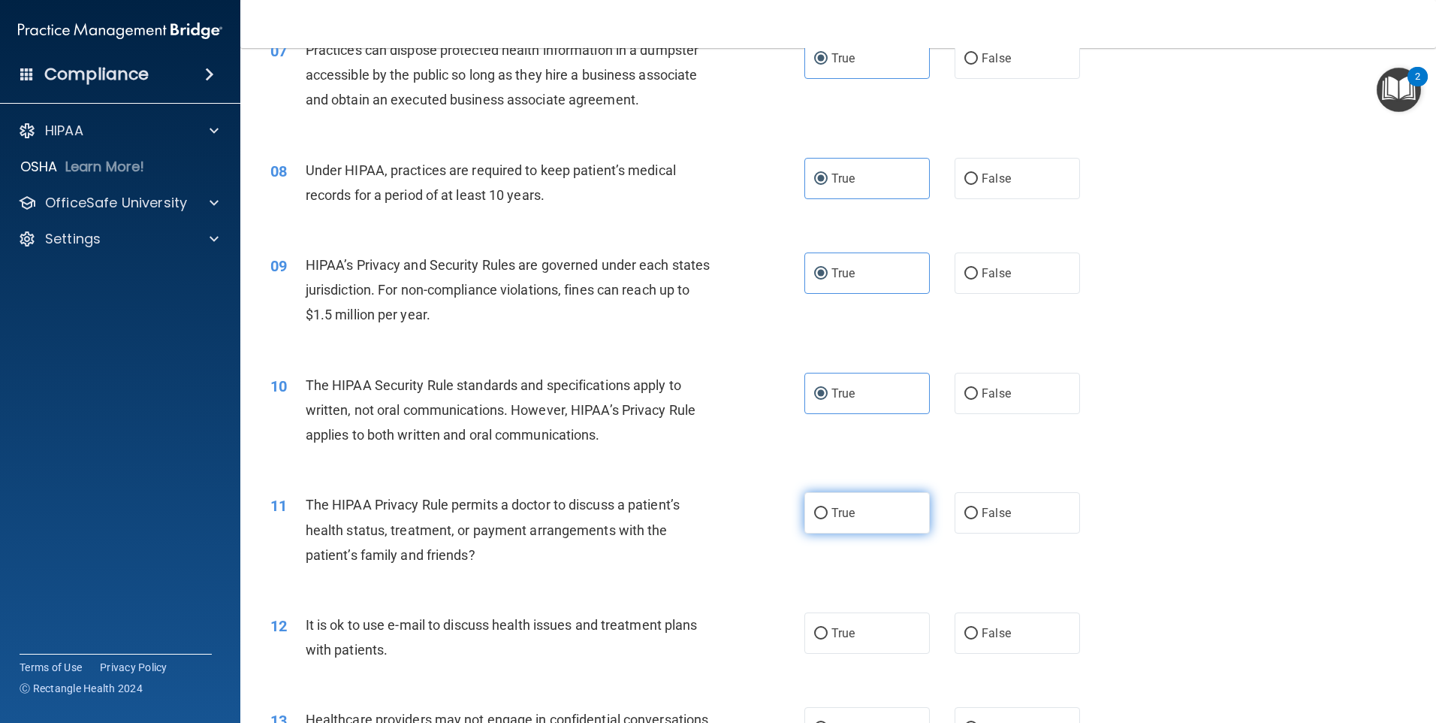
radio input "true"
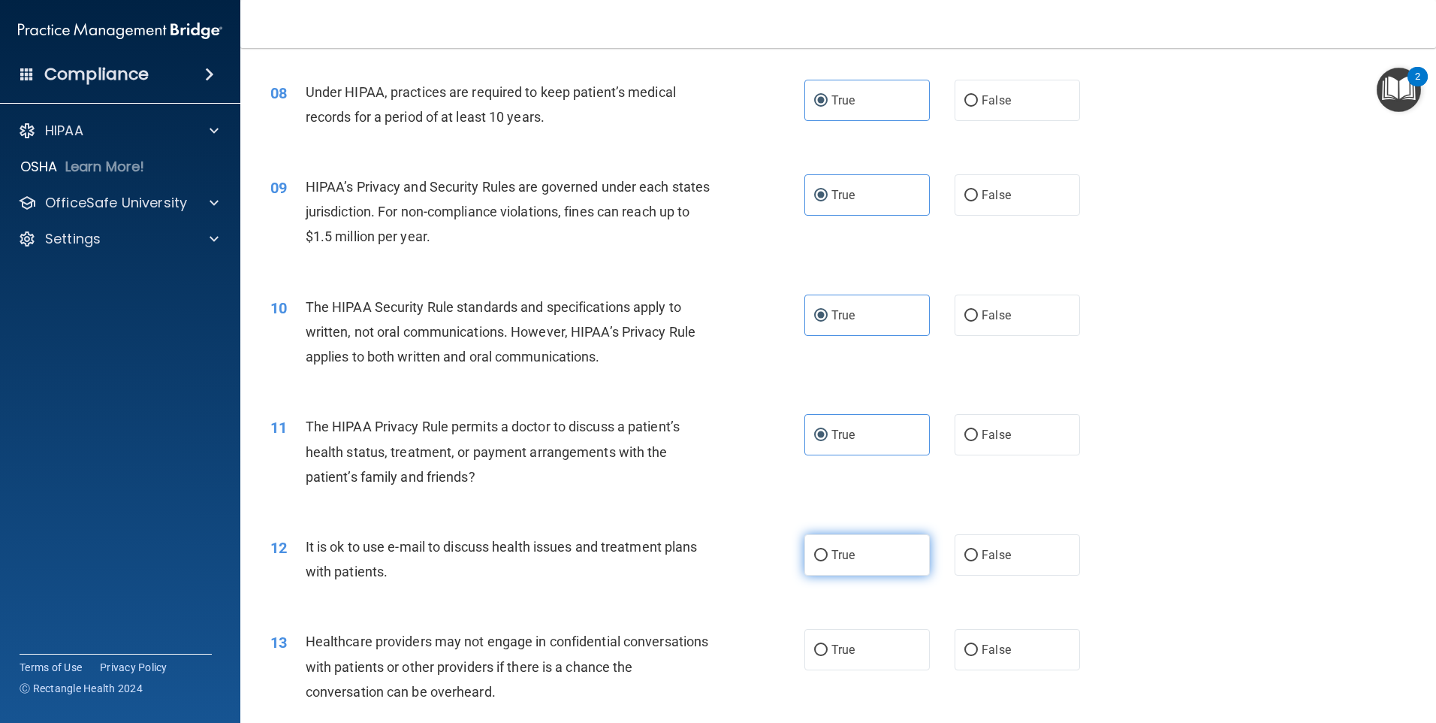
scroll to position [901, 0]
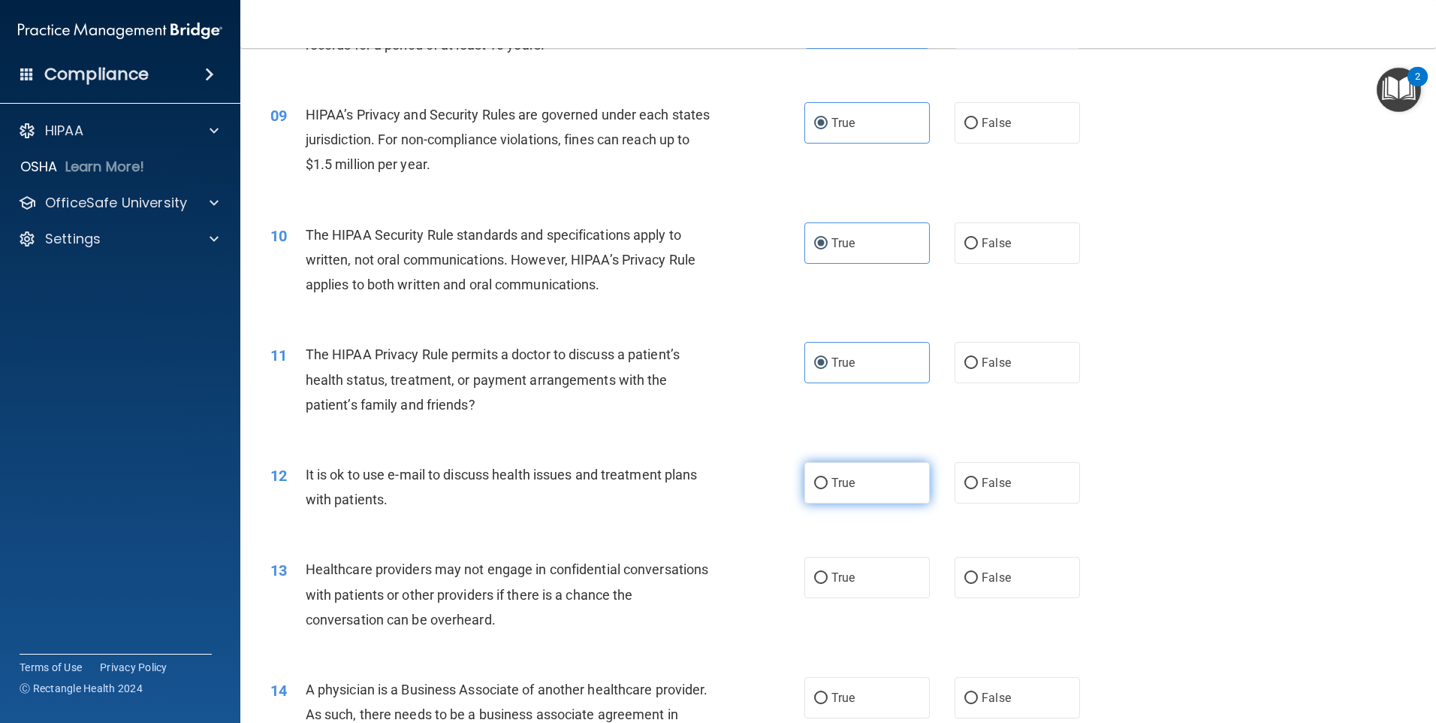
click at [856, 485] on label "True" at bounding box center [867, 482] width 125 height 41
click at [828, 485] on input "True" at bounding box center [821, 483] width 14 height 11
radio input "true"
click at [849, 563] on label "True" at bounding box center [867, 577] width 125 height 41
click at [828, 572] on input "True" at bounding box center [821, 577] width 14 height 11
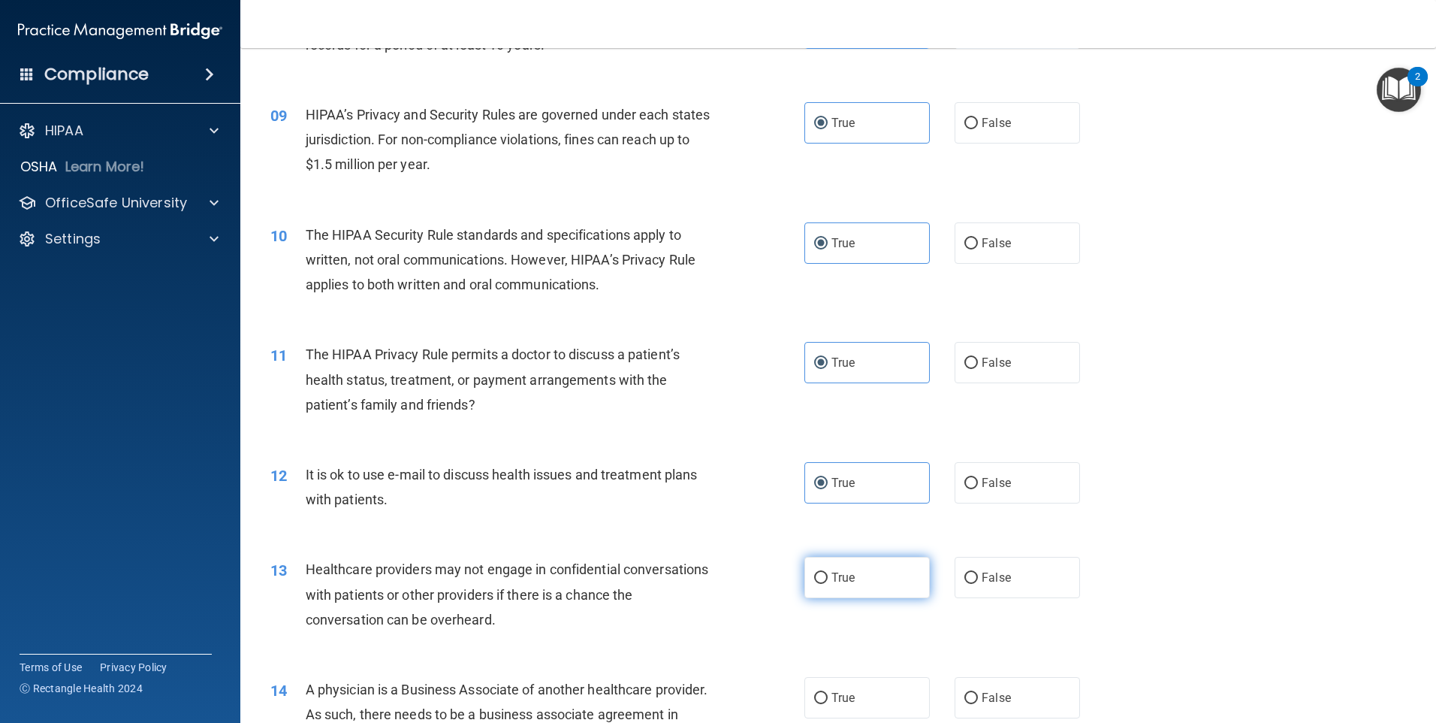
radio input "true"
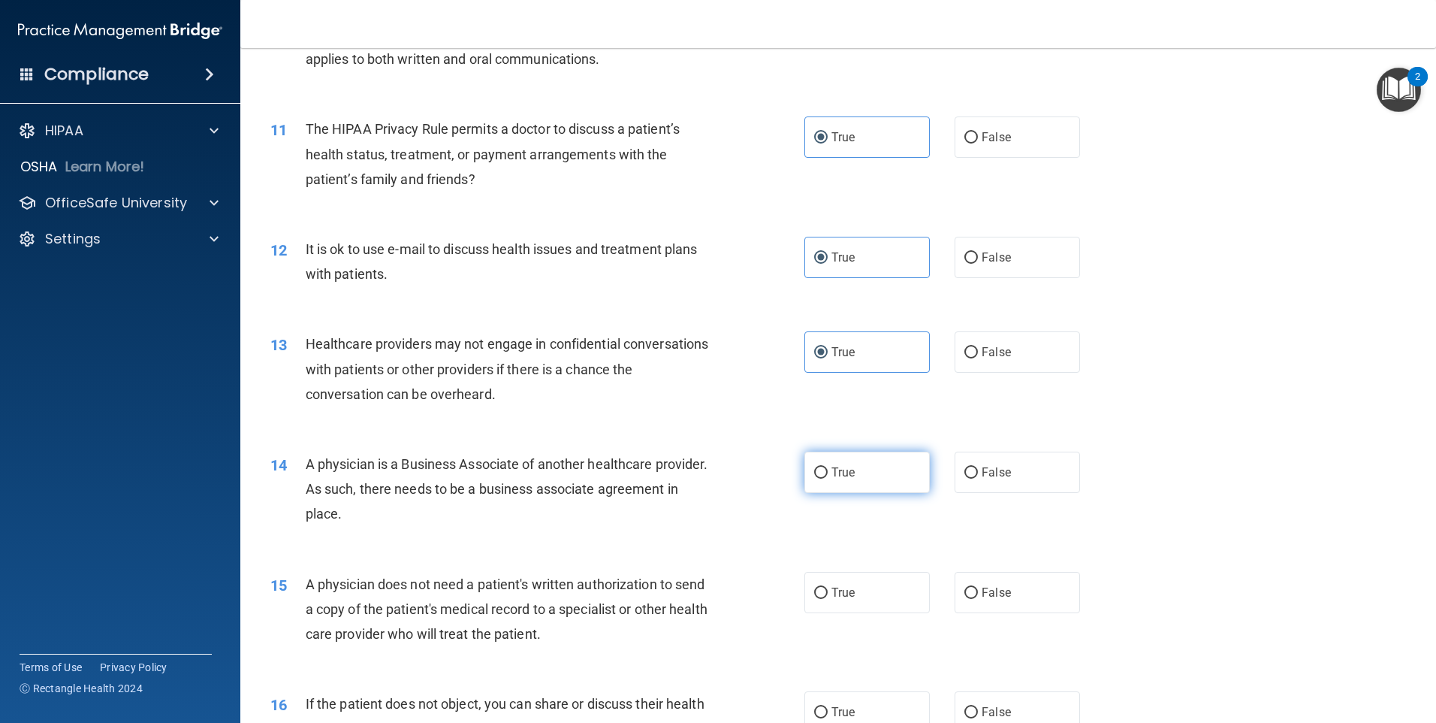
click at [843, 477] on span "True" at bounding box center [843, 472] width 23 height 14
click at [828, 477] on input "True" at bounding box center [821, 472] width 14 height 11
radio input "true"
click at [849, 557] on div "15 A physician does not need a patient's written authorization to send a copy o…" at bounding box center [838, 613] width 1158 height 120
click at [857, 578] on label "True" at bounding box center [867, 592] width 125 height 41
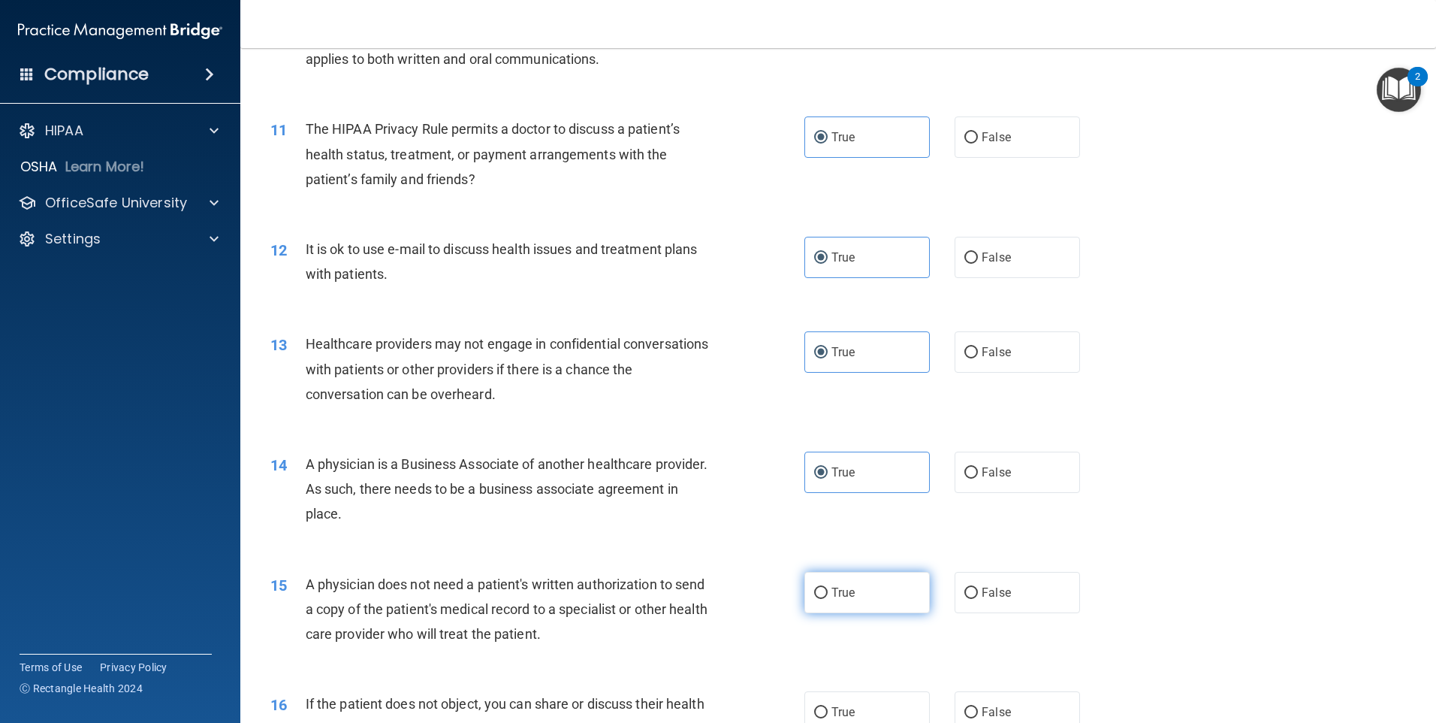
click at [828, 587] on input "True" at bounding box center [821, 592] width 14 height 11
radio input "true"
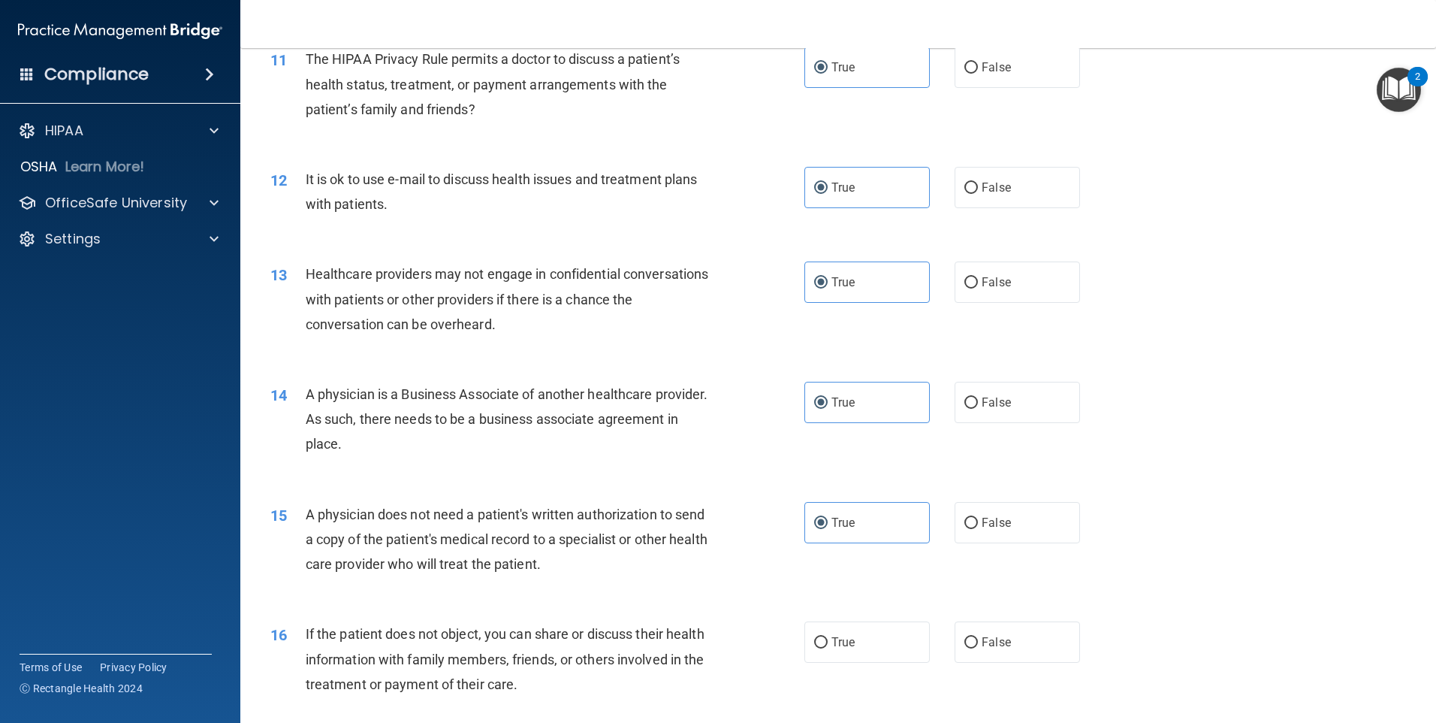
scroll to position [1577, 0]
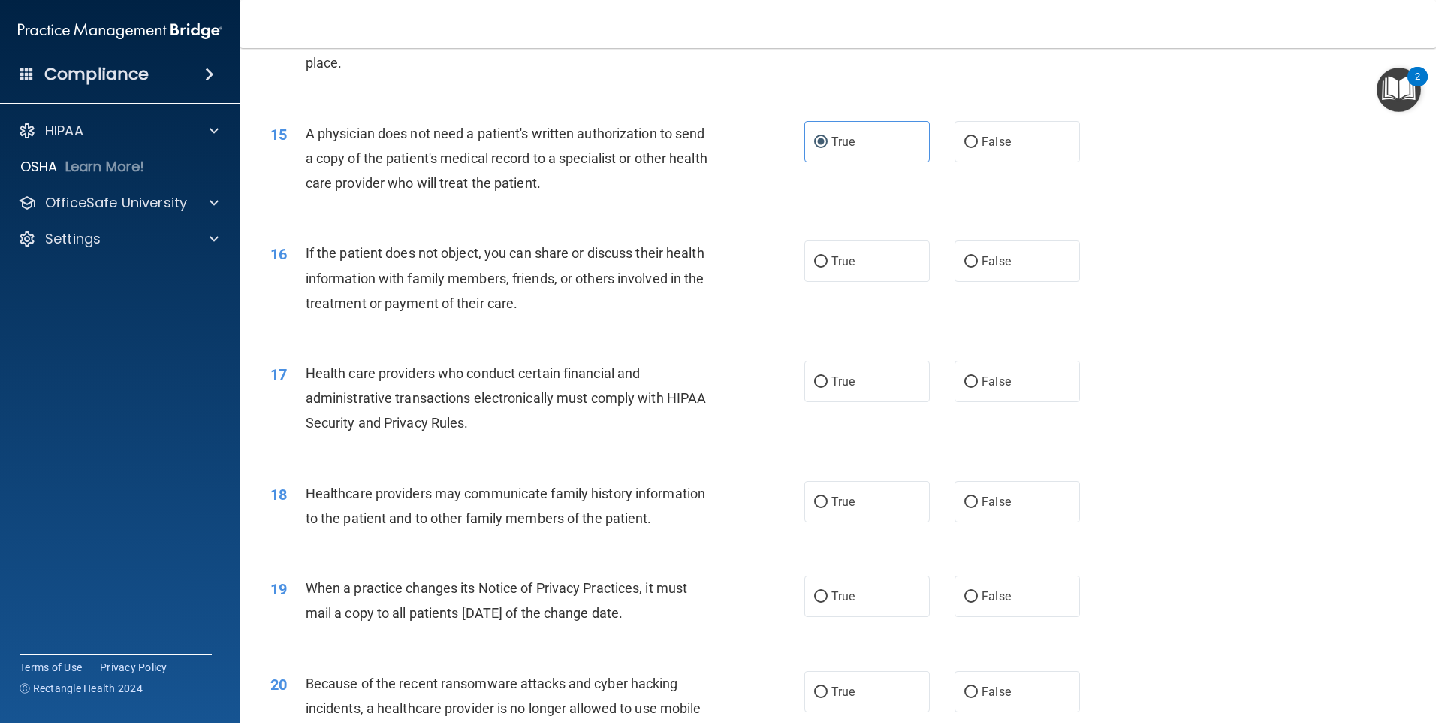
click at [859, 292] on div "16 If the patient does not object, you can share or discuss their health inform…" at bounding box center [838, 282] width 1158 height 120
click at [859, 264] on label "True" at bounding box center [867, 260] width 125 height 41
click at [828, 264] on input "True" at bounding box center [821, 261] width 14 height 11
radio input "true"
click at [877, 408] on div "17 Health care providers who conduct certain financial and administrative trans…" at bounding box center [838, 402] width 1158 height 120
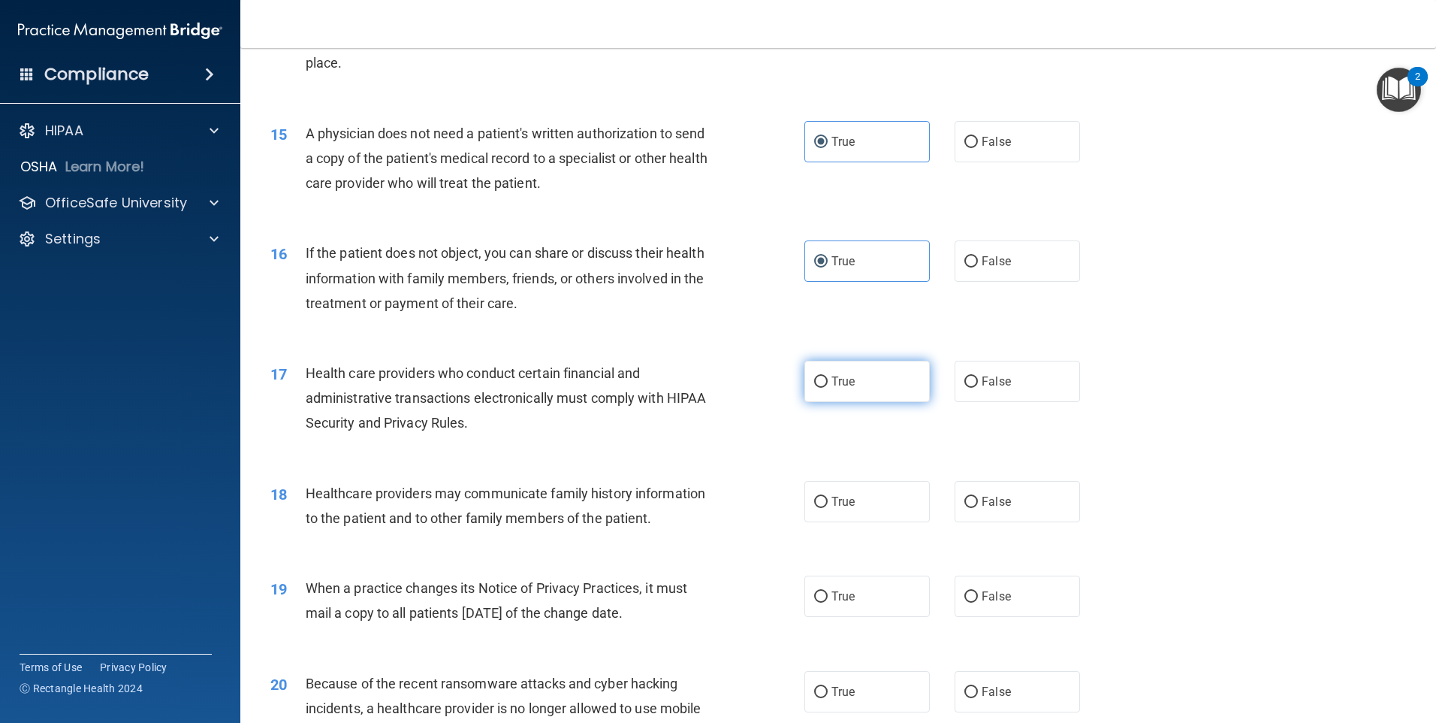
click at [868, 391] on label "True" at bounding box center [867, 381] width 125 height 41
click at [828, 388] on input "True" at bounding box center [821, 381] width 14 height 11
radio input "true"
click at [862, 504] on label "True" at bounding box center [867, 501] width 125 height 41
click at [828, 504] on input "True" at bounding box center [821, 502] width 14 height 11
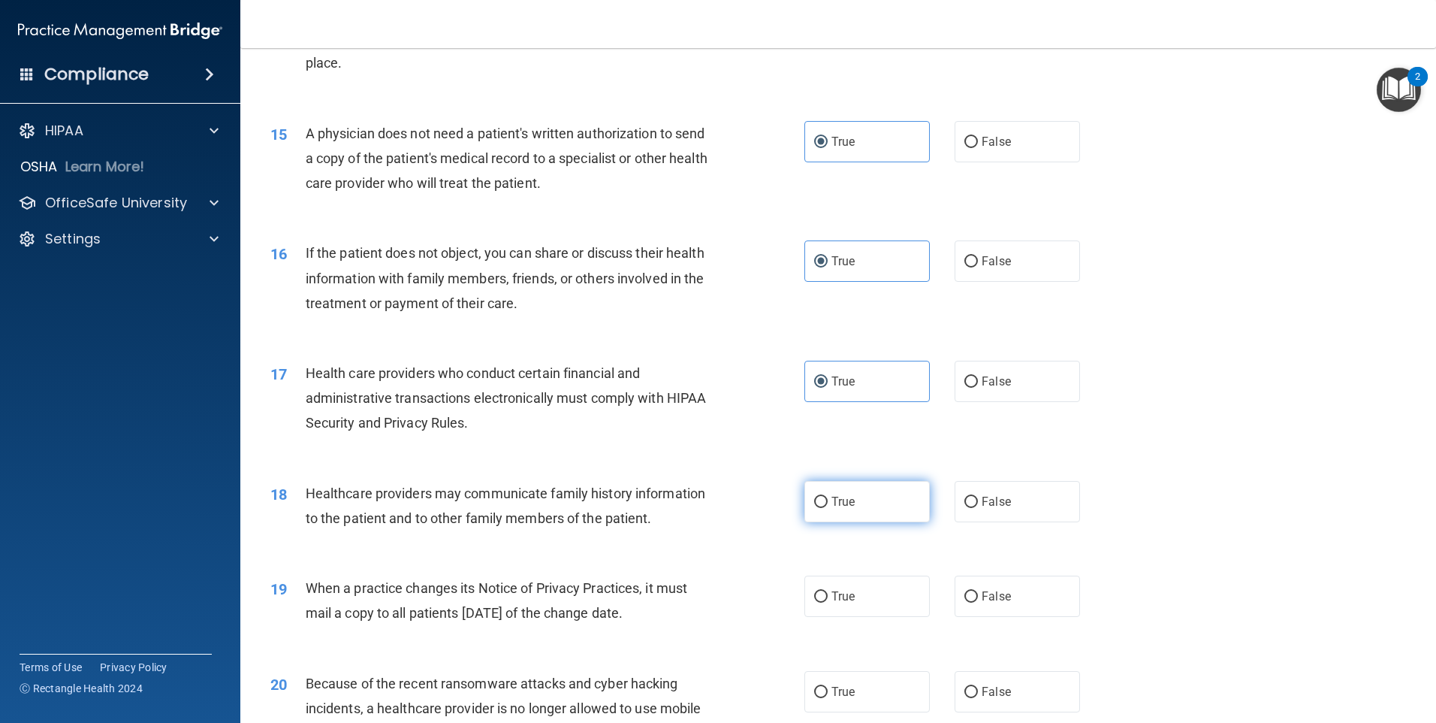
radio input "true"
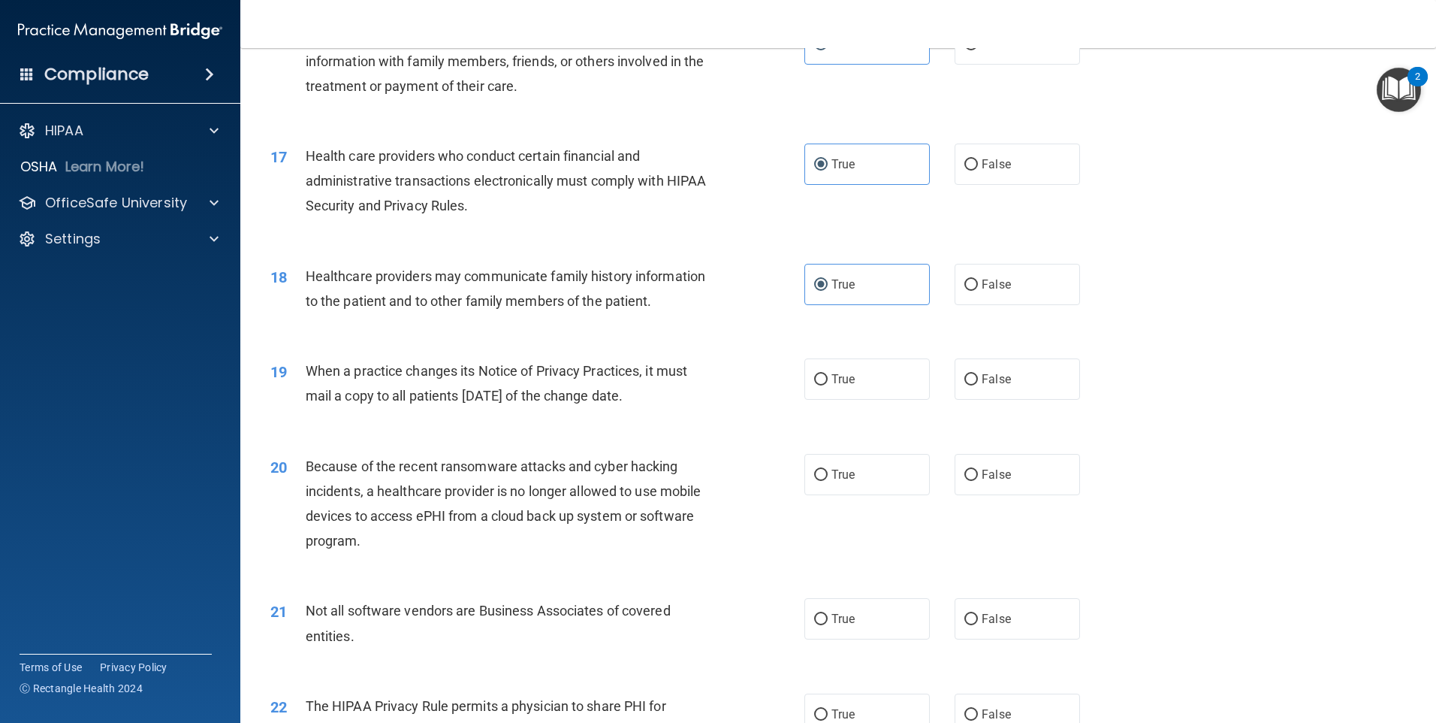
scroll to position [1803, 0]
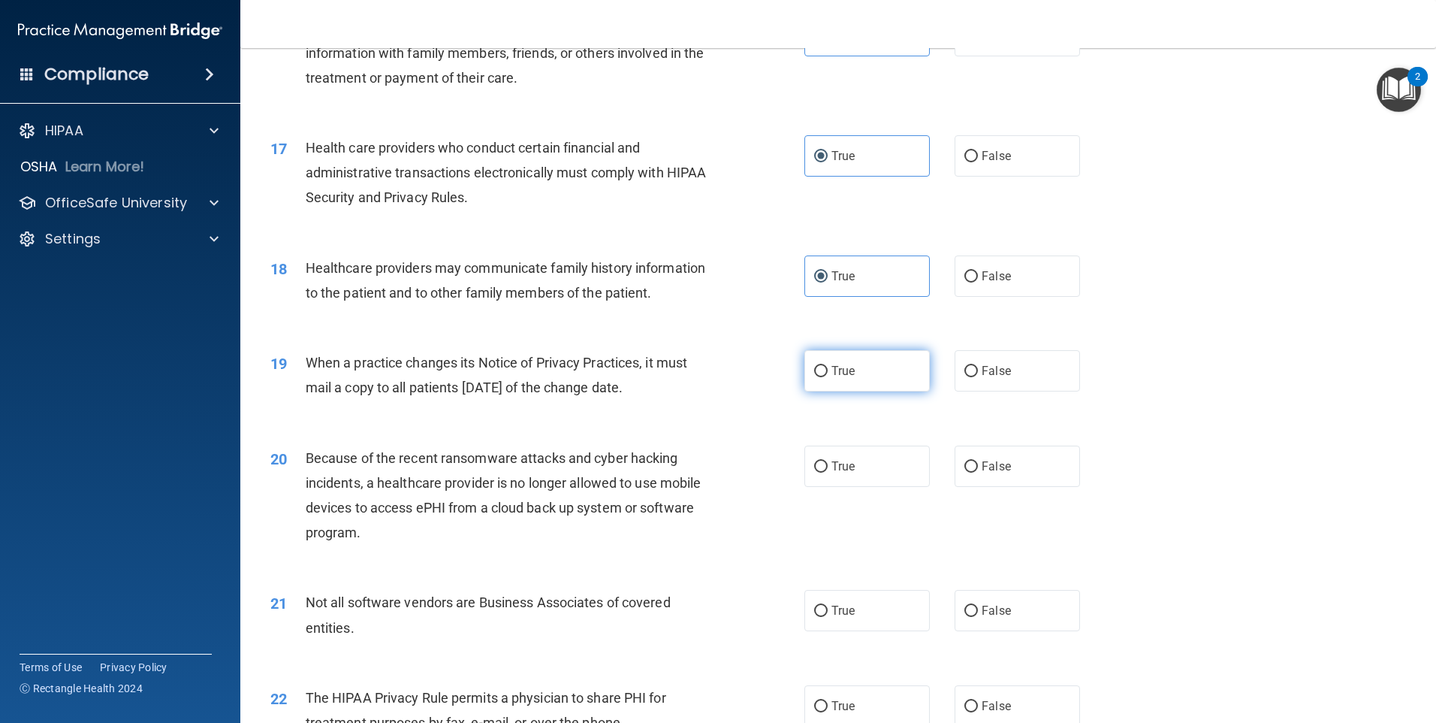
click at [829, 363] on label "True" at bounding box center [867, 370] width 125 height 41
click at [828, 366] on input "True" at bounding box center [821, 371] width 14 height 11
radio input "true"
click at [838, 475] on label "True" at bounding box center [867, 465] width 125 height 41
click at [828, 472] on input "True" at bounding box center [821, 466] width 14 height 11
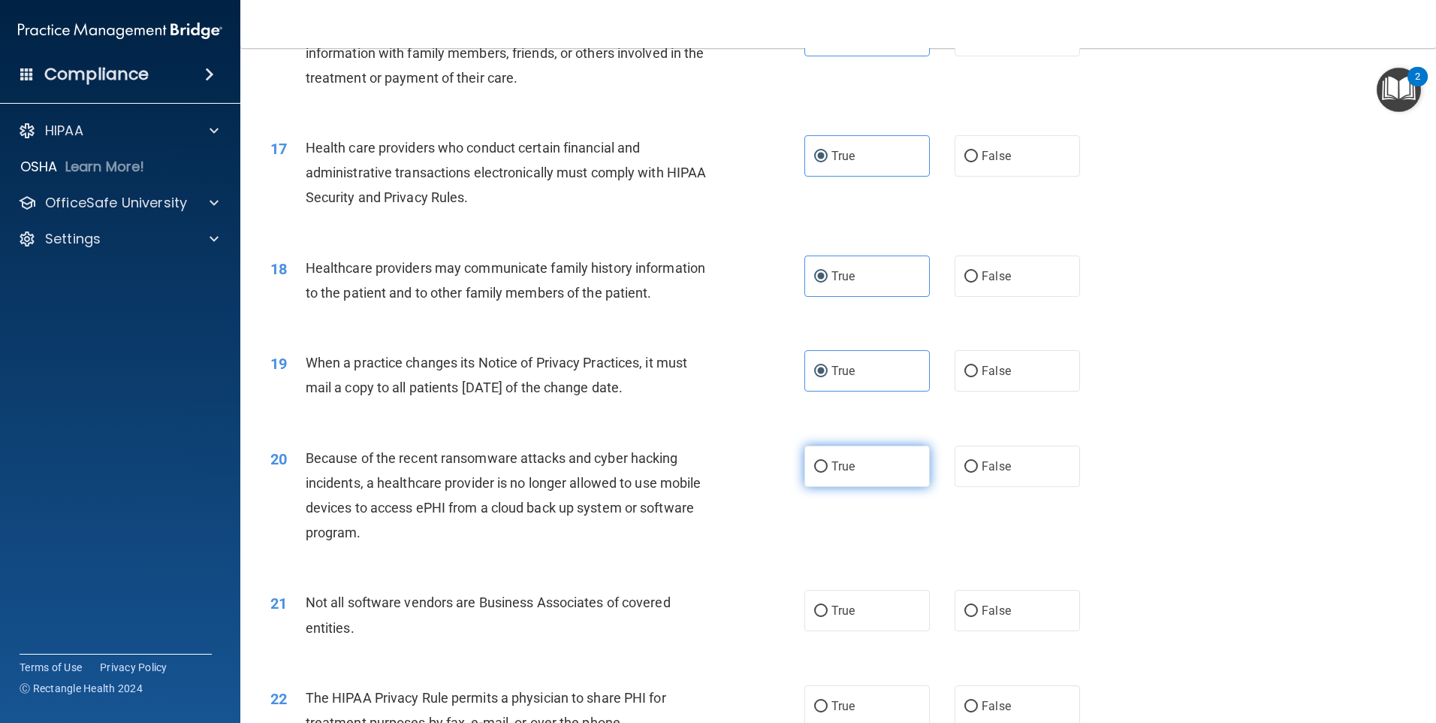
radio input "true"
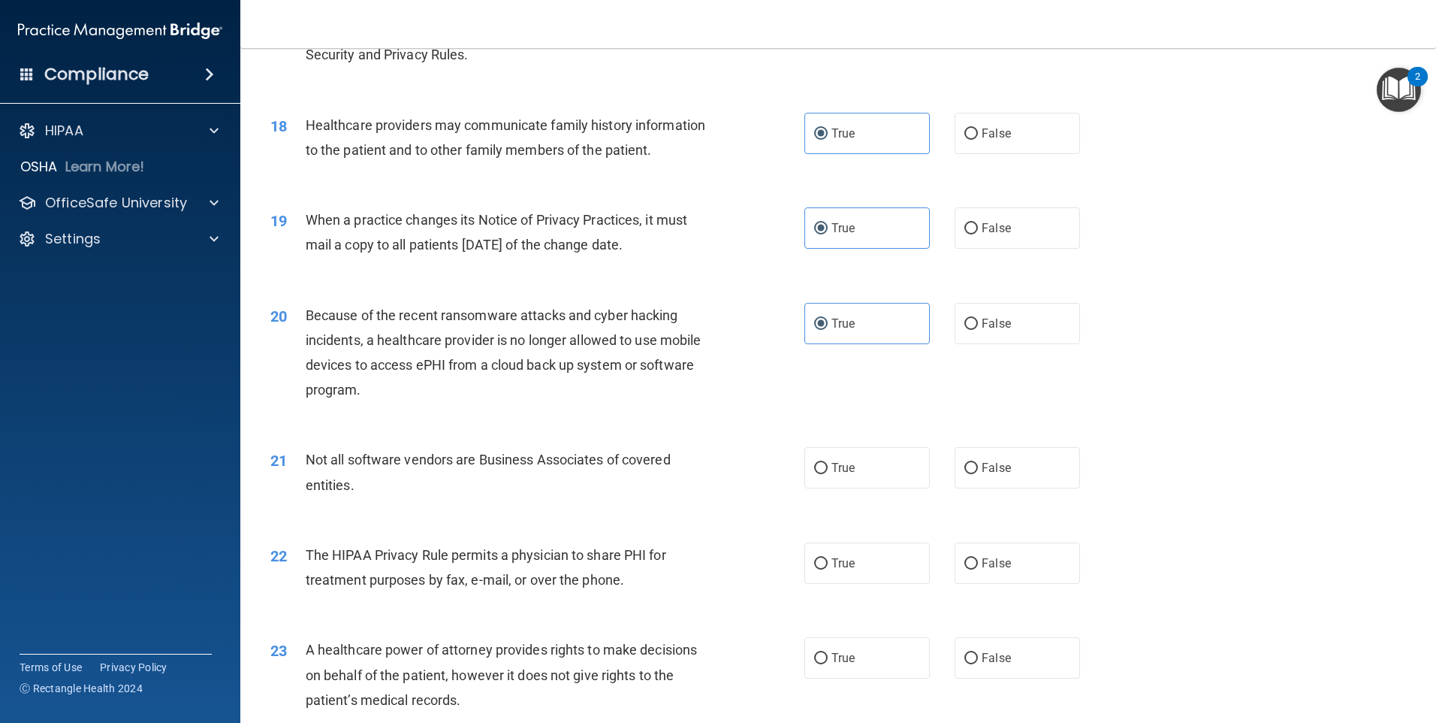
scroll to position [1953, 0]
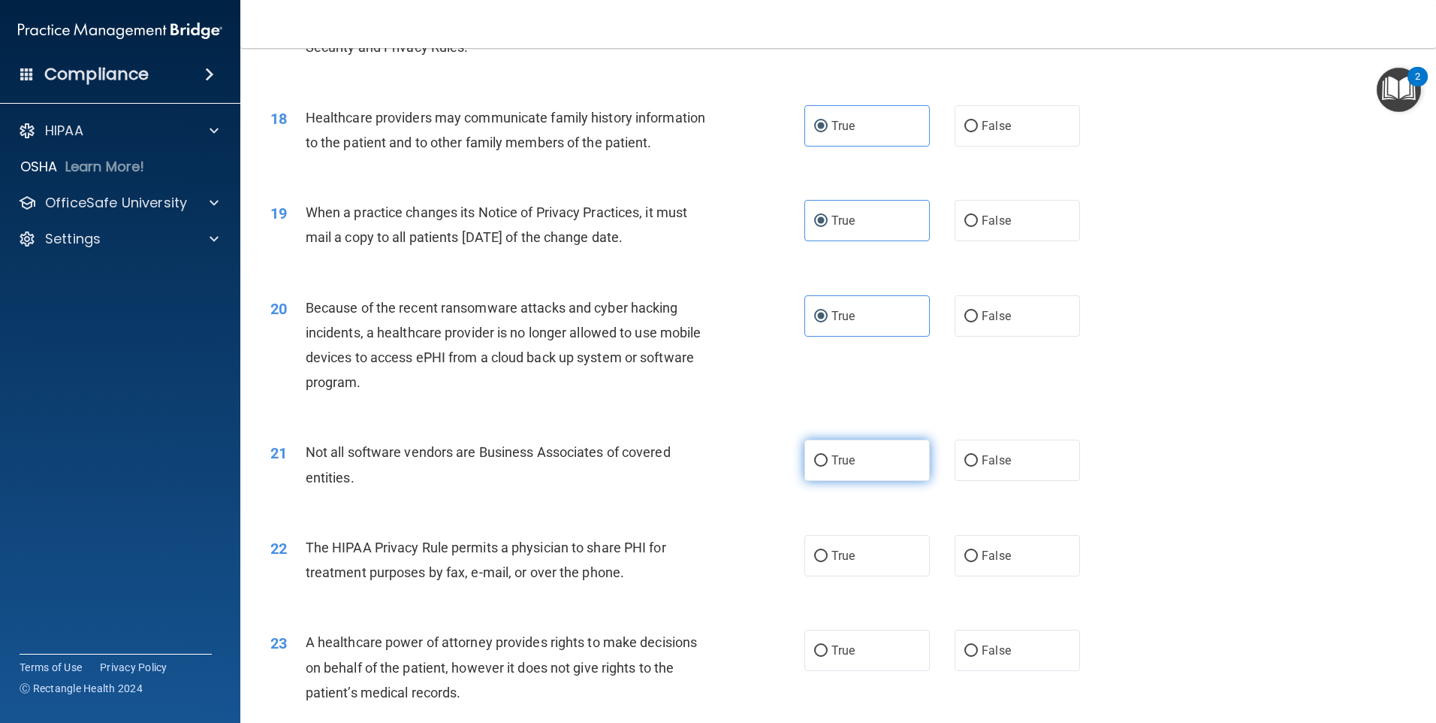
click at [825, 464] on label "True" at bounding box center [867, 459] width 125 height 41
click at [825, 464] on input "True" at bounding box center [821, 460] width 14 height 11
radio input "true"
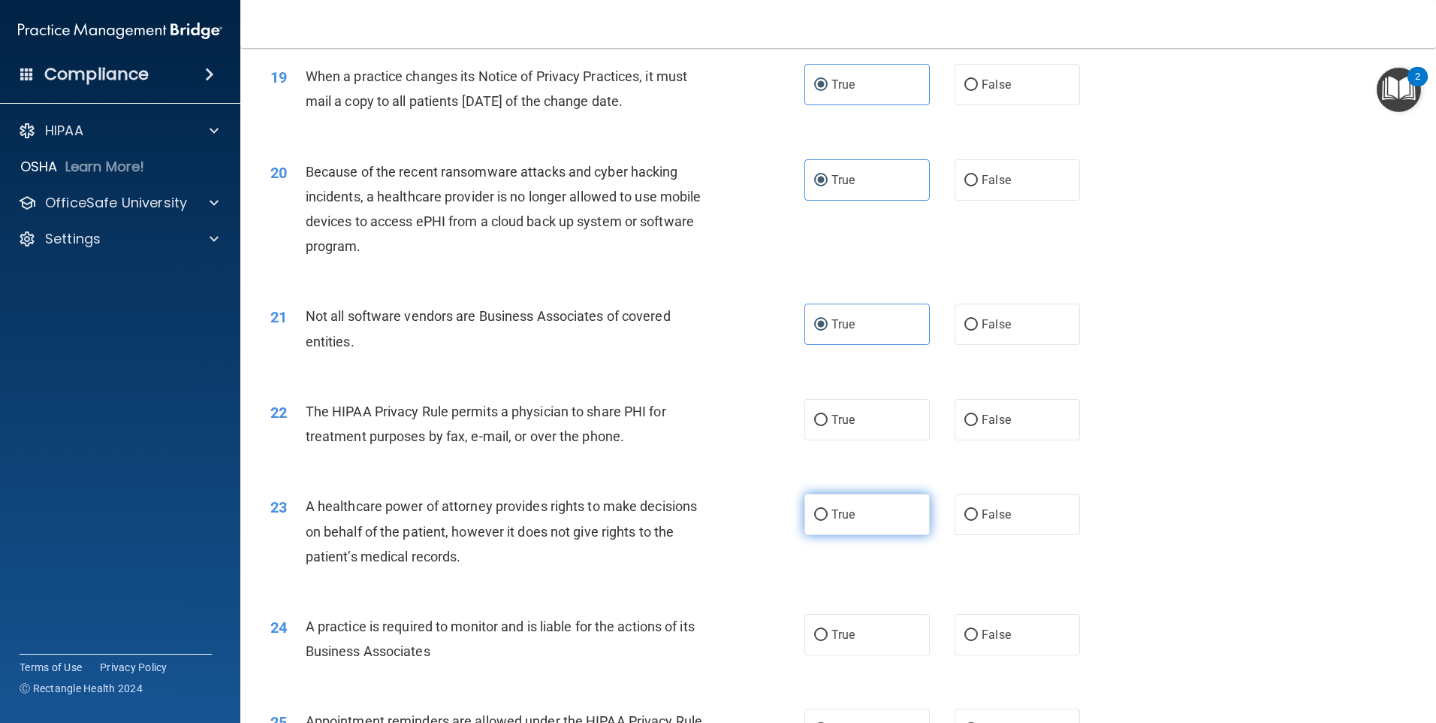
scroll to position [2103, 0]
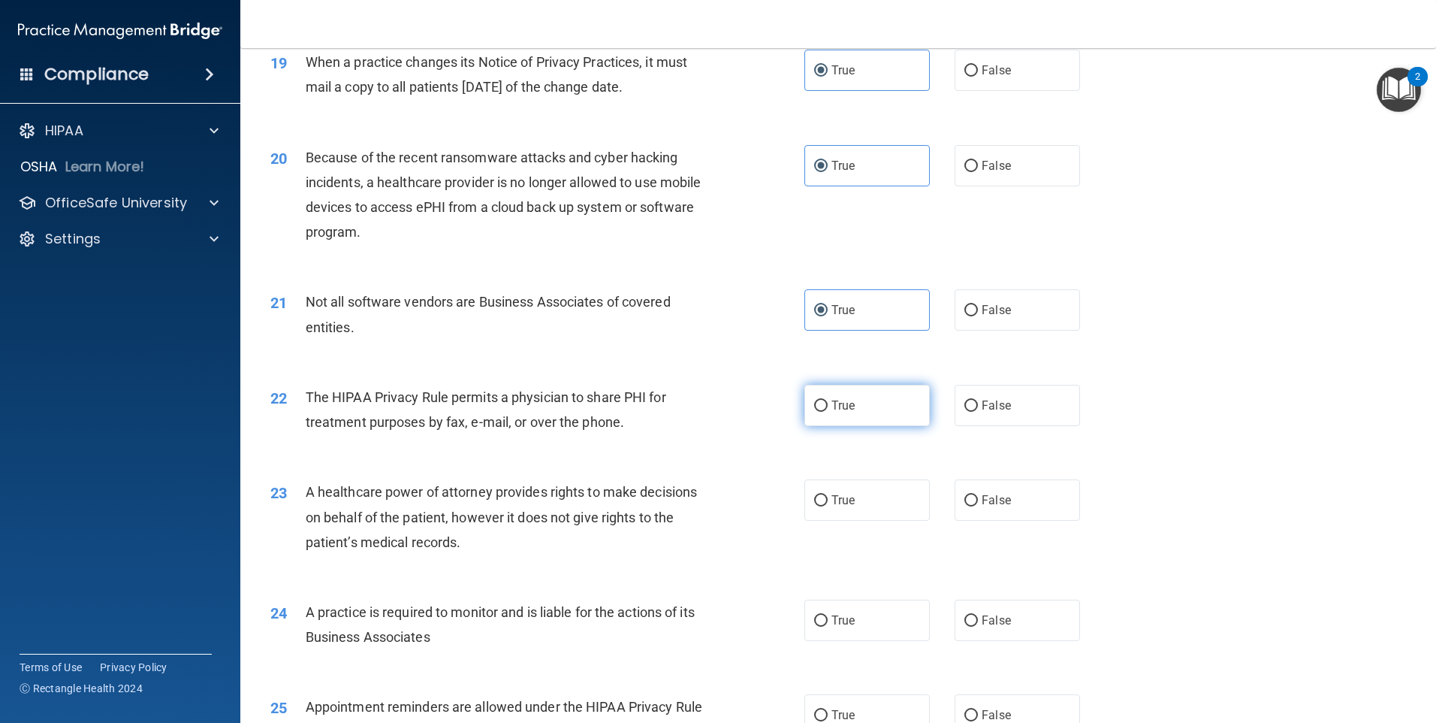
click at [823, 398] on label "True" at bounding box center [867, 405] width 125 height 41
click at [823, 400] on input "True" at bounding box center [821, 405] width 14 height 11
radio input "true"
click at [857, 506] on label "True" at bounding box center [867, 499] width 125 height 41
click at [828, 506] on input "True" at bounding box center [821, 500] width 14 height 11
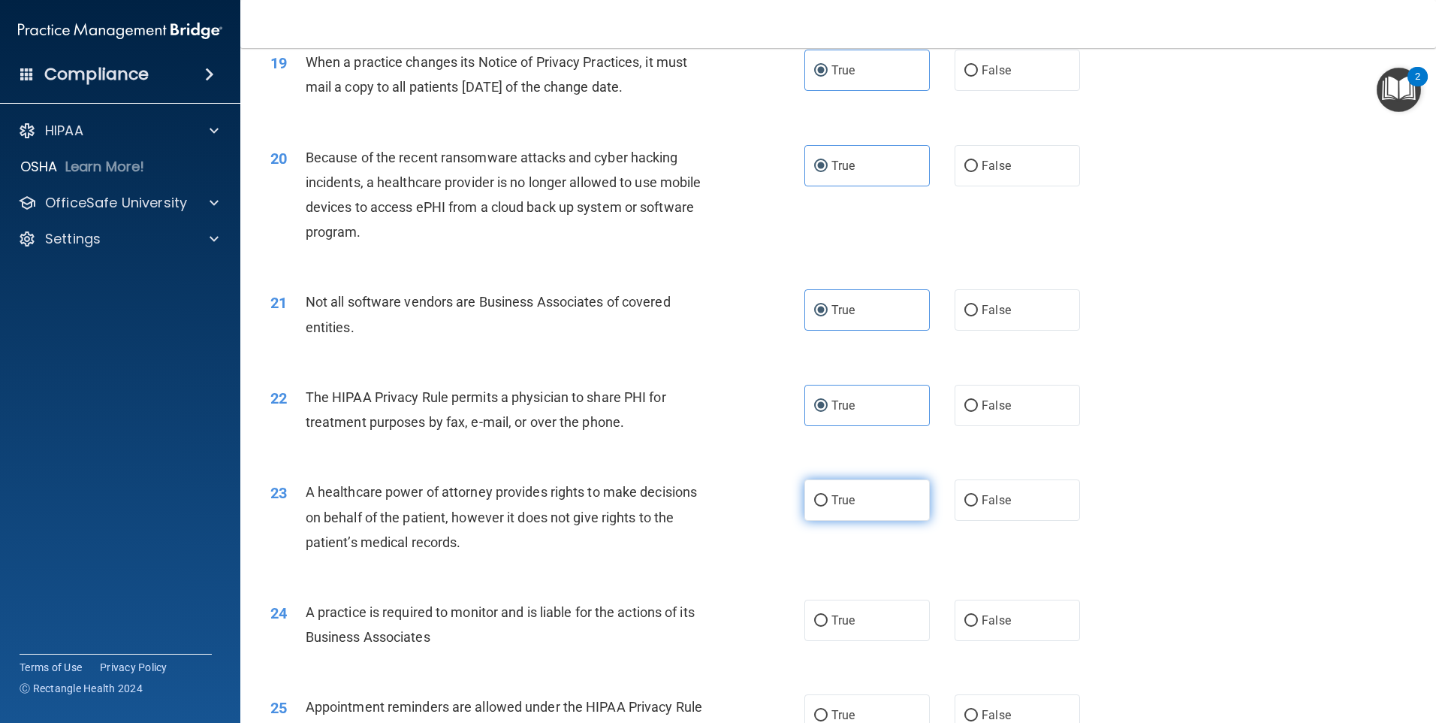
radio input "true"
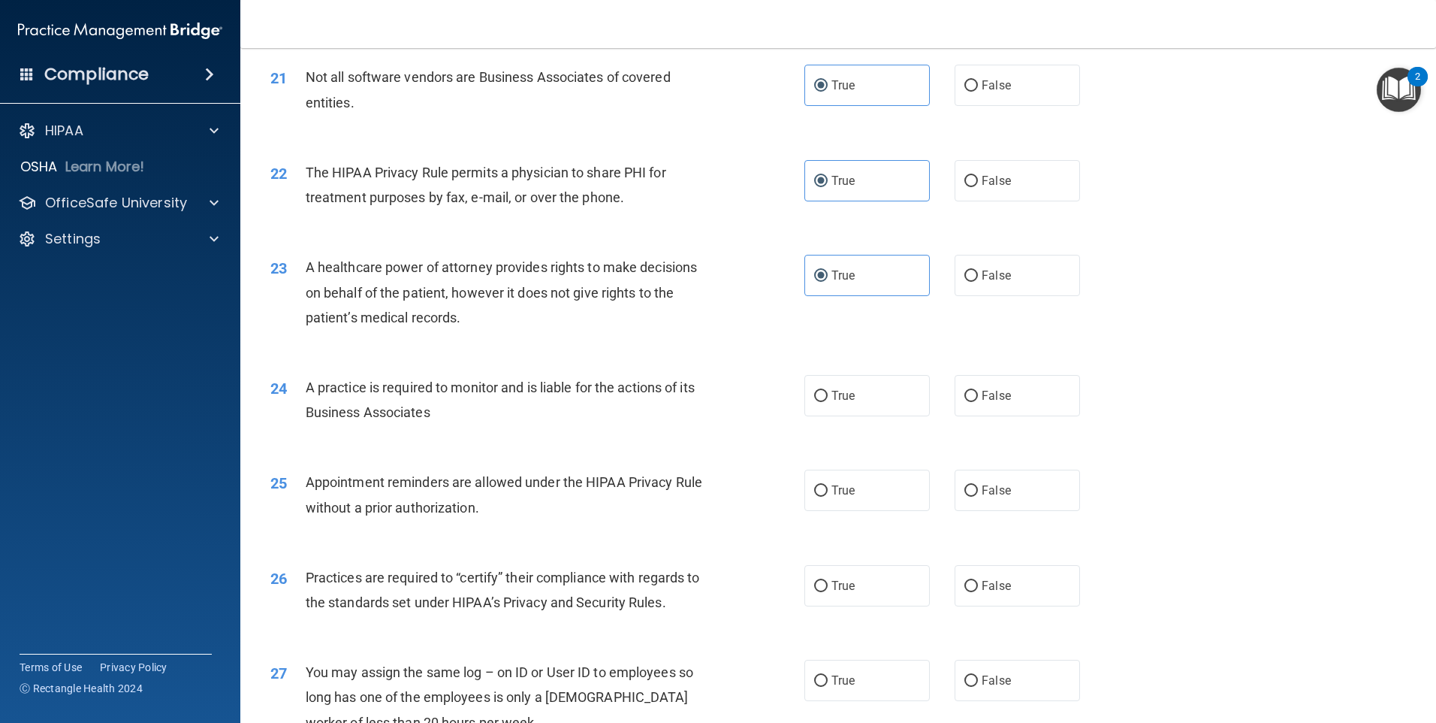
scroll to position [2329, 0]
click at [874, 403] on label "True" at bounding box center [867, 394] width 125 height 41
click at [828, 401] on input "True" at bounding box center [821, 395] width 14 height 11
radio input "true"
click at [825, 490] on label "True" at bounding box center [867, 489] width 125 height 41
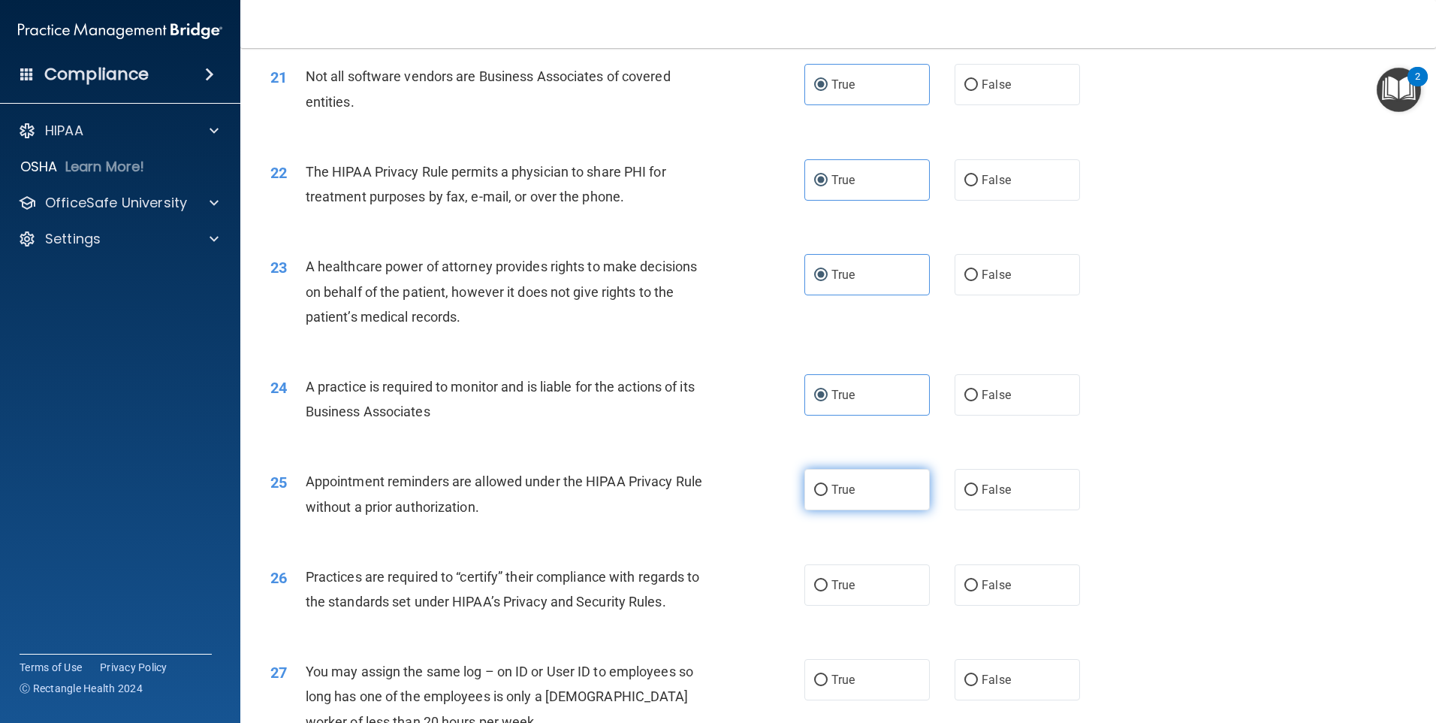
click at [825, 490] on input "True" at bounding box center [821, 490] width 14 height 11
radio input "true"
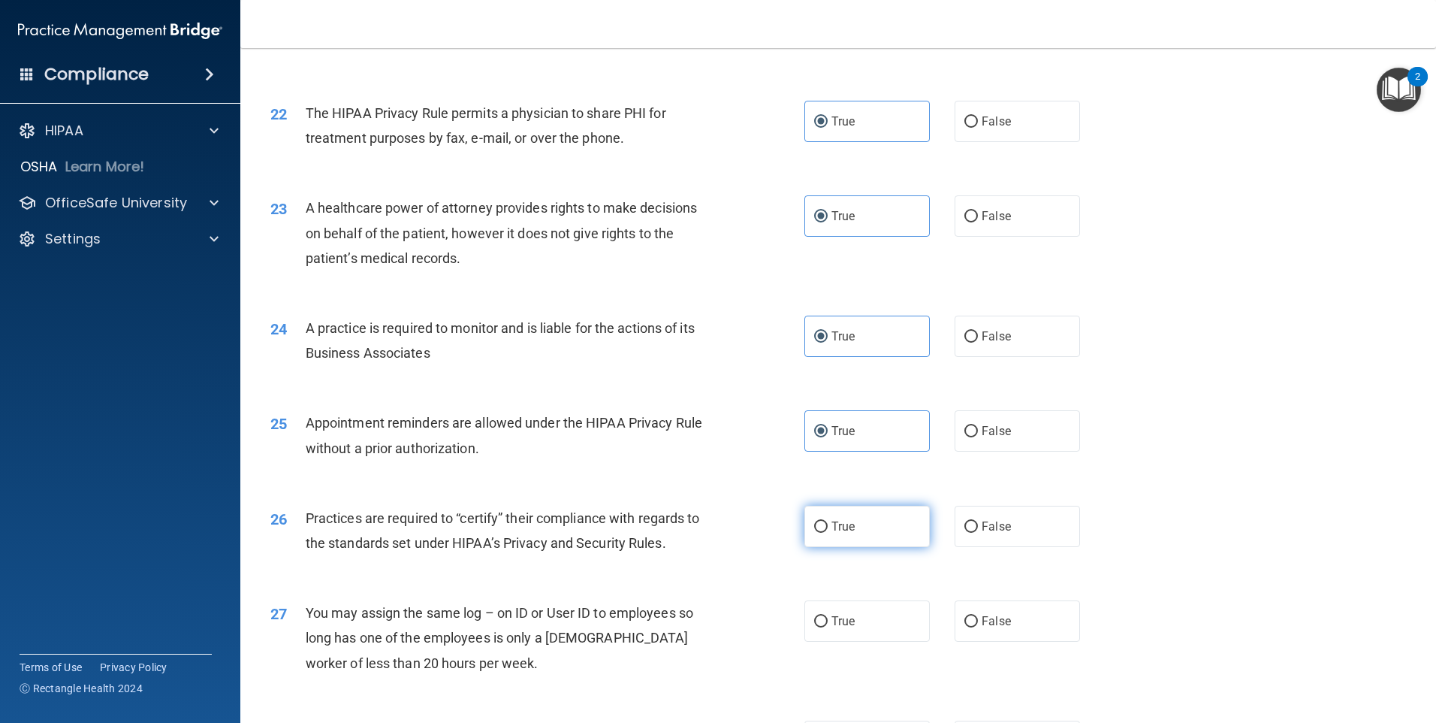
scroll to position [2479, 0]
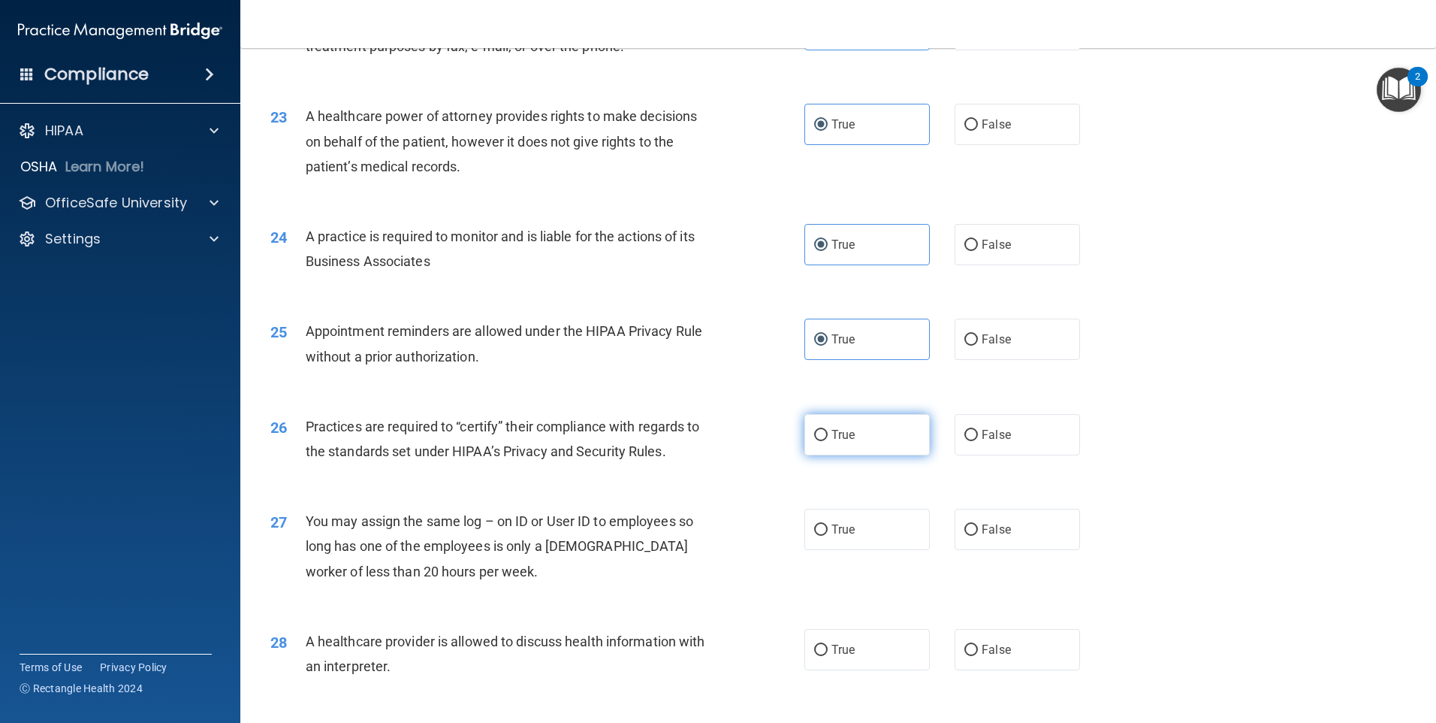
click at [865, 440] on label "True" at bounding box center [867, 434] width 125 height 41
click at [828, 440] on input "True" at bounding box center [821, 435] width 14 height 11
radio input "true"
click at [866, 524] on label "True" at bounding box center [867, 529] width 125 height 41
click at [828, 524] on input "True" at bounding box center [821, 529] width 14 height 11
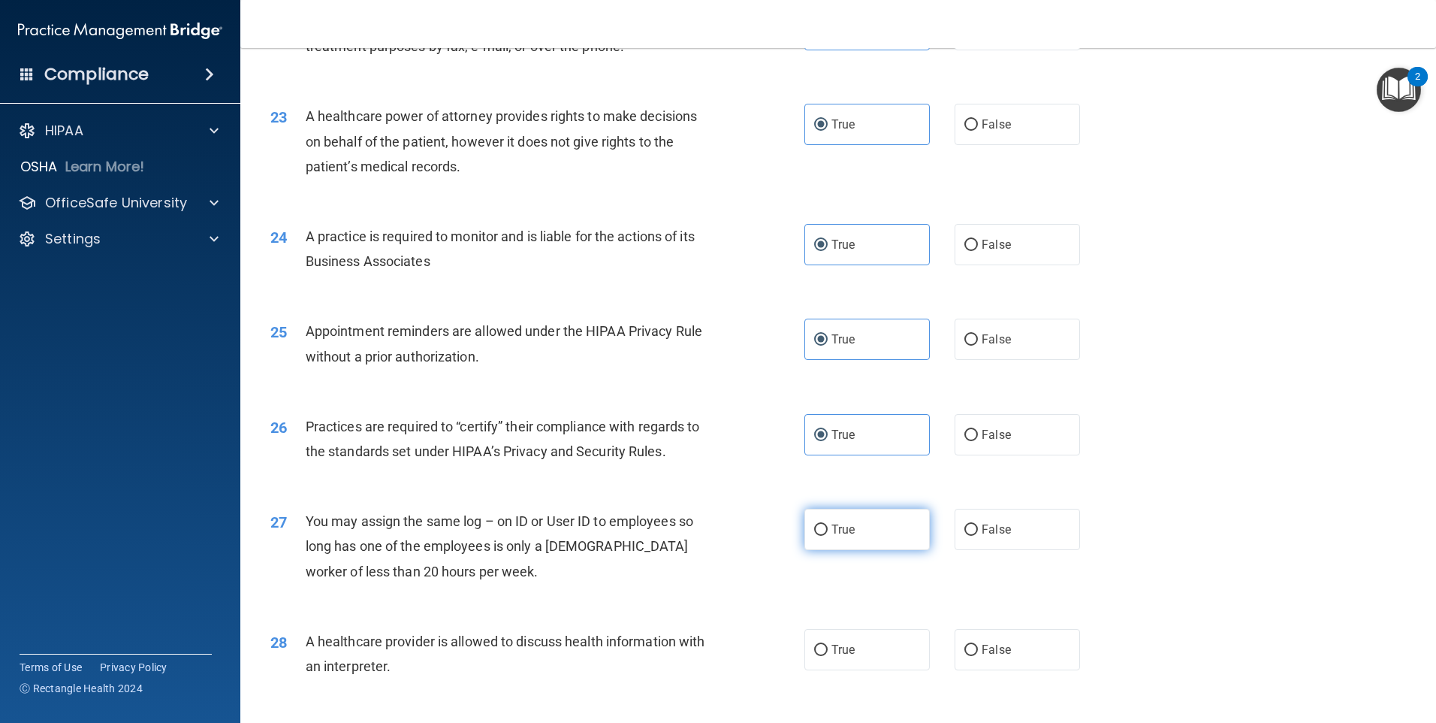
radio input "true"
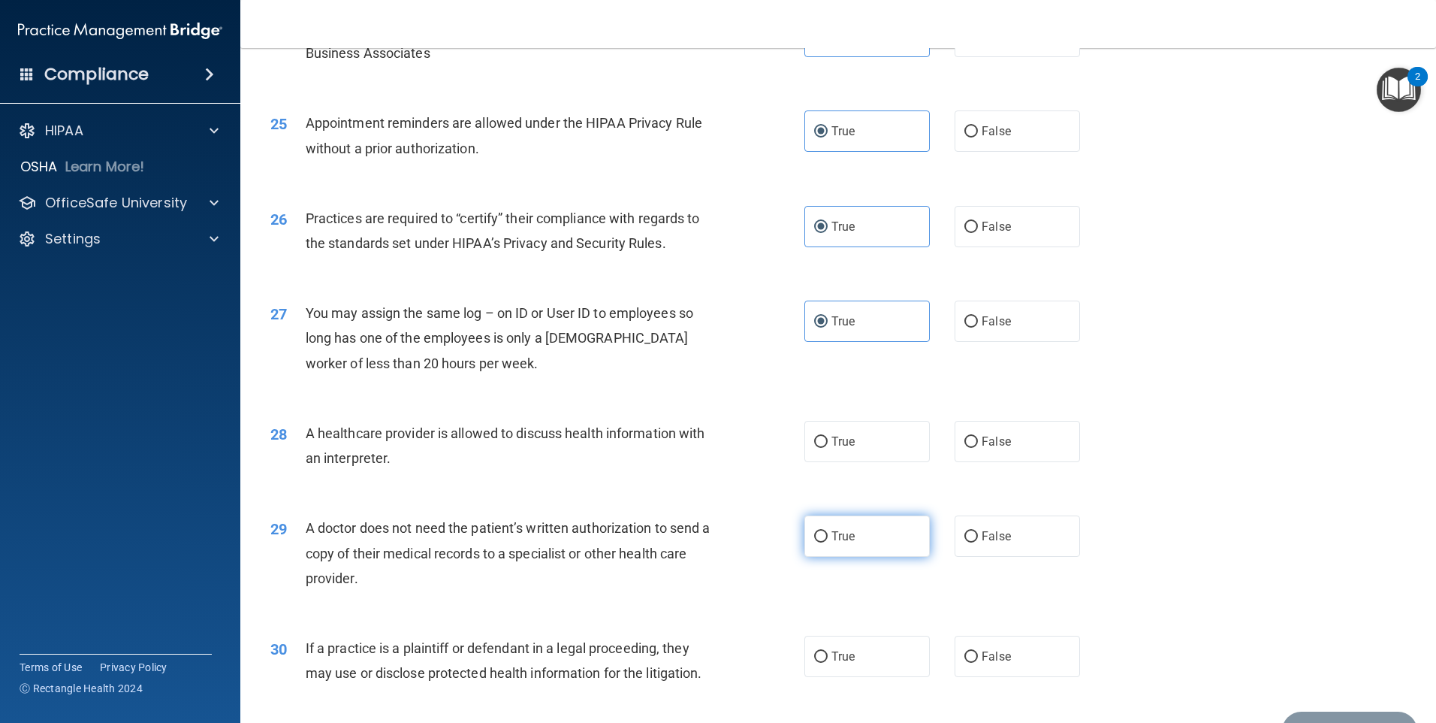
scroll to position [2704, 0]
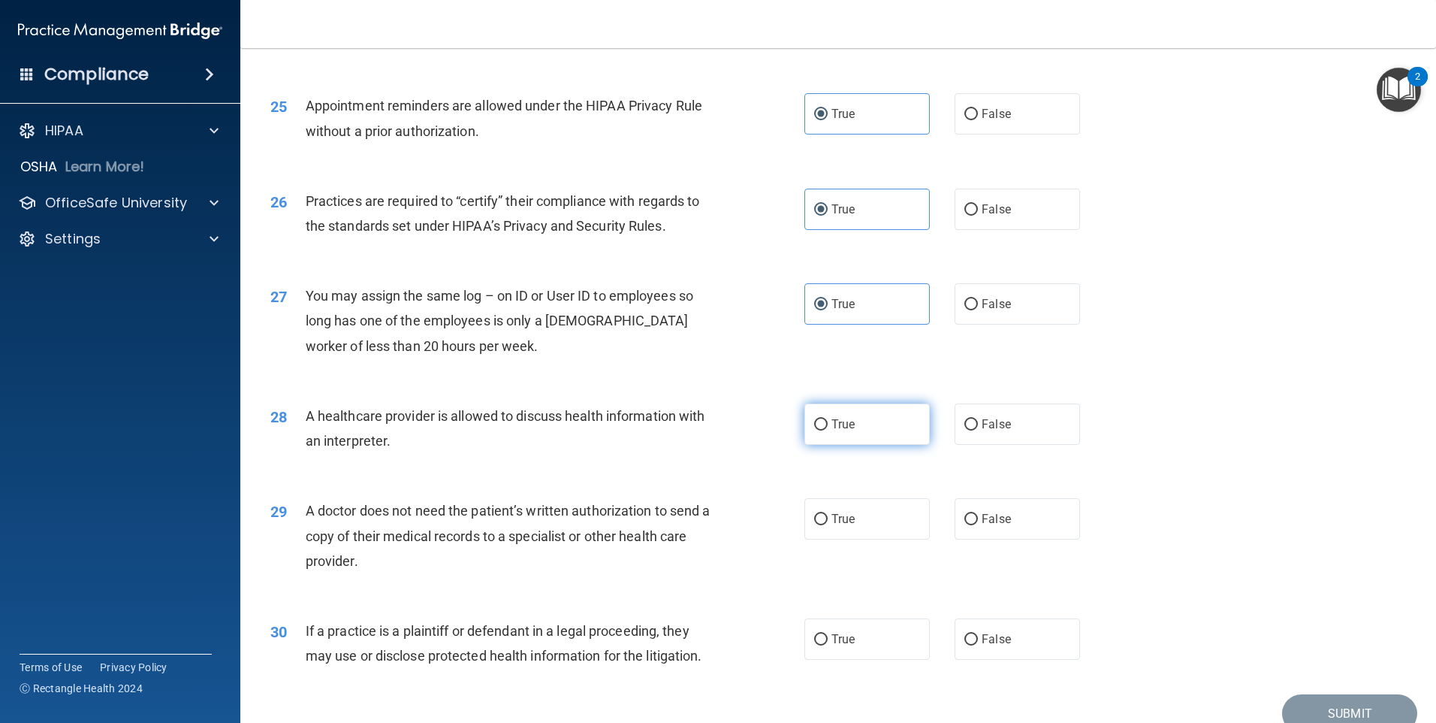
click at [866, 434] on label "True" at bounding box center [867, 423] width 125 height 41
click at [828, 430] on input "True" at bounding box center [821, 424] width 14 height 11
radio input "true"
click at [859, 507] on label "True" at bounding box center [867, 518] width 125 height 41
click at [828, 514] on input "True" at bounding box center [821, 519] width 14 height 11
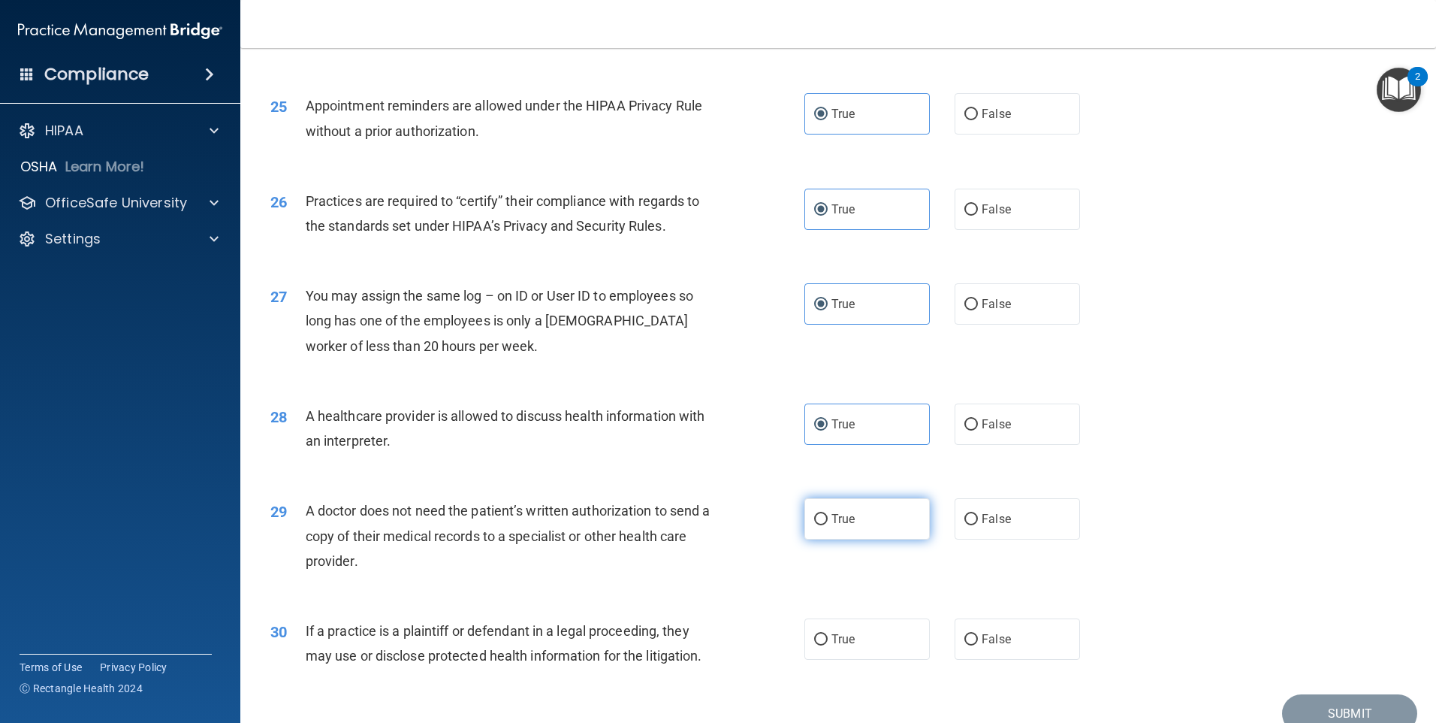
radio input "true"
click at [853, 629] on label "True" at bounding box center [867, 638] width 125 height 41
click at [828, 634] on input "True" at bounding box center [821, 639] width 14 height 11
radio input "true"
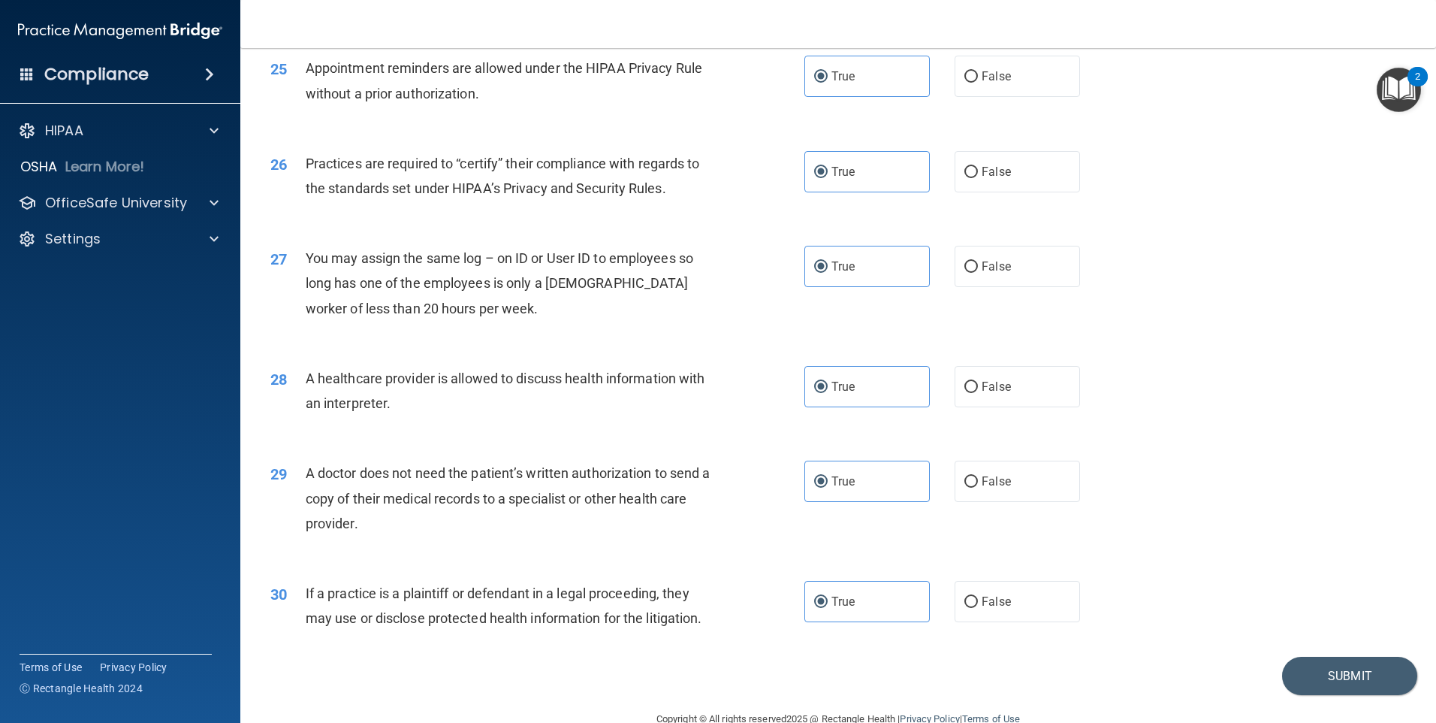
scroll to position [2774, 0]
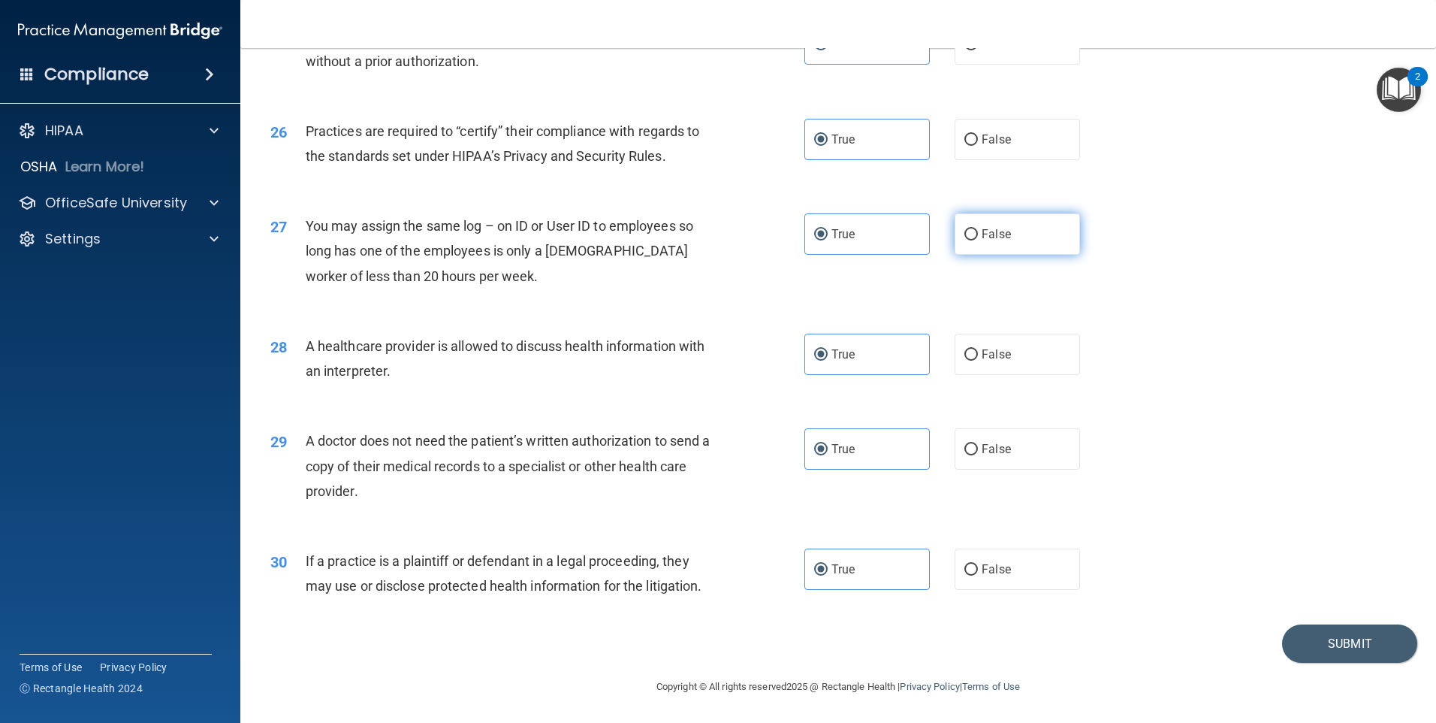
click at [992, 235] on span "False" at bounding box center [996, 234] width 29 height 14
click at [978, 235] on input "False" at bounding box center [972, 234] width 14 height 11
radio input "true"
radio input "false"
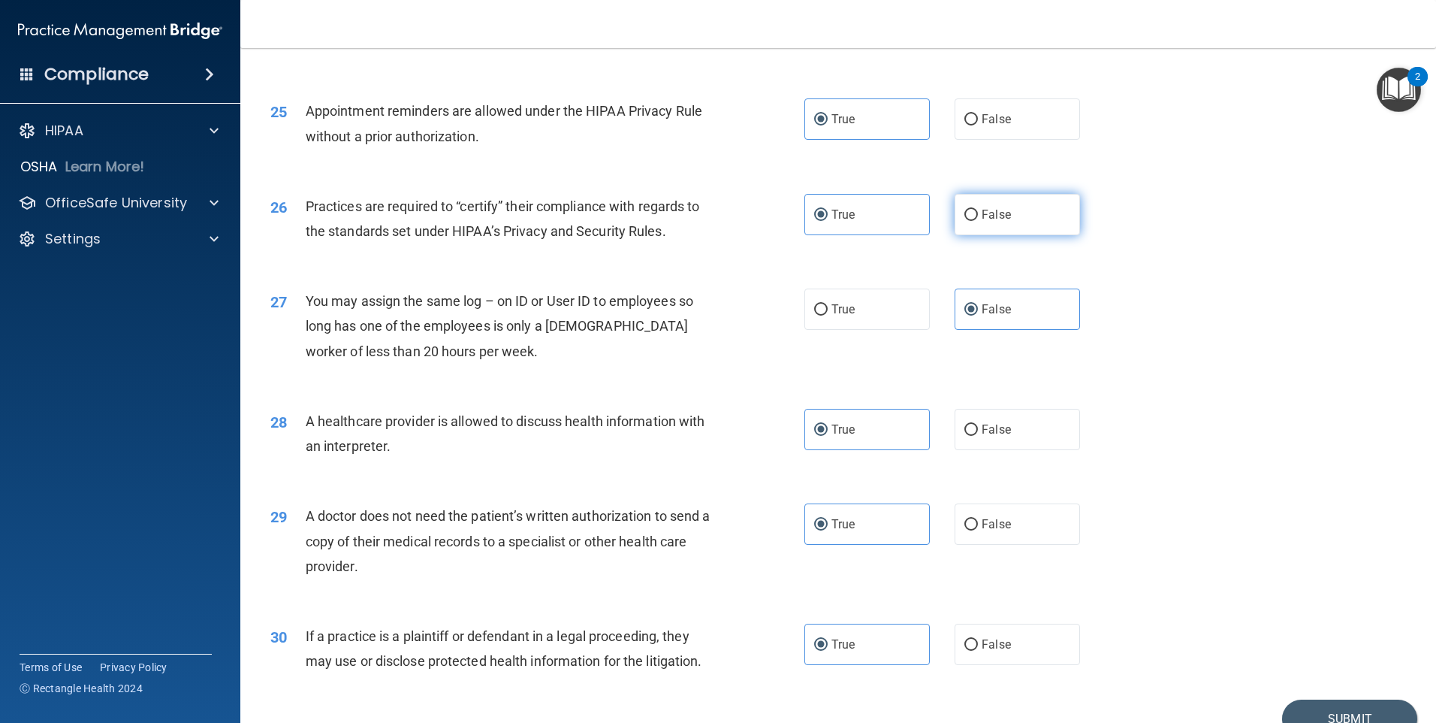
click at [985, 210] on span "False" at bounding box center [996, 214] width 29 height 14
click at [978, 210] on input "False" at bounding box center [972, 215] width 14 height 11
radio input "true"
radio input "false"
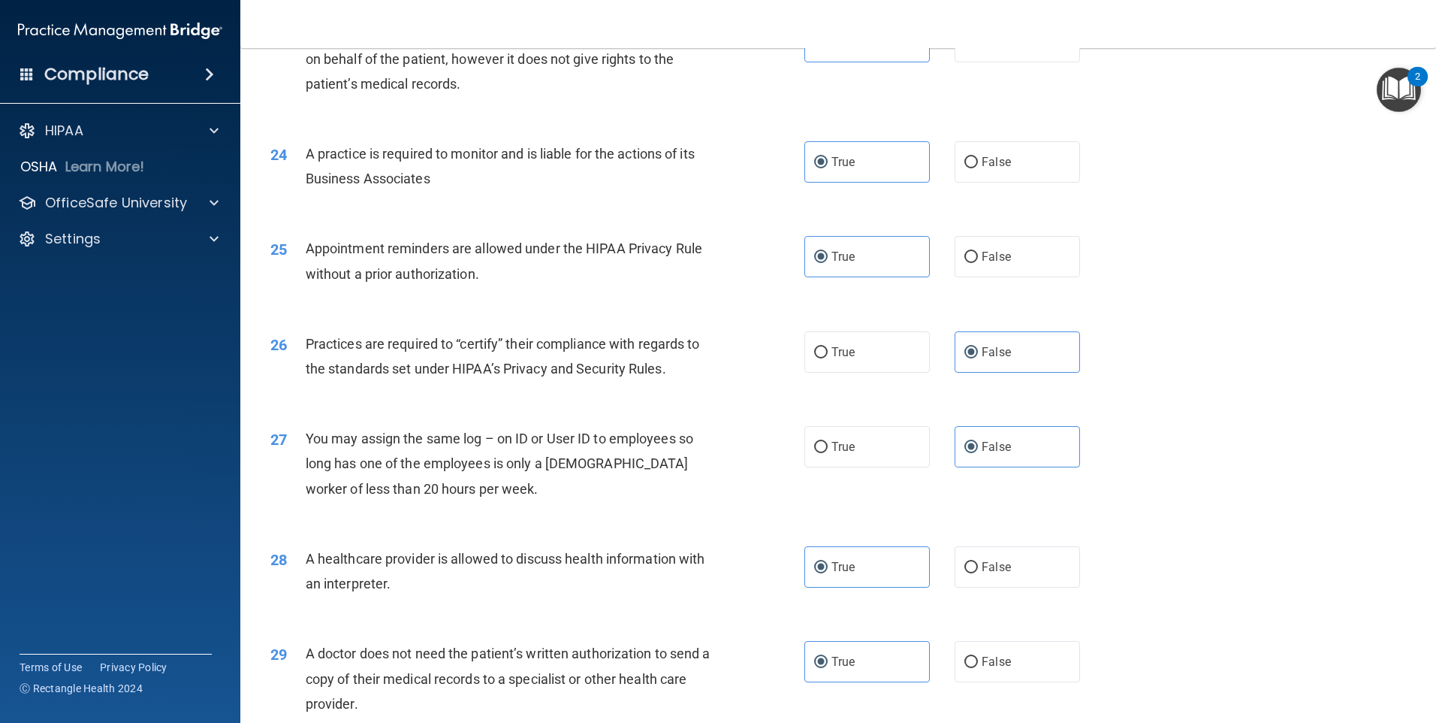
scroll to position [2549, 0]
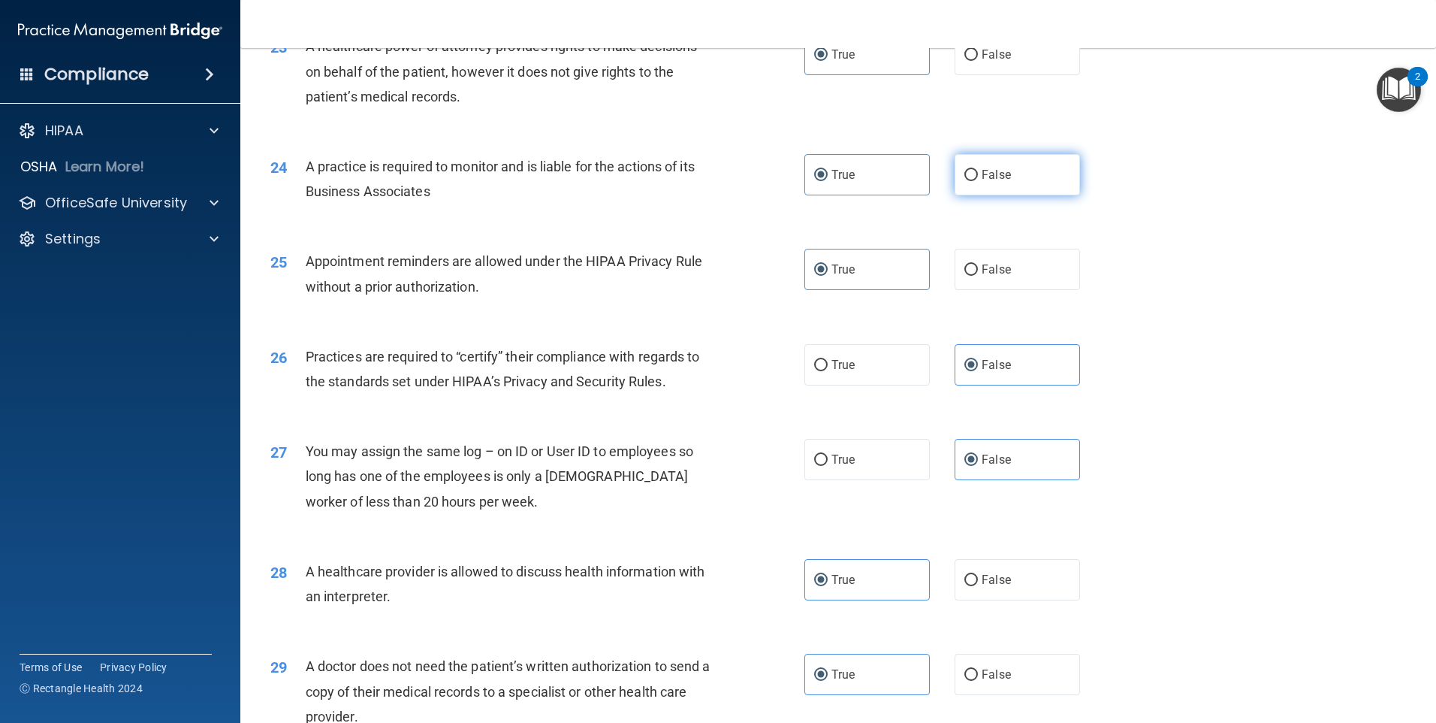
click at [1001, 182] on label "False" at bounding box center [1017, 174] width 125 height 41
click at [978, 181] on input "False" at bounding box center [972, 175] width 14 height 11
radio input "true"
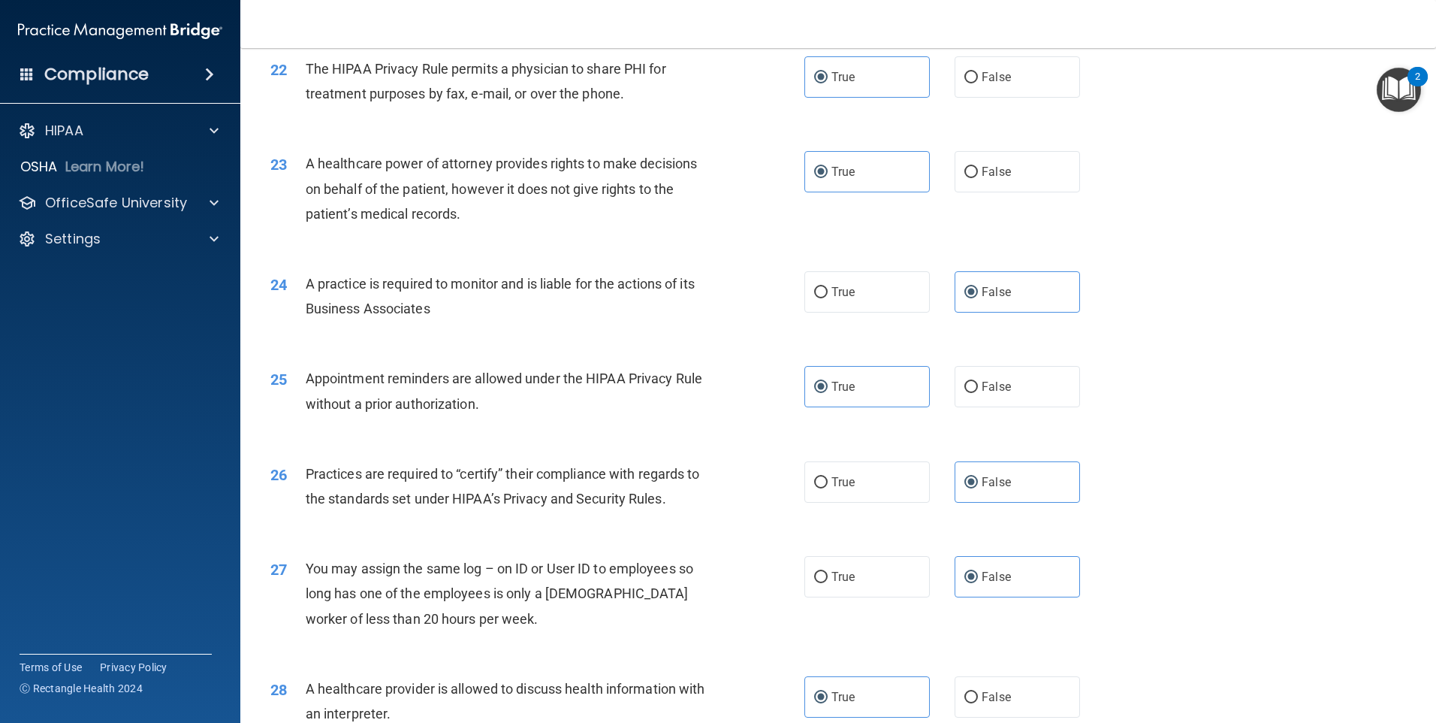
scroll to position [2398, 0]
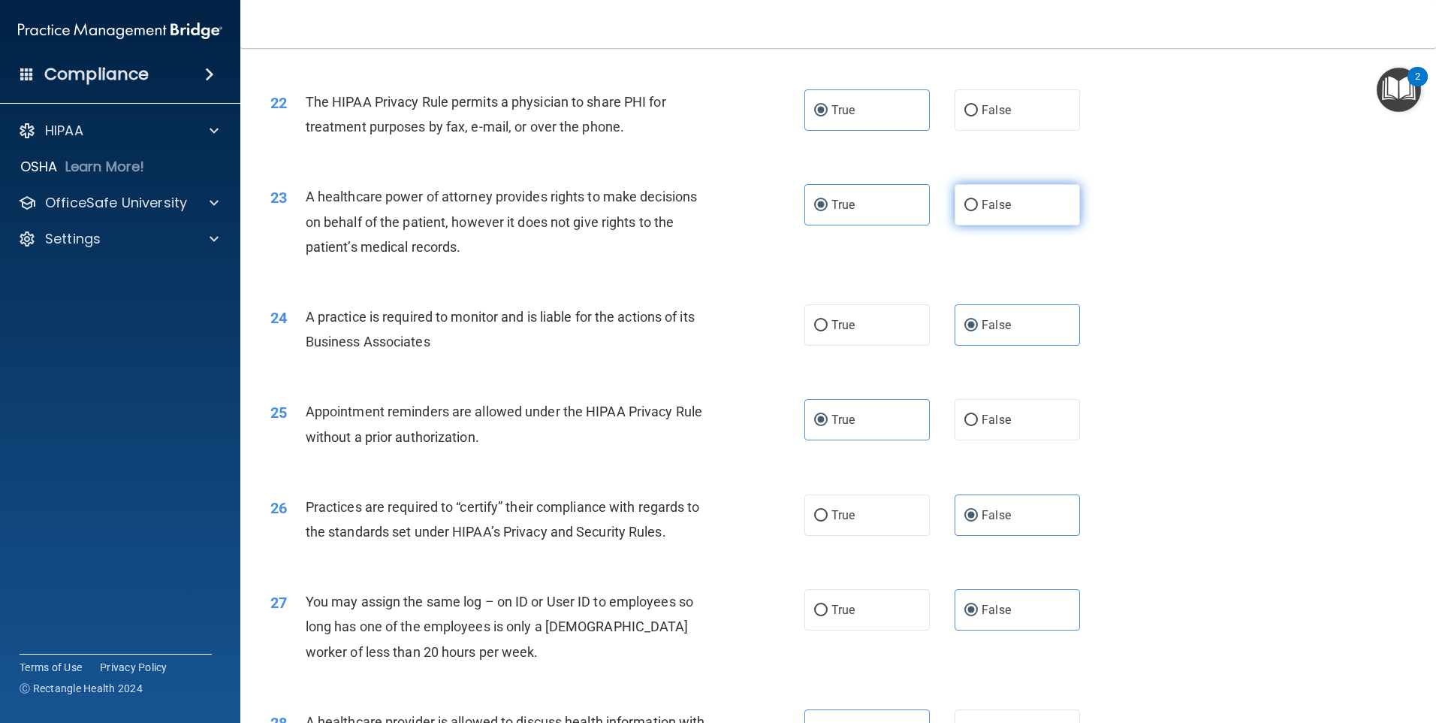
click at [989, 204] on span "False" at bounding box center [996, 205] width 29 height 14
click at [978, 204] on input "False" at bounding box center [972, 205] width 14 height 11
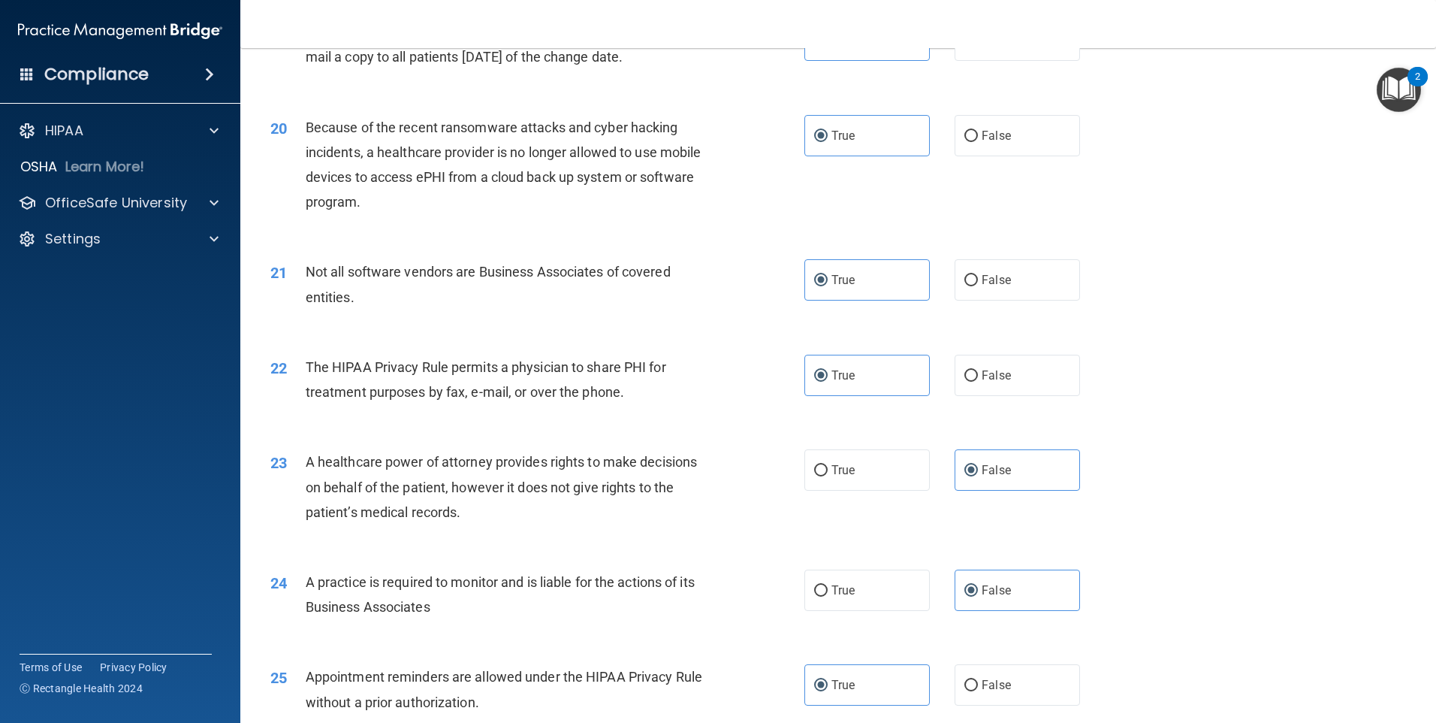
scroll to position [2098, 0]
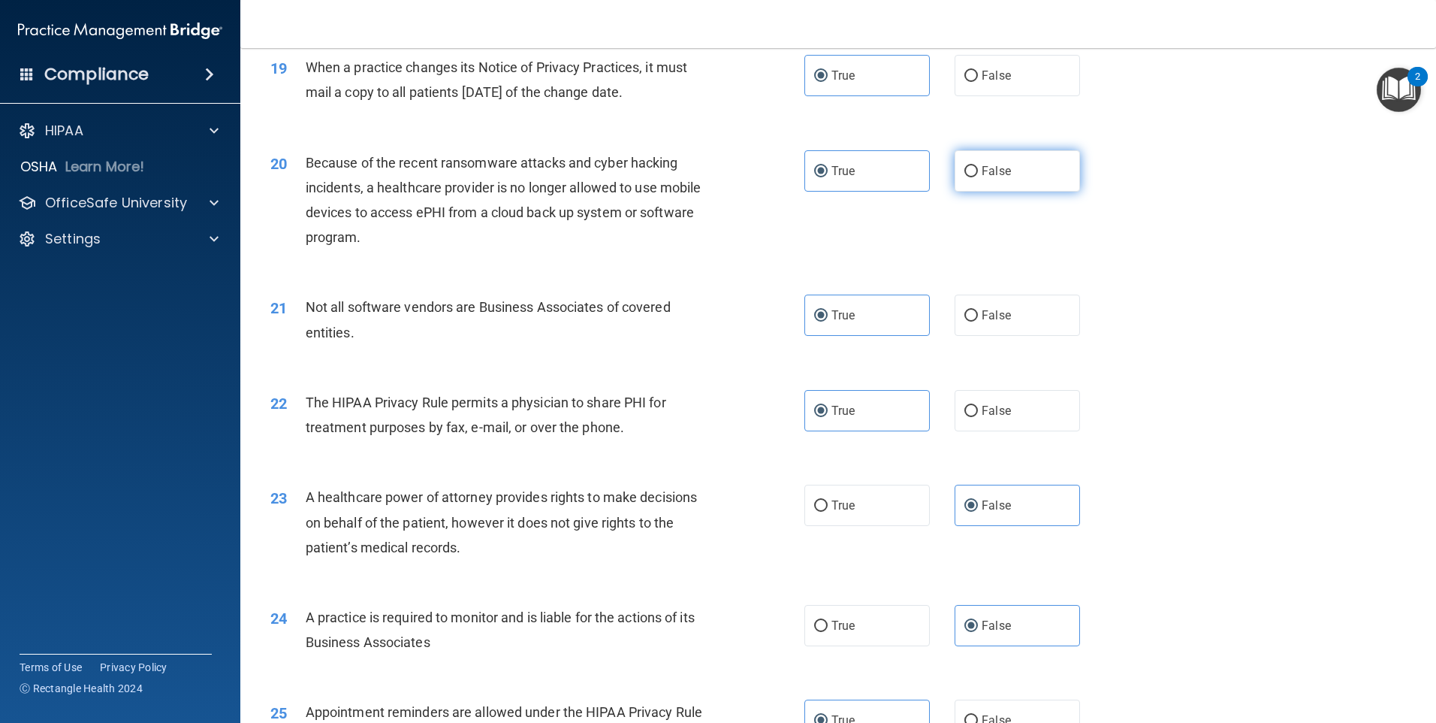
click at [1013, 171] on label "False" at bounding box center [1017, 170] width 125 height 41
click at [978, 171] on input "False" at bounding box center [972, 171] width 14 height 11
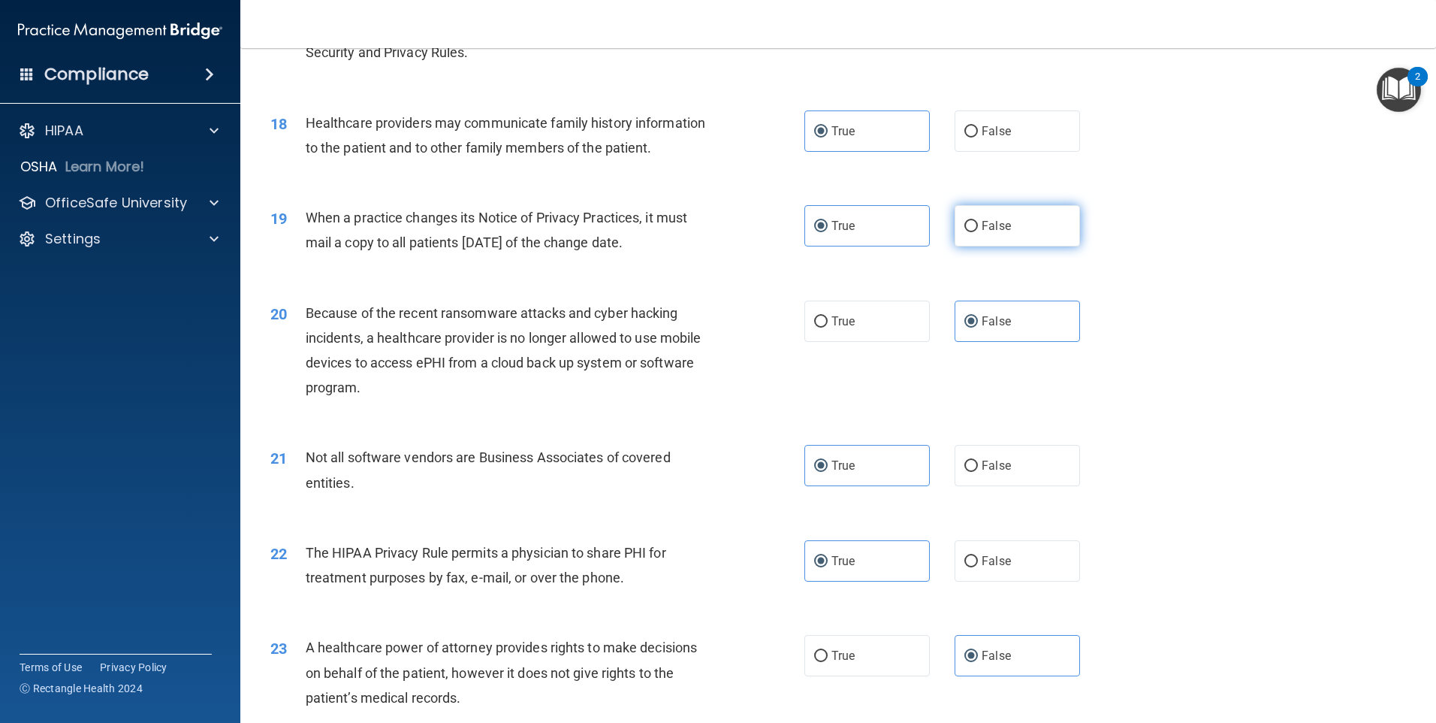
click at [1025, 228] on label "False" at bounding box center [1017, 225] width 125 height 41
click at [978, 228] on input "False" at bounding box center [972, 226] width 14 height 11
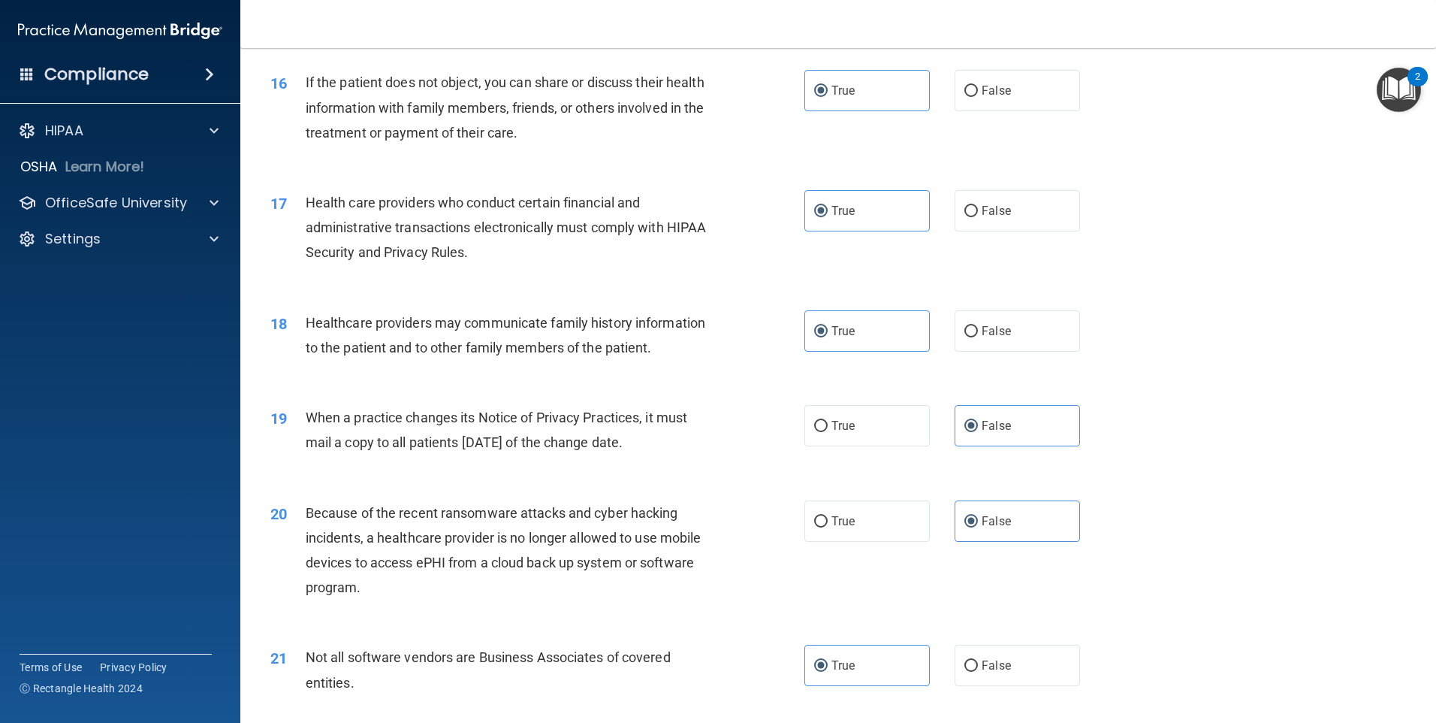
scroll to position [1722, 0]
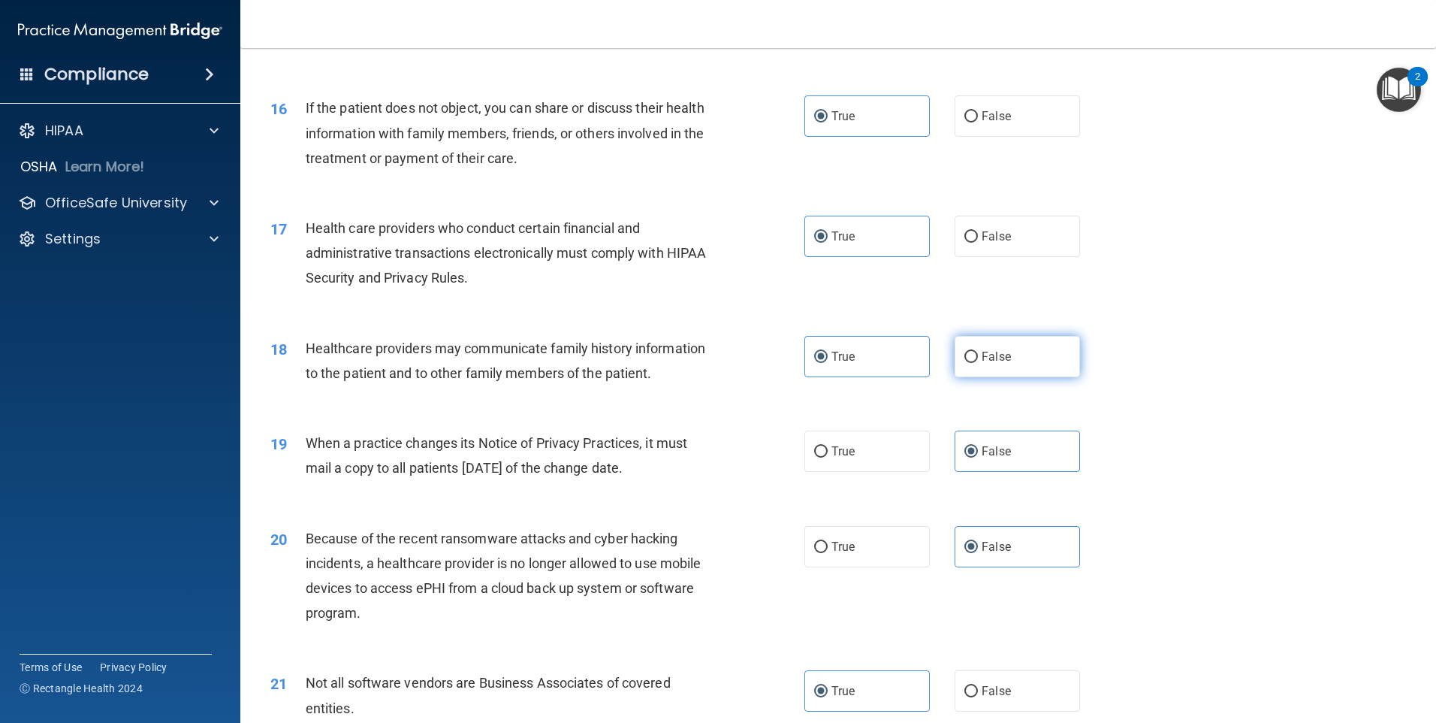
click at [1052, 355] on label "False" at bounding box center [1017, 356] width 125 height 41
click at [978, 355] on input "False" at bounding box center [972, 357] width 14 height 11
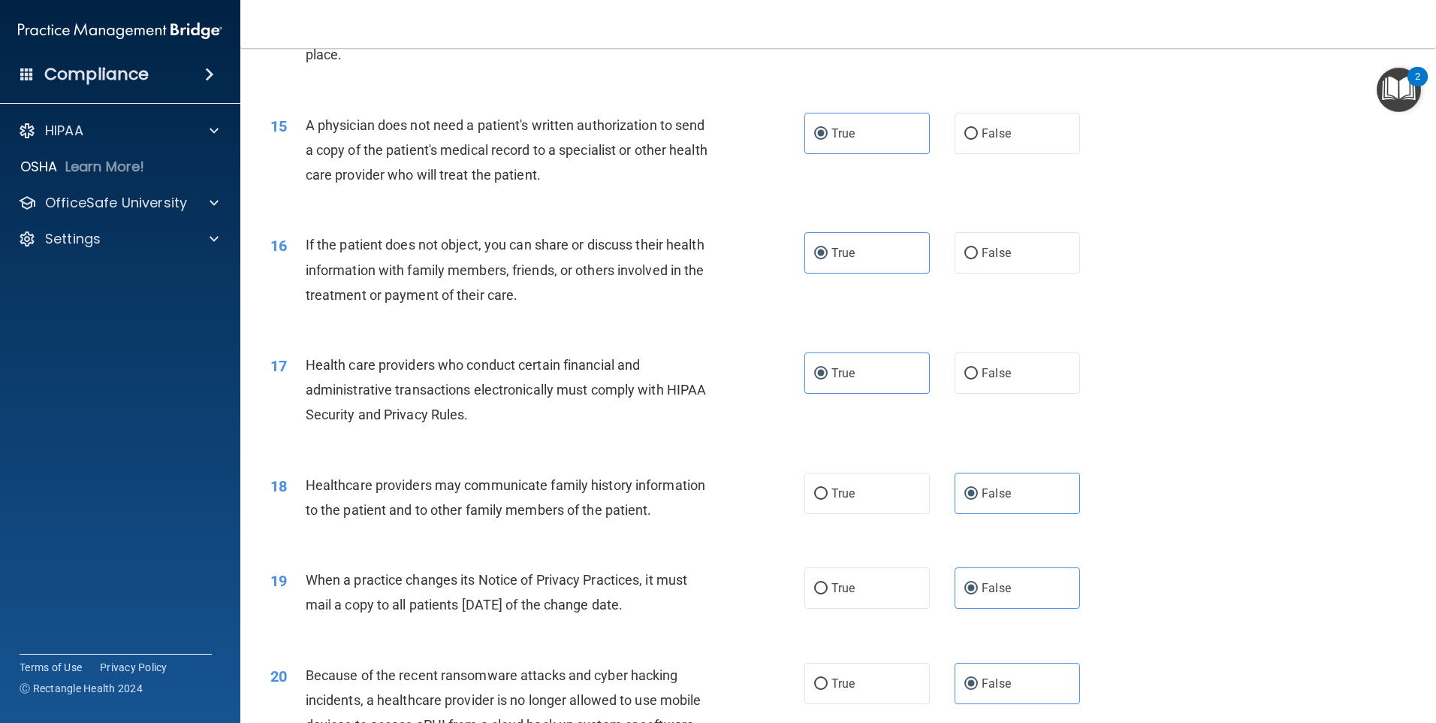
scroll to position [1572, 0]
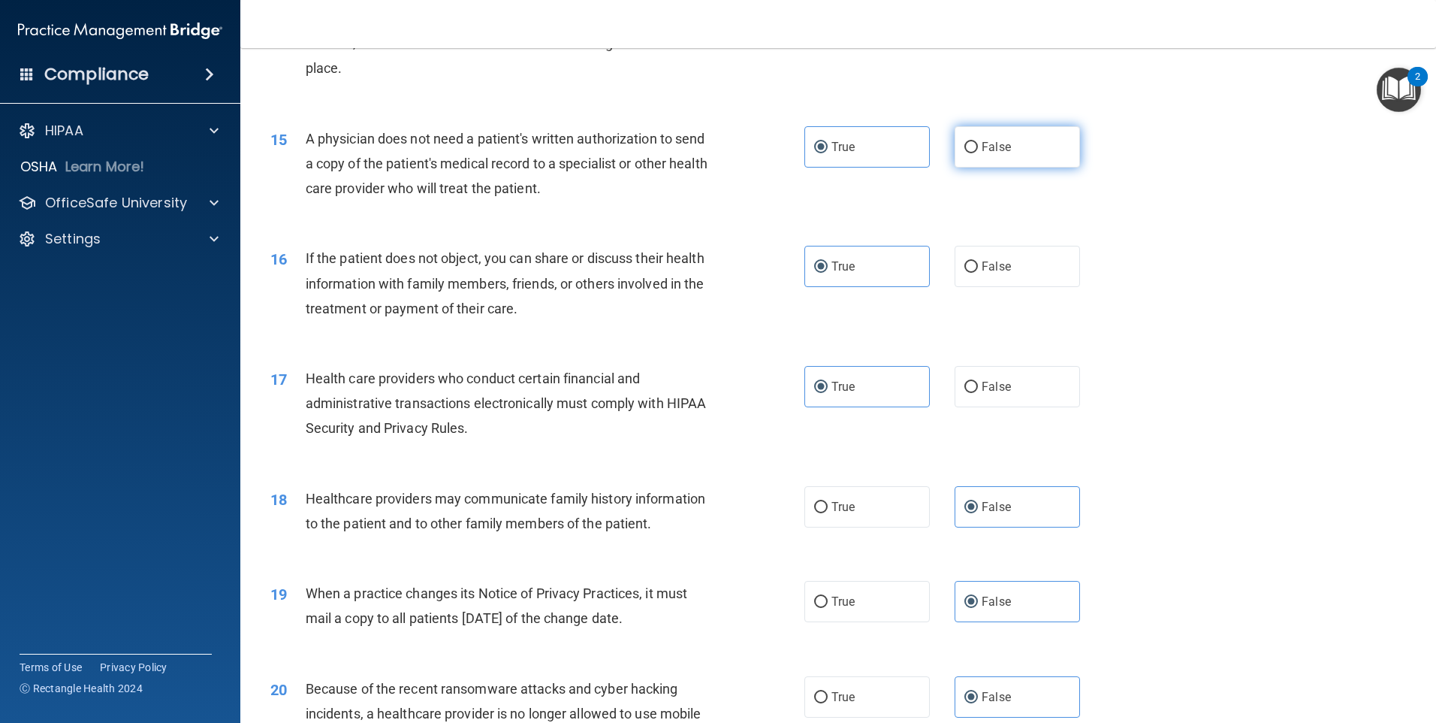
click at [1017, 149] on label "False" at bounding box center [1017, 146] width 125 height 41
click at [978, 149] on input "False" at bounding box center [972, 147] width 14 height 11
click at [890, 154] on label "True" at bounding box center [867, 146] width 125 height 41
click at [828, 153] on input "True" at bounding box center [821, 147] width 14 height 11
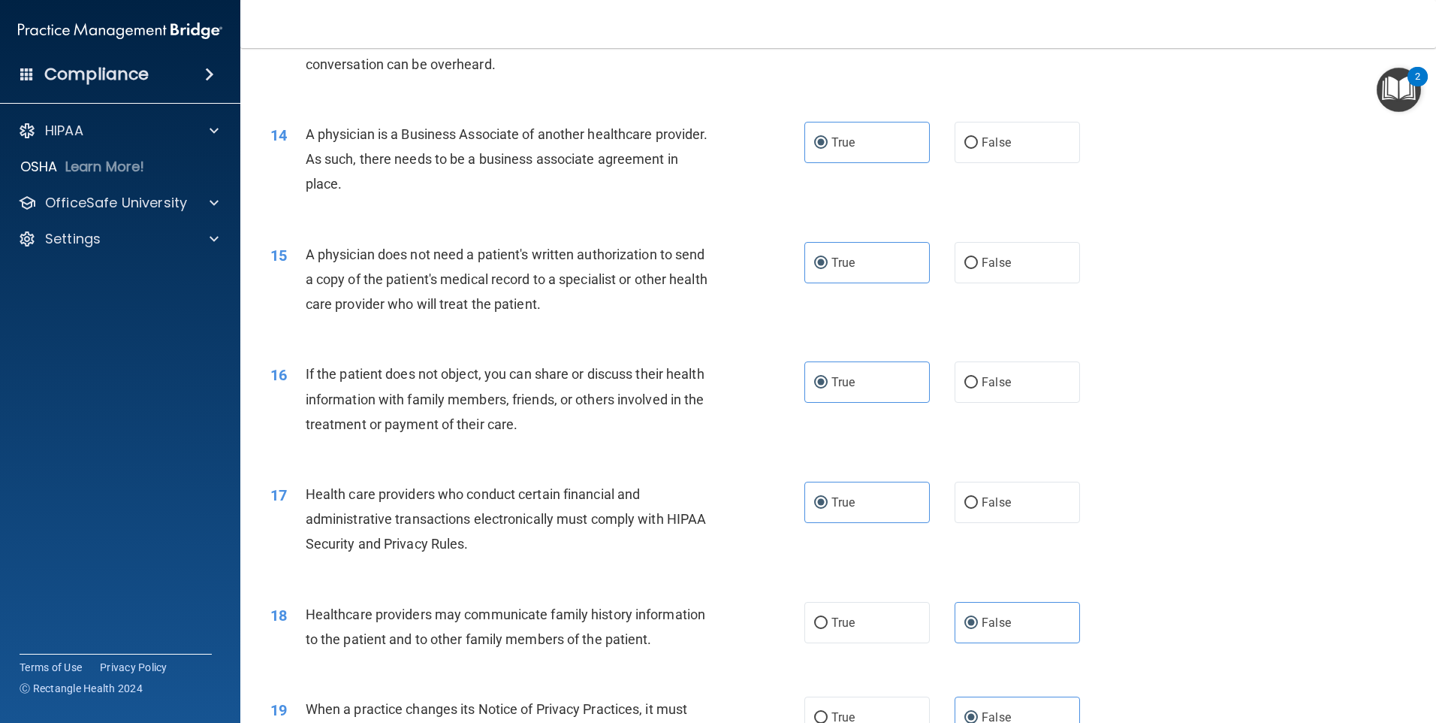
scroll to position [1422, 0]
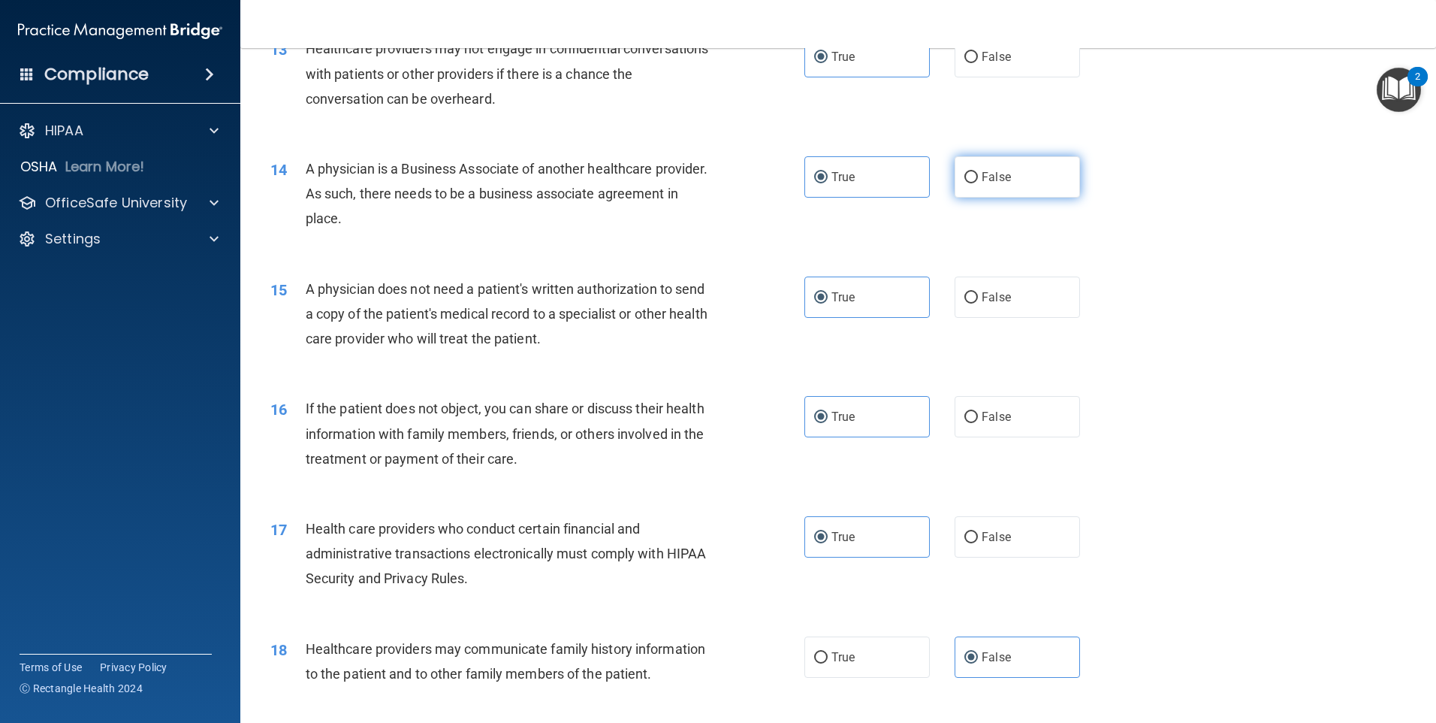
click at [1016, 178] on label "False" at bounding box center [1017, 176] width 125 height 41
click at [978, 178] on input "False" at bounding box center [972, 177] width 14 height 11
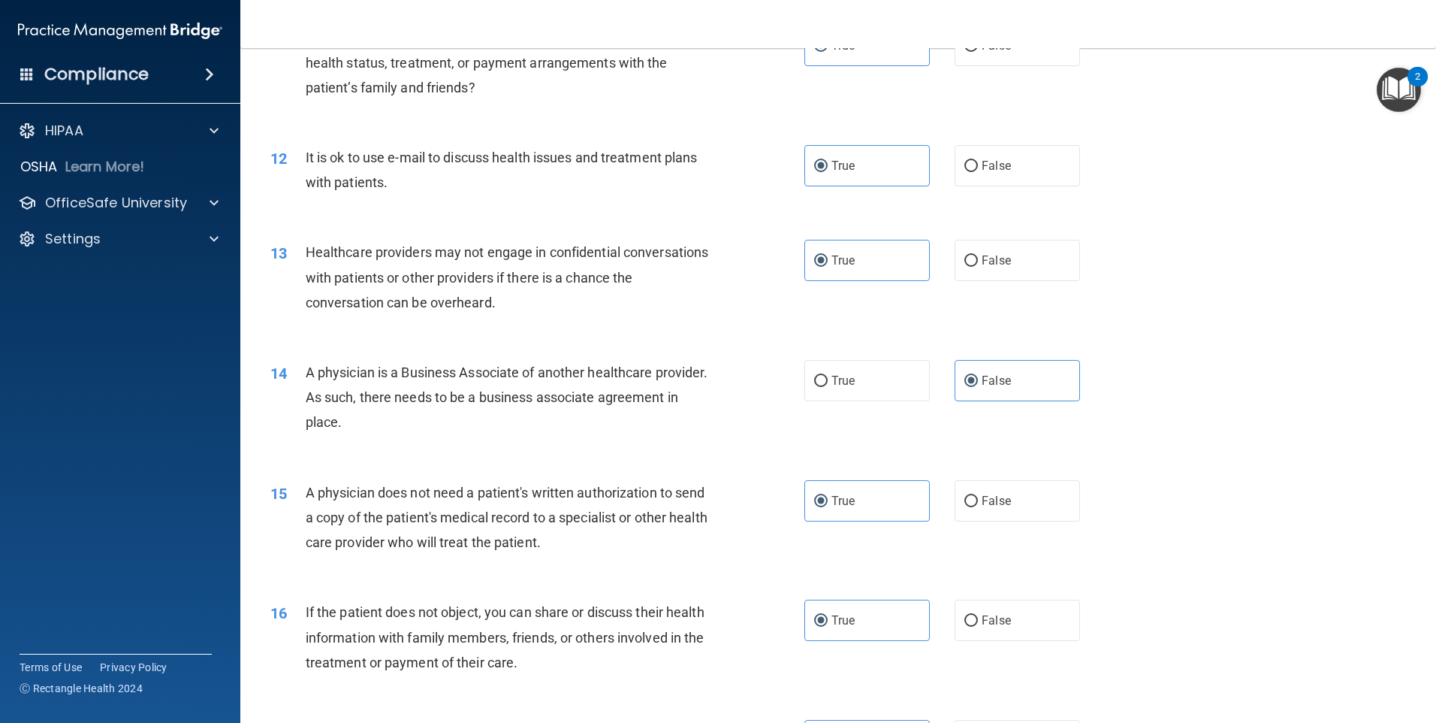
scroll to position [1197, 0]
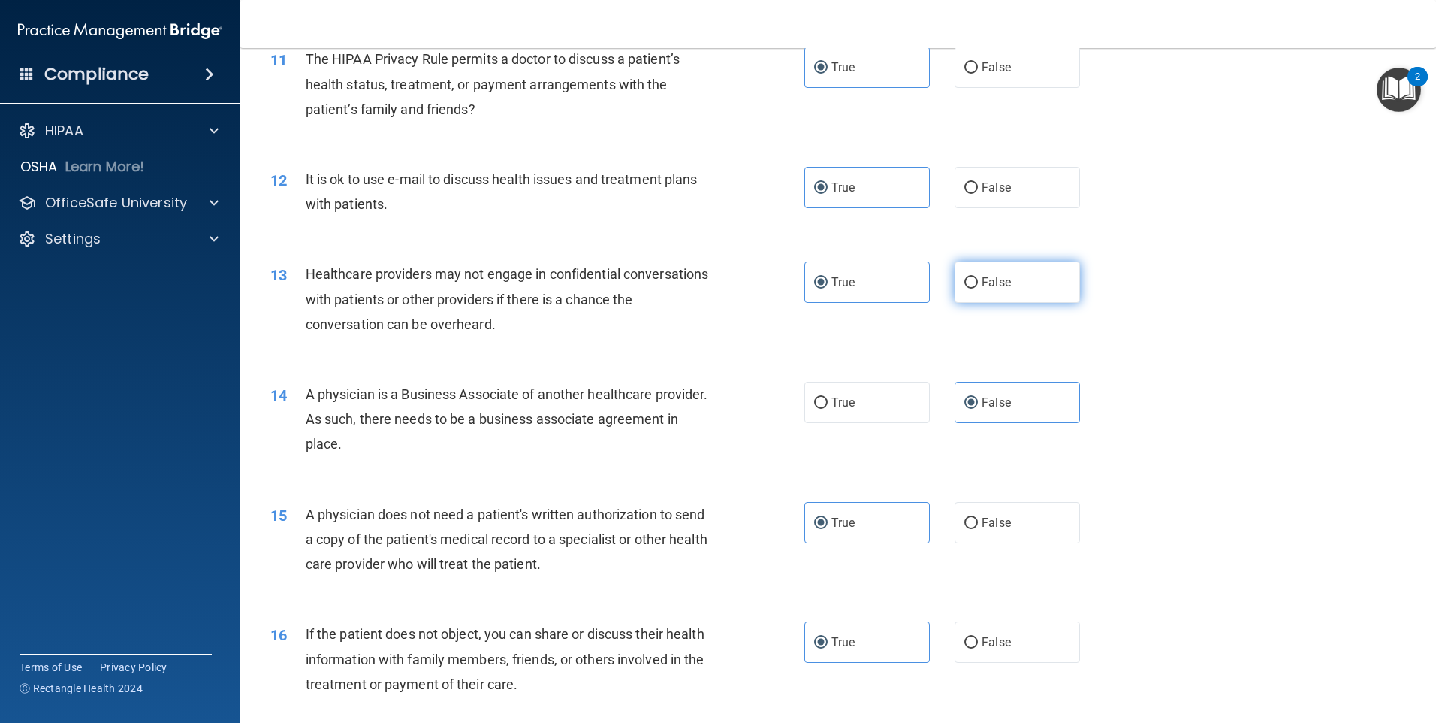
click at [1021, 285] on label "False" at bounding box center [1017, 281] width 125 height 41
click at [978, 285] on input "False" at bounding box center [972, 282] width 14 height 11
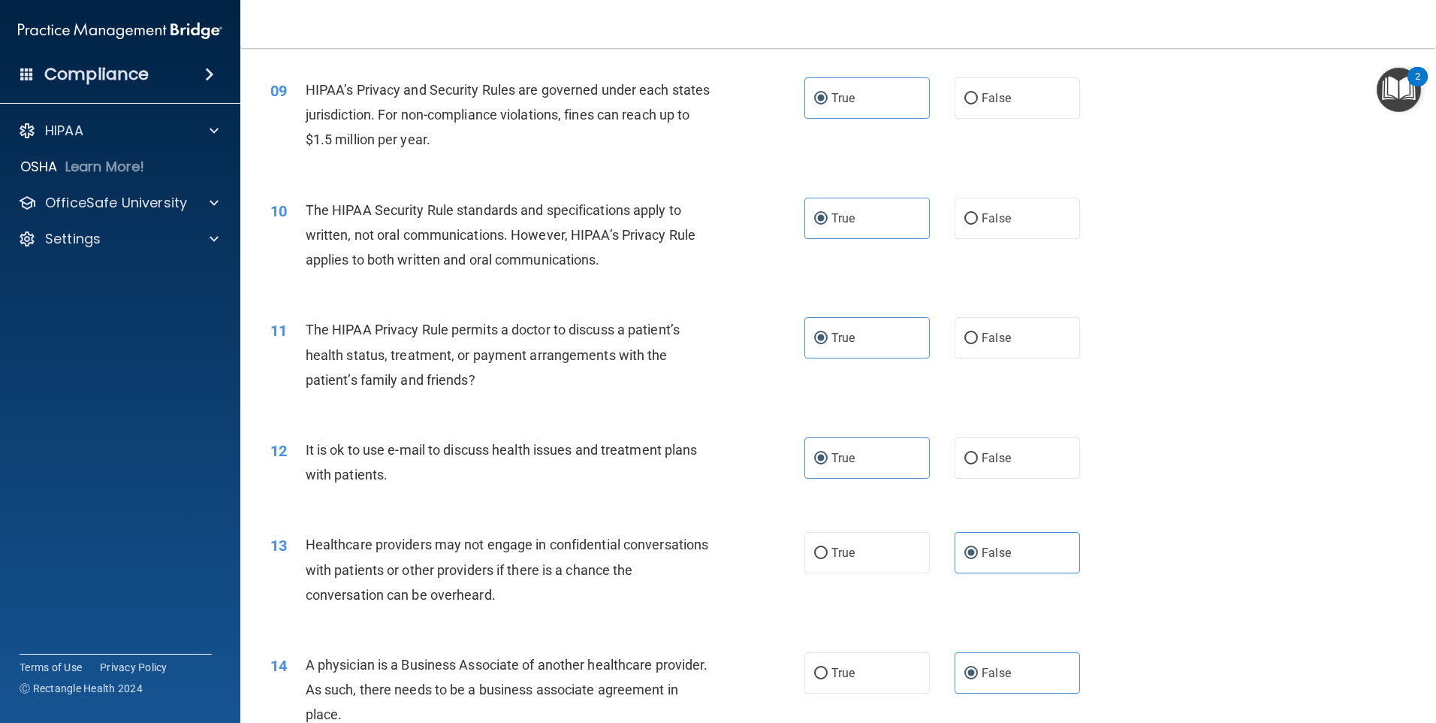
scroll to position [896, 0]
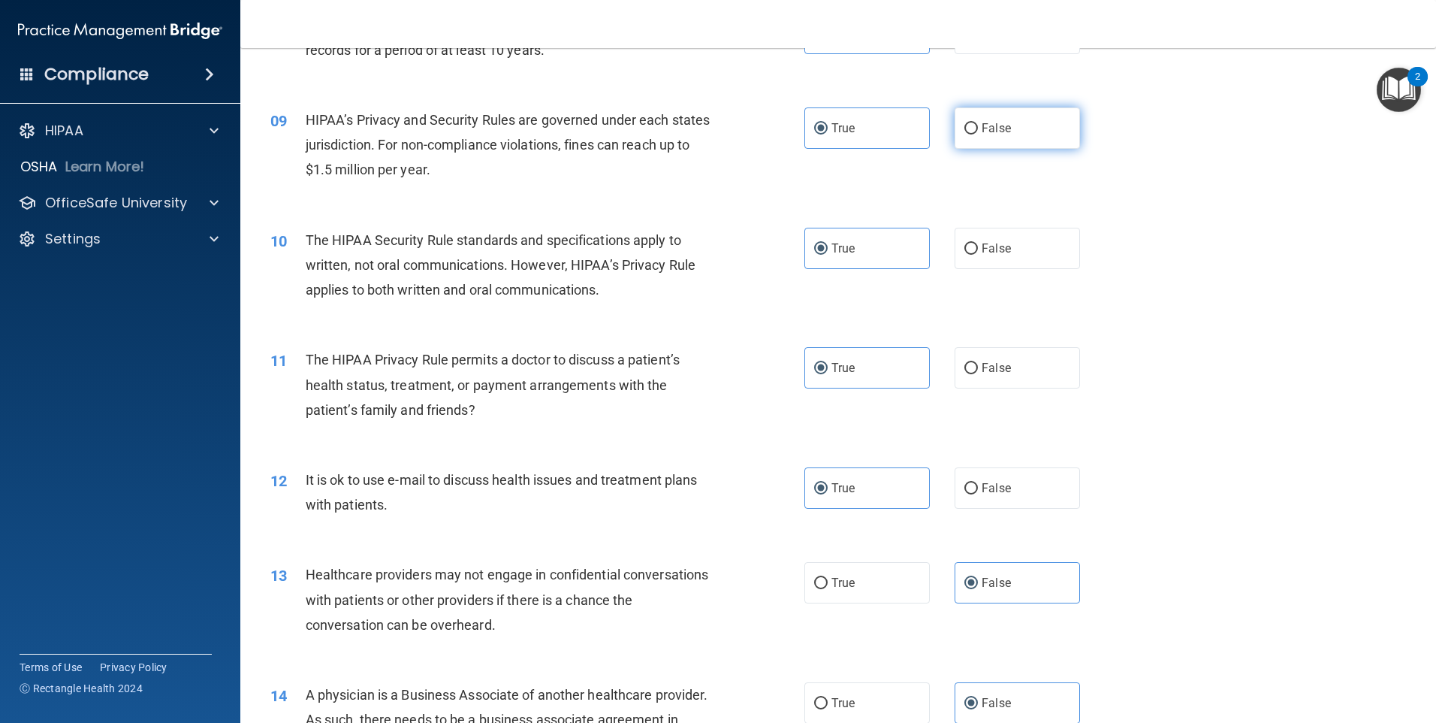
click at [1017, 124] on label "False" at bounding box center [1017, 127] width 125 height 41
click at [978, 124] on input "False" at bounding box center [972, 128] width 14 height 11
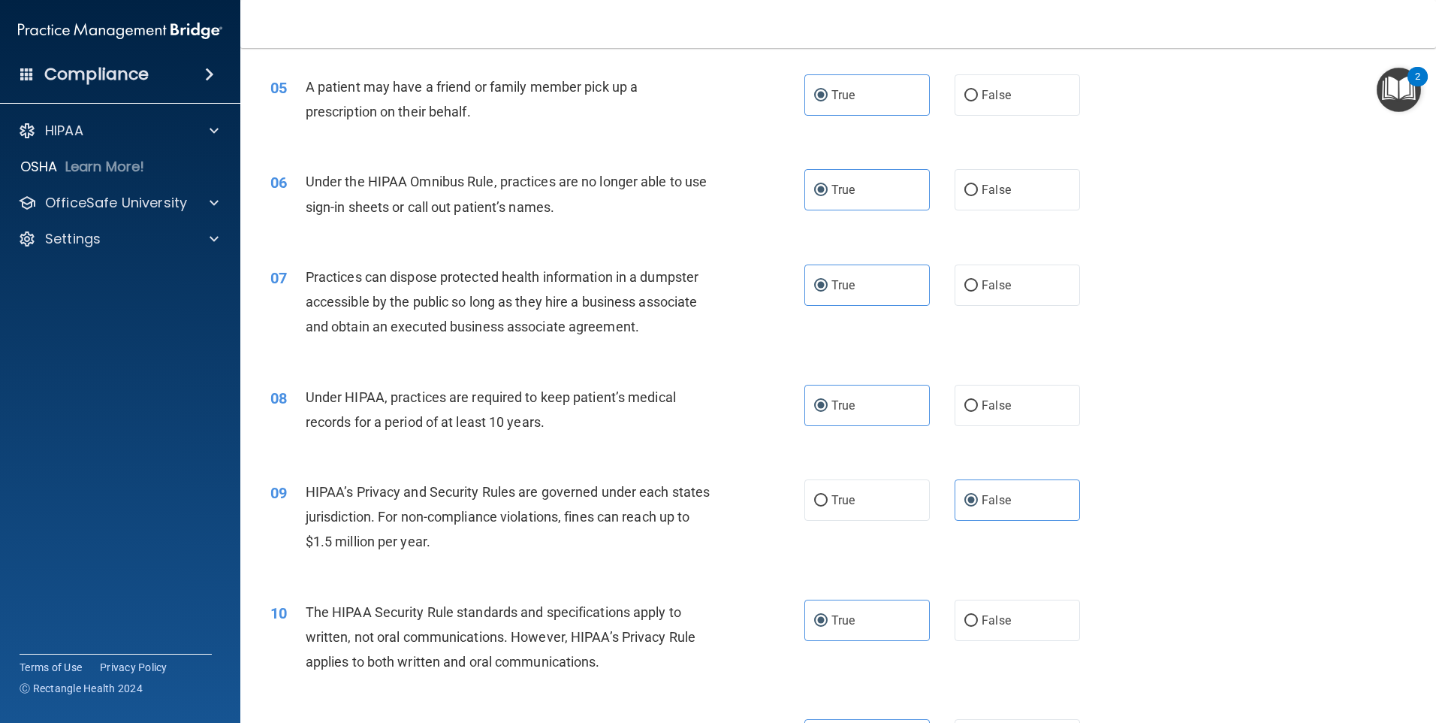
scroll to position [521, 0]
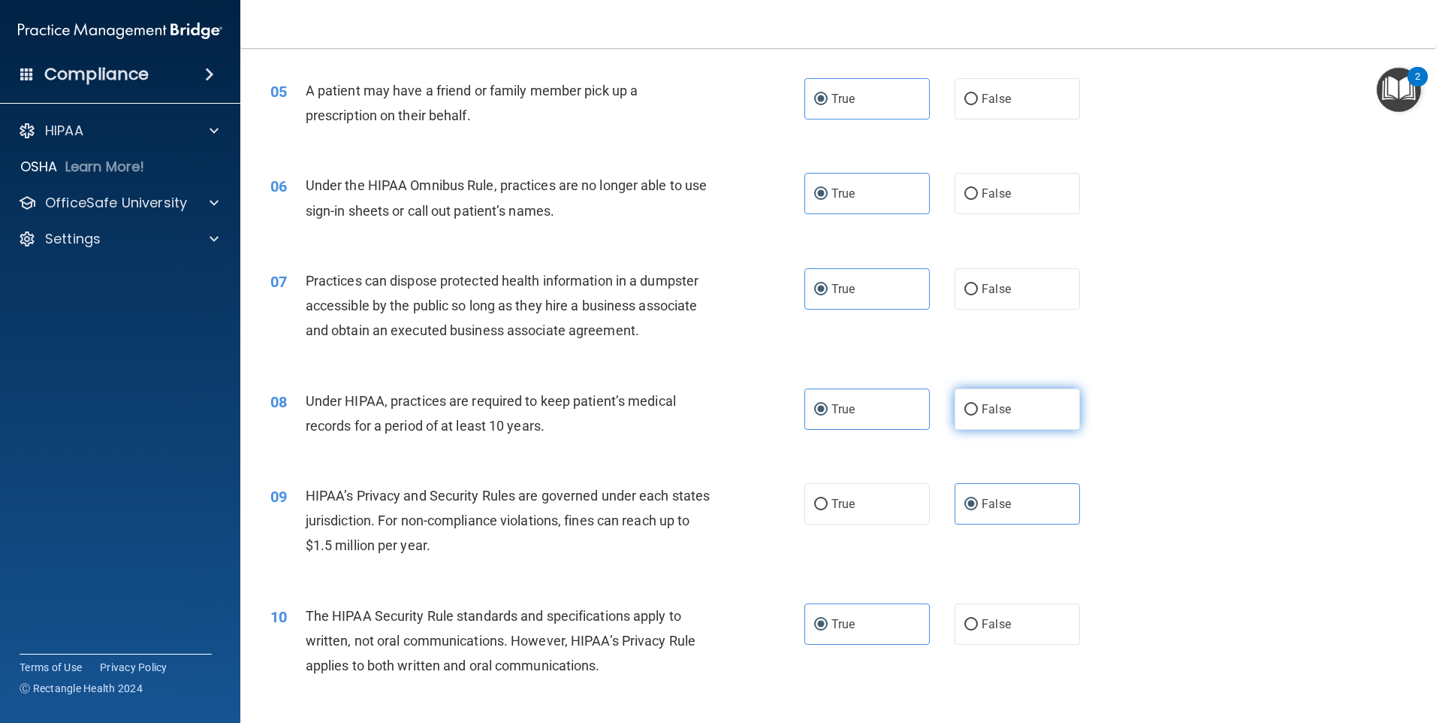
click at [1023, 414] on label "False" at bounding box center [1017, 408] width 125 height 41
click at [978, 414] on input "False" at bounding box center [972, 409] width 14 height 11
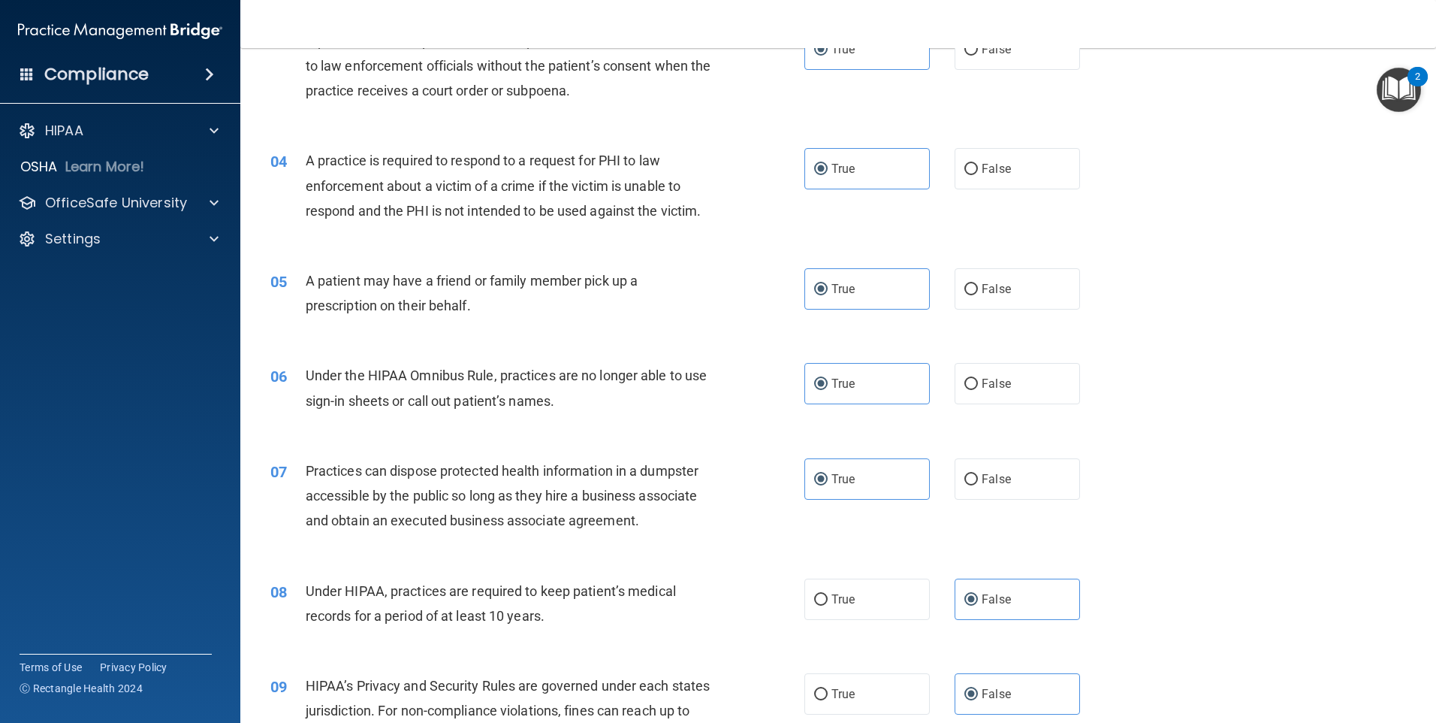
scroll to position [295, 0]
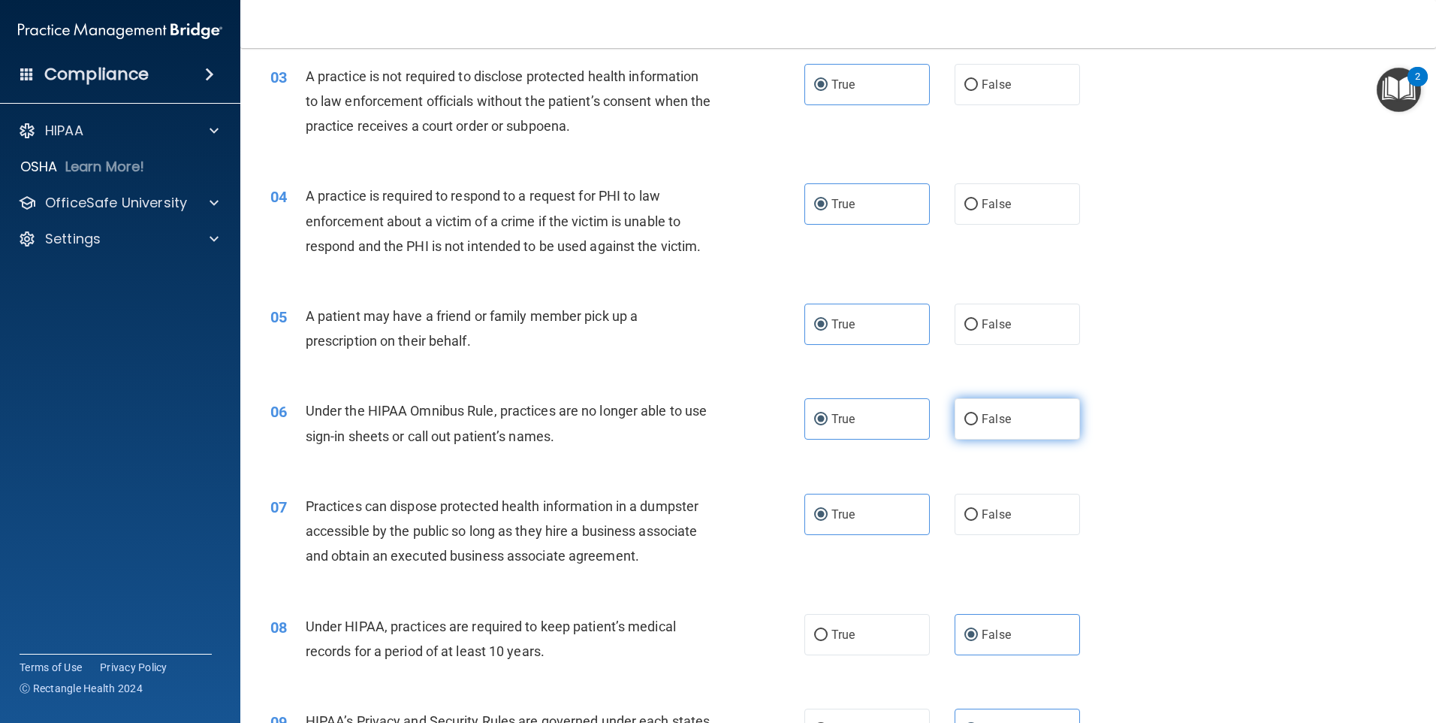
click at [1045, 414] on label "False" at bounding box center [1017, 418] width 125 height 41
click at [978, 414] on input "False" at bounding box center [972, 419] width 14 height 11
click at [1028, 512] on label "False" at bounding box center [1017, 514] width 125 height 41
click at [978, 512] on input "False" at bounding box center [972, 514] width 14 height 11
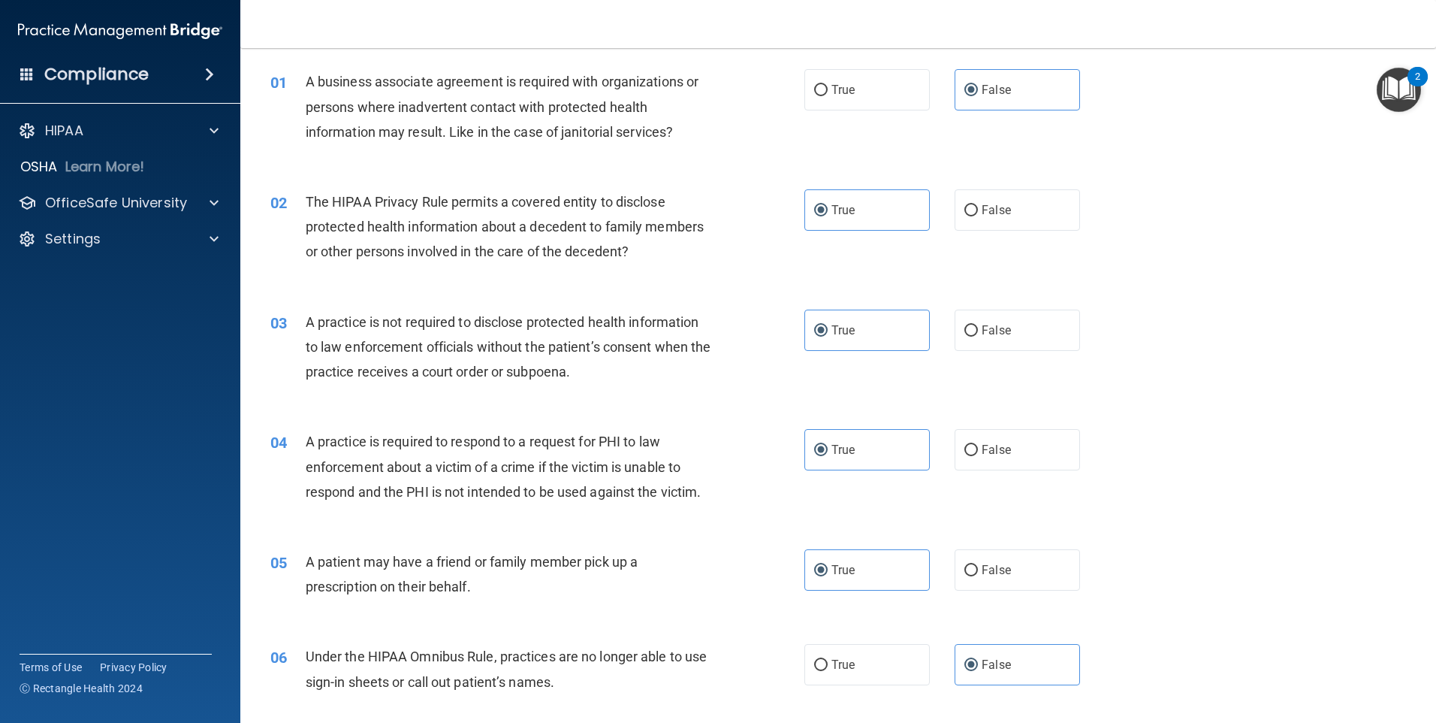
scroll to position [0, 0]
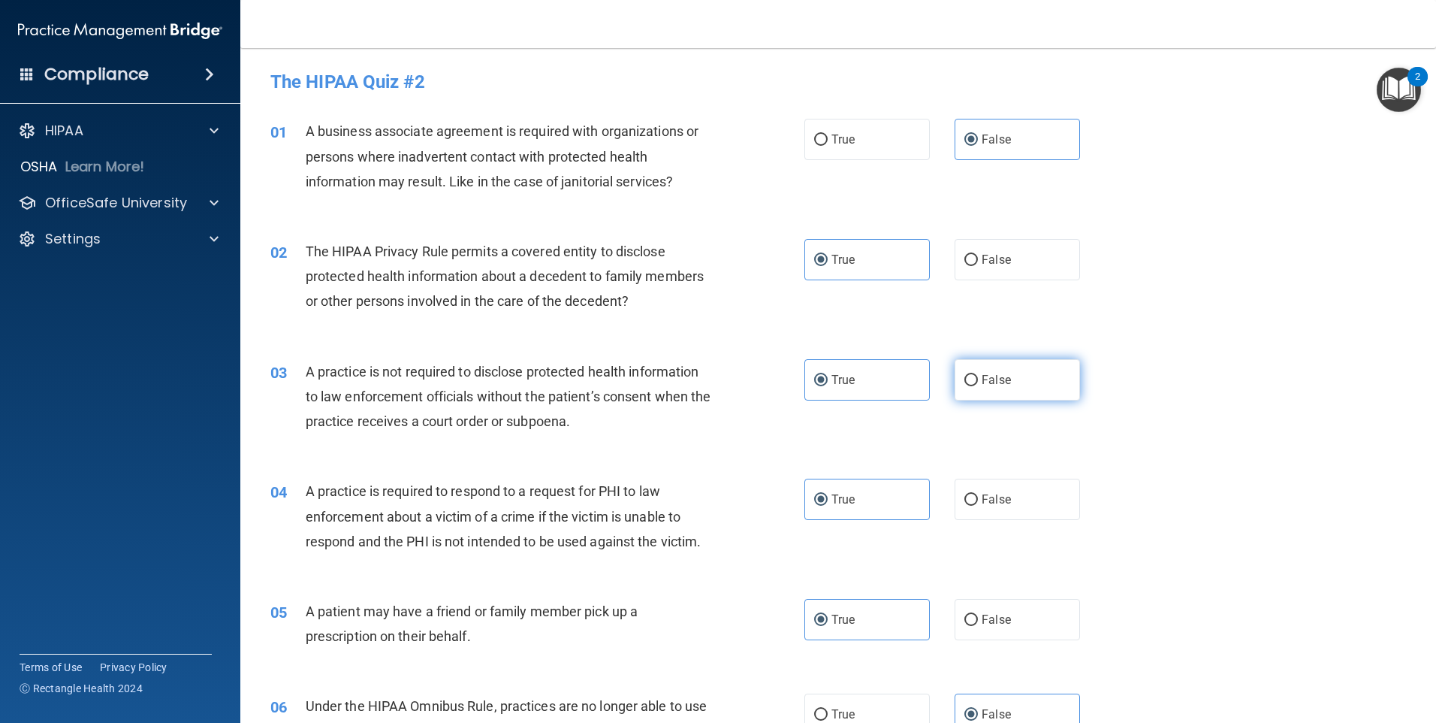
click at [1037, 385] on label "False" at bounding box center [1017, 379] width 125 height 41
click at [978, 385] on input "False" at bounding box center [972, 380] width 14 height 11
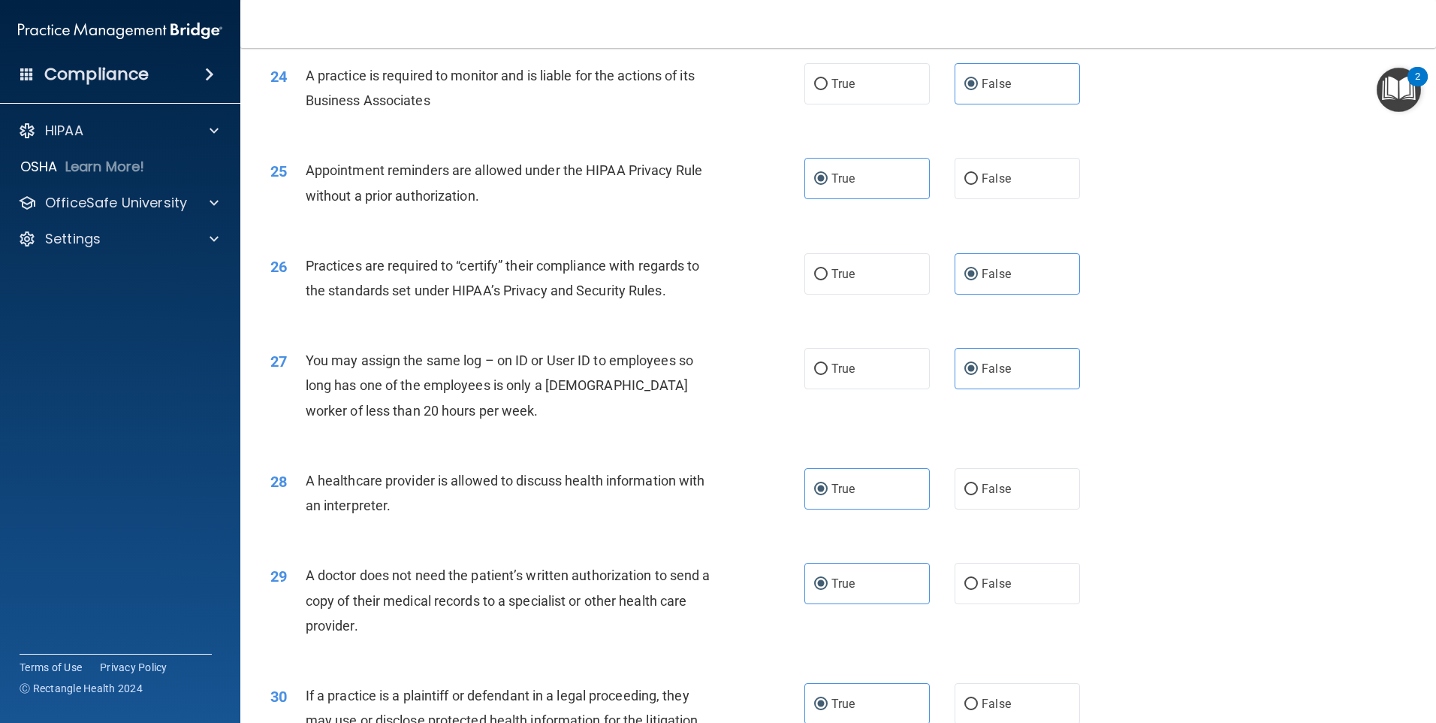
scroll to position [2774, 0]
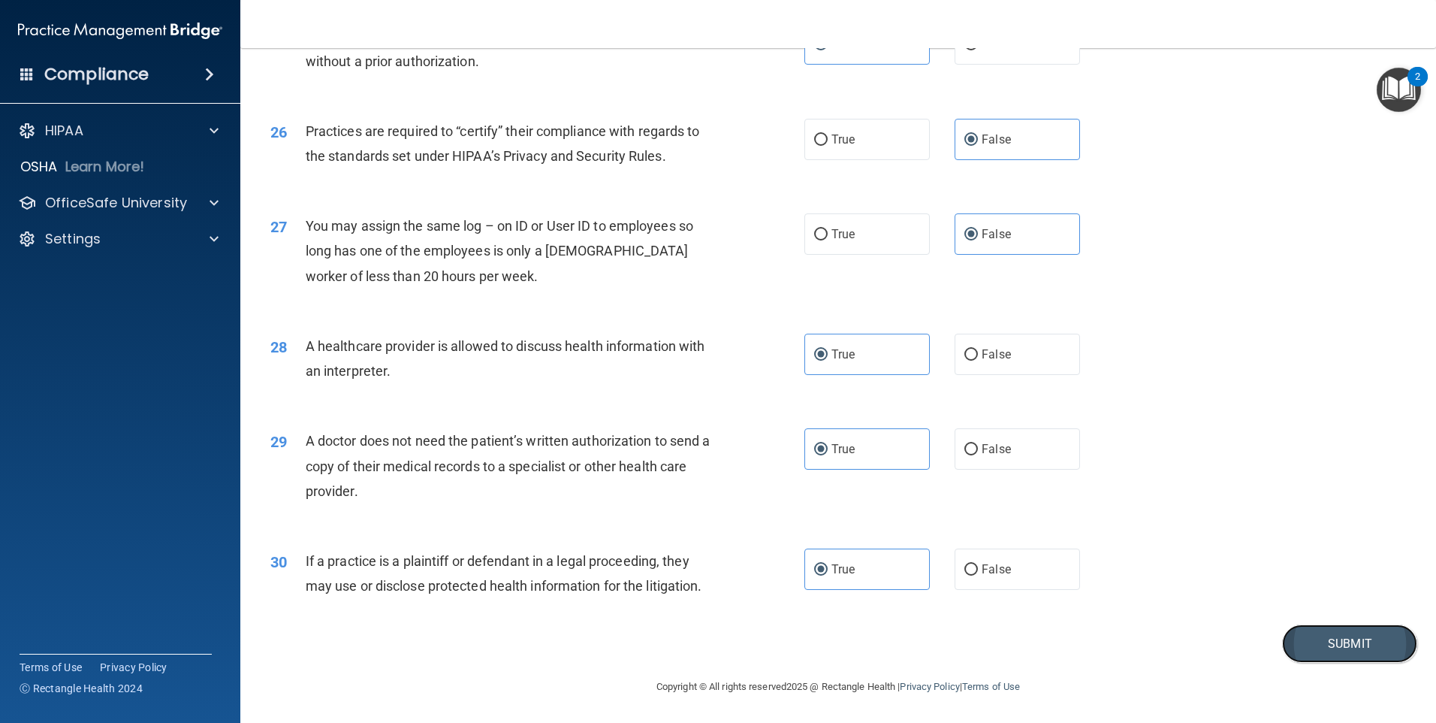
click at [1329, 645] on button "Submit" at bounding box center [1349, 643] width 135 height 38
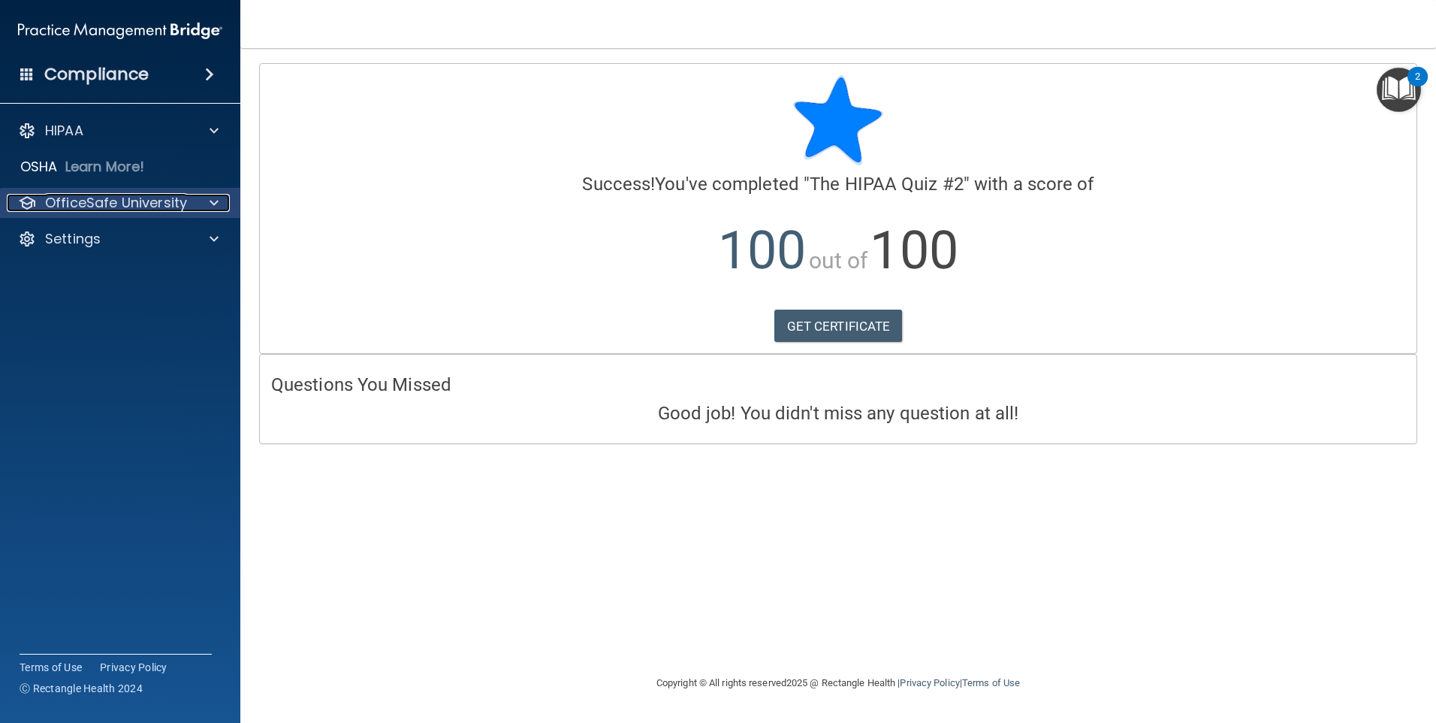
click at [198, 210] on div at bounding box center [212, 203] width 38 height 18
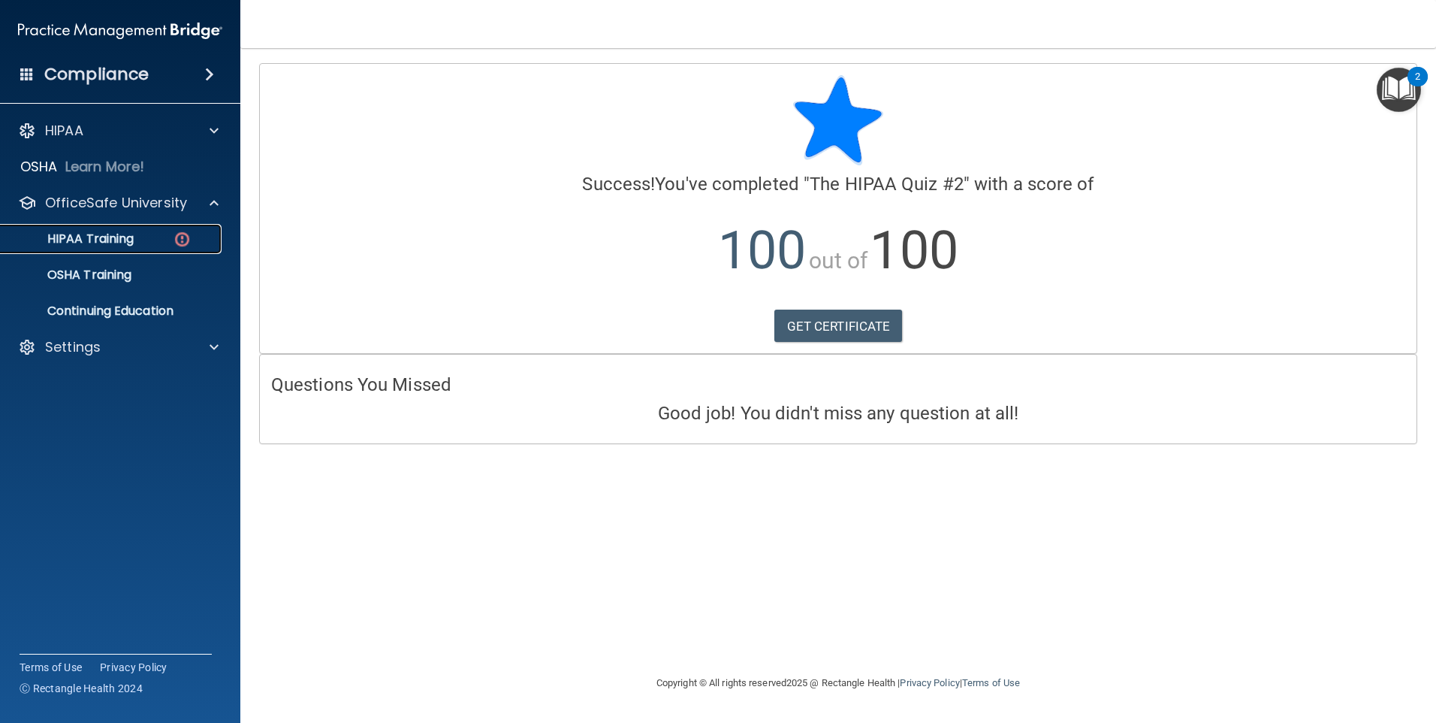
click at [170, 243] on div "HIPAA Training" at bounding box center [112, 238] width 205 height 15
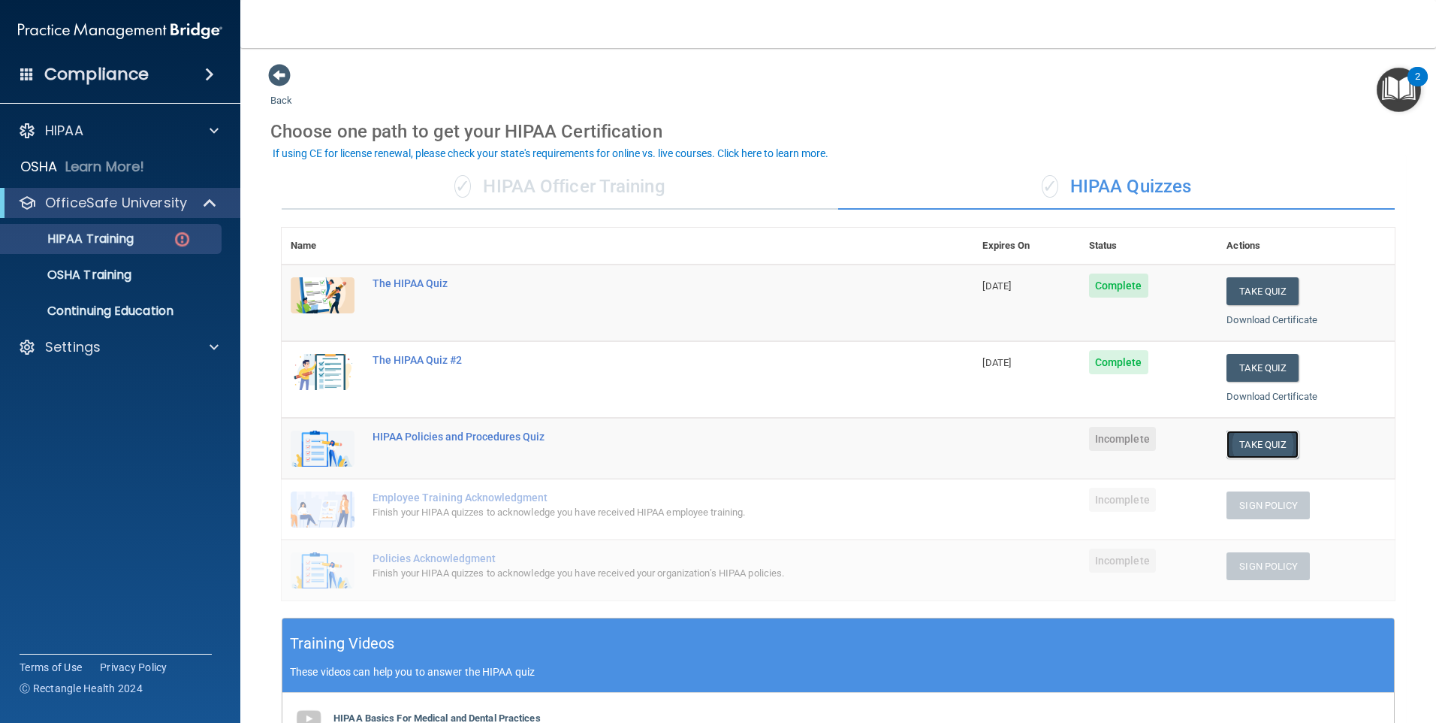
click at [1234, 446] on button "Take Quiz" at bounding box center [1263, 444] width 72 height 28
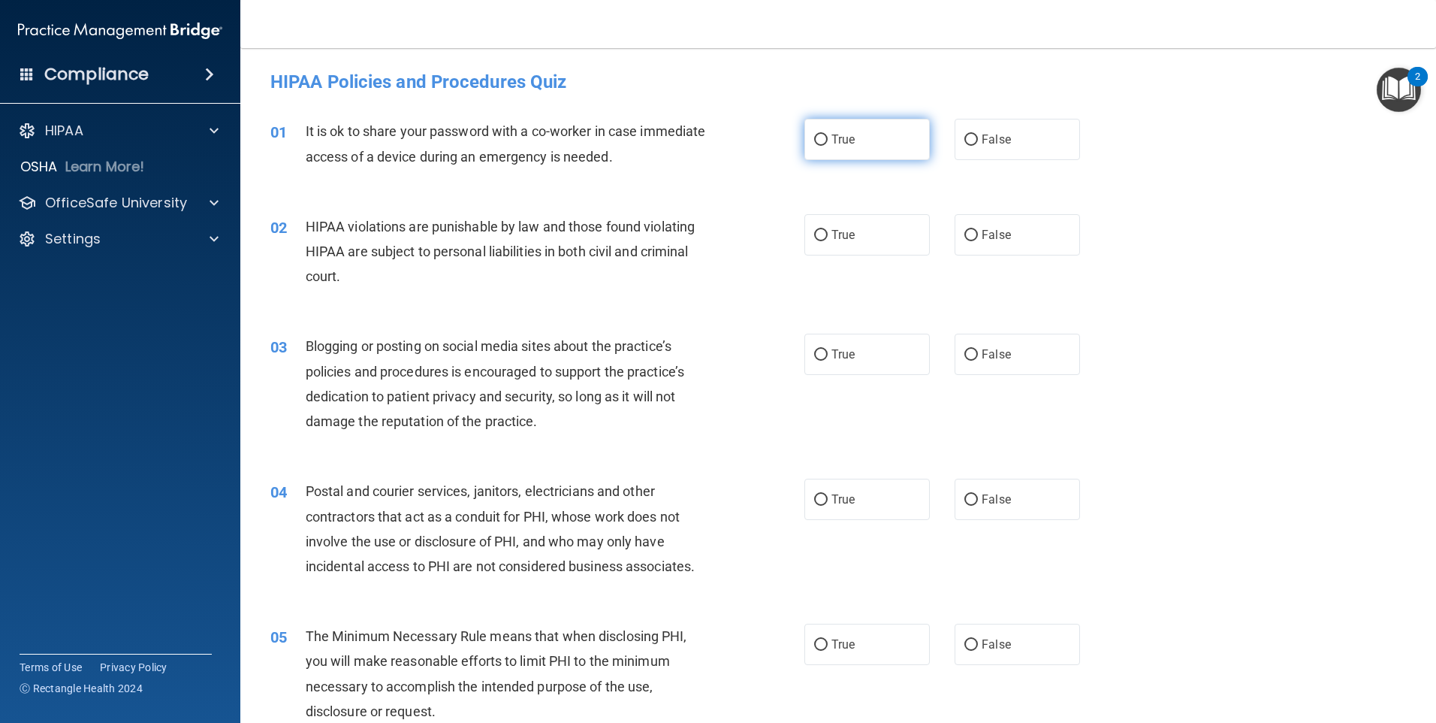
click at [910, 147] on label "True" at bounding box center [867, 139] width 125 height 41
click at [828, 146] on input "True" at bounding box center [821, 139] width 14 height 11
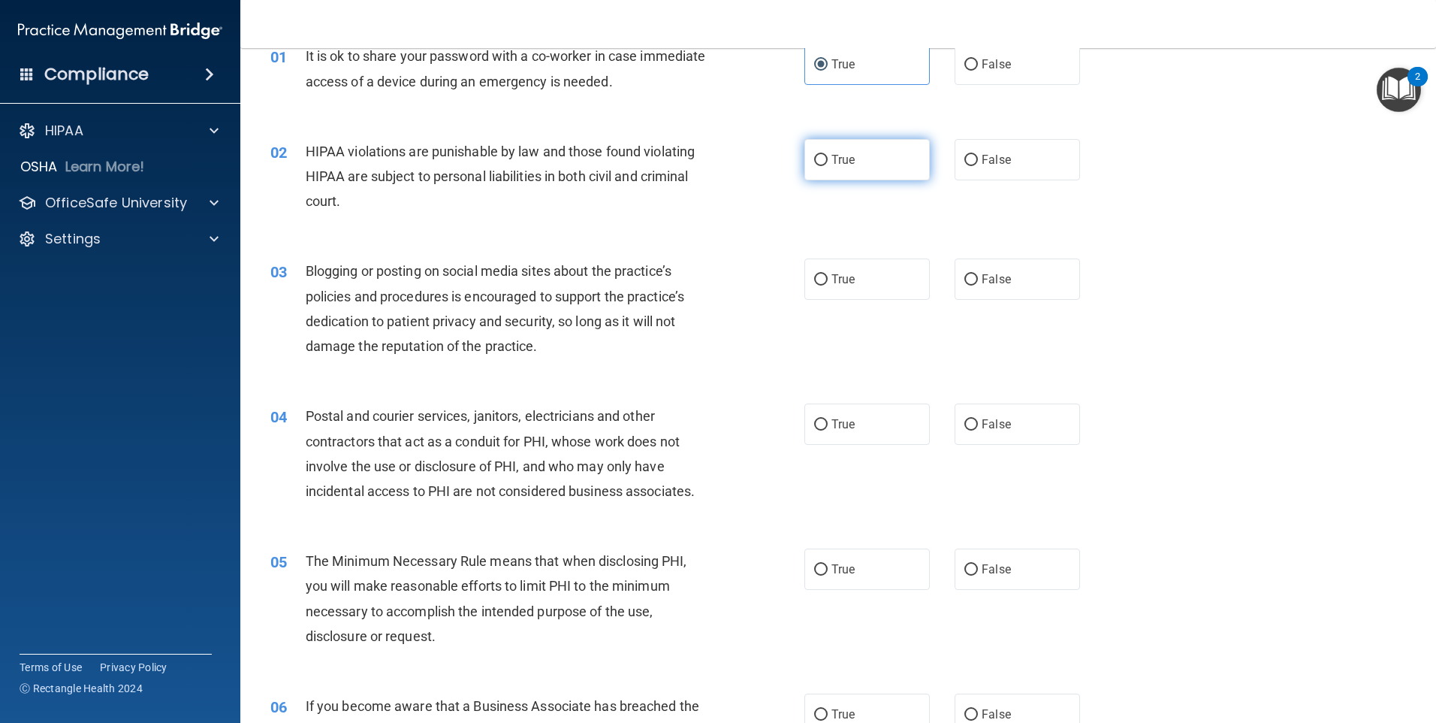
click at [854, 171] on label "True" at bounding box center [867, 159] width 125 height 41
click at [828, 166] on input "True" at bounding box center [821, 160] width 14 height 11
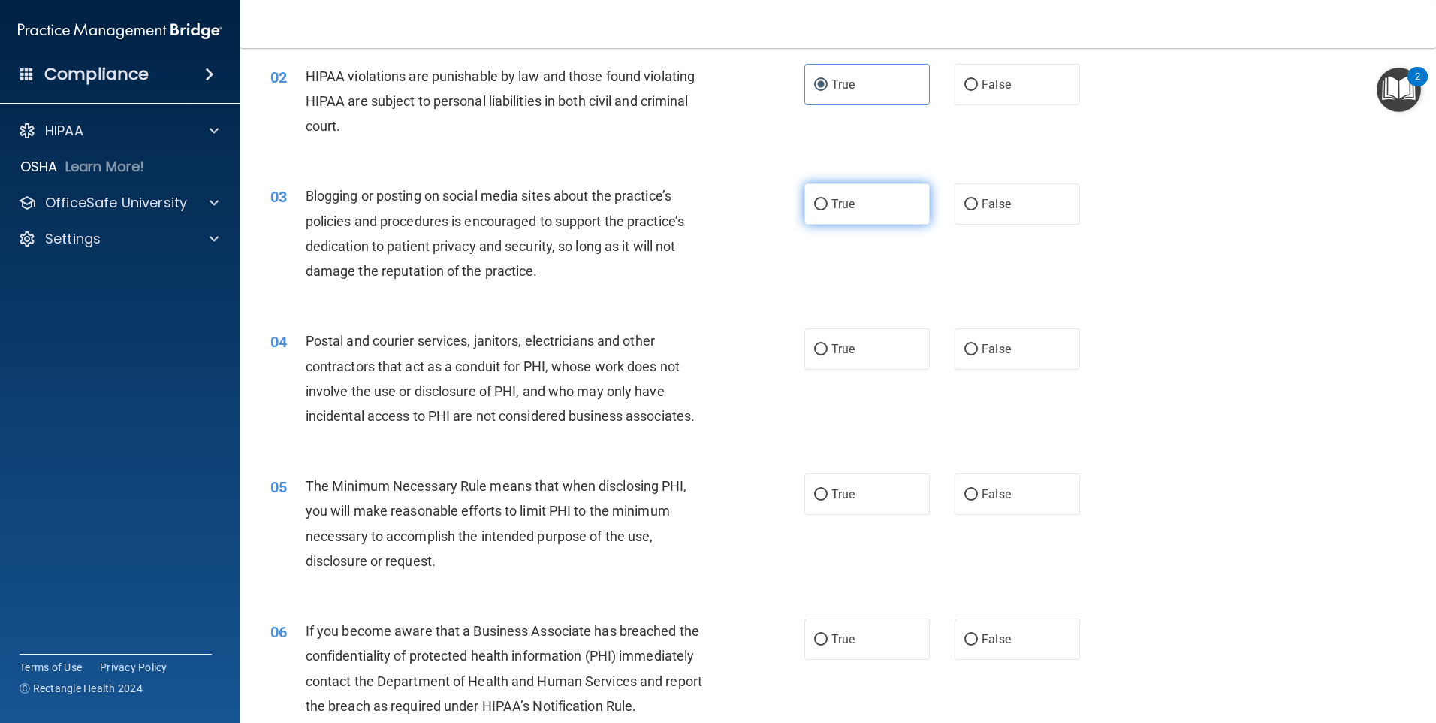
click at [832, 219] on label "True" at bounding box center [867, 203] width 125 height 41
click at [828, 210] on input "True" at bounding box center [821, 204] width 14 height 11
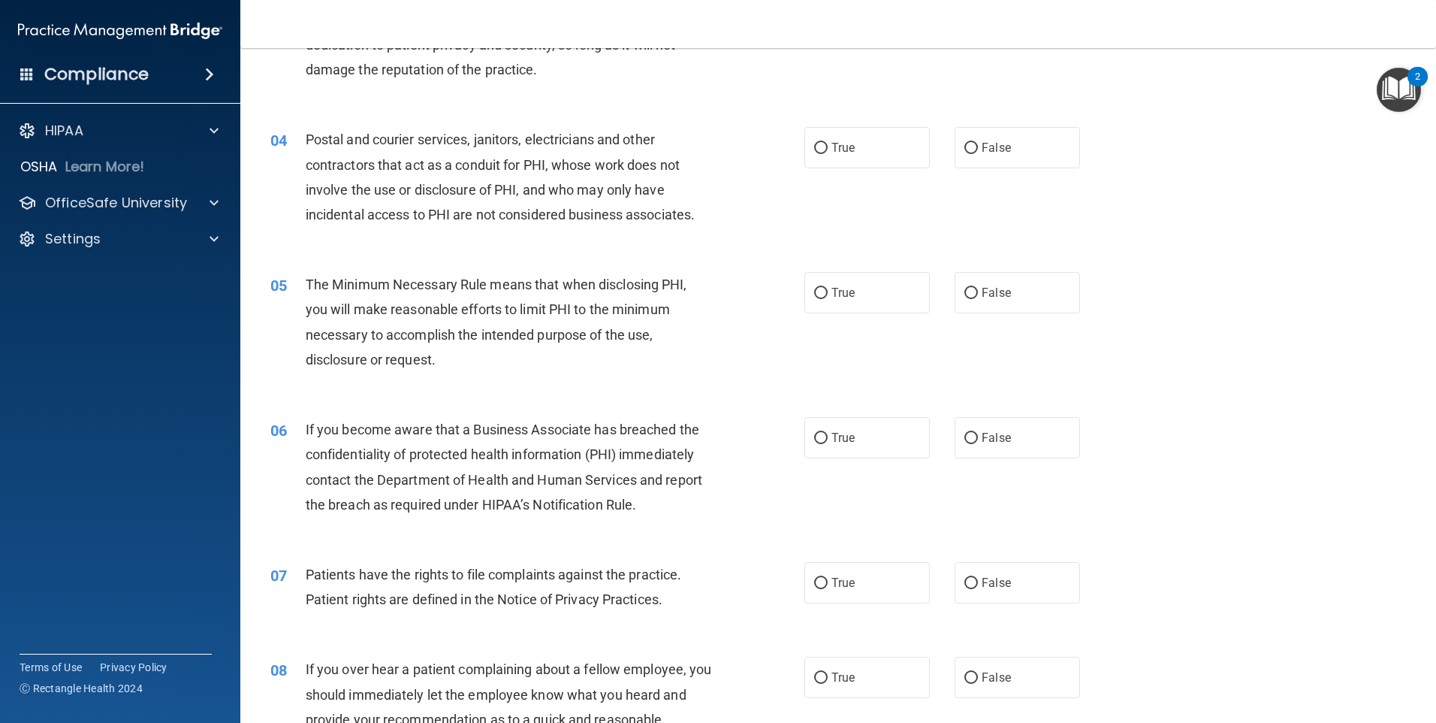
scroll to position [376, 0]
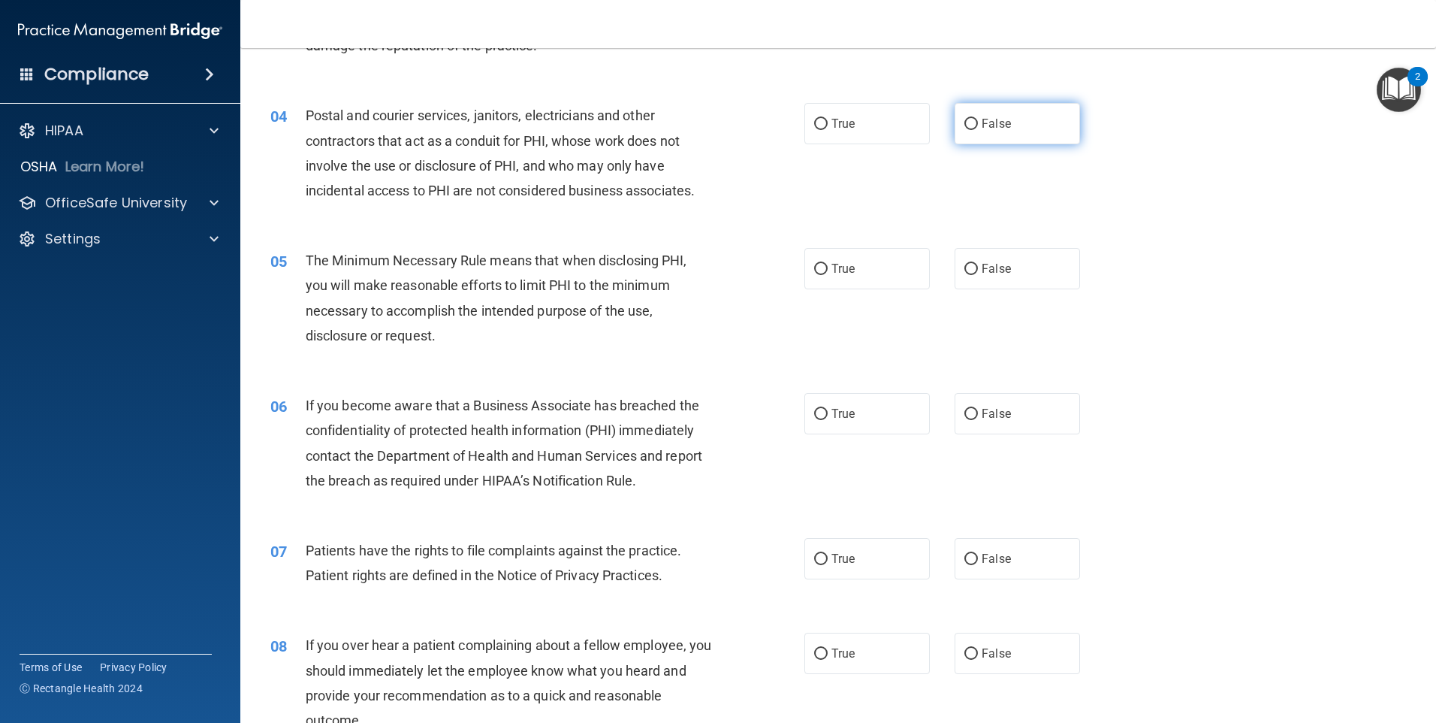
click at [991, 138] on label "False" at bounding box center [1017, 123] width 125 height 41
click at [978, 130] on input "False" at bounding box center [972, 124] width 14 height 11
click at [865, 137] on label "True" at bounding box center [867, 123] width 125 height 41
click at [828, 130] on input "True" at bounding box center [821, 124] width 14 height 11
click at [977, 134] on label "False" at bounding box center [1017, 123] width 125 height 41
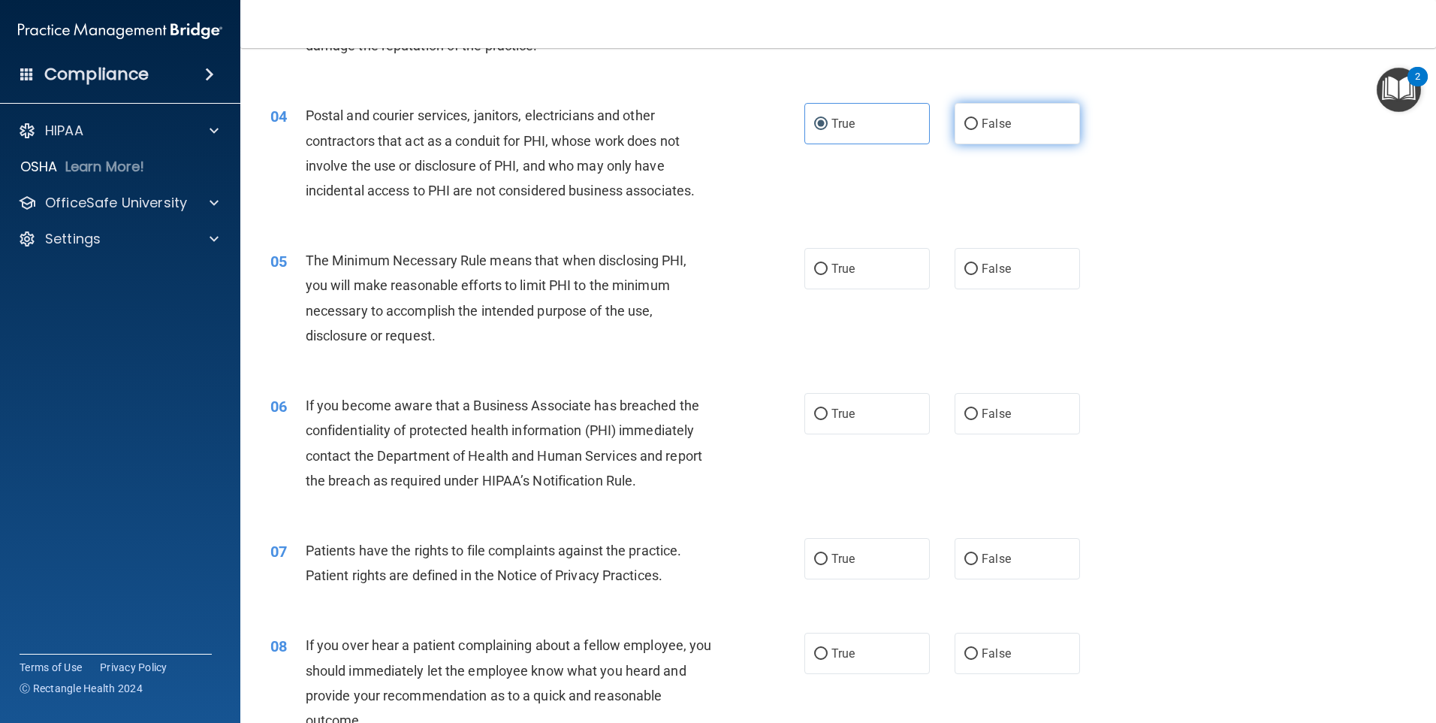
click at [977, 130] on input "False" at bounding box center [972, 124] width 14 height 11
click at [892, 134] on label "True" at bounding box center [867, 123] width 125 height 41
click at [828, 130] on input "True" at bounding box center [821, 124] width 14 height 11
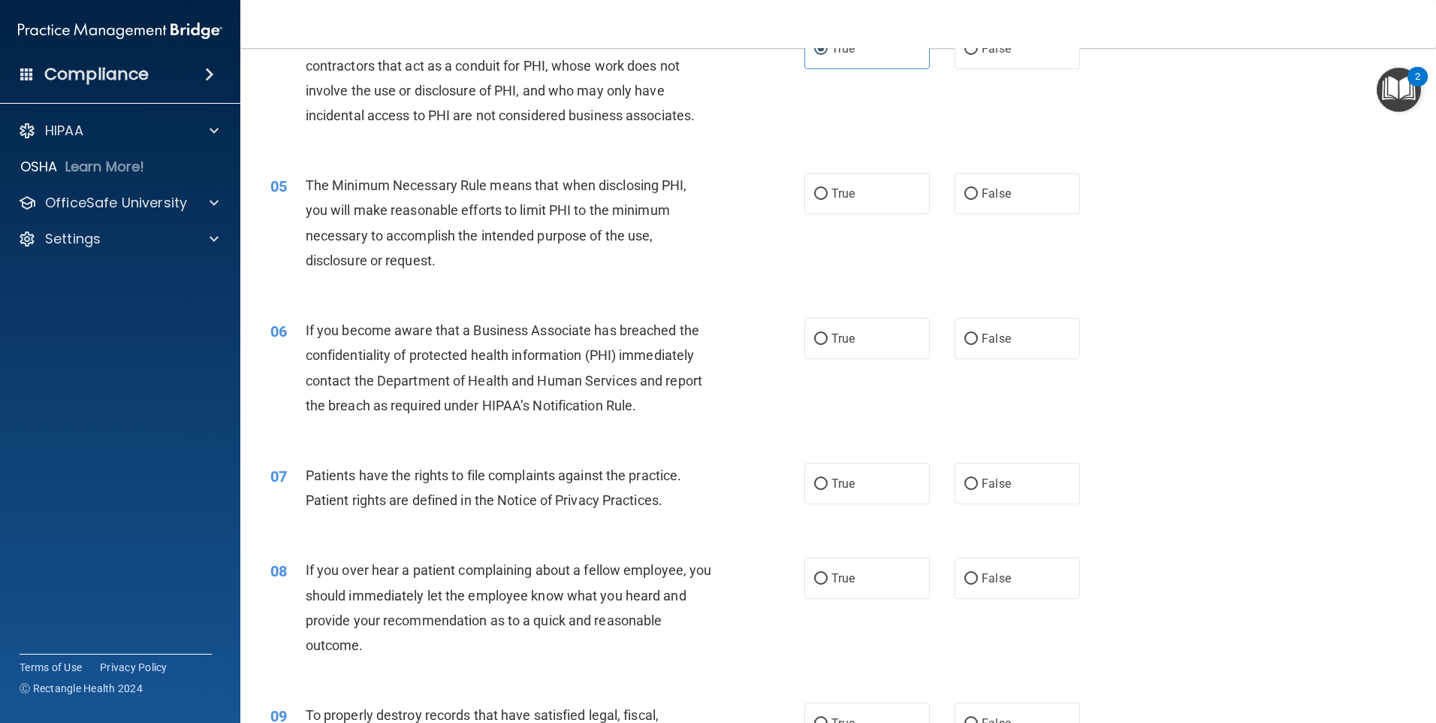
scroll to position [526, 0]
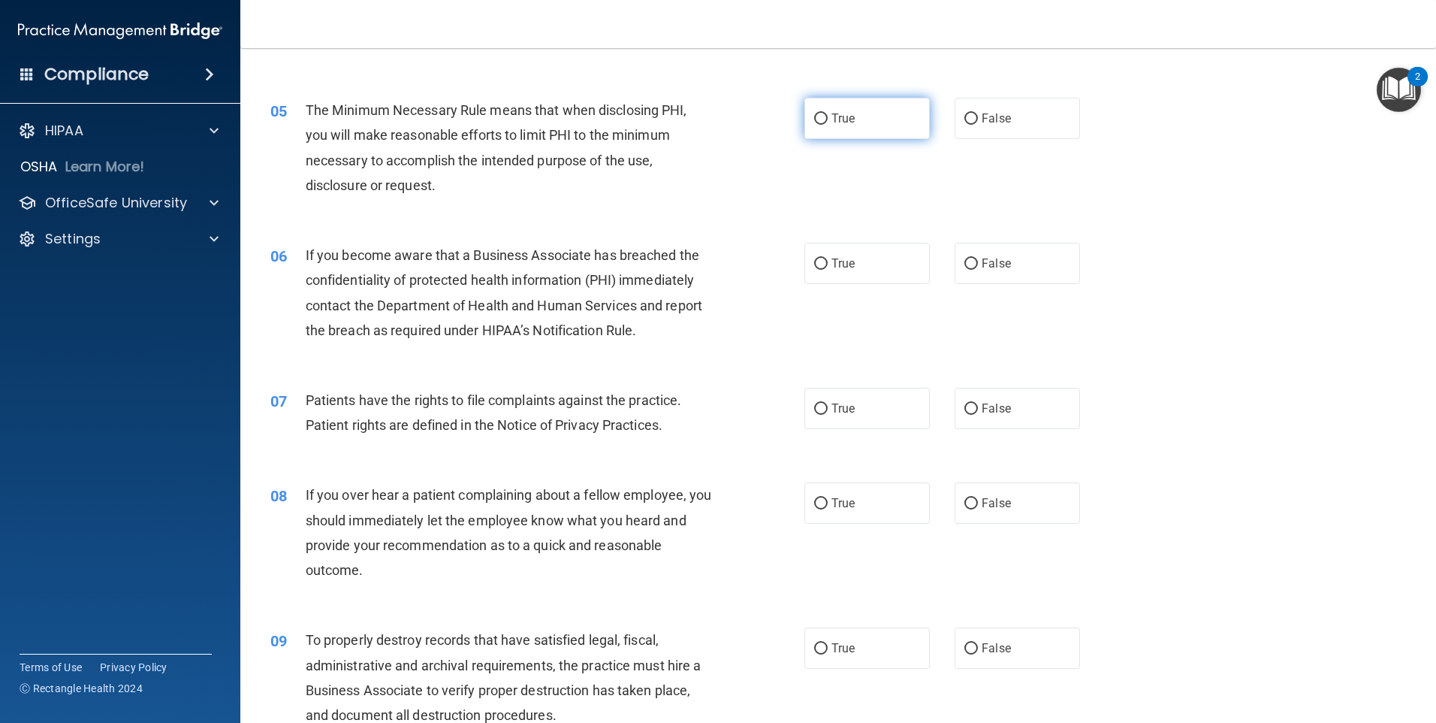
click at [844, 125] on label "True" at bounding box center [867, 118] width 125 height 41
click at [828, 125] on input "True" at bounding box center [821, 118] width 14 height 11
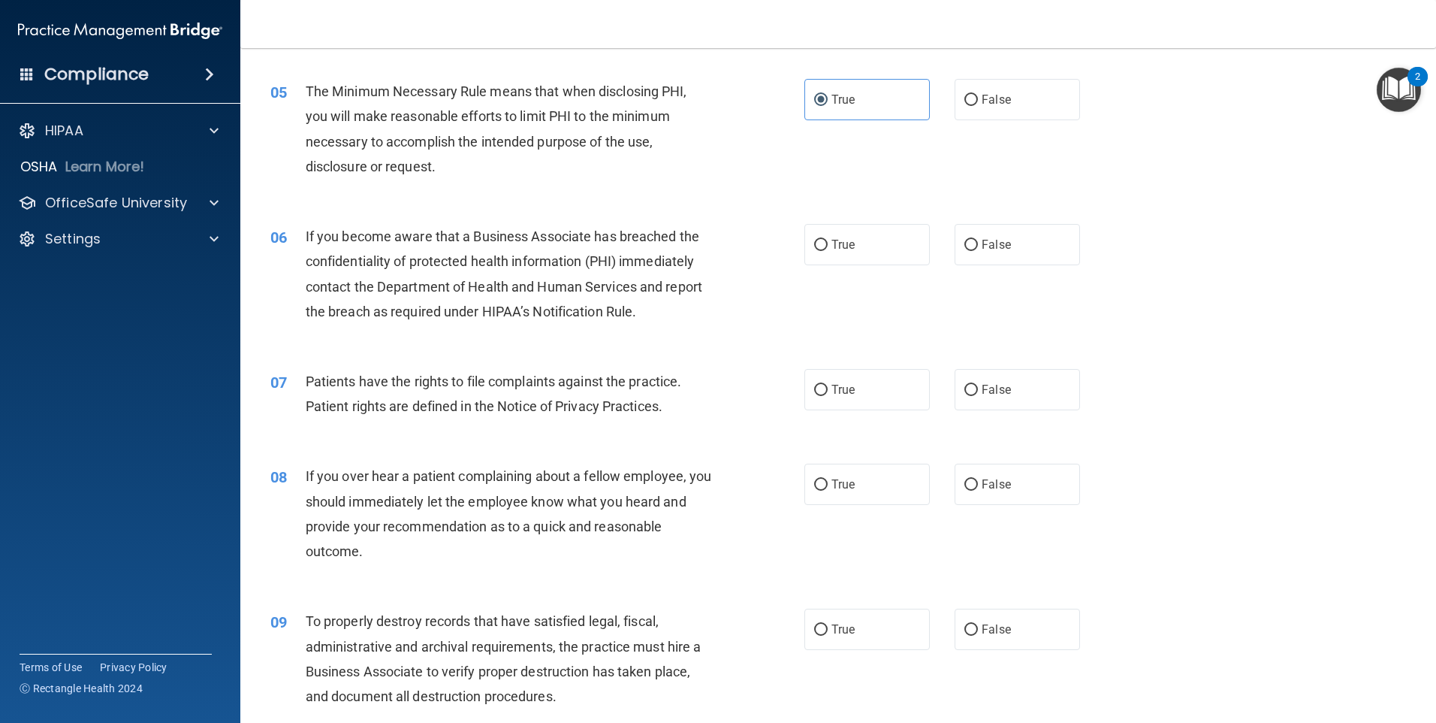
scroll to position [601, 0]
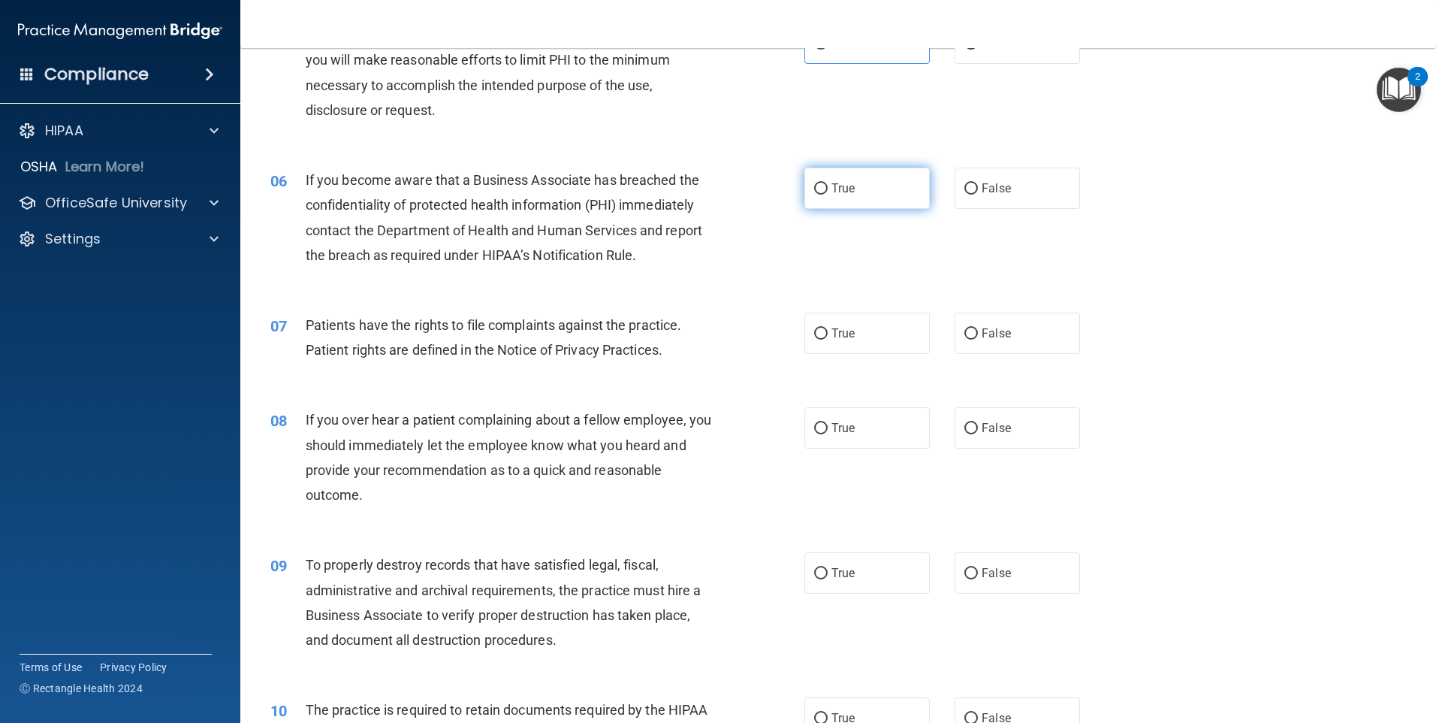
click at [847, 193] on span "True" at bounding box center [843, 188] width 23 height 14
click at [828, 193] on input "True" at bounding box center [821, 188] width 14 height 11
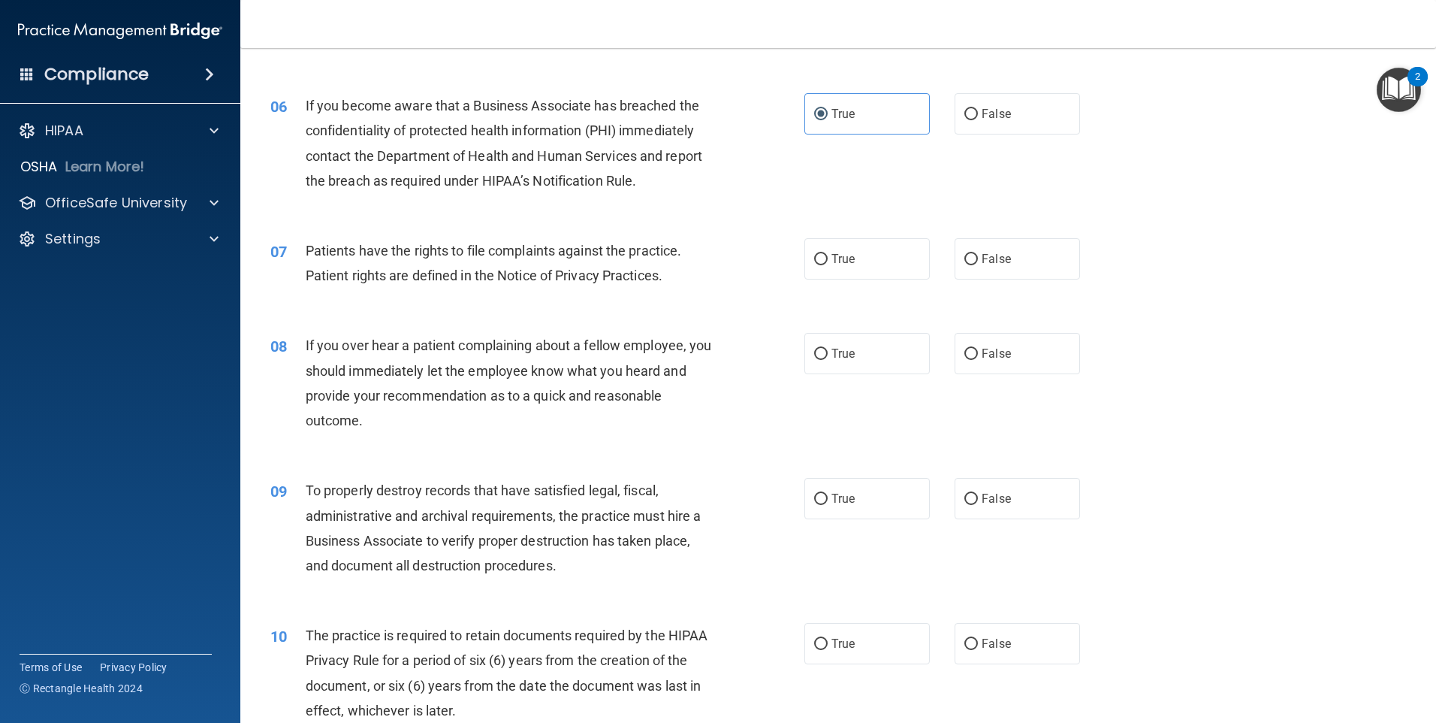
scroll to position [676, 0]
click at [832, 260] on span "True" at bounding box center [843, 258] width 23 height 14
click at [828, 260] on input "True" at bounding box center [821, 258] width 14 height 11
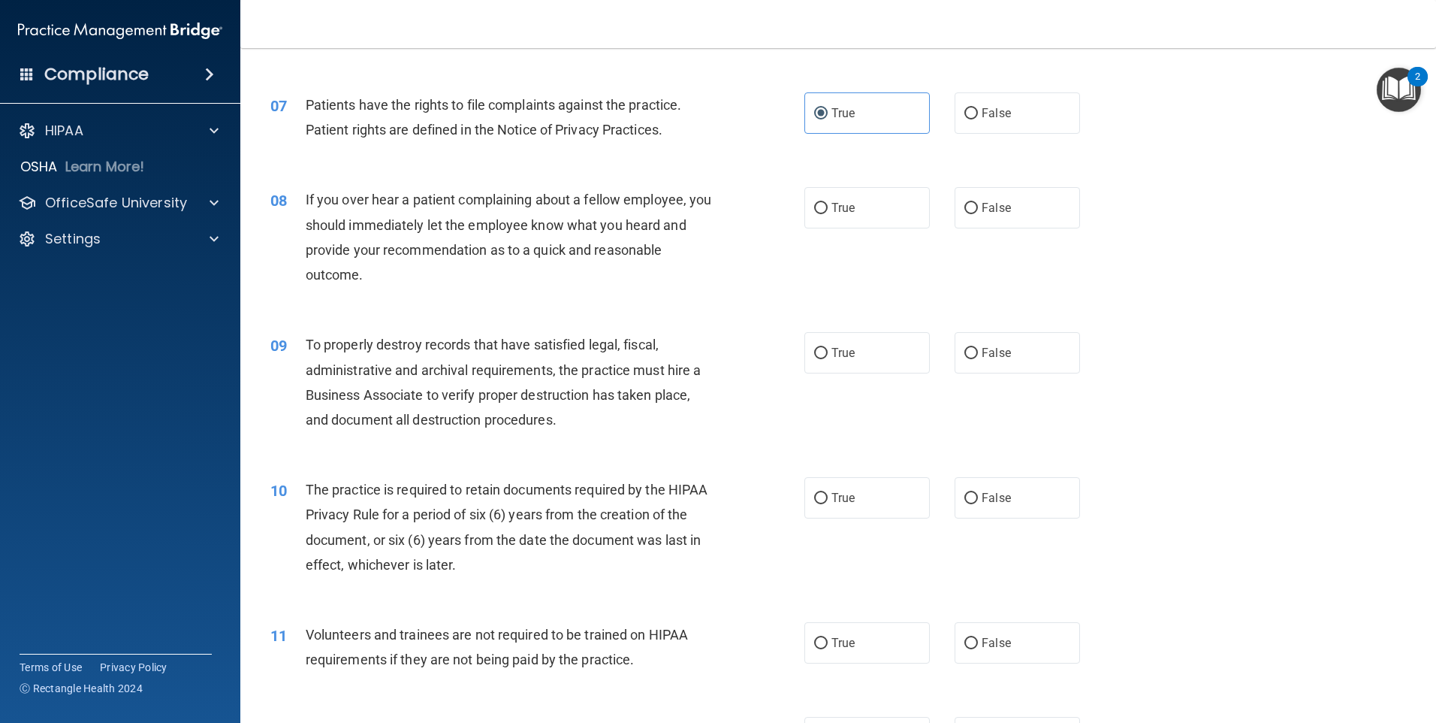
scroll to position [826, 0]
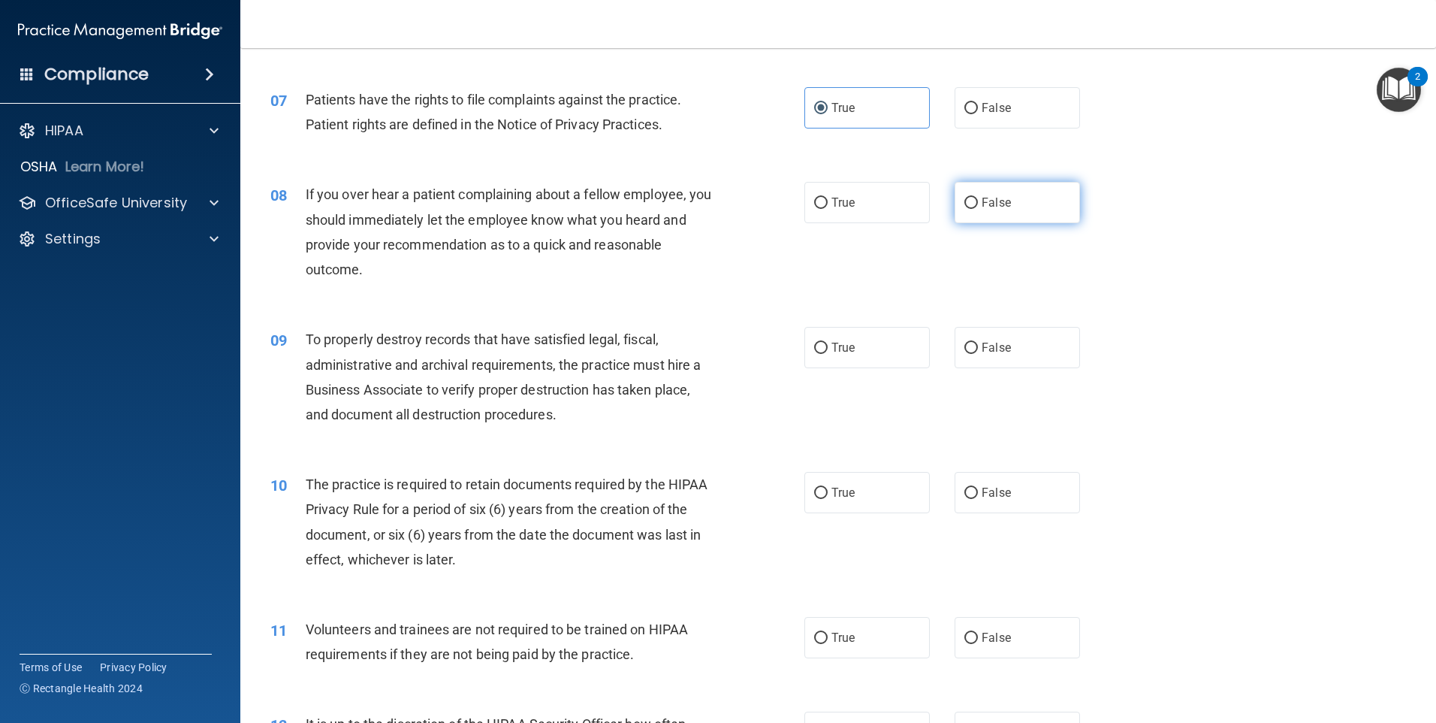
click at [984, 216] on label "False" at bounding box center [1017, 202] width 125 height 41
click at [978, 209] on input "False" at bounding box center [972, 203] width 14 height 11
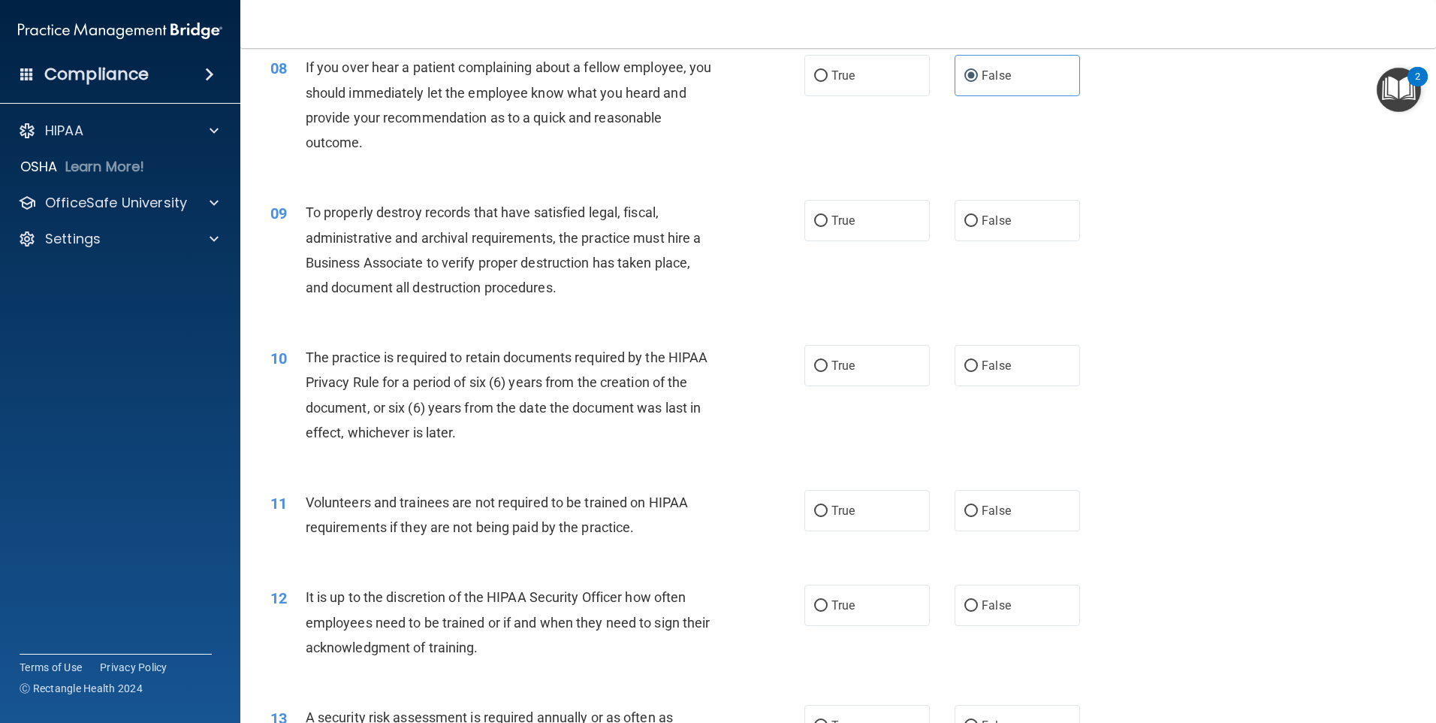
scroll to position [977, 0]
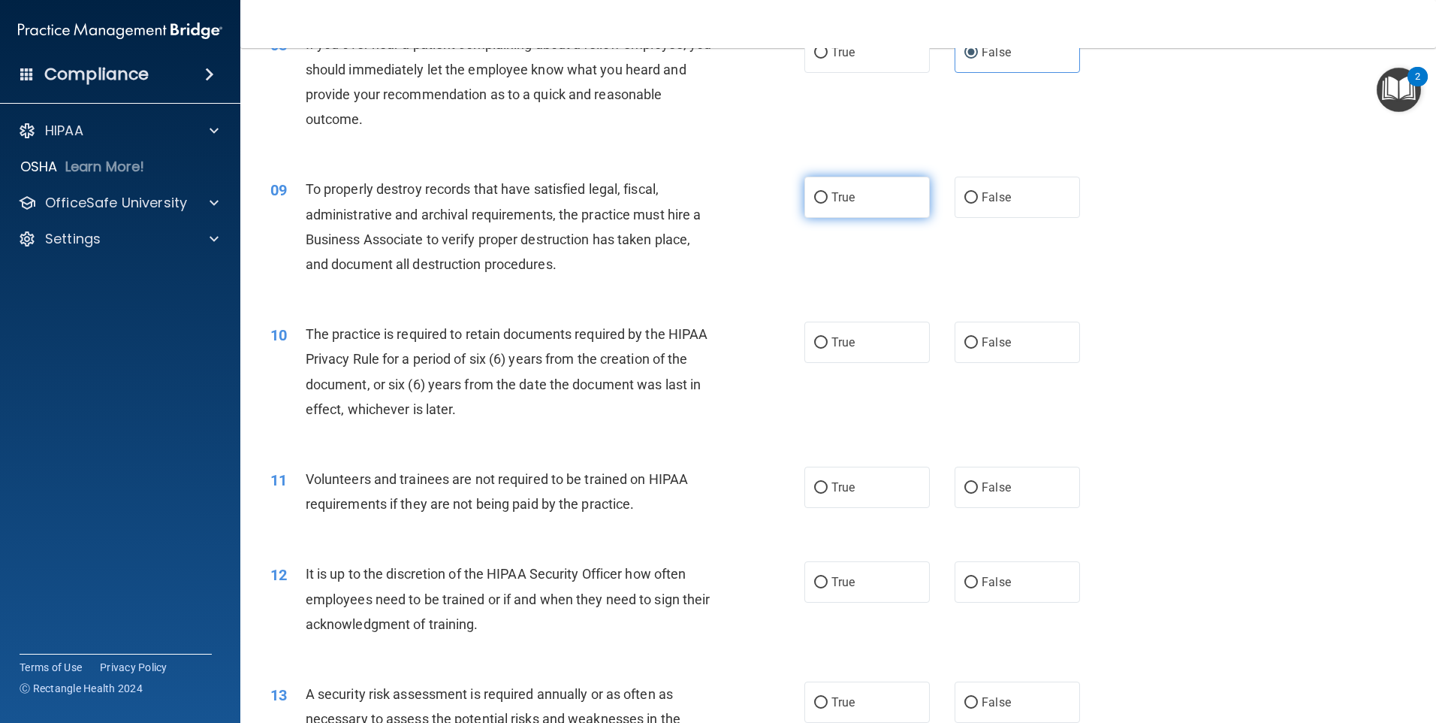
click at [869, 197] on label "True" at bounding box center [867, 197] width 125 height 41
click at [828, 197] on input "True" at bounding box center [821, 197] width 14 height 11
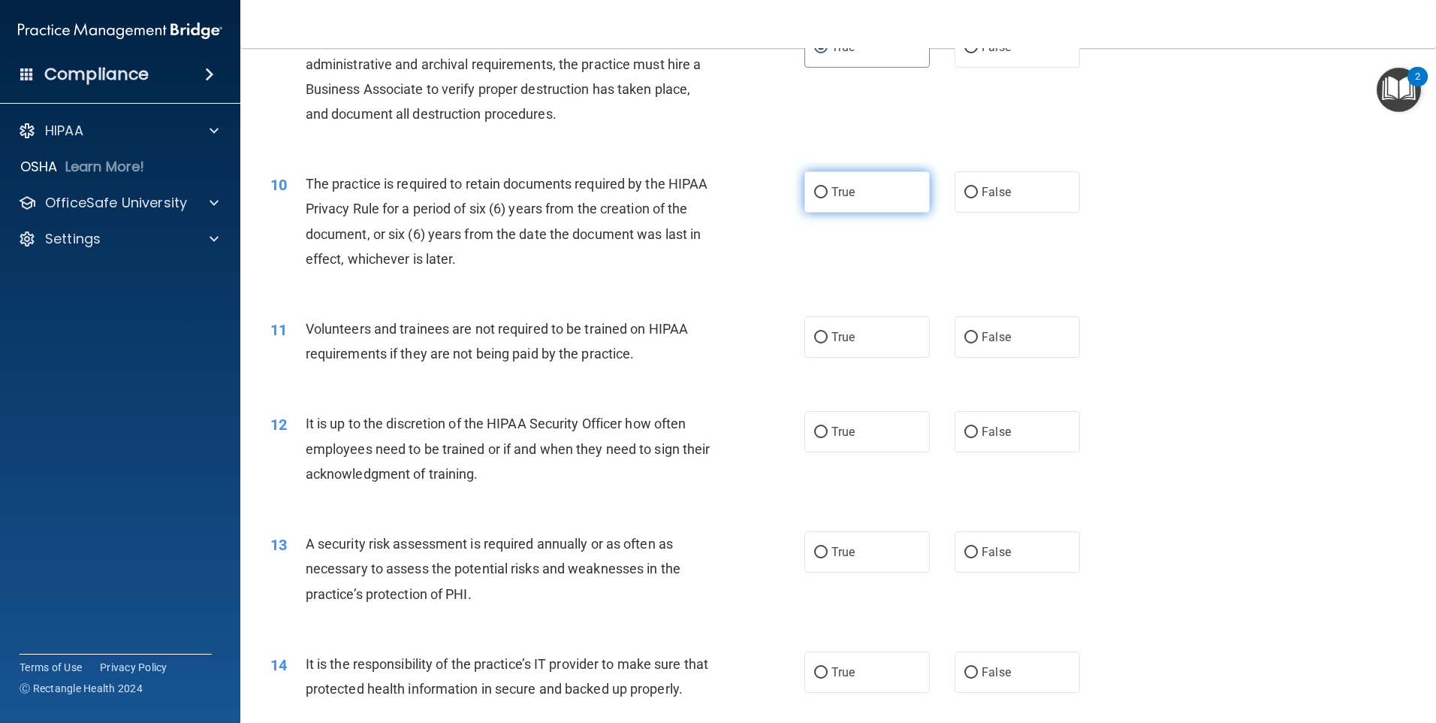
click at [843, 207] on label "True" at bounding box center [867, 191] width 125 height 41
click at [828, 198] on input "True" at bounding box center [821, 192] width 14 height 11
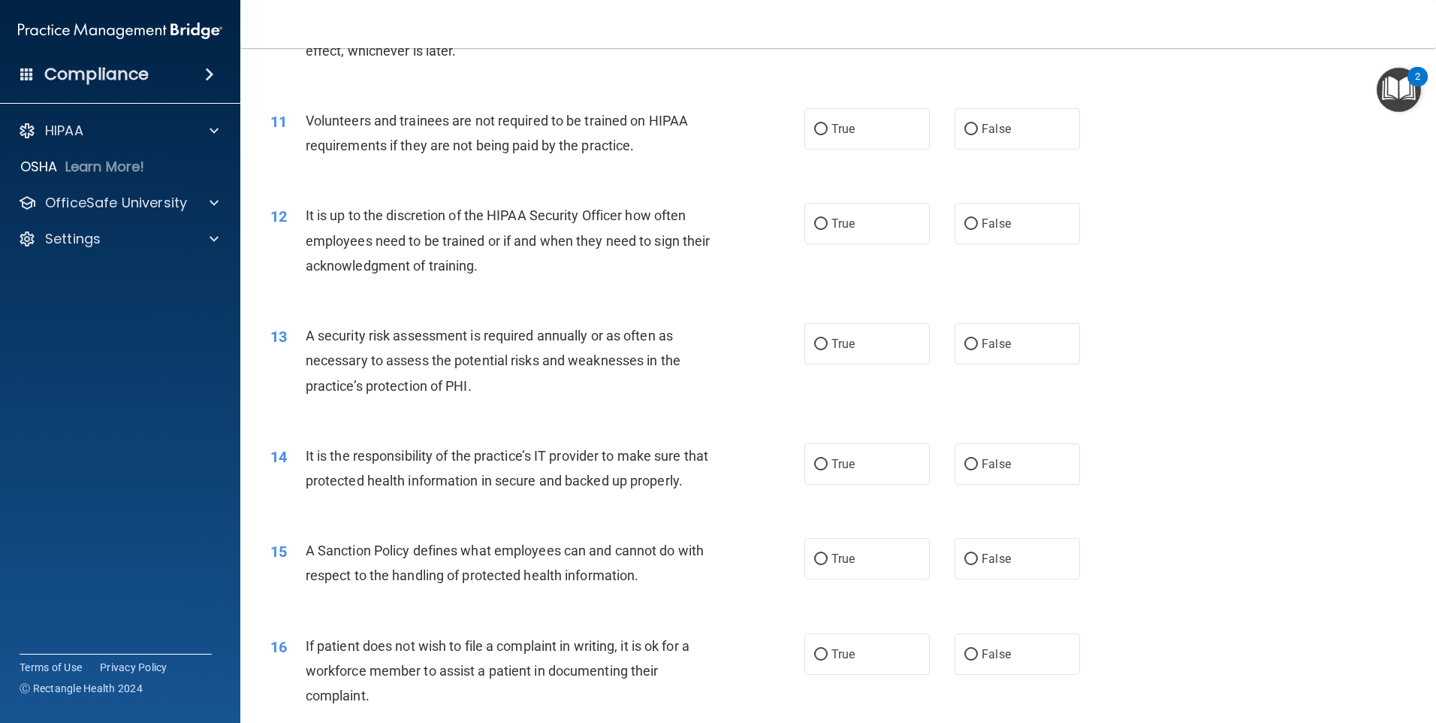
scroll to position [1352, 0]
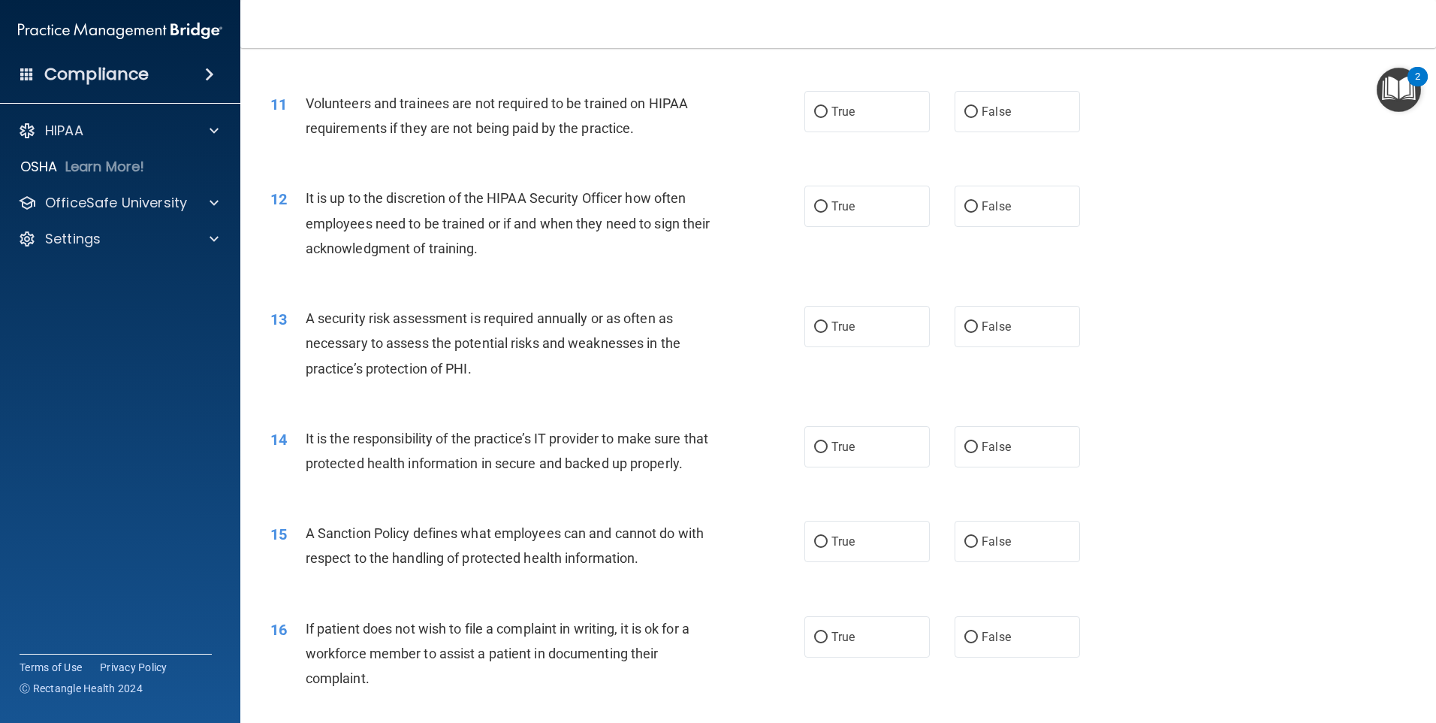
drag, startPoint x: 956, startPoint y: 123, endPoint x: 922, endPoint y: 133, distance: 35.2
click at [957, 123] on label "False" at bounding box center [1017, 111] width 125 height 41
click at [965, 118] on input "False" at bounding box center [972, 112] width 14 height 11
click at [982, 218] on label "False" at bounding box center [1017, 206] width 125 height 41
click at [978, 213] on input "False" at bounding box center [972, 206] width 14 height 11
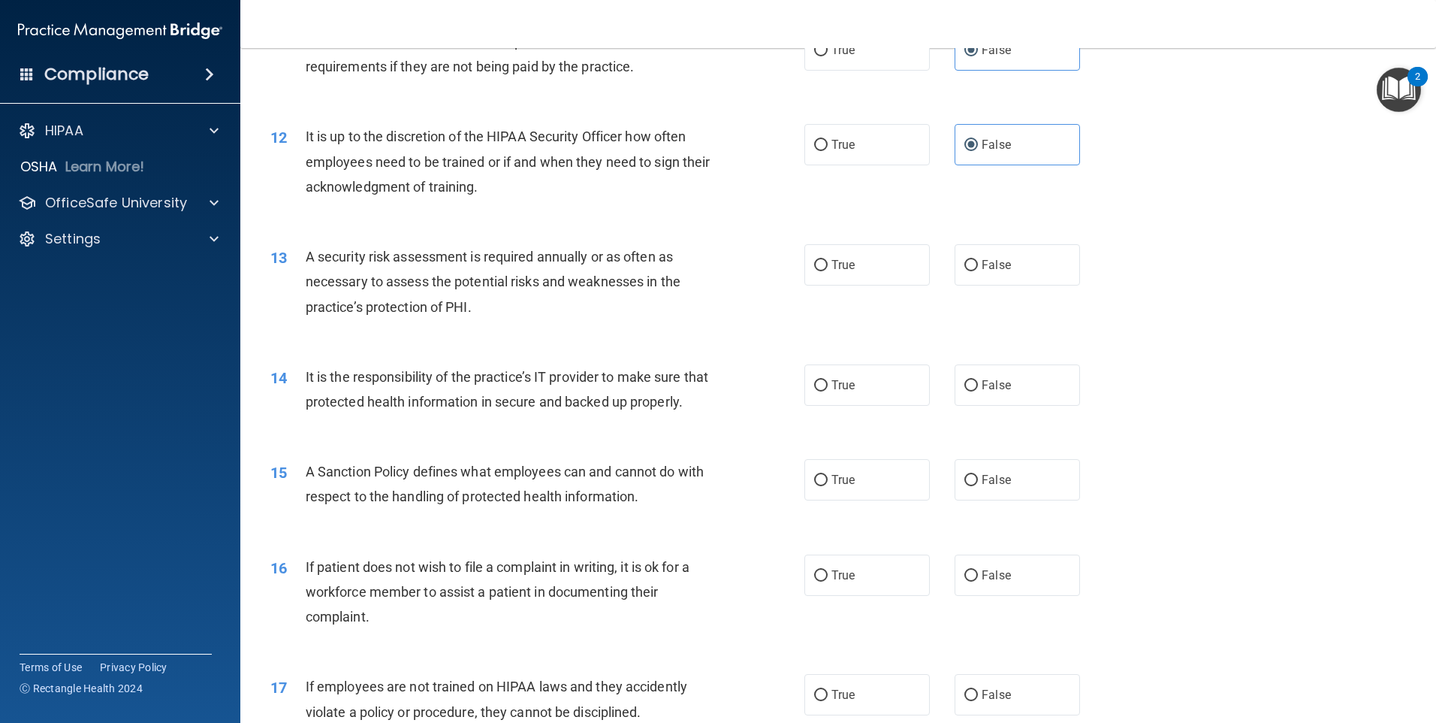
scroll to position [1427, 0]
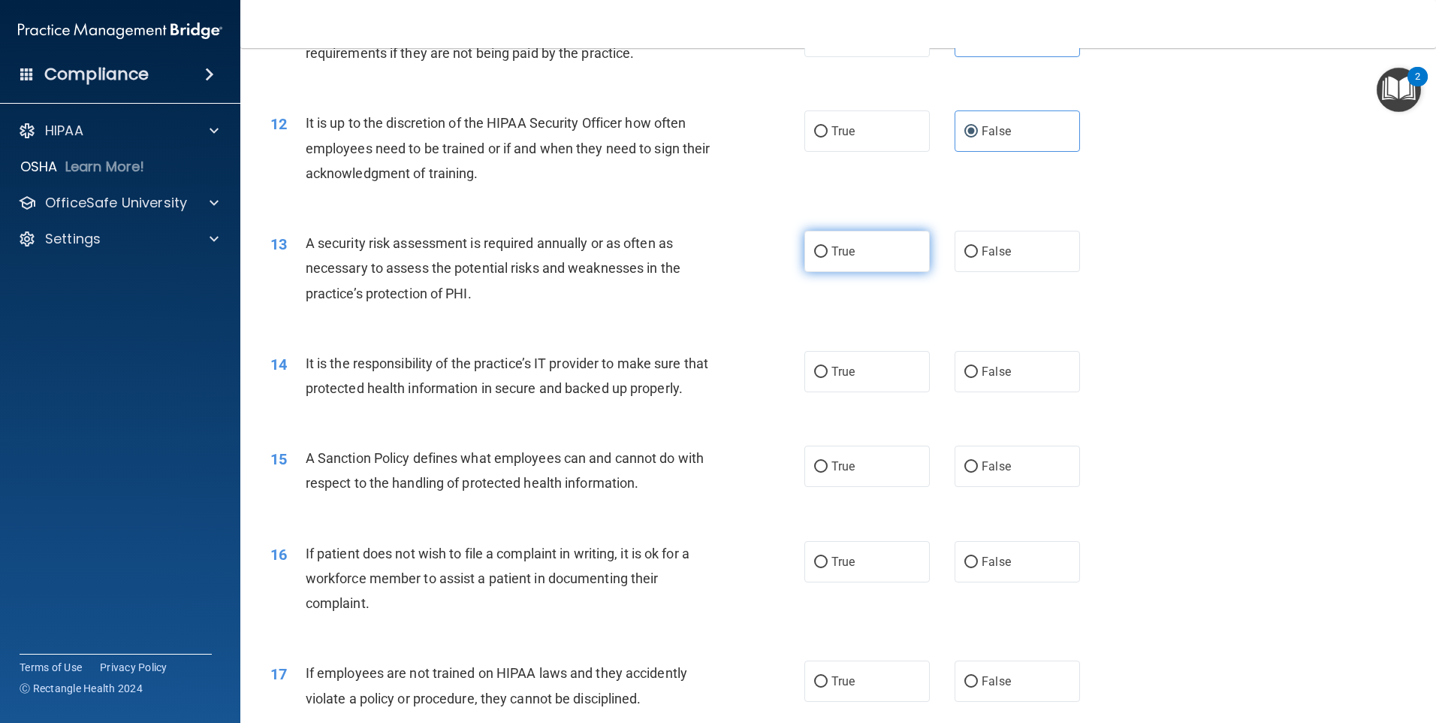
click at [861, 258] on label "True" at bounding box center [867, 251] width 125 height 41
click at [828, 258] on input "True" at bounding box center [821, 251] width 14 height 11
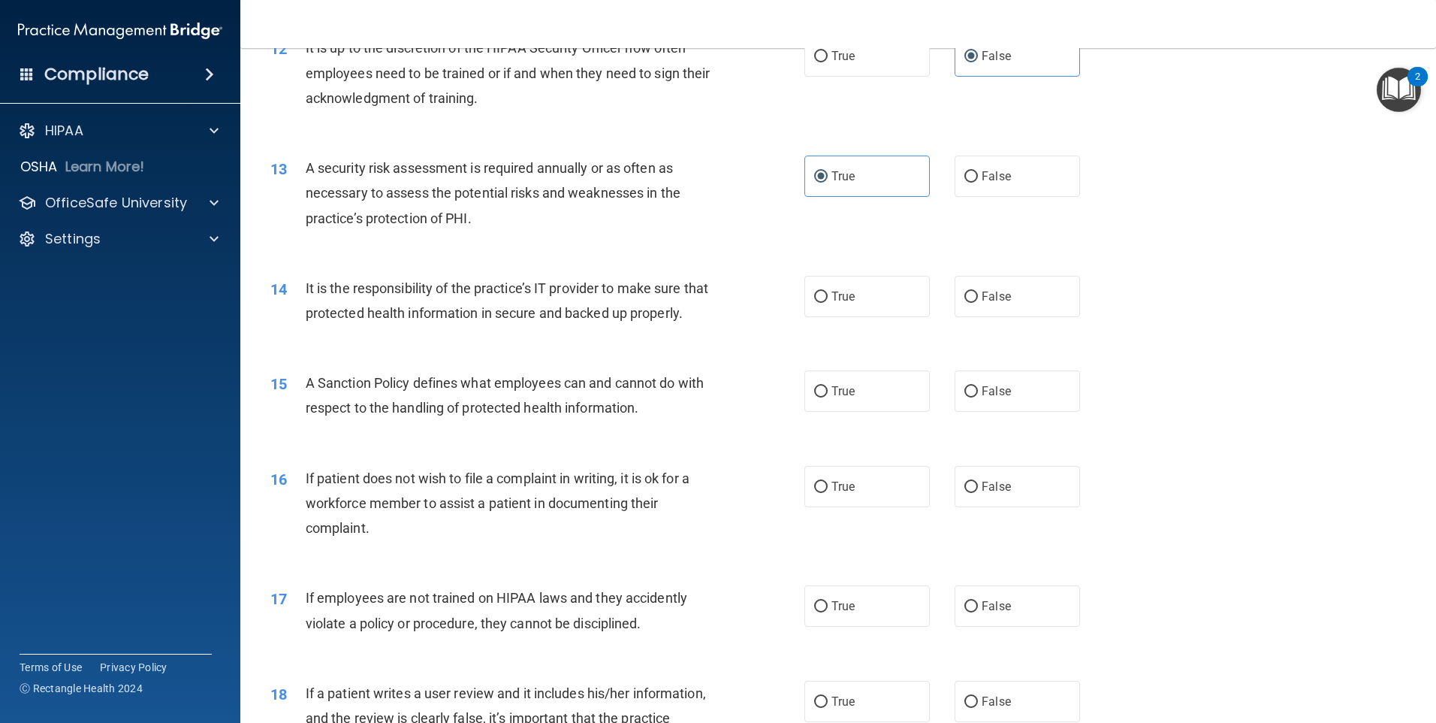
scroll to position [1577, 0]
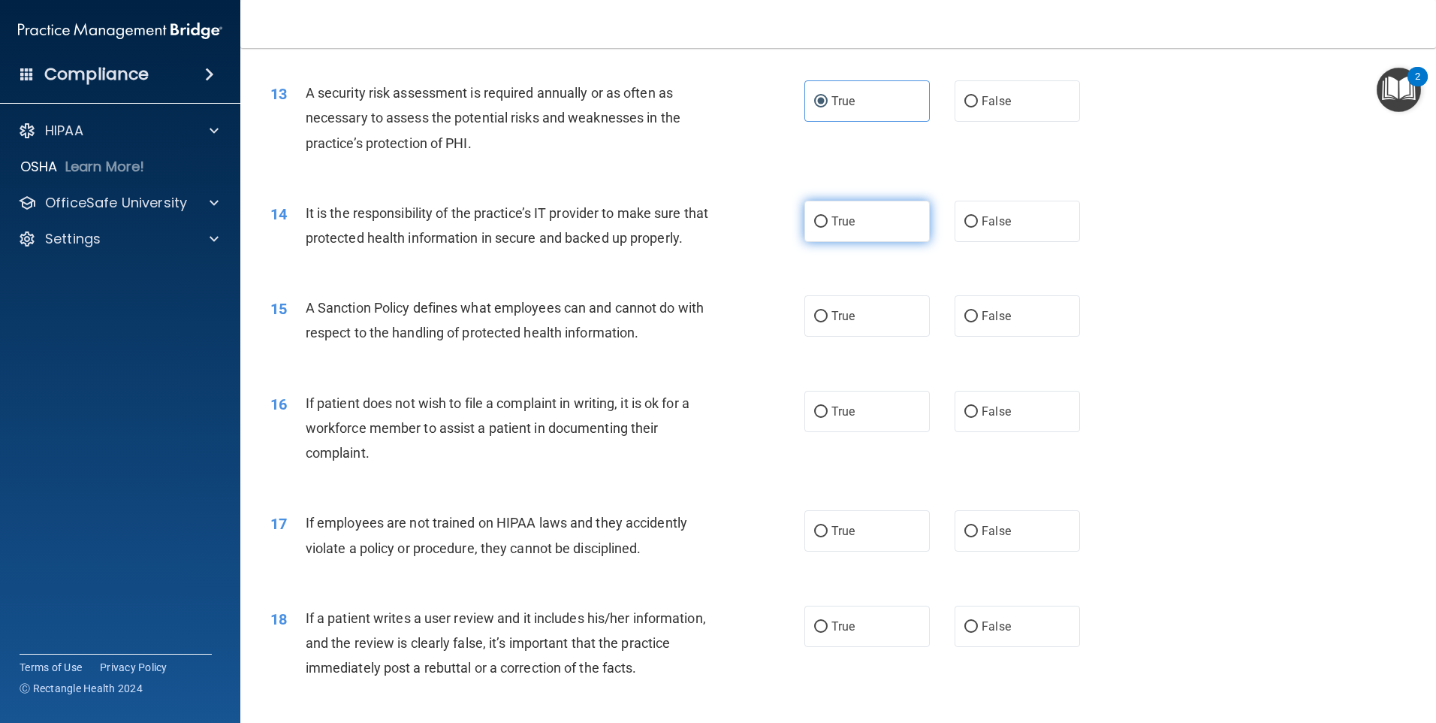
click at [818, 230] on label "True" at bounding box center [867, 221] width 125 height 41
click at [818, 228] on input "True" at bounding box center [821, 221] width 14 height 11
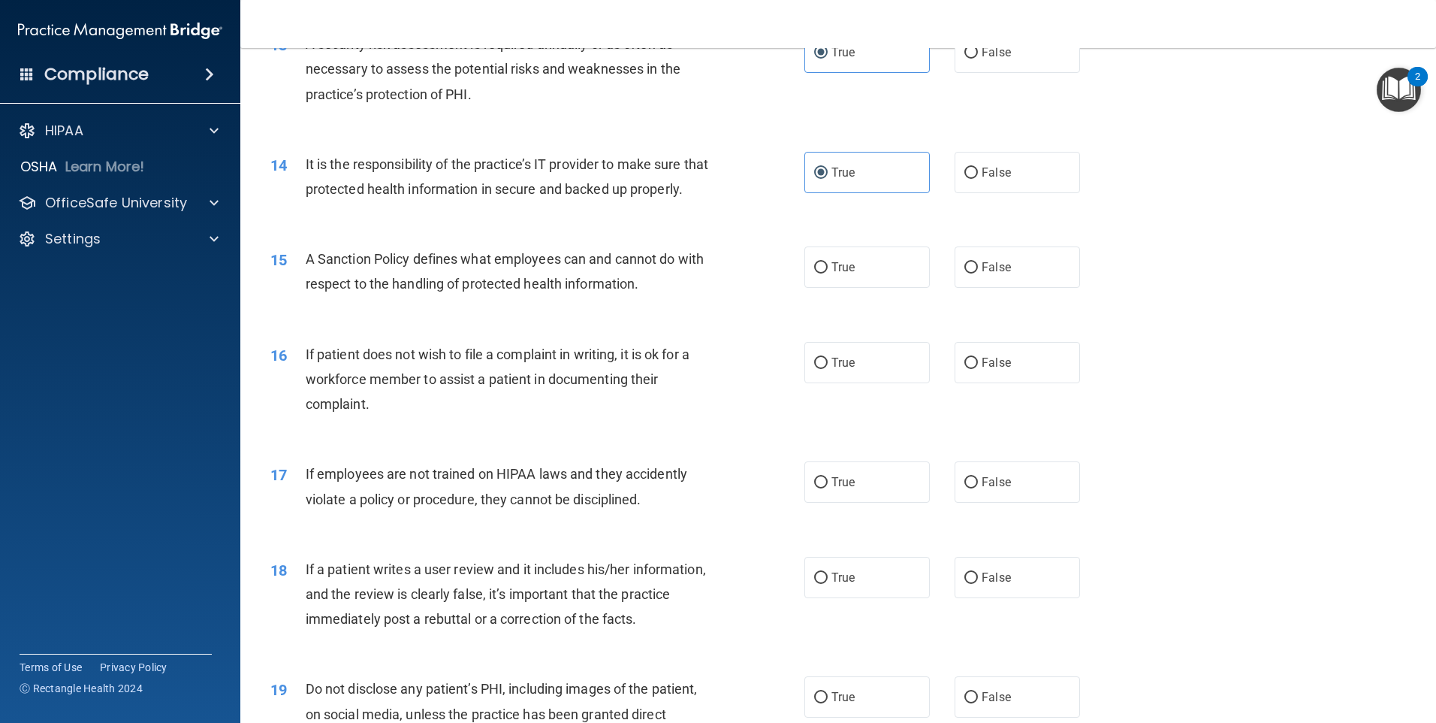
scroll to position [1653, 0]
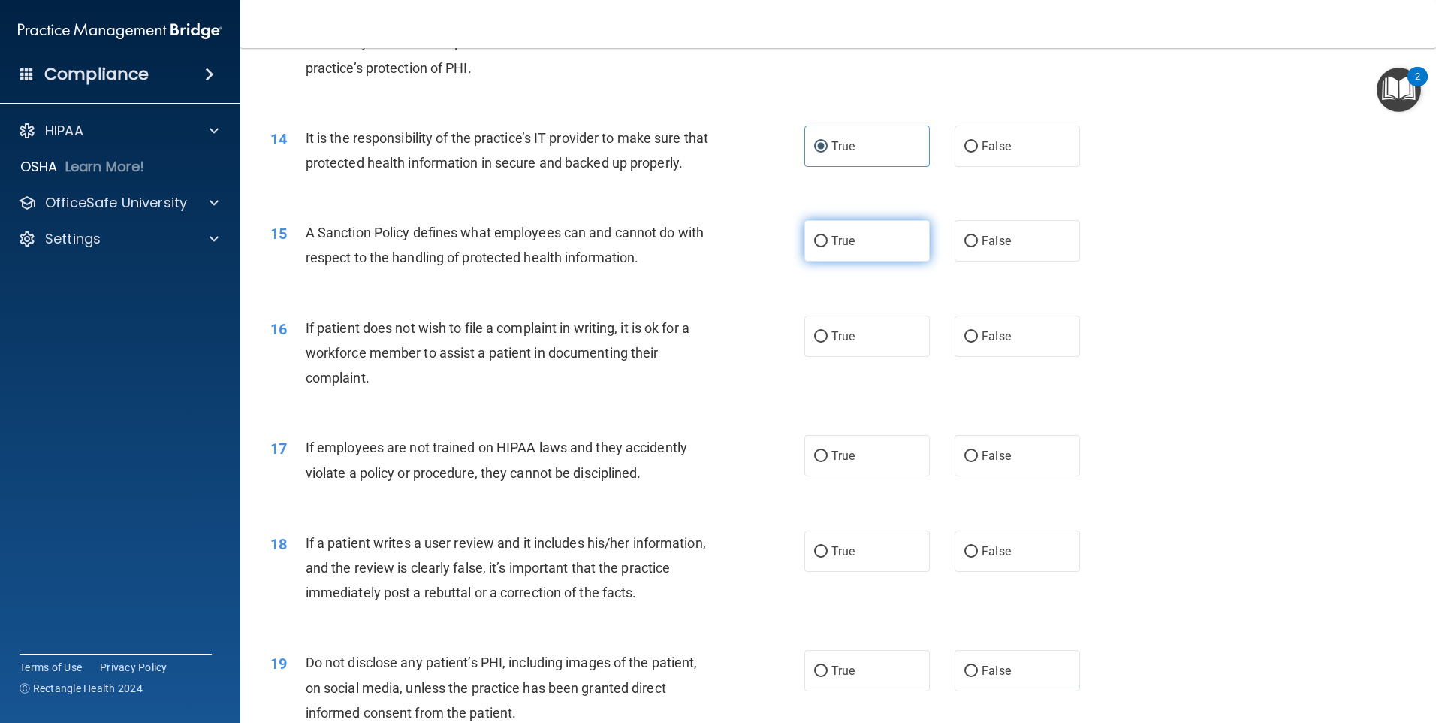
click at [850, 248] on span "True" at bounding box center [843, 241] width 23 height 14
click at [828, 247] on input "True" at bounding box center [821, 241] width 14 height 11
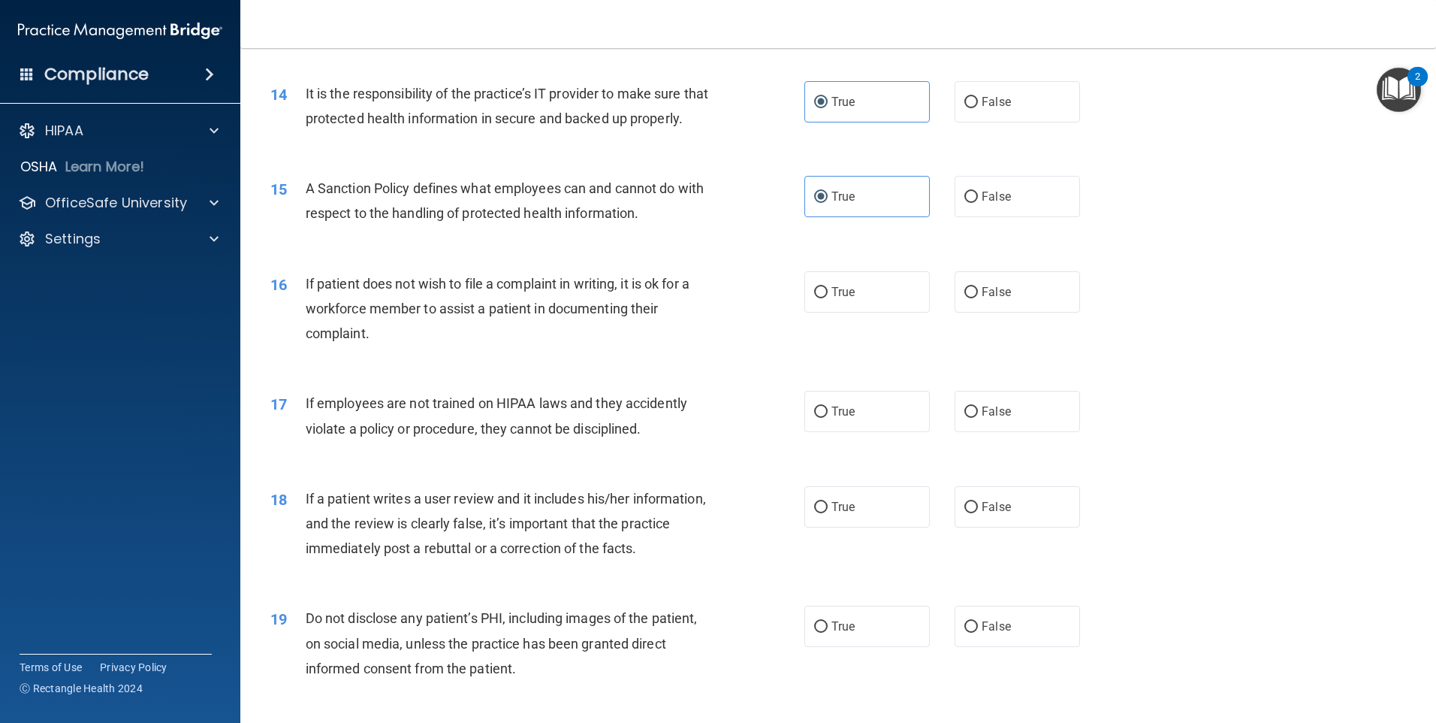
scroll to position [1803, 0]
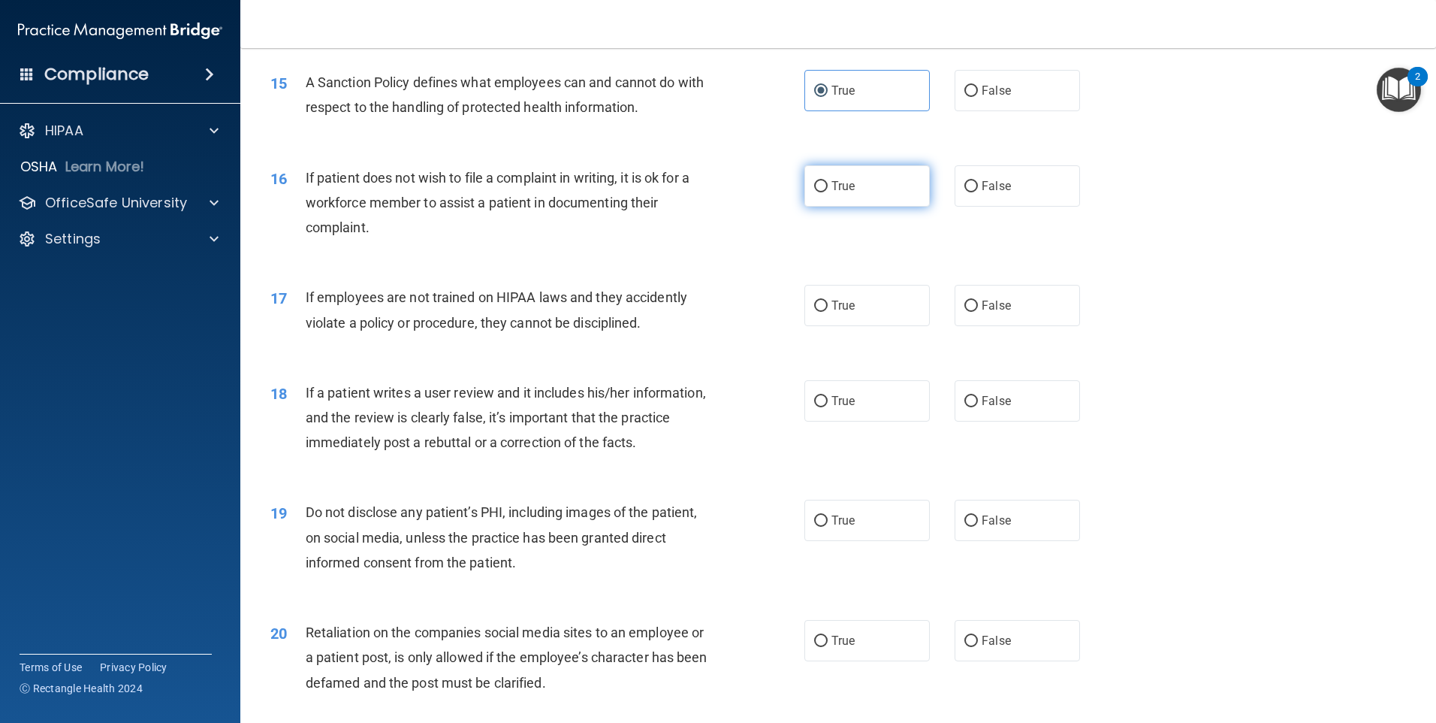
click at [816, 207] on label "True" at bounding box center [867, 185] width 125 height 41
click at [816, 192] on input "True" at bounding box center [821, 186] width 14 height 11
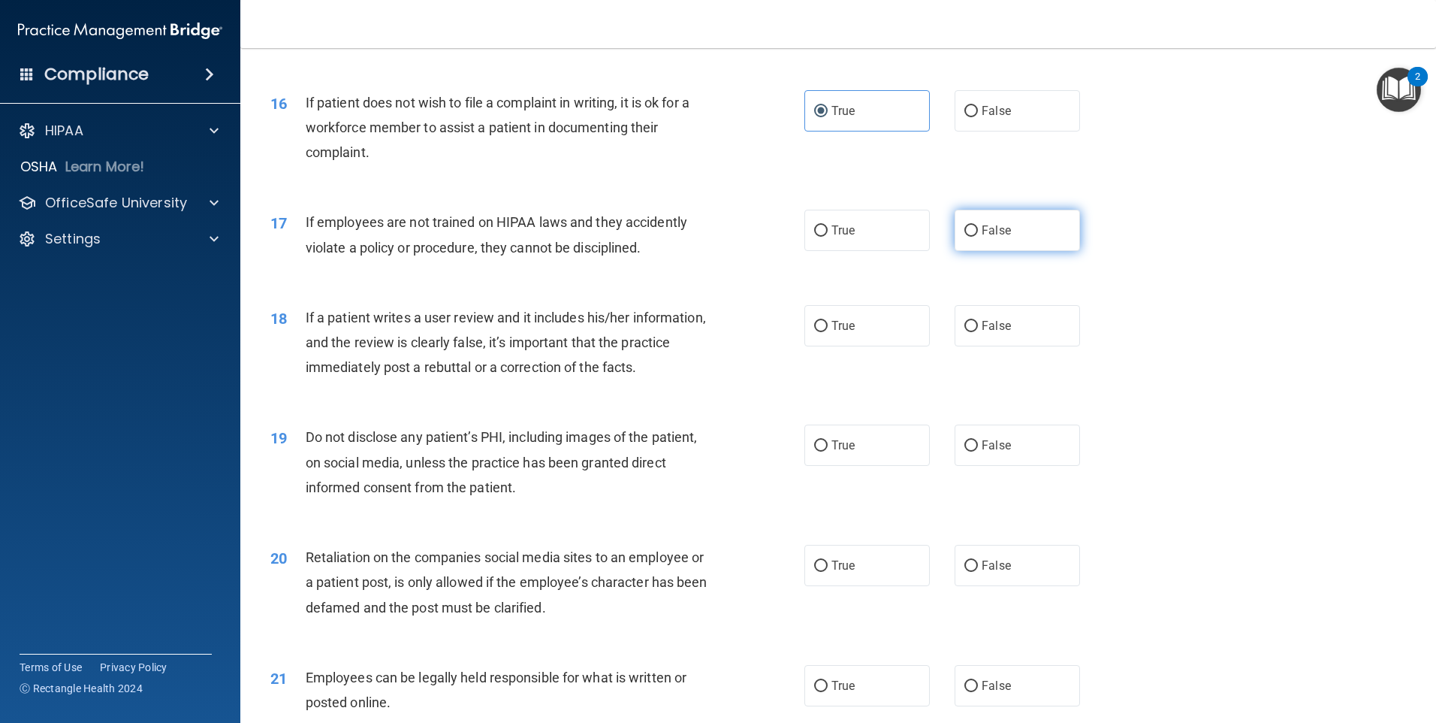
click at [965, 237] on input "False" at bounding box center [972, 230] width 14 height 11
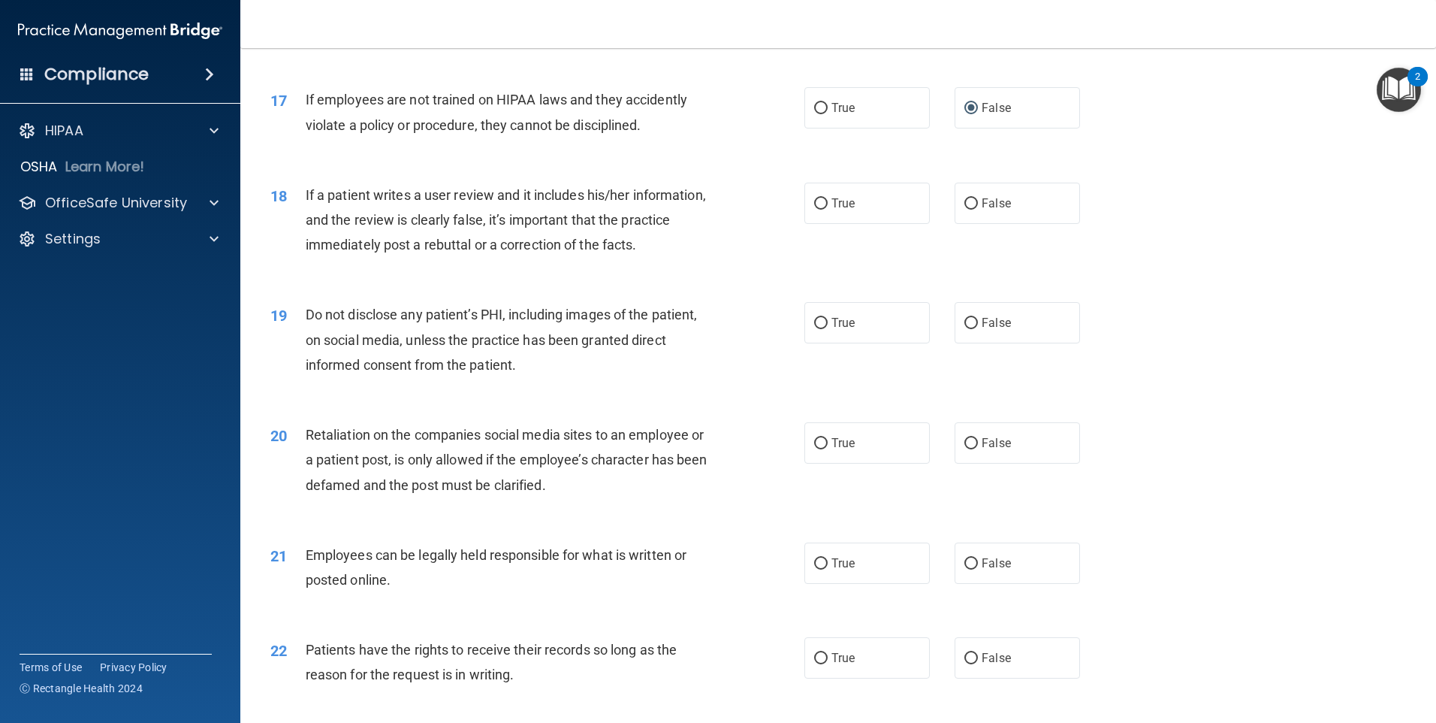
scroll to position [2028, 0]
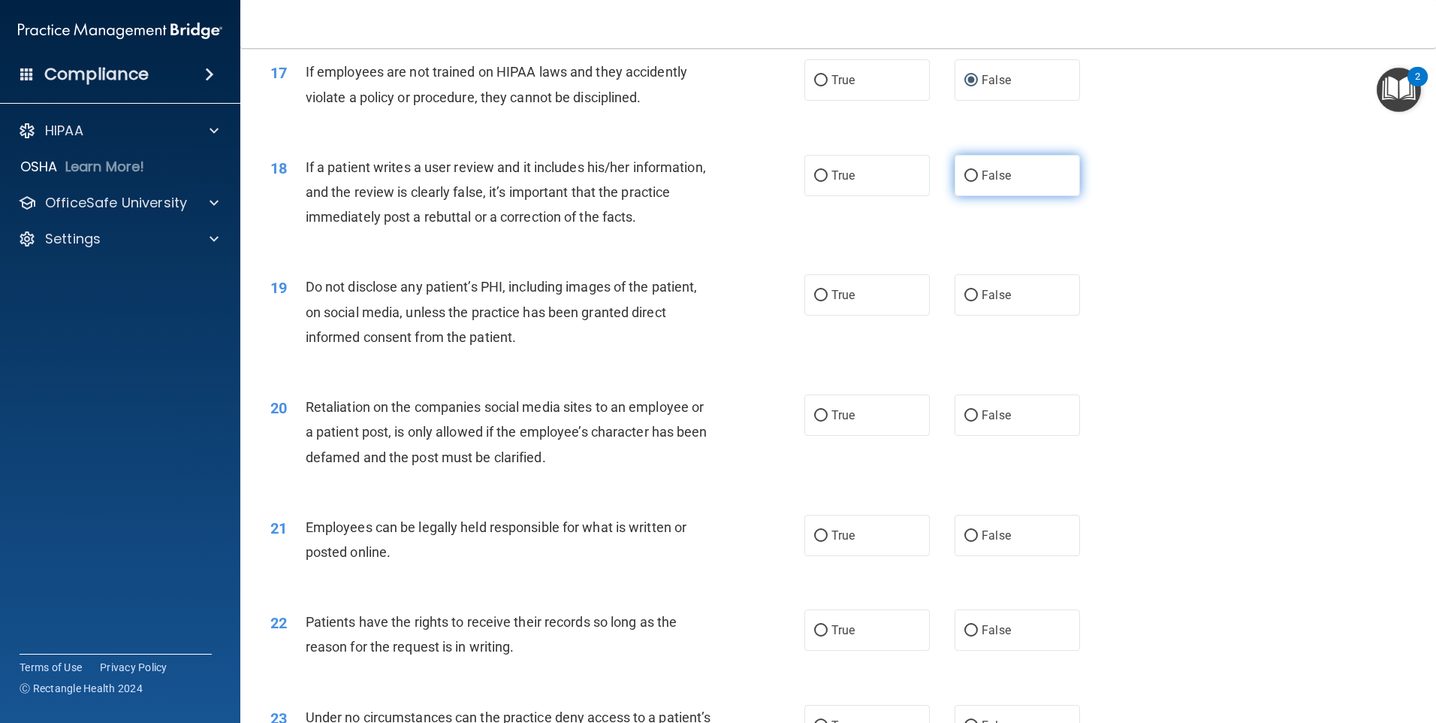
click at [981, 196] on label "False" at bounding box center [1017, 175] width 125 height 41
click at [978, 182] on input "False" at bounding box center [972, 176] width 14 height 11
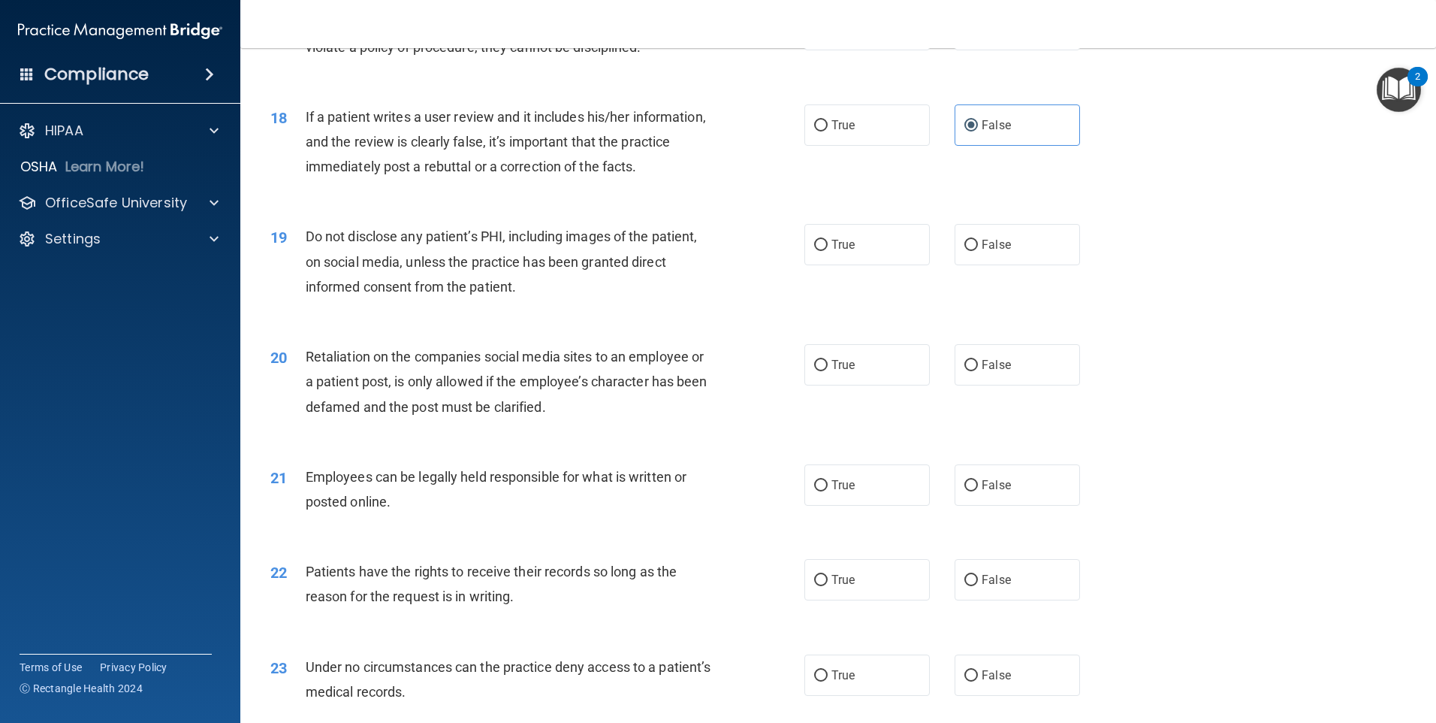
scroll to position [2103, 0]
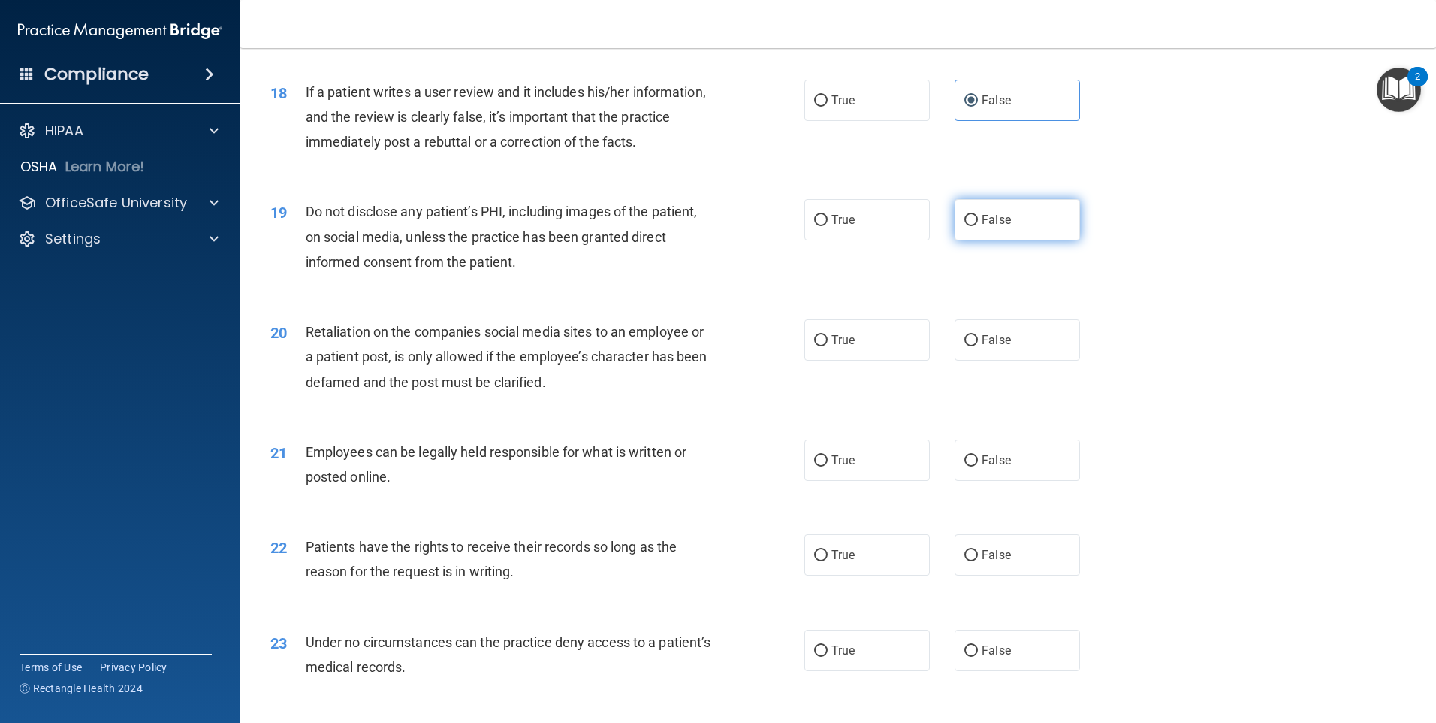
click at [1043, 240] on label "False" at bounding box center [1017, 219] width 125 height 41
click at [978, 226] on input "False" at bounding box center [972, 220] width 14 height 11
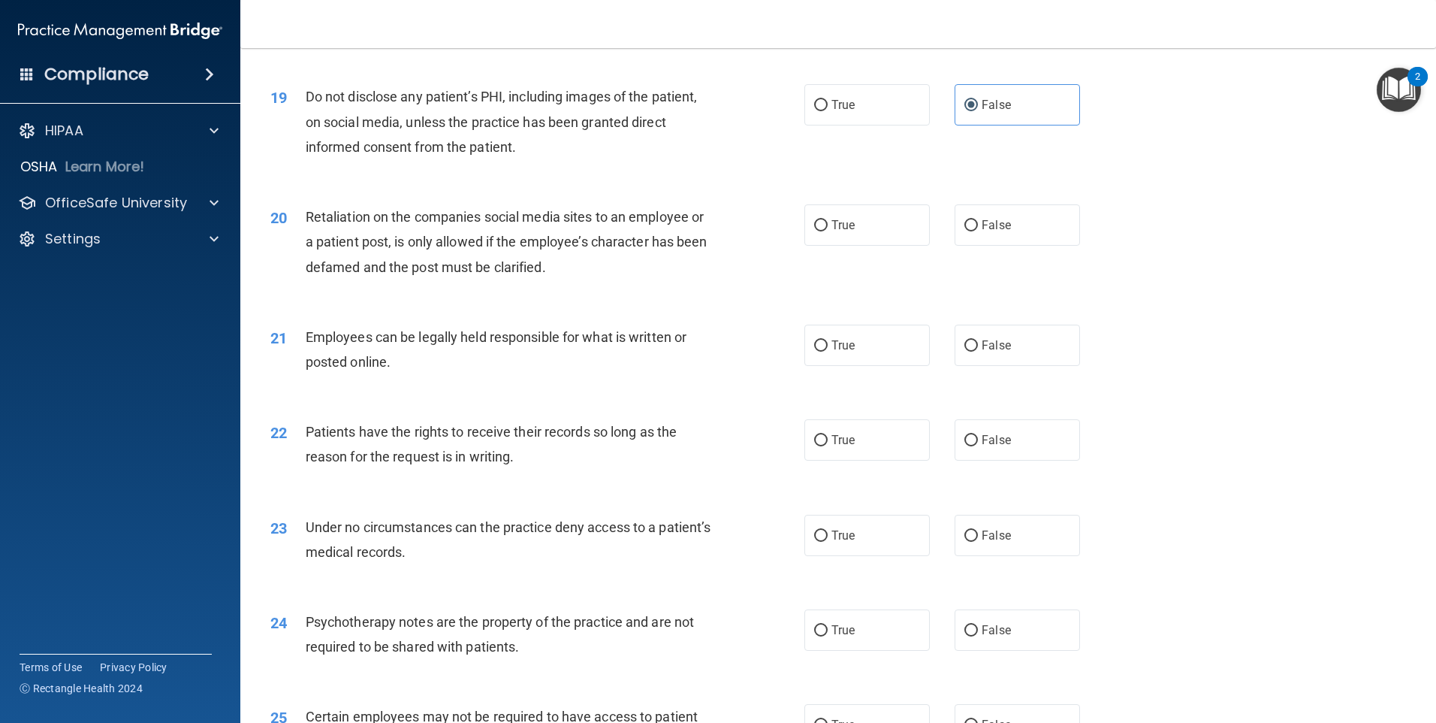
scroll to position [2254, 0]
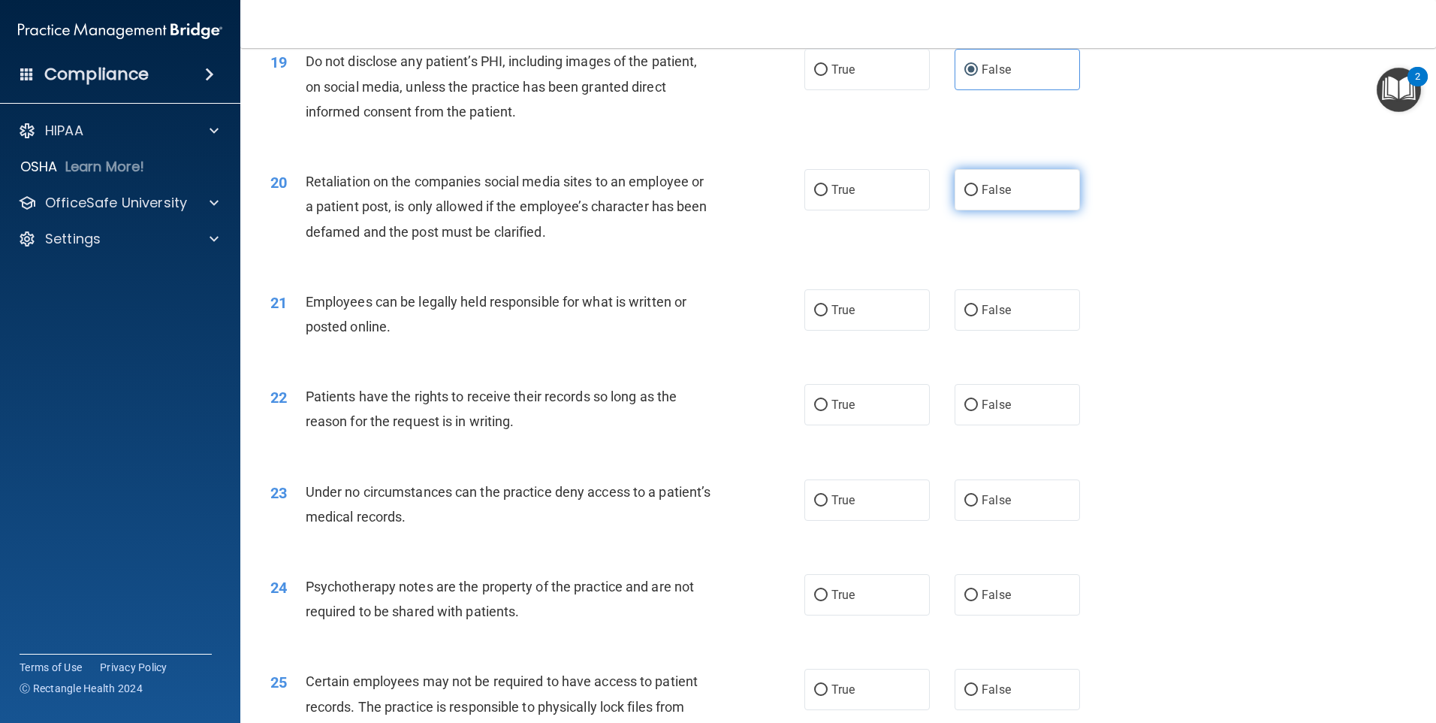
click at [960, 210] on label "False" at bounding box center [1017, 189] width 125 height 41
click at [965, 196] on input "False" at bounding box center [972, 190] width 14 height 11
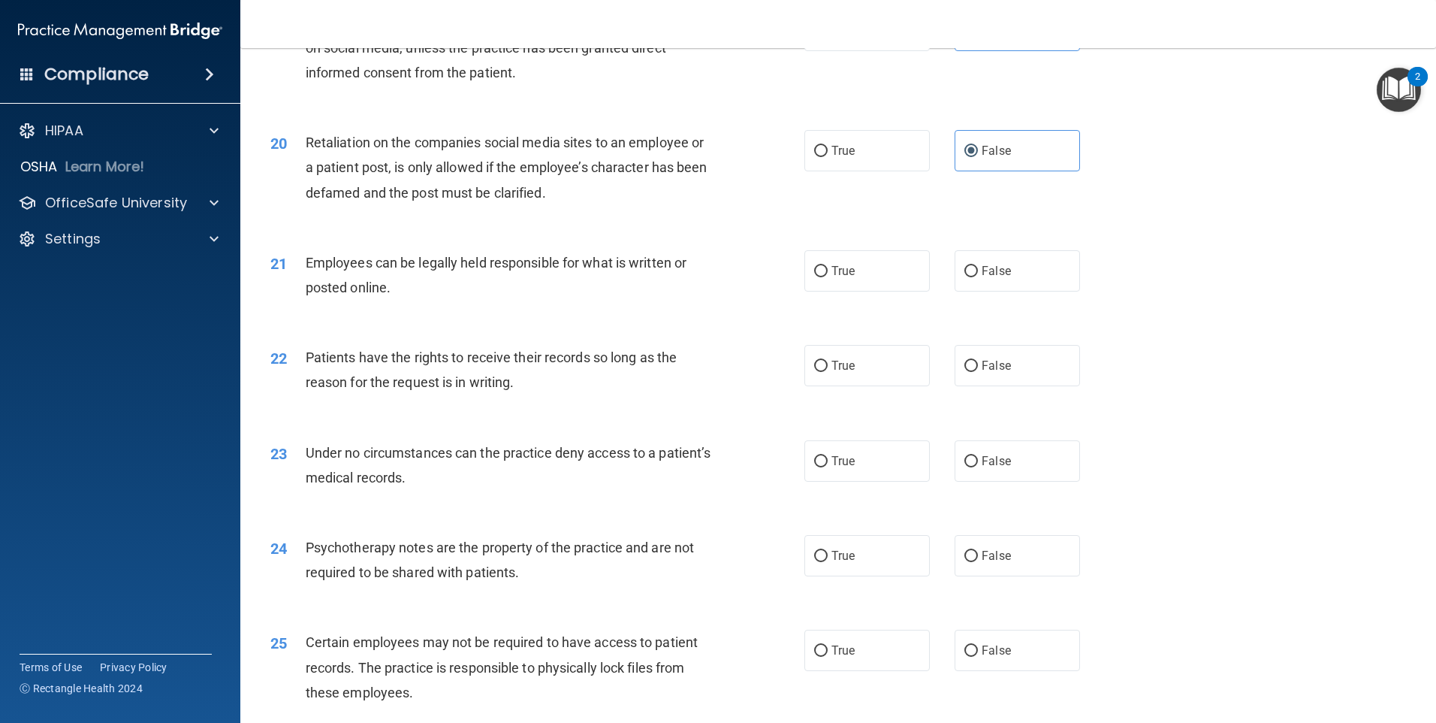
scroll to position [2329, 0]
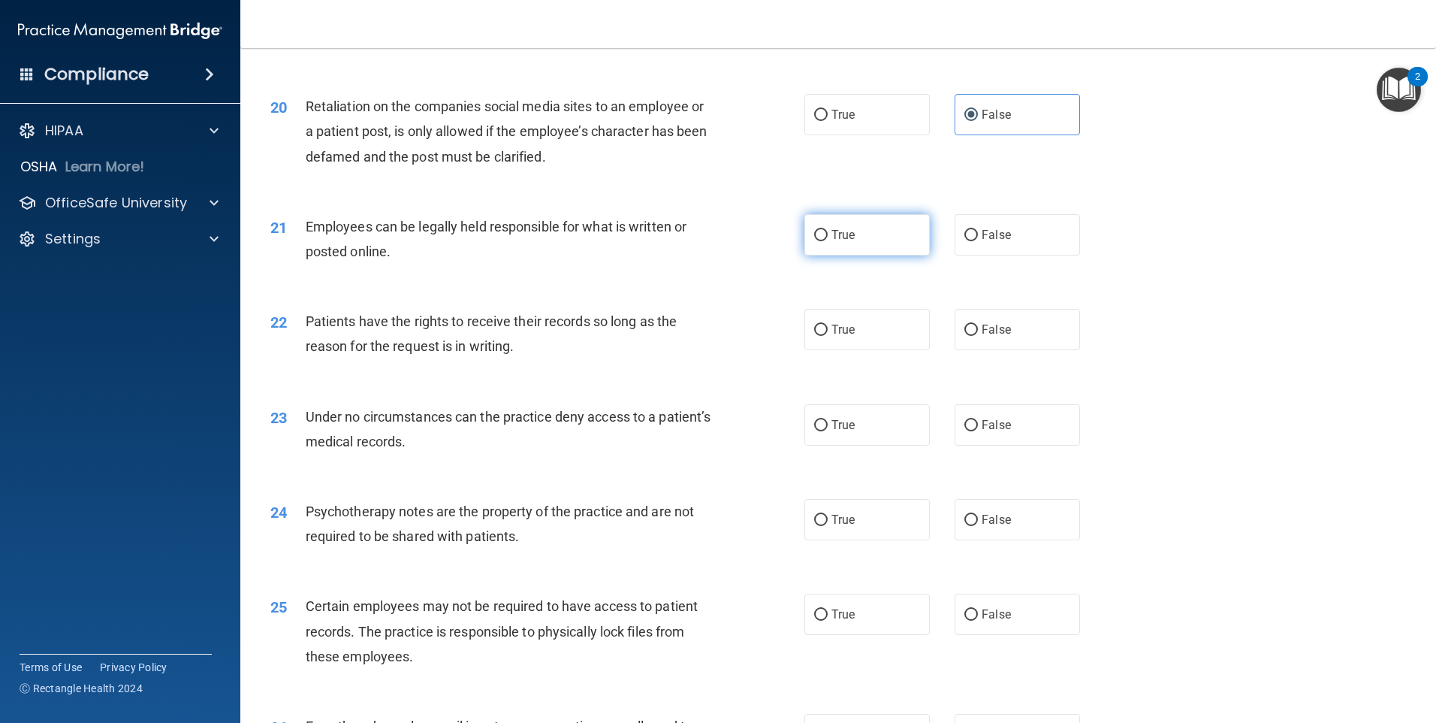
click at [846, 242] on span "True" at bounding box center [843, 235] width 23 height 14
click at [828, 241] on input "True" at bounding box center [821, 235] width 14 height 11
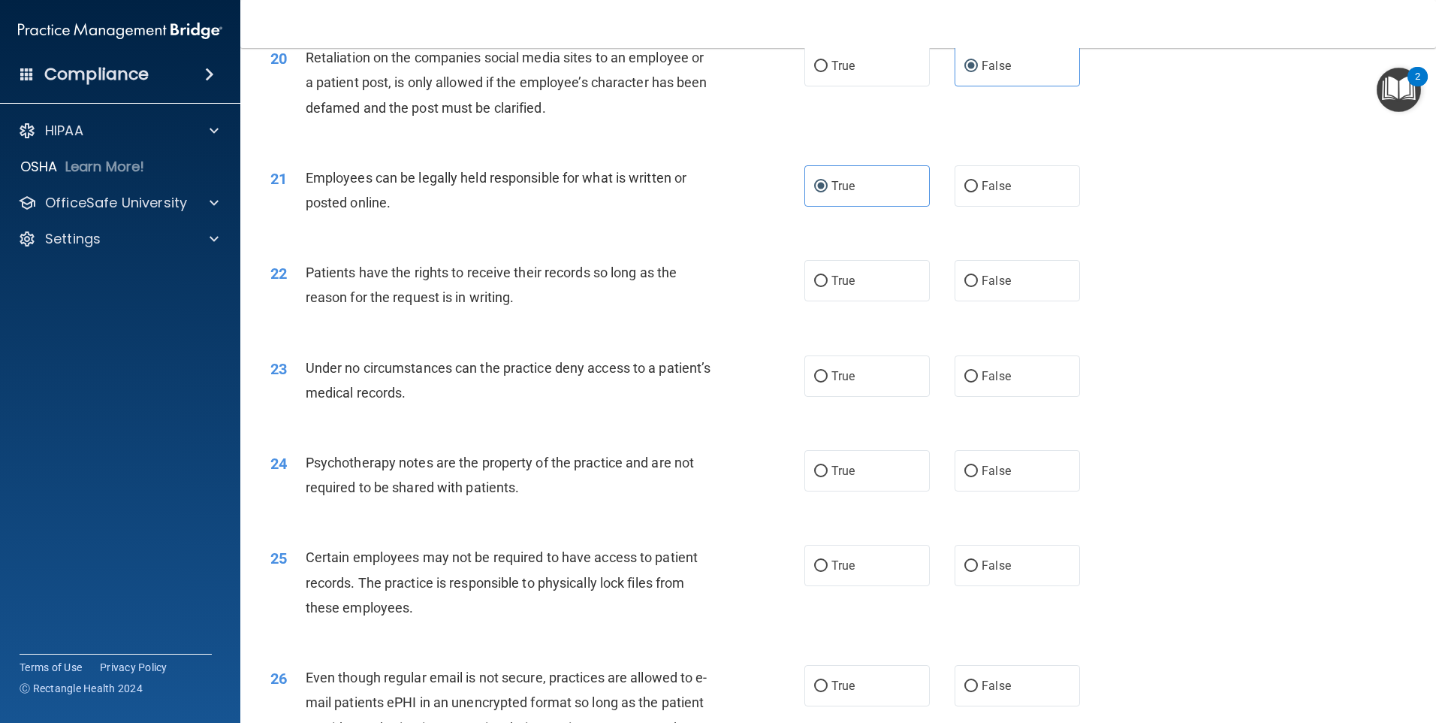
scroll to position [2404, 0]
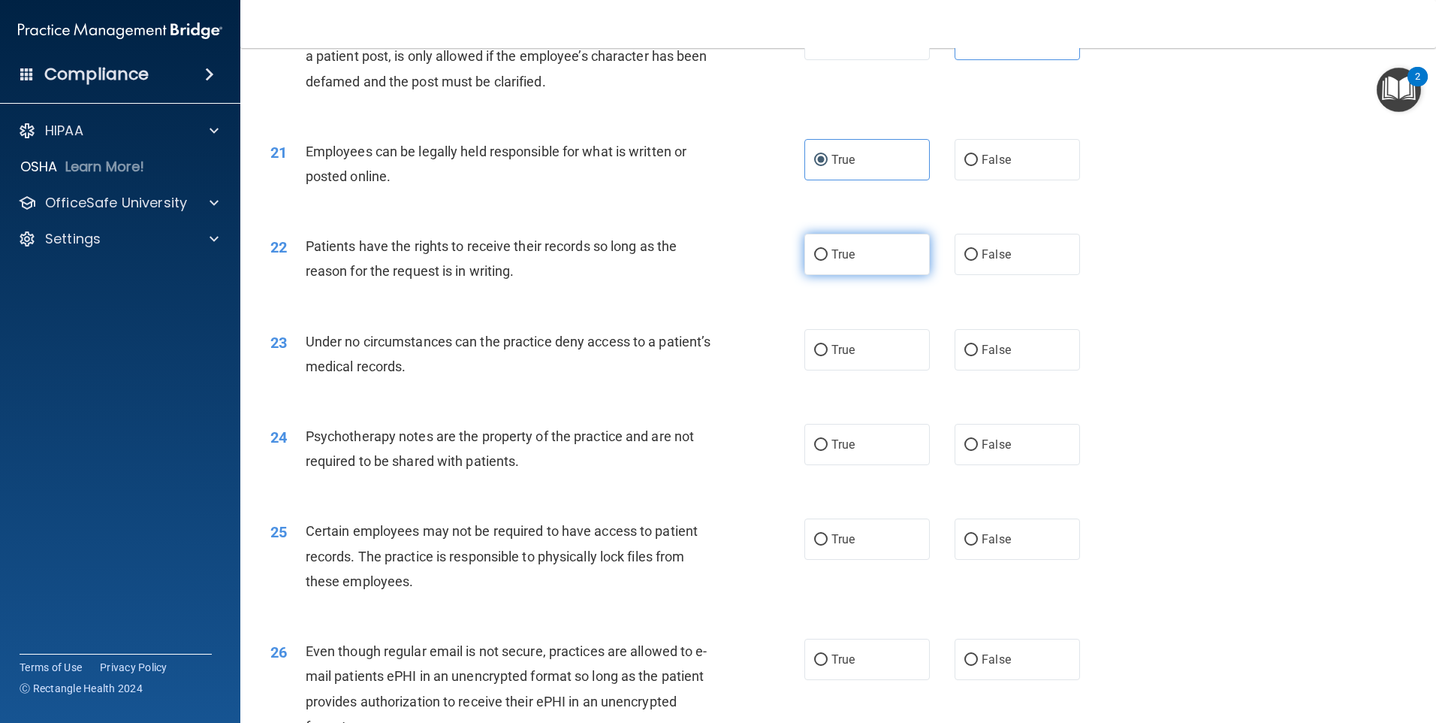
click at [825, 275] on label "True" at bounding box center [867, 254] width 125 height 41
click at [825, 261] on input "True" at bounding box center [821, 254] width 14 height 11
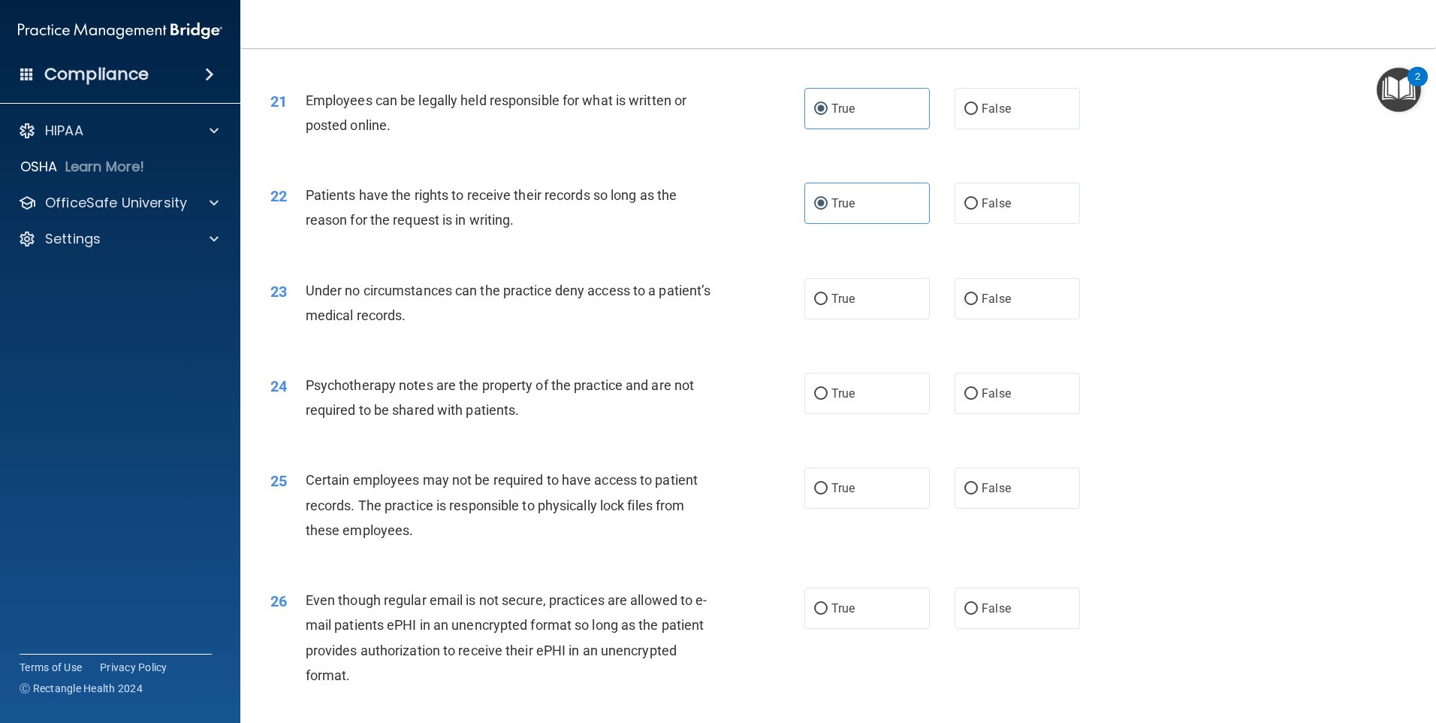
scroll to position [2479, 0]
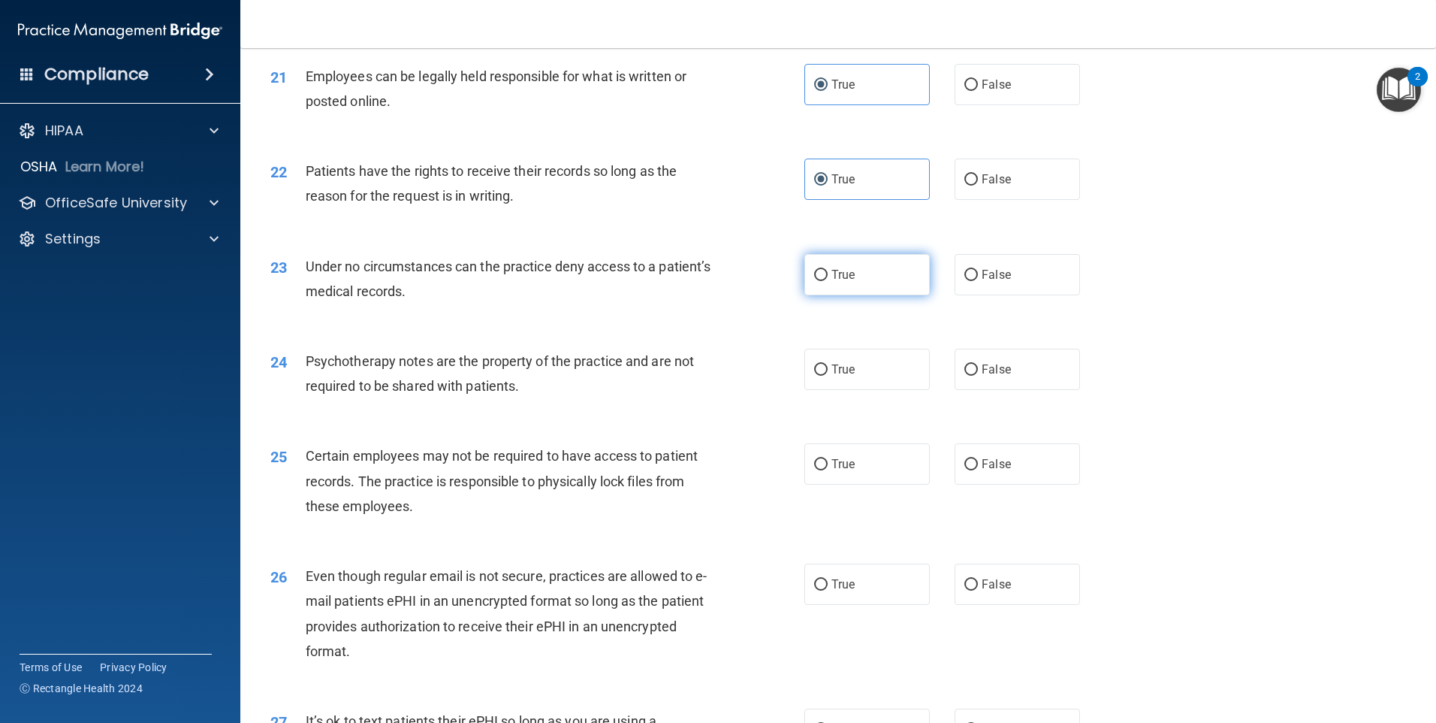
click at [917, 295] on label "True" at bounding box center [867, 274] width 125 height 41
click at [828, 281] on input "True" at bounding box center [821, 275] width 14 height 11
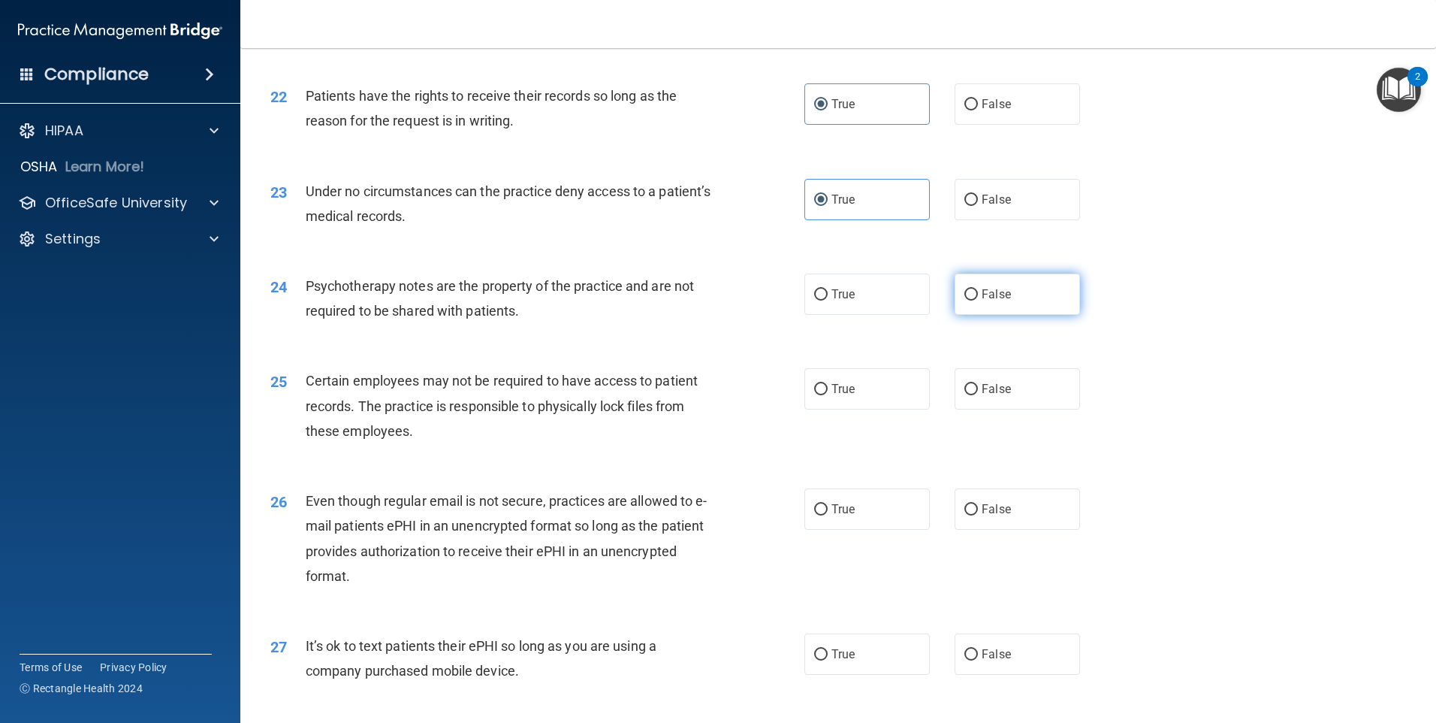
click at [982, 301] on span "False" at bounding box center [996, 294] width 29 height 14
click at [978, 300] on input "False" at bounding box center [972, 294] width 14 height 11
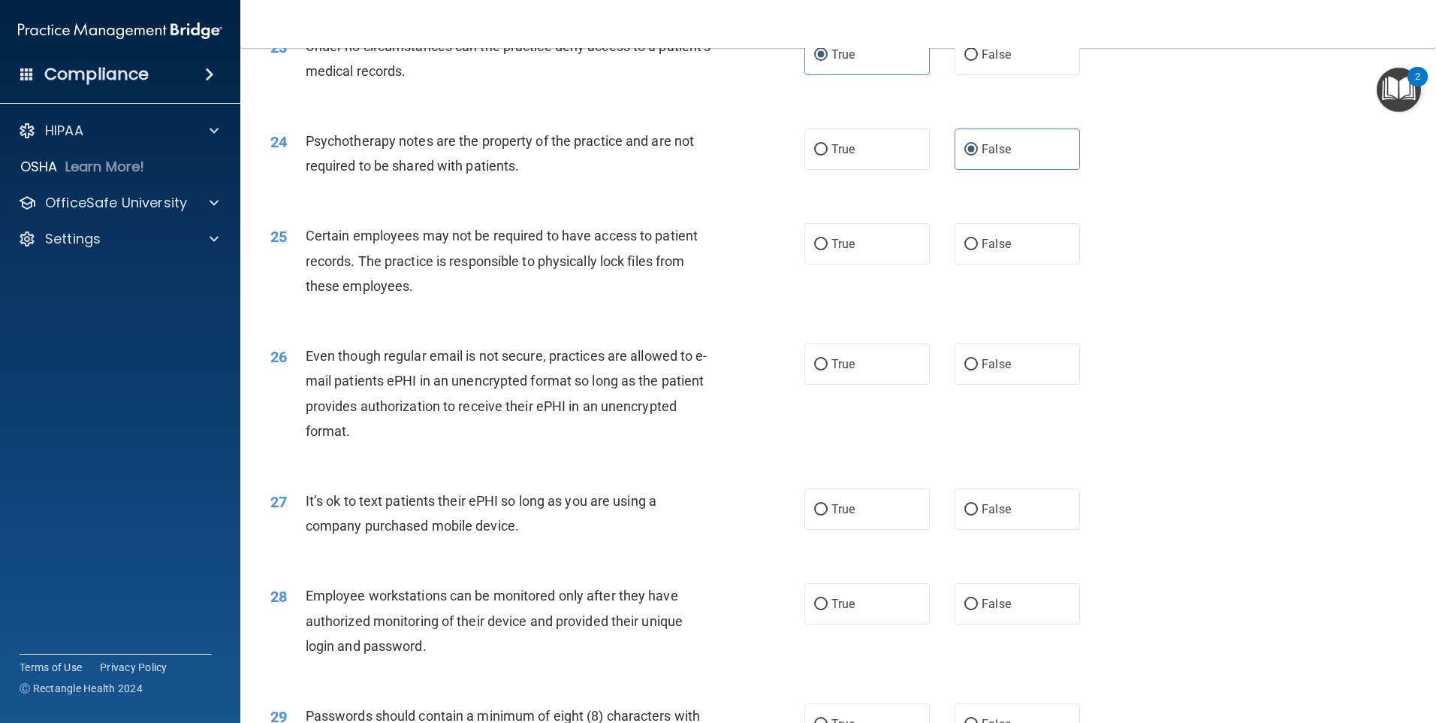
scroll to position [2704, 0]
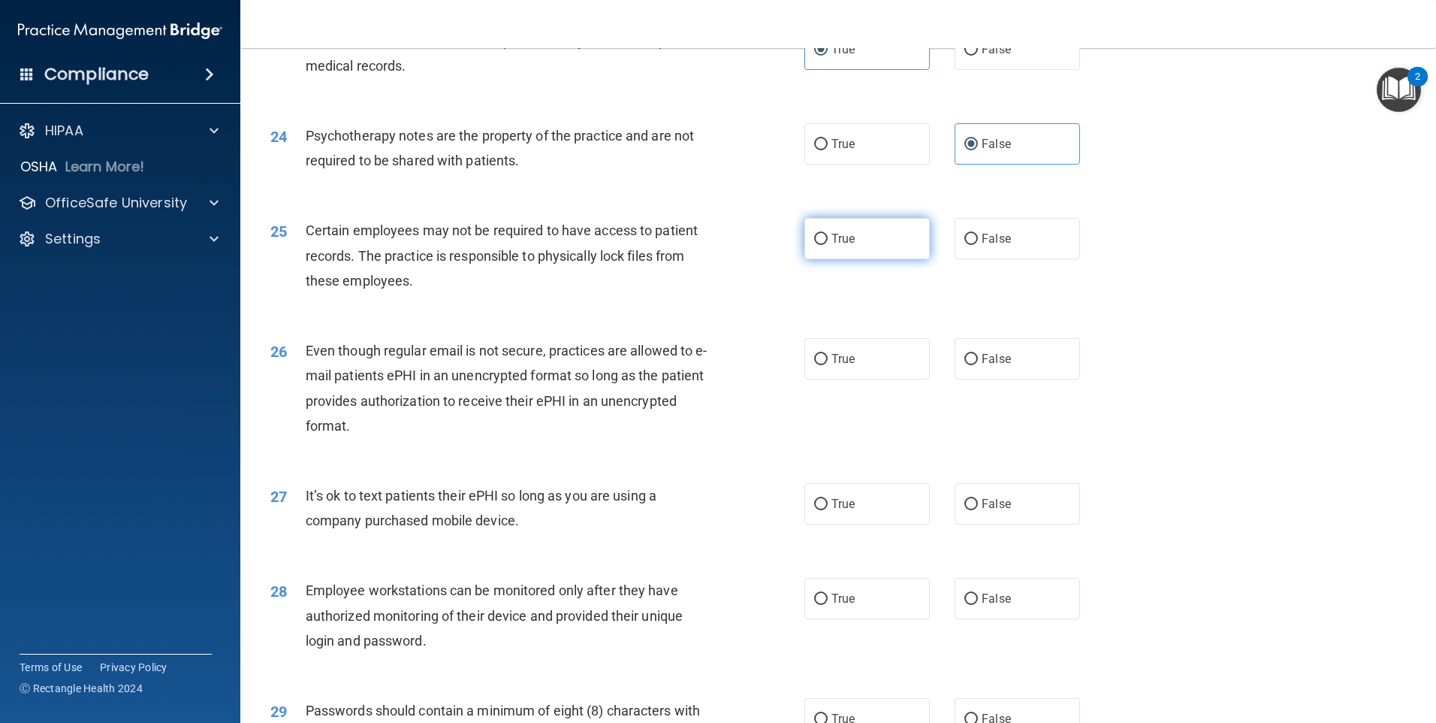
click at [841, 259] on label "True" at bounding box center [867, 238] width 125 height 41
click at [828, 245] on input "True" at bounding box center [821, 239] width 14 height 11
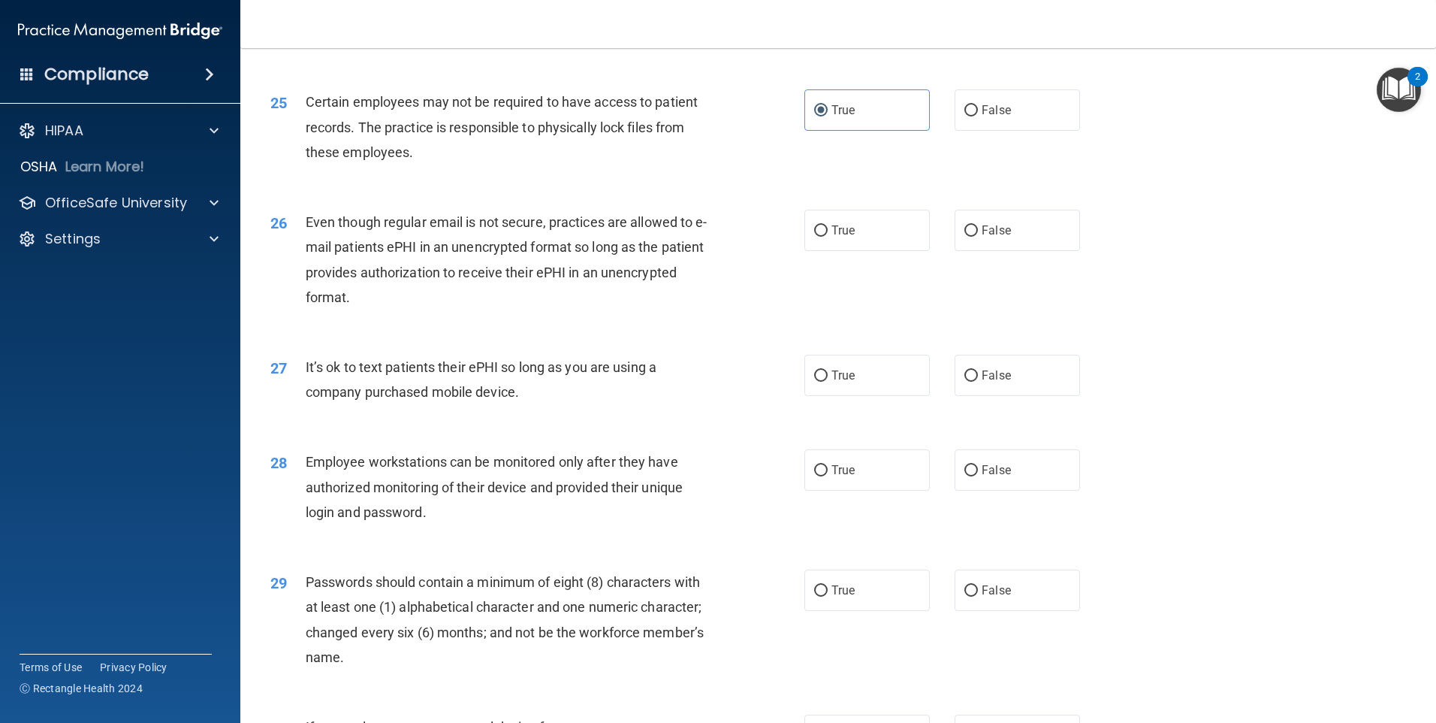
scroll to position [2854, 0]
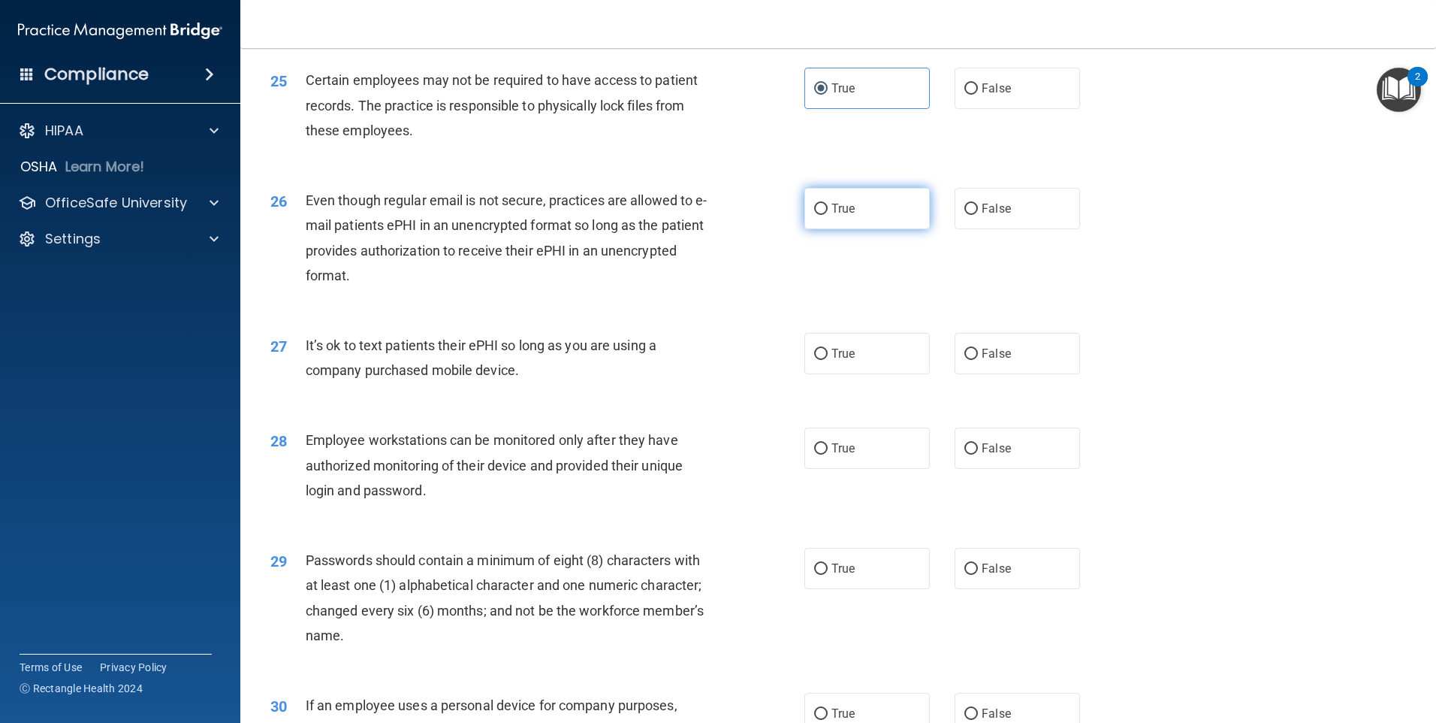
click at [868, 229] on label "True" at bounding box center [867, 208] width 125 height 41
click at [828, 215] on input "True" at bounding box center [821, 209] width 14 height 11
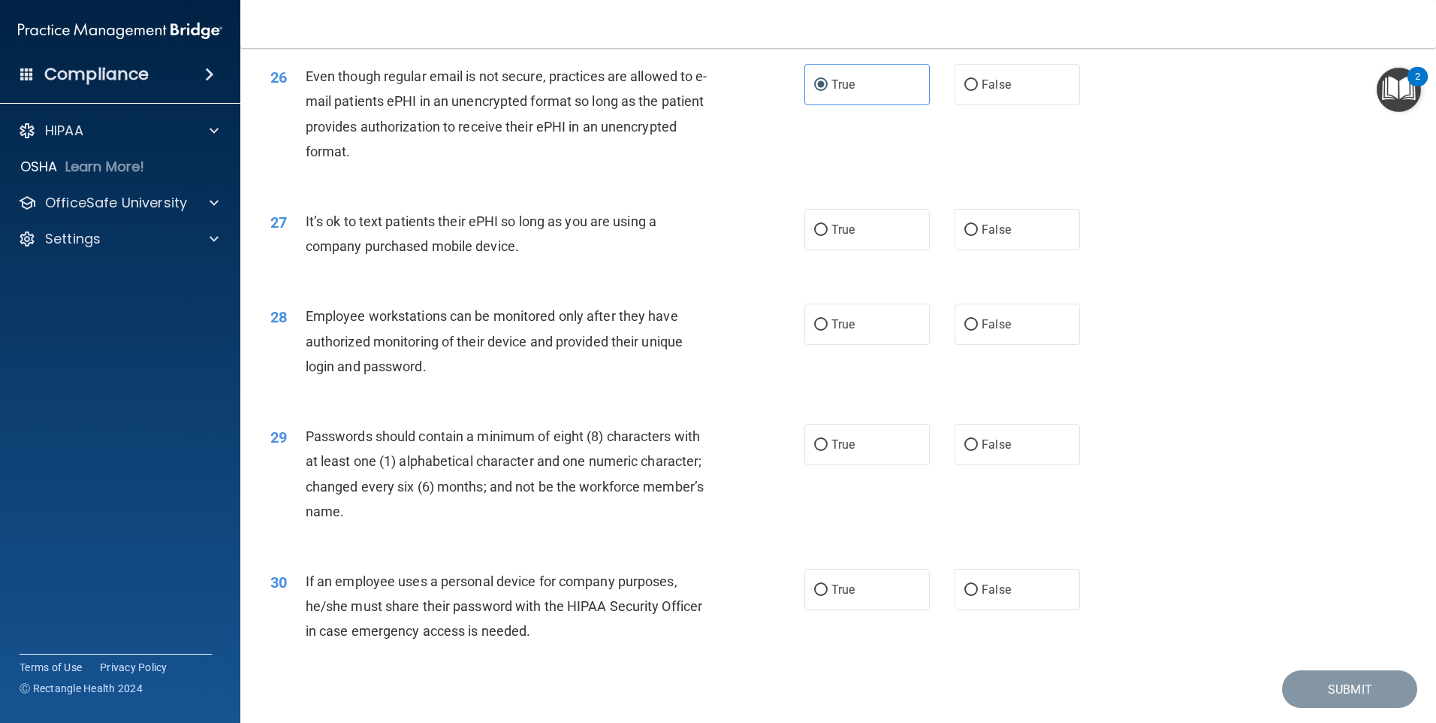
scroll to position [3005, 0]
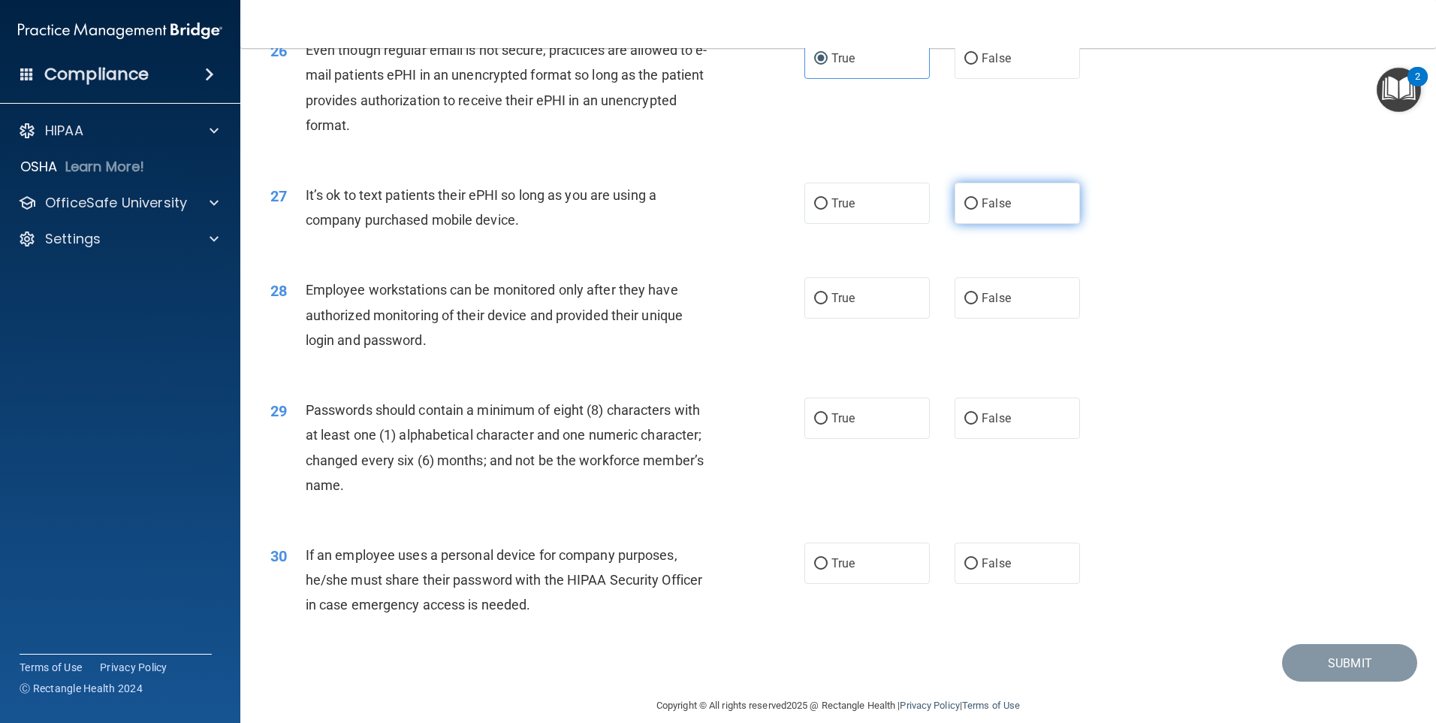
click at [960, 224] on label "False" at bounding box center [1017, 203] width 125 height 41
click at [965, 210] on input "False" at bounding box center [972, 203] width 14 height 11
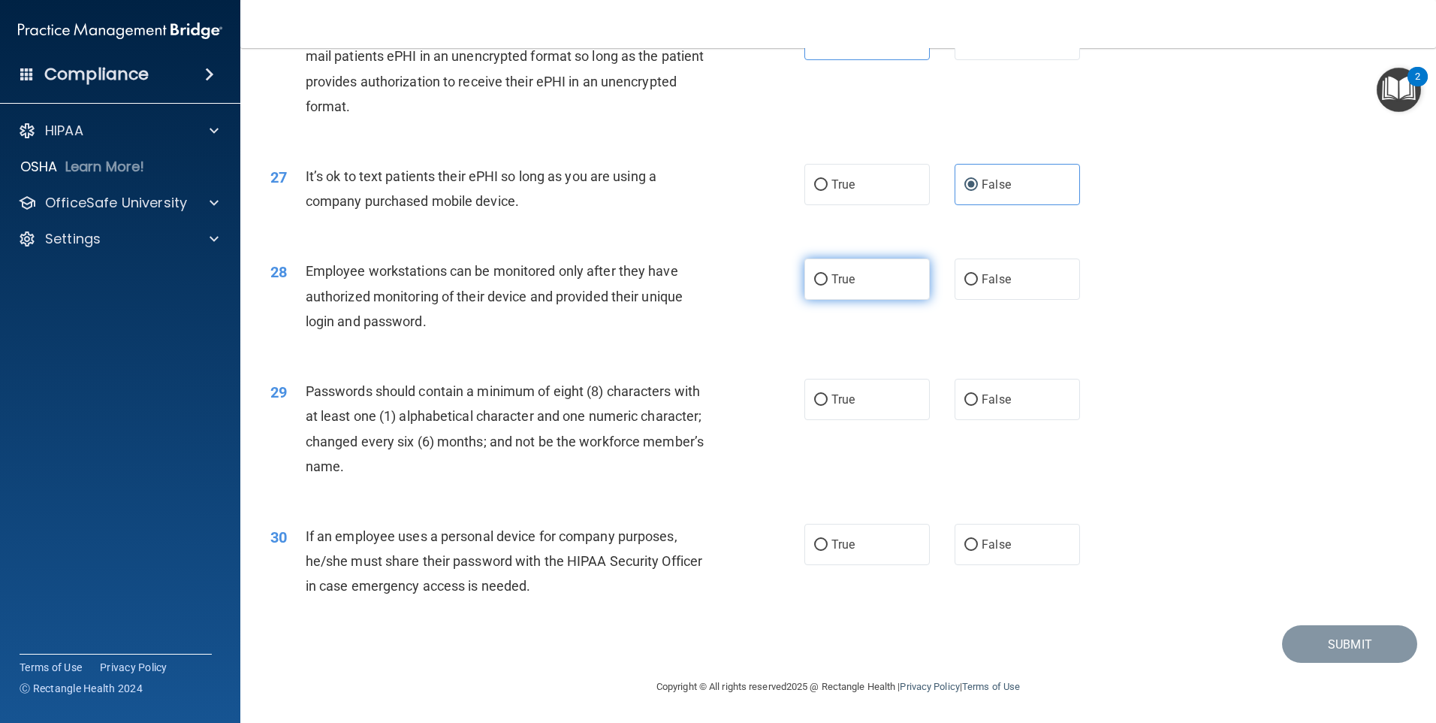
click at [834, 292] on label "True" at bounding box center [867, 278] width 125 height 41
click at [828, 285] on input "True" at bounding box center [821, 279] width 14 height 11
click at [827, 415] on label "True" at bounding box center [867, 399] width 125 height 41
click at [827, 406] on input "True" at bounding box center [821, 399] width 14 height 11
click at [841, 551] on label "True" at bounding box center [867, 544] width 125 height 41
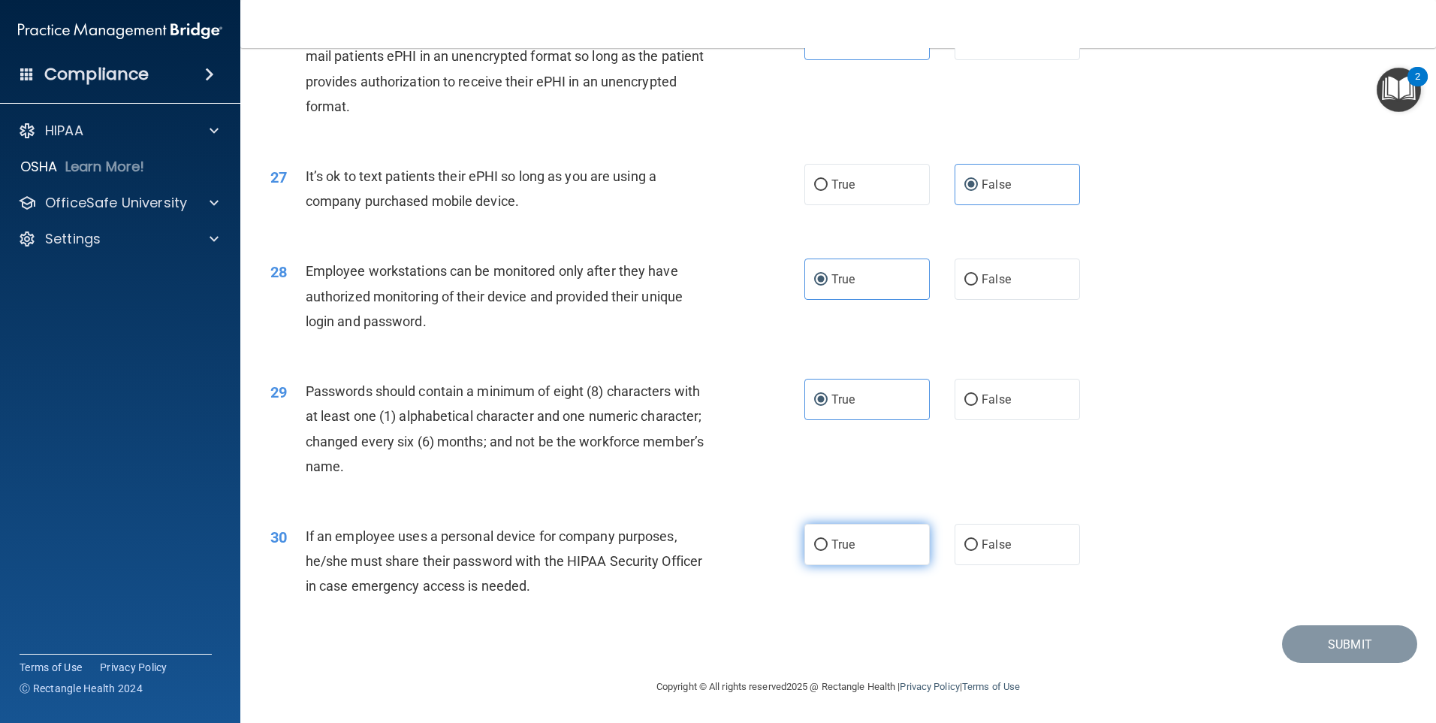
click at [828, 551] on input "True" at bounding box center [821, 544] width 14 height 11
click at [1321, 632] on button "Submit" at bounding box center [1349, 644] width 135 height 38
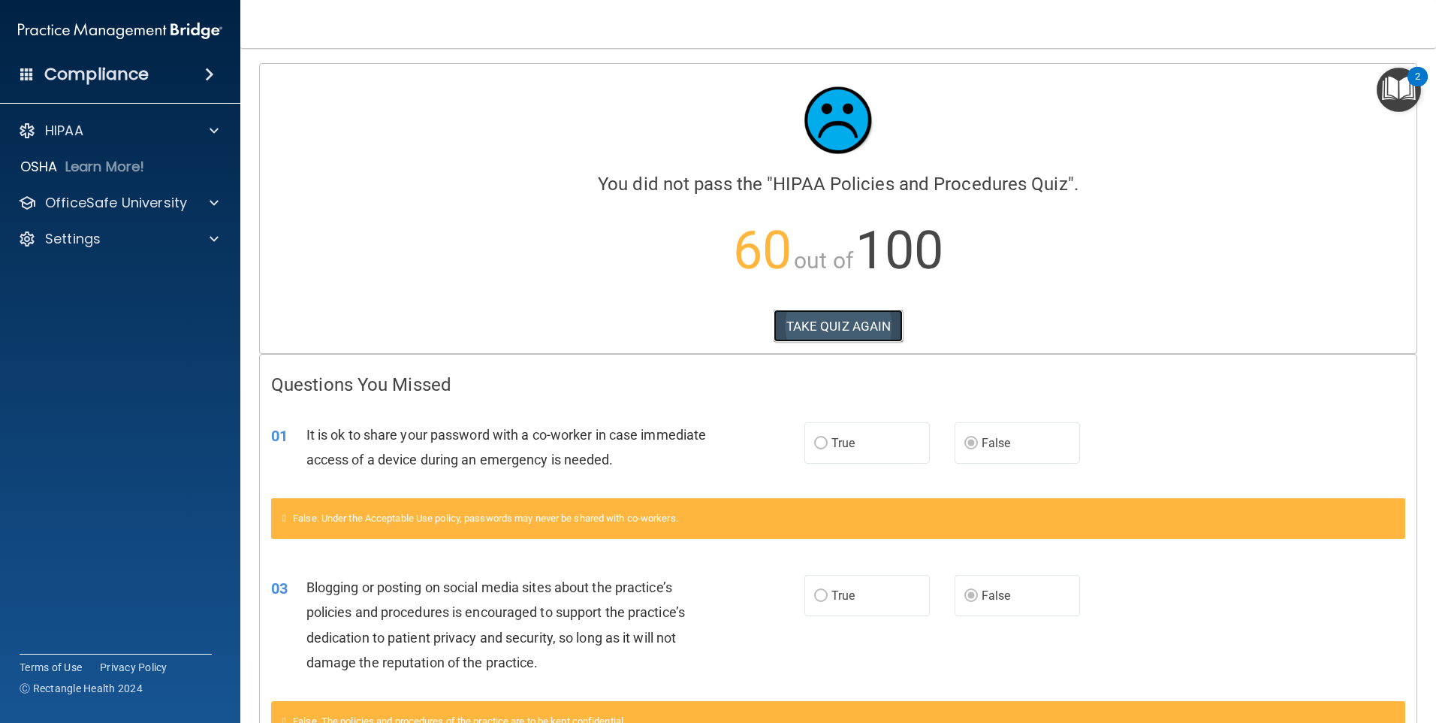
click at [818, 325] on button "TAKE QUIZ AGAIN" at bounding box center [839, 325] width 130 height 33
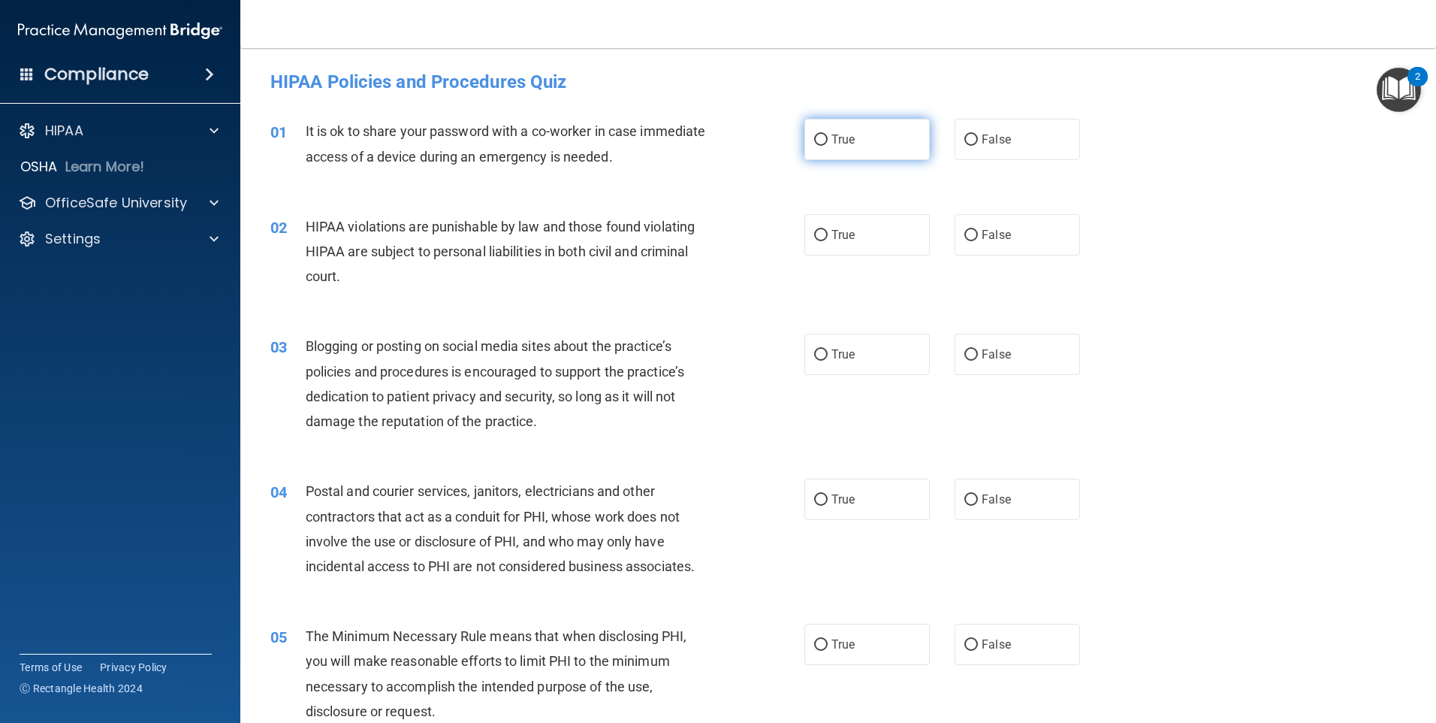
click at [858, 155] on label "True" at bounding box center [867, 139] width 125 height 41
click at [828, 146] on input "True" at bounding box center [821, 139] width 14 height 11
click at [843, 229] on span "True" at bounding box center [843, 235] width 23 height 14
click at [828, 230] on input "True" at bounding box center [821, 235] width 14 height 11
click at [830, 367] on label "True" at bounding box center [867, 354] width 125 height 41
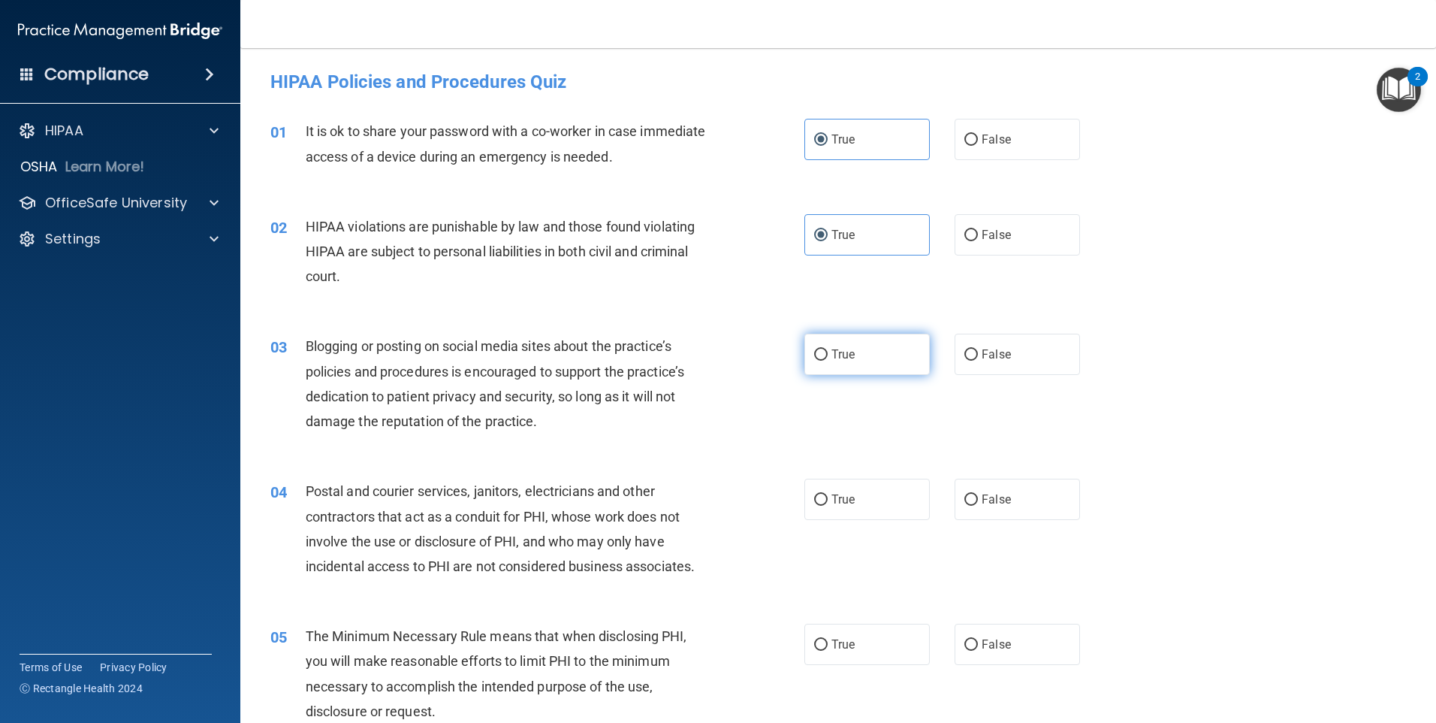
click at [828, 361] on input "True" at bounding box center [821, 354] width 14 height 11
click at [816, 517] on label "True" at bounding box center [867, 498] width 125 height 41
click at [816, 506] on input "True" at bounding box center [821, 499] width 14 height 11
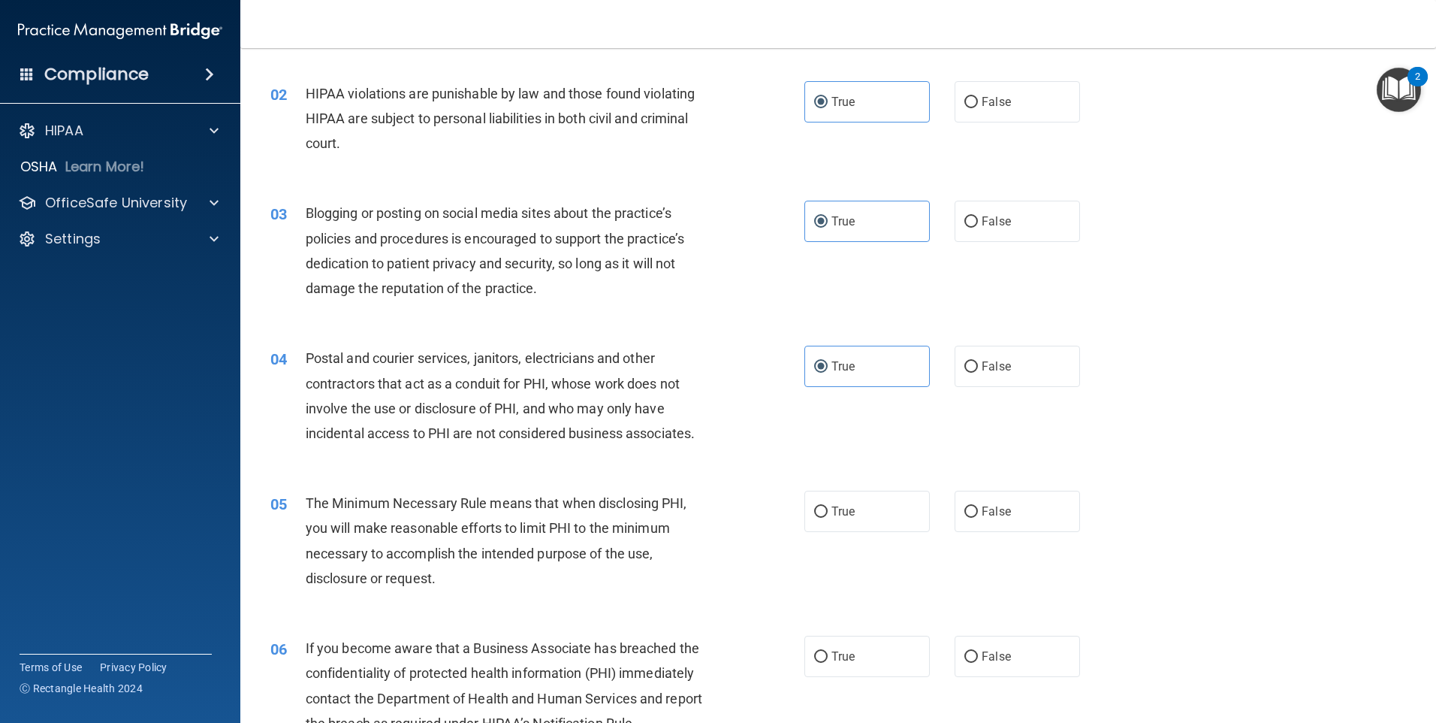
scroll to position [150, 0]
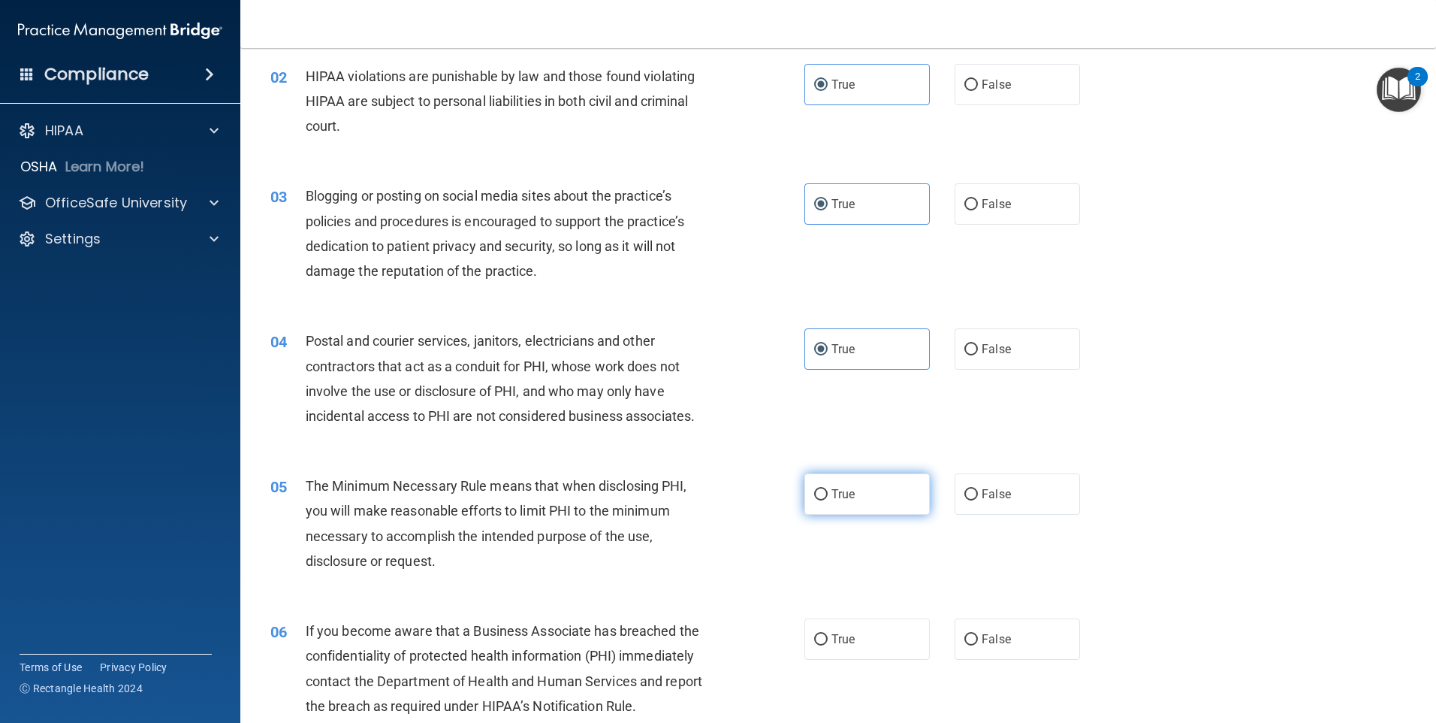
click at [838, 500] on span "True" at bounding box center [843, 494] width 23 height 14
click at [828, 500] on input "True" at bounding box center [821, 494] width 14 height 11
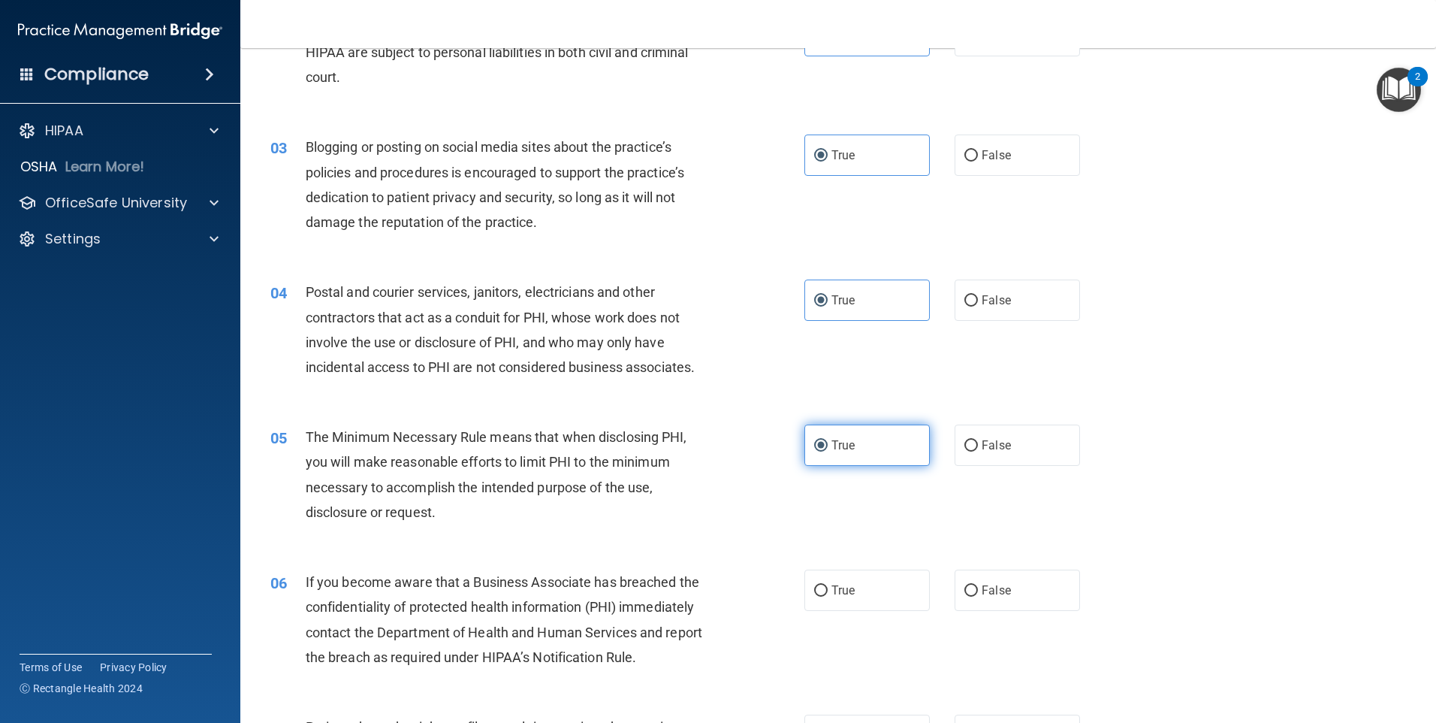
scroll to position [225, 0]
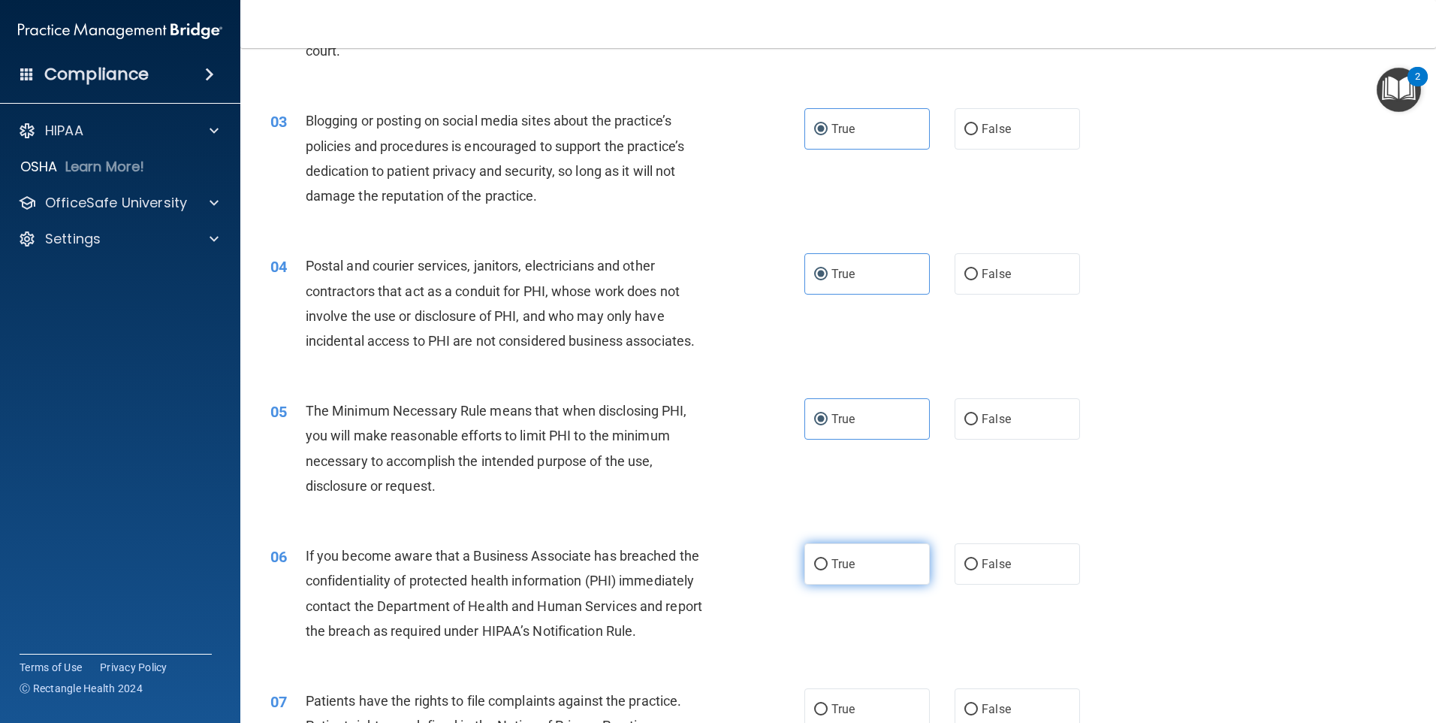
click at [832, 557] on span "True" at bounding box center [843, 564] width 23 height 14
click at [826, 559] on input "True" at bounding box center [821, 564] width 14 height 11
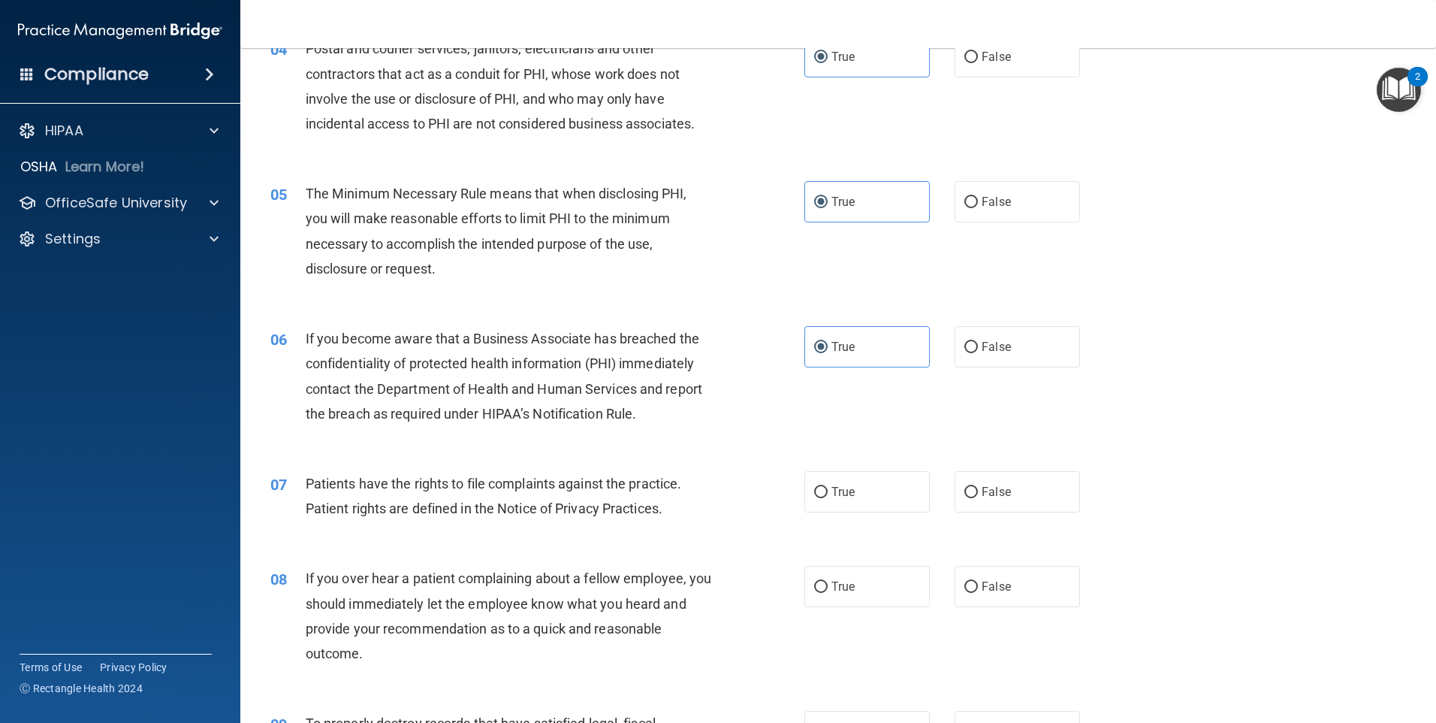
scroll to position [451, 0]
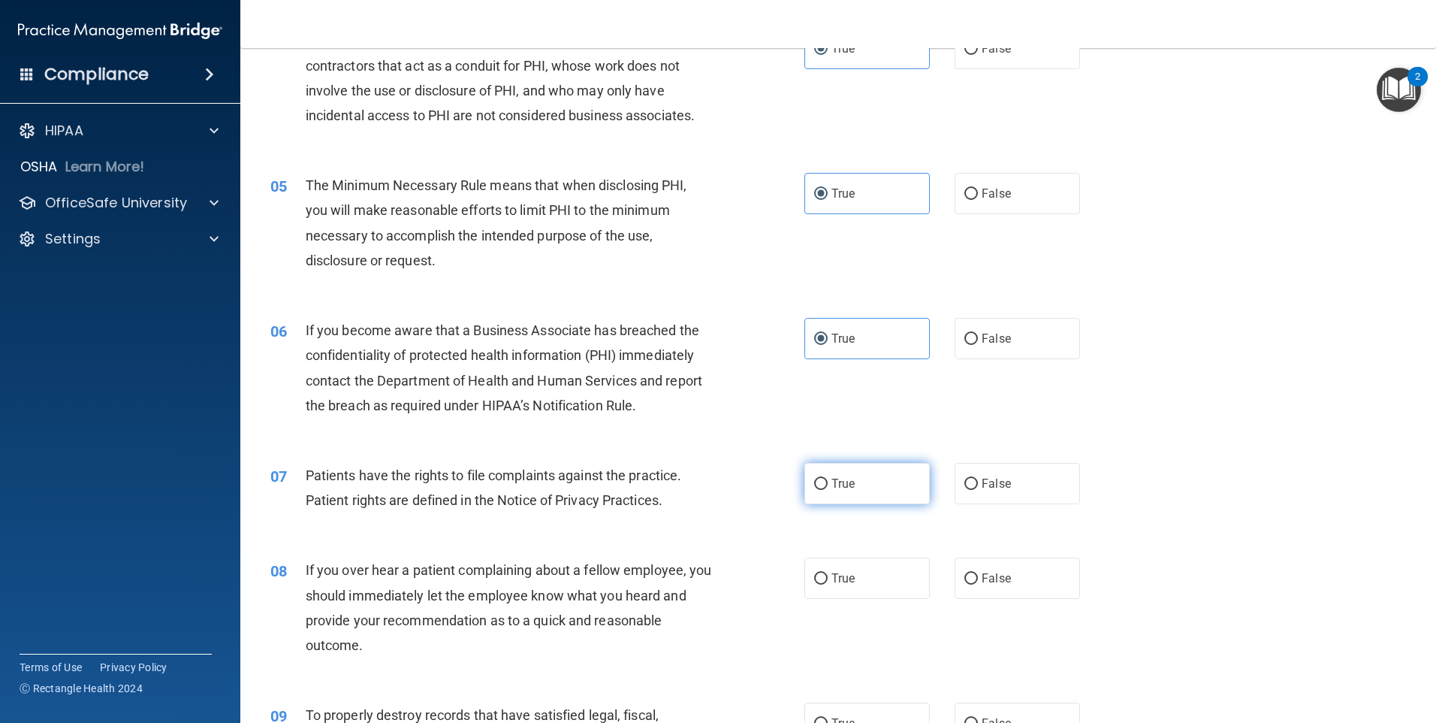
click at [821, 485] on input "True" at bounding box center [821, 483] width 14 height 11
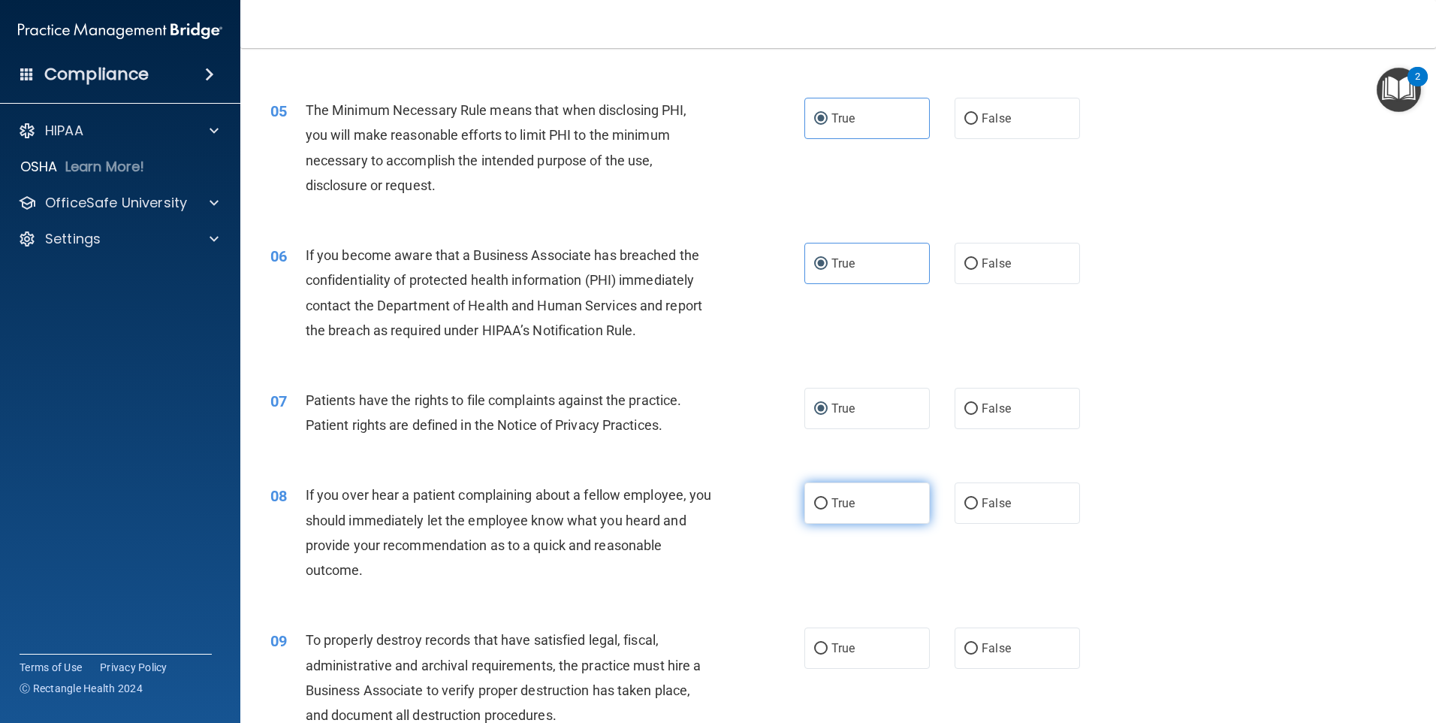
click at [840, 505] on span "True" at bounding box center [843, 503] width 23 height 14
click at [828, 505] on input "True" at bounding box center [821, 503] width 14 height 11
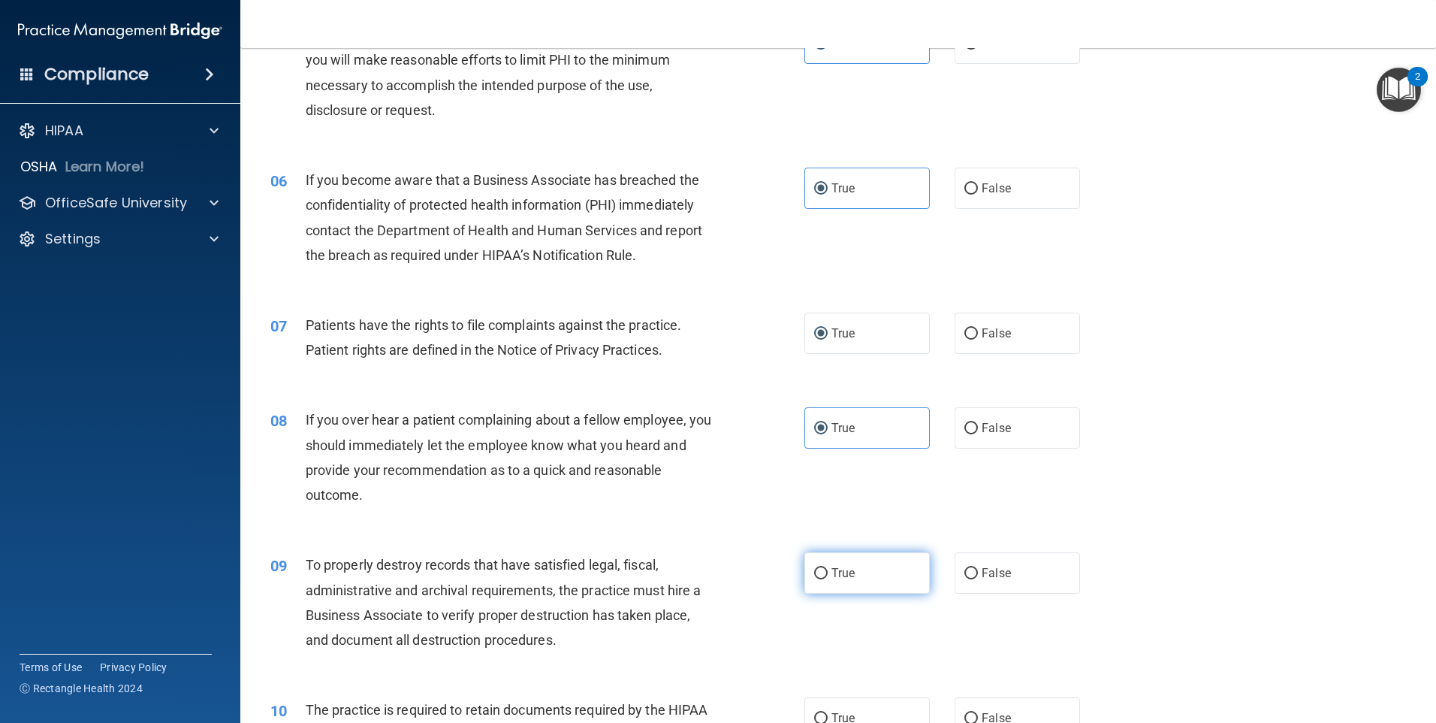
click at [838, 557] on label "True" at bounding box center [867, 572] width 125 height 41
click at [828, 568] on input "True" at bounding box center [821, 573] width 14 height 11
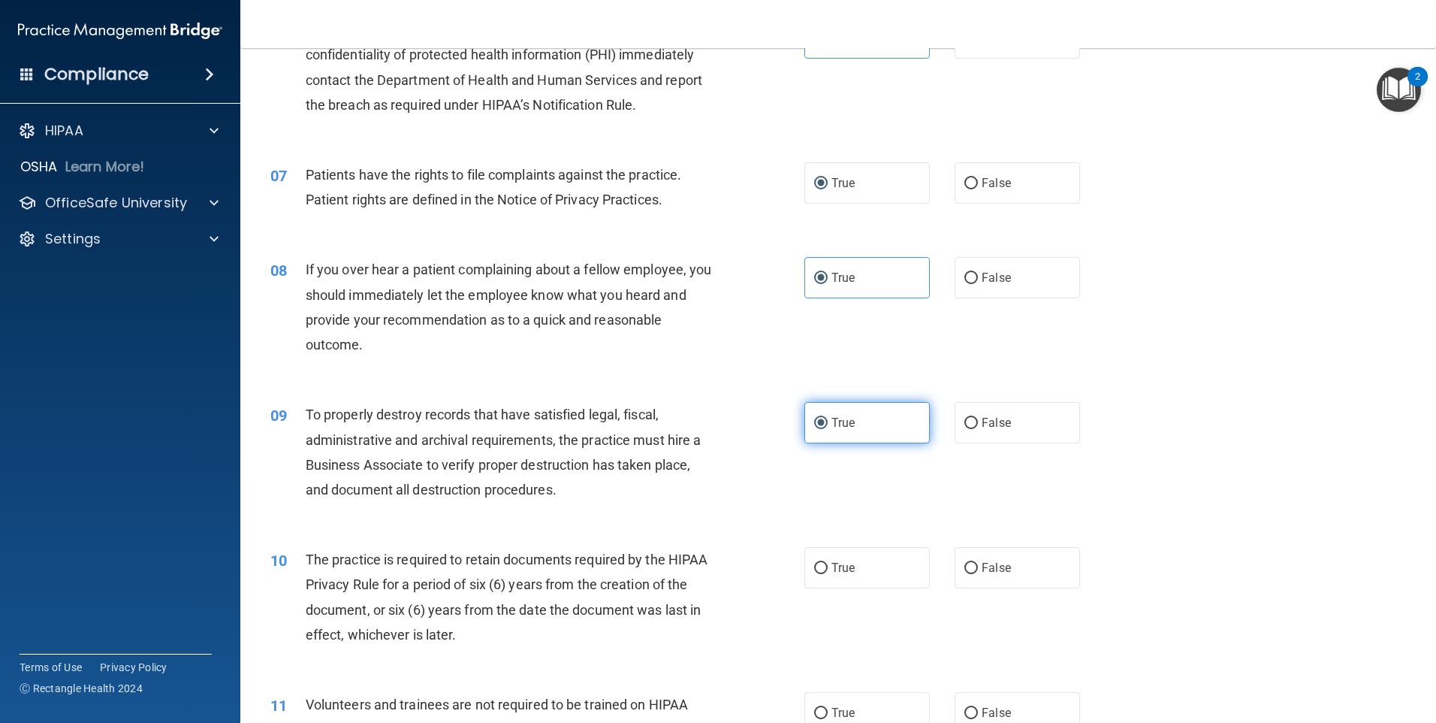
scroll to position [826, 0]
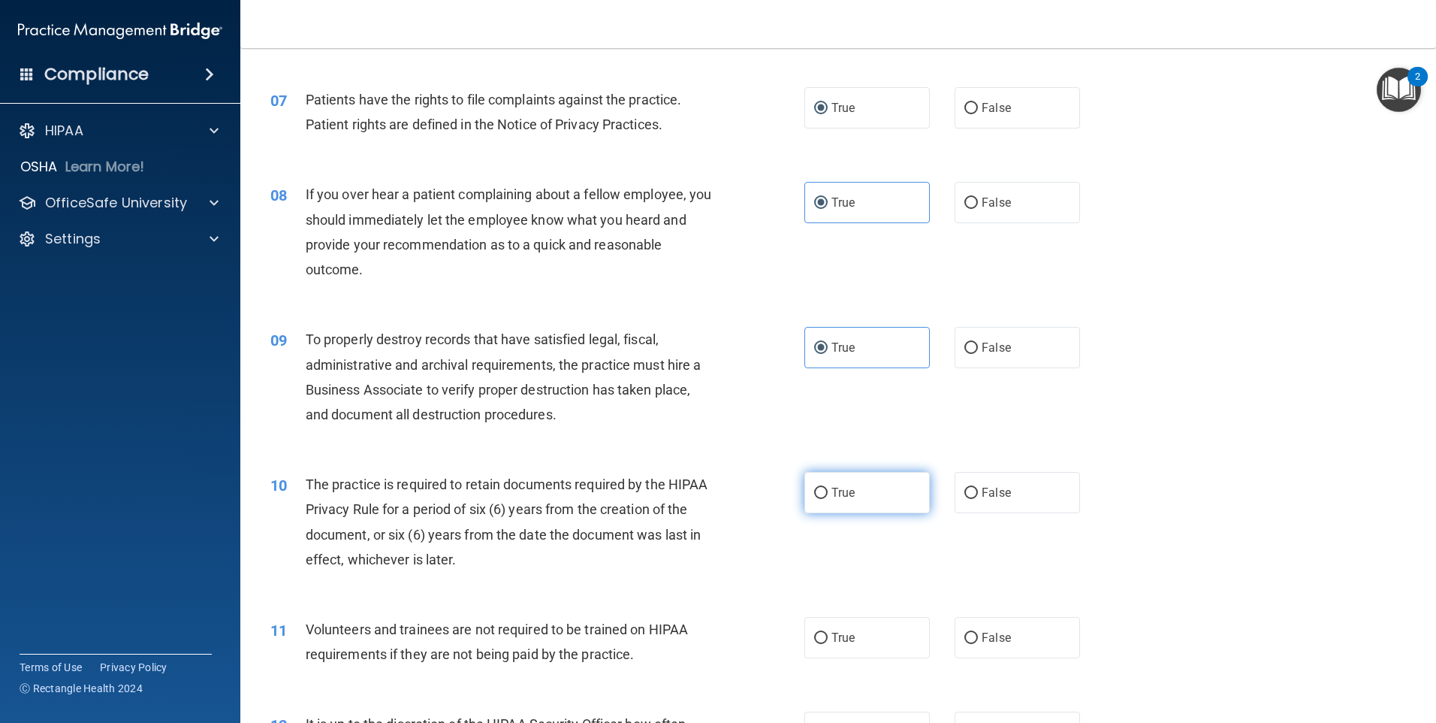
click at [826, 472] on label "True" at bounding box center [867, 492] width 125 height 41
click at [826, 488] on input "True" at bounding box center [821, 493] width 14 height 11
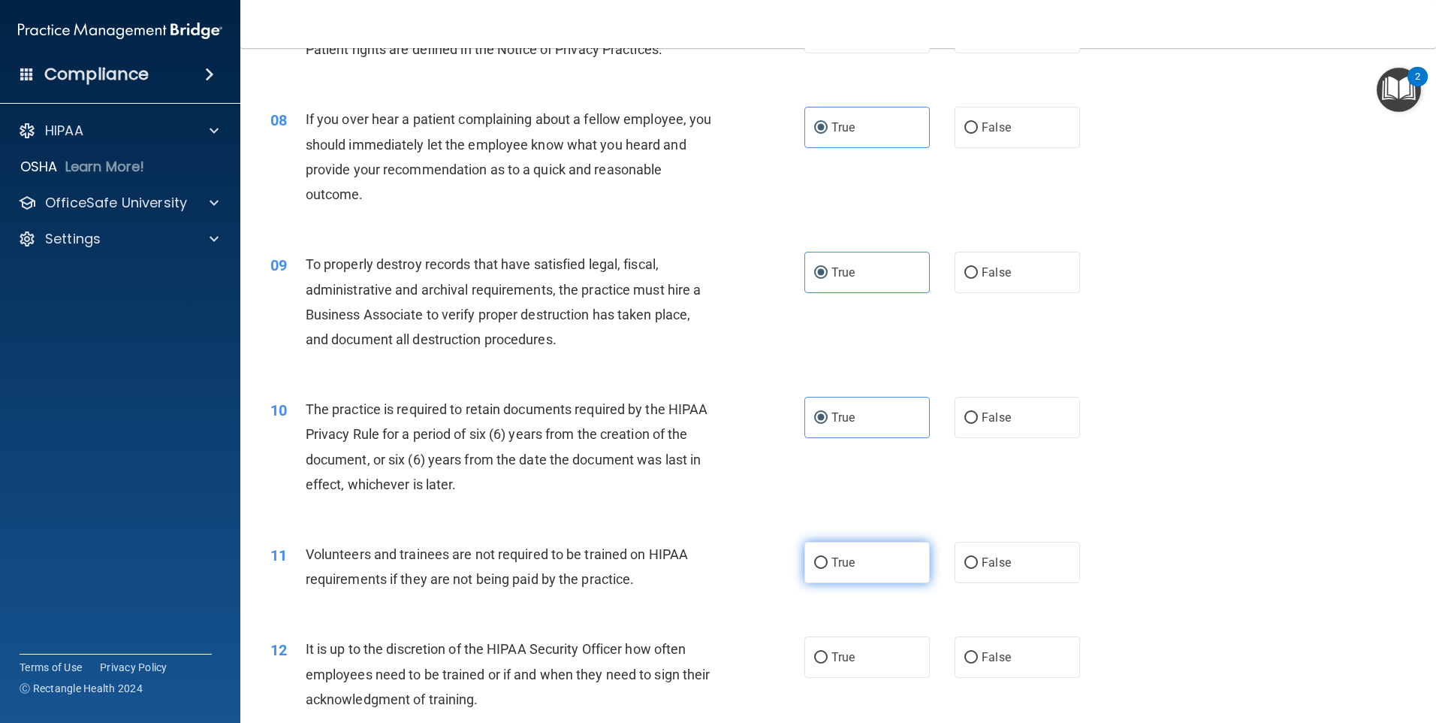
click at [807, 569] on label "True" at bounding box center [867, 562] width 125 height 41
click at [814, 569] on input "True" at bounding box center [821, 562] width 14 height 11
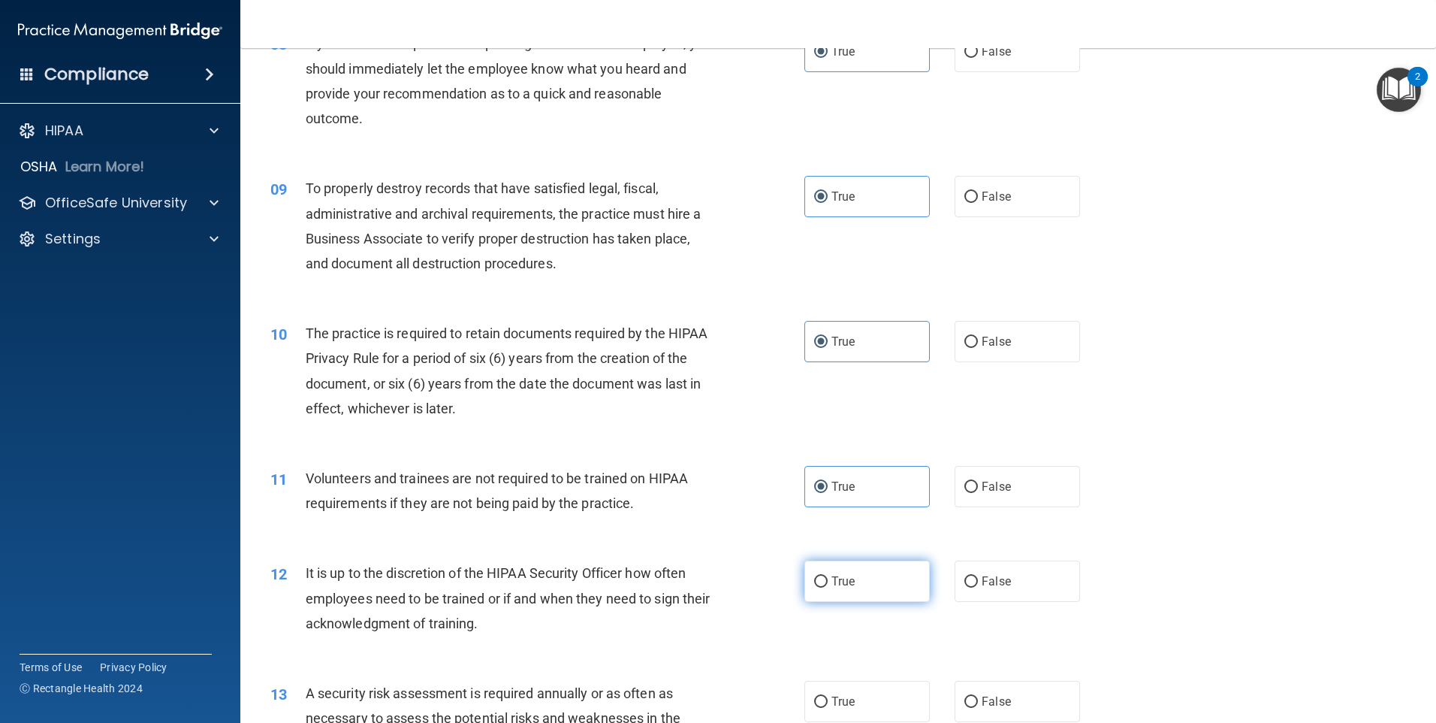
scroll to position [1052, 0]
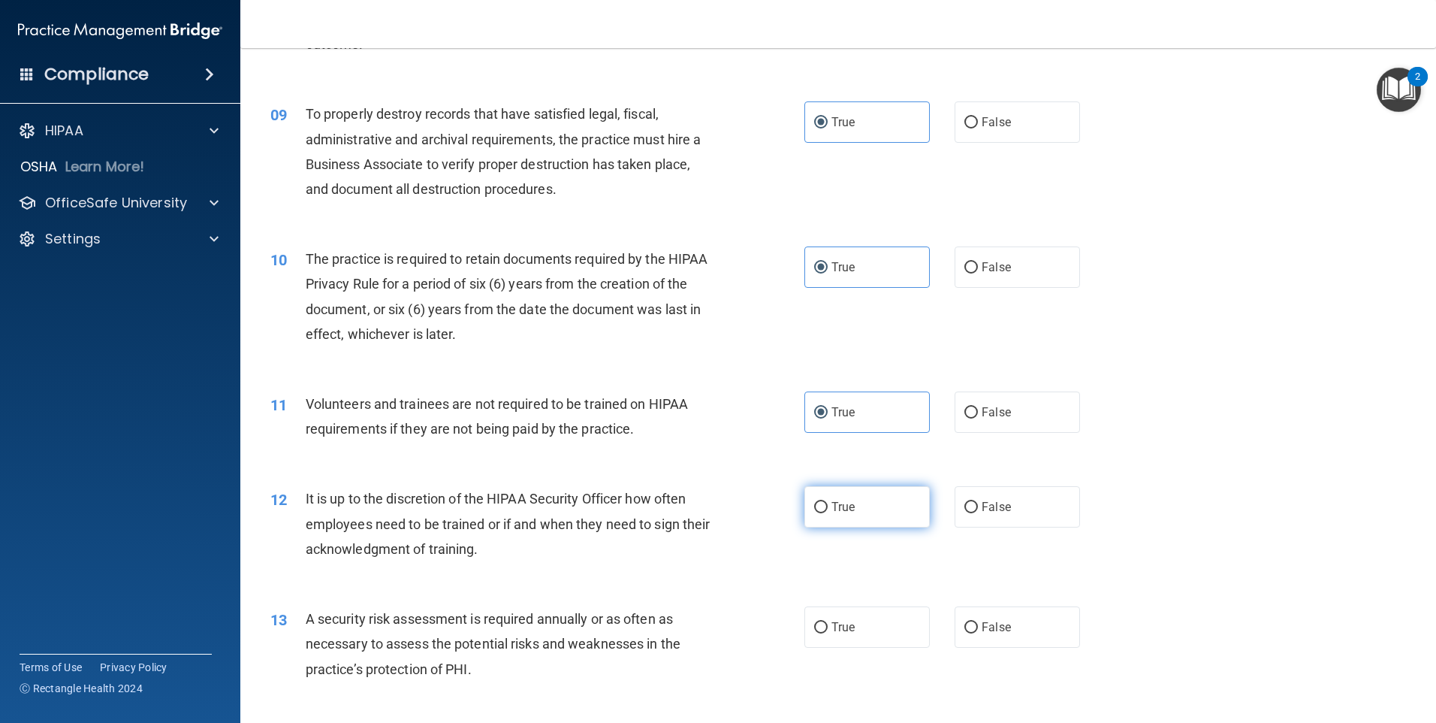
click at [844, 506] on span "True" at bounding box center [843, 507] width 23 height 14
click at [828, 506] on input "True" at bounding box center [821, 507] width 14 height 11
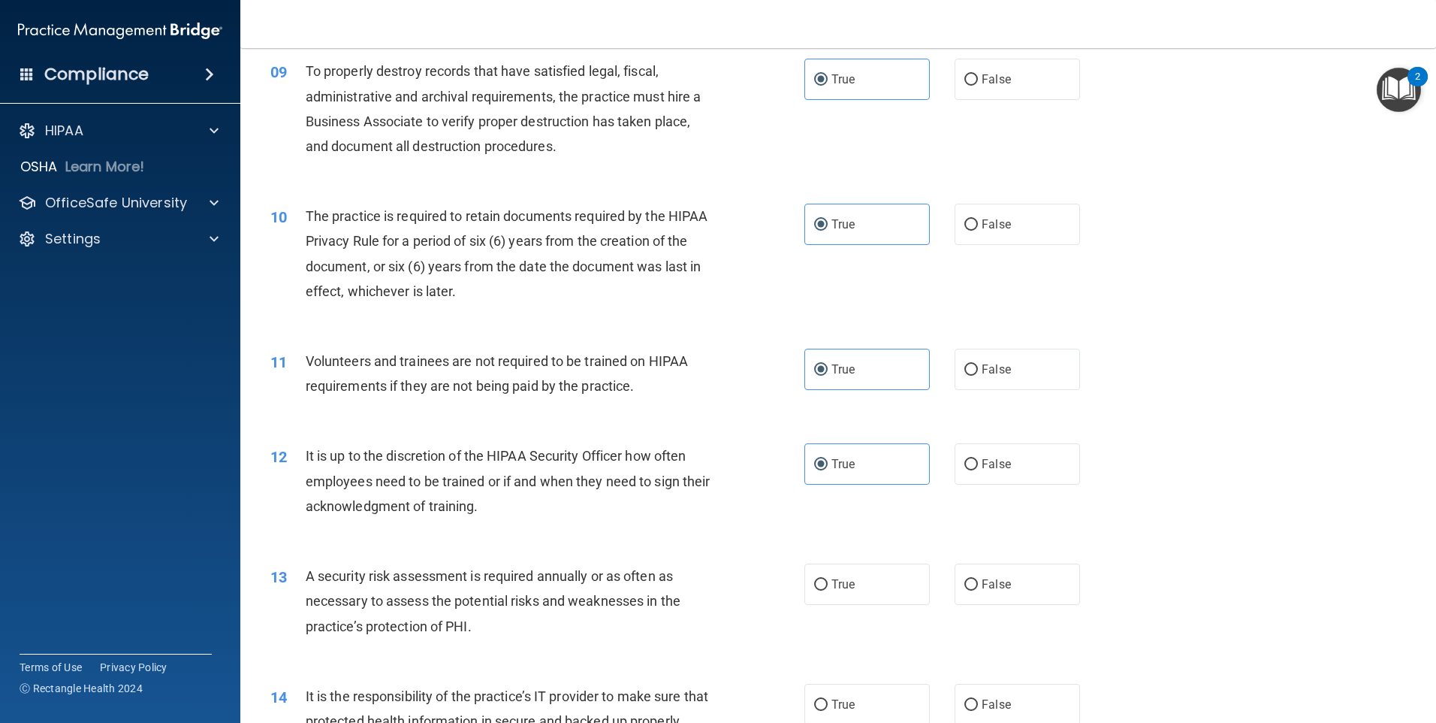
scroll to position [1127, 0]
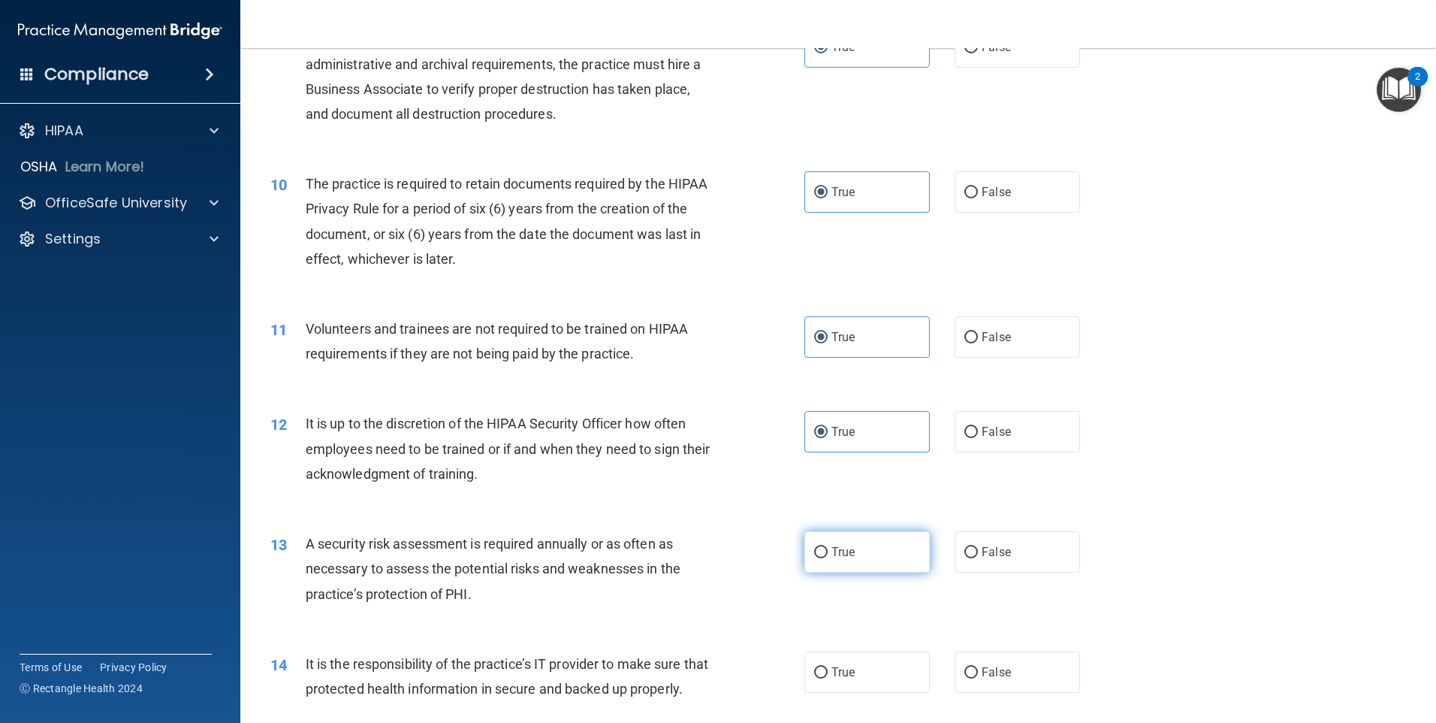
click at [823, 539] on label "True" at bounding box center [867, 551] width 125 height 41
click at [823, 547] on input "True" at bounding box center [821, 552] width 14 height 11
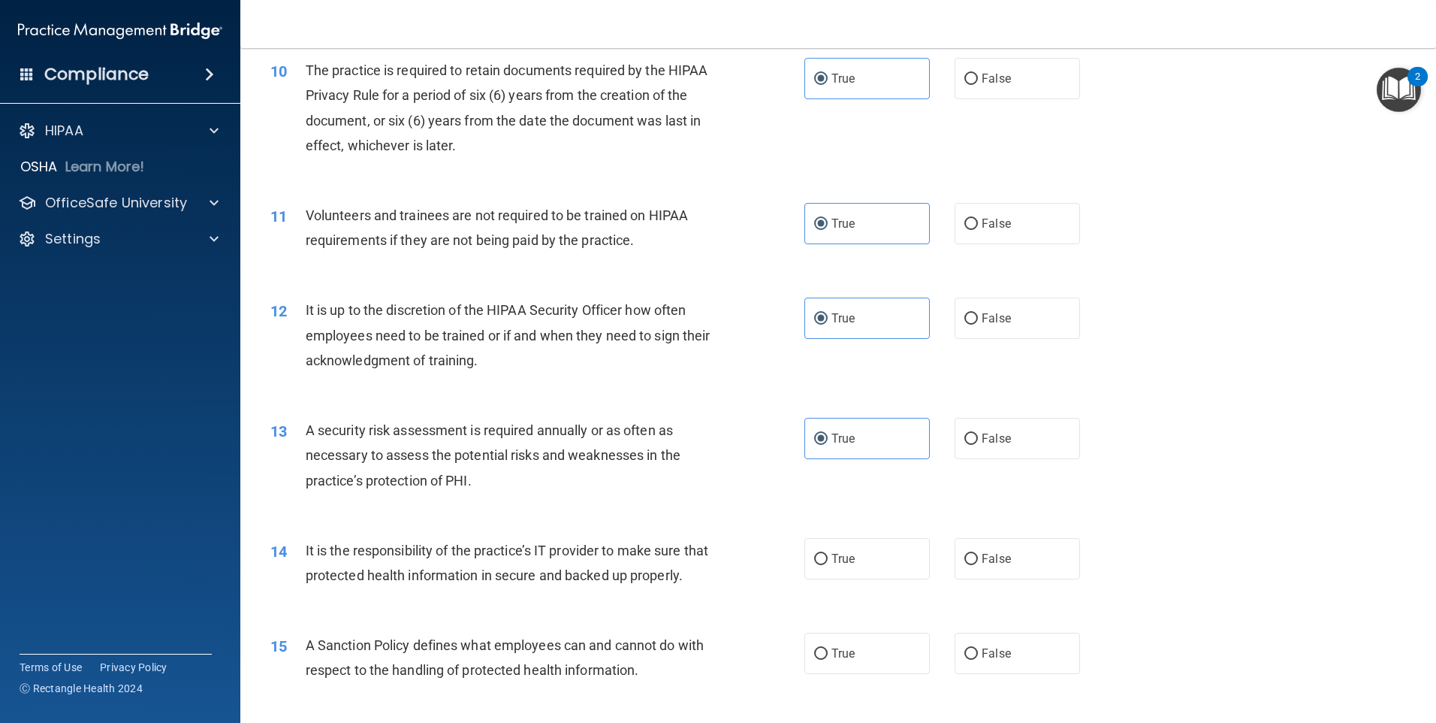
scroll to position [1277, 0]
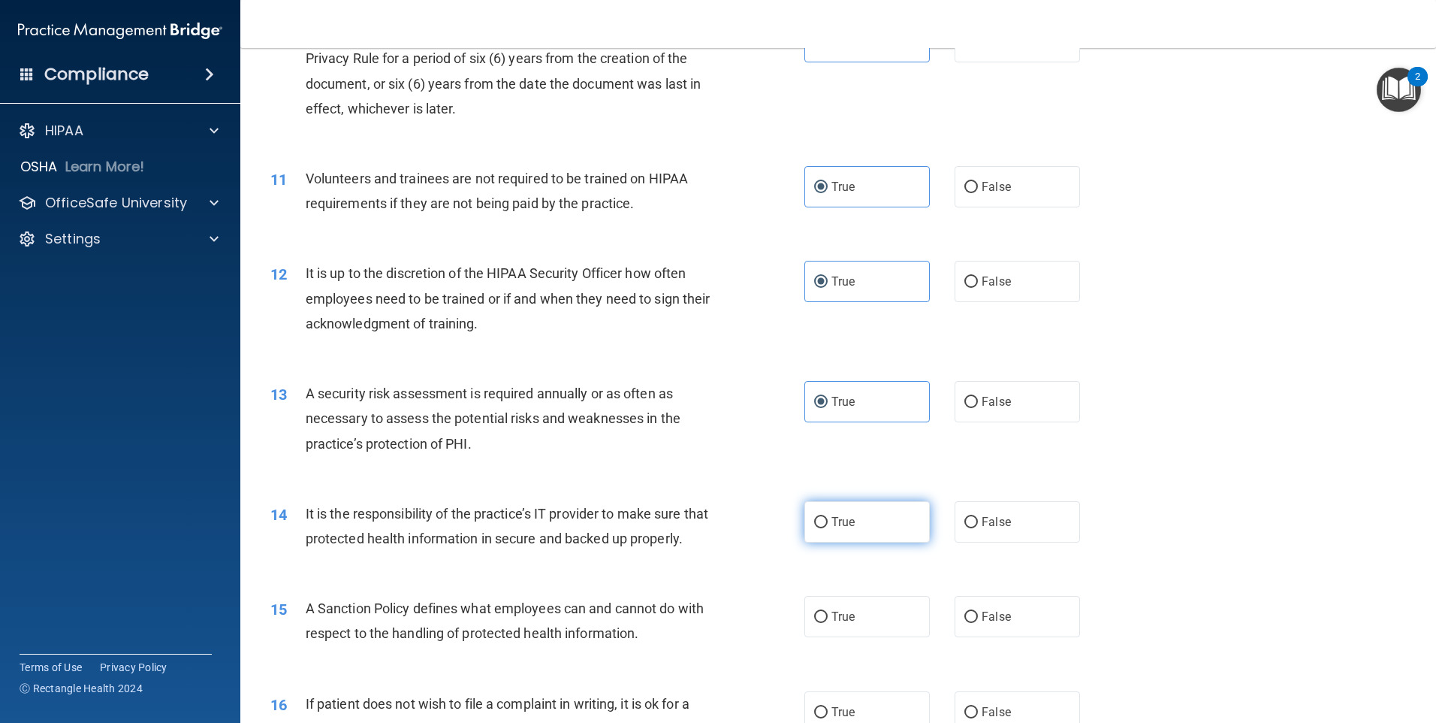
click at [821, 517] on input "True" at bounding box center [821, 522] width 14 height 11
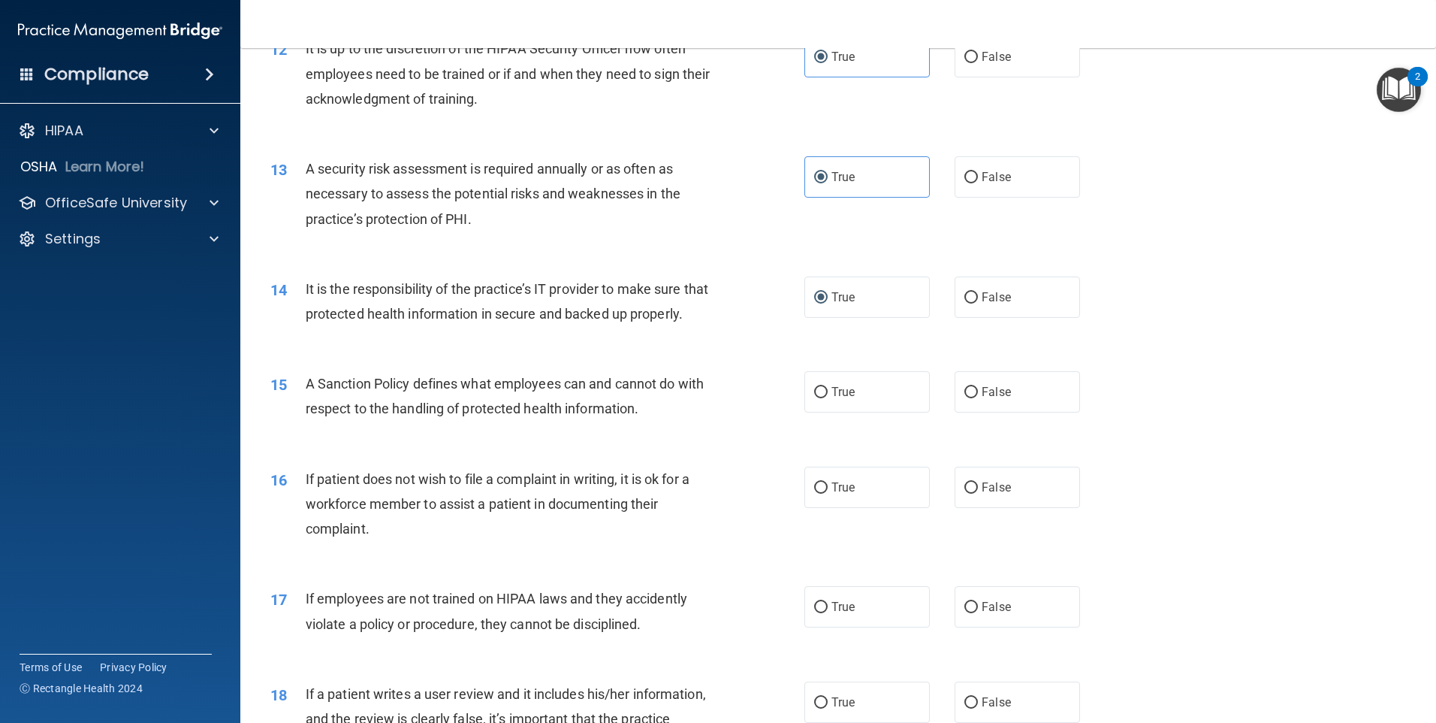
scroll to position [1502, 0]
click at [817, 404] on label "True" at bounding box center [867, 390] width 125 height 41
click at [817, 397] on input "True" at bounding box center [821, 391] width 14 height 11
click at [833, 503] on label "True" at bounding box center [867, 486] width 125 height 41
click at [828, 493] on input "True" at bounding box center [821, 487] width 14 height 11
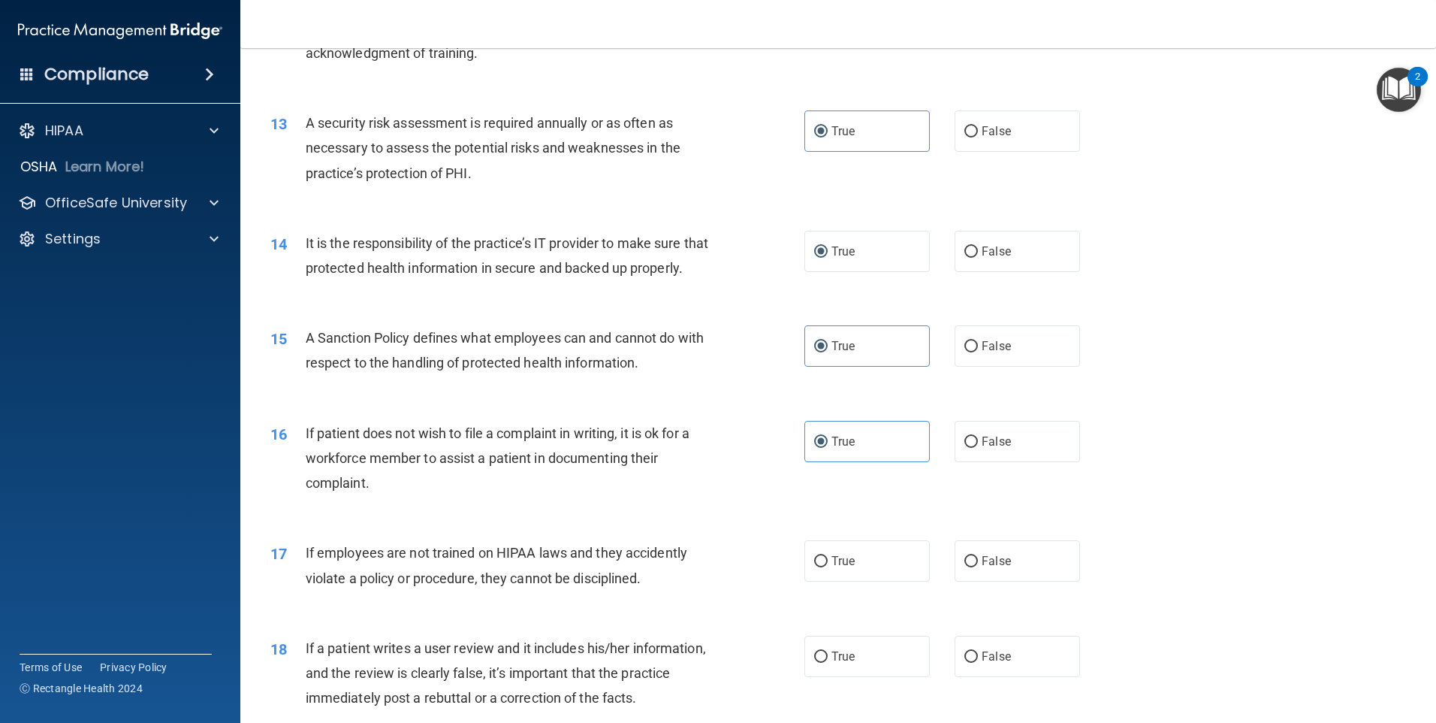
scroll to position [1653, 0]
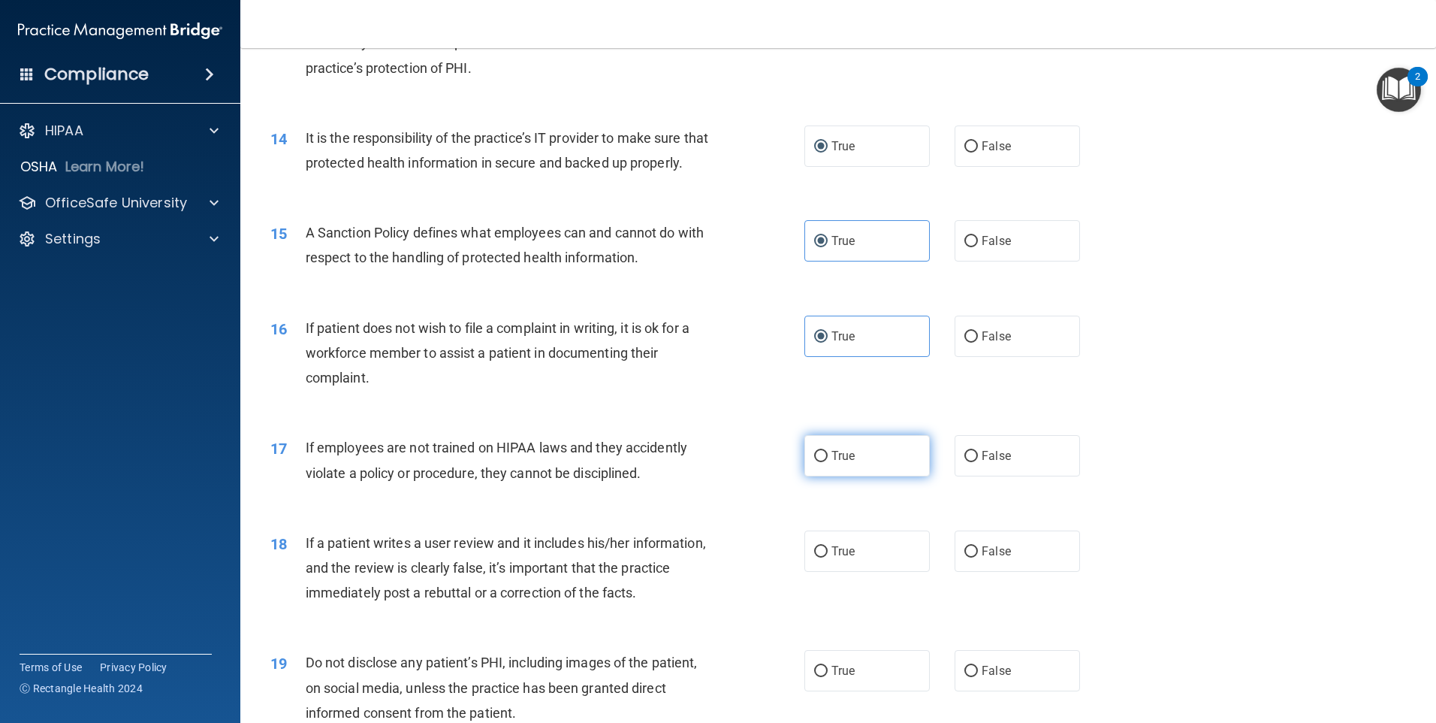
click at [814, 462] on input "True" at bounding box center [821, 456] width 14 height 11
click at [830, 557] on label "True" at bounding box center [867, 550] width 125 height 41
click at [828, 557] on input "True" at bounding box center [821, 551] width 14 height 11
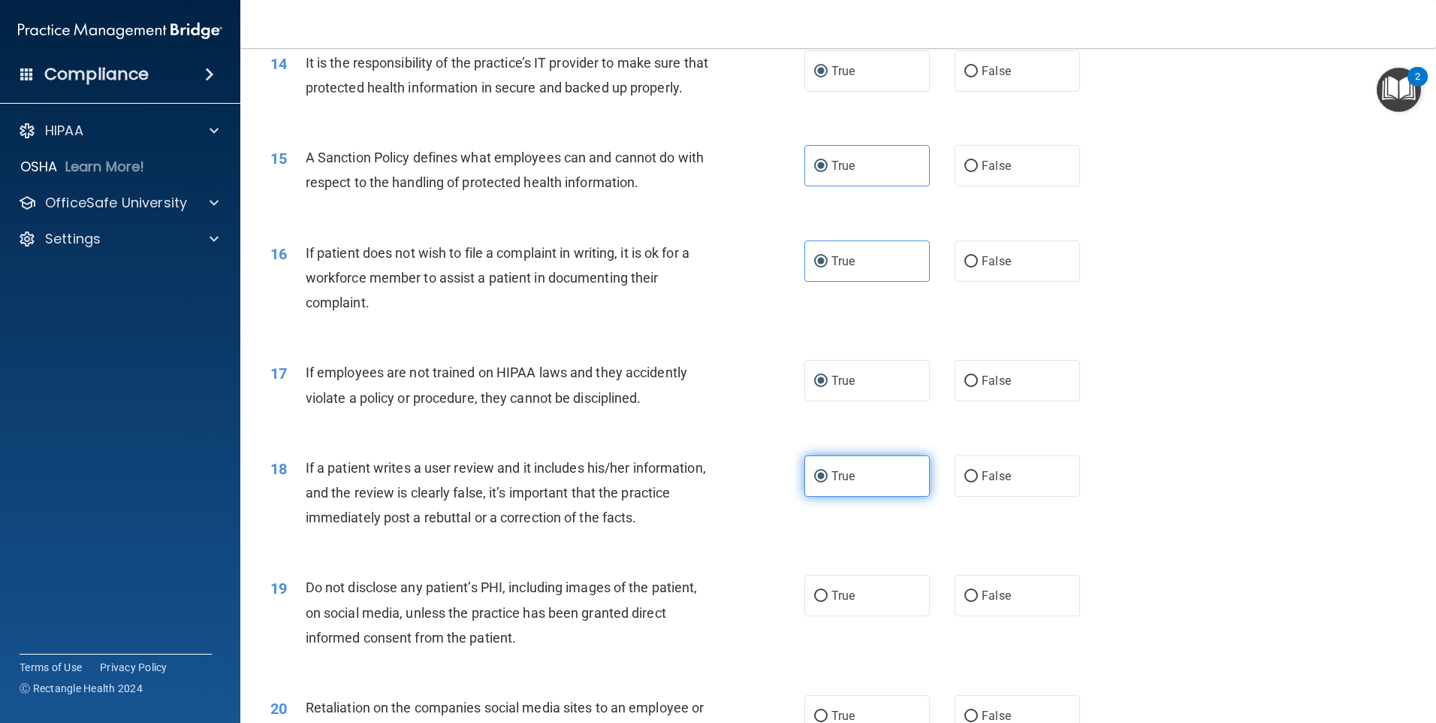
scroll to position [1803, 0]
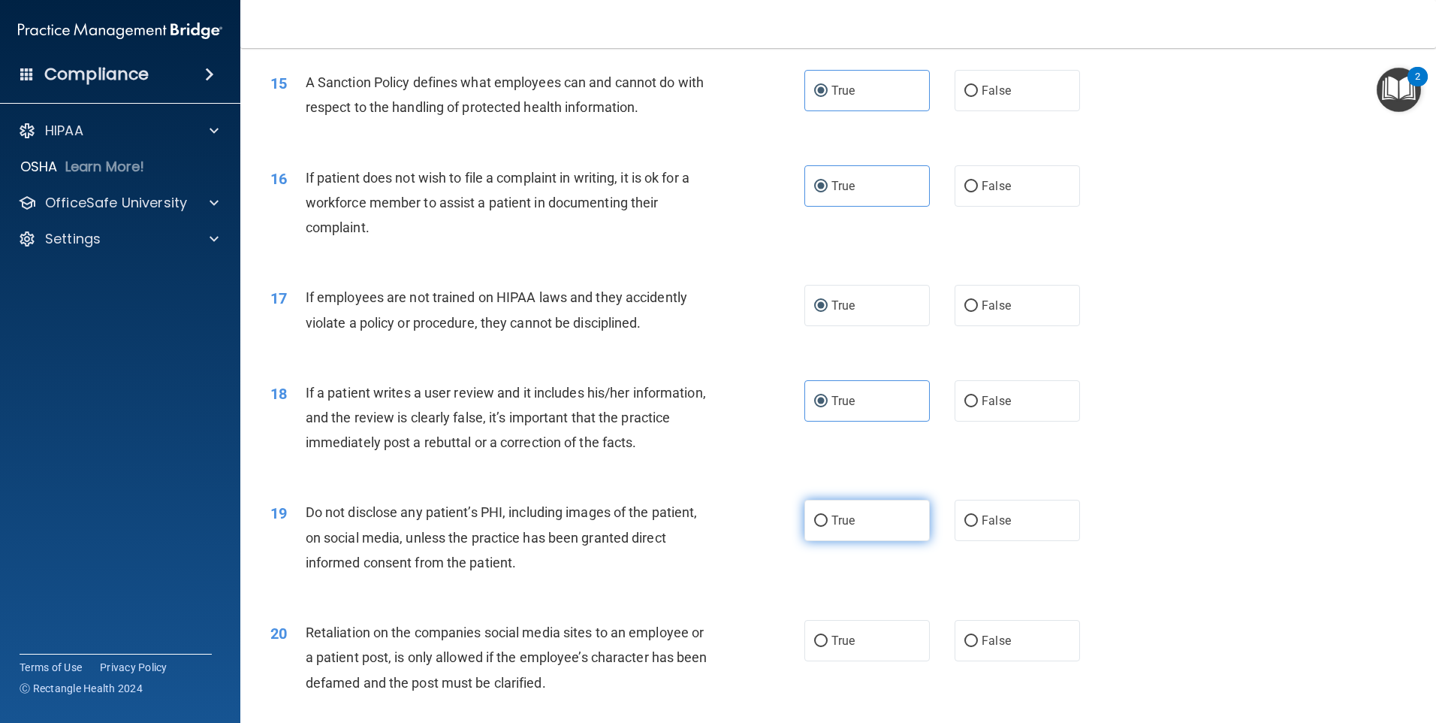
click at [831, 527] on label "True" at bounding box center [867, 520] width 125 height 41
click at [828, 527] on input "True" at bounding box center [821, 520] width 14 height 11
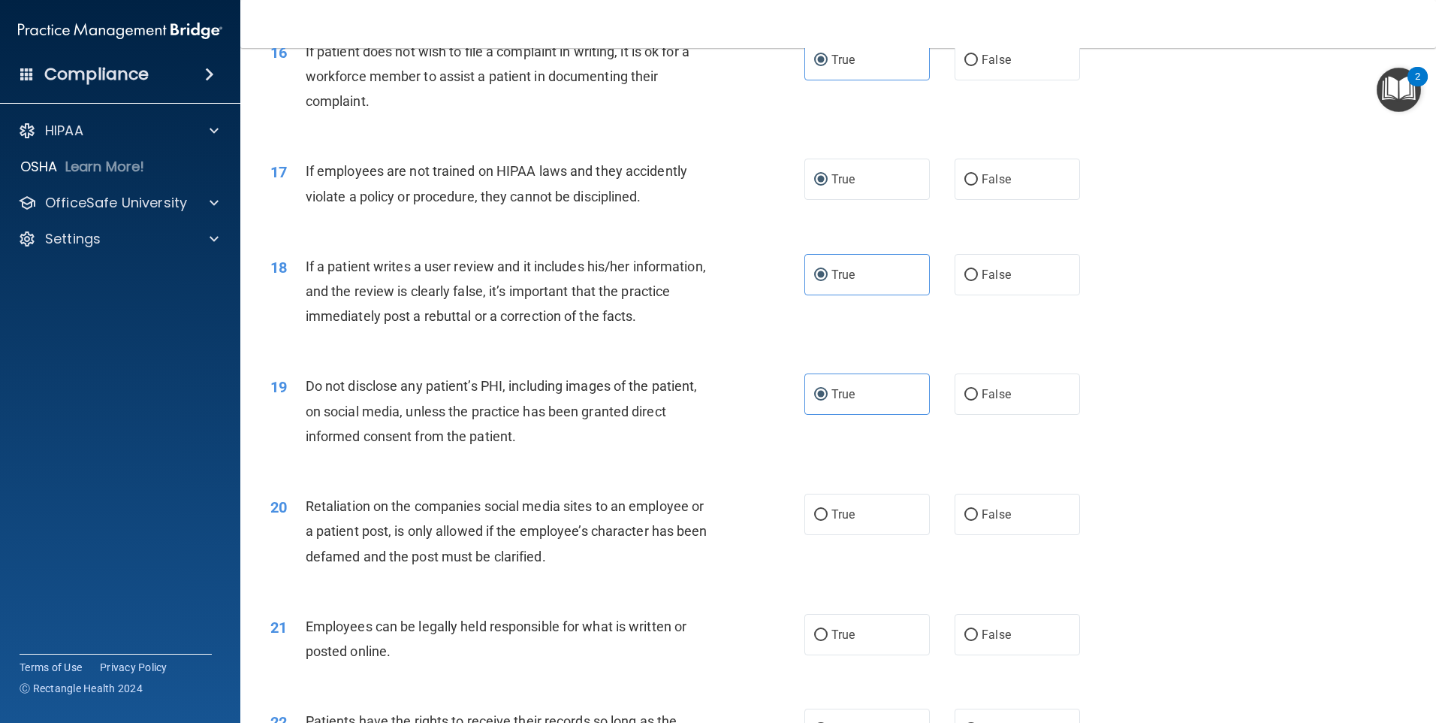
scroll to position [1953, 0]
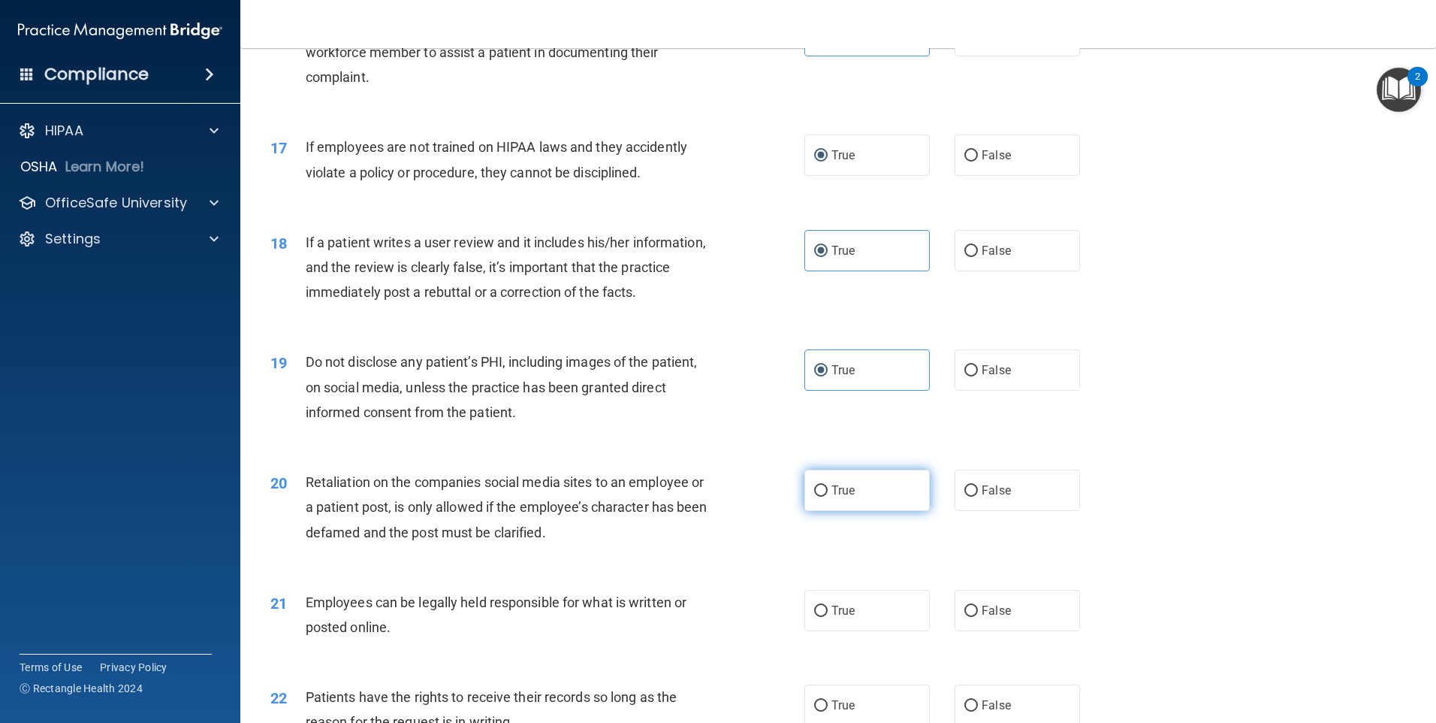
click at [838, 495] on label "True" at bounding box center [867, 489] width 125 height 41
click at [828, 495] on input "True" at bounding box center [821, 490] width 14 height 11
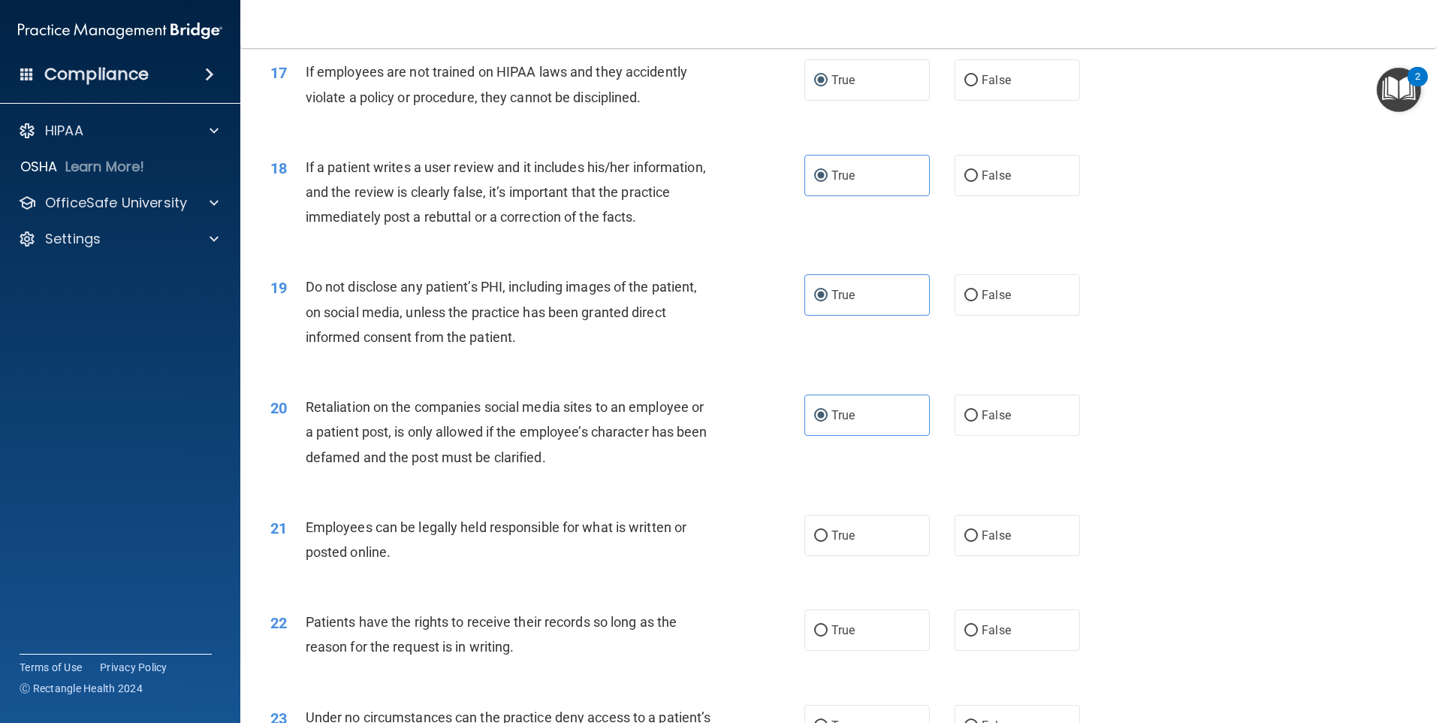
click at [837, 537] on div "21 Employees can be legally held responsible for what is written or posted onli…" at bounding box center [838, 543] width 1158 height 95
click at [846, 549] on label "True" at bounding box center [867, 535] width 125 height 41
click at [828, 542] on input "True" at bounding box center [821, 535] width 14 height 11
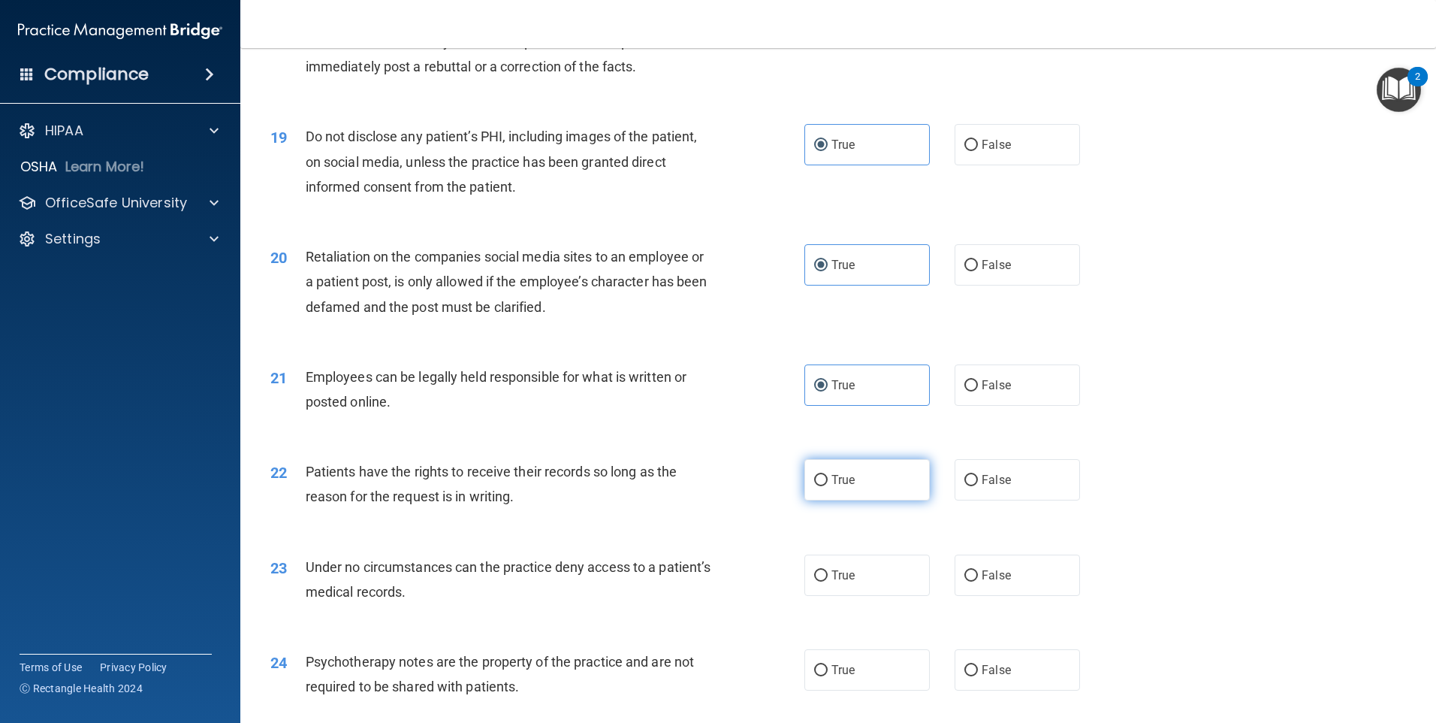
click at [819, 486] on input "True" at bounding box center [821, 480] width 14 height 11
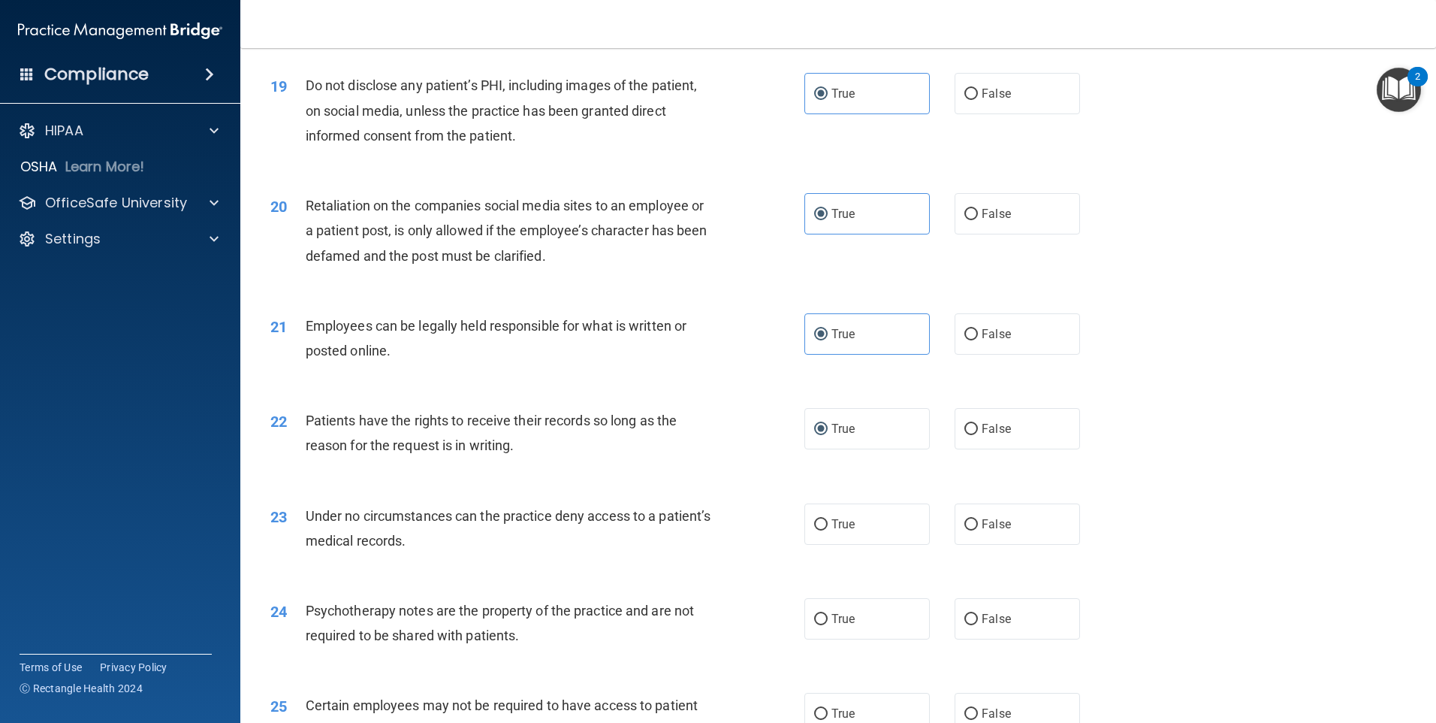
scroll to position [2254, 0]
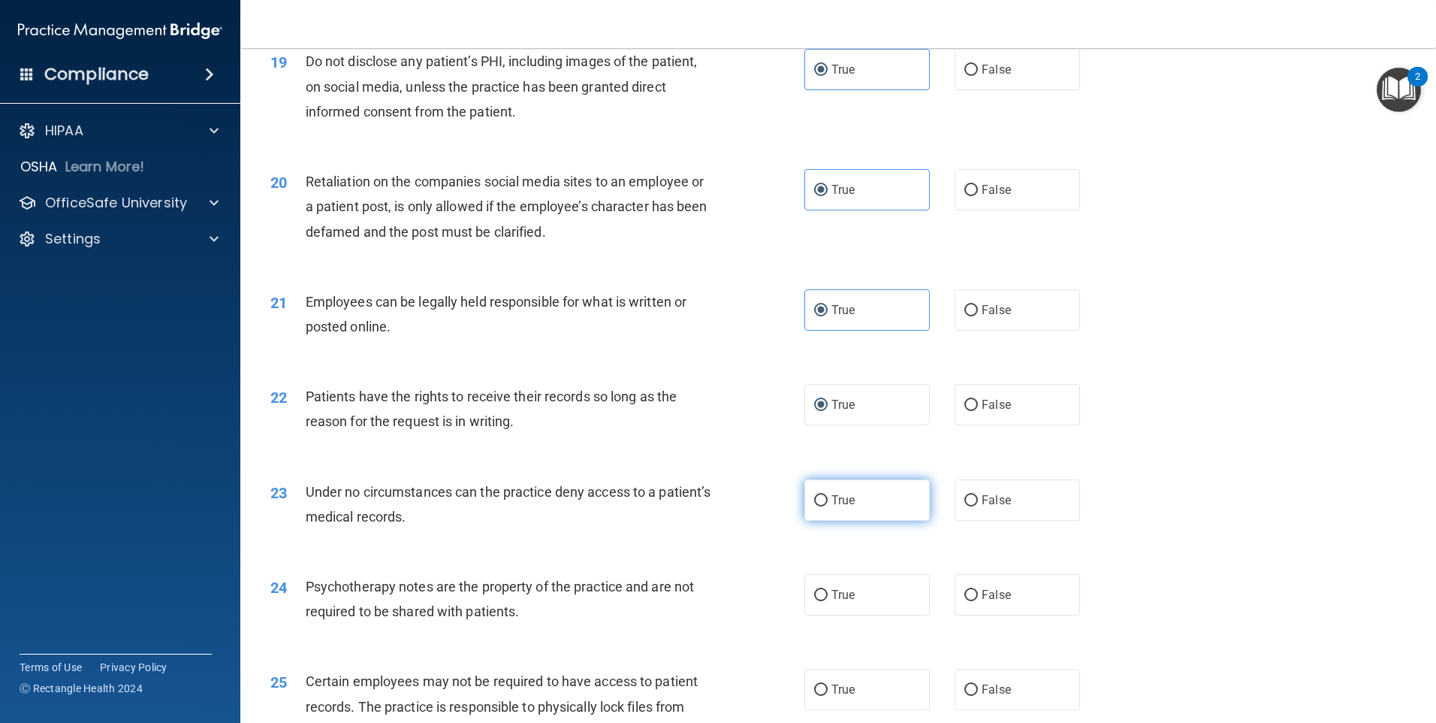
click at [832, 512] on label "True" at bounding box center [867, 499] width 125 height 41
click at [828, 506] on input "True" at bounding box center [821, 500] width 14 height 11
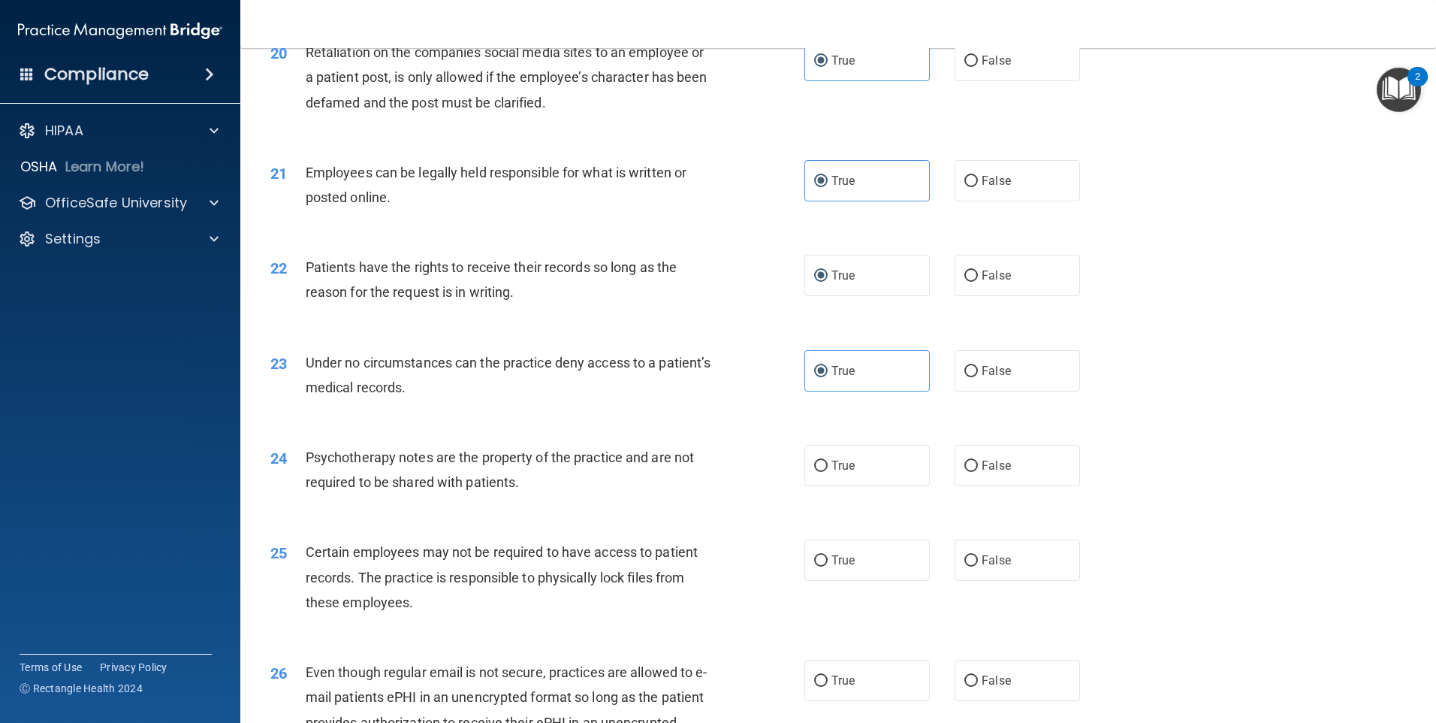
scroll to position [2404, 0]
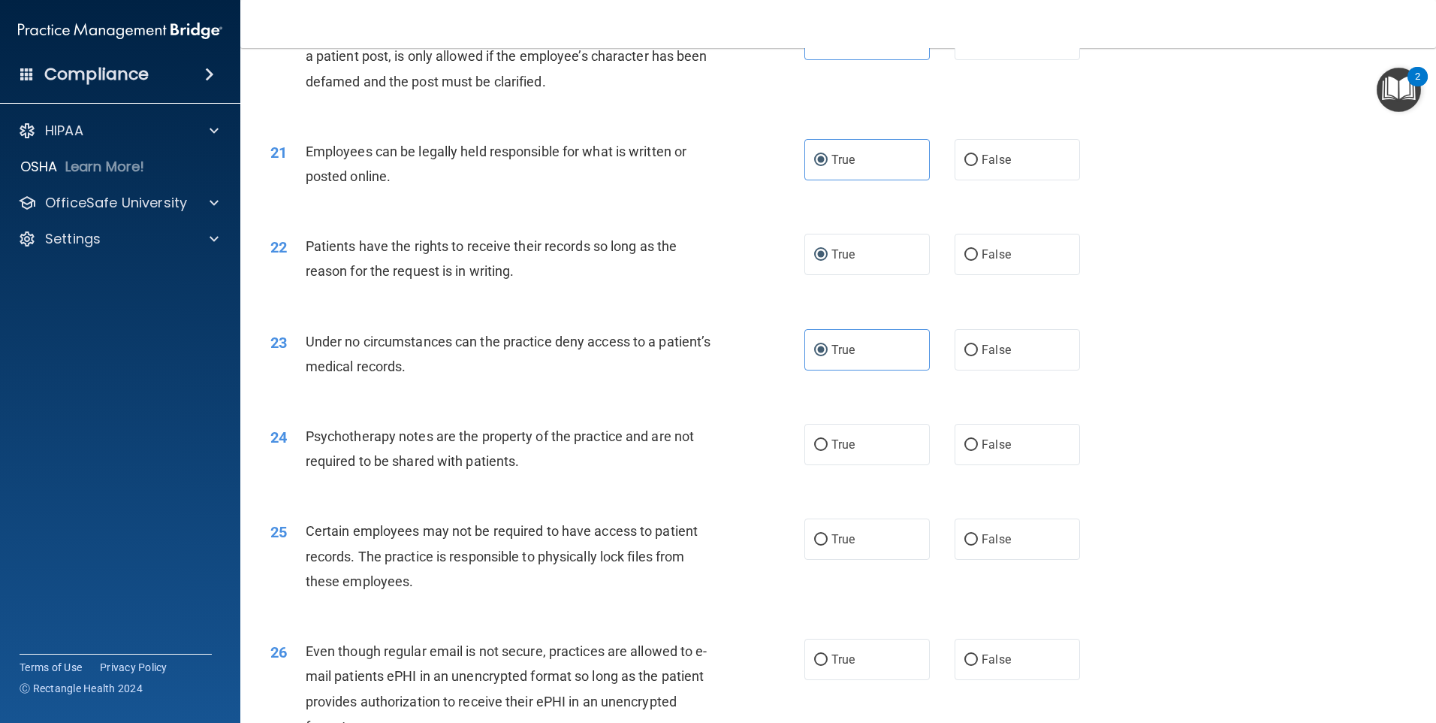
click at [842, 534] on div "25 Certain employees may not be required to have access to patient records. The…" at bounding box center [838, 560] width 1158 height 120
click at [830, 465] on label "True" at bounding box center [867, 444] width 125 height 41
click at [828, 451] on input "True" at bounding box center [821, 444] width 14 height 11
click at [826, 547] on label "True" at bounding box center [867, 538] width 125 height 41
click at [826, 545] on input "True" at bounding box center [821, 539] width 14 height 11
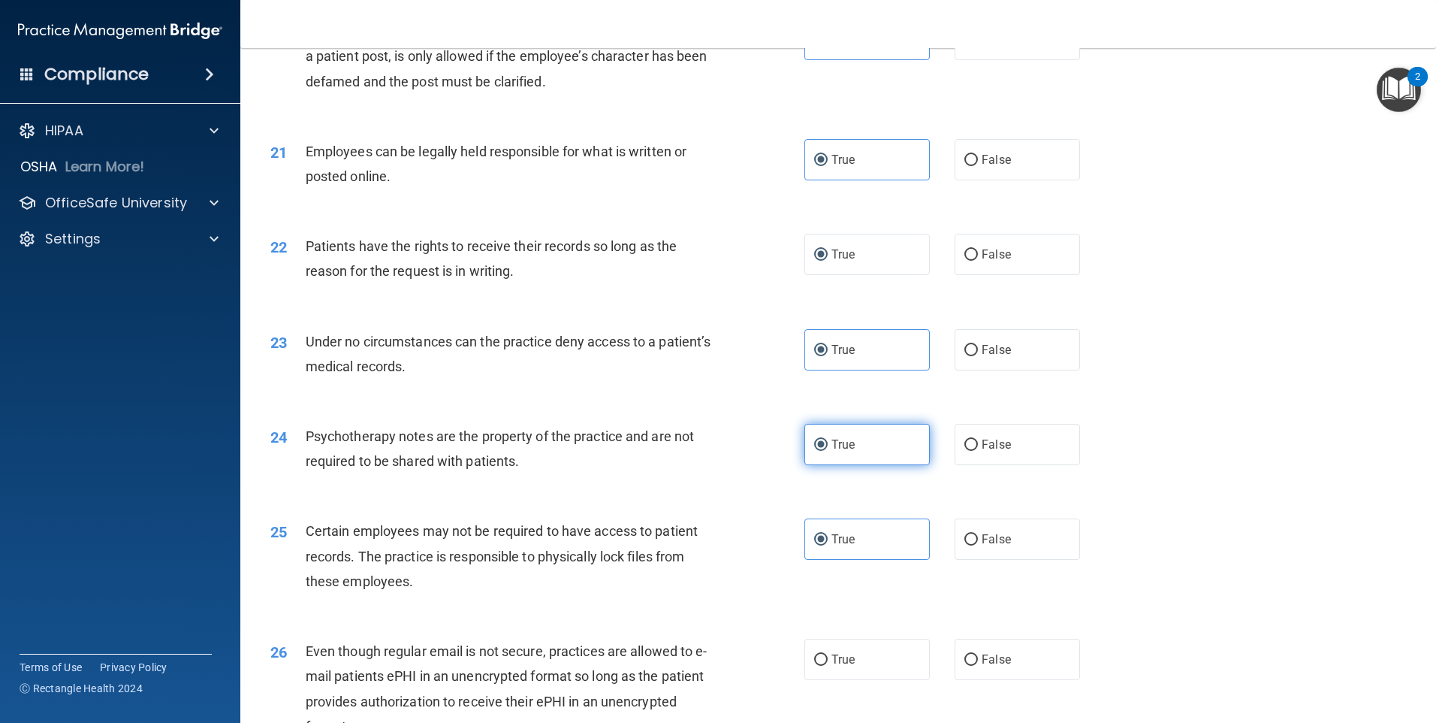
scroll to position [2479, 0]
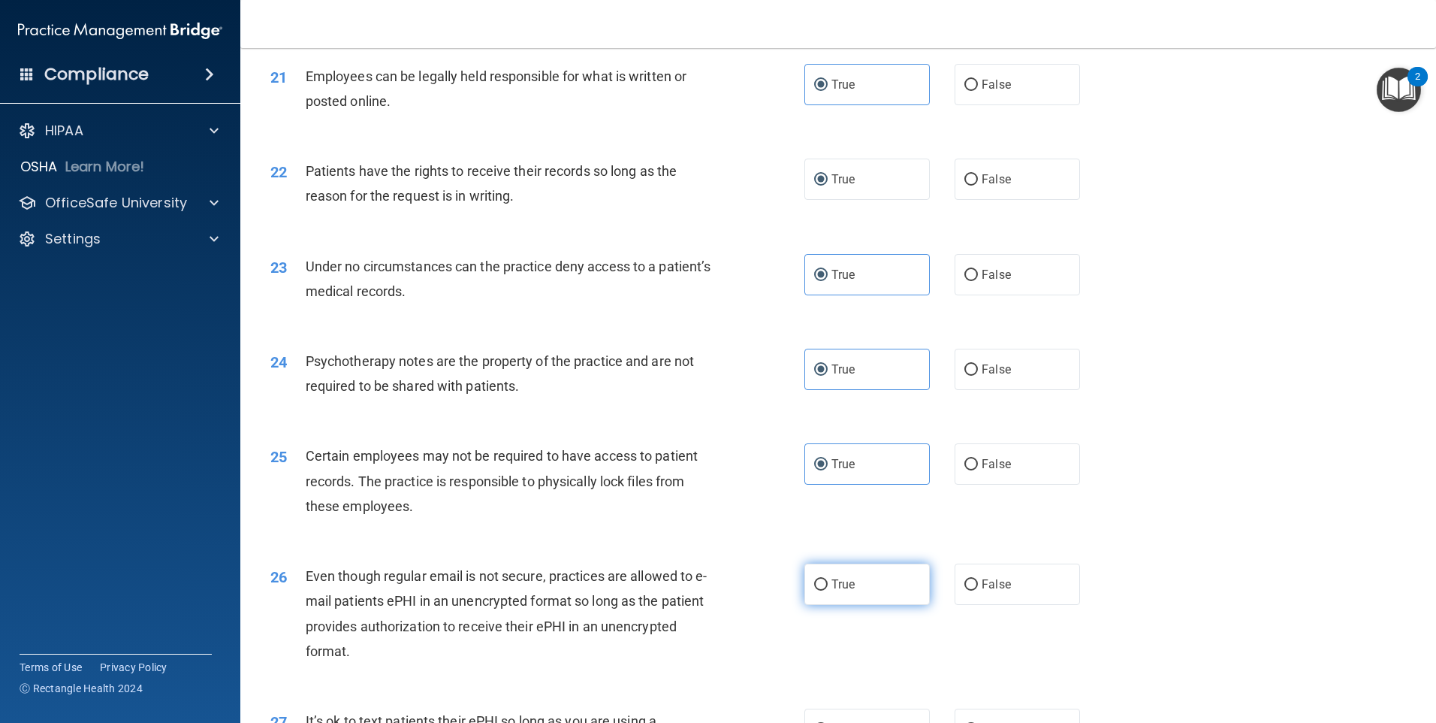
click at [840, 588] on label "True" at bounding box center [867, 583] width 125 height 41
click at [828, 588] on input "True" at bounding box center [821, 584] width 14 height 11
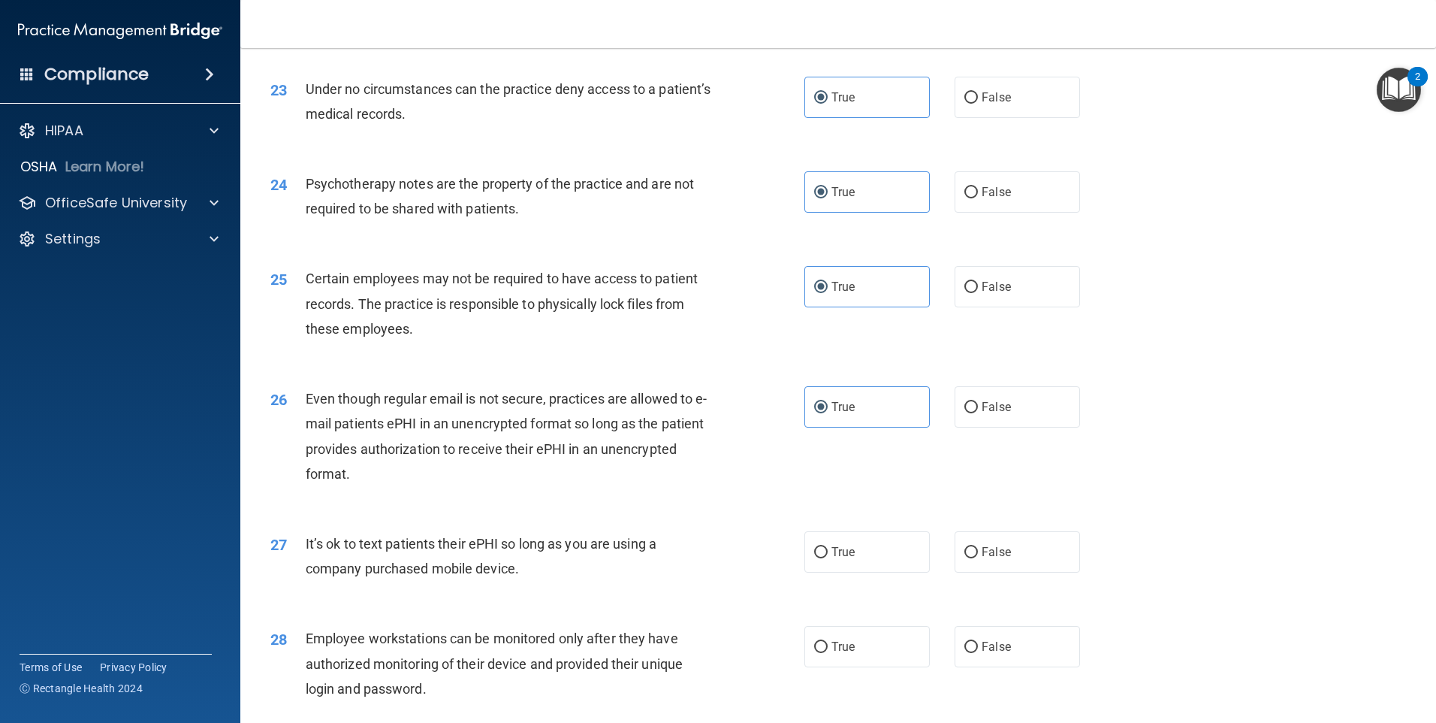
scroll to position [2704, 0]
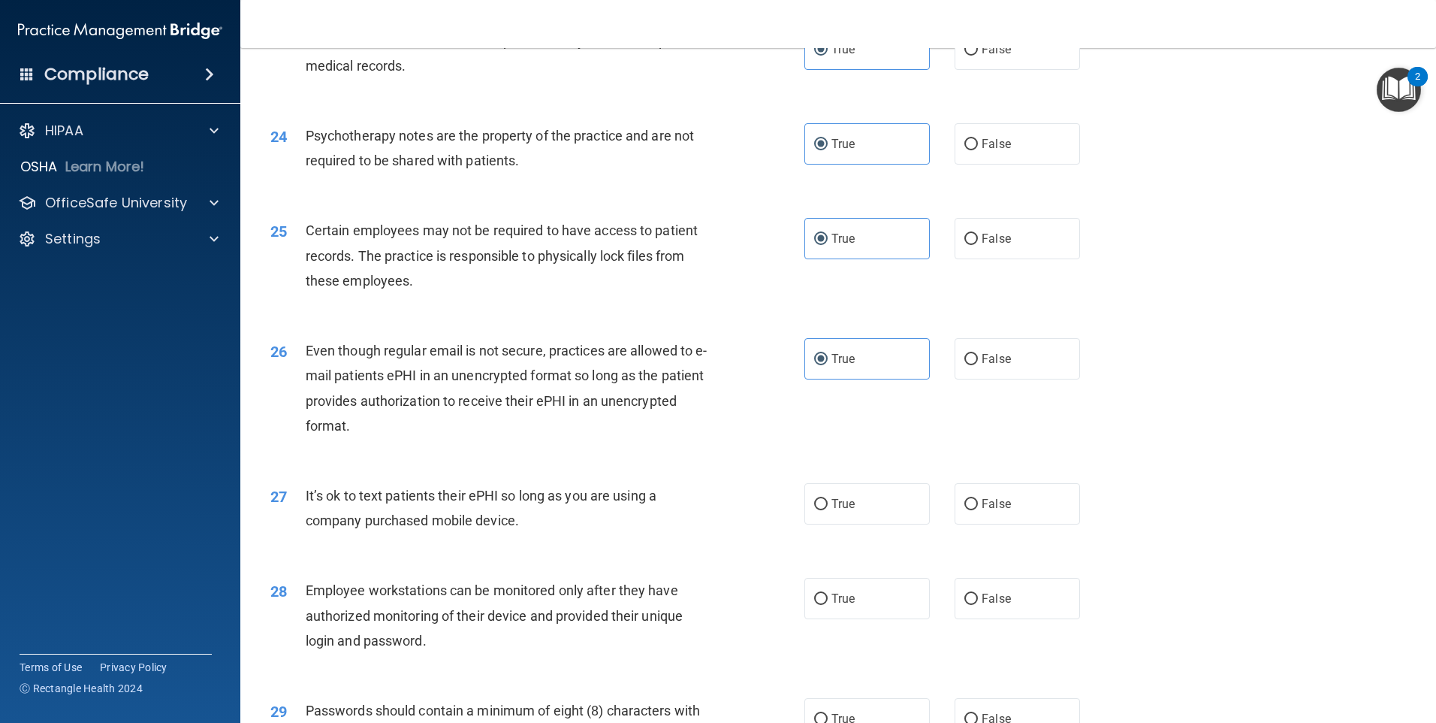
click at [827, 505] on div "27 It’s ok to text patients their ePHI so long as you are using a company purch…" at bounding box center [838, 511] width 1158 height 95
click at [837, 524] on label "True" at bounding box center [867, 503] width 125 height 41
click at [828, 510] on input "True" at bounding box center [821, 504] width 14 height 11
click at [824, 606] on label "True" at bounding box center [867, 598] width 125 height 41
click at [824, 605] on input "True" at bounding box center [821, 598] width 14 height 11
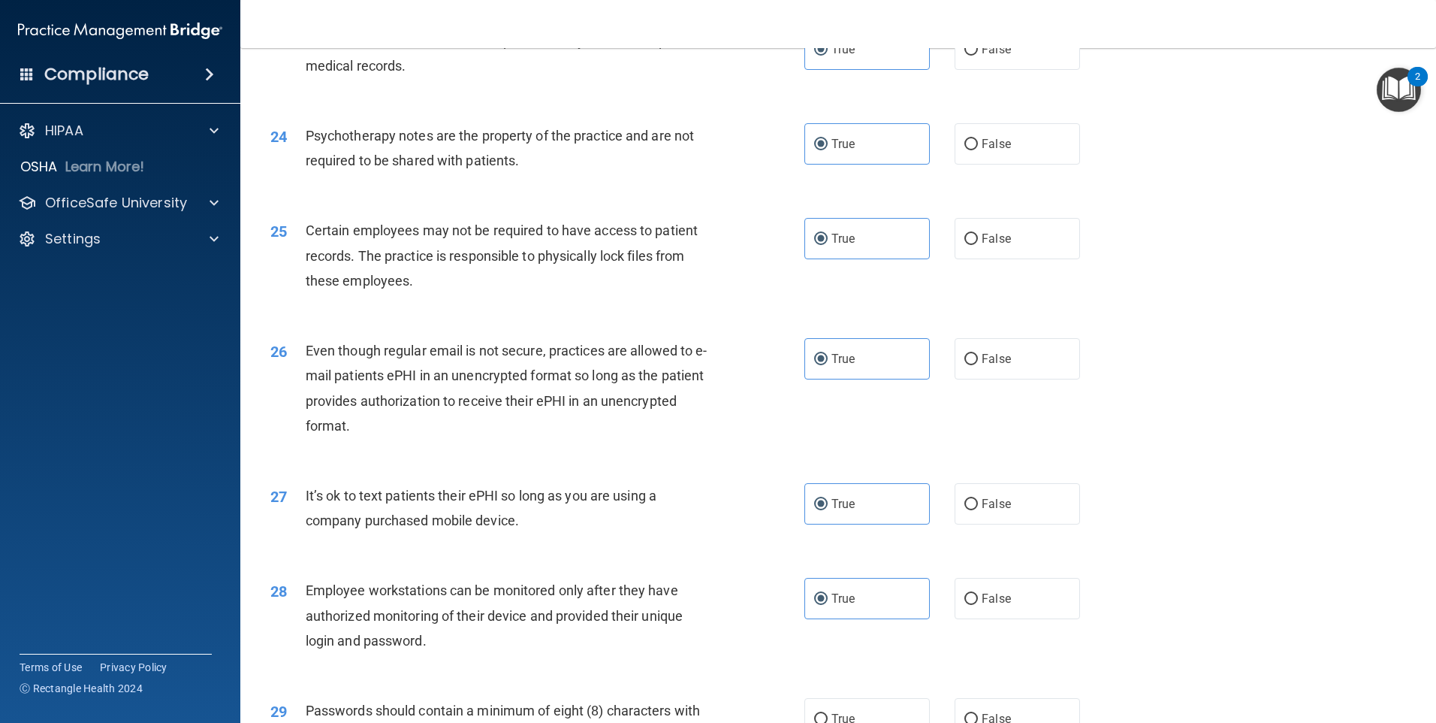
scroll to position [2854, 0]
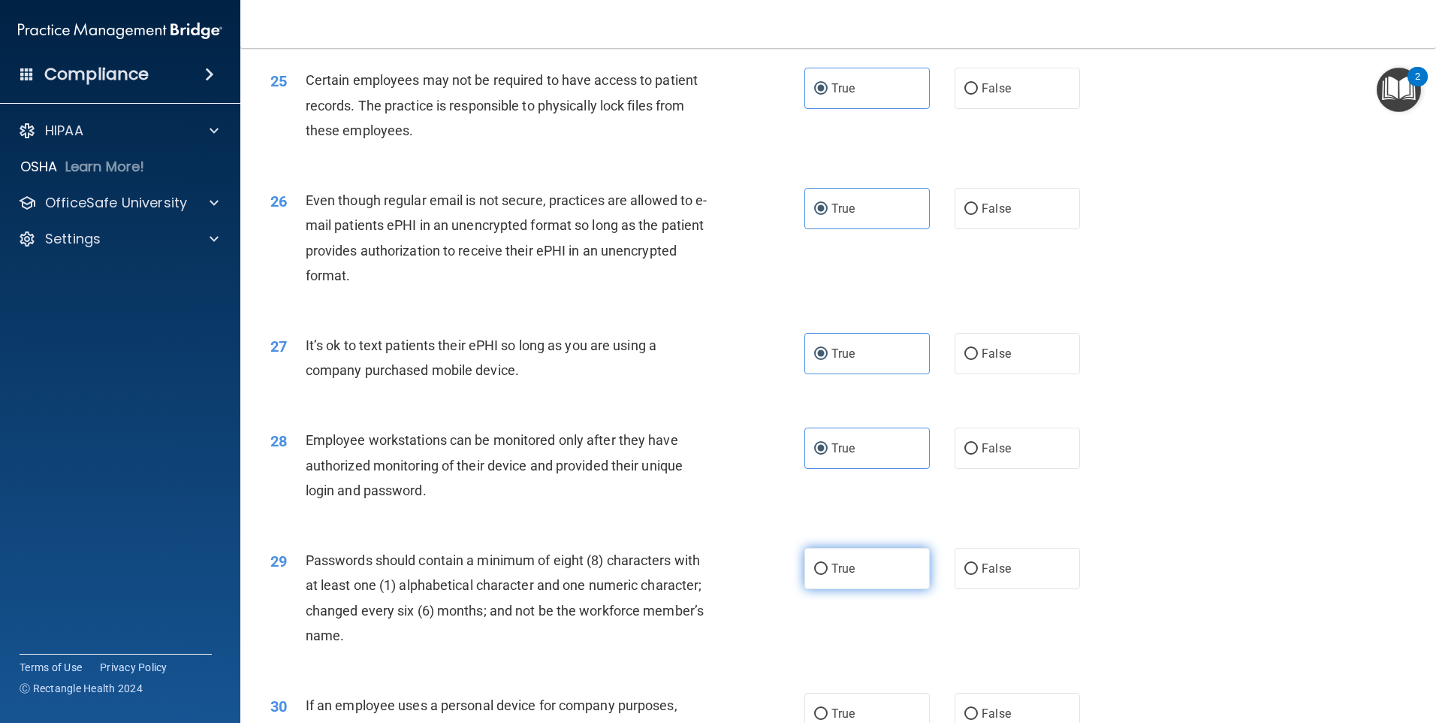
click at [813, 578] on label "True" at bounding box center [867, 568] width 125 height 41
click at [814, 575] on input "True" at bounding box center [821, 568] width 14 height 11
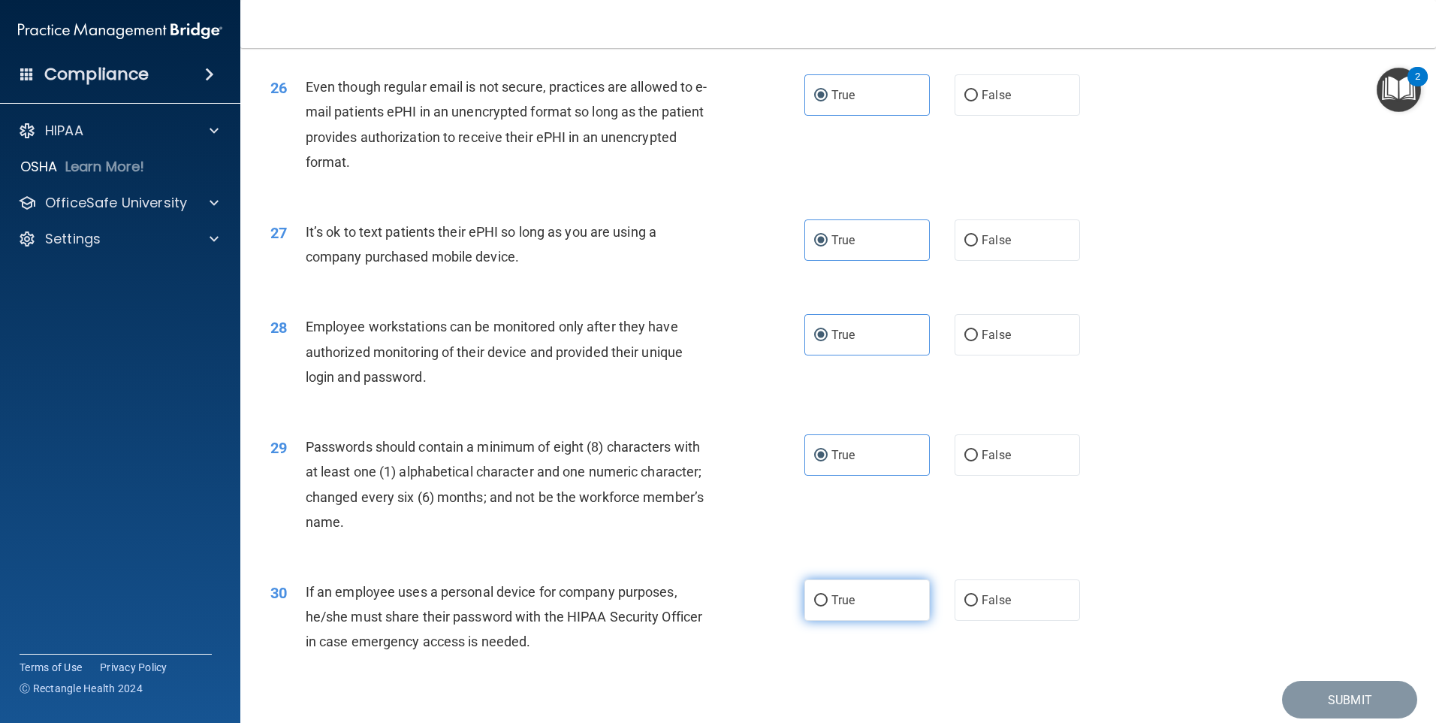
scroll to position [3005, 0]
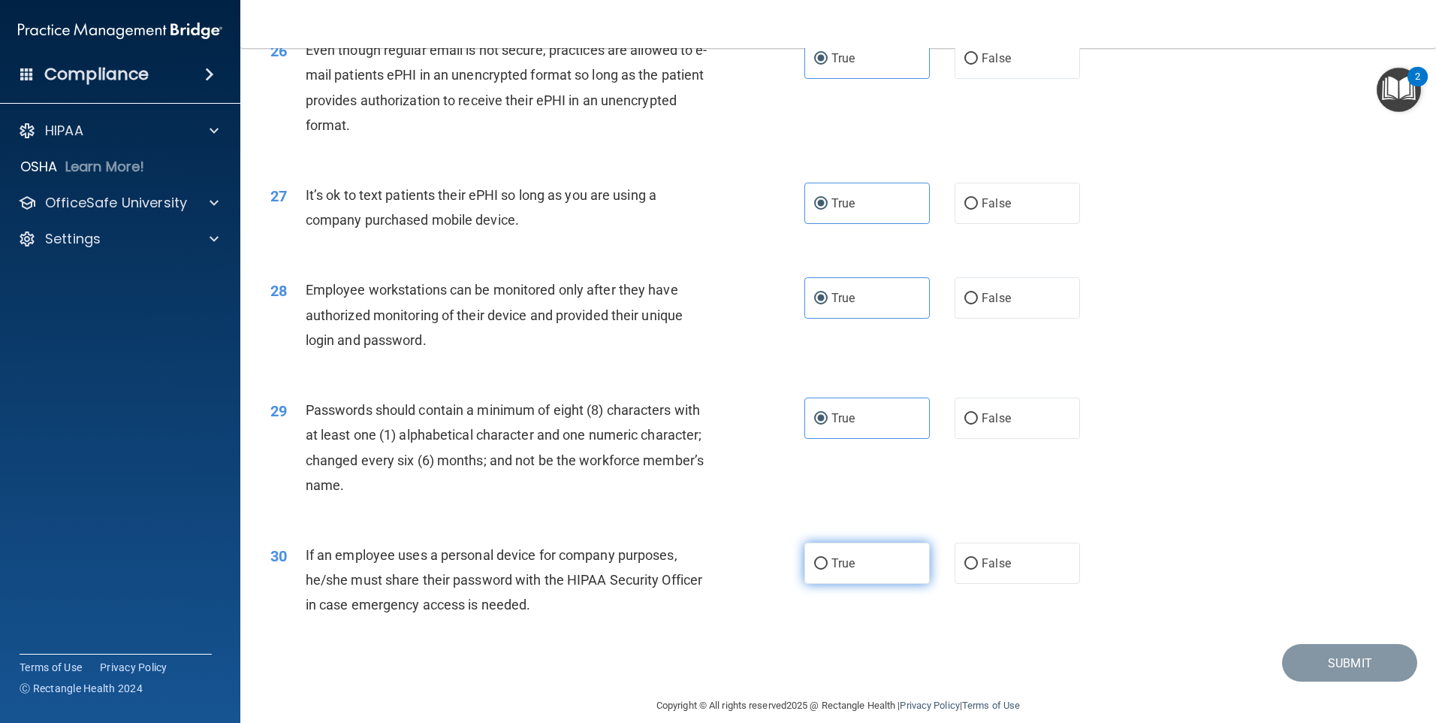
click at [841, 570] on span "True" at bounding box center [843, 563] width 23 height 14
click at [828, 569] on input "True" at bounding box center [821, 563] width 14 height 11
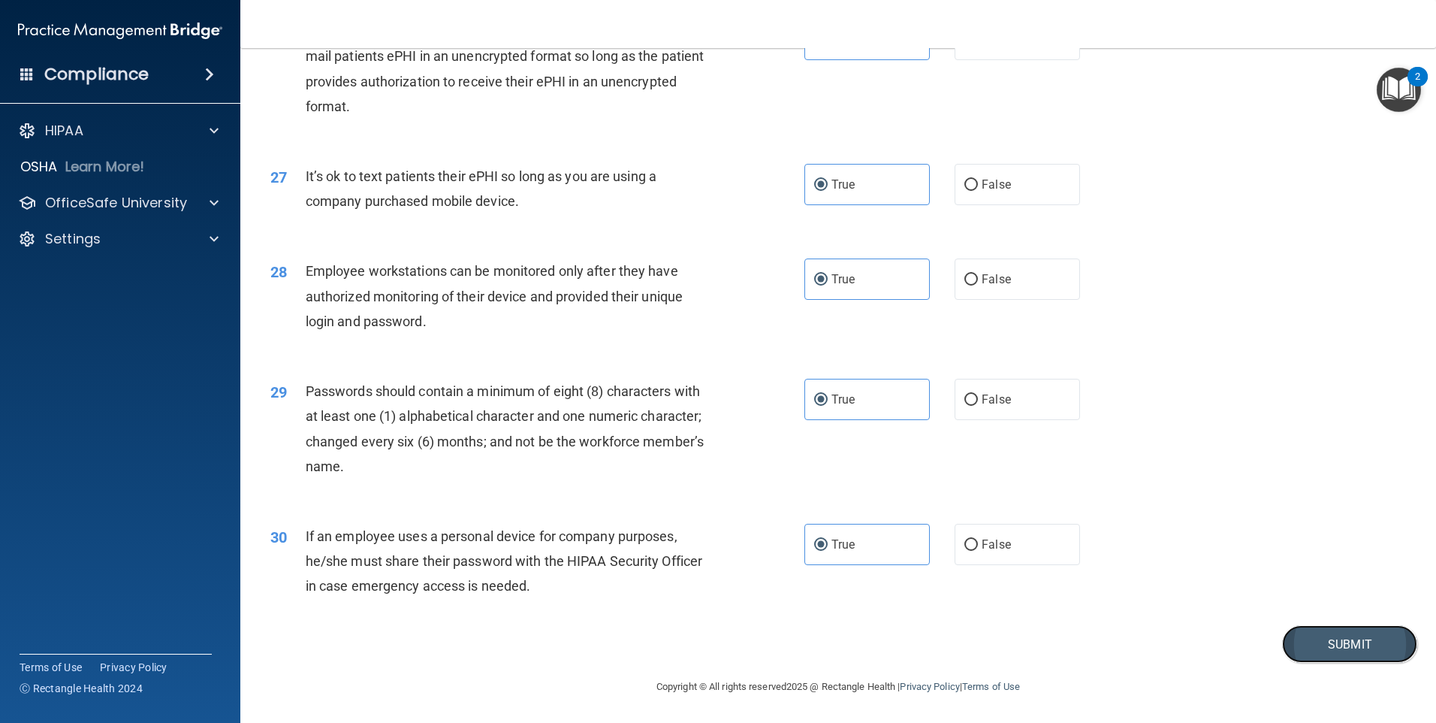
click at [1309, 630] on button "Submit" at bounding box center [1349, 644] width 135 height 38
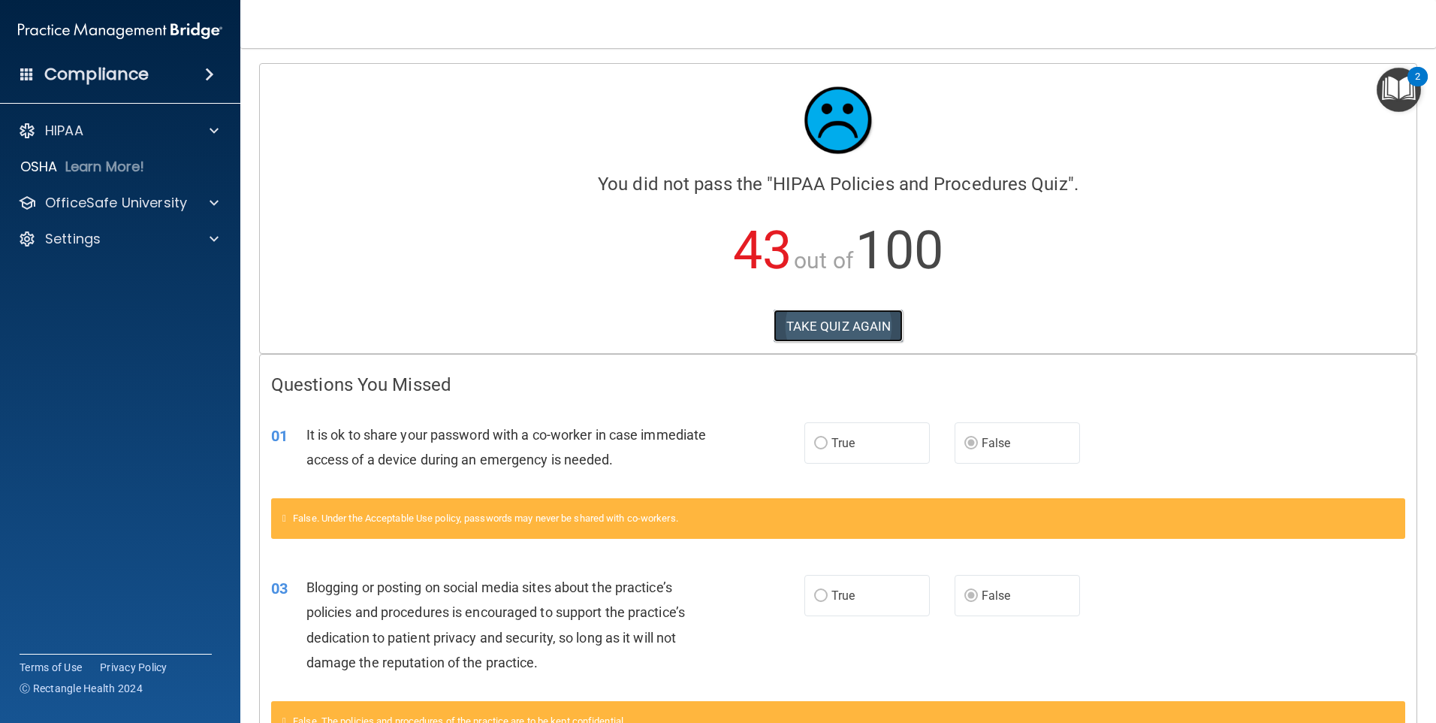
click at [839, 326] on button "TAKE QUIZ AGAIN" at bounding box center [839, 325] width 130 height 33
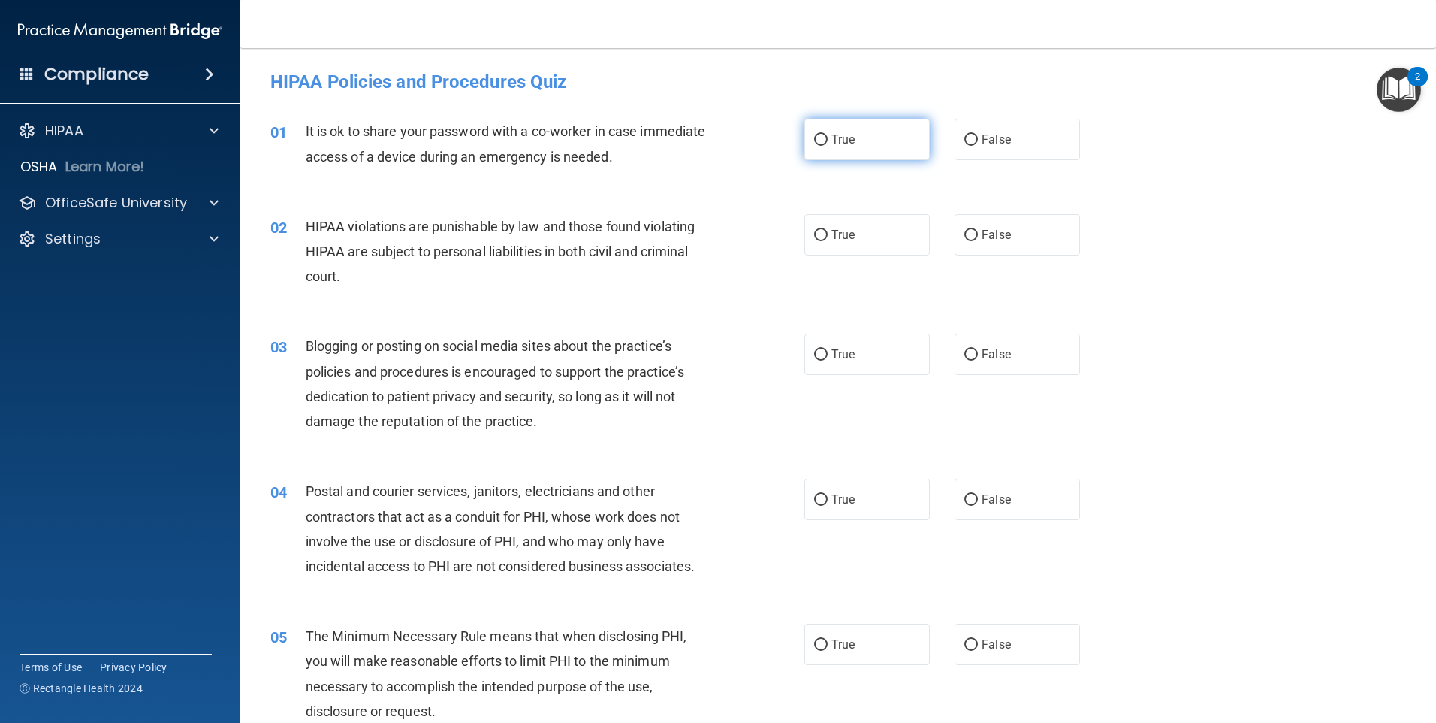
click at [888, 158] on label "True" at bounding box center [867, 139] width 125 height 41
click at [828, 146] on input "True" at bounding box center [821, 139] width 14 height 11
click at [836, 219] on label "True" at bounding box center [867, 234] width 125 height 41
click at [828, 230] on input "True" at bounding box center [821, 235] width 14 height 11
click at [865, 378] on div "03 Blogging or posting on social media sites about the practice’s policies and …" at bounding box center [838, 387] width 1158 height 145
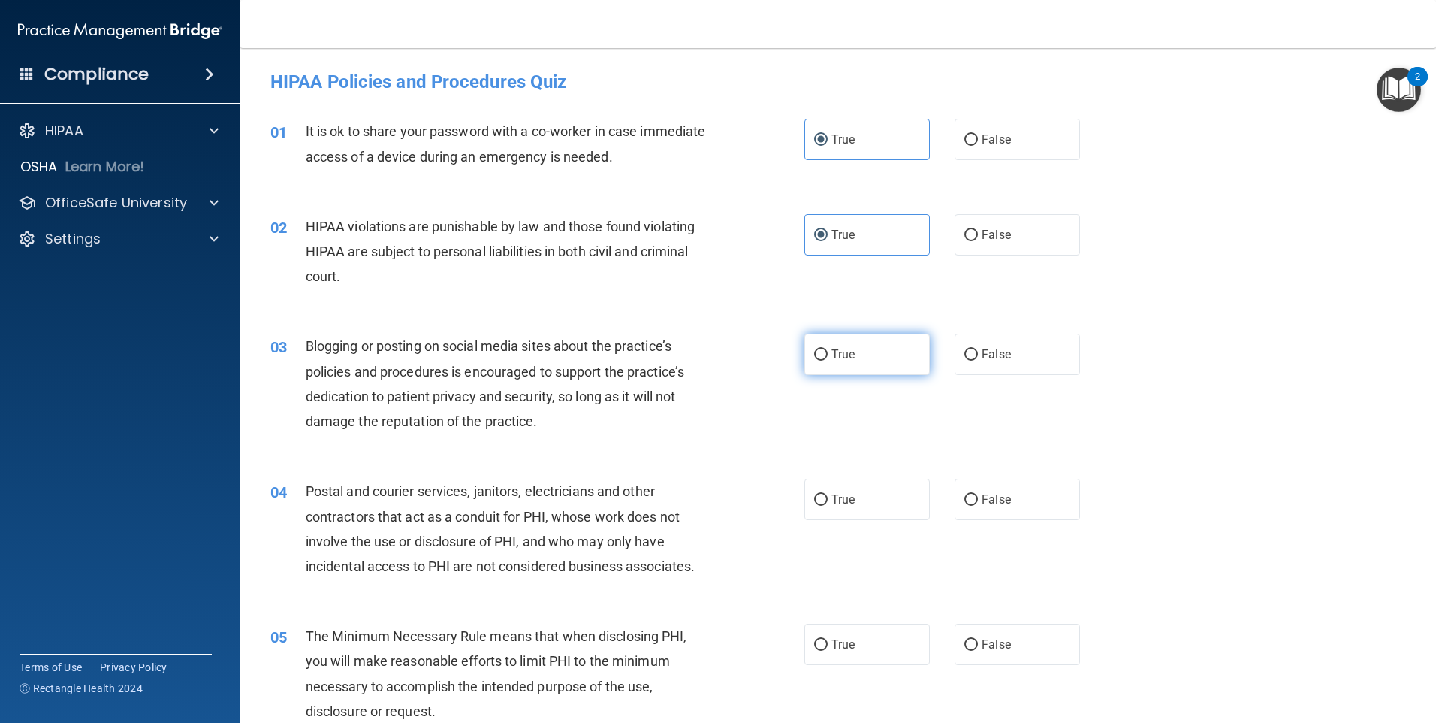
click at [860, 362] on label "True" at bounding box center [867, 354] width 125 height 41
click at [828, 361] on input "True" at bounding box center [821, 354] width 14 height 11
click at [839, 494] on span "True" at bounding box center [843, 499] width 23 height 14
click at [828, 494] on input "True" at bounding box center [821, 499] width 14 height 11
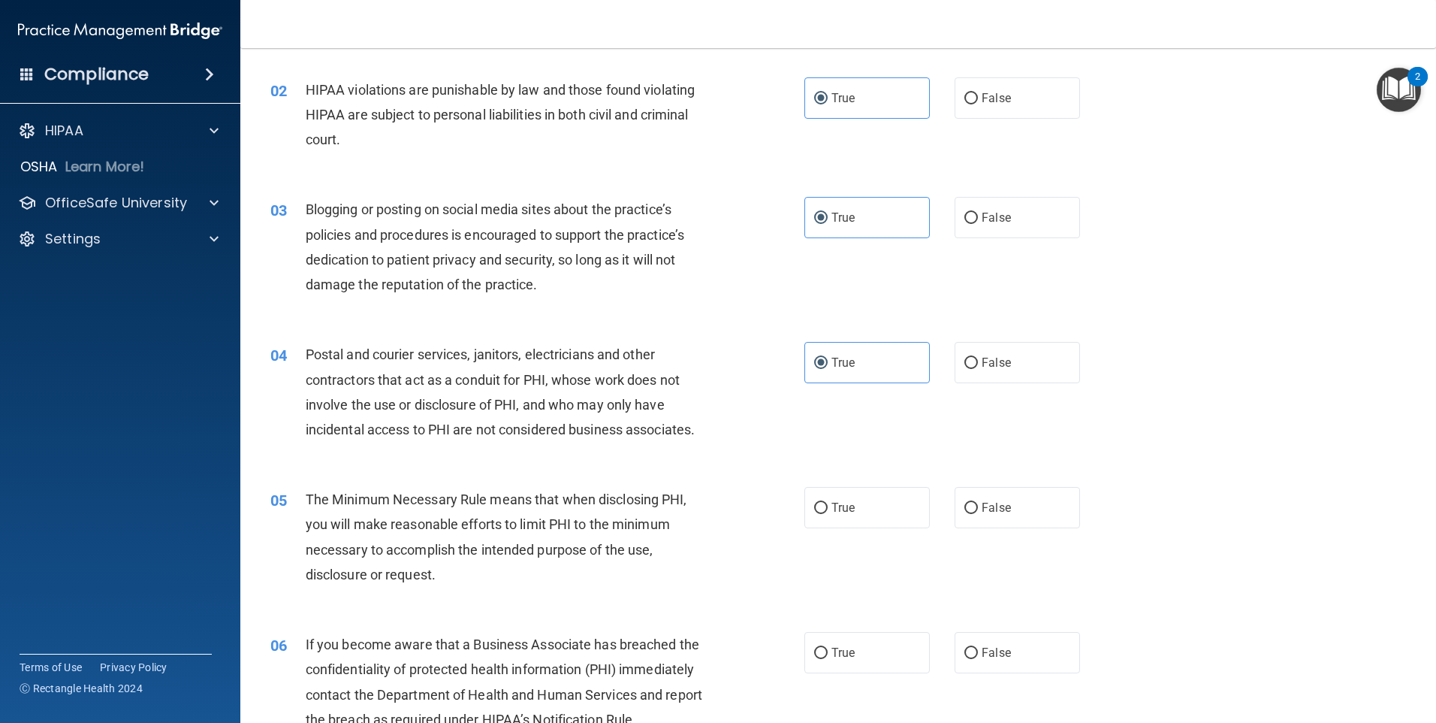
scroll to position [150, 0]
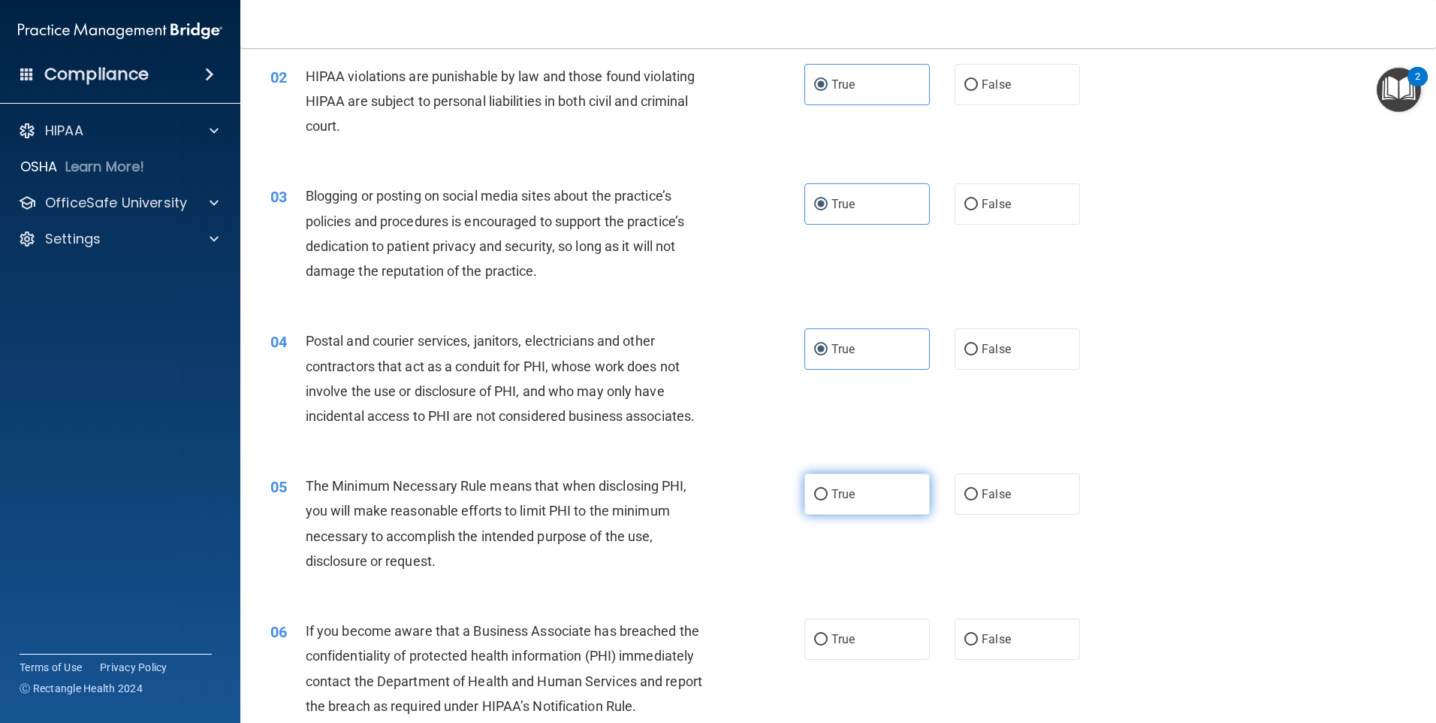
click at [822, 485] on label "True" at bounding box center [867, 493] width 125 height 41
click at [822, 489] on input "True" at bounding box center [821, 494] width 14 height 11
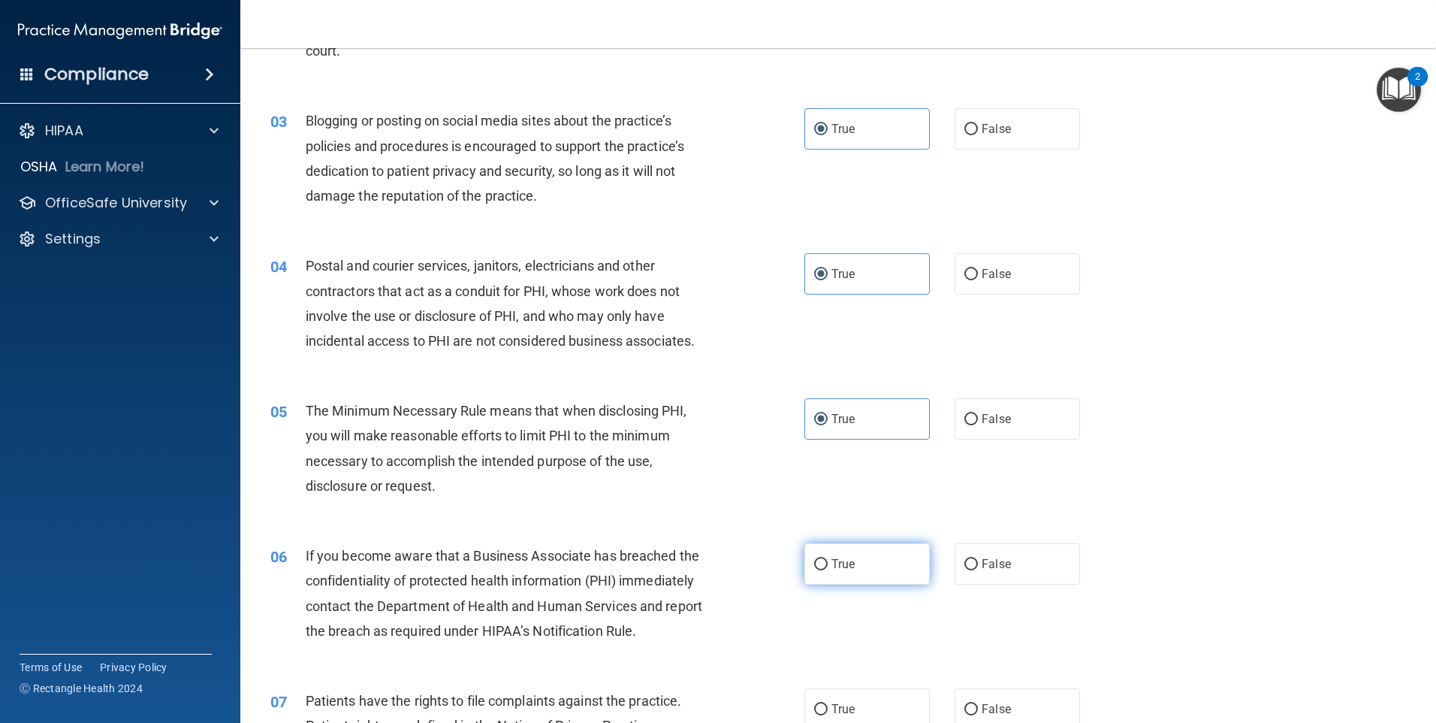
click at [863, 556] on label "True" at bounding box center [867, 563] width 125 height 41
click at [828, 559] on input "True" at bounding box center [821, 564] width 14 height 11
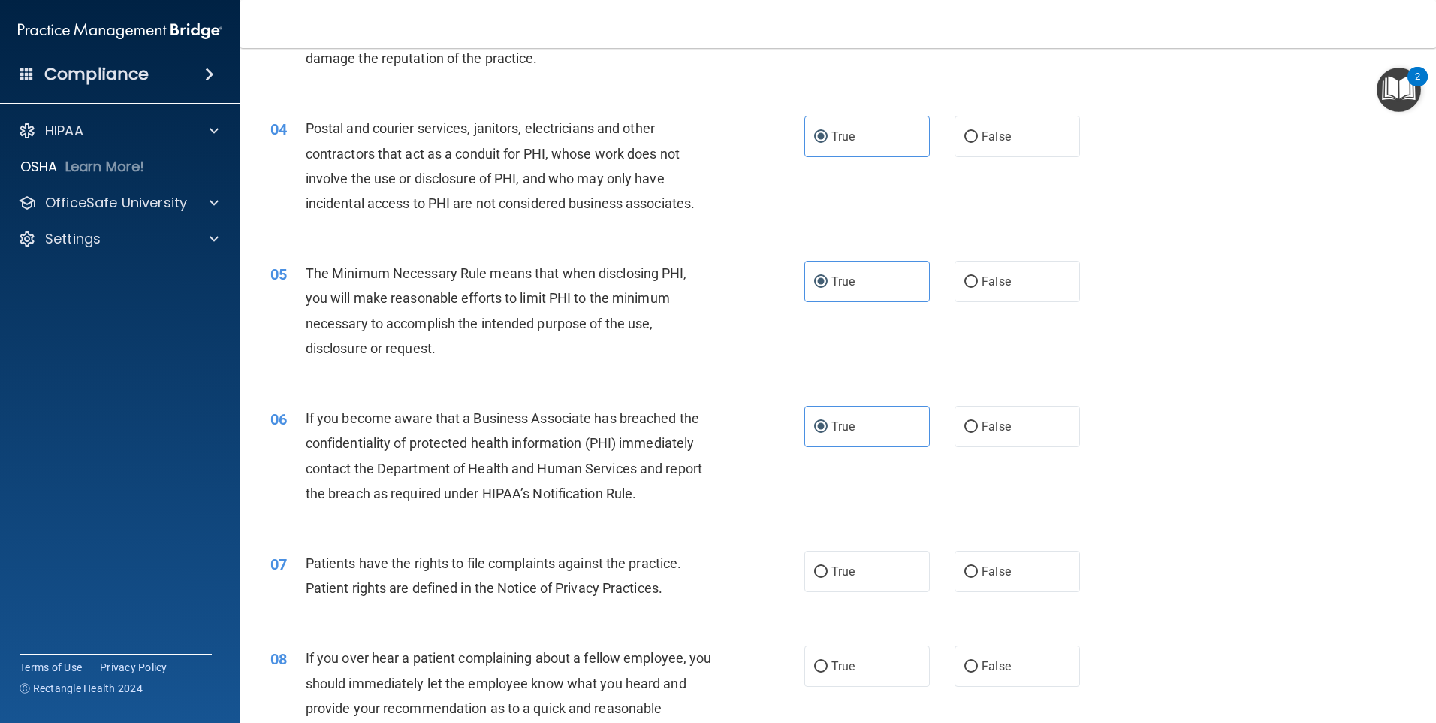
scroll to position [376, 0]
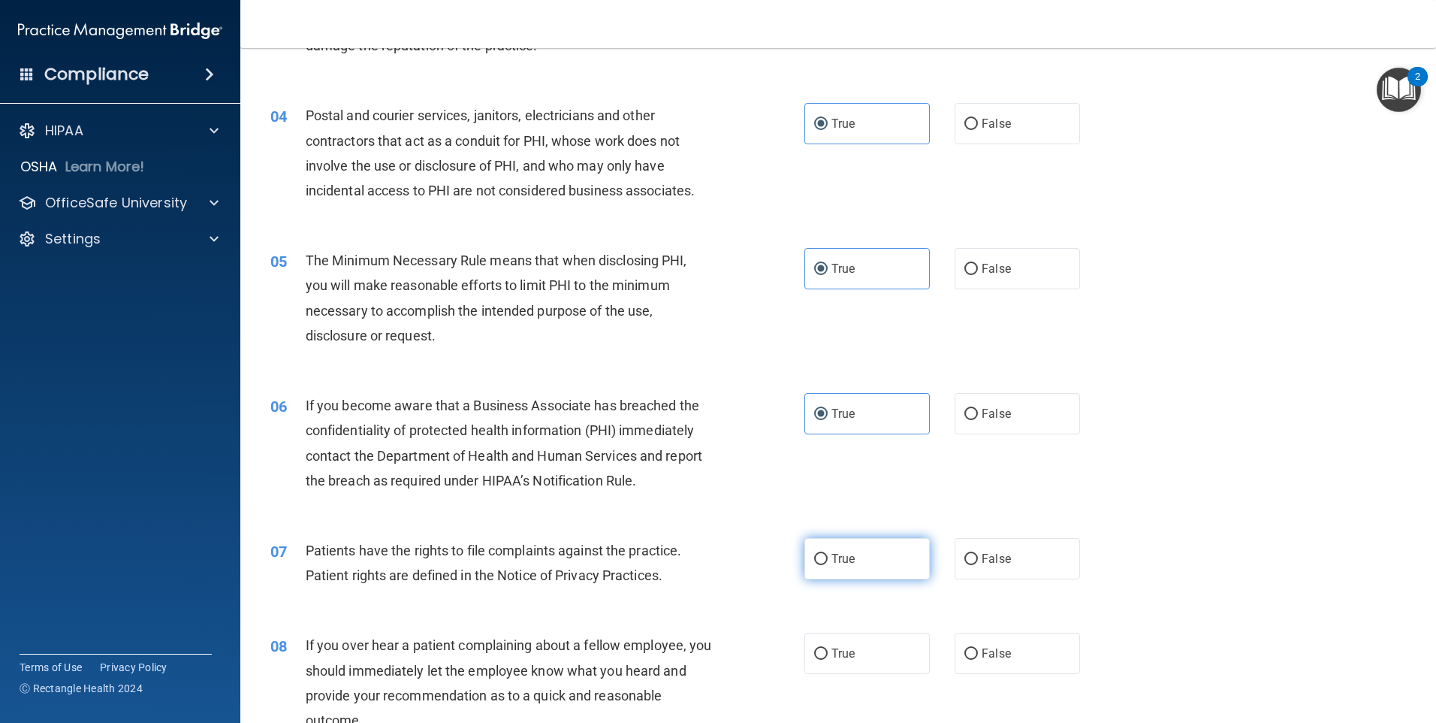
click at [867, 549] on label "True" at bounding box center [867, 558] width 125 height 41
click at [828, 554] on input "True" at bounding box center [821, 559] width 14 height 11
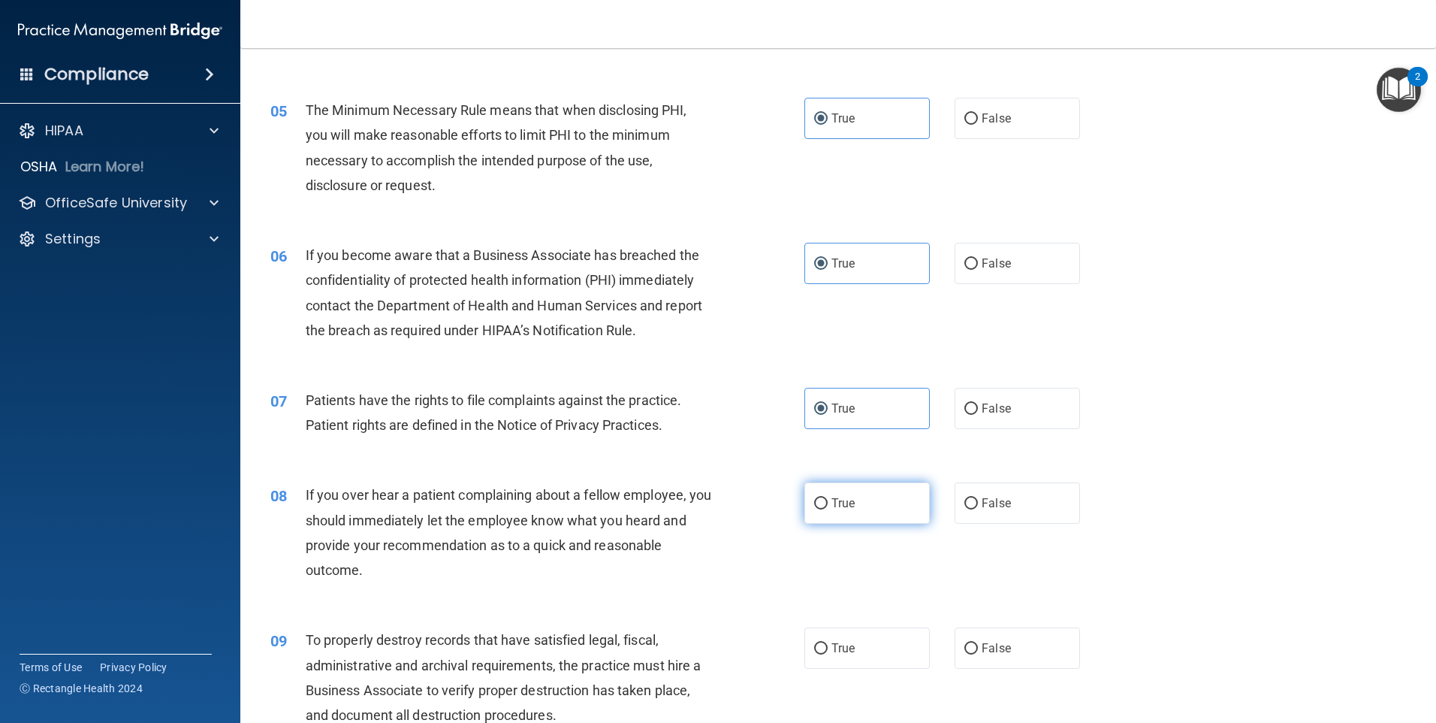
click at [868, 503] on label "True" at bounding box center [867, 502] width 125 height 41
click at [828, 503] on input "True" at bounding box center [821, 503] width 14 height 11
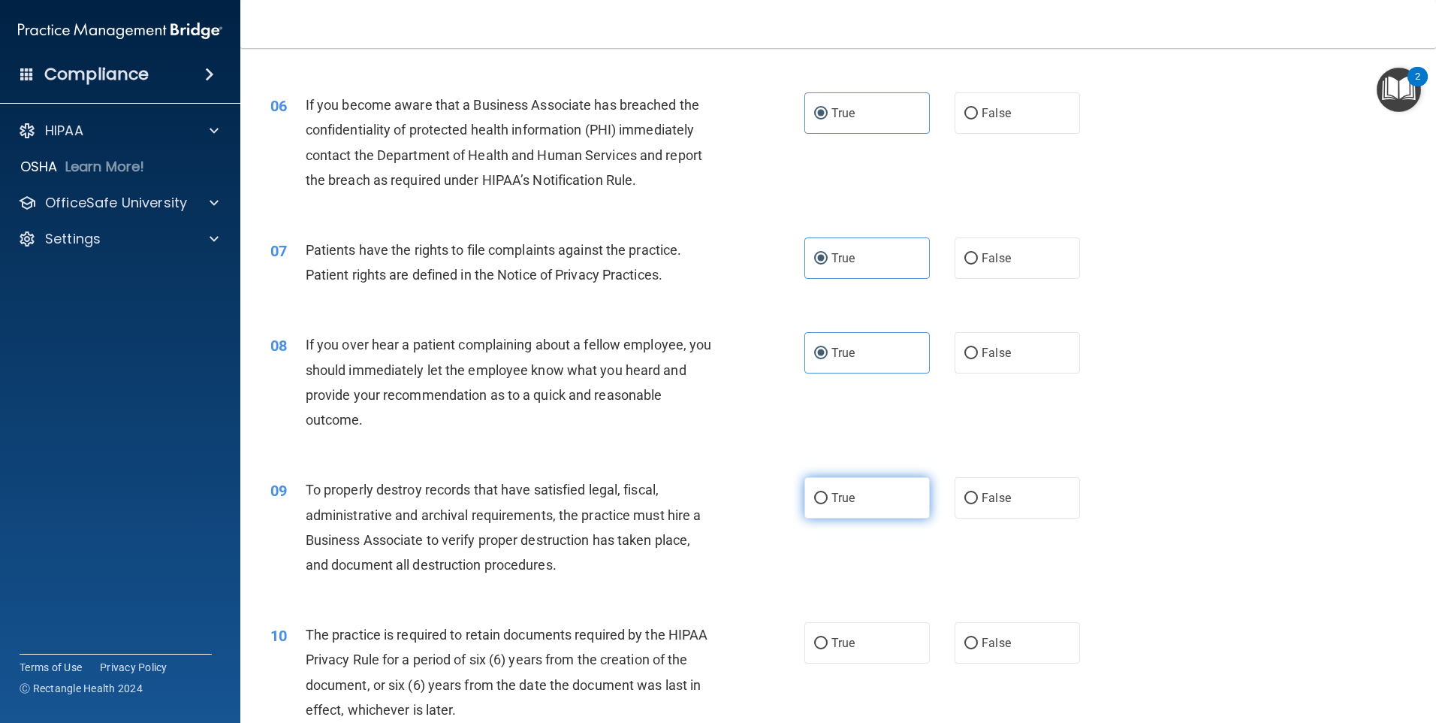
click at [859, 506] on label "True" at bounding box center [867, 497] width 125 height 41
click at [828, 504] on input "True" at bounding box center [821, 498] width 14 height 11
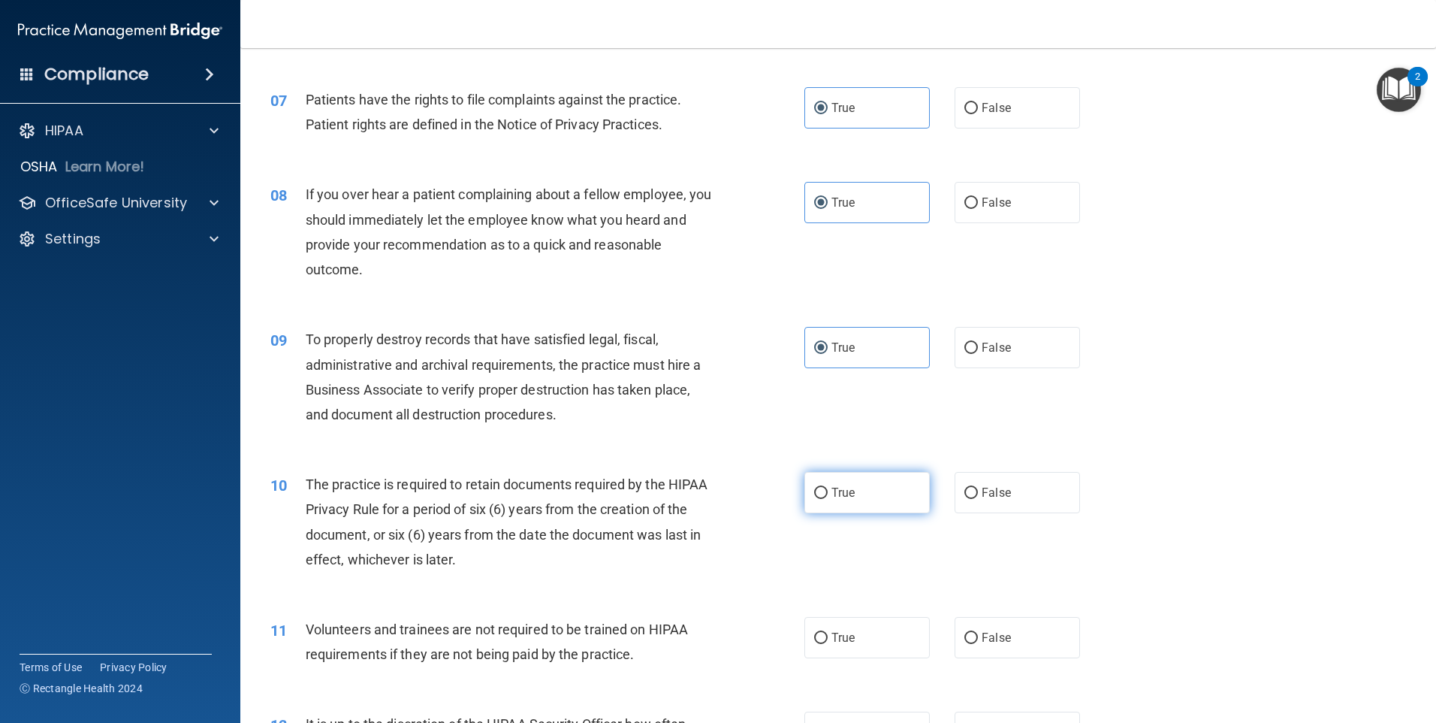
click at [845, 493] on span "True" at bounding box center [843, 492] width 23 height 14
click at [828, 493] on input "True" at bounding box center [821, 493] width 14 height 11
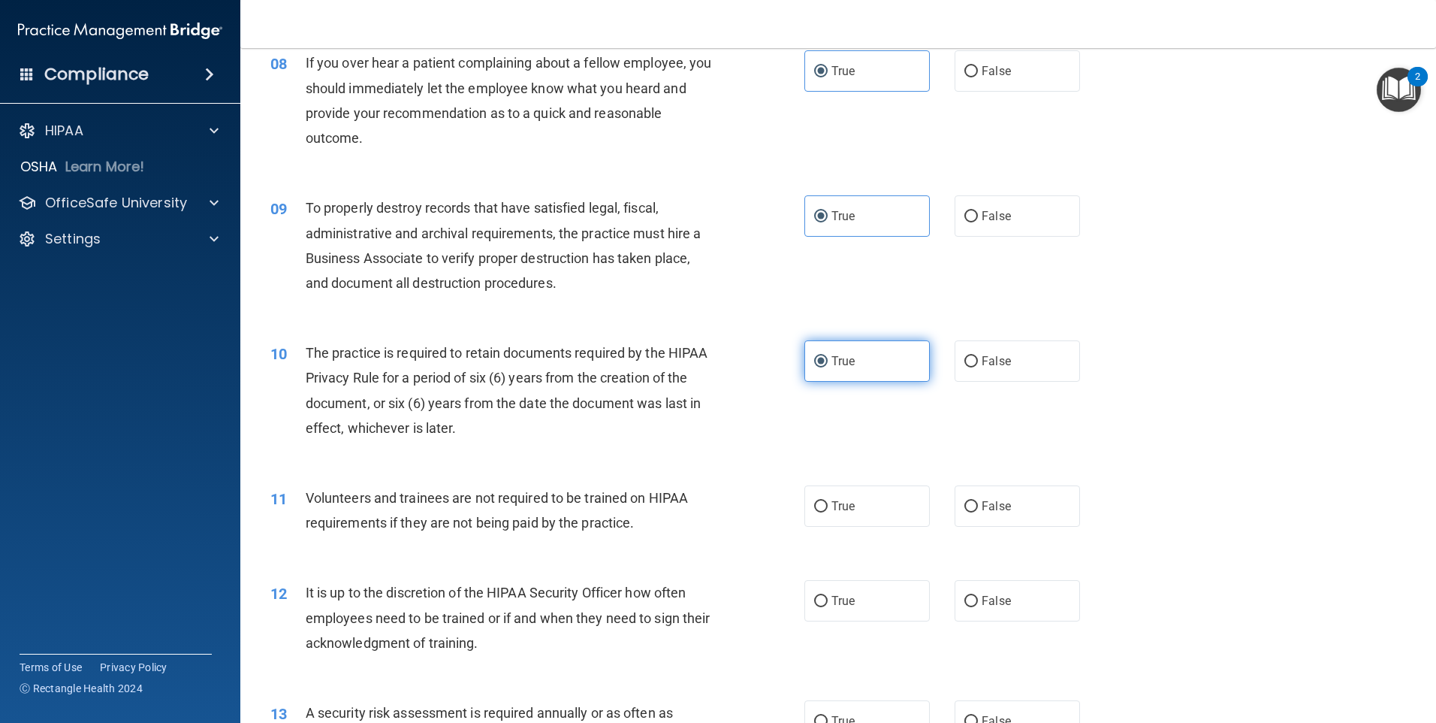
scroll to position [977, 0]
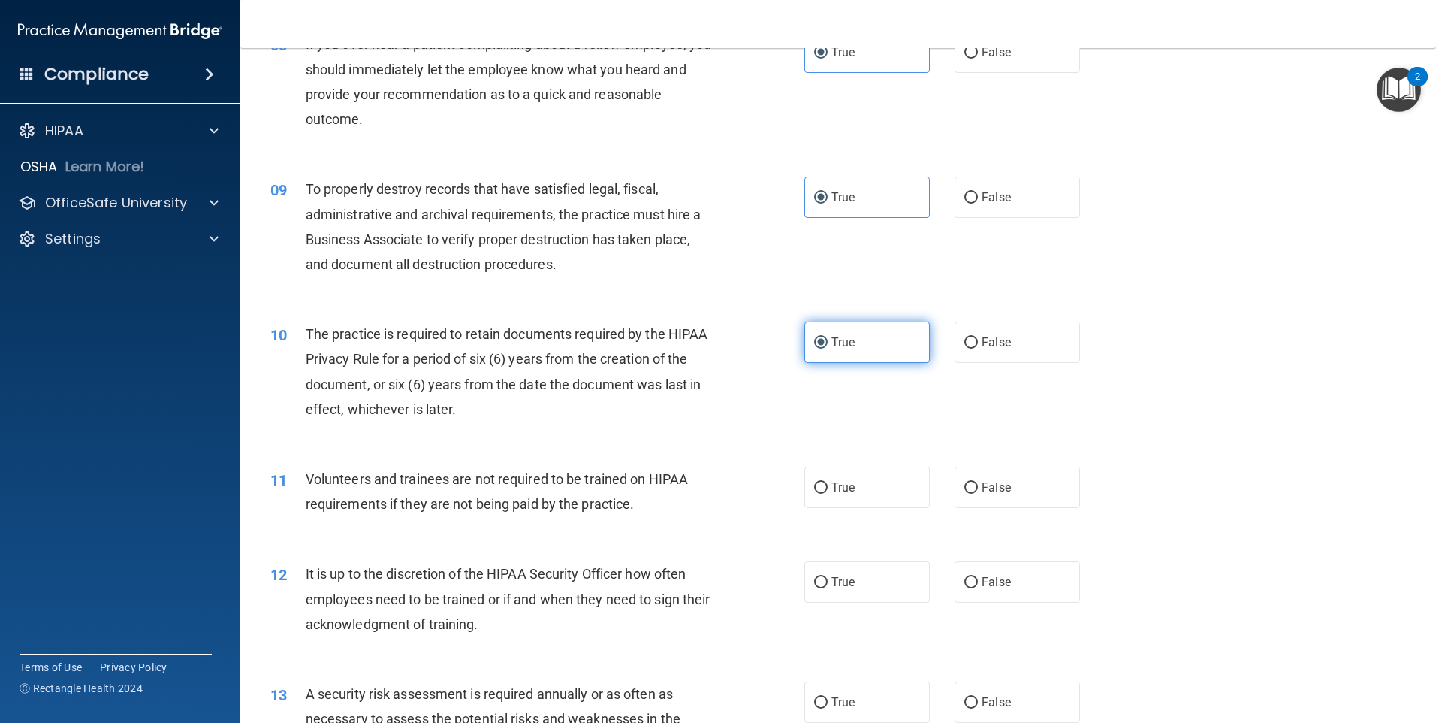
click at [844, 491] on span "True" at bounding box center [843, 487] width 23 height 14
click at [828, 491] on input "True" at bounding box center [821, 487] width 14 height 11
click at [850, 574] on label "True" at bounding box center [867, 581] width 125 height 41
click at [828, 577] on input "True" at bounding box center [821, 582] width 14 height 11
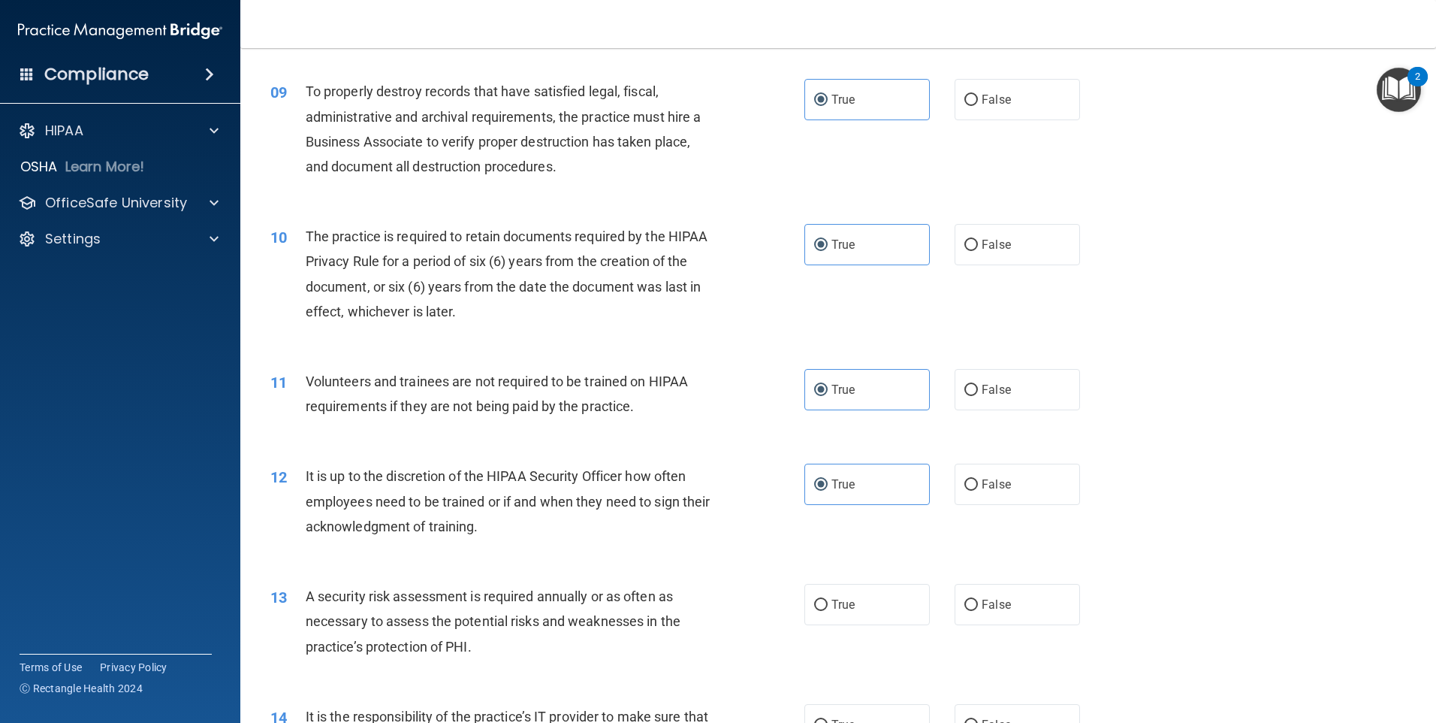
scroll to position [1202, 0]
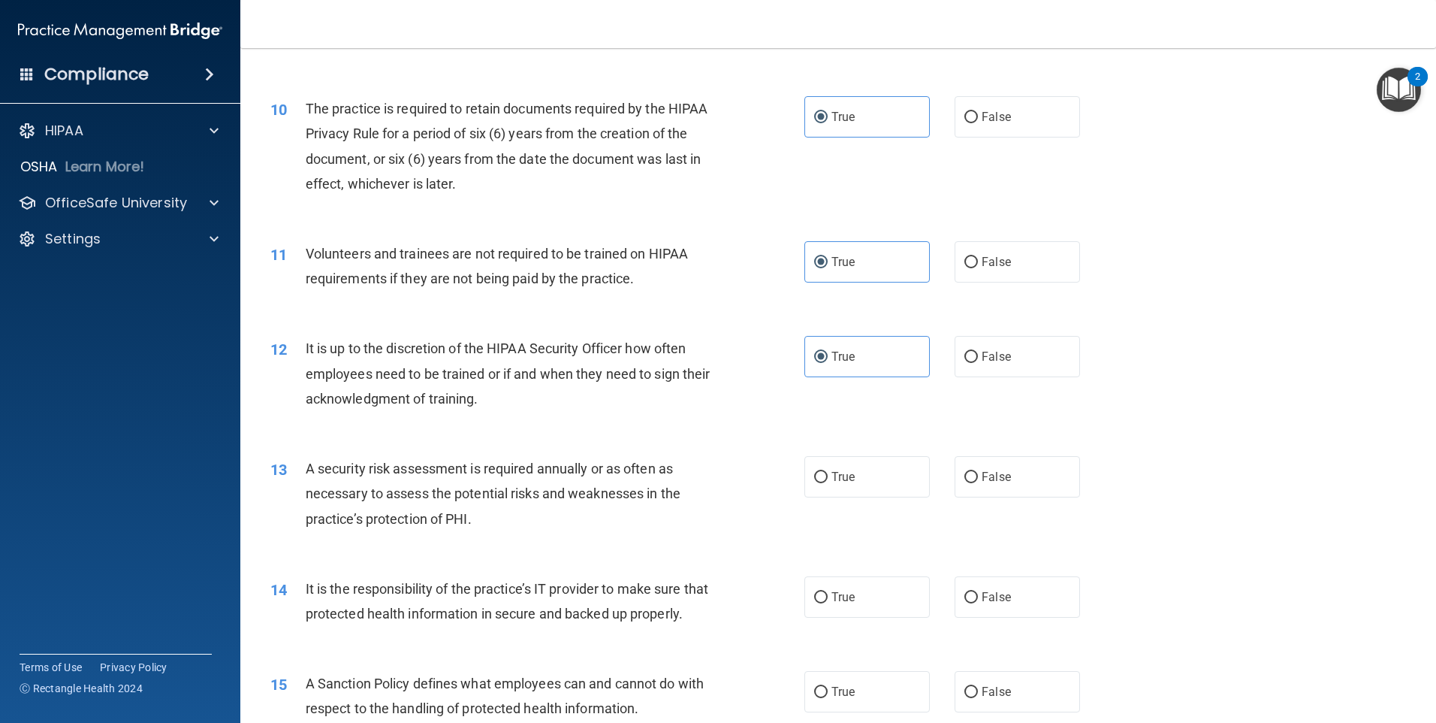
click at [832, 509] on div "13 A security risk assessment is required annually or as often as necessary to …" at bounding box center [838, 497] width 1158 height 120
click at [835, 494] on label "True" at bounding box center [867, 476] width 125 height 41
click at [828, 483] on input "True" at bounding box center [821, 477] width 14 height 11
click at [838, 593] on span "True" at bounding box center [843, 597] width 23 height 14
click at [828, 593] on input "True" at bounding box center [821, 597] width 14 height 11
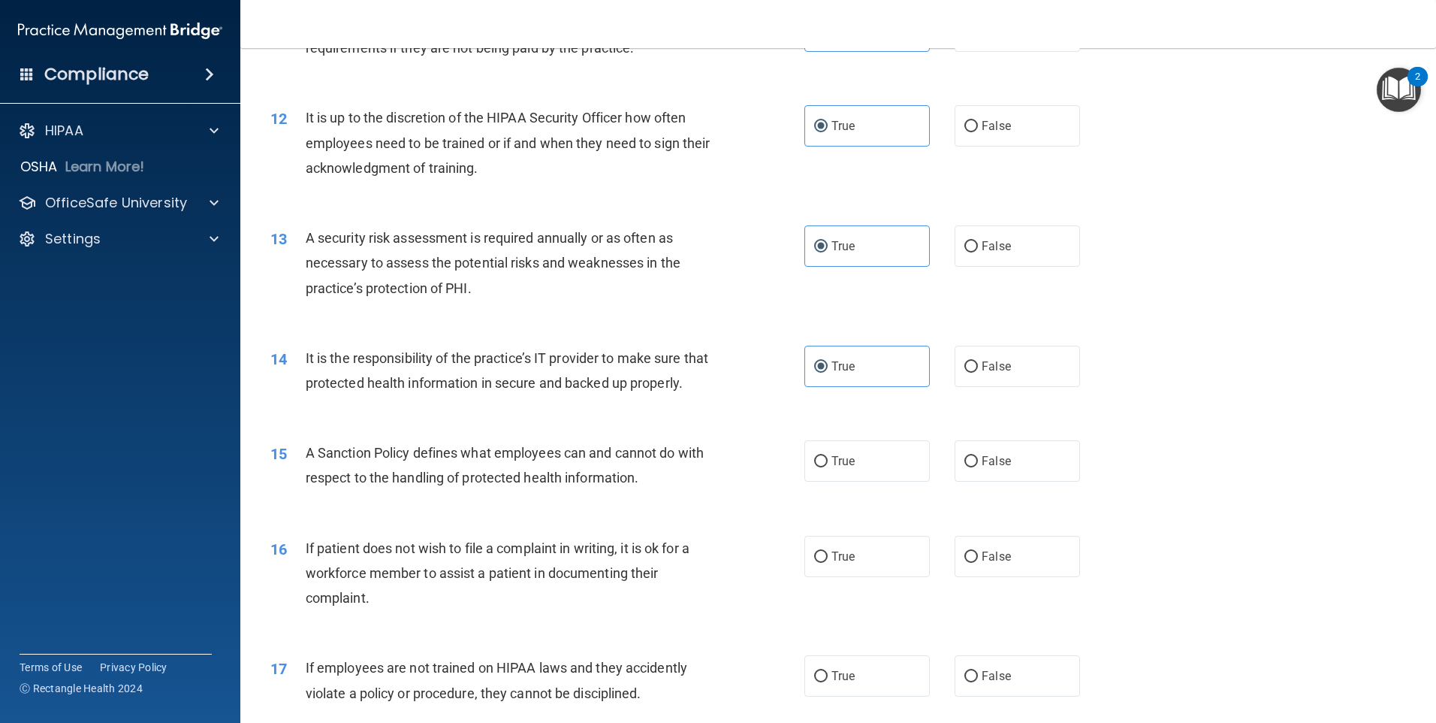
scroll to position [1502, 0]
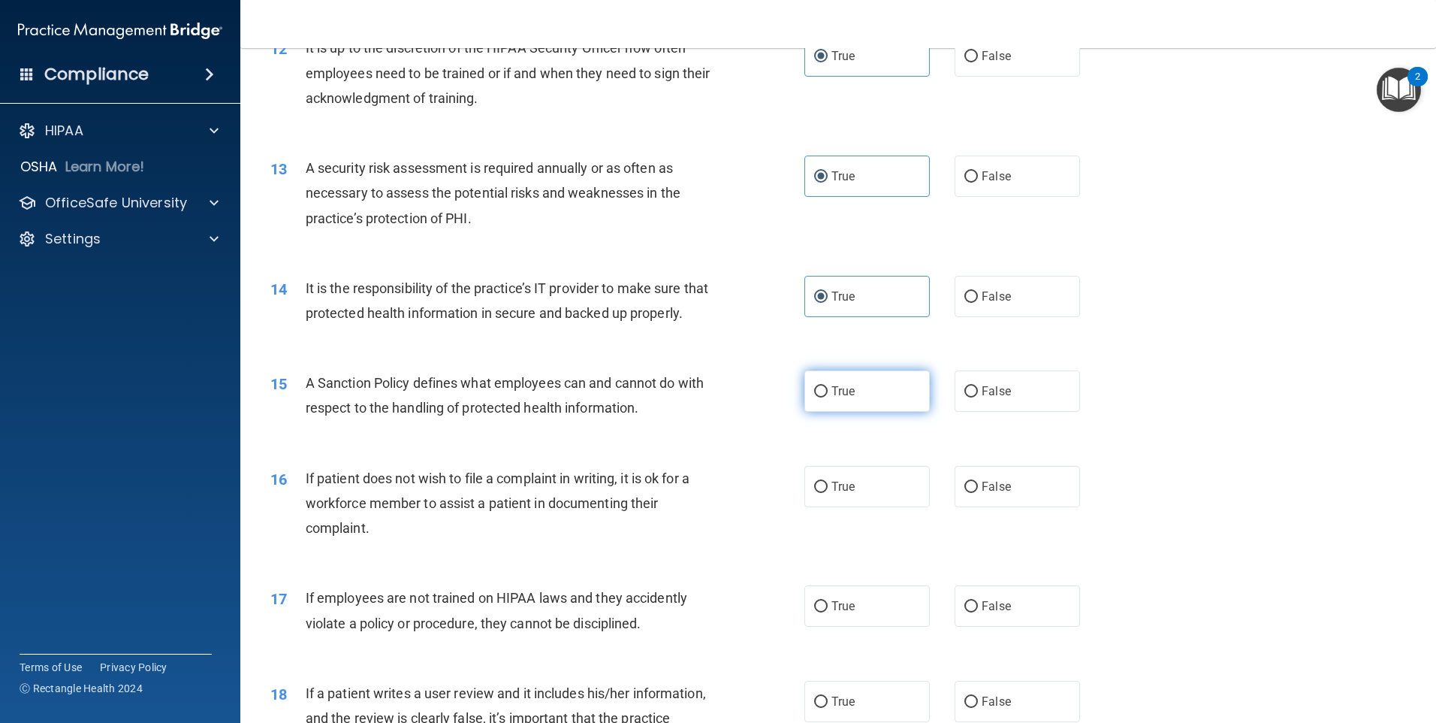
click at [823, 412] on label "True" at bounding box center [867, 390] width 125 height 41
click at [823, 397] on input "True" at bounding box center [821, 391] width 14 height 11
click at [838, 503] on label "True" at bounding box center [867, 486] width 125 height 41
click at [828, 493] on input "True" at bounding box center [821, 487] width 14 height 11
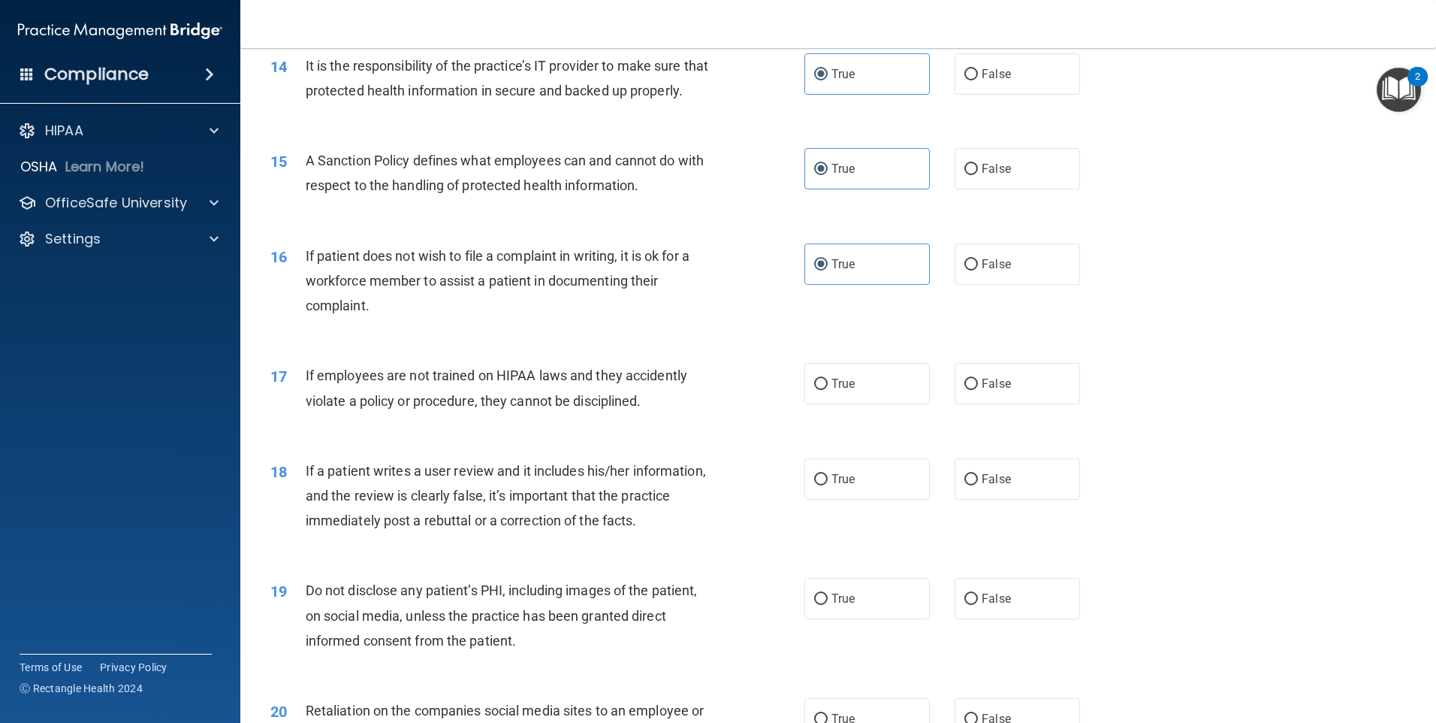
scroll to position [1728, 0]
click at [830, 401] on label "True" at bounding box center [867, 380] width 125 height 41
click at [828, 387] on input "True" at bounding box center [821, 381] width 14 height 11
click at [832, 483] on span "True" at bounding box center [843, 476] width 23 height 14
click at [828, 482] on input "True" at bounding box center [821, 476] width 14 height 11
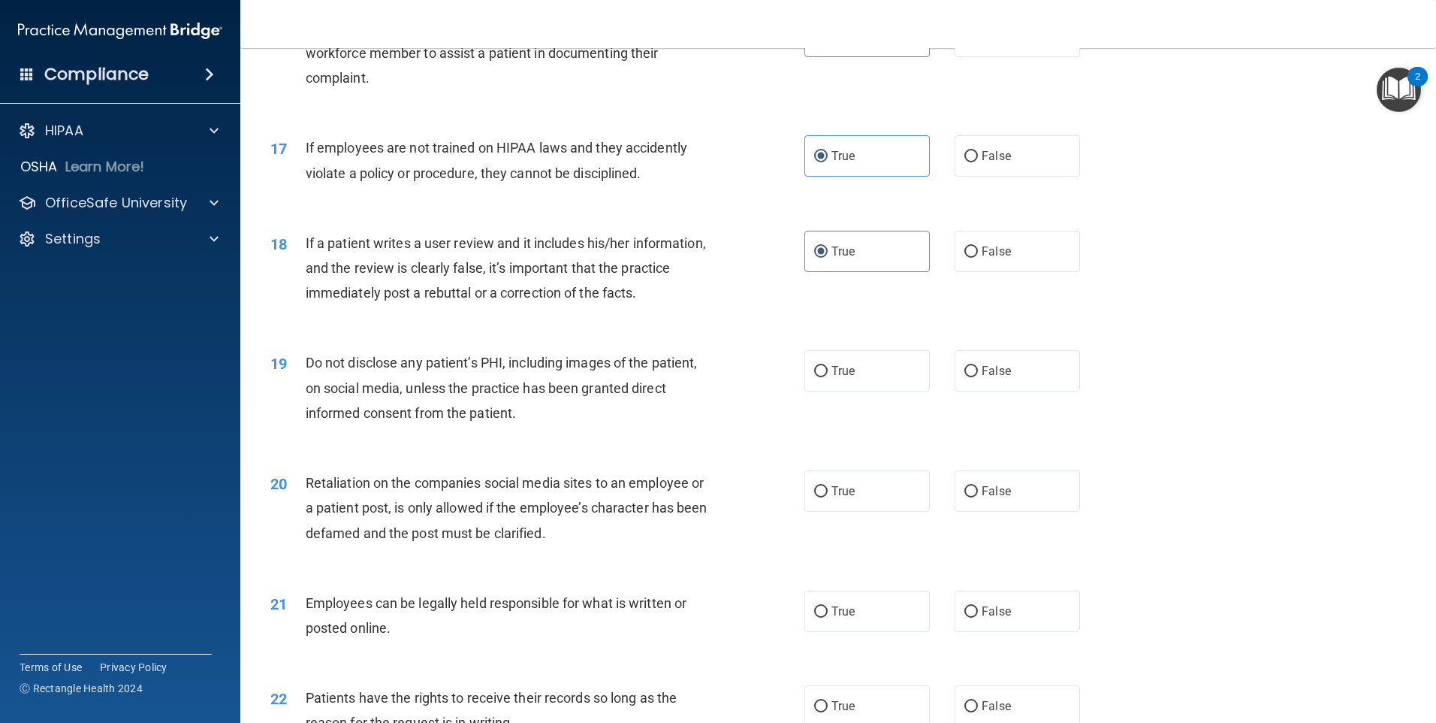
scroll to position [1953, 0]
click at [832, 377] on span "True" at bounding box center [843, 370] width 23 height 14
click at [828, 376] on input "True" at bounding box center [821, 370] width 14 height 11
click at [826, 506] on label "True" at bounding box center [867, 489] width 125 height 41
click at [826, 497] on input "True" at bounding box center [821, 490] width 14 height 11
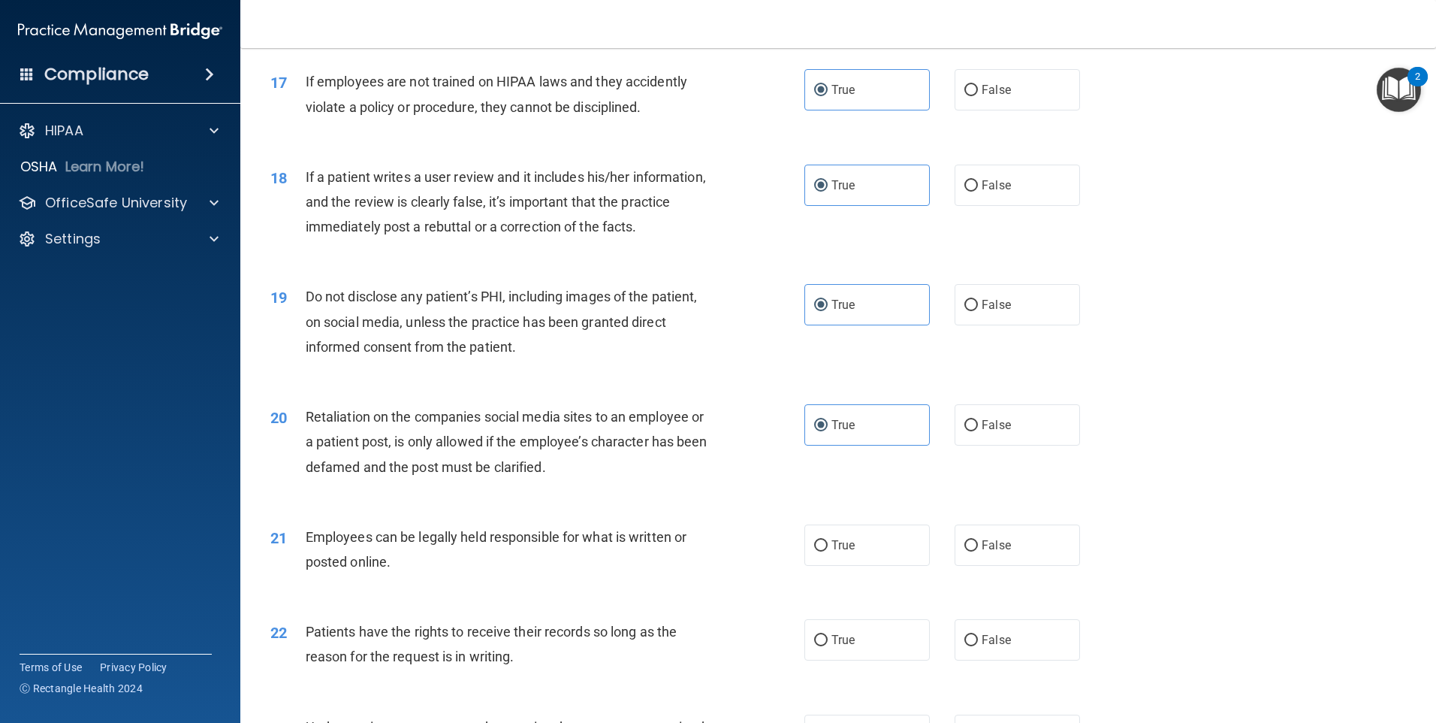
scroll to position [2103, 0]
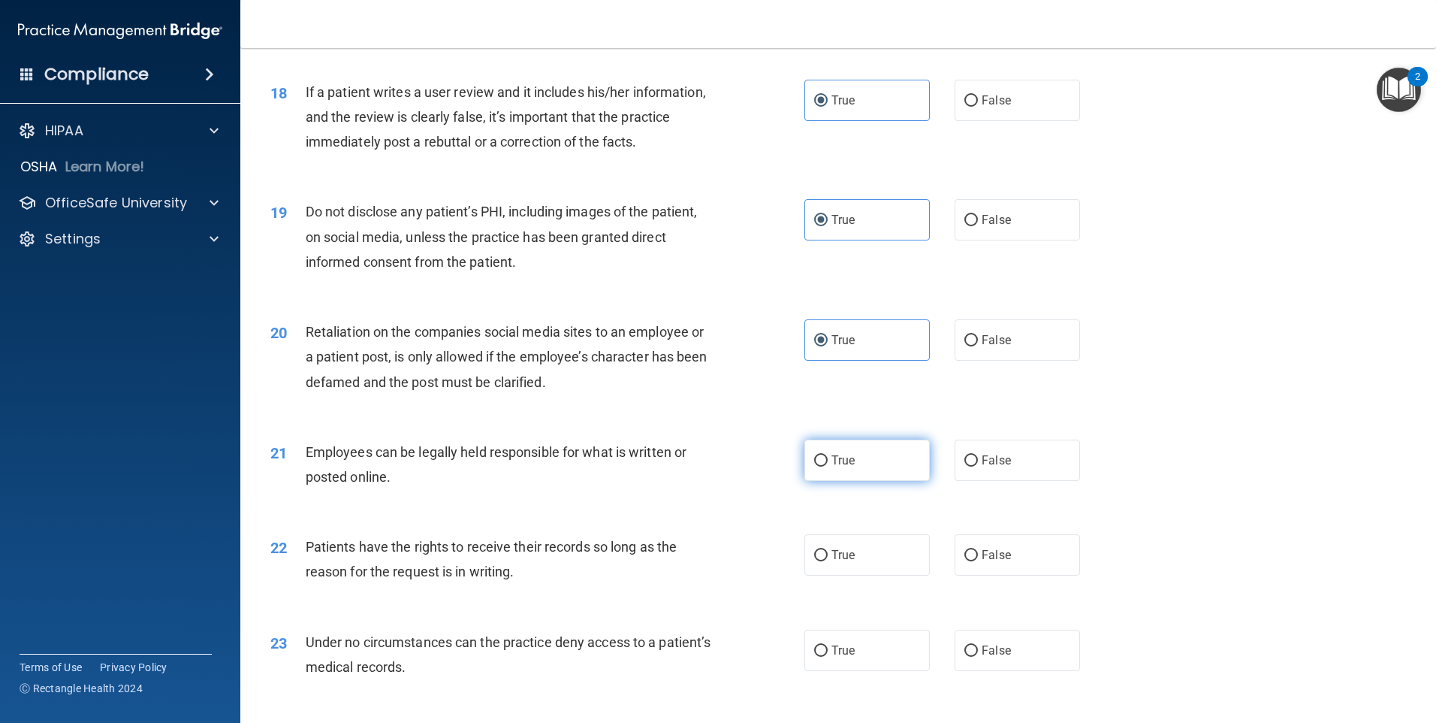
click at [832, 467] on span "True" at bounding box center [843, 460] width 23 height 14
click at [828, 466] on input "True" at bounding box center [821, 460] width 14 height 11
click at [833, 559] on div "22 Patients have the rights to receive their records so long as the reason for …" at bounding box center [838, 562] width 1158 height 95
drag, startPoint x: 833, startPoint y: 560, endPoint x: 844, endPoint y: 573, distance: 17.6
click at [844, 562] on span "True" at bounding box center [843, 555] width 23 height 14
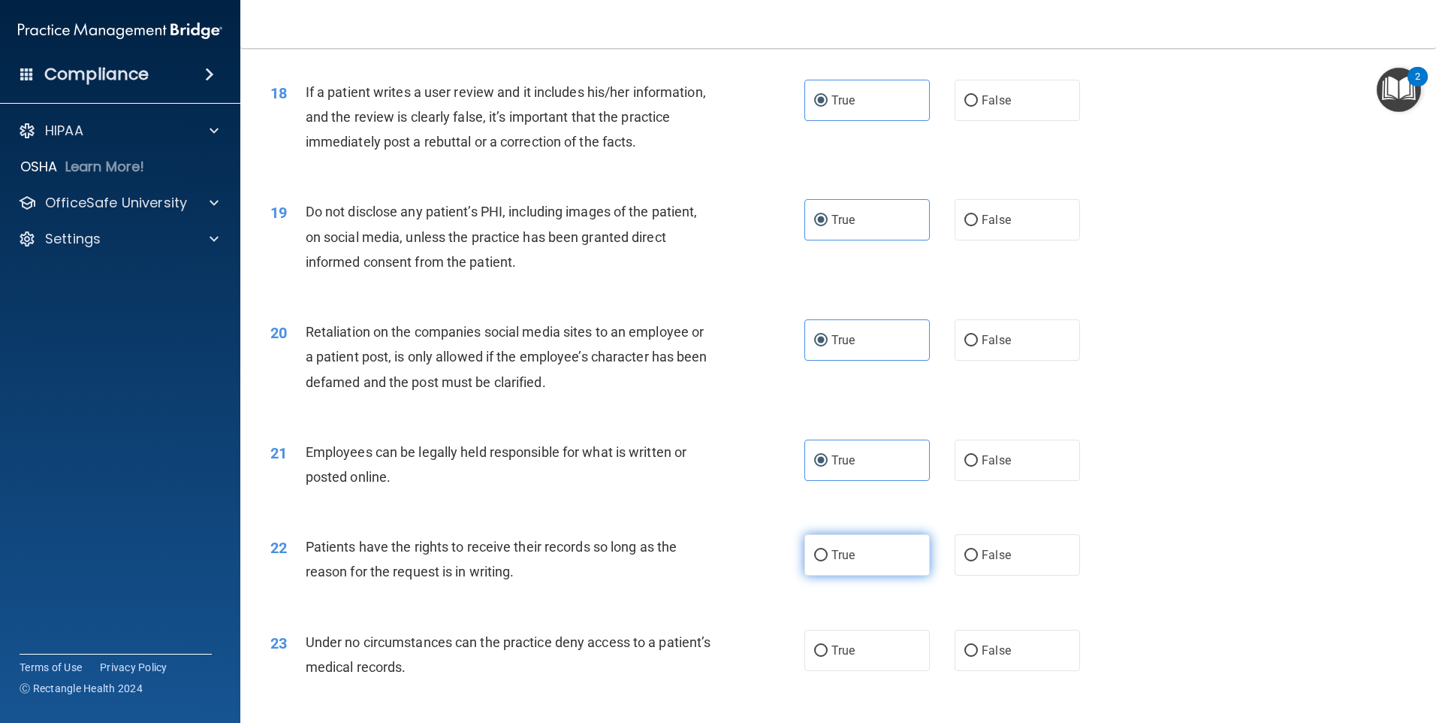
click at [828, 561] on input "True" at bounding box center [821, 555] width 14 height 11
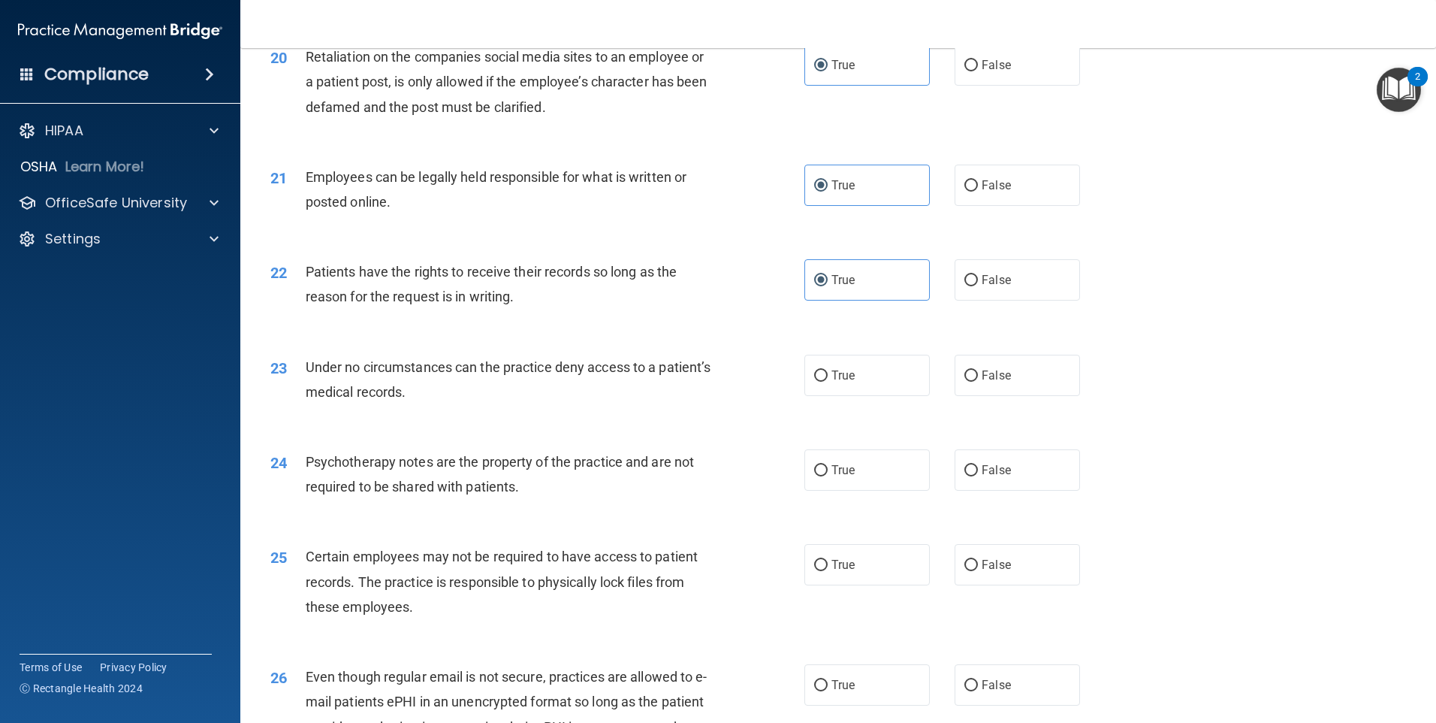
scroll to position [2404, 0]
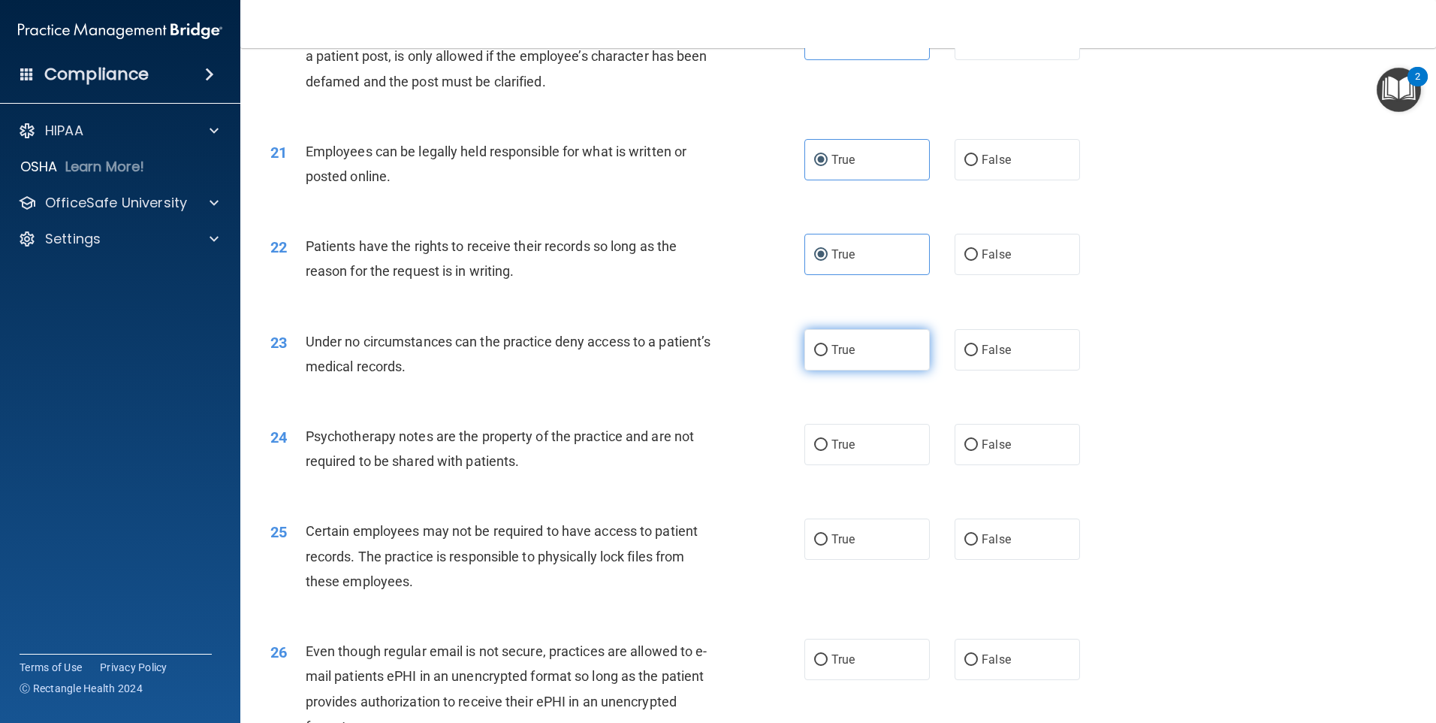
click at [835, 370] on label "True" at bounding box center [867, 349] width 125 height 41
click at [828, 356] on input "True" at bounding box center [821, 350] width 14 height 11
click at [838, 451] on span "True" at bounding box center [843, 444] width 23 height 14
click at [828, 451] on input "True" at bounding box center [821, 444] width 14 height 11
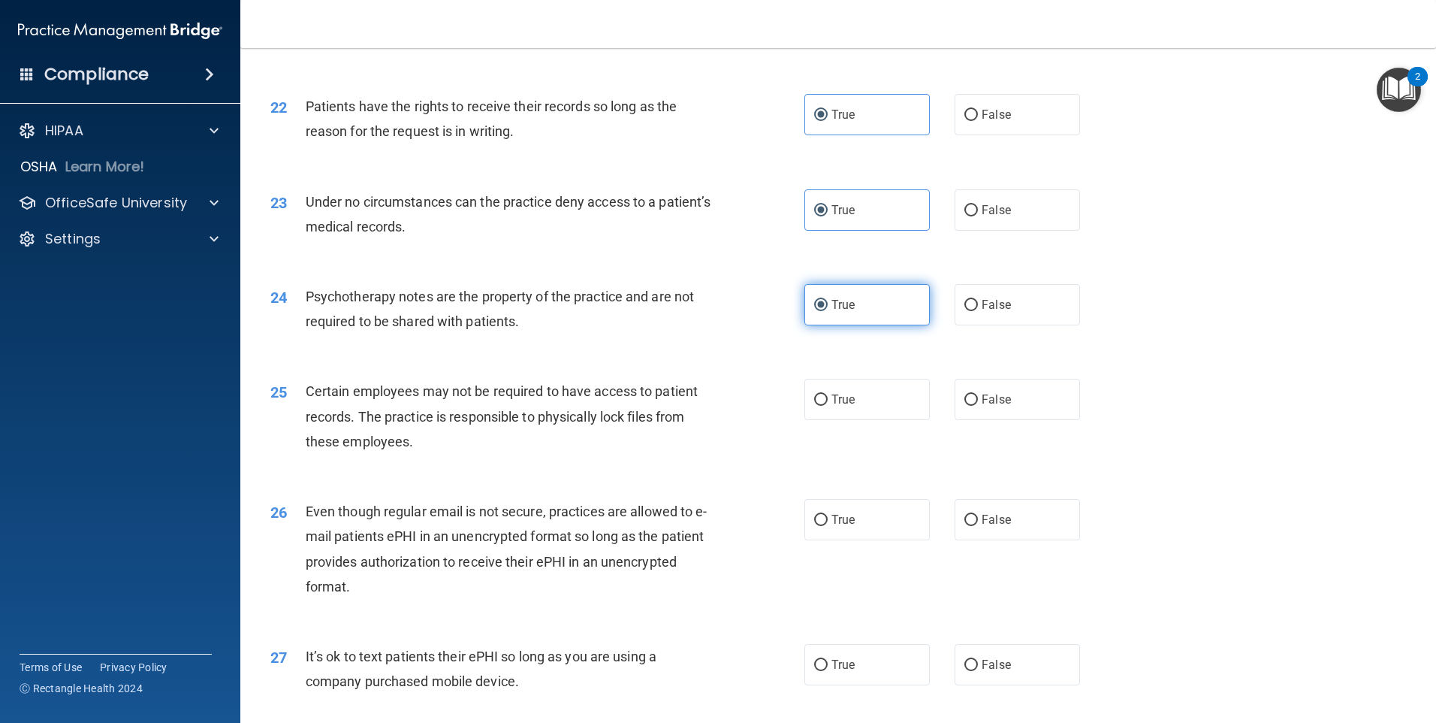
scroll to position [2554, 0]
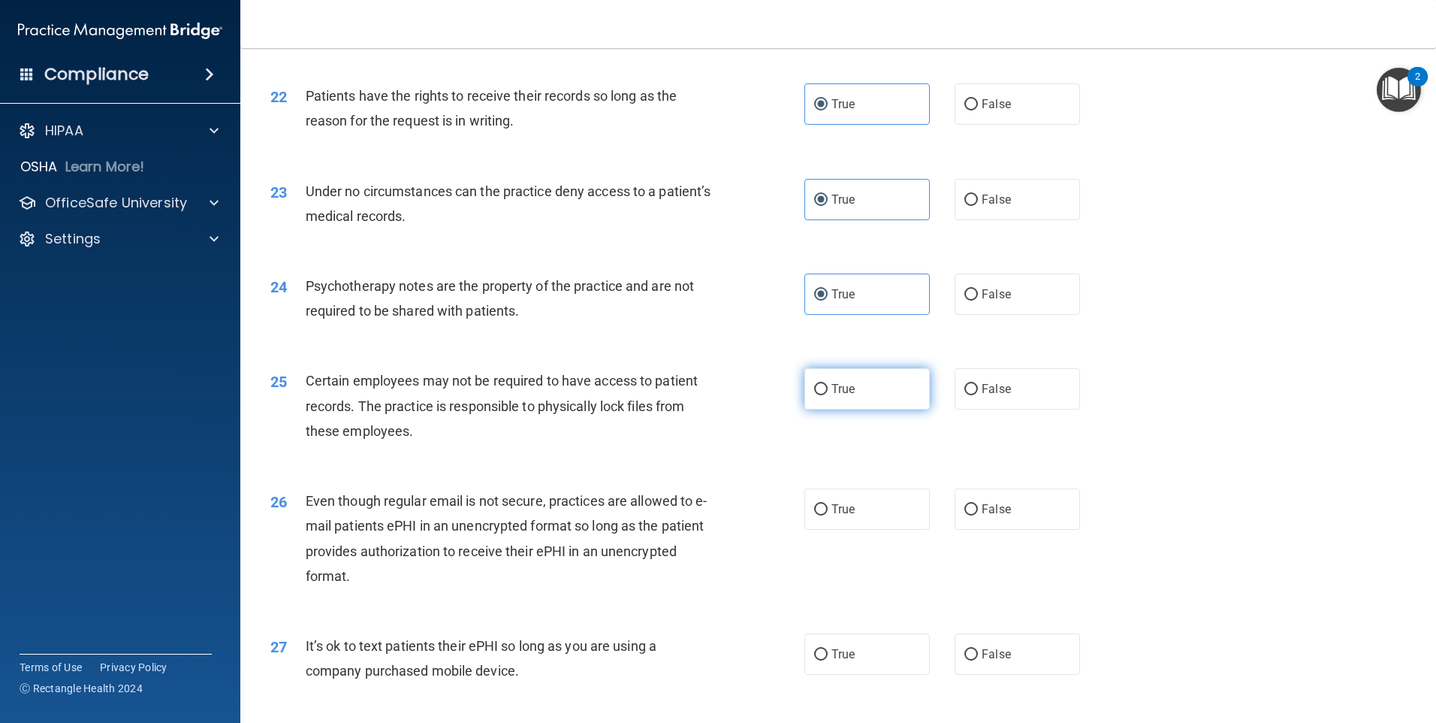
click at [832, 396] on span "True" at bounding box center [843, 389] width 23 height 14
click at [828, 395] on input "True" at bounding box center [821, 389] width 14 height 11
click at [831, 506] on div "26 Even though regular email is not secure, practices are allowed to e-mail pat…" at bounding box center [838, 541] width 1158 height 145
click at [837, 522] on label "True" at bounding box center [867, 508] width 125 height 41
click at [828, 515] on input "True" at bounding box center [821, 509] width 14 height 11
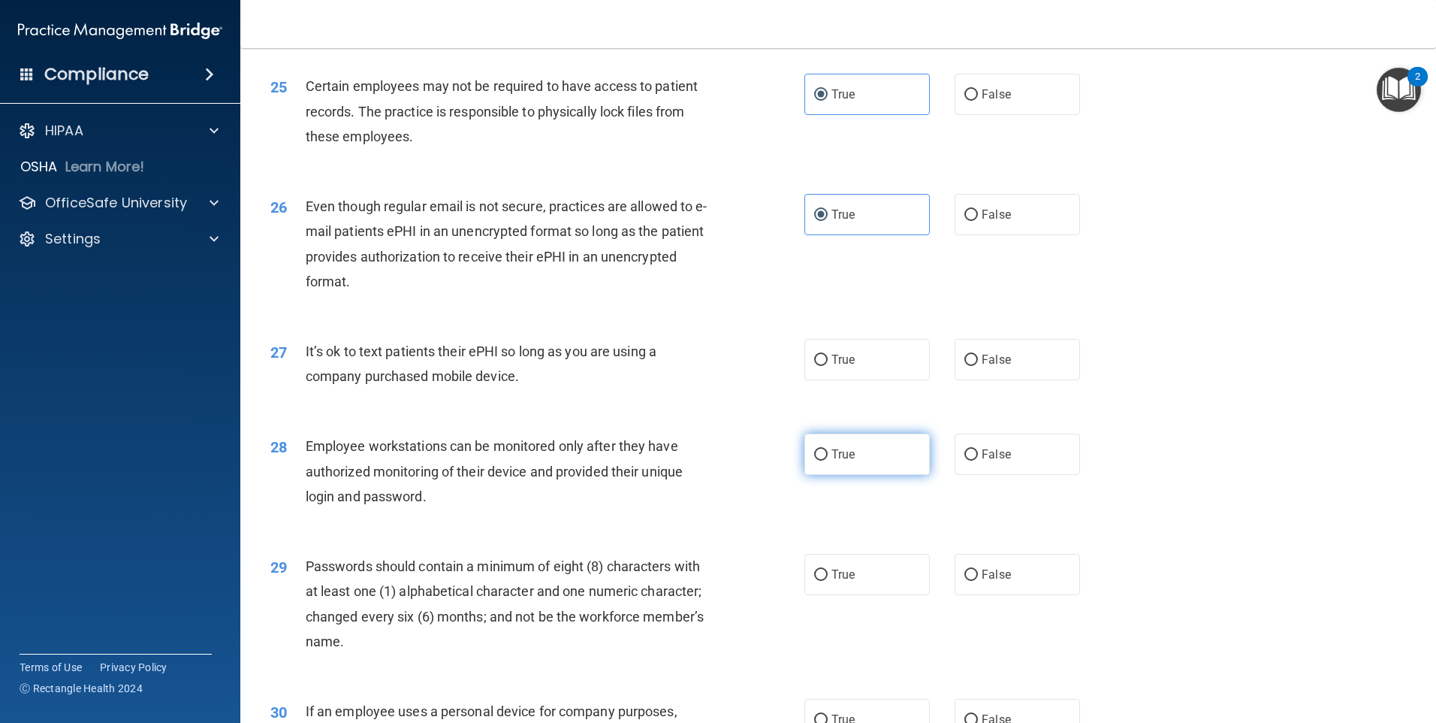
scroll to position [2854, 0]
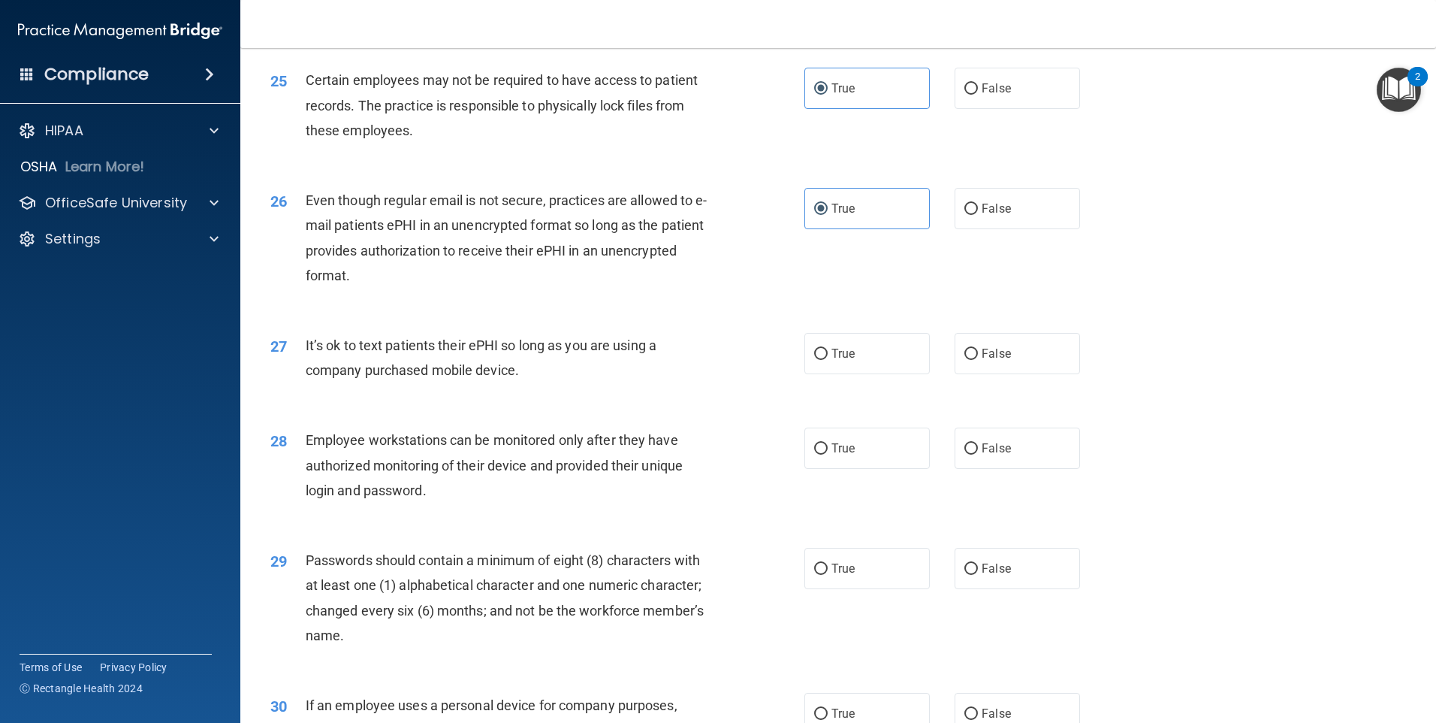
click at [858, 409] on div "27 It’s ok to text patients their ePHI so long as you are using a company purch…" at bounding box center [838, 361] width 1158 height 95
click at [847, 374] on label "True" at bounding box center [867, 353] width 125 height 41
click at [828, 360] on input "True" at bounding box center [821, 354] width 14 height 11
click at [837, 455] on span "True" at bounding box center [843, 448] width 23 height 14
click at [828, 454] on input "True" at bounding box center [821, 448] width 14 height 11
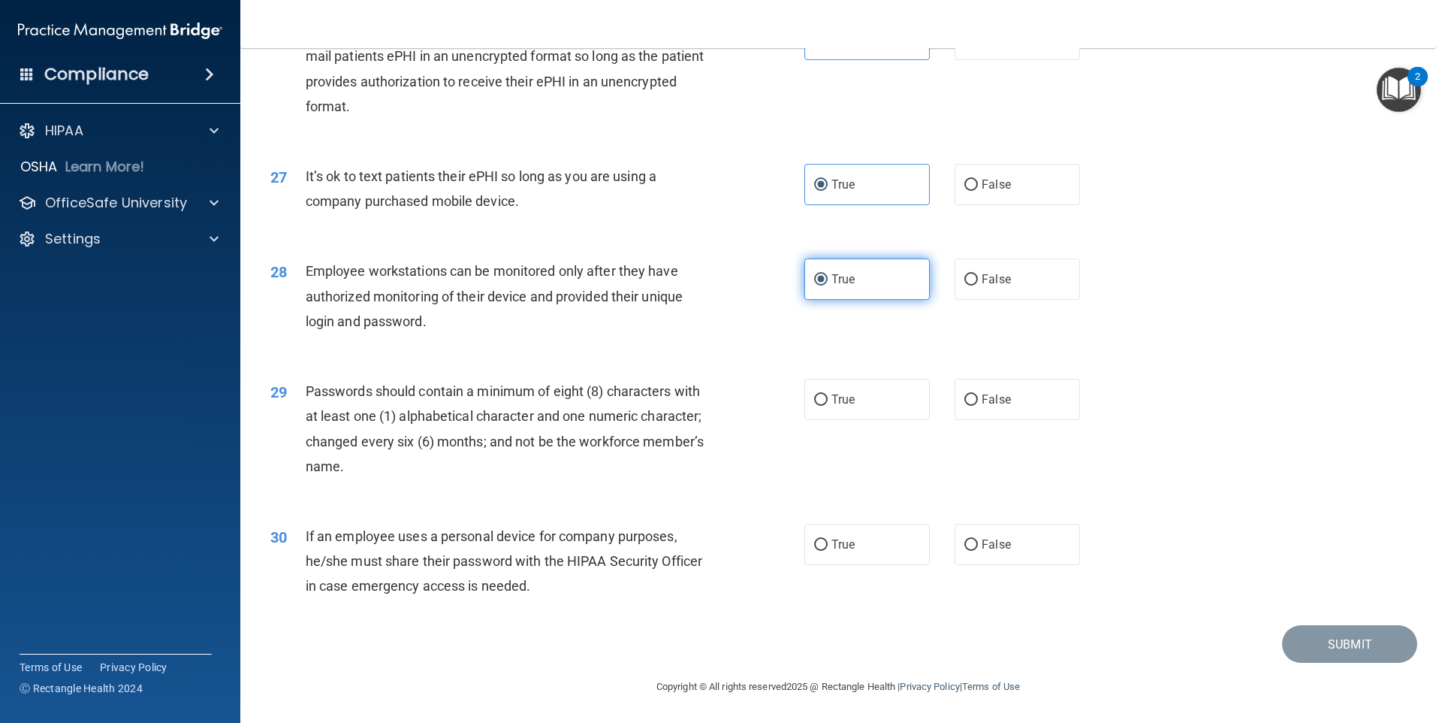
scroll to position [3048, 0]
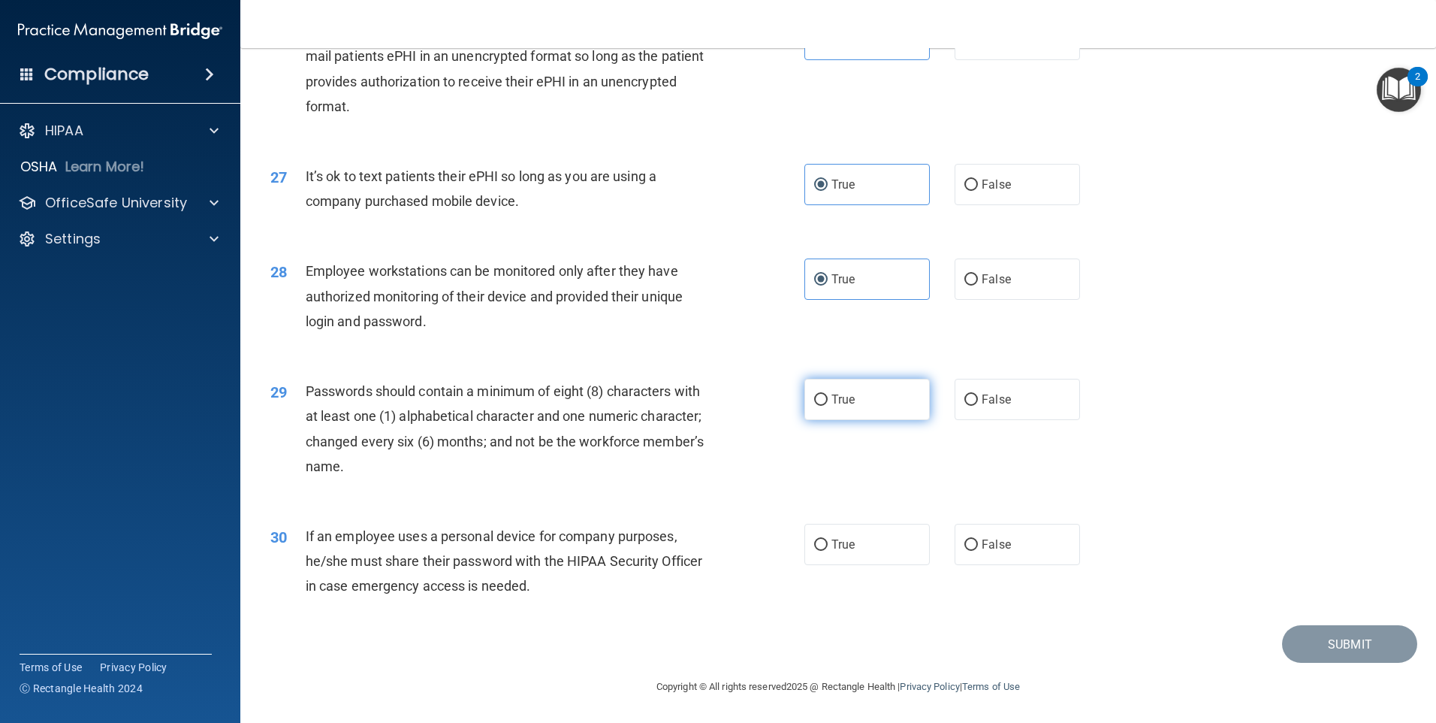
click at [842, 416] on label "True" at bounding box center [867, 399] width 125 height 41
click at [828, 406] on input "True" at bounding box center [821, 399] width 14 height 11
click at [862, 530] on label "True" at bounding box center [867, 544] width 125 height 41
click at [828, 539] on input "True" at bounding box center [821, 544] width 14 height 11
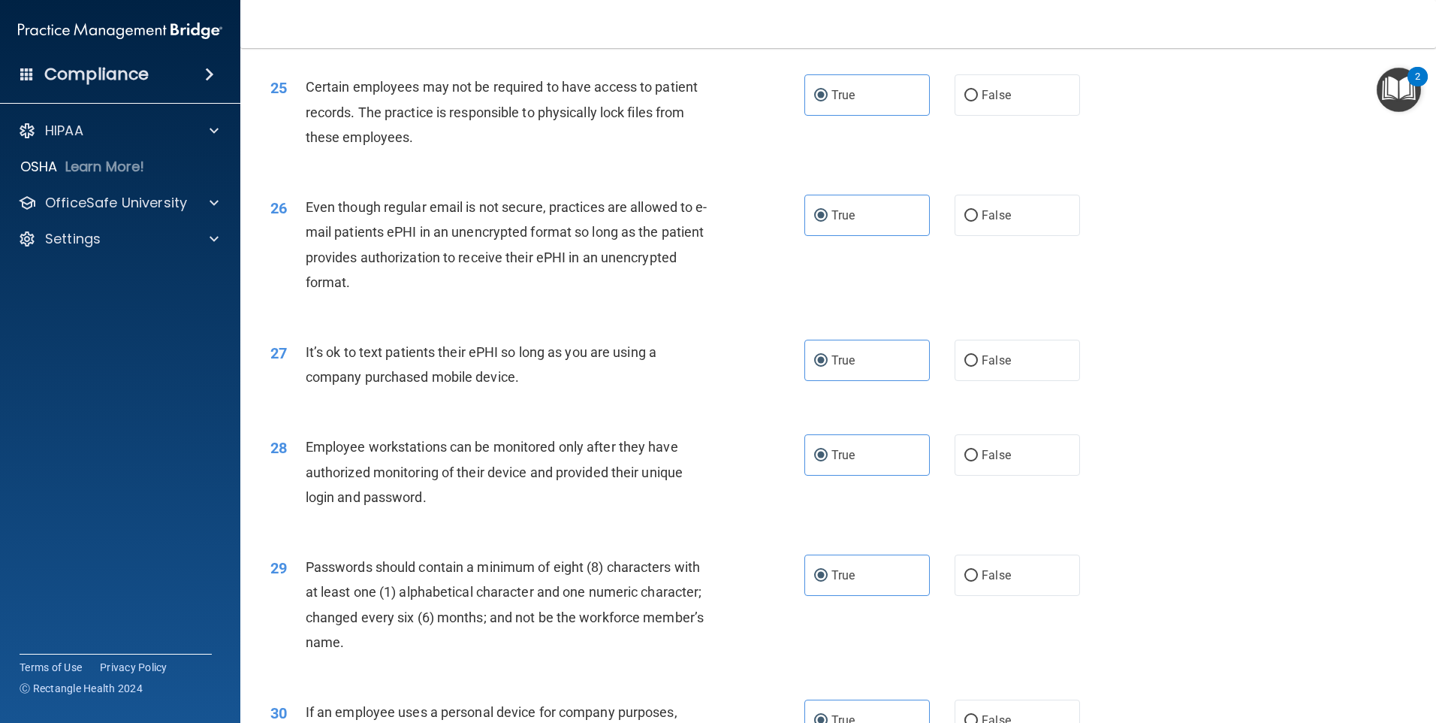
scroll to position [2973, 0]
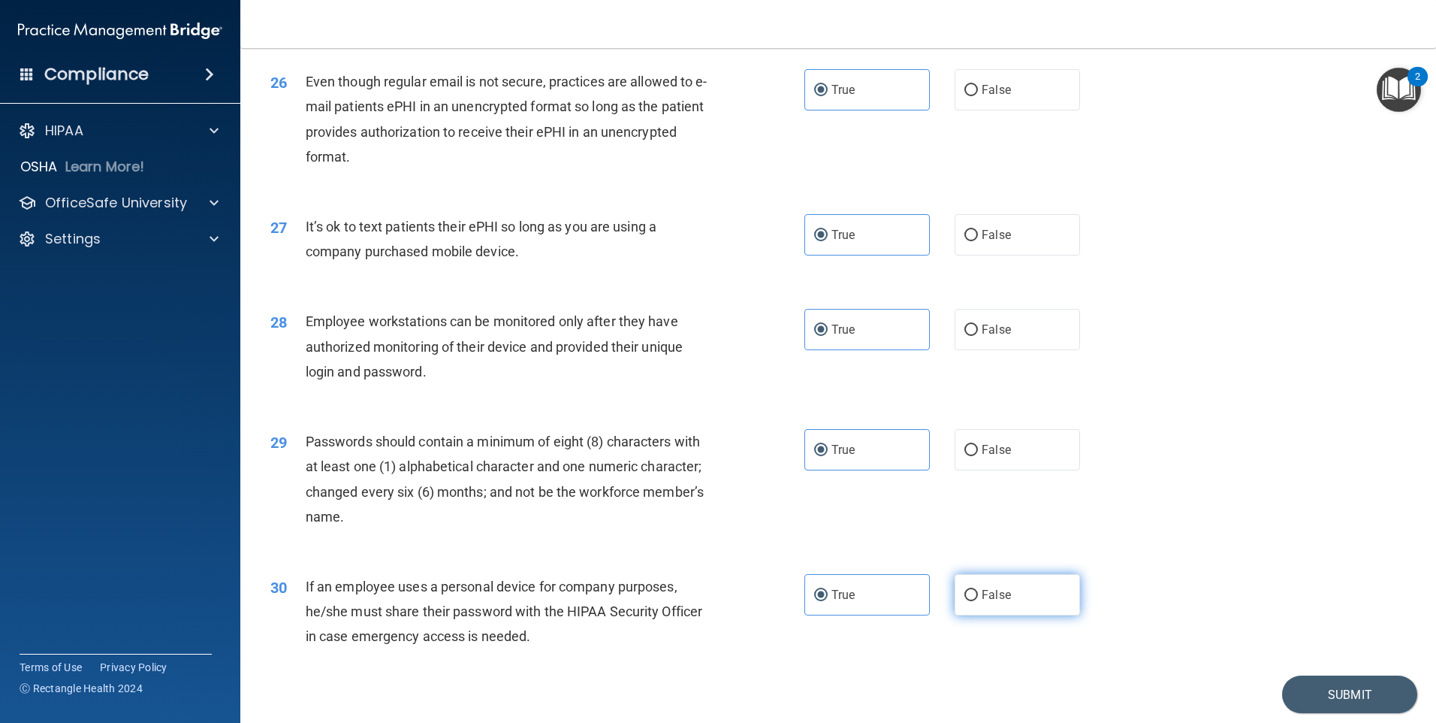
click at [992, 602] on span "False" at bounding box center [996, 594] width 29 height 14
click at [978, 601] on input "False" at bounding box center [972, 595] width 14 height 11
click at [1008, 350] on label "False" at bounding box center [1017, 329] width 125 height 41
click at [978, 336] on input "False" at bounding box center [972, 330] width 14 height 11
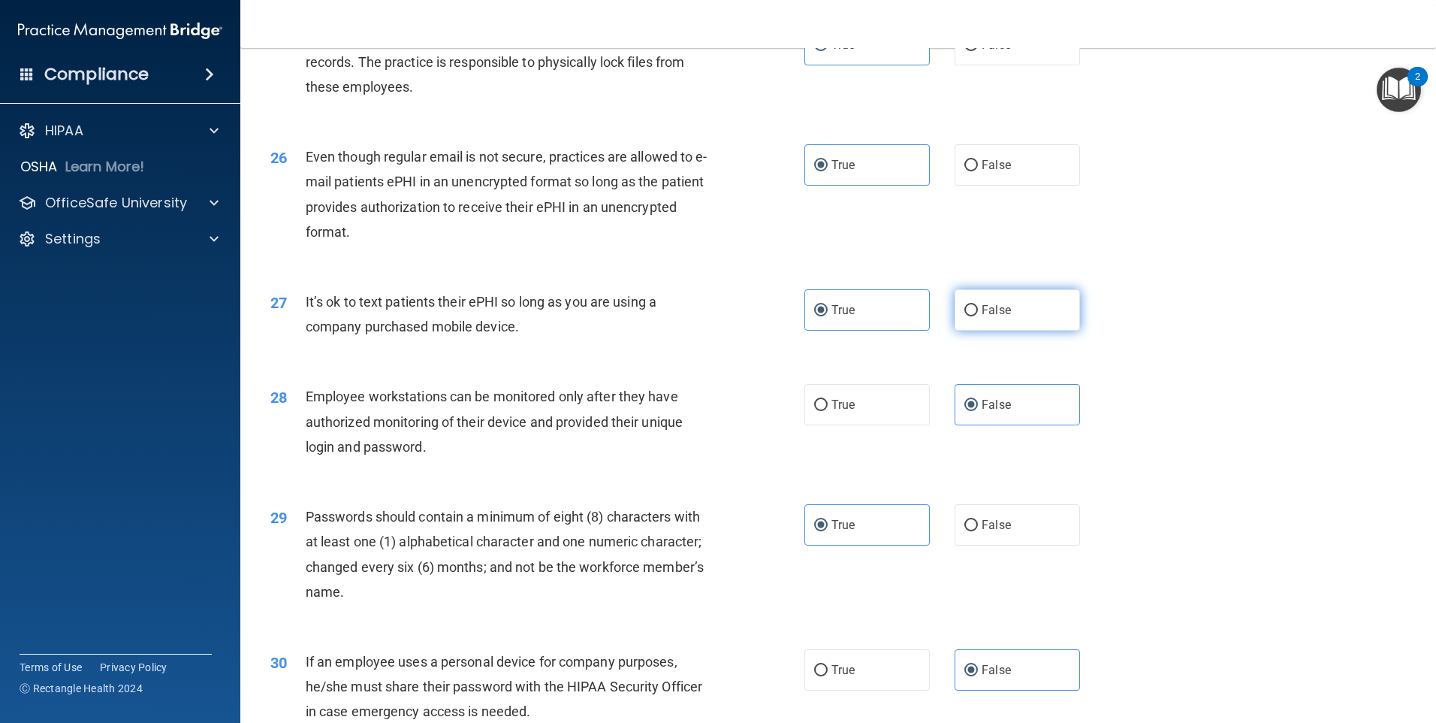
click at [1001, 331] on label "False" at bounding box center [1017, 309] width 125 height 41
click at [978, 316] on input "False" at bounding box center [972, 310] width 14 height 11
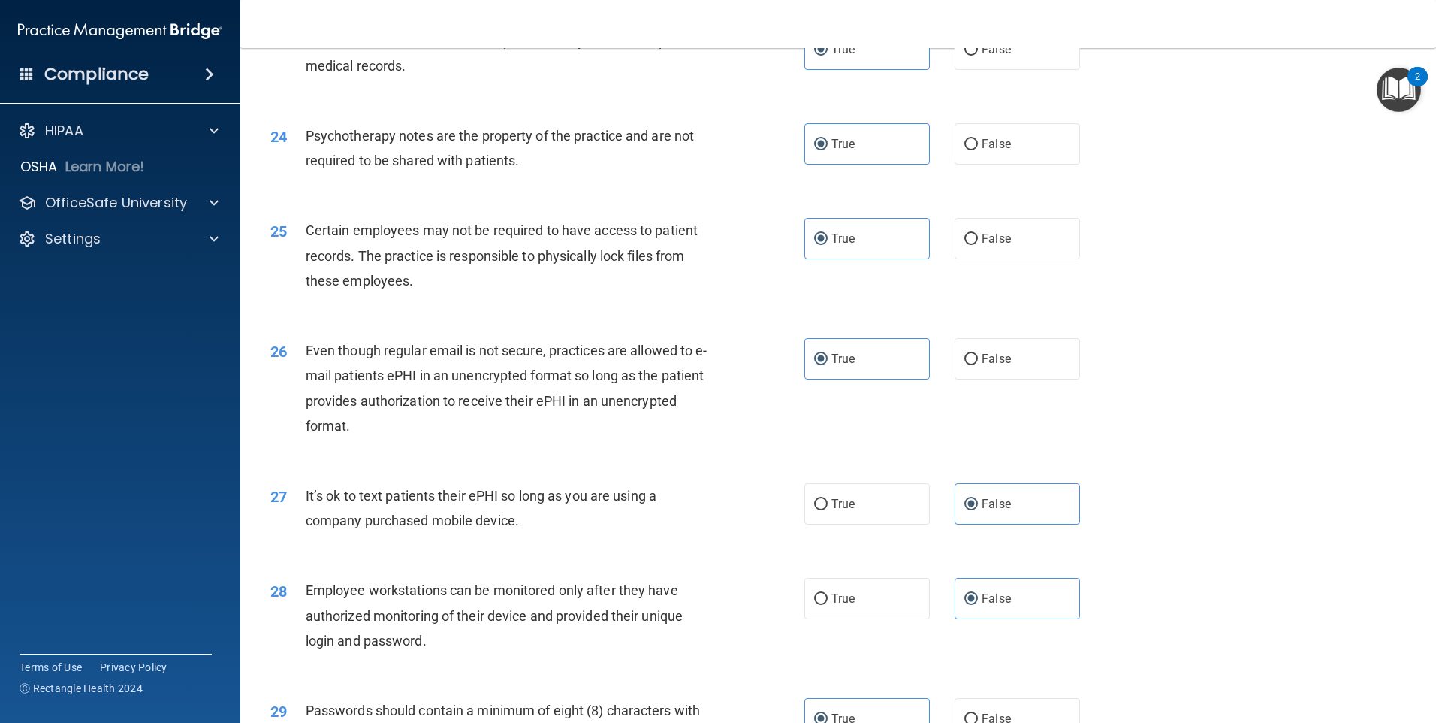
scroll to position [2673, 0]
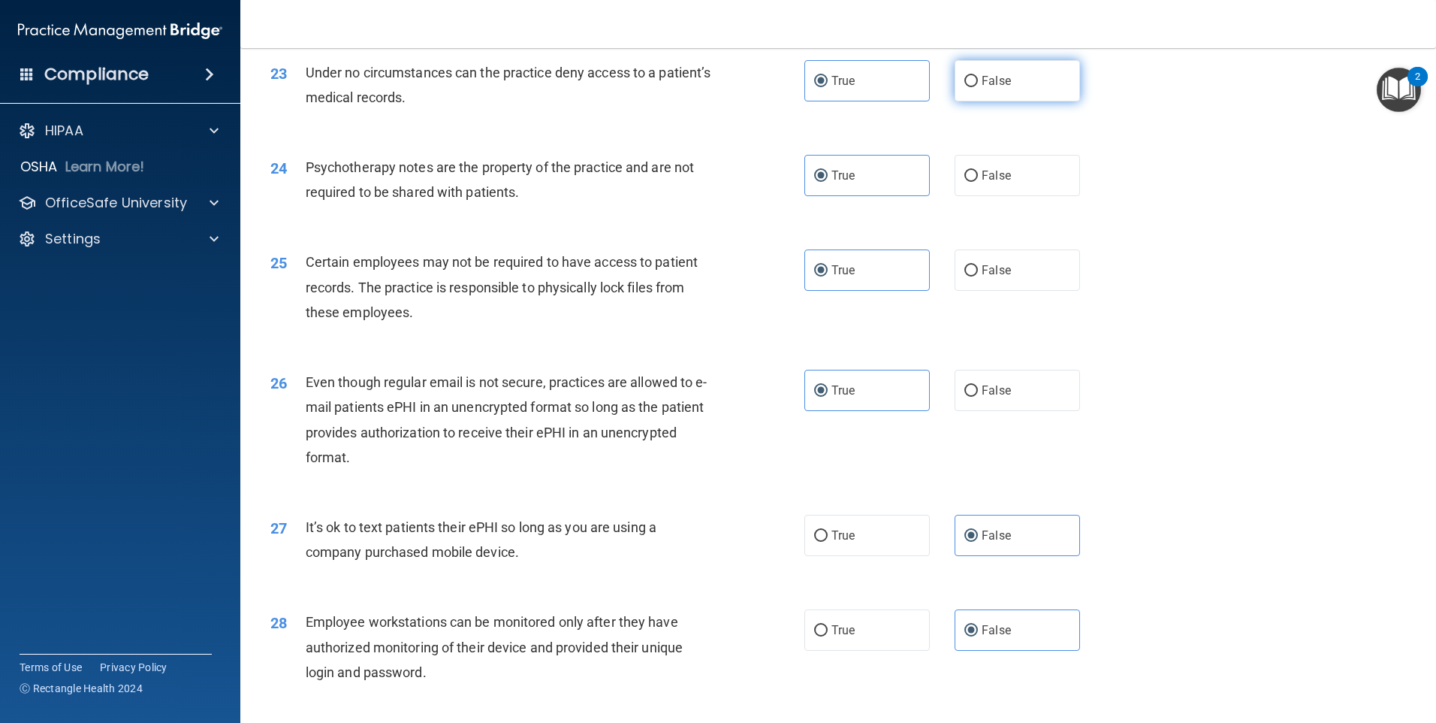
click at [981, 101] on label "False" at bounding box center [1017, 80] width 125 height 41
click at [978, 87] on input "False" at bounding box center [972, 81] width 14 height 11
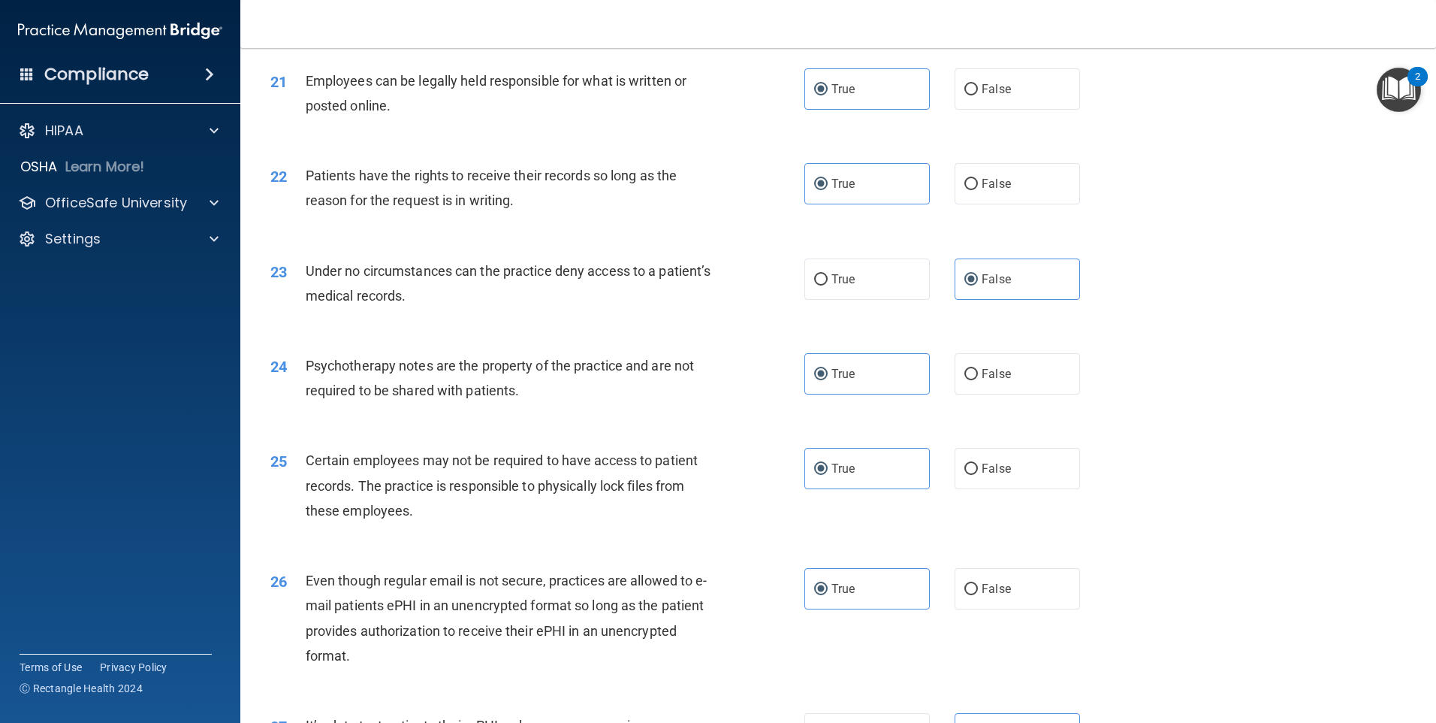
scroll to position [2447, 0]
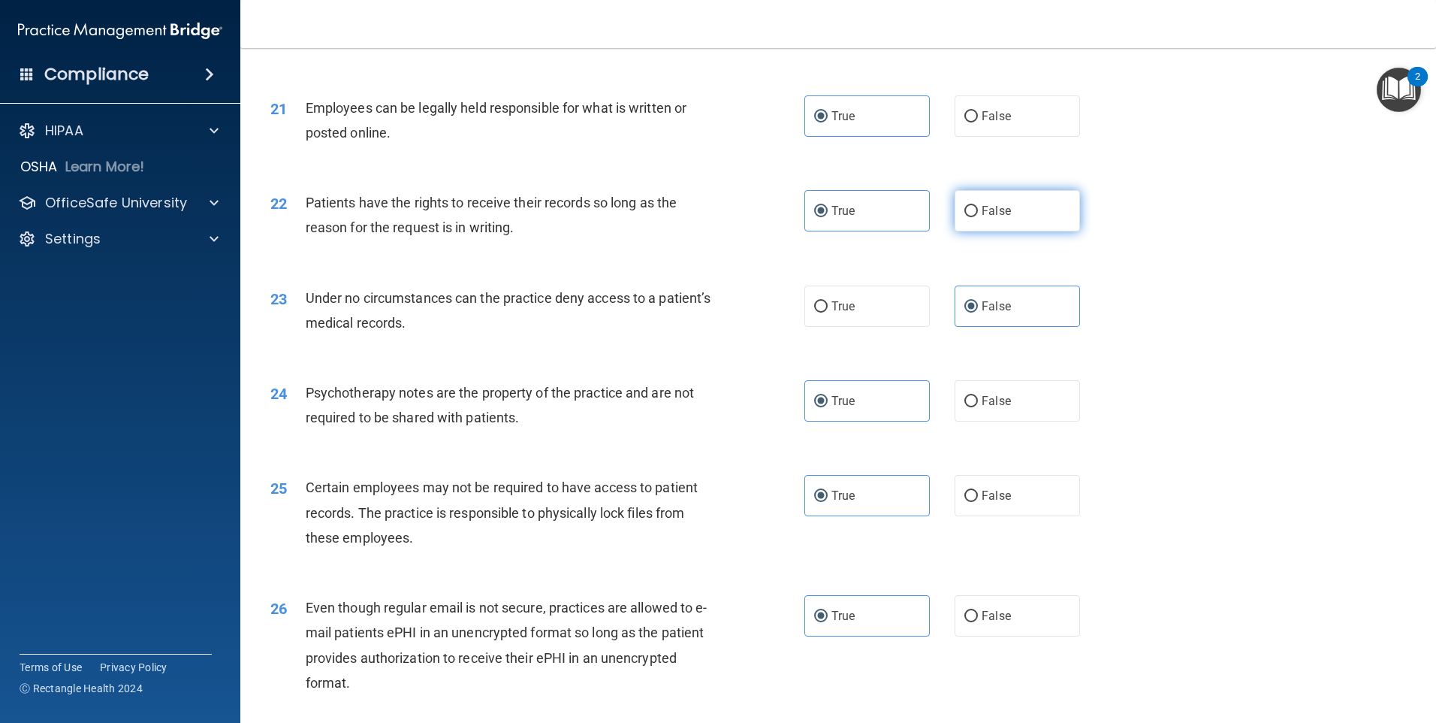
click at [1040, 231] on label "False" at bounding box center [1017, 210] width 125 height 41
click at [978, 217] on input "False" at bounding box center [972, 211] width 14 height 11
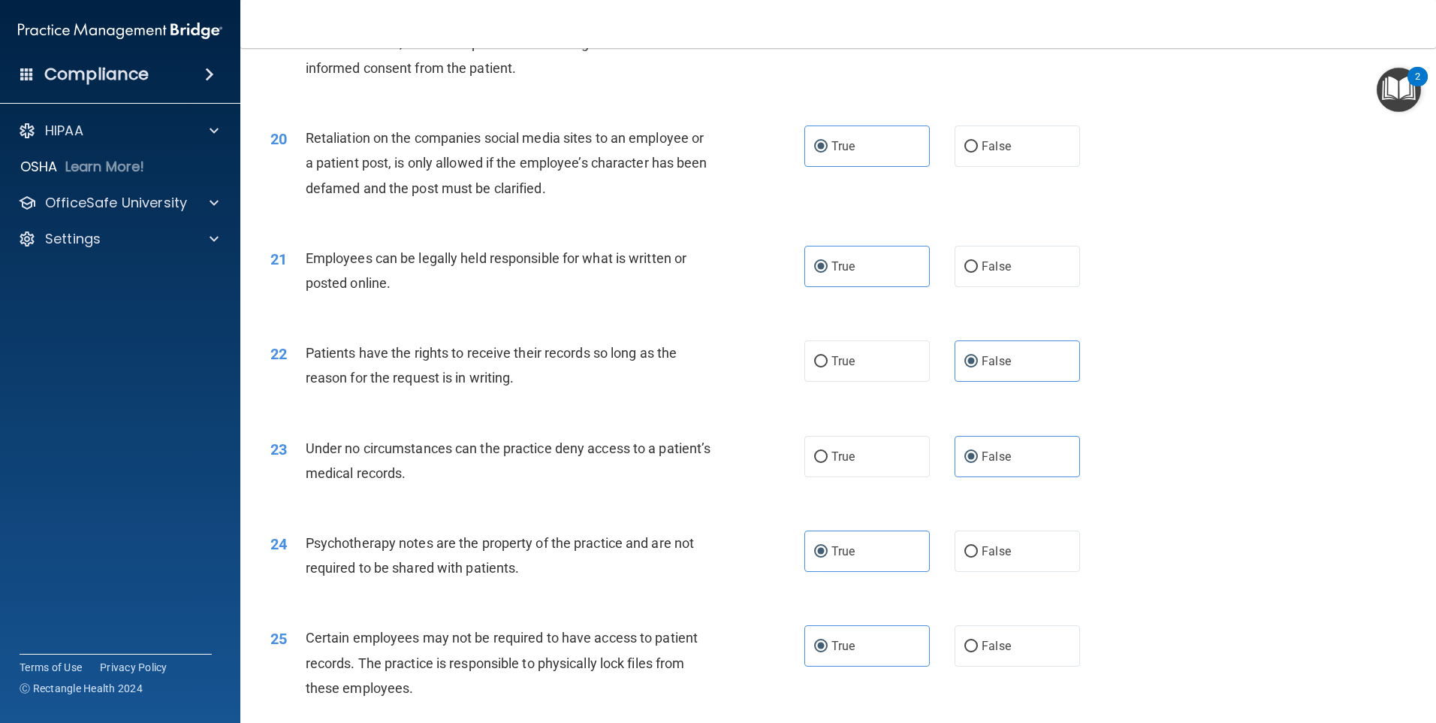
scroll to position [2222, 0]
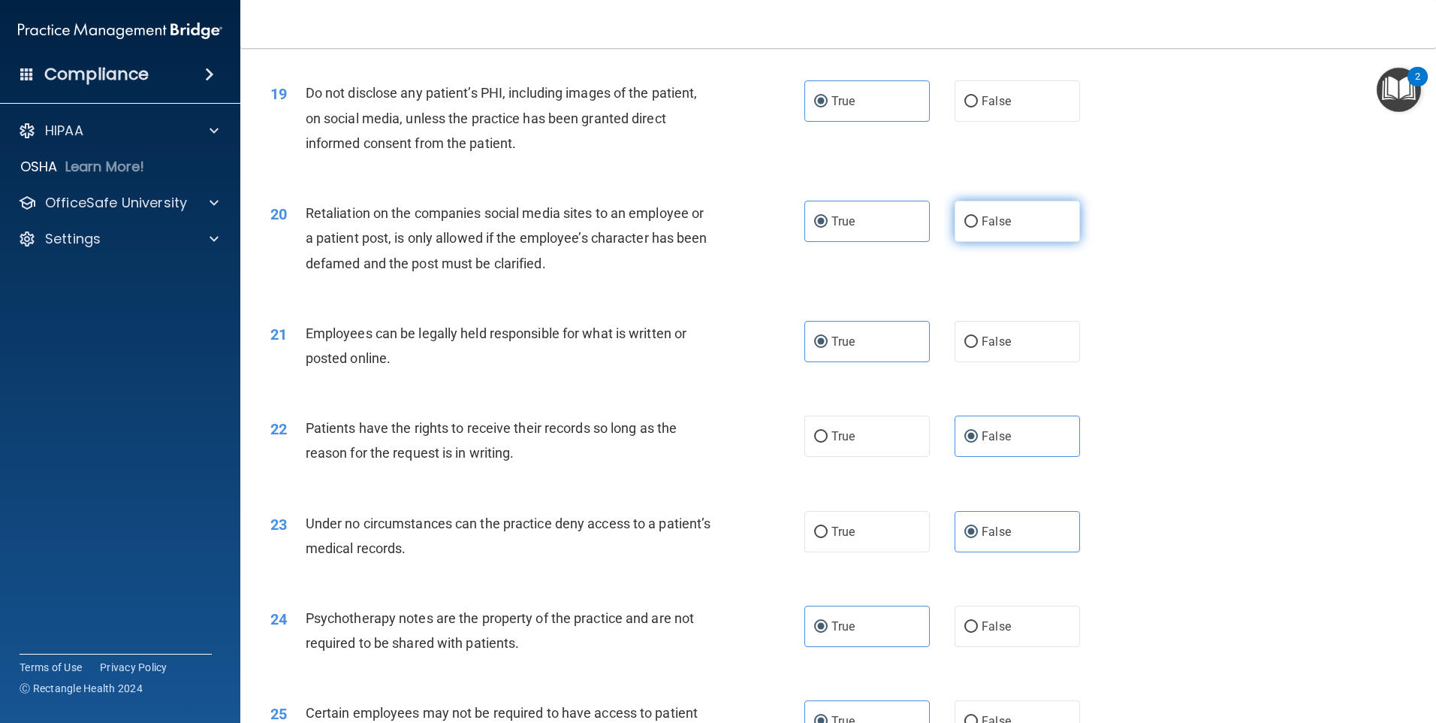
click at [1032, 242] on label "False" at bounding box center [1017, 221] width 125 height 41
click at [978, 228] on input "False" at bounding box center [972, 221] width 14 height 11
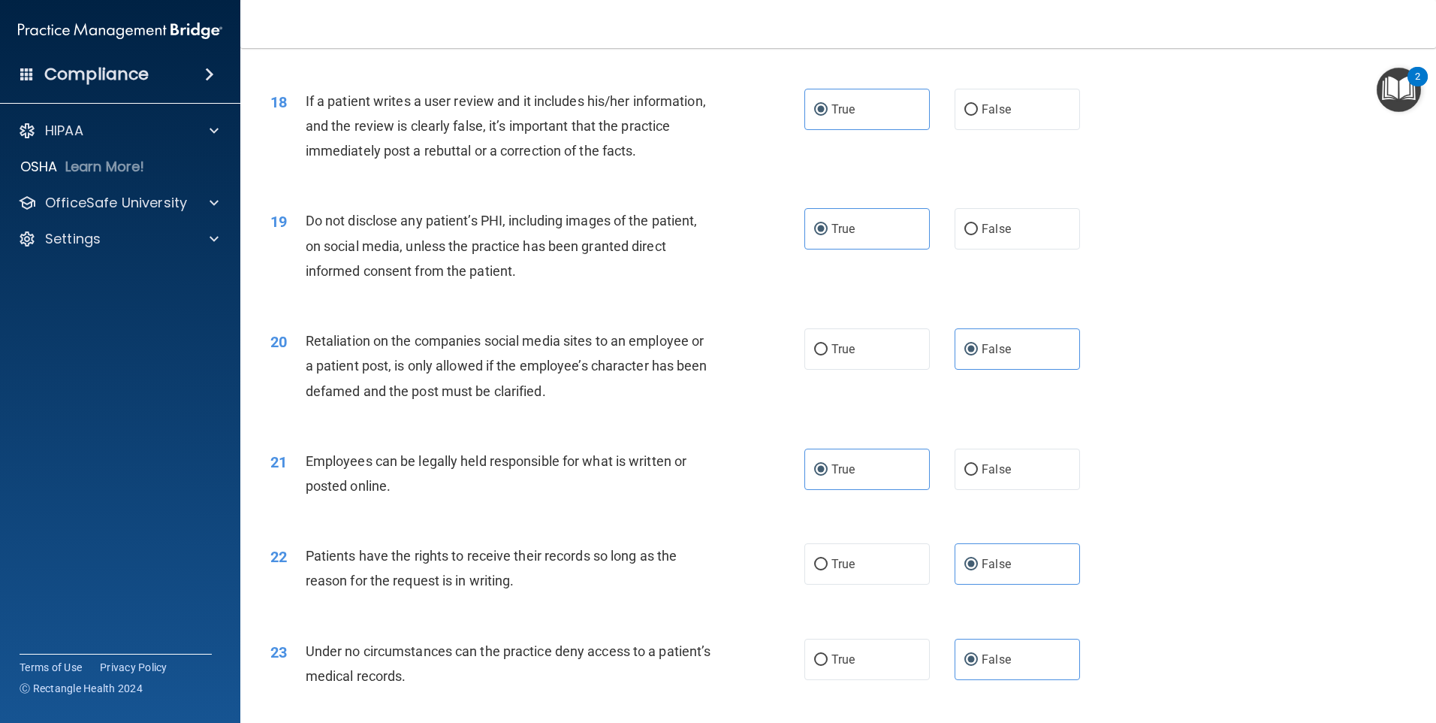
scroll to position [2072, 0]
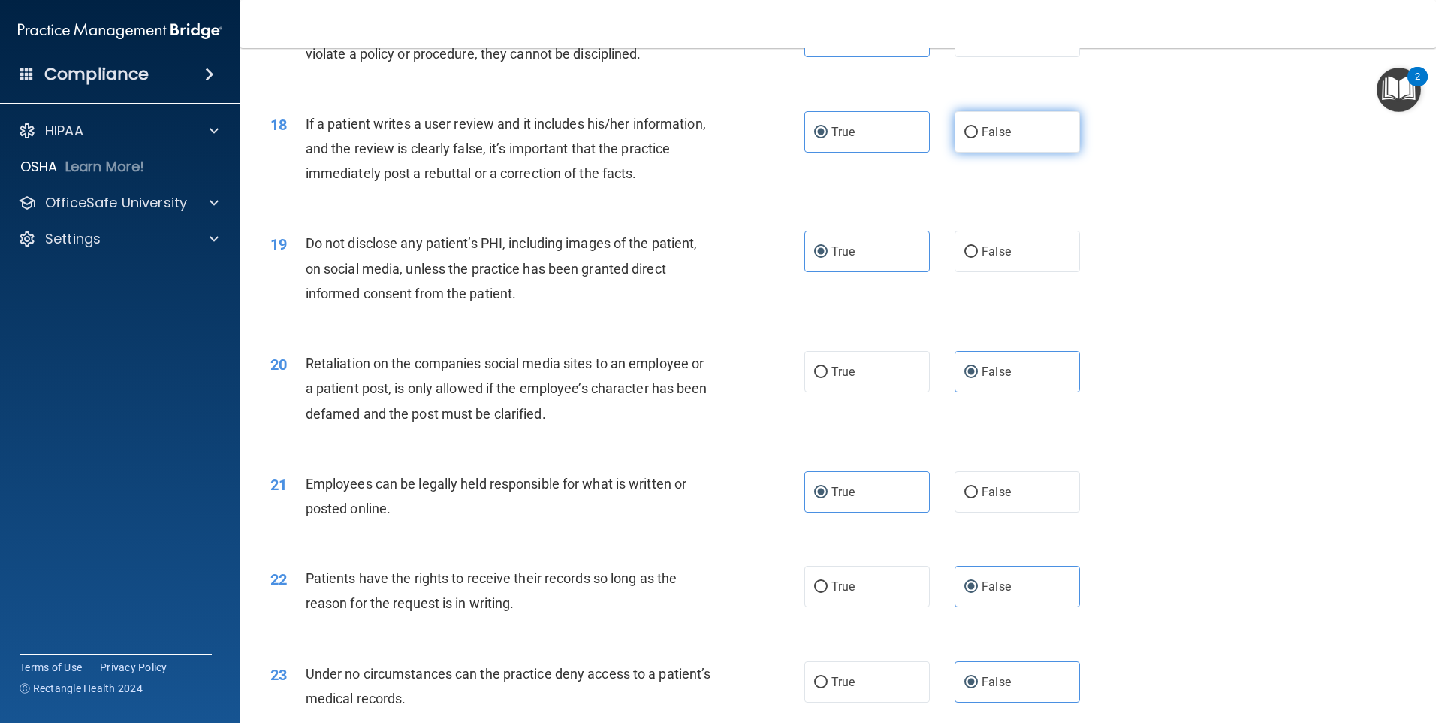
click at [972, 146] on label "False" at bounding box center [1017, 131] width 125 height 41
click at [972, 138] on input "False" at bounding box center [972, 132] width 14 height 11
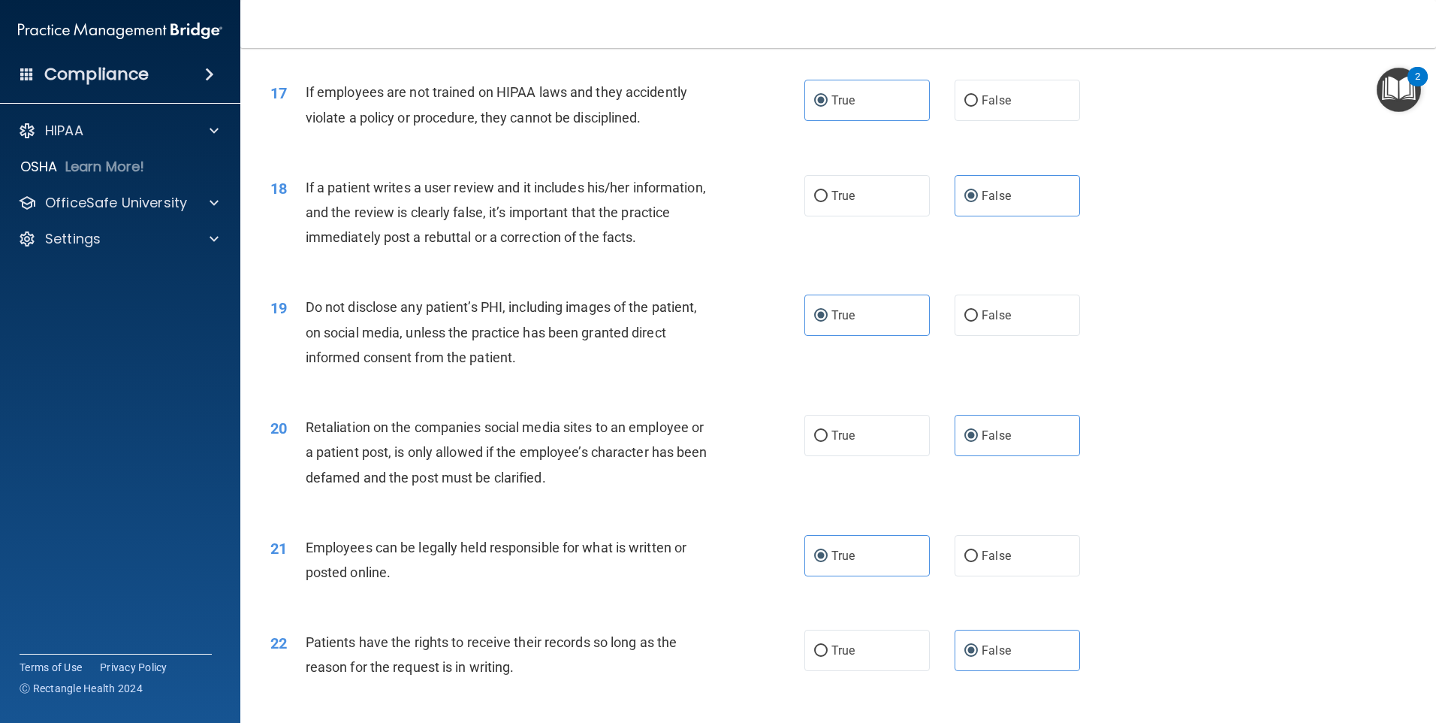
scroll to position [1921, 0]
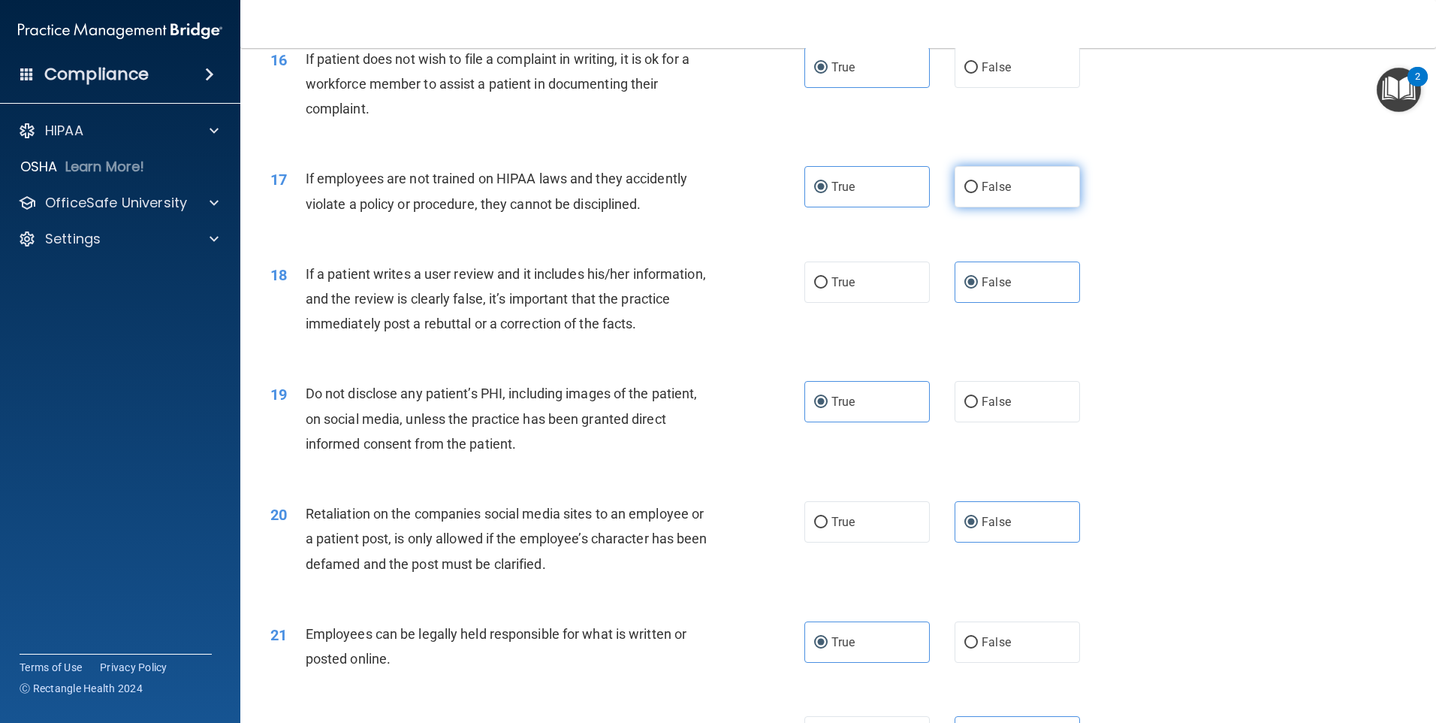
click at [1036, 207] on label "False" at bounding box center [1017, 186] width 125 height 41
click at [978, 193] on input "False" at bounding box center [972, 187] width 14 height 11
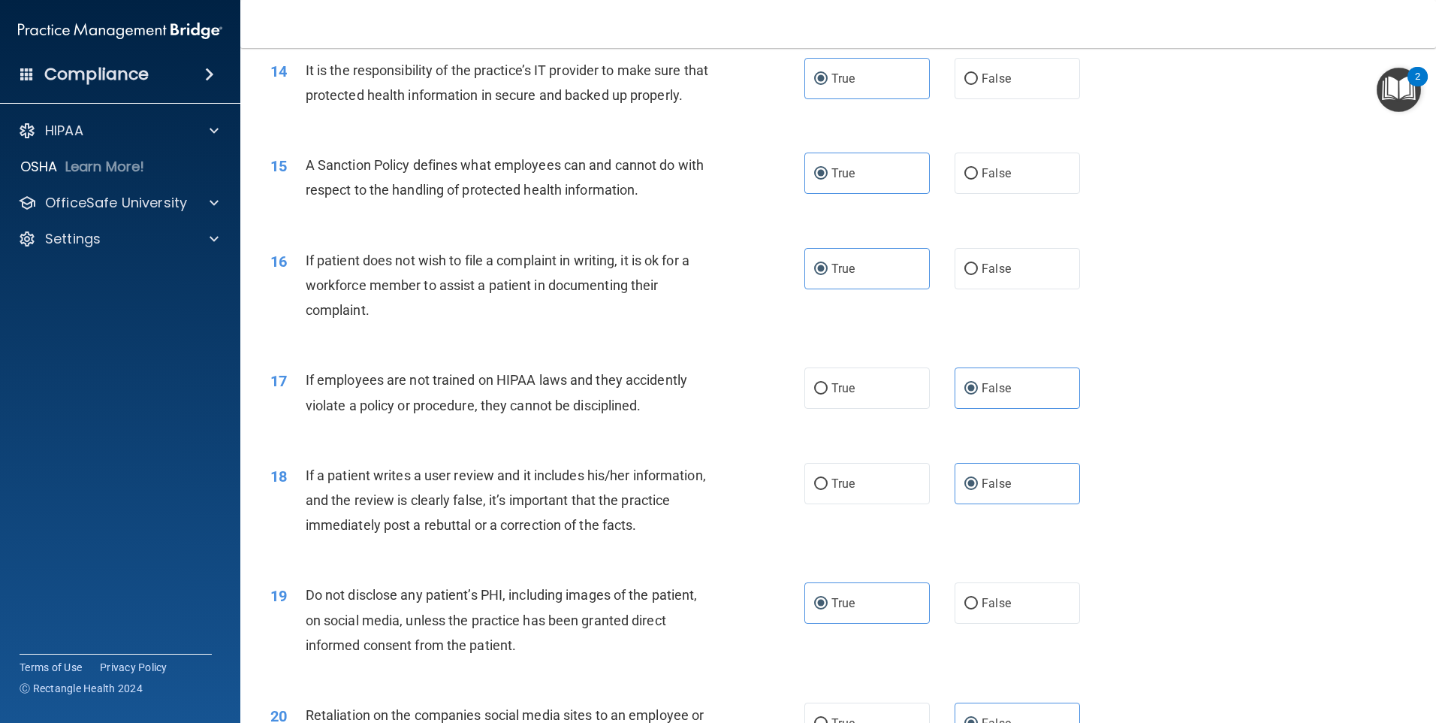
scroll to position [1696, 0]
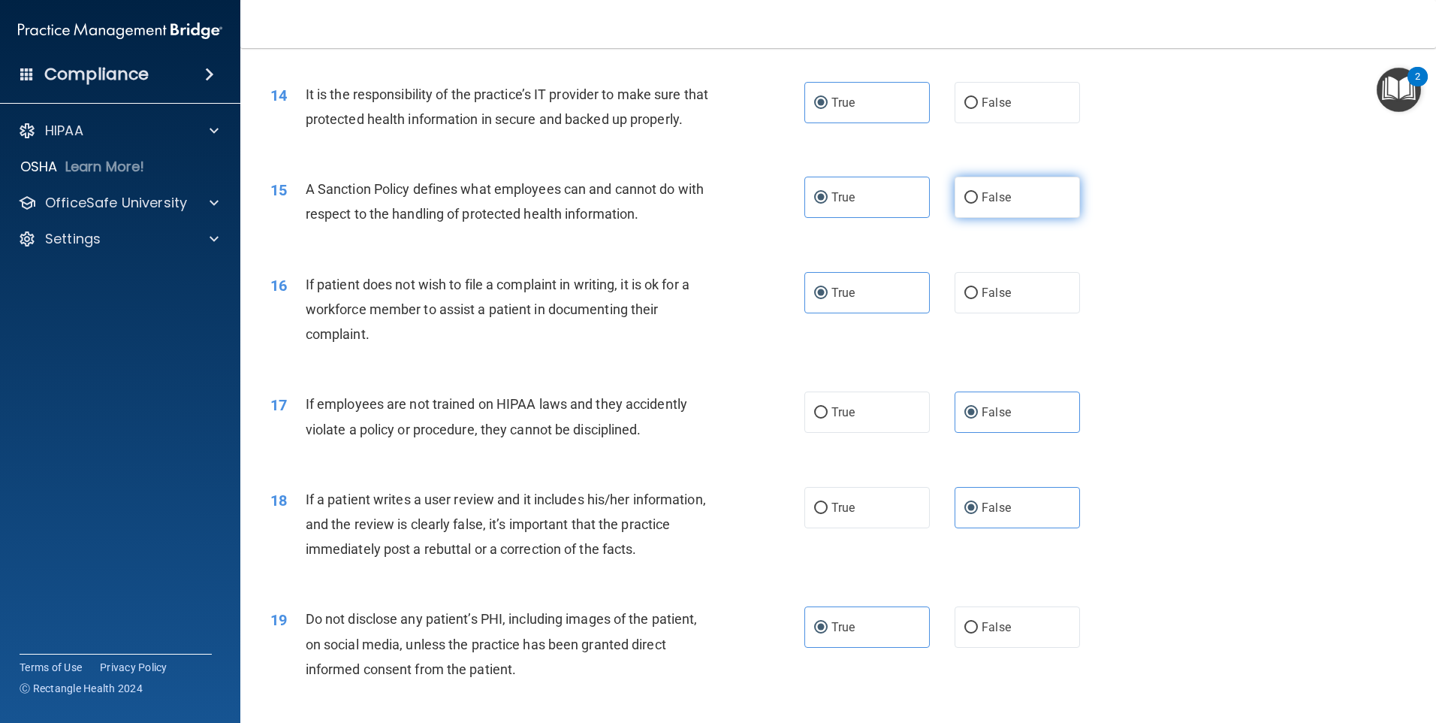
click at [997, 204] on span "False" at bounding box center [996, 197] width 29 height 14
click at [978, 204] on input "False" at bounding box center [972, 197] width 14 height 11
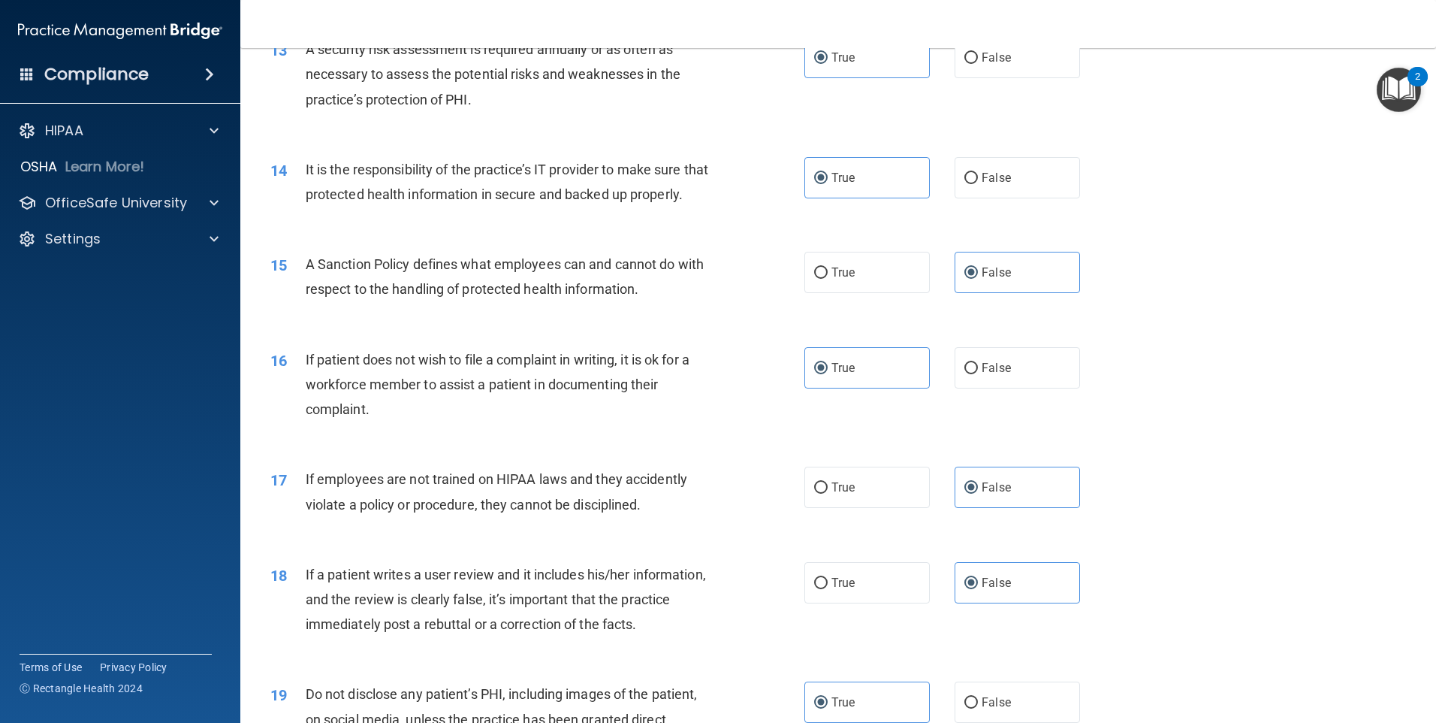
scroll to position [1546, 0]
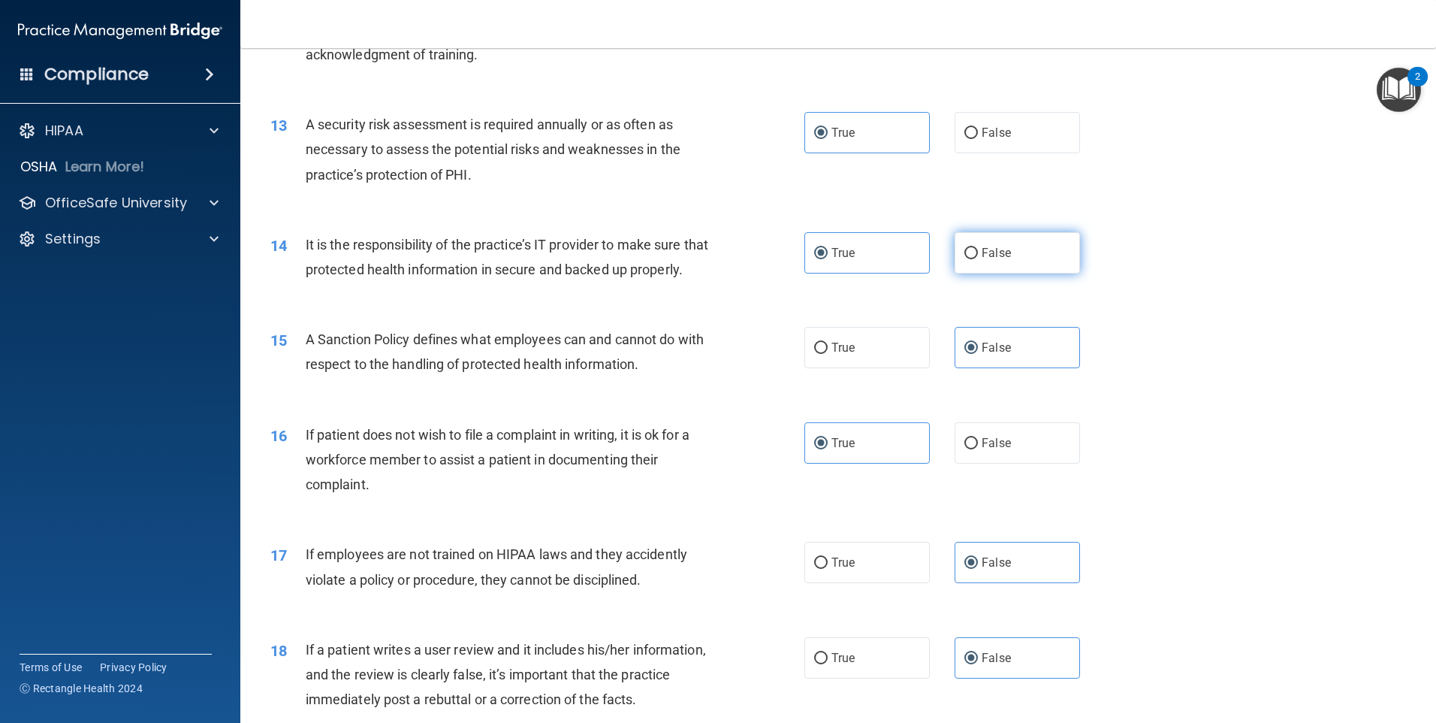
click at [1024, 239] on label "False" at bounding box center [1017, 252] width 125 height 41
click at [978, 248] on input "False" at bounding box center [972, 253] width 14 height 11
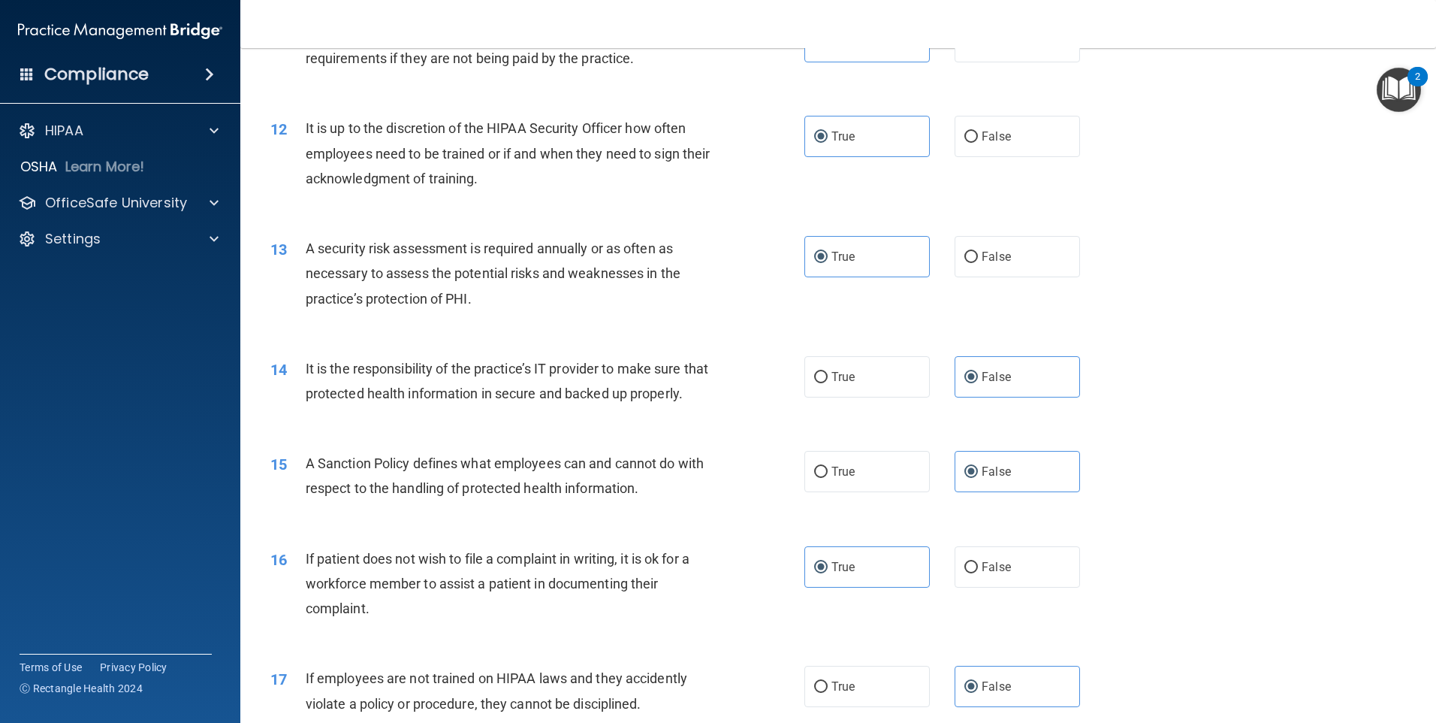
scroll to position [1396, 0]
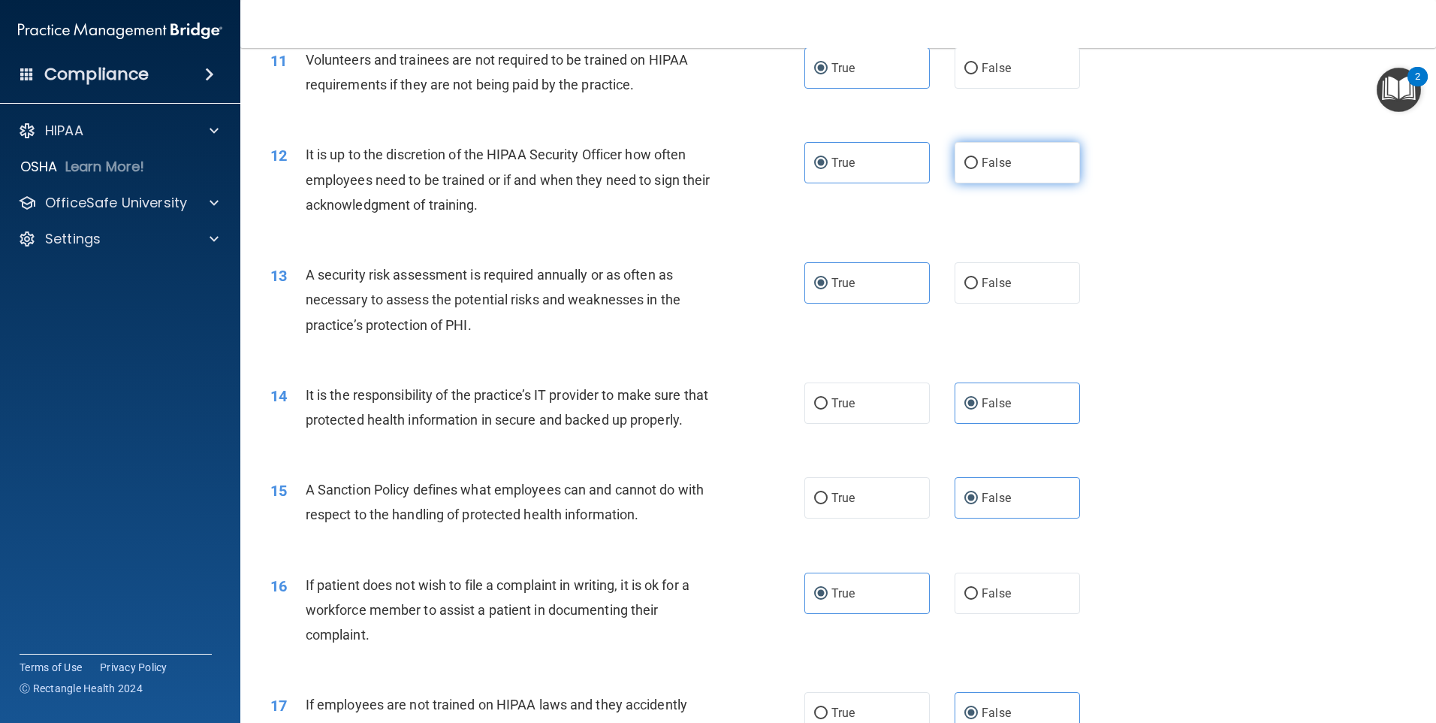
click at [995, 149] on label "False" at bounding box center [1017, 162] width 125 height 41
click at [978, 158] on input "False" at bounding box center [972, 163] width 14 height 11
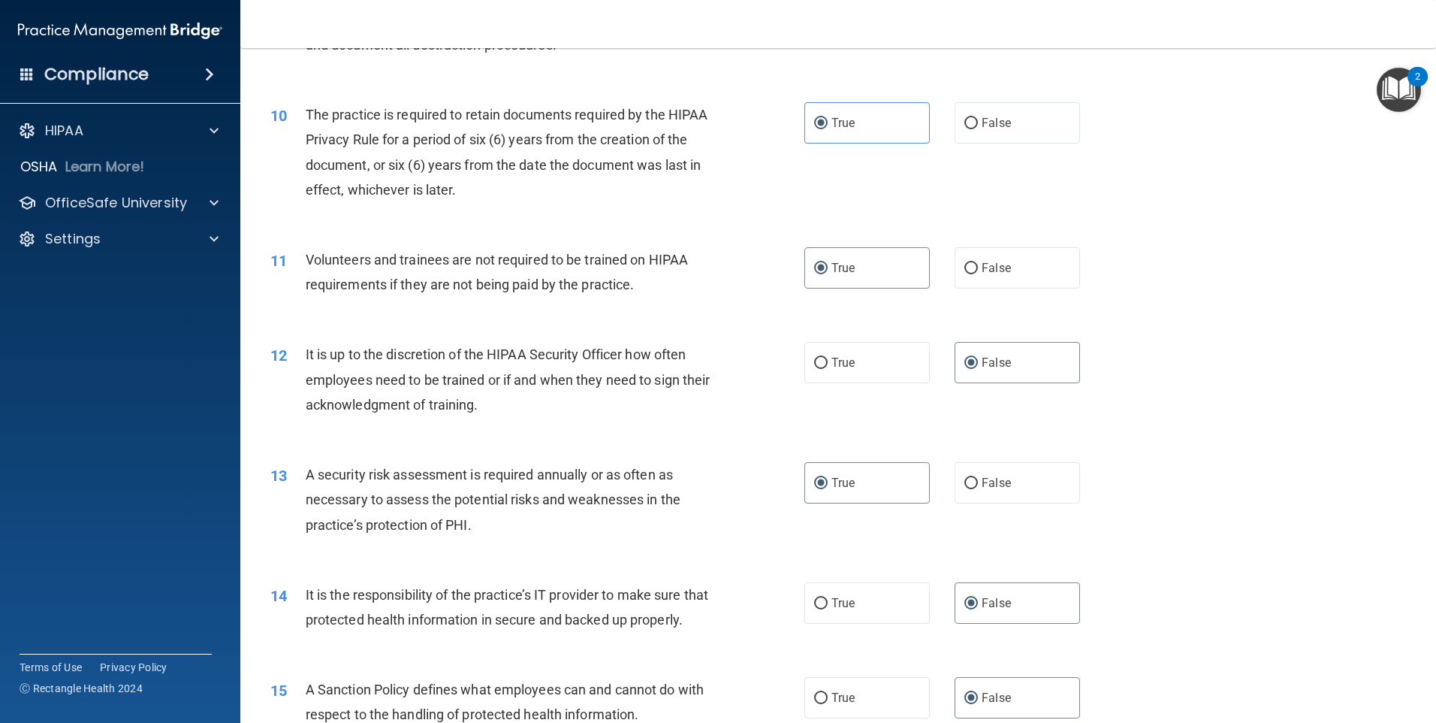
scroll to position [1170, 0]
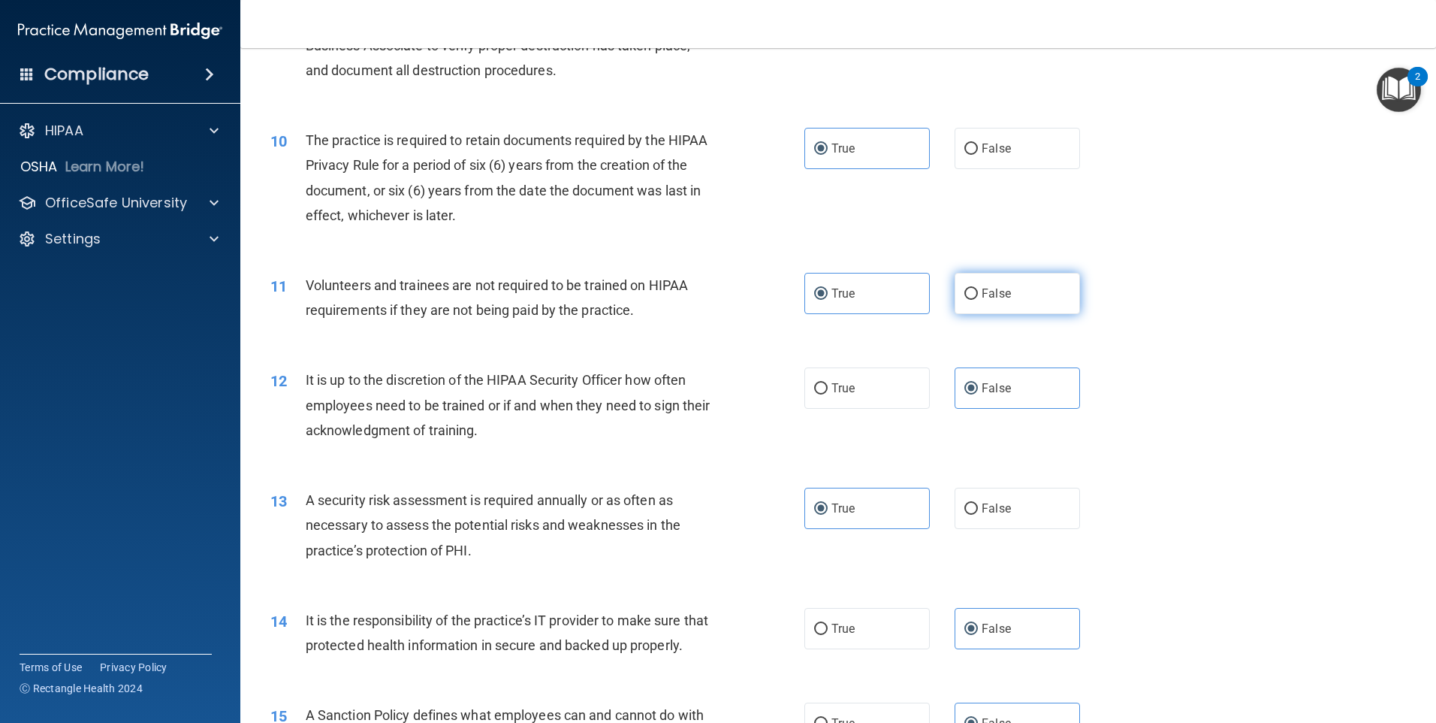
click at [1028, 279] on label "False" at bounding box center [1017, 293] width 125 height 41
click at [978, 288] on input "False" at bounding box center [972, 293] width 14 height 11
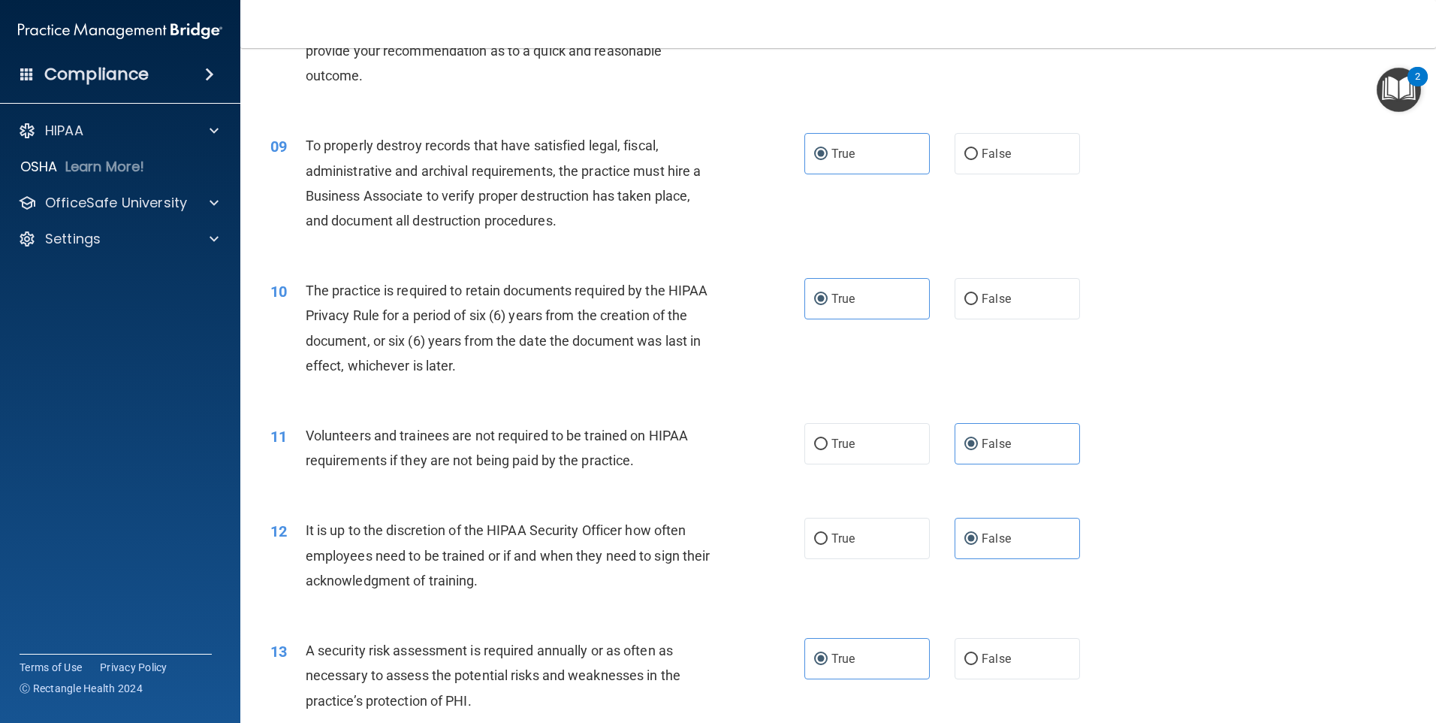
scroll to position [945, 0]
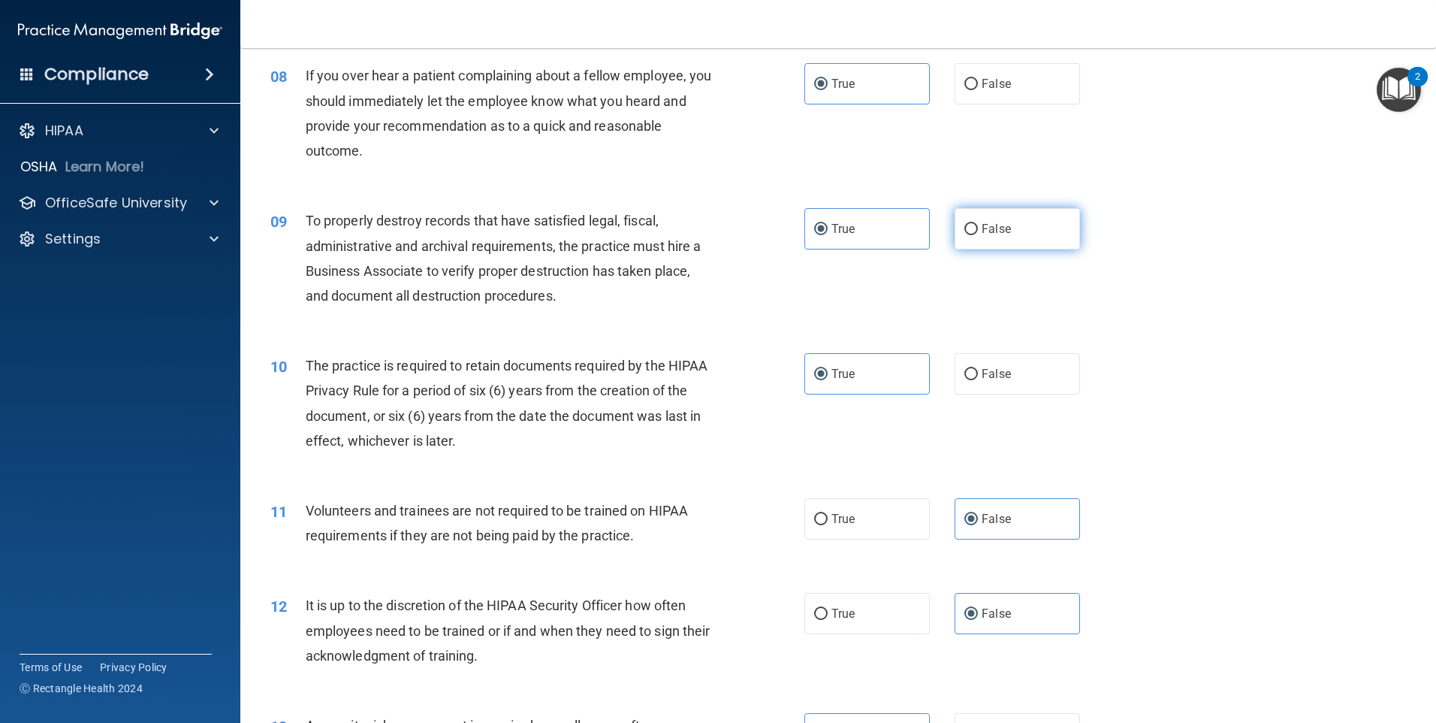
click at [1012, 240] on label "False" at bounding box center [1017, 228] width 125 height 41
click at [978, 235] on input "False" at bounding box center [972, 229] width 14 height 11
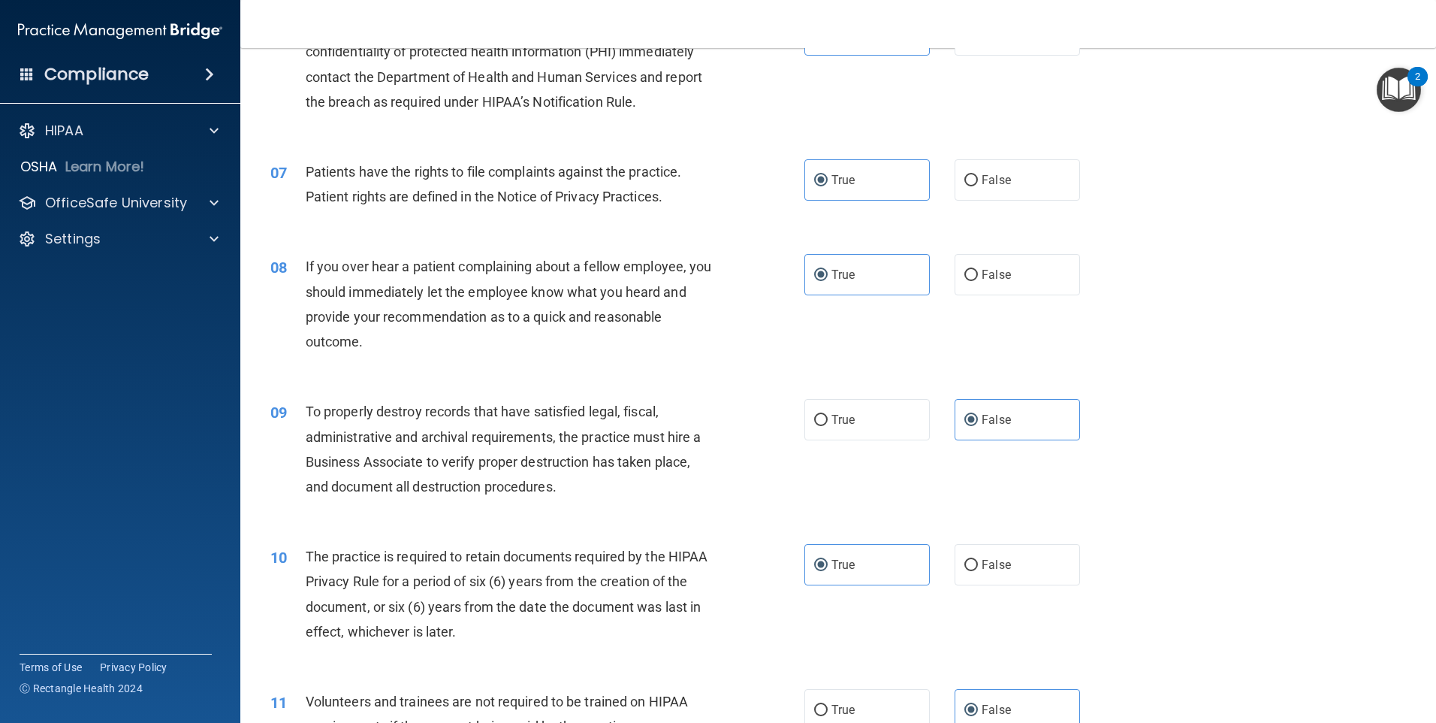
scroll to position [720, 0]
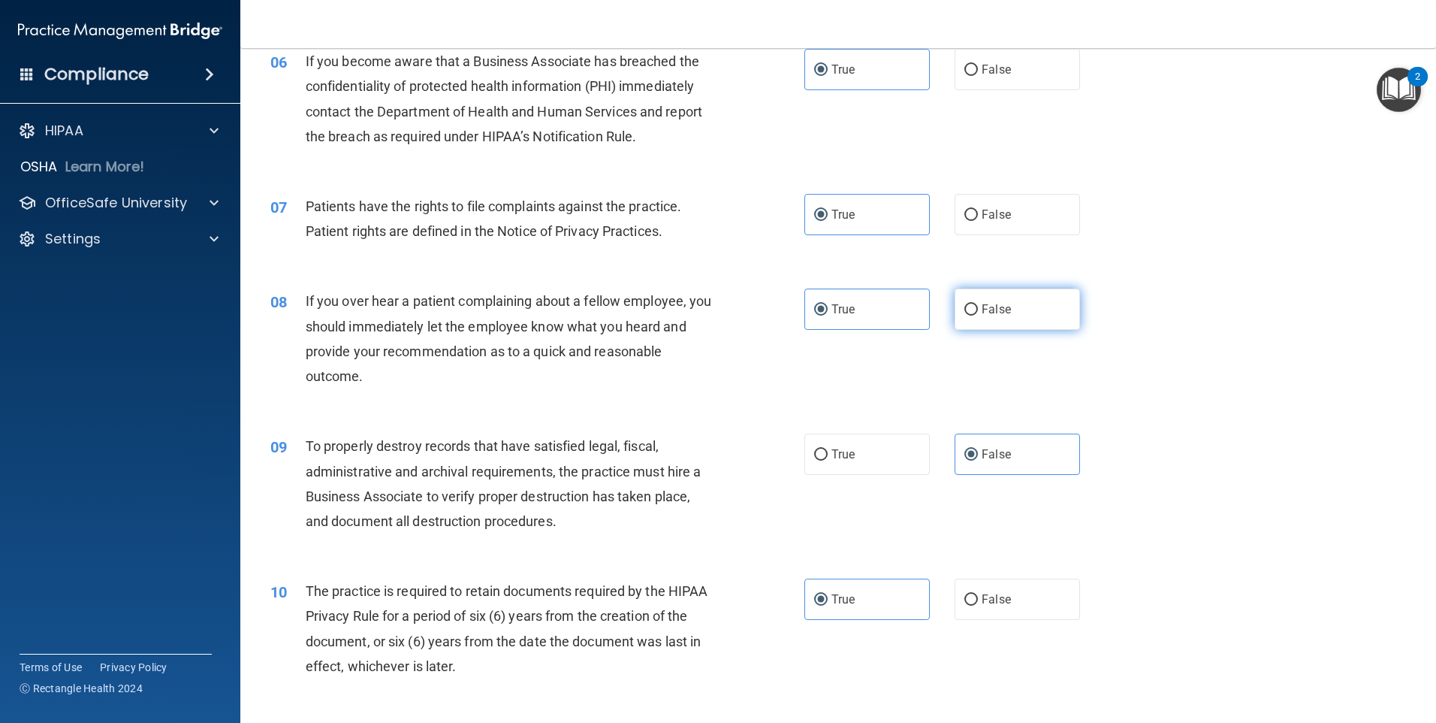
click at [1016, 315] on label "False" at bounding box center [1017, 308] width 125 height 41
click at [978, 315] on input "False" at bounding box center [972, 309] width 14 height 11
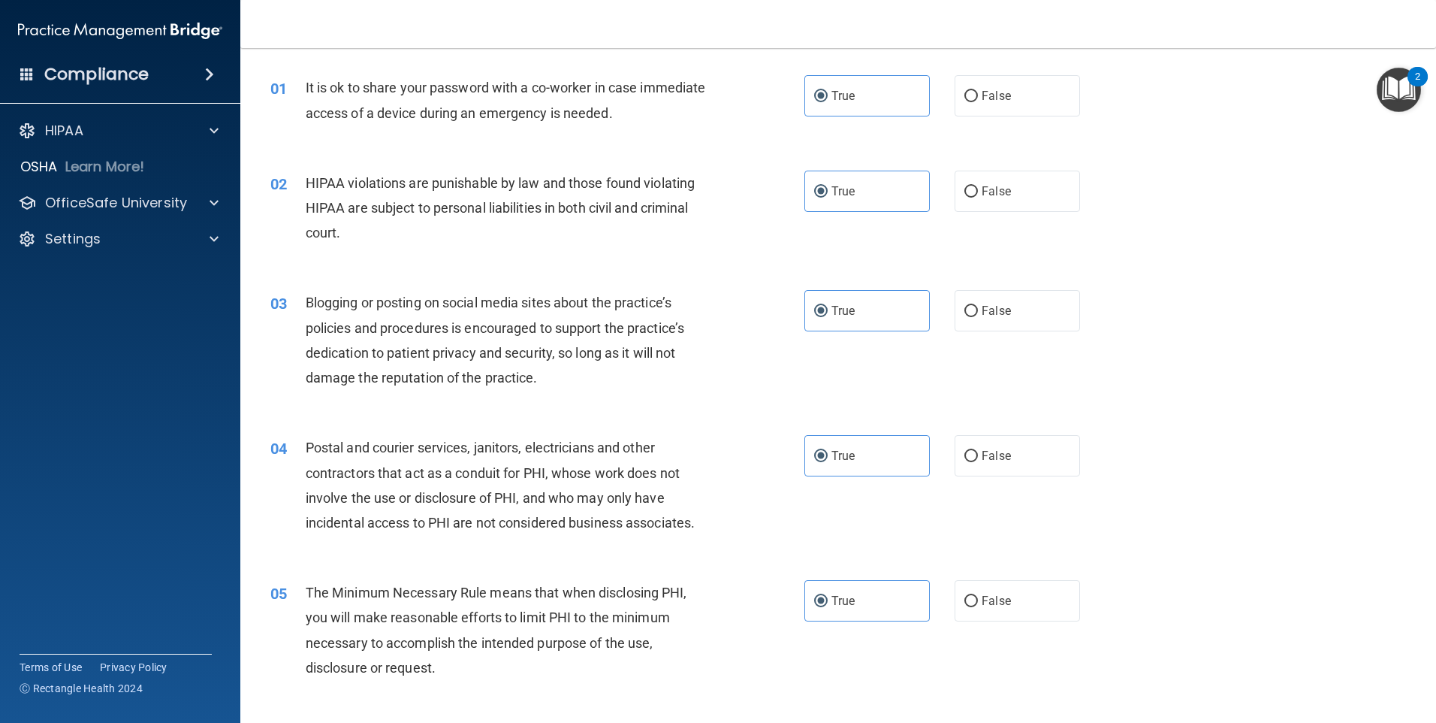
scroll to position [0, 0]
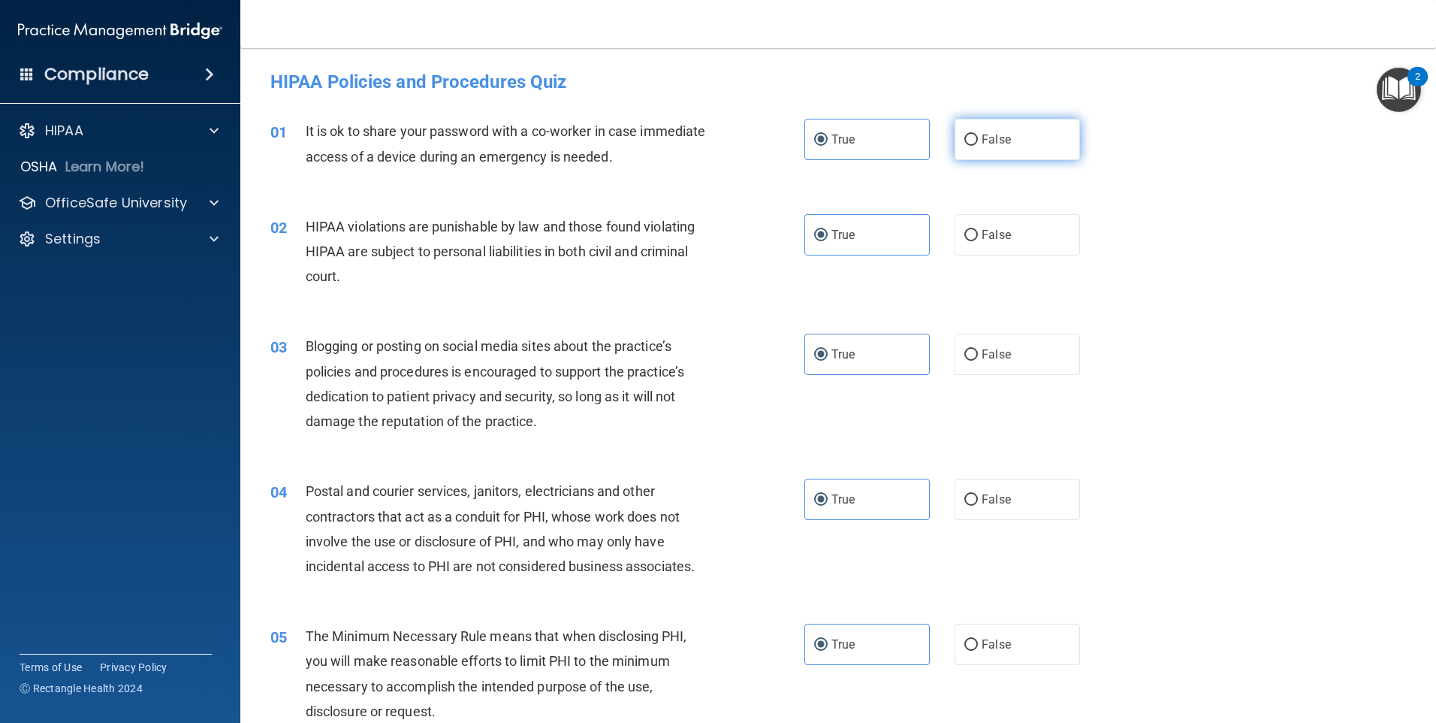
click at [987, 144] on span "False" at bounding box center [996, 139] width 29 height 14
click at [978, 144] on input "False" at bounding box center [972, 139] width 14 height 11
click at [990, 355] on span "False" at bounding box center [996, 354] width 29 height 14
click at [978, 355] on input "False" at bounding box center [972, 354] width 14 height 11
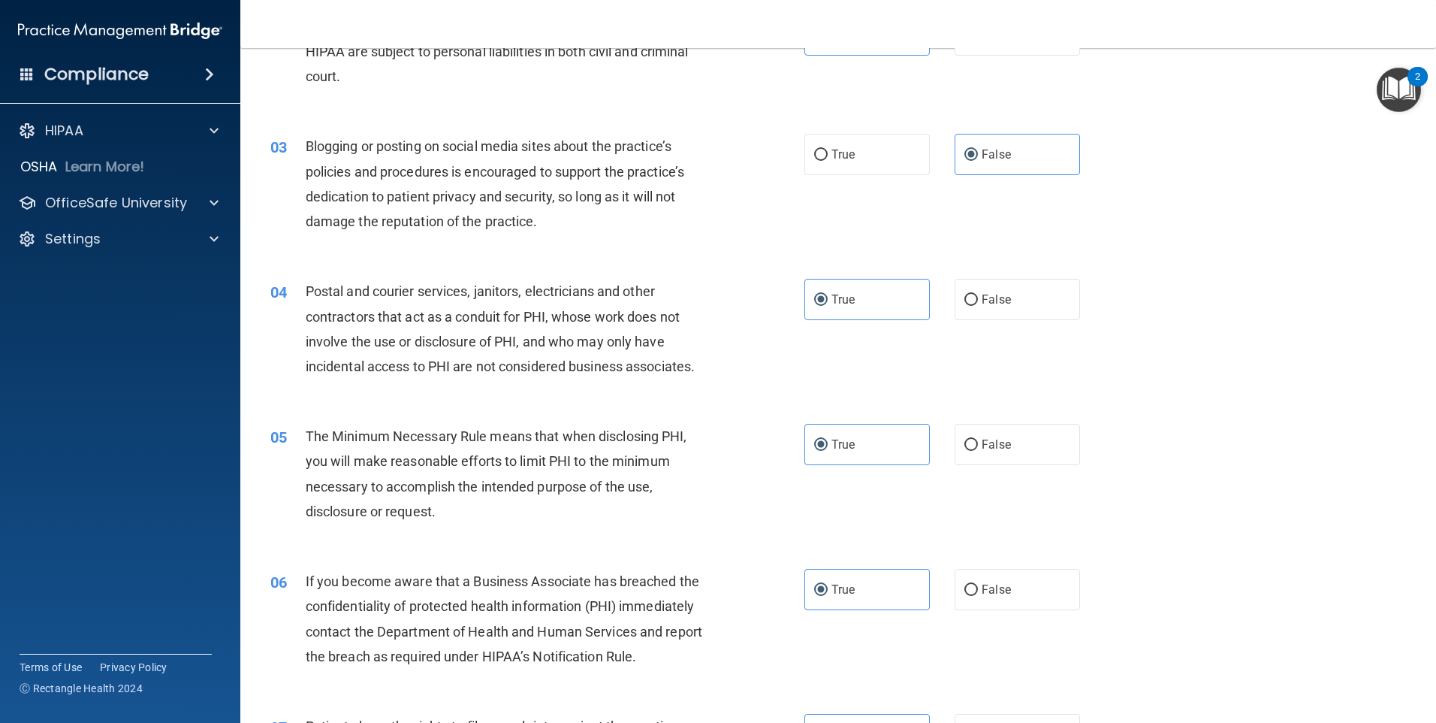
scroll to position [225, 0]
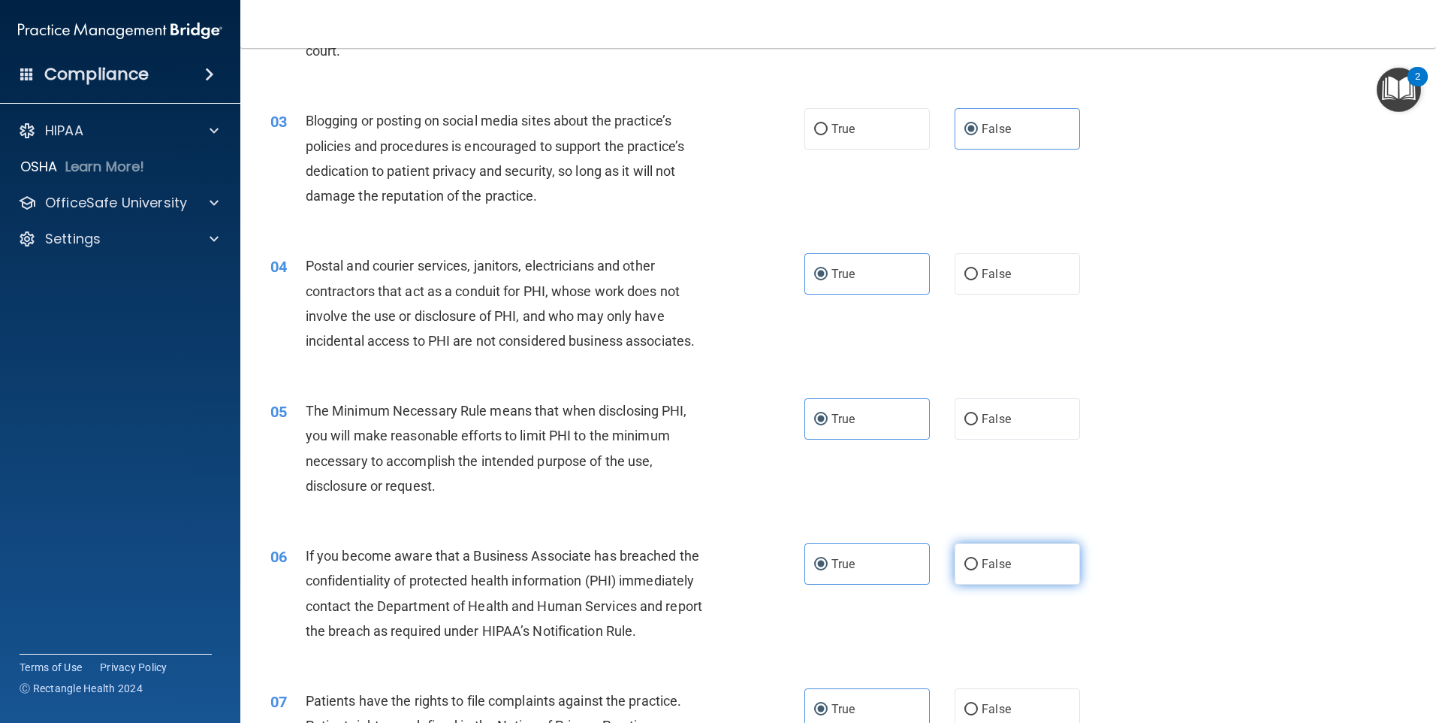
click at [1027, 547] on label "False" at bounding box center [1017, 563] width 125 height 41
click at [978, 559] on input "False" at bounding box center [972, 564] width 14 height 11
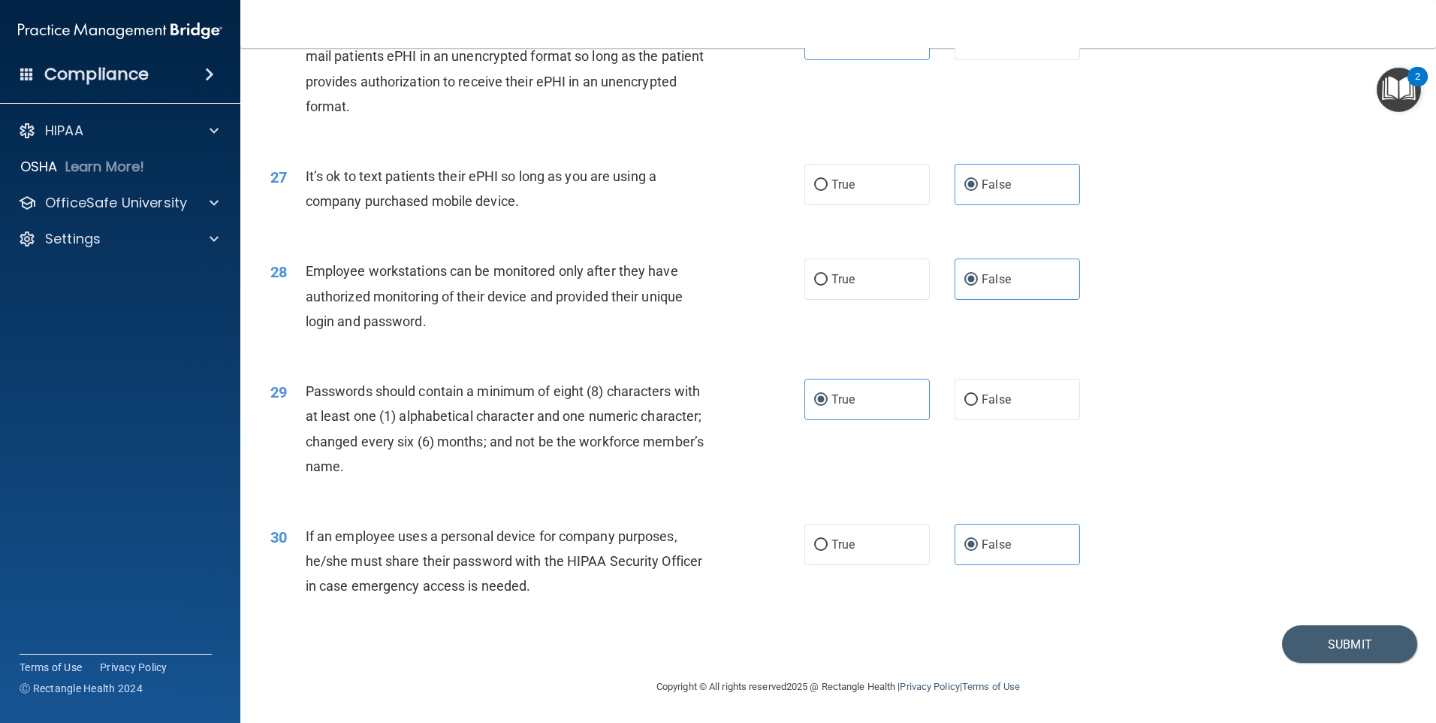
scroll to position [3048, 0]
click at [1296, 630] on button "Submit" at bounding box center [1349, 644] width 135 height 38
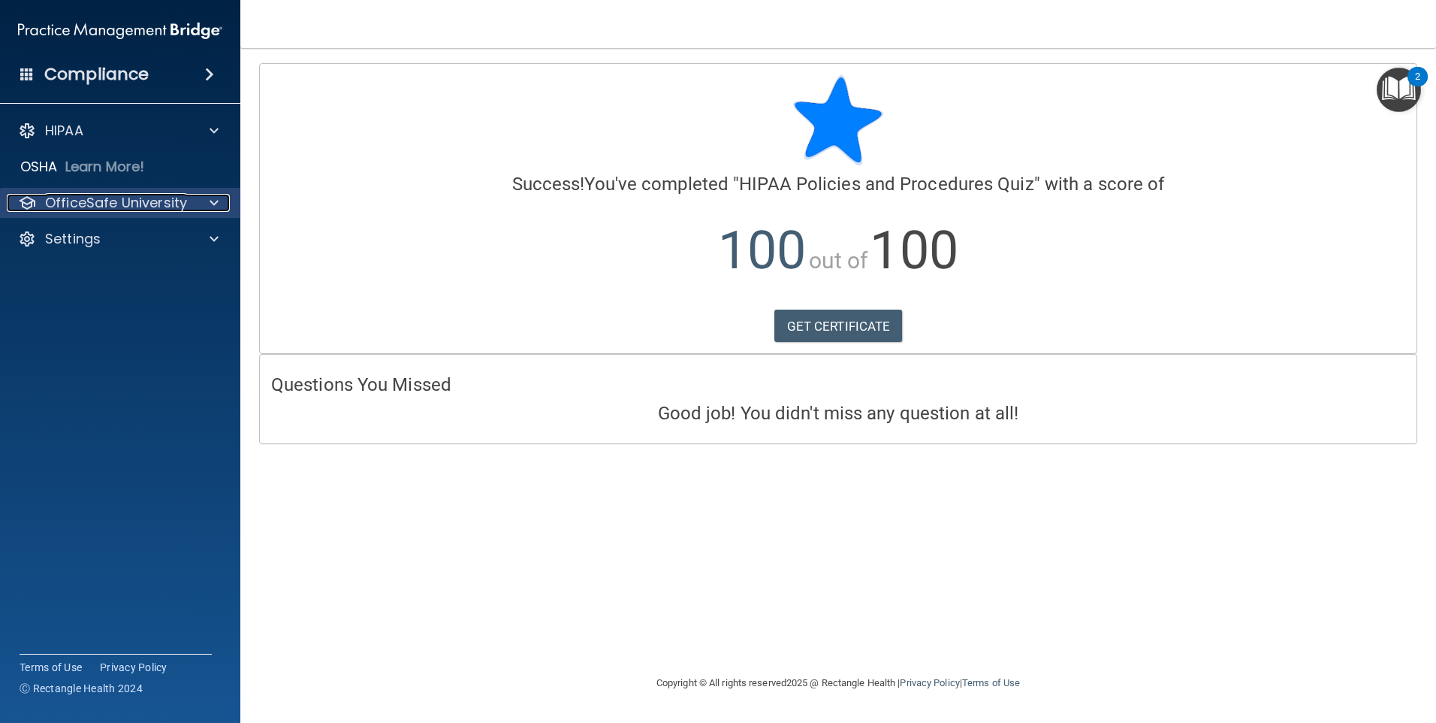
click at [165, 207] on p "OfficeSafe University" at bounding box center [116, 203] width 142 height 18
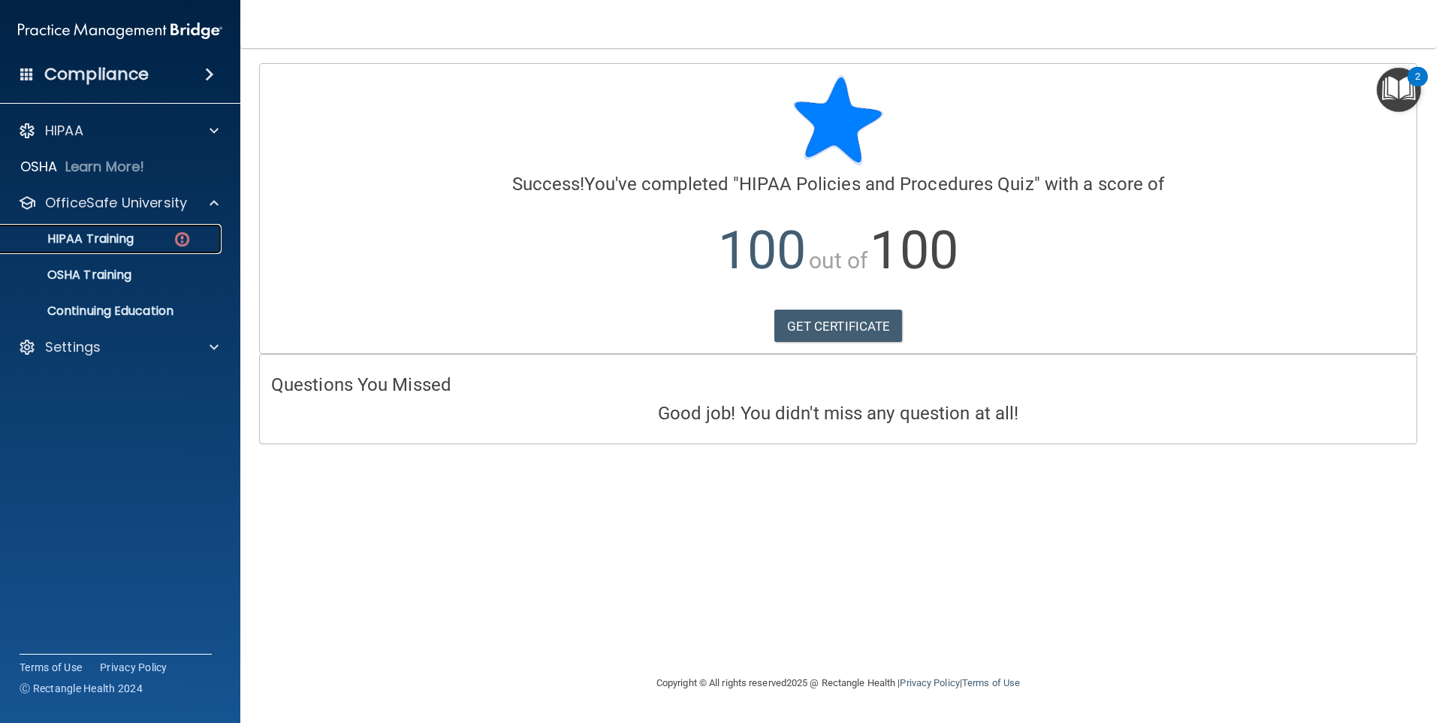
click at [146, 237] on div "HIPAA Training" at bounding box center [112, 238] width 205 height 15
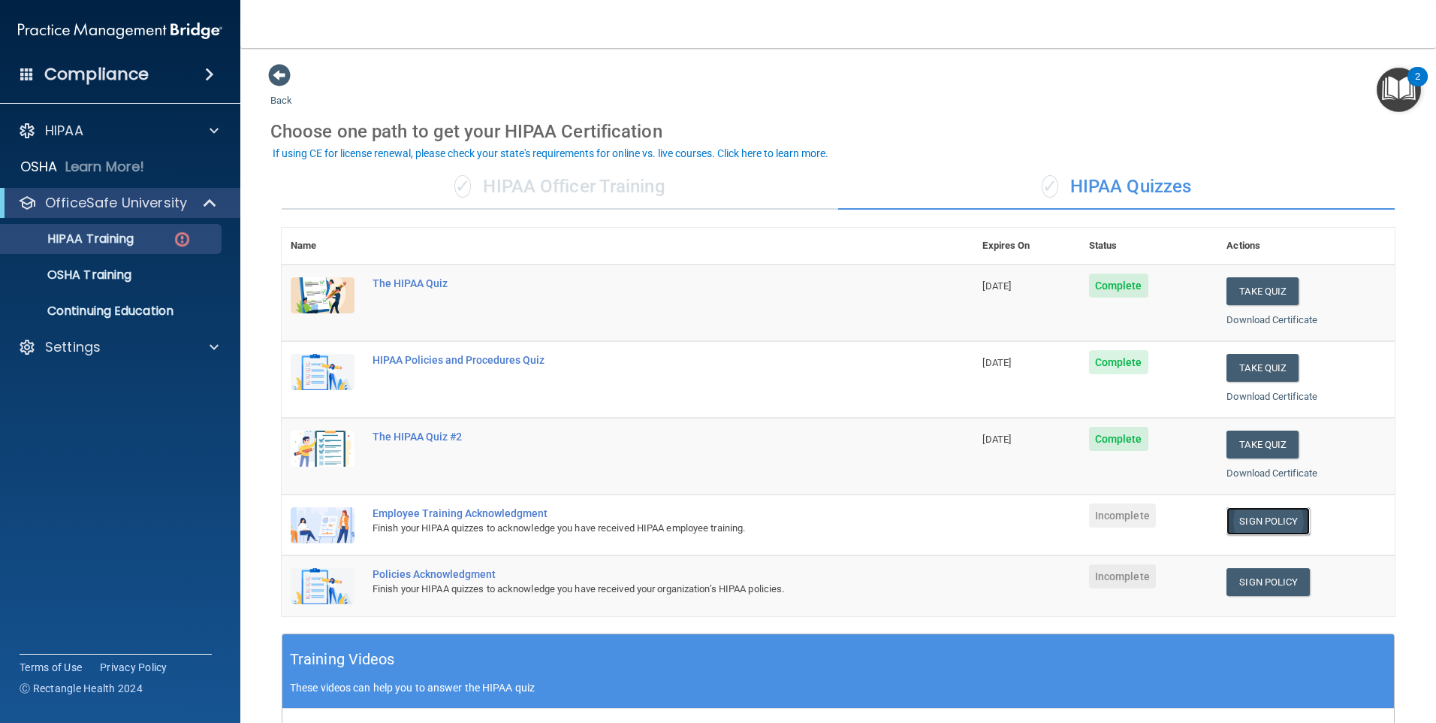
click at [1239, 521] on link "Sign Policy" at bounding box center [1268, 521] width 83 height 28
click at [1242, 578] on link "Sign Policy" at bounding box center [1268, 582] width 83 height 28
click at [119, 244] on p "HIPAA Training" at bounding box center [72, 238] width 124 height 15
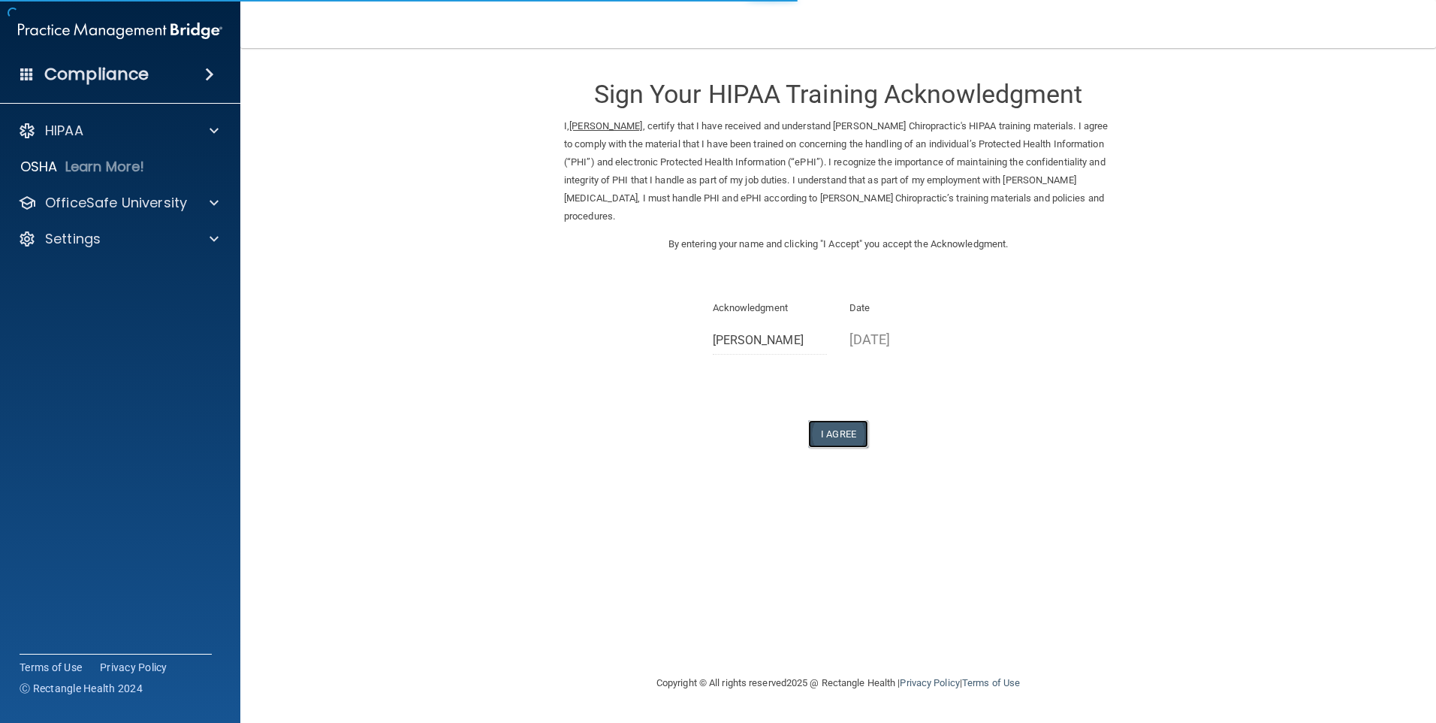
click at [823, 420] on button "I Agree" at bounding box center [838, 434] width 60 height 28
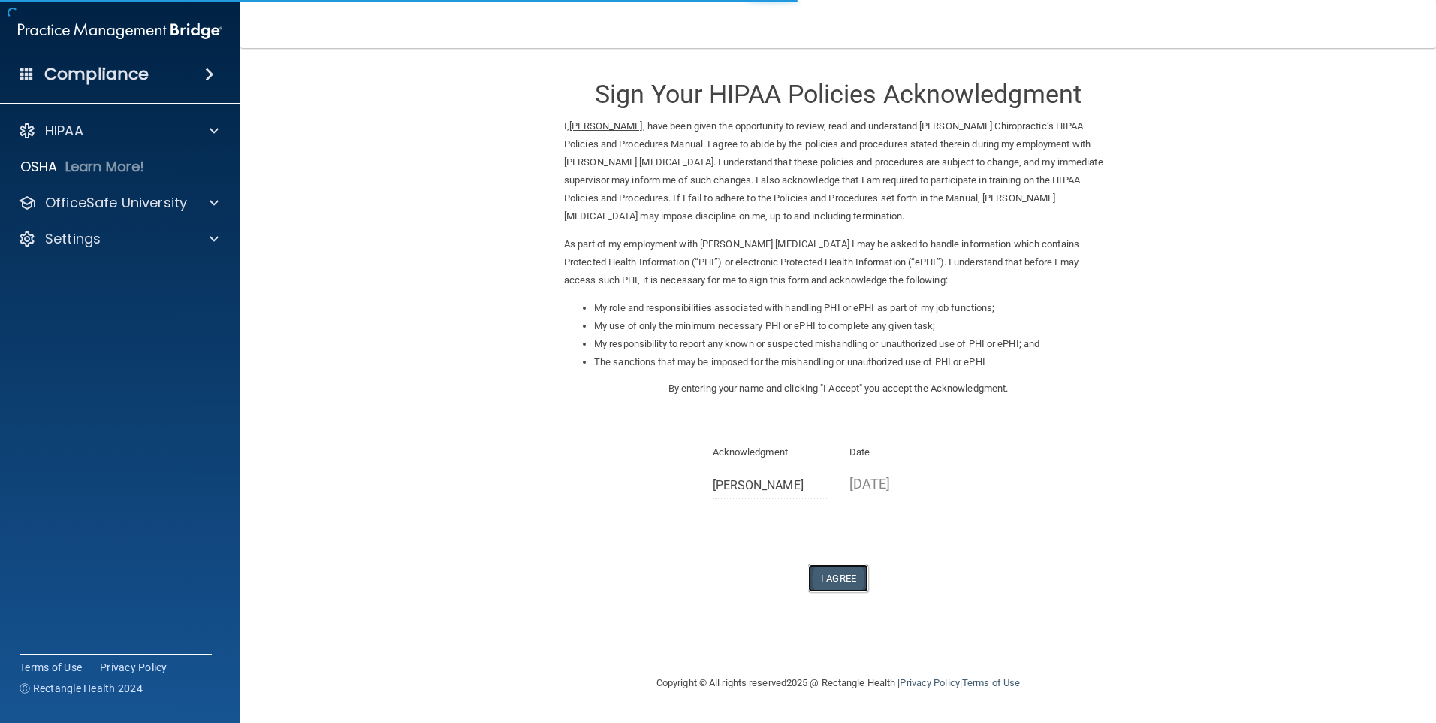
click at [859, 571] on button "I Agree" at bounding box center [838, 578] width 60 height 28
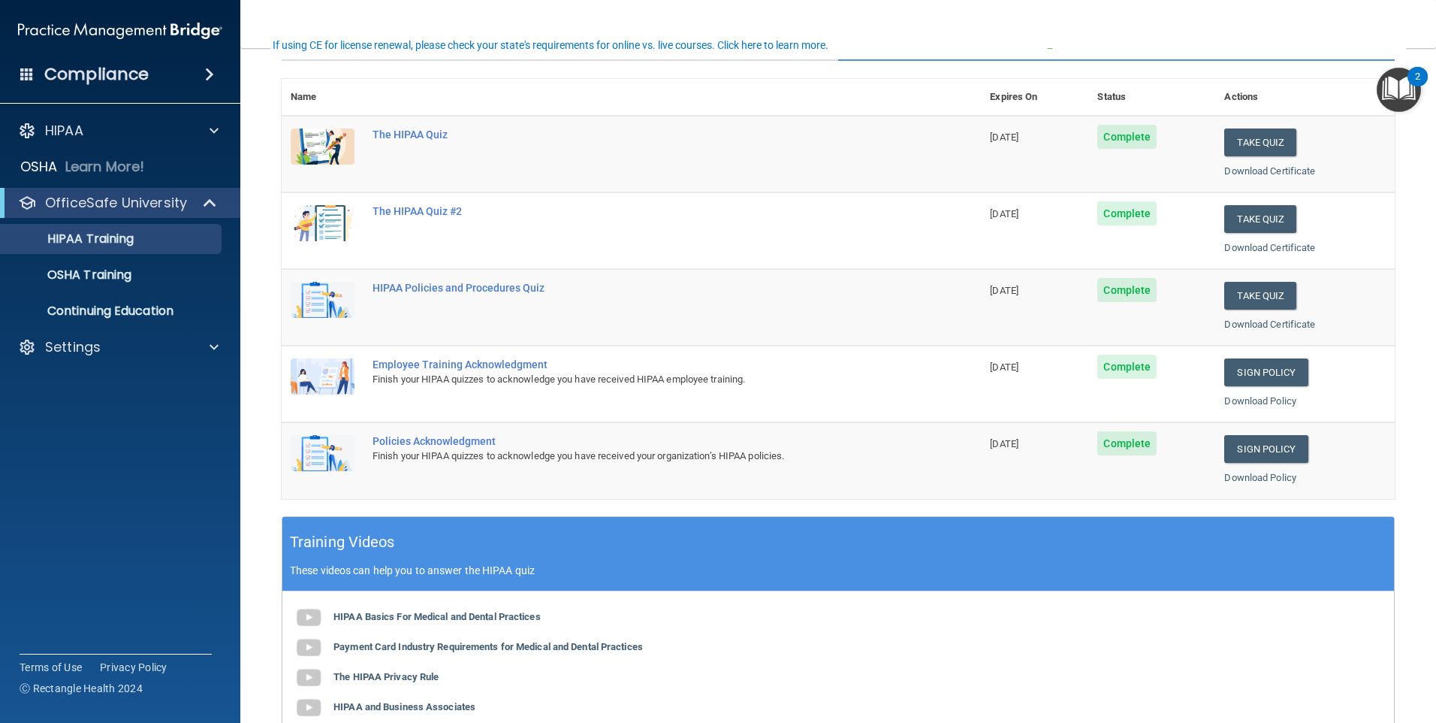
scroll to position [108, 0]
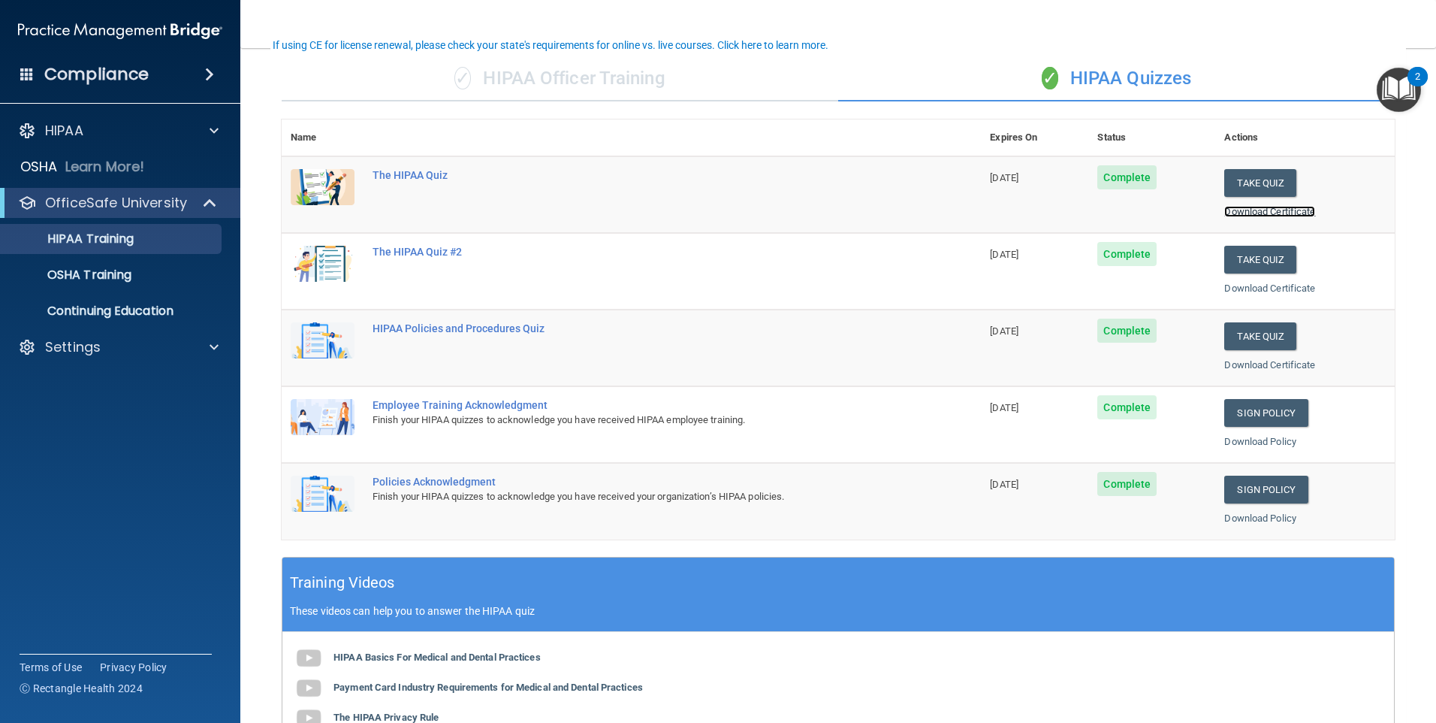
click at [1248, 207] on link "Download Certificate" at bounding box center [1269, 211] width 91 height 11
click at [1285, 291] on link "Download Certificate" at bounding box center [1269, 287] width 91 height 11
click at [1270, 361] on link "Download Certificate" at bounding box center [1269, 364] width 91 height 11
click at [1263, 442] on link "Download Policy" at bounding box center [1260, 441] width 72 height 11
click at [1281, 517] on link "Download Policy" at bounding box center [1260, 517] width 72 height 11
